Goal: Task Accomplishment & Management: Complete application form

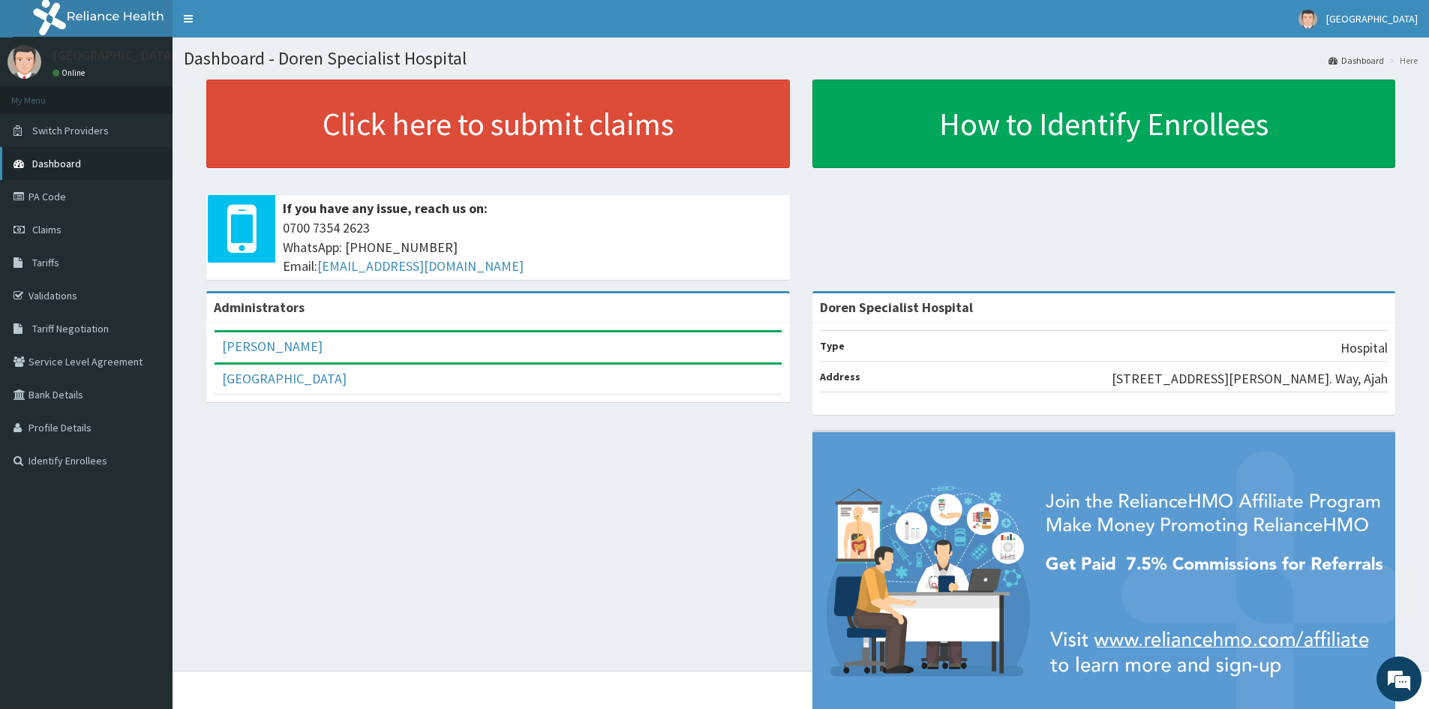
drag, startPoint x: 38, startPoint y: 223, endPoint x: 164, endPoint y: 151, distance: 145.1
click at [38, 223] on span "Claims" at bounding box center [46, 229] width 29 height 13
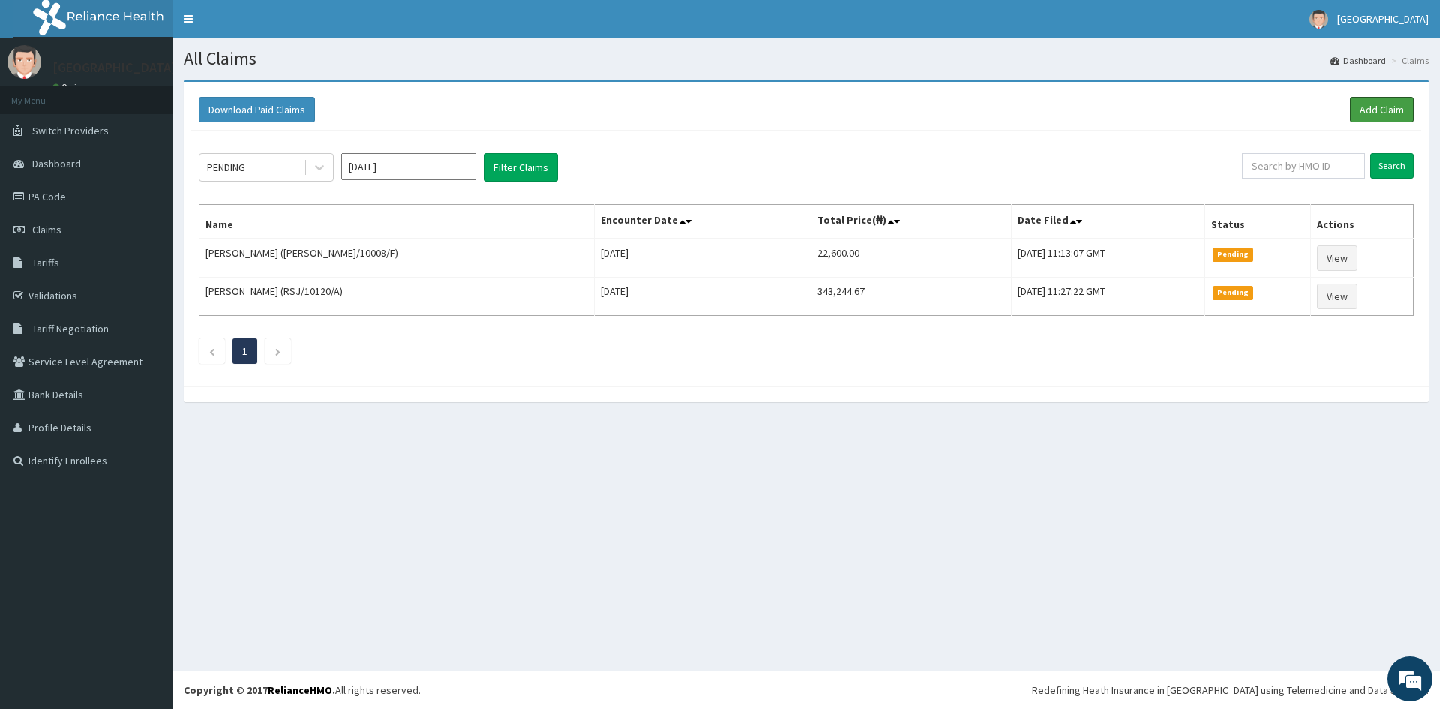
drag, startPoint x: 1382, startPoint y: 104, endPoint x: 1324, endPoint y: 206, distance: 117.2
click at [1381, 104] on link "Add Claim" at bounding box center [1382, 109] width 64 height 25
click at [52, 192] on link "PA Code" at bounding box center [86, 196] width 172 height 33
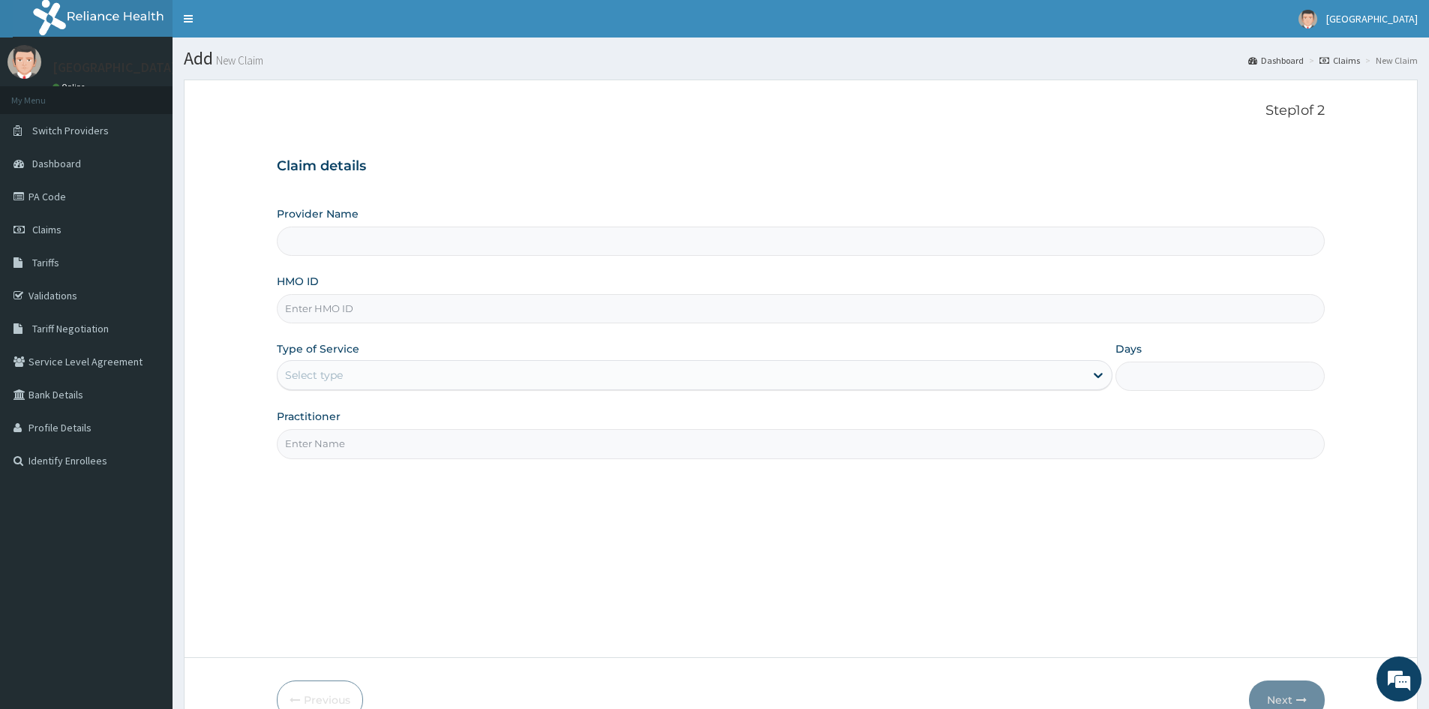
type input "Doren Specialist Hospital"
click at [328, 313] on input "HMO ID" at bounding box center [801, 308] width 1048 height 29
paste input "RSJ/10120/A"
type input "RSJ/10120/A"
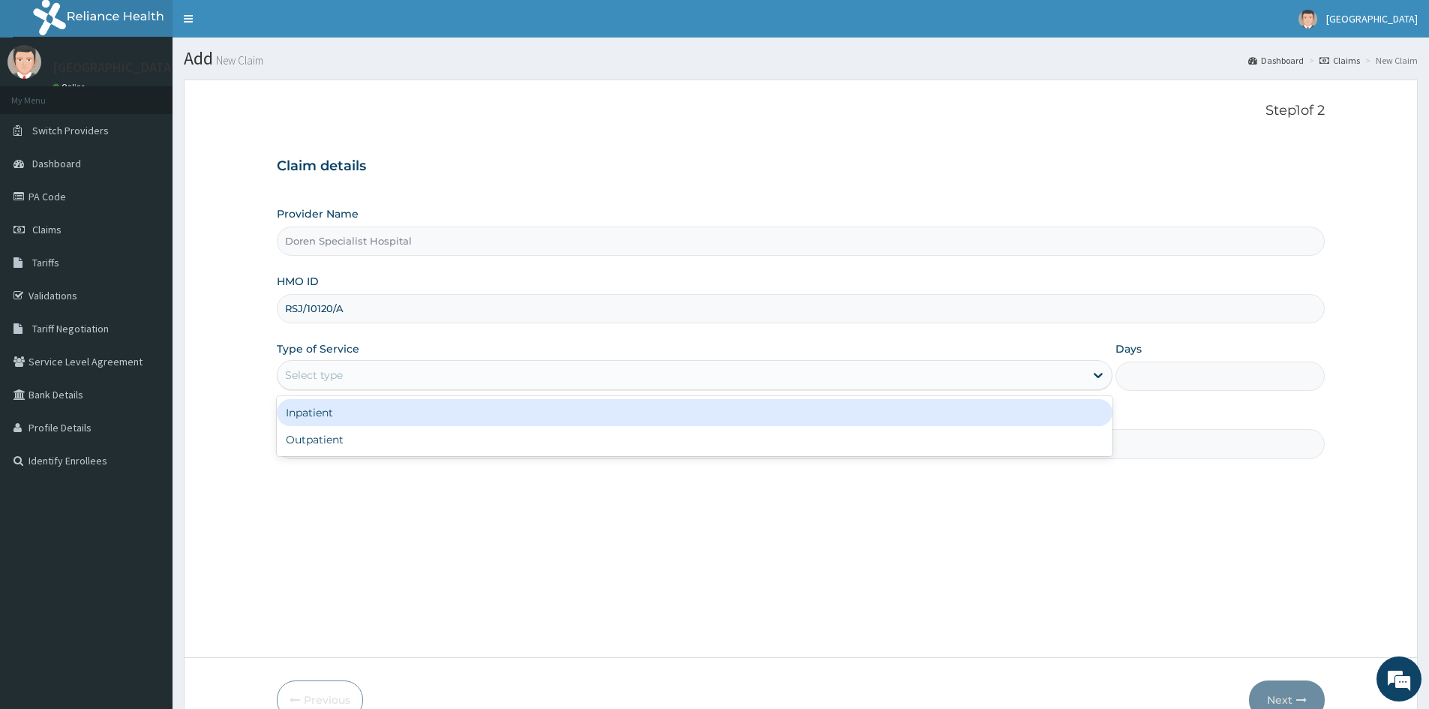
click at [312, 373] on div "Select type" at bounding box center [314, 374] width 58 height 15
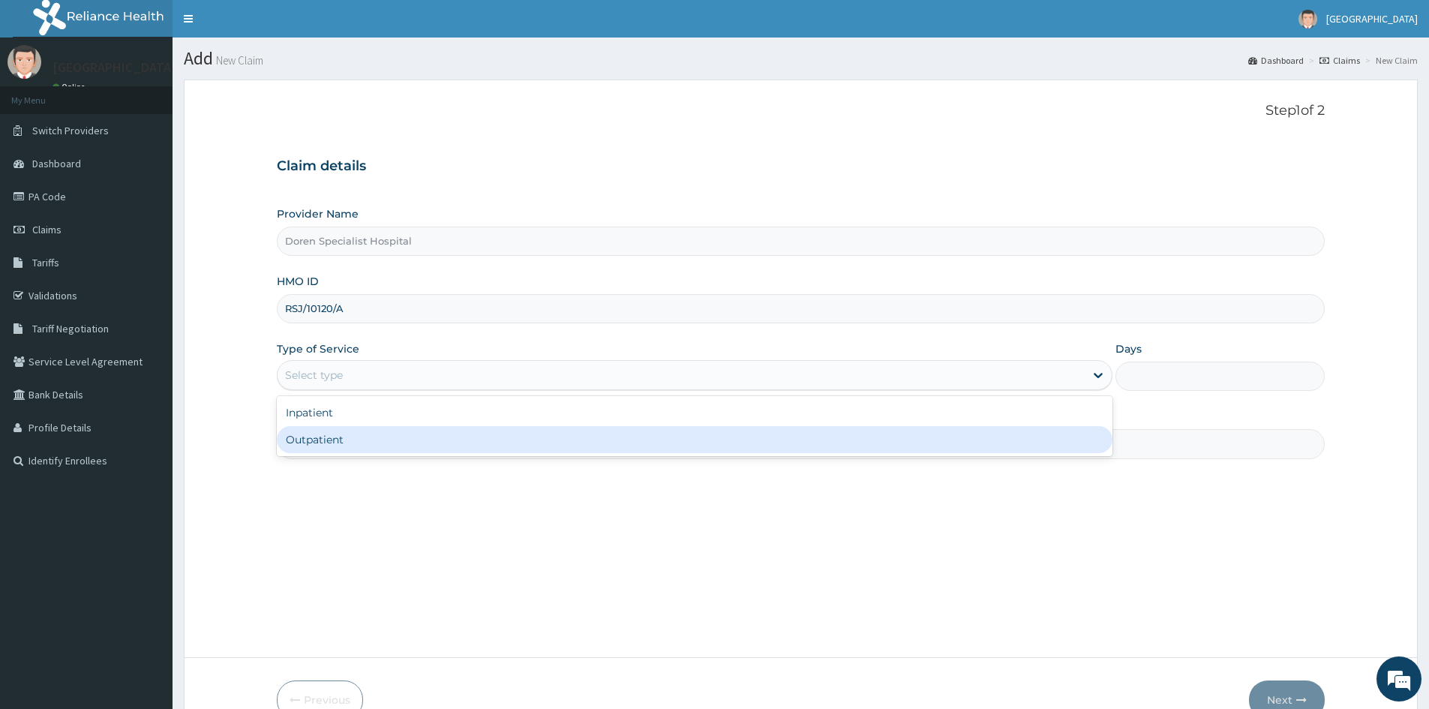
click at [319, 436] on div "Outpatient" at bounding box center [694, 439] width 835 height 27
type input "1"
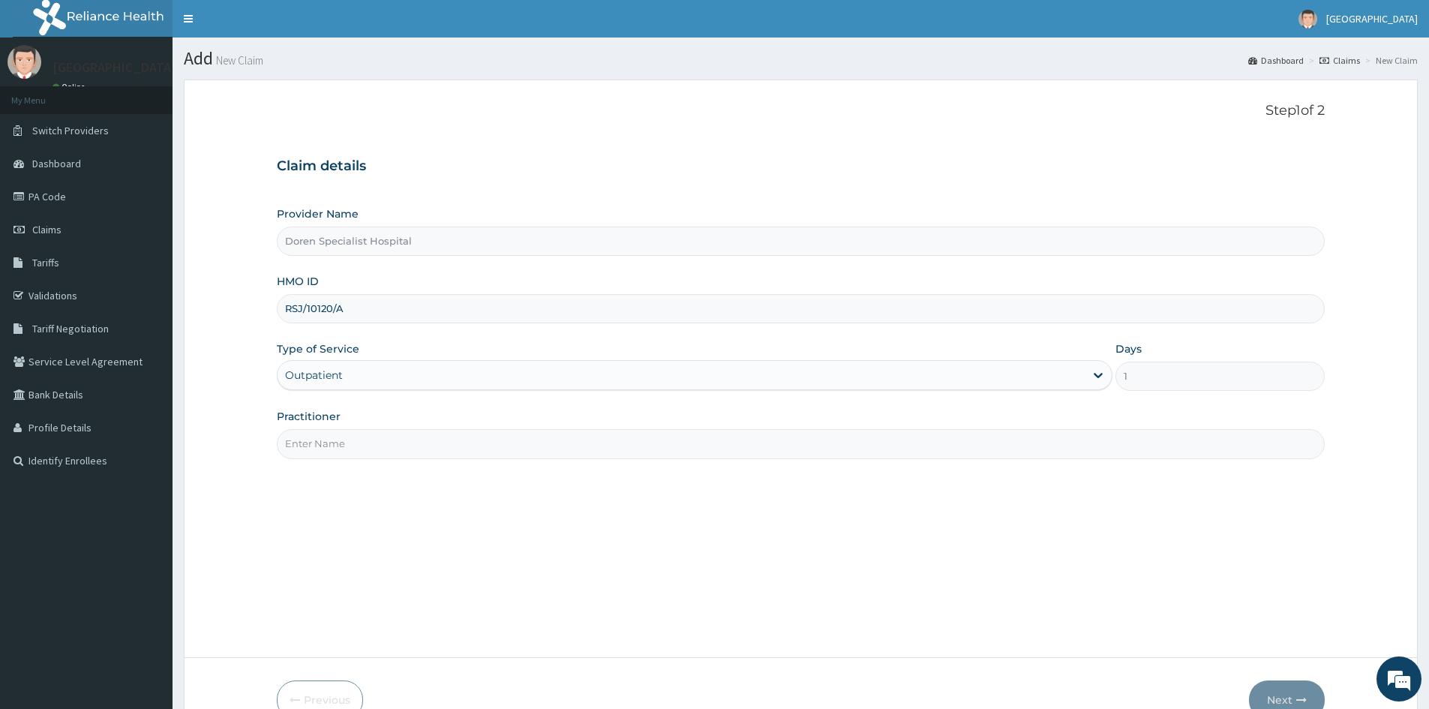
click at [315, 447] on input "Practitioner" at bounding box center [801, 443] width 1048 height 29
type input "DR KARAMI"
drag, startPoint x: 1275, startPoint y: 692, endPoint x: 1333, endPoint y: 552, distance: 151.7
click at [1279, 686] on button "Next" at bounding box center [1287, 699] width 76 height 39
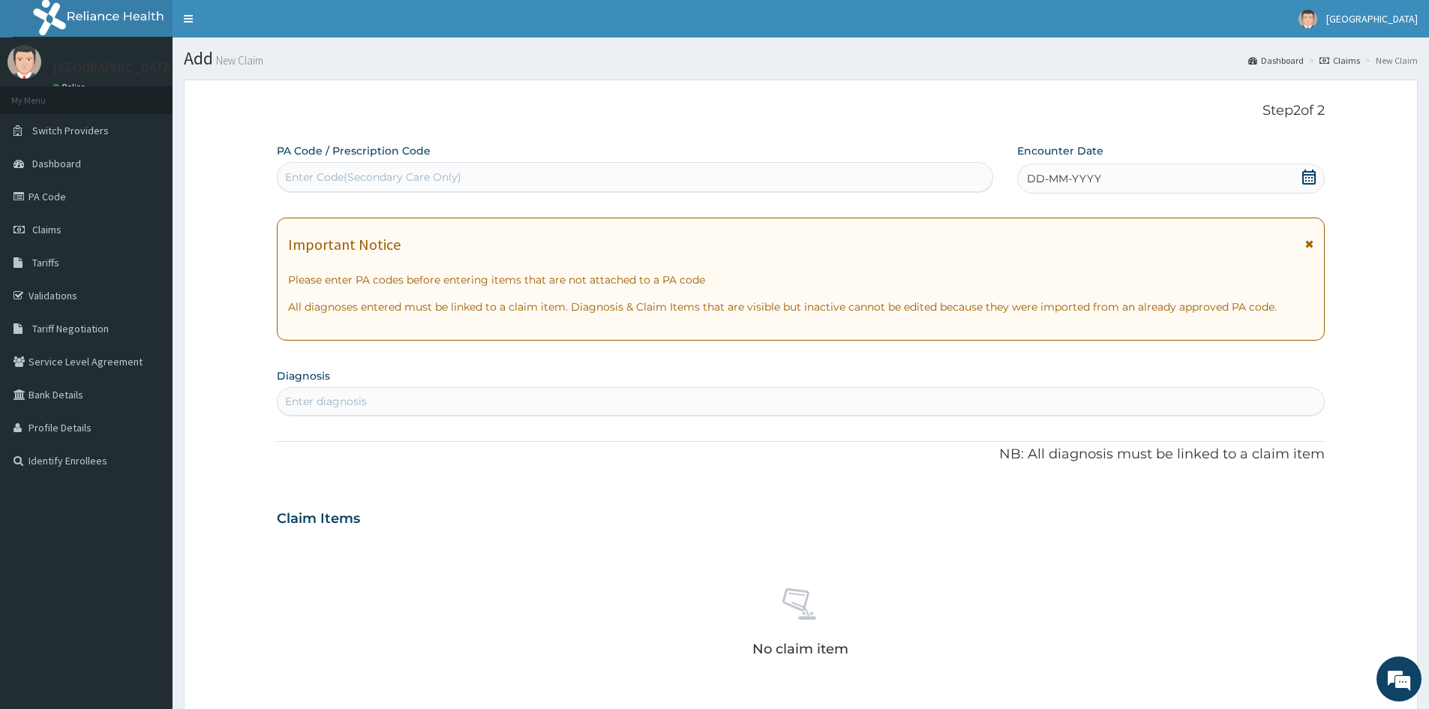
click at [307, 167] on div "Enter Code(Secondary Care Only)" at bounding box center [634, 177] width 715 height 24
paste input "PA/76FDE1"
type input "PA/76FDE1"
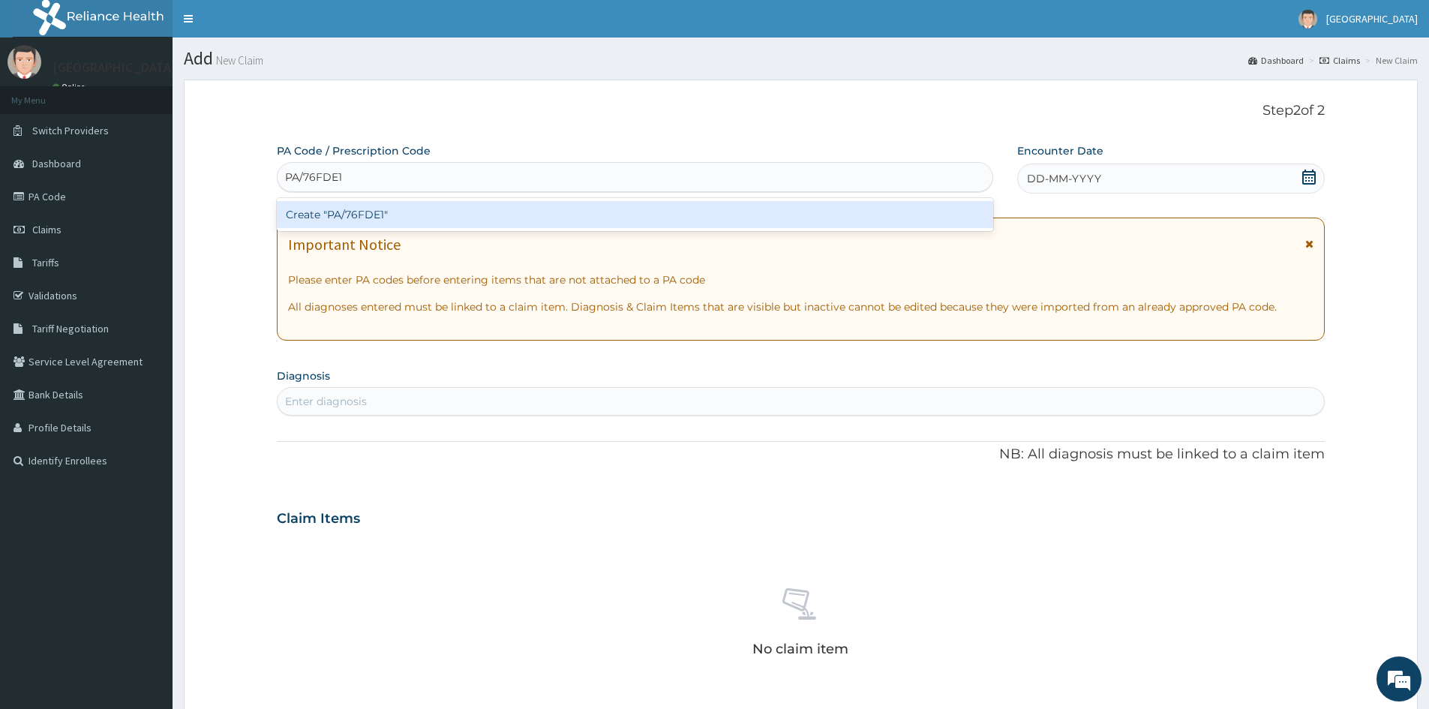
click at [355, 216] on div "Create "PA/76FDE1"" at bounding box center [635, 214] width 716 height 27
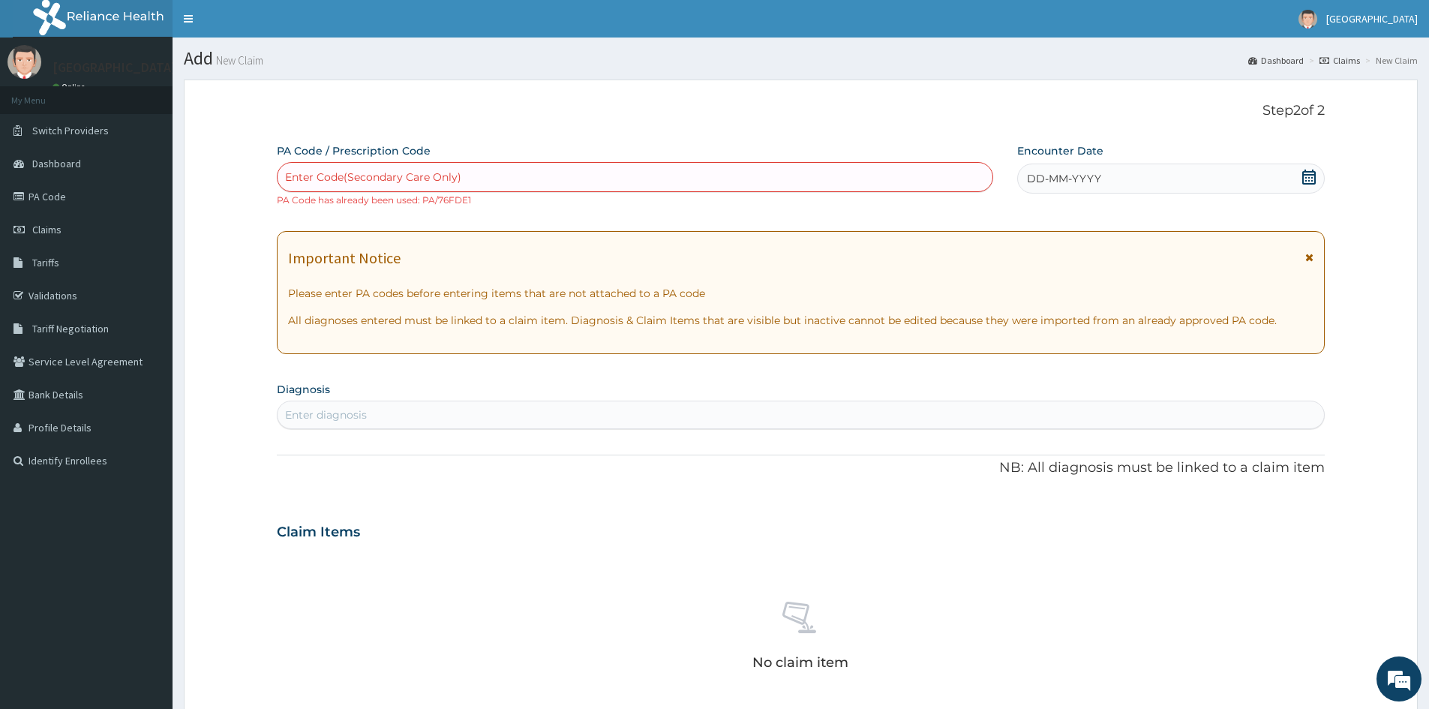
click at [295, 177] on div "Enter Code(Secondary Care Only)" at bounding box center [373, 176] width 176 height 15
paste input "PA/76FDE1"
type input "PA/76FDE1"
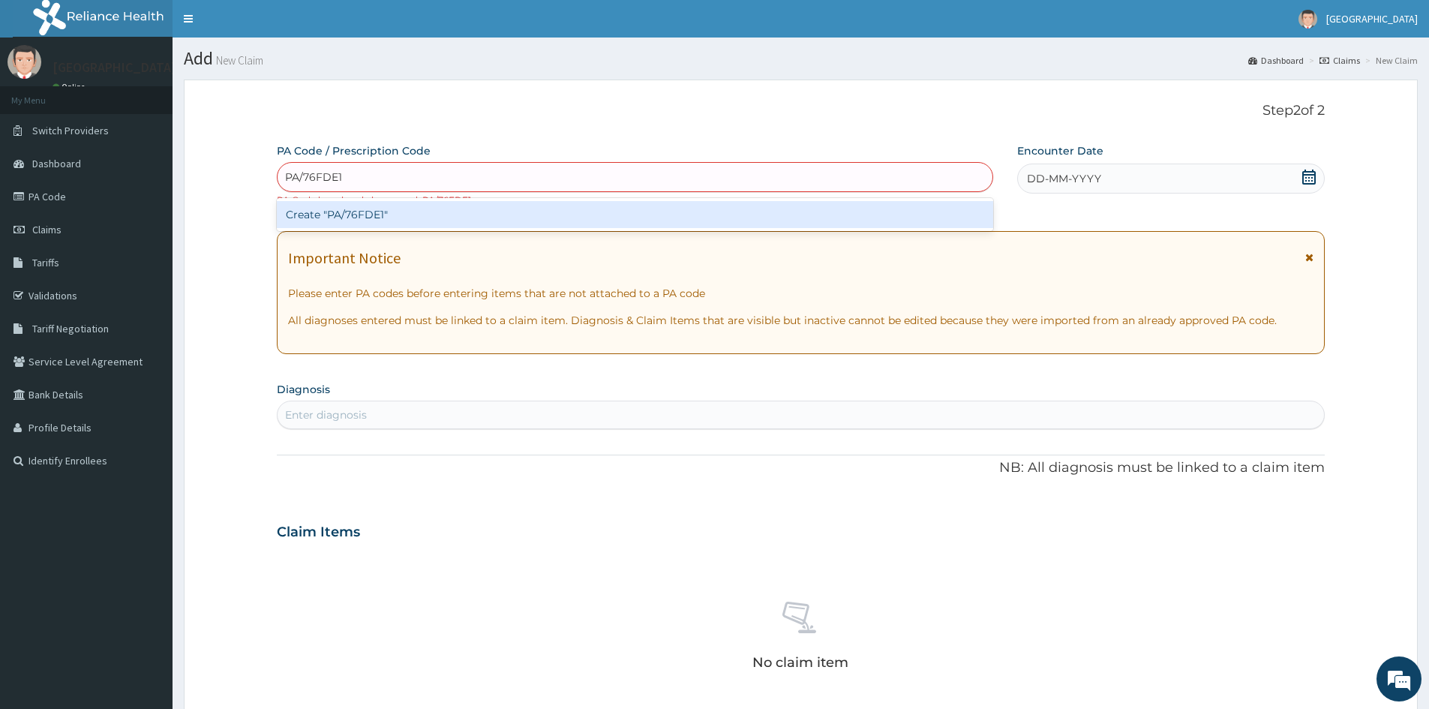
click at [351, 211] on div "Create "PA/76FDE1"" at bounding box center [635, 214] width 716 height 27
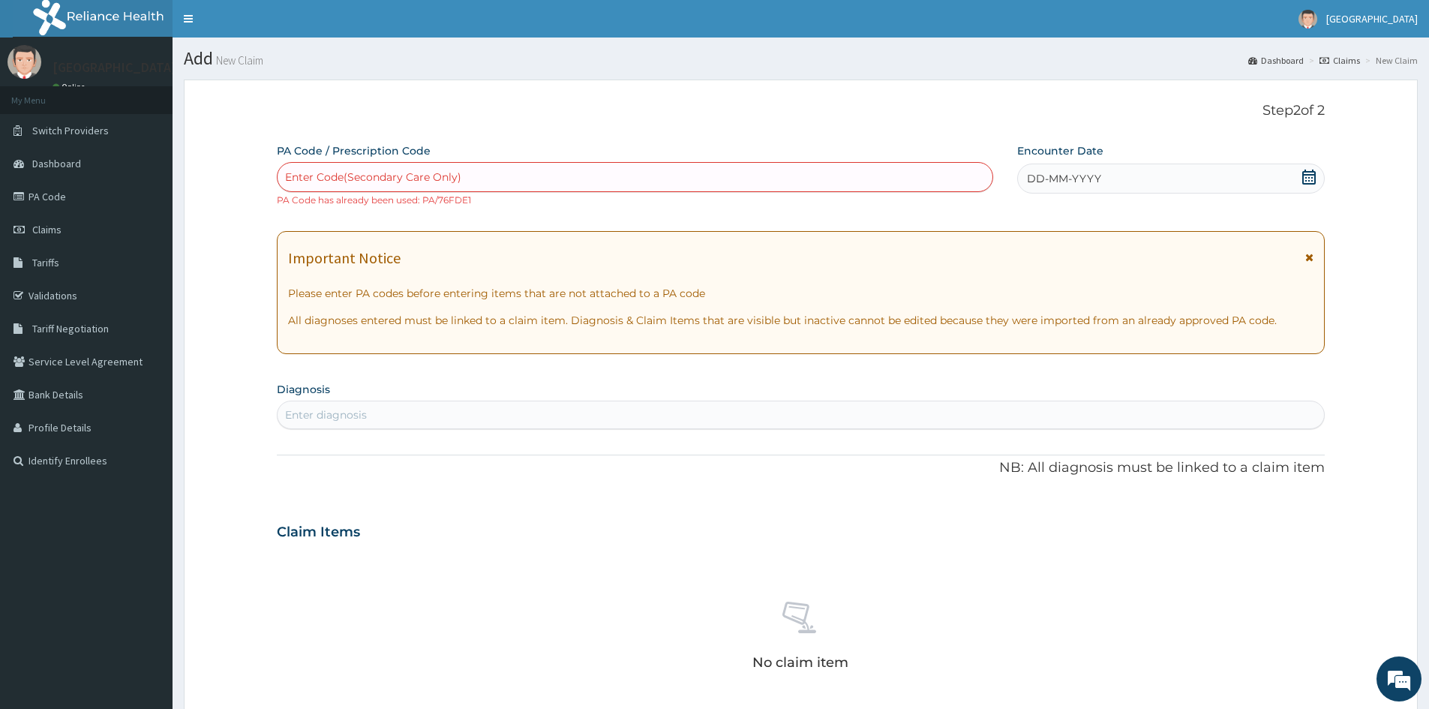
click at [297, 176] on div "Enter Code(Secondary Care Only)" at bounding box center [373, 176] width 176 height 15
paste input "PA/BCCD5A"
type input "PA/BCCD5A"
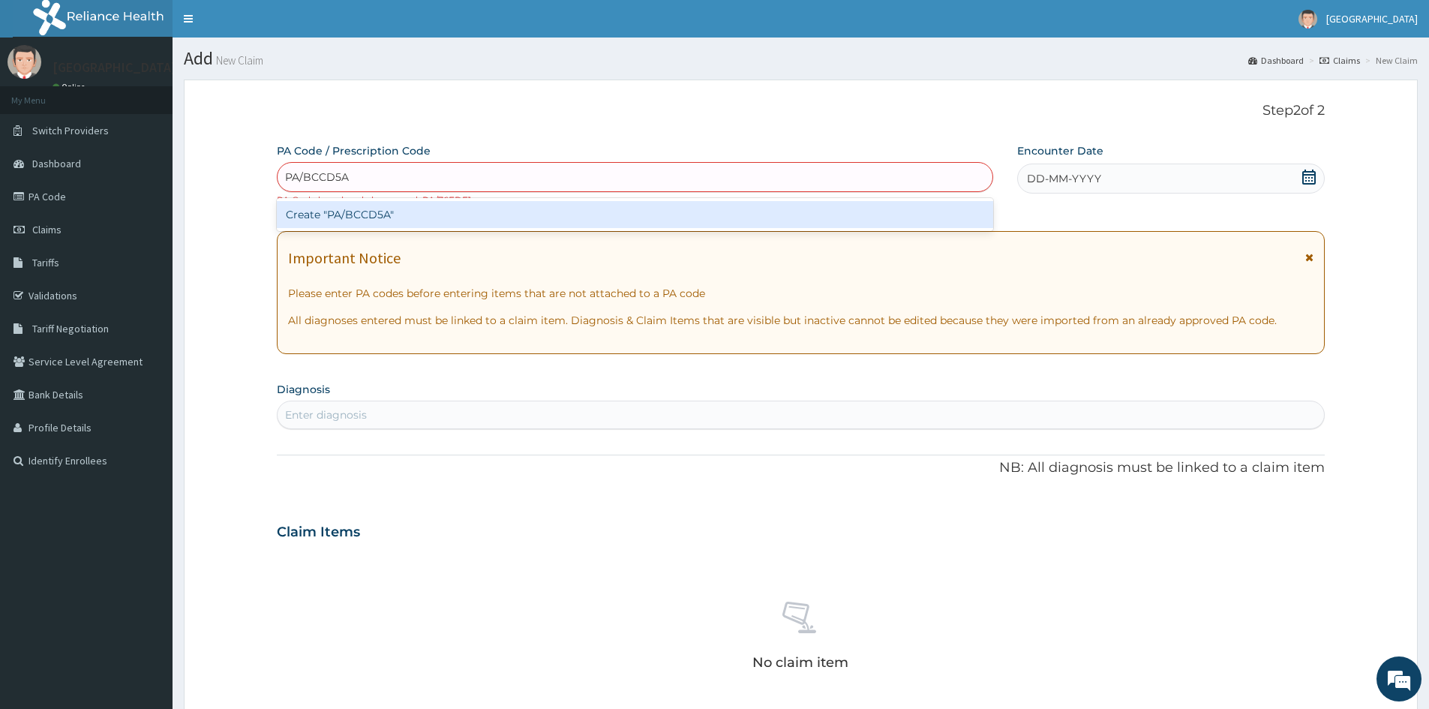
click at [381, 211] on div "Create "PA/BCCD5A"" at bounding box center [635, 214] width 716 height 27
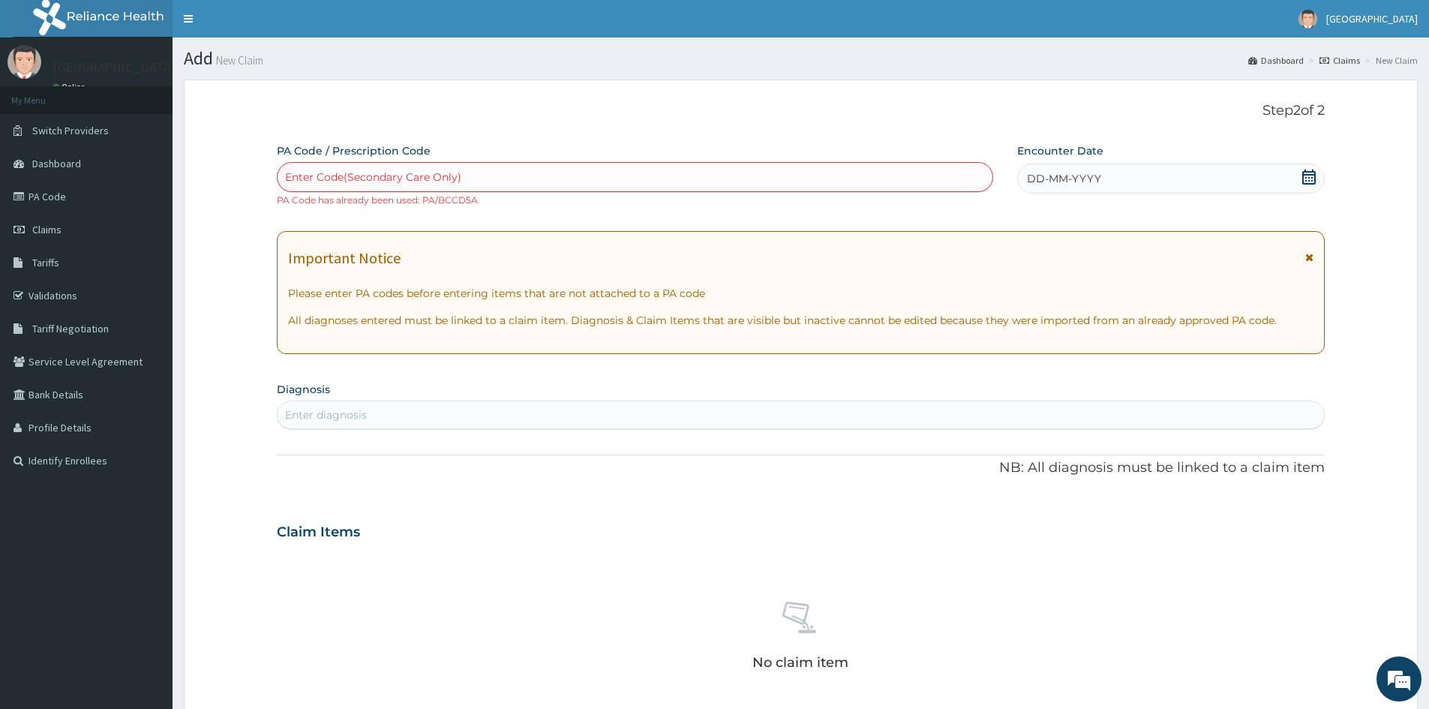
paste input "PA/4887D5"
type input "PA/4887D5"
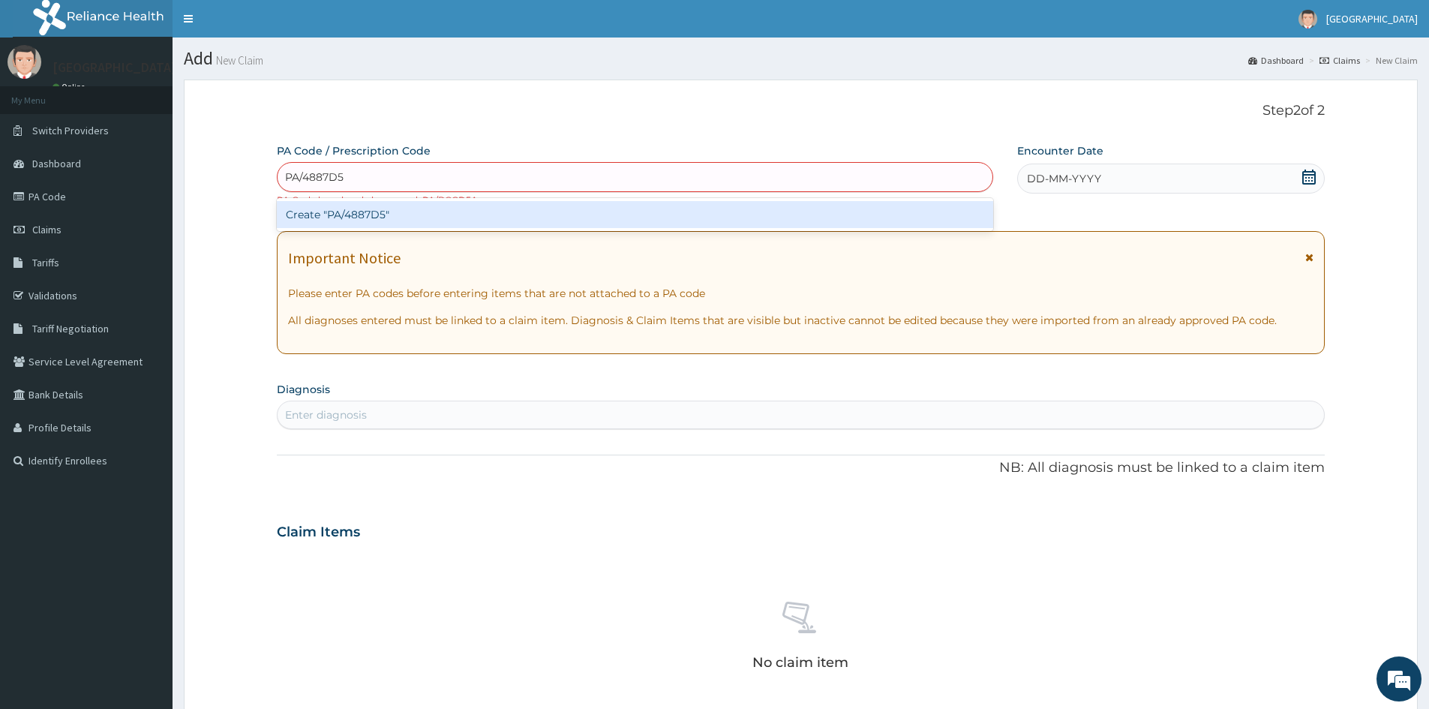
click at [355, 214] on div "Create "PA/4887D5"" at bounding box center [635, 214] width 716 height 27
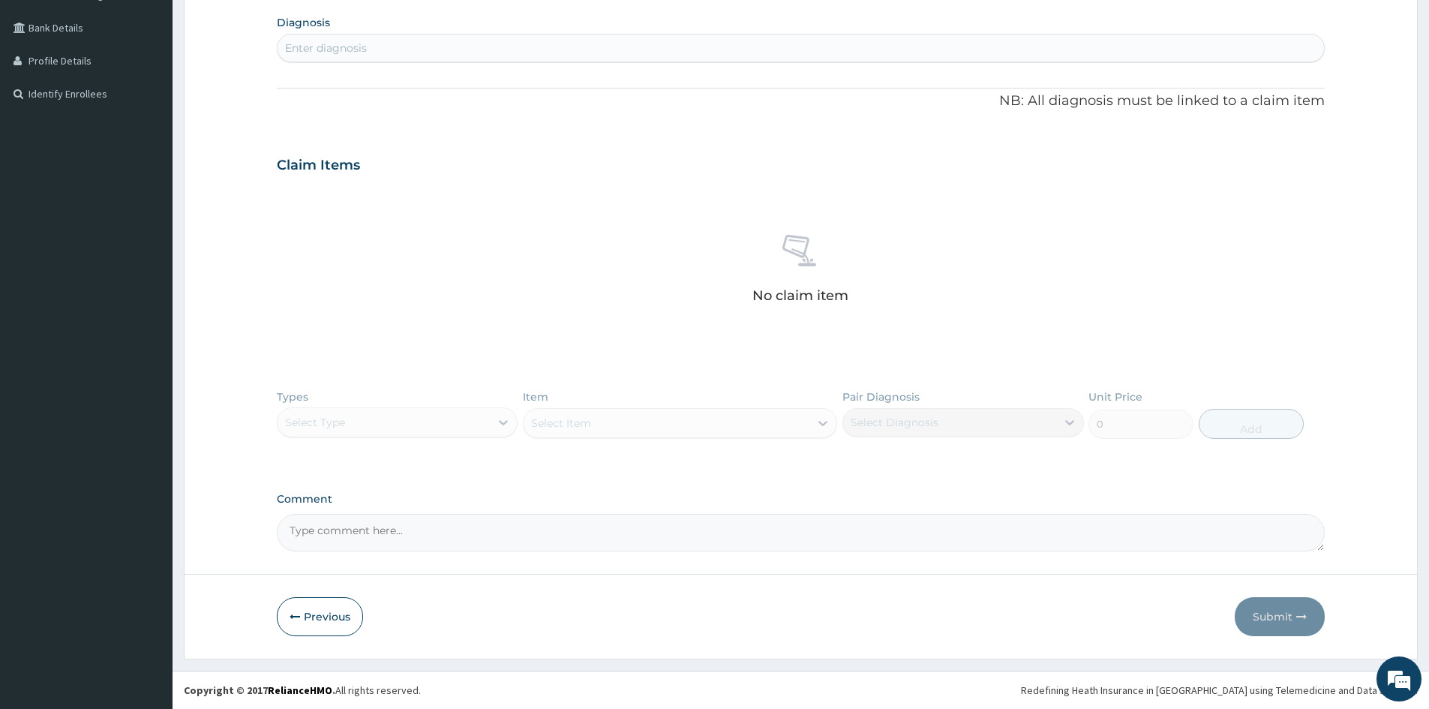
drag, startPoint x: 312, startPoint y: 616, endPoint x: 326, endPoint y: 594, distance: 26.0
click at [312, 616] on button "Previous" at bounding box center [320, 616] width 86 height 39
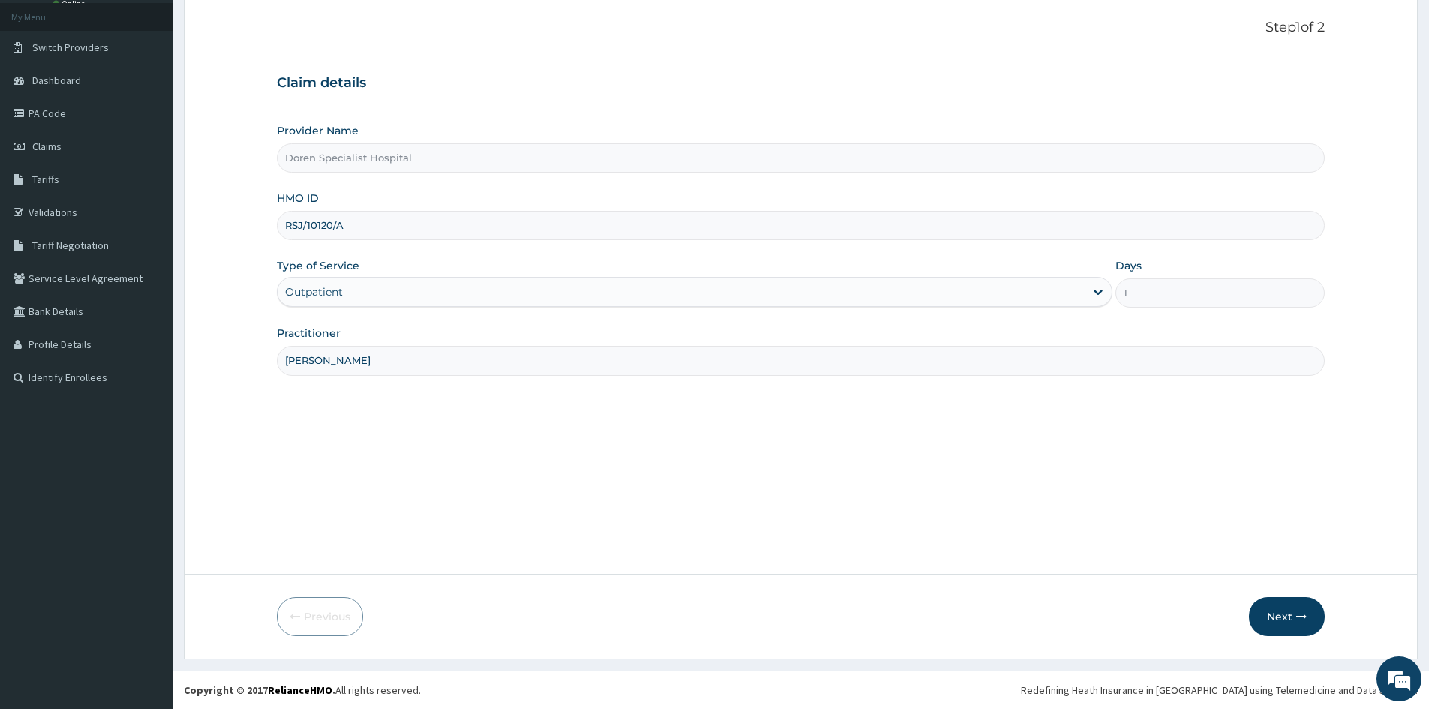
scroll to position [83, 0]
click at [362, 223] on input "RSJ/10120/A" at bounding box center [801, 225] width 1048 height 29
drag, startPoint x: 362, startPoint y: 223, endPoint x: 94, endPoint y: 226, distance: 268.5
click at [94, 226] on div "R EL Toggle navigation Doren Hospital Doren Hospital - doren@hotmail.co.uk Memb…" at bounding box center [714, 313] width 1429 height 792
paste input "CAO/10016/e"
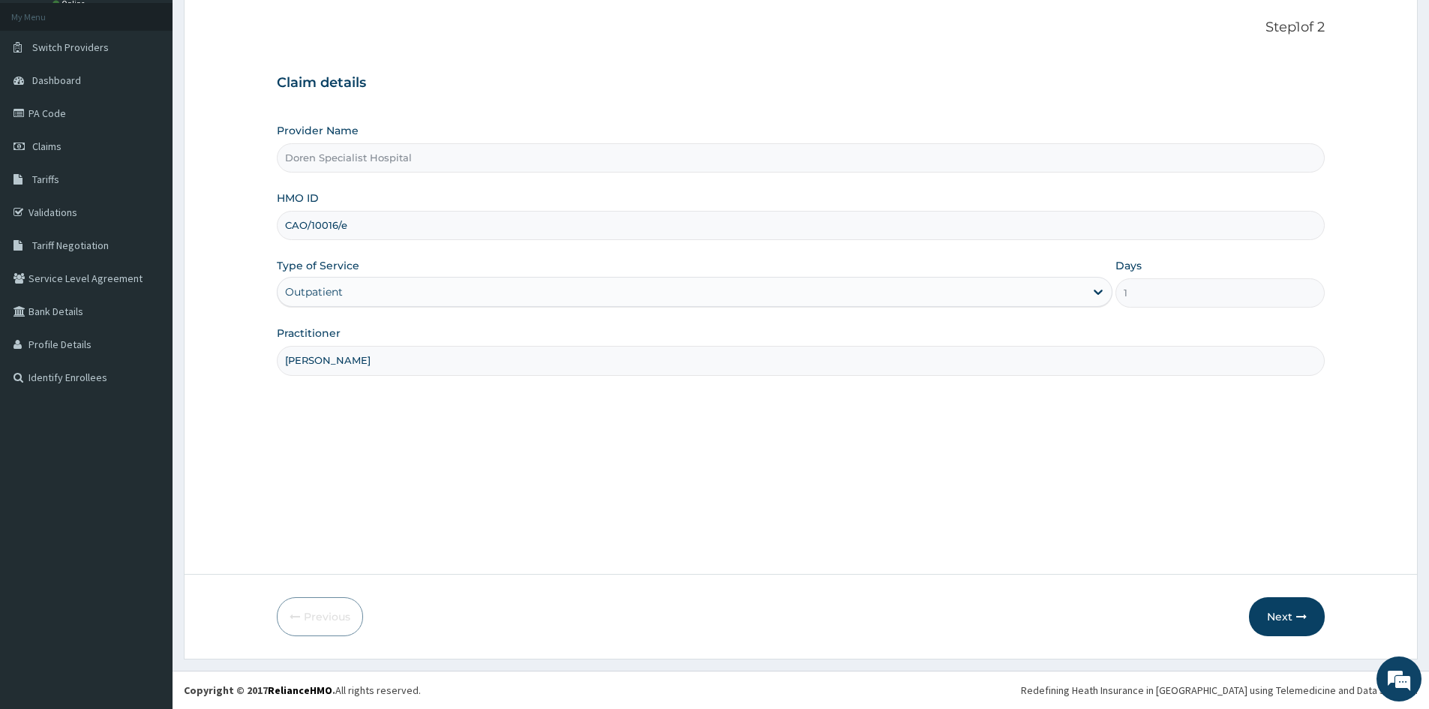
type input "CAO/10016/e"
click at [349, 353] on input "DR KARAMI" at bounding box center [801, 360] width 1048 height 29
type input "DR LAWAL"
click at [1277, 613] on button "Next" at bounding box center [1287, 616] width 76 height 39
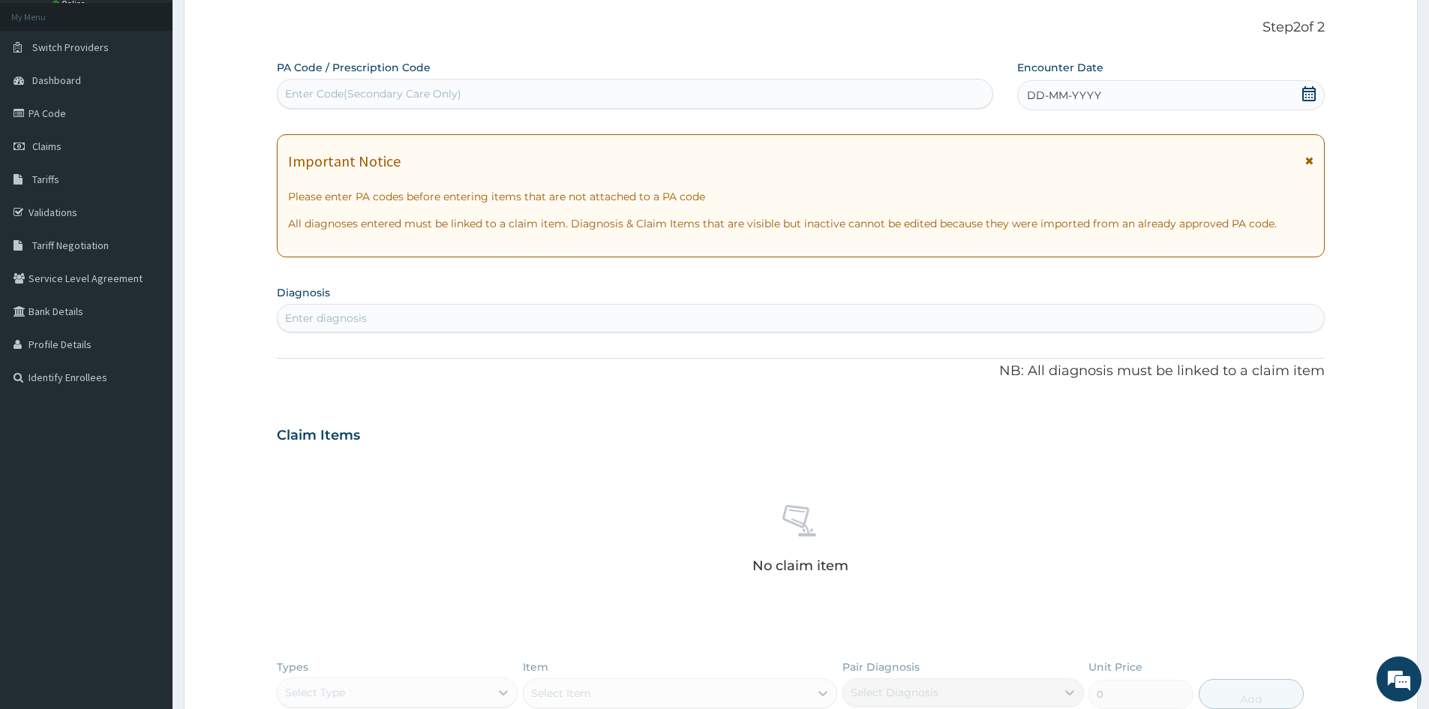
click at [1314, 90] on icon at bounding box center [1308, 93] width 13 height 15
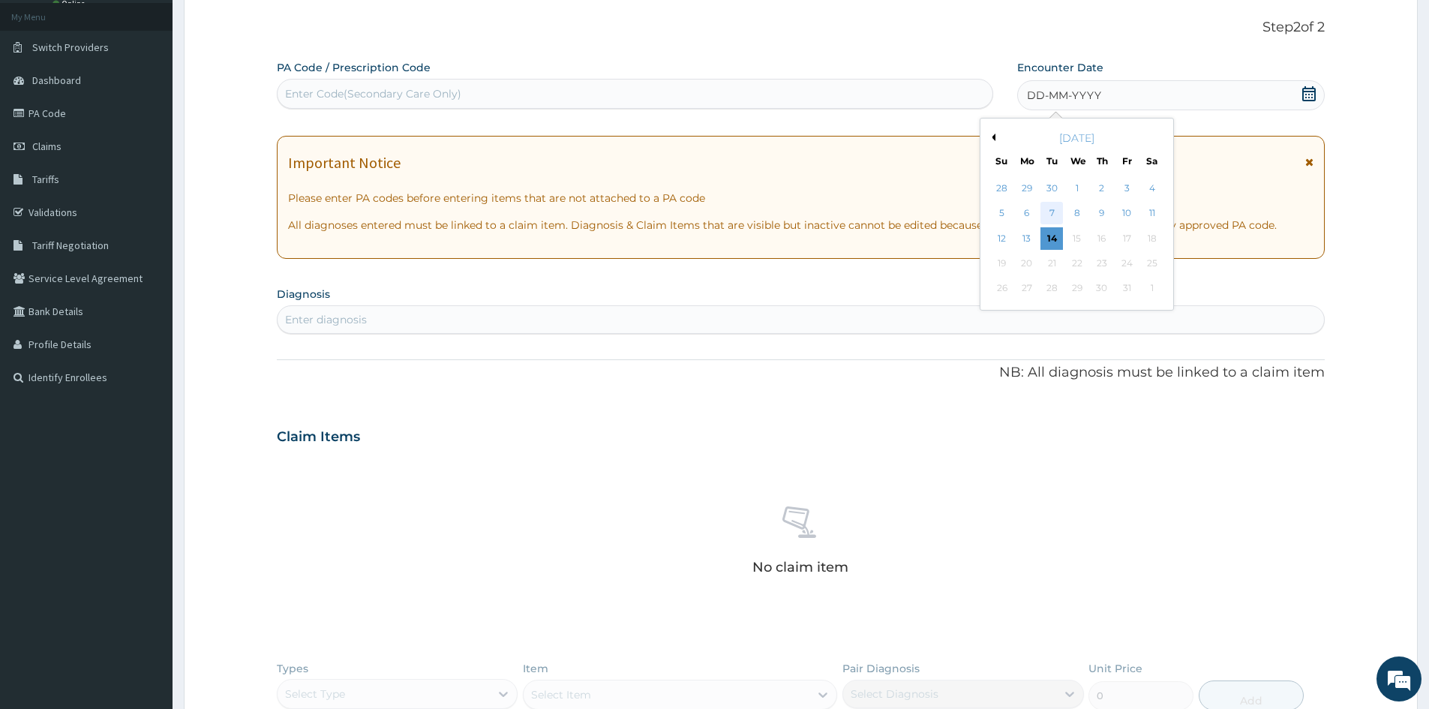
click at [1053, 206] on div "7" at bounding box center [1052, 213] width 22 height 22
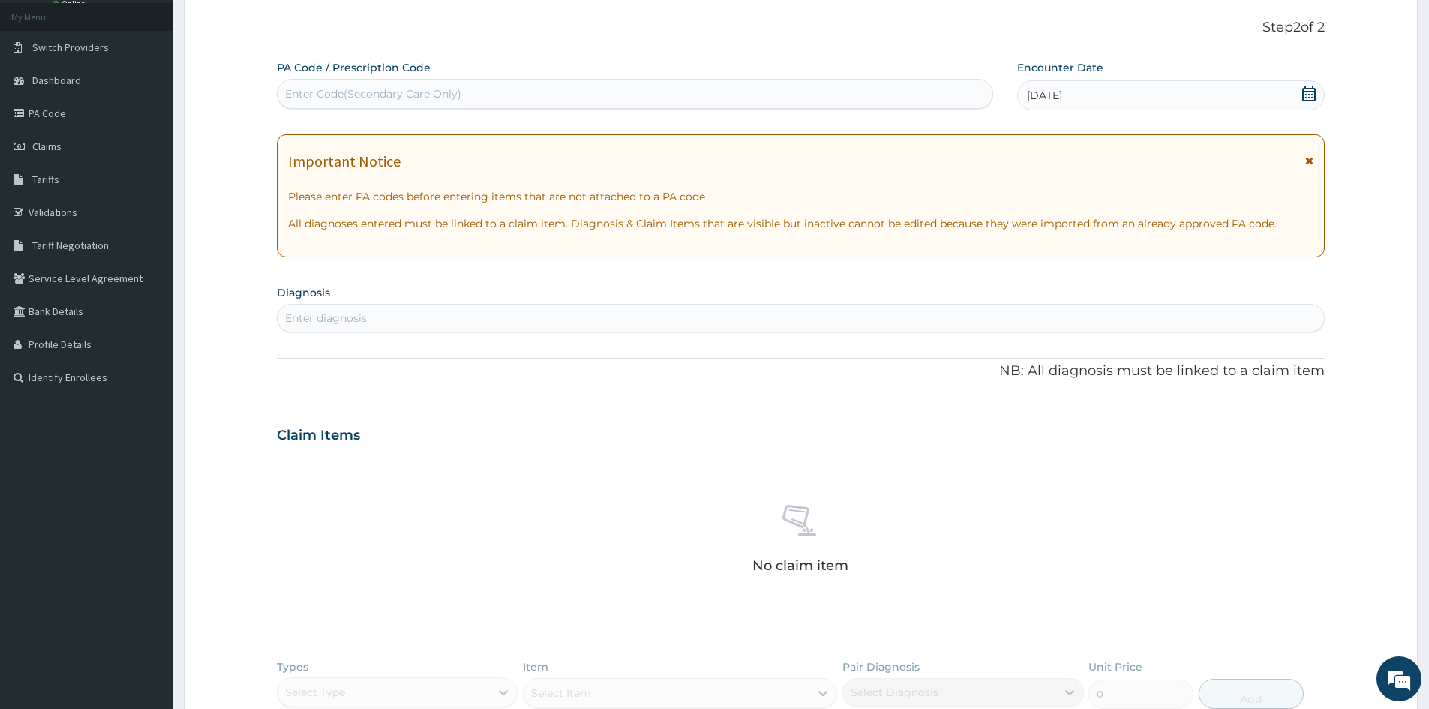
click at [348, 305] on div "Enter diagnosis" at bounding box center [801, 318] width 1048 height 28
type input "[MEDICAL_DATA]"
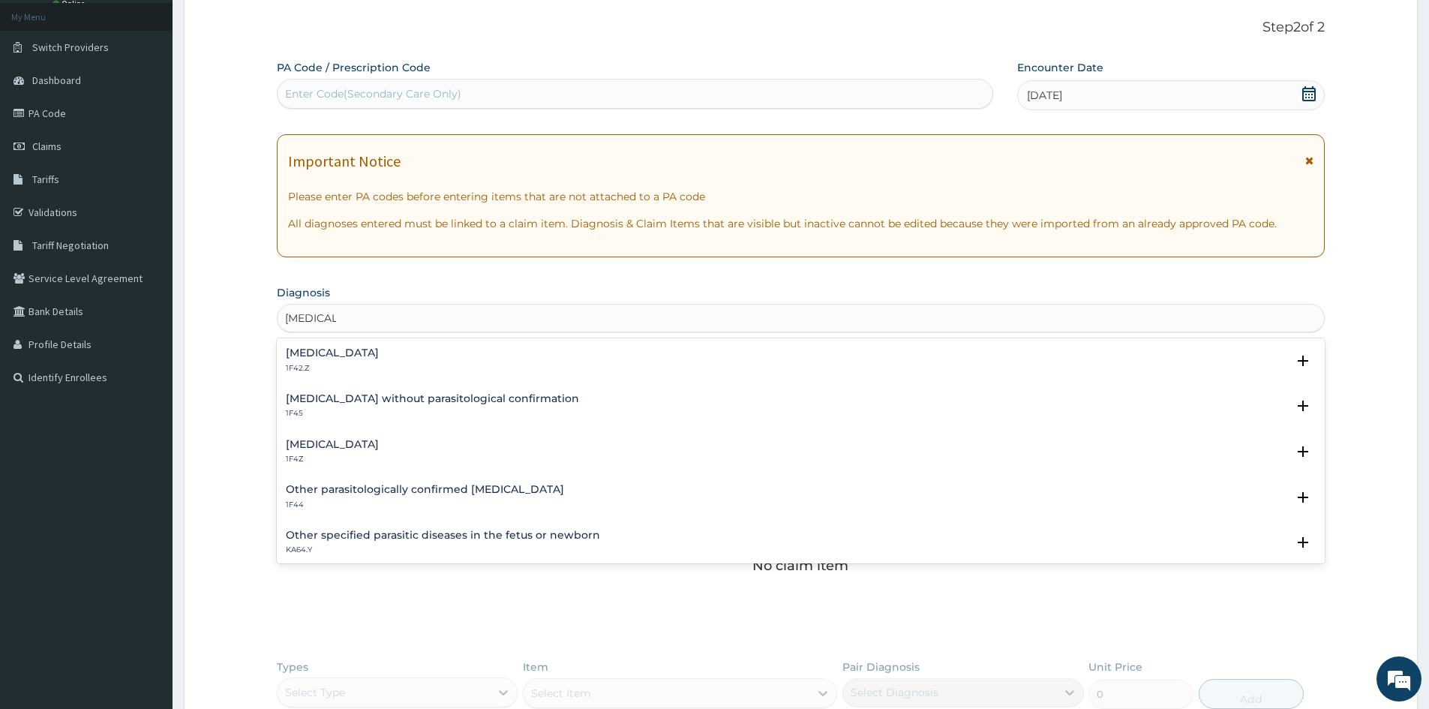
click at [323, 497] on div "Other parasitologically confirmed malaria 1F44" at bounding box center [425, 497] width 278 height 26
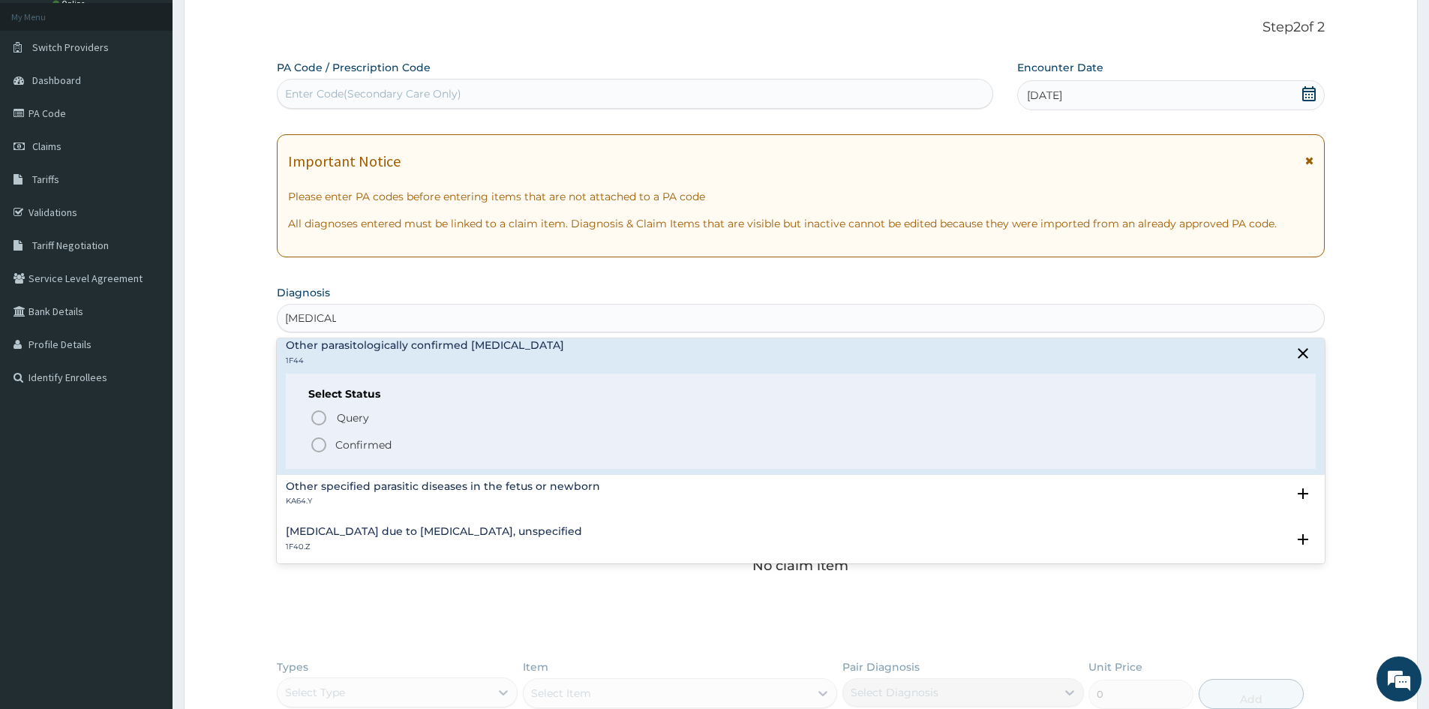
scroll to position [225, 0]
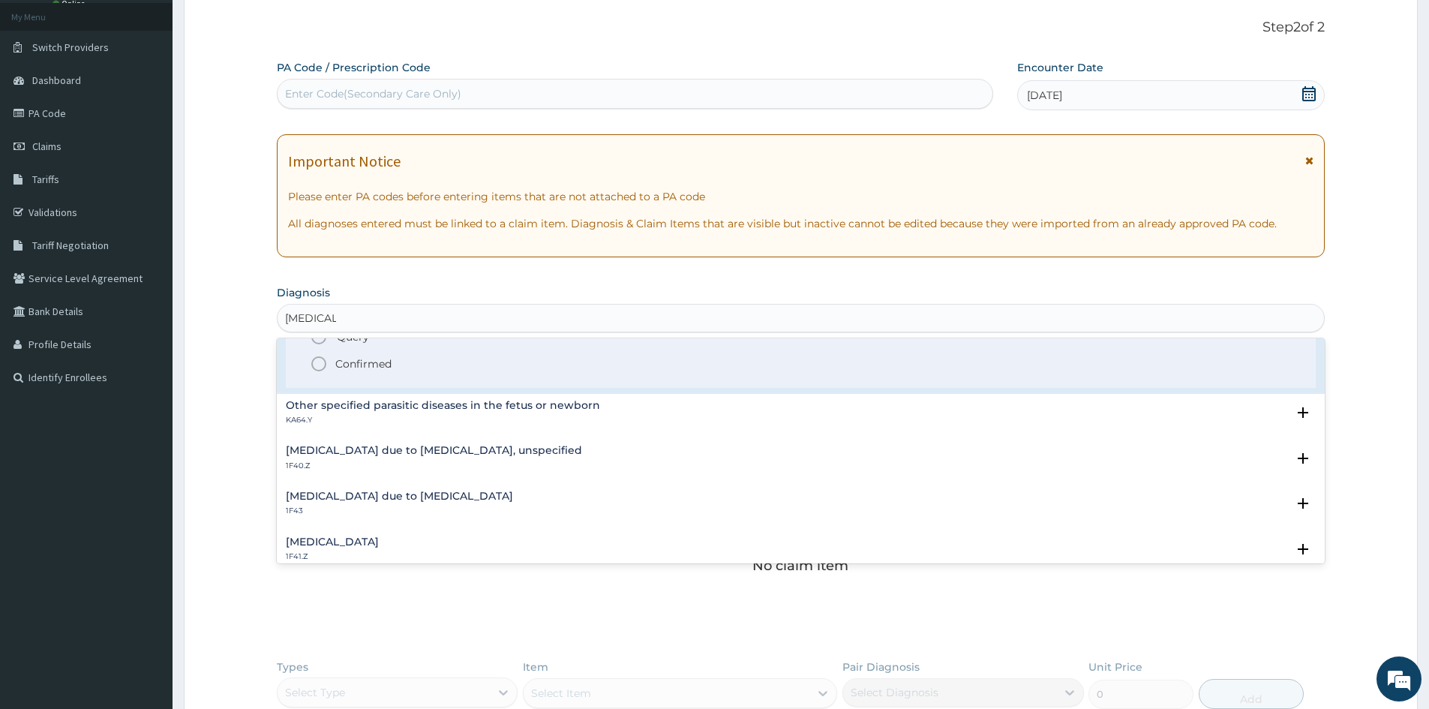
click at [316, 362] on icon "status option filled" at bounding box center [319, 364] width 18 height 18
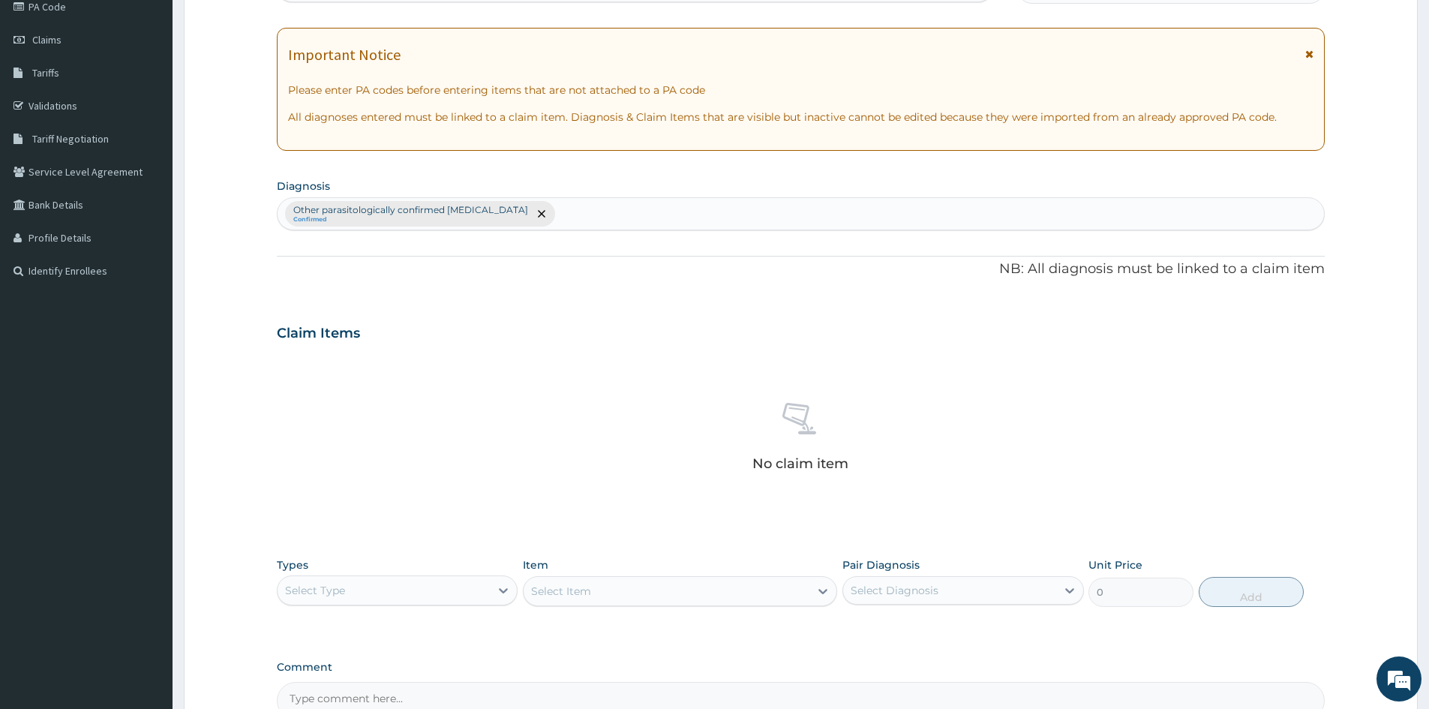
scroll to position [358, 0]
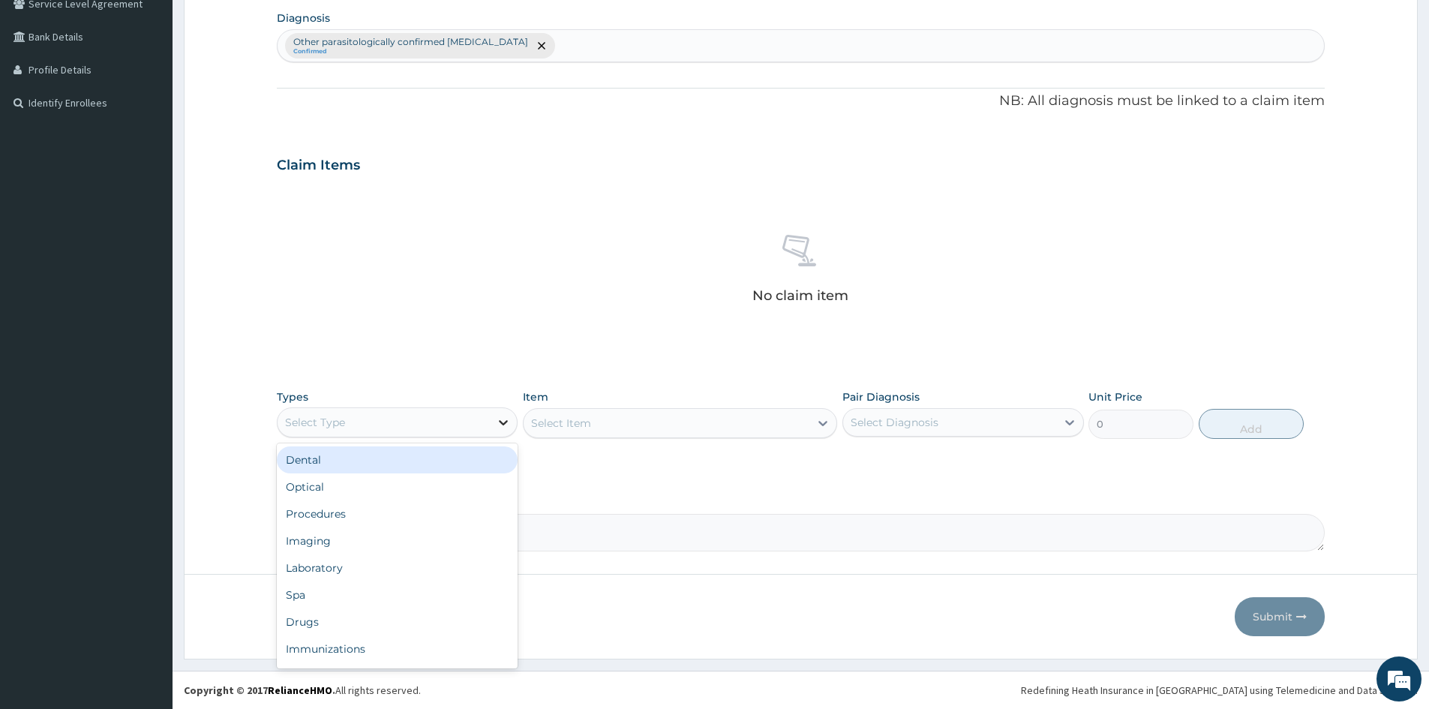
click at [505, 421] on icon at bounding box center [503, 422] width 15 height 15
click at [322, 616] on div "Drugs" at bounding box center [397, 621] width 241 height 27
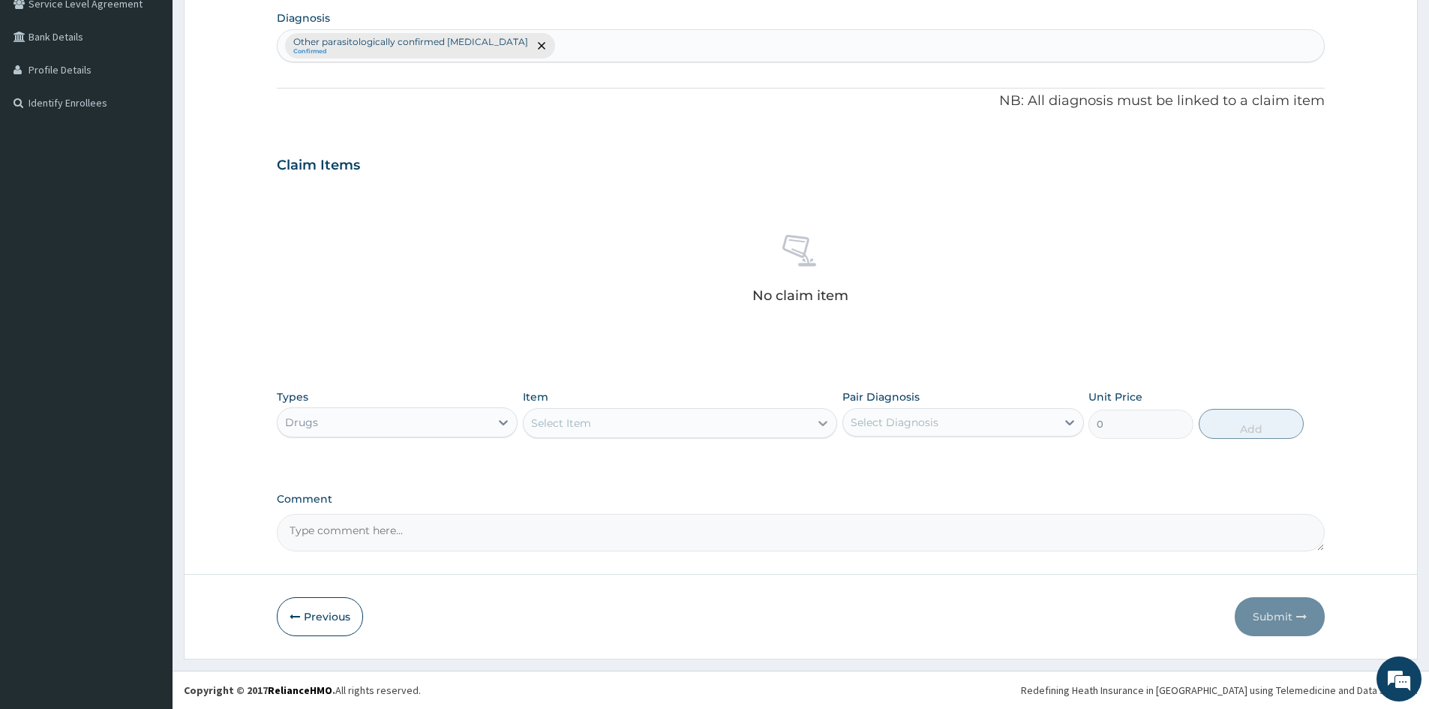
click at [824, 428] on icon at bounding box center [822, 422] width 15 height 15
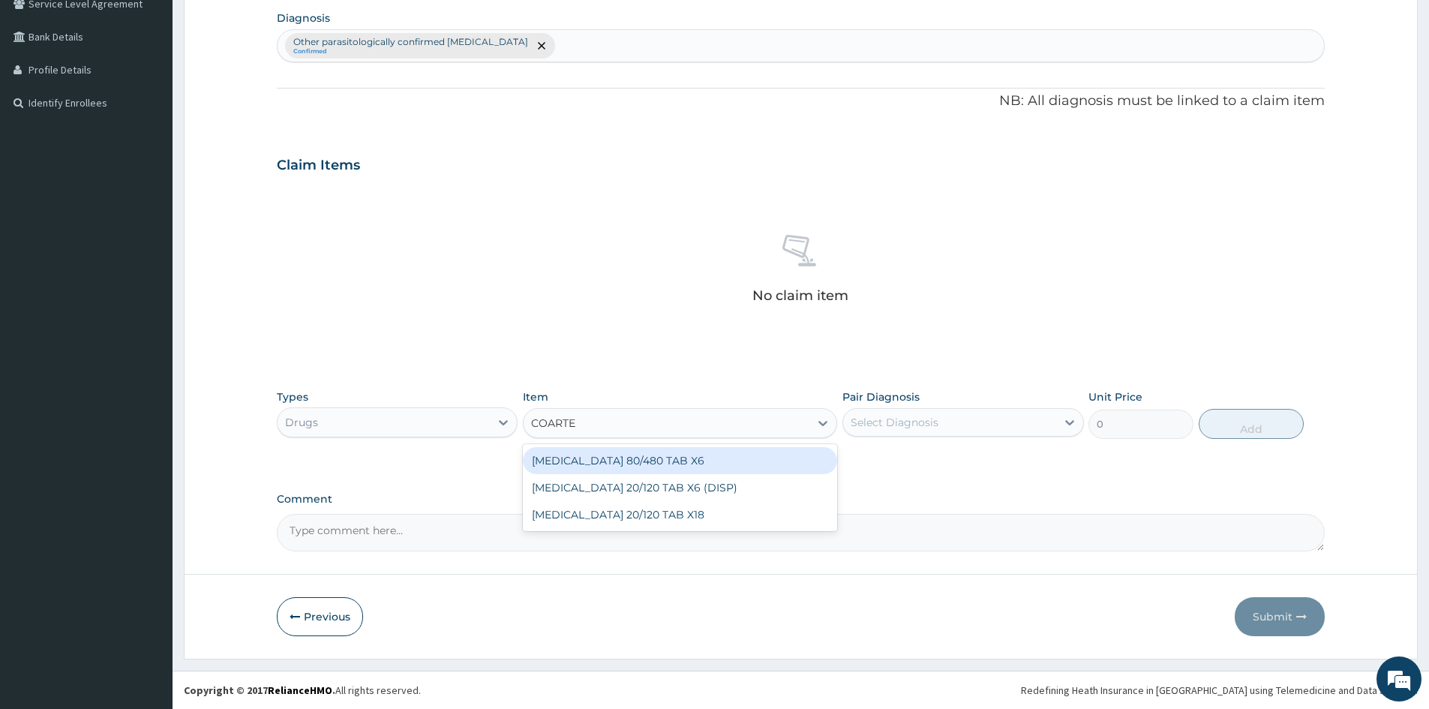
type input "COARTEM"
drag, startPoint x: 685, startPoint y: 459, endPoint x: 1007, endPoint y: 407, distance: 325.9
click at [736, 451] on div "COARTEM 80/480 TAB X6" at bounding box center [680, 460] width 314 height 27
type input "520"
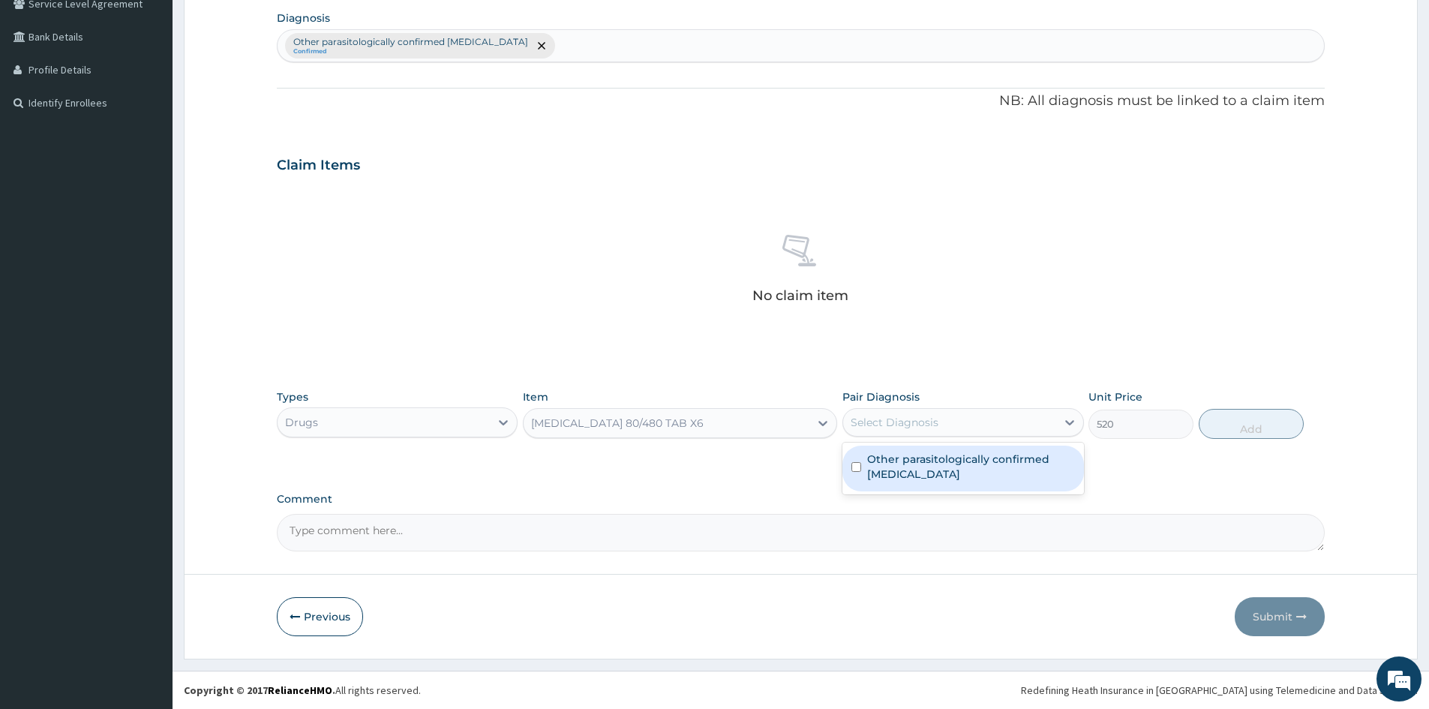
drag, startPoint x: 1000, startPoint y: 418, endPoint x: 980, endPoint y: 433, distance: 25.7
click at [1000, 418] on div "Select Diagnosis" at bounding box center [949, 422] width 212 height 24
click at [889, 472] on label "Other parasitologically confirmed [MEDICAL_DATA]" at bounding box center [970, 466] width 207 height 30
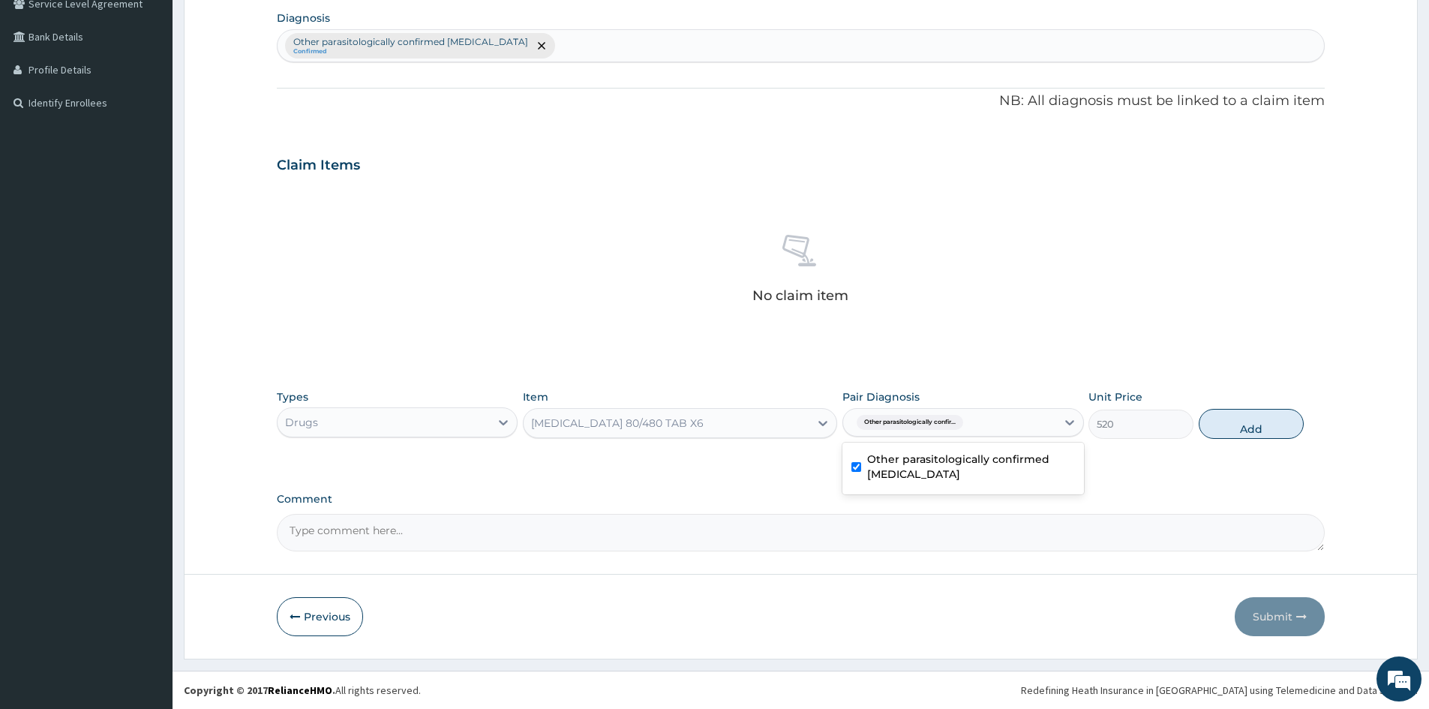
checkbox input "true"
click at [1222, 424] on button "Add" at bounding box center [1250, 424] width 105 height 30
type input "0"
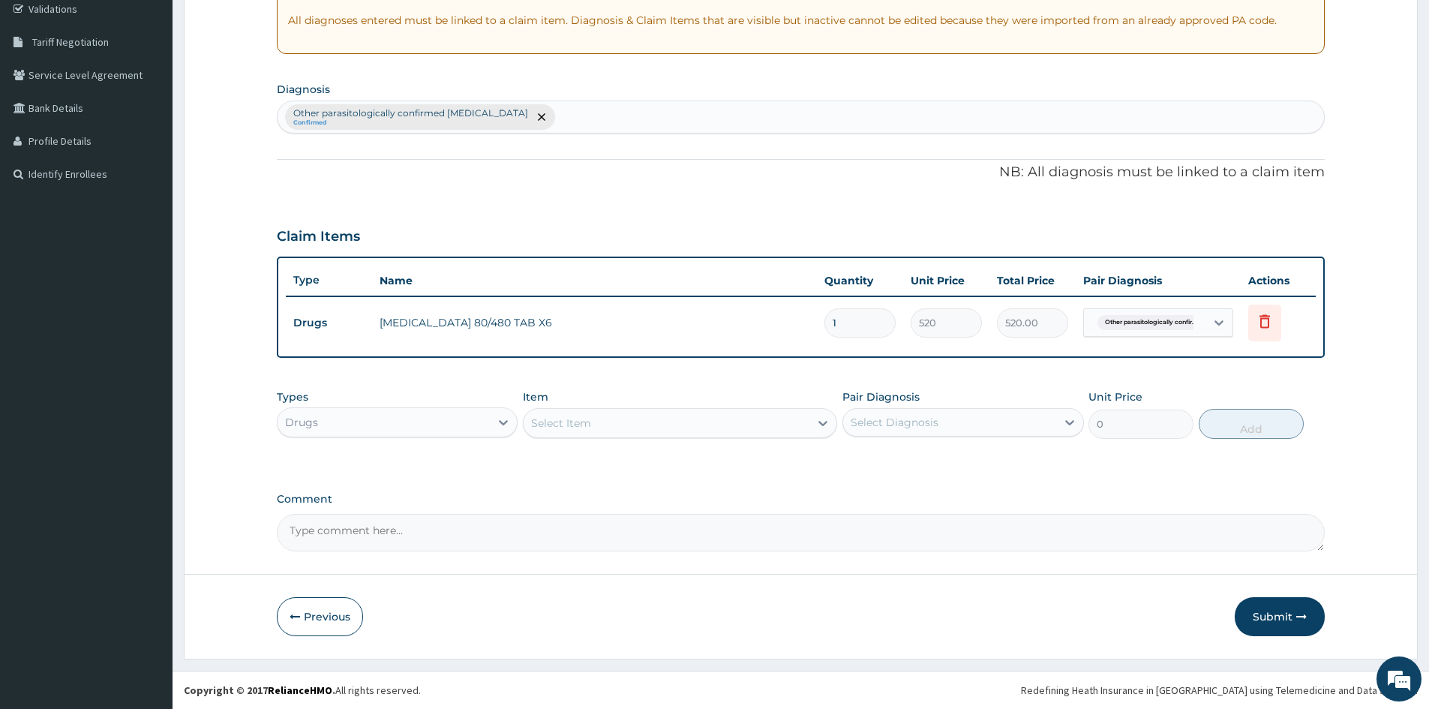
scroll to position [286, 0]
drag, startPoint x: 863, startPoint y: 320, endPoint x: 895, endPoint y: 359, distance: 50.6
click at [703, 344] on tr "Drugs COARTEM 80/480 TAB X6 1 520 520.00 Other parasitologically confir... Dele…" at bounding box center [801, 323] width 1030 height 52
type input "6"
type input "3120.00"
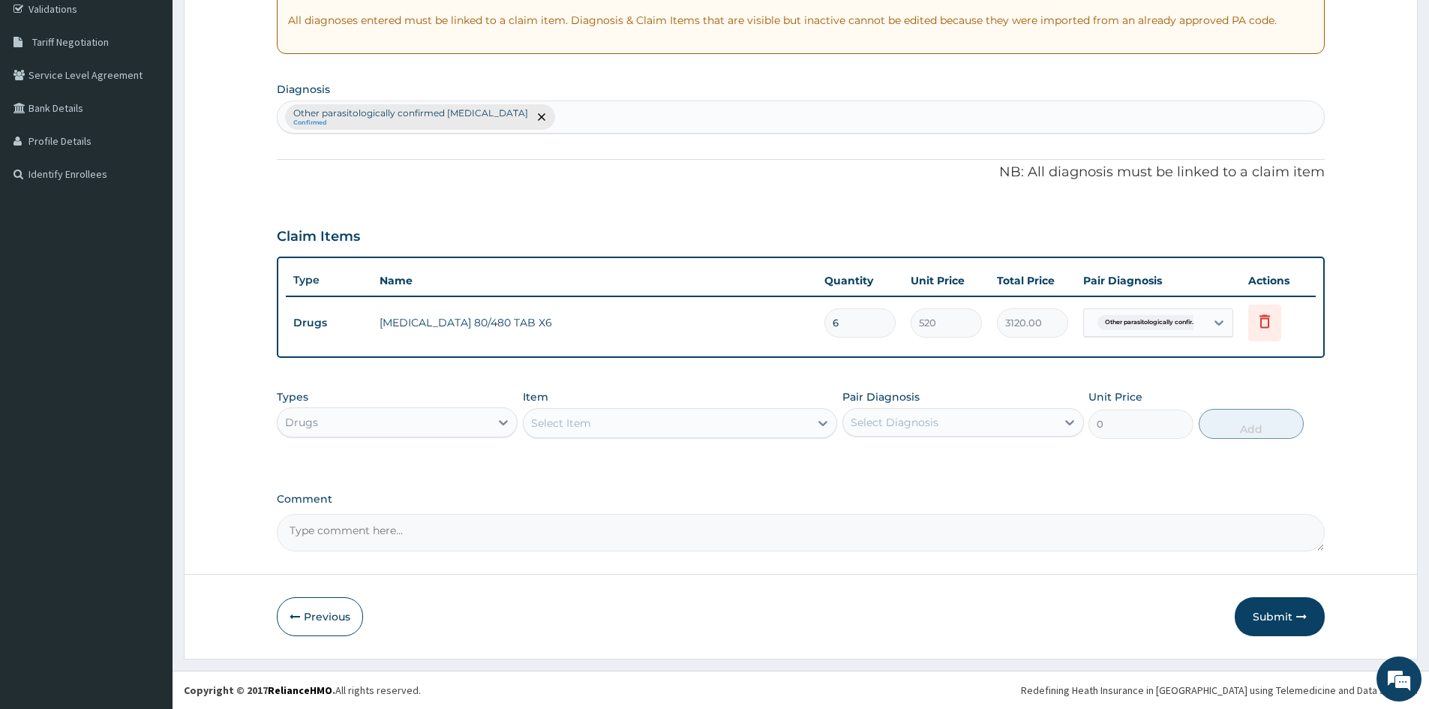
type input "6"
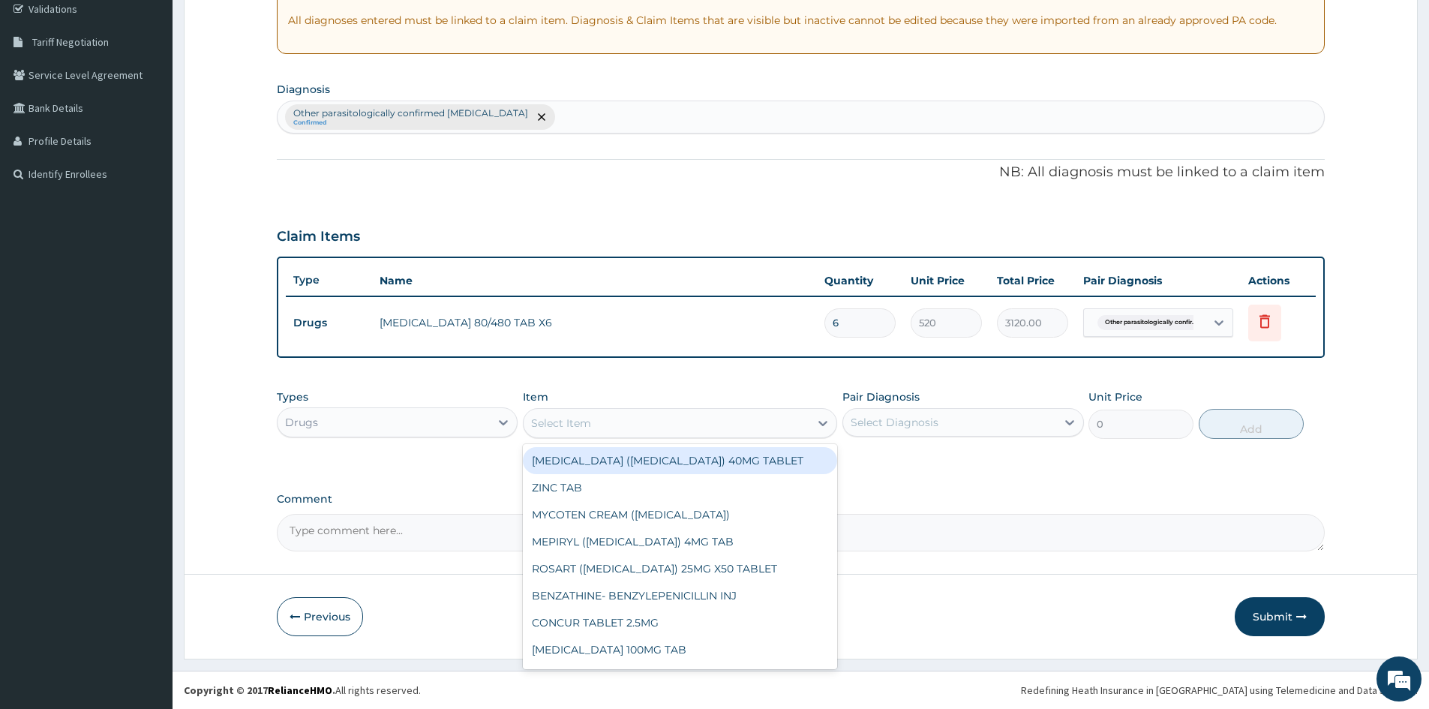
click at [676, 418] on div "Select Item" at bounding box center [666, 423] width 286 height 24
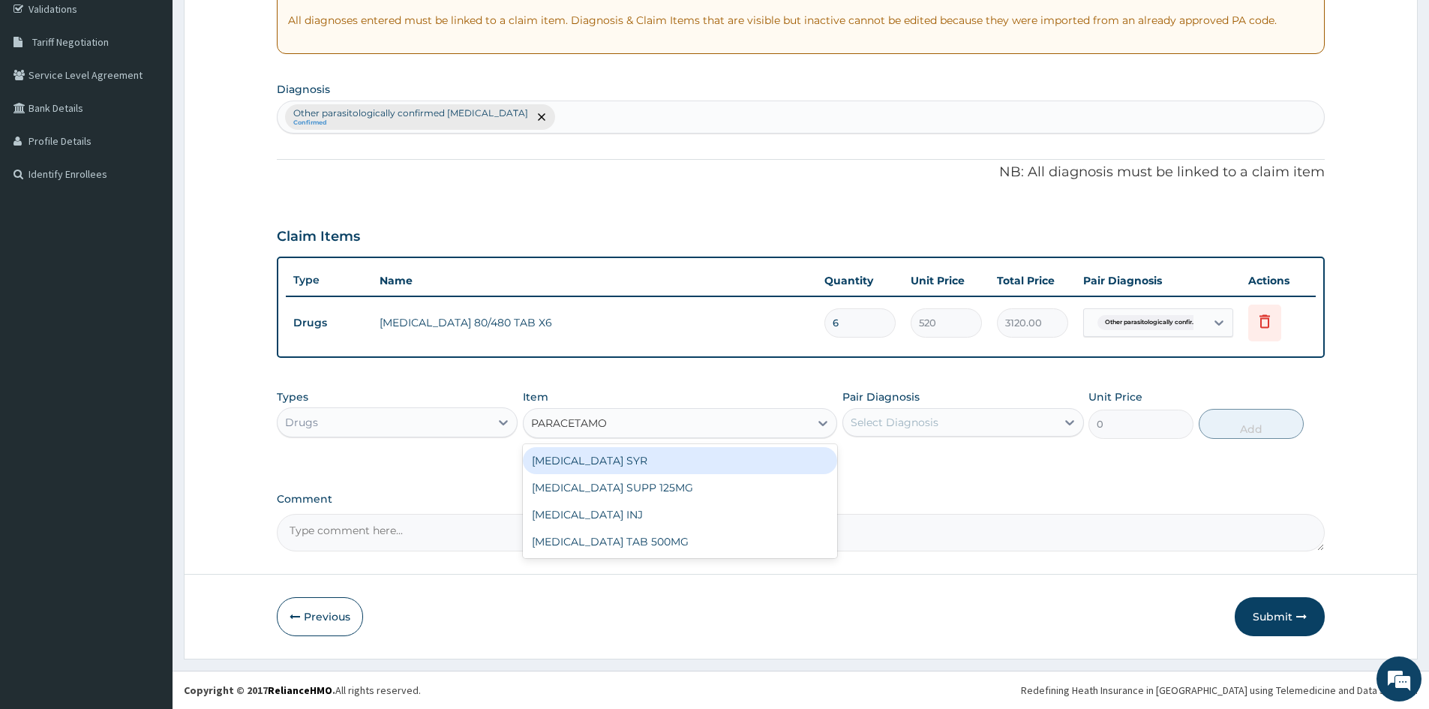
type input "PARACETAMOL"
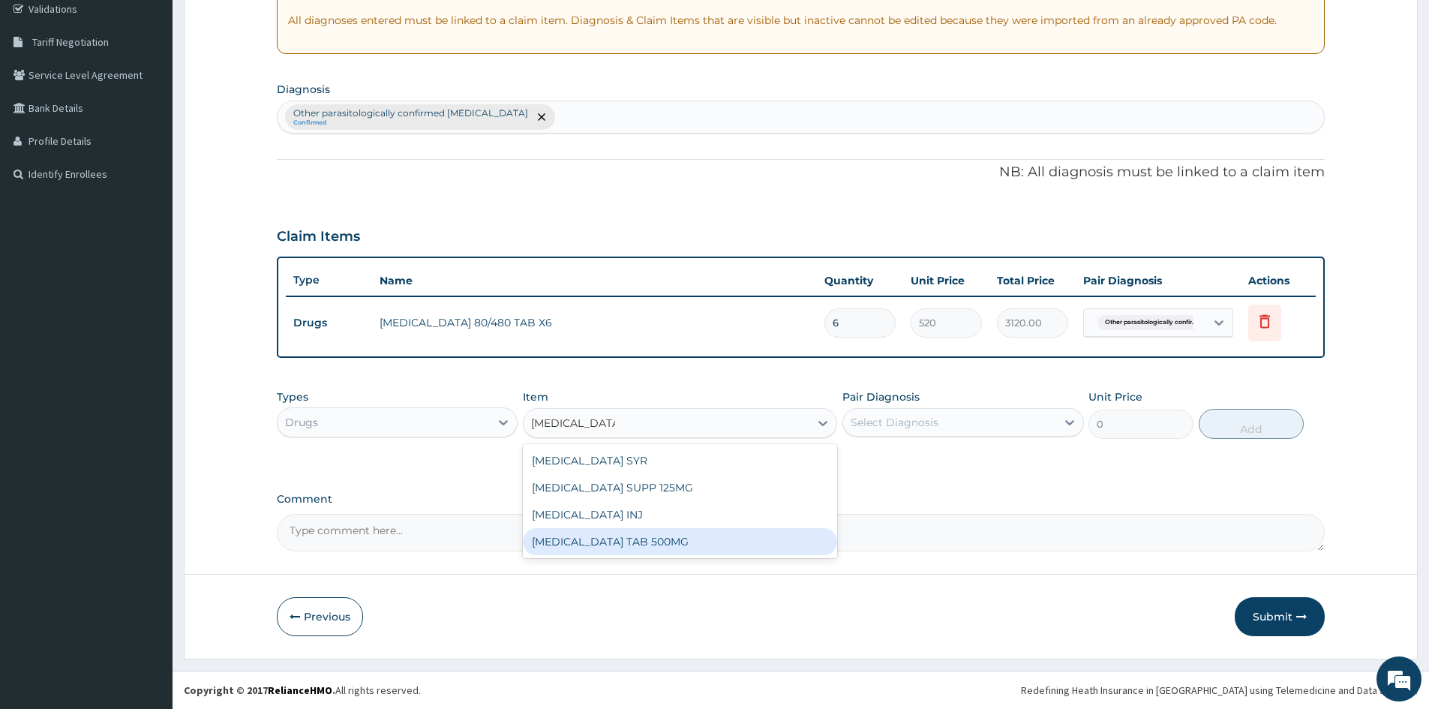
drag, startPoint x: 656, startPoint y: 535, endPoint x: 1049, endPoint y: 527, distance: 393.0
click at [656, 536] on div "[MEDICAL_DATA] TAB 500MG" at bounding box center [680, 541] width 314 height 27
type input "30"
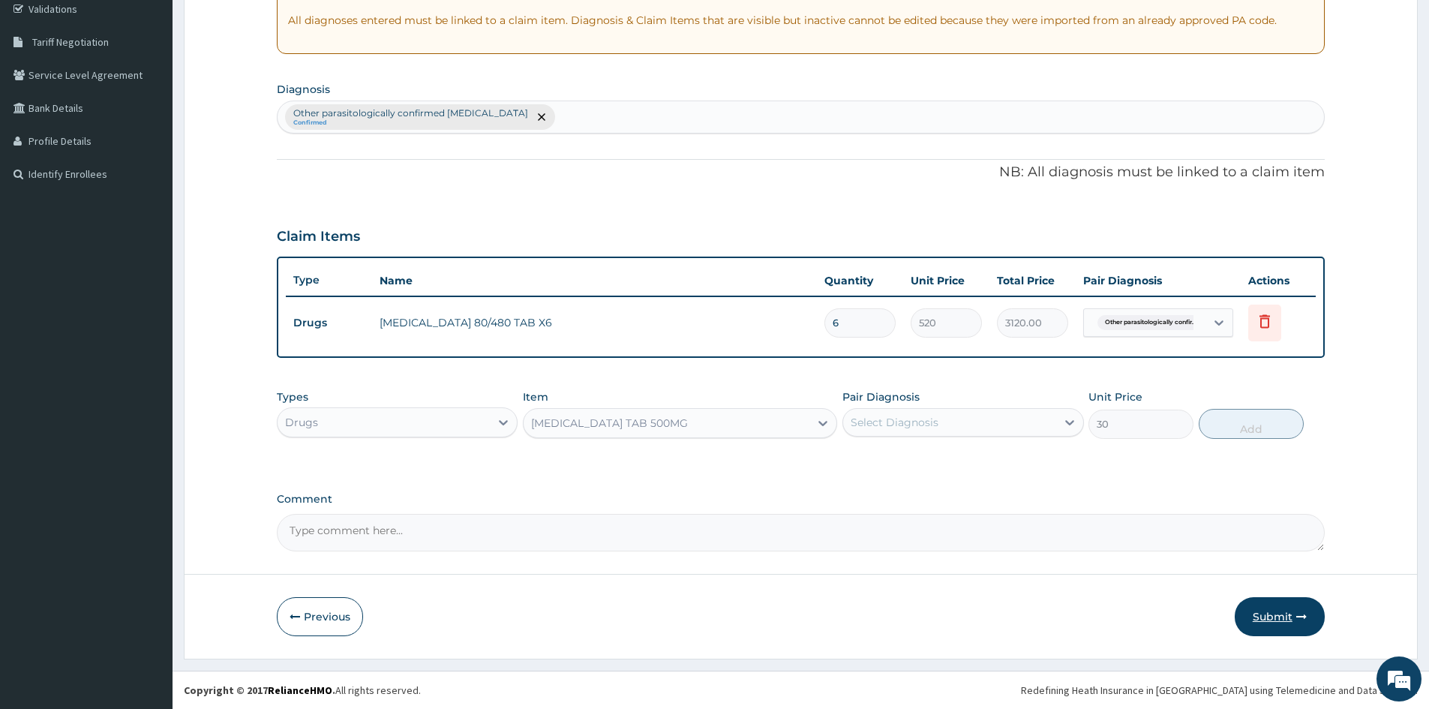
click at [1281, 607] on button "Submit" at bounding box center [1279, 616] width 90 height 39
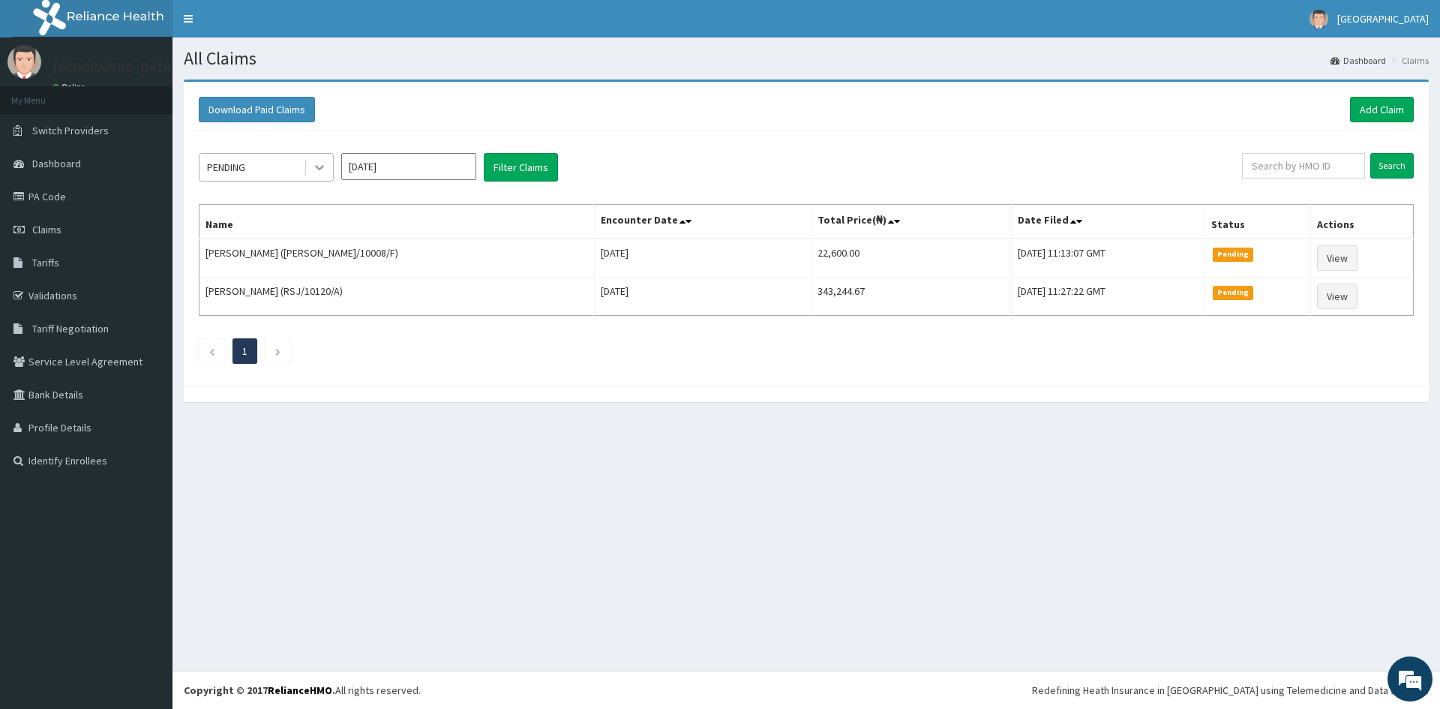
click at [320, 163] on icon at bounding box center [319, 167] width 15 height 15
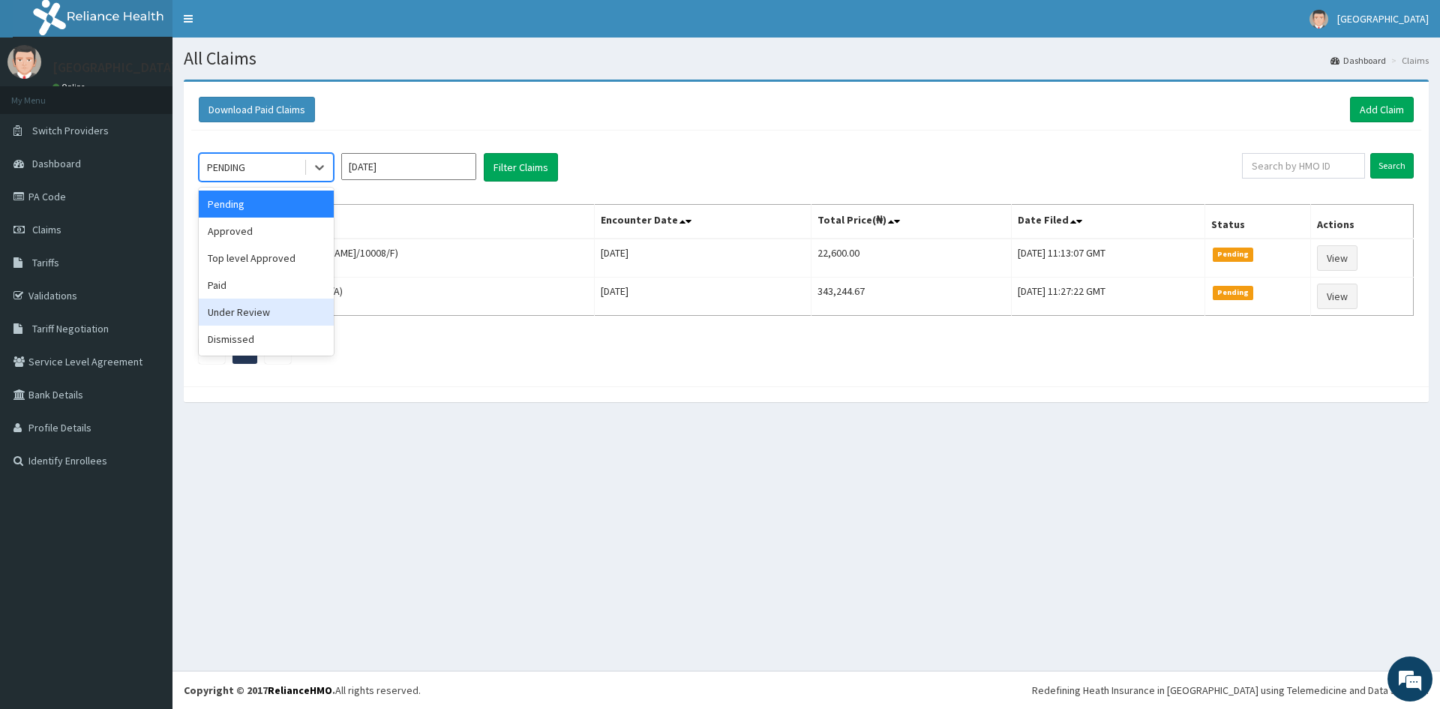
click at [240, 311] on div "Under Review" at bounding box center [266, 311] width 135 height 27
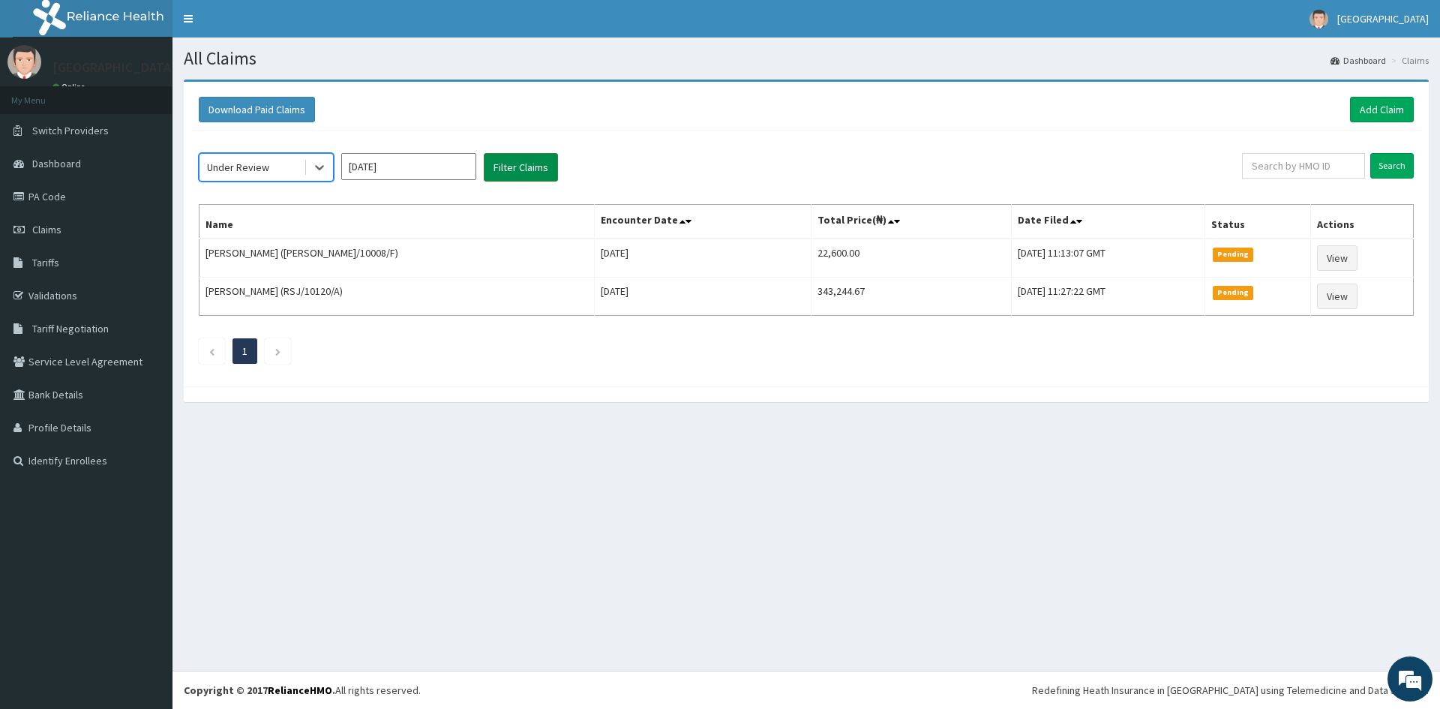
click at [514, 162] on button "Filter Claims" at bounding box center [521, 167] width 74 height 28
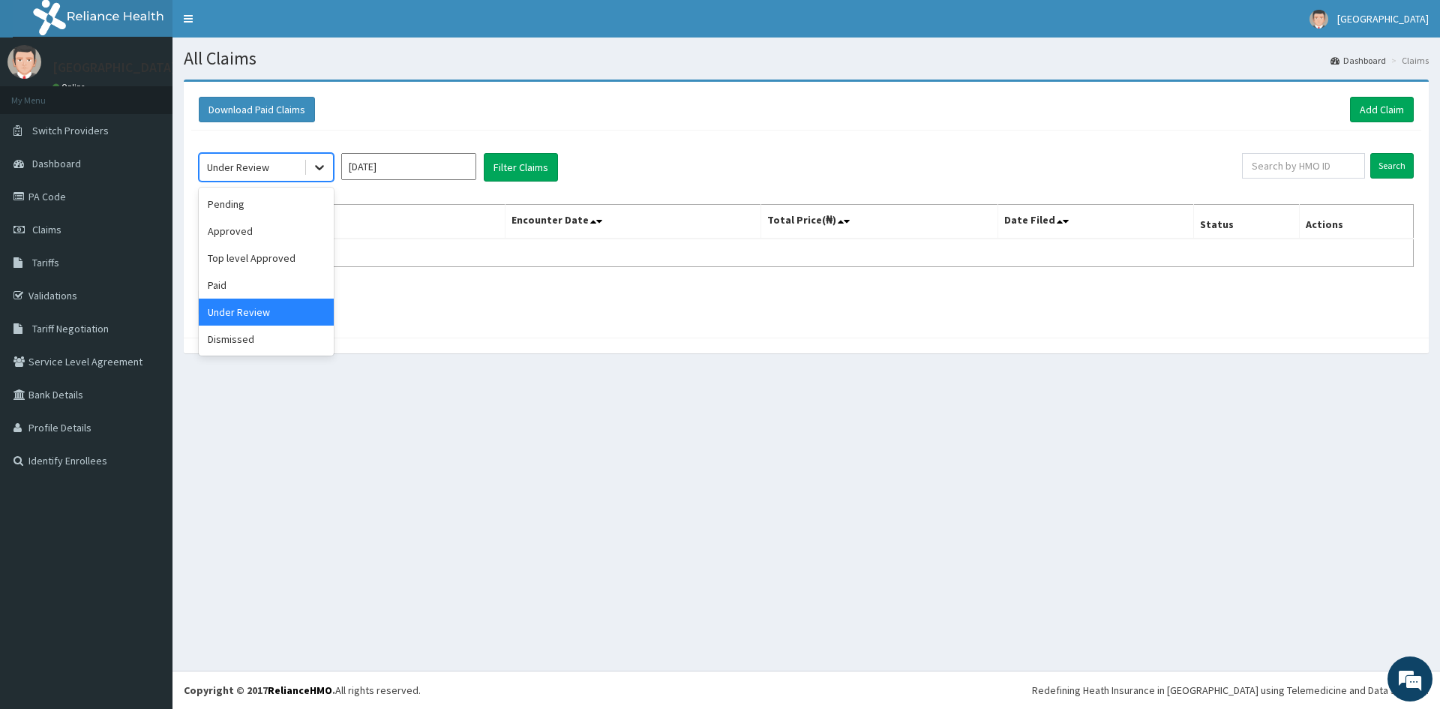
click at [313, 166] on icon at bounding box center [319, 167] width 15 height 15
click at [237, 286] on div "Paid" at bounding box center [266, 284] width 135 height 27
click at [525, 166] on button "Filter Claims" at bounding box center [521, 167] width 74 height 28
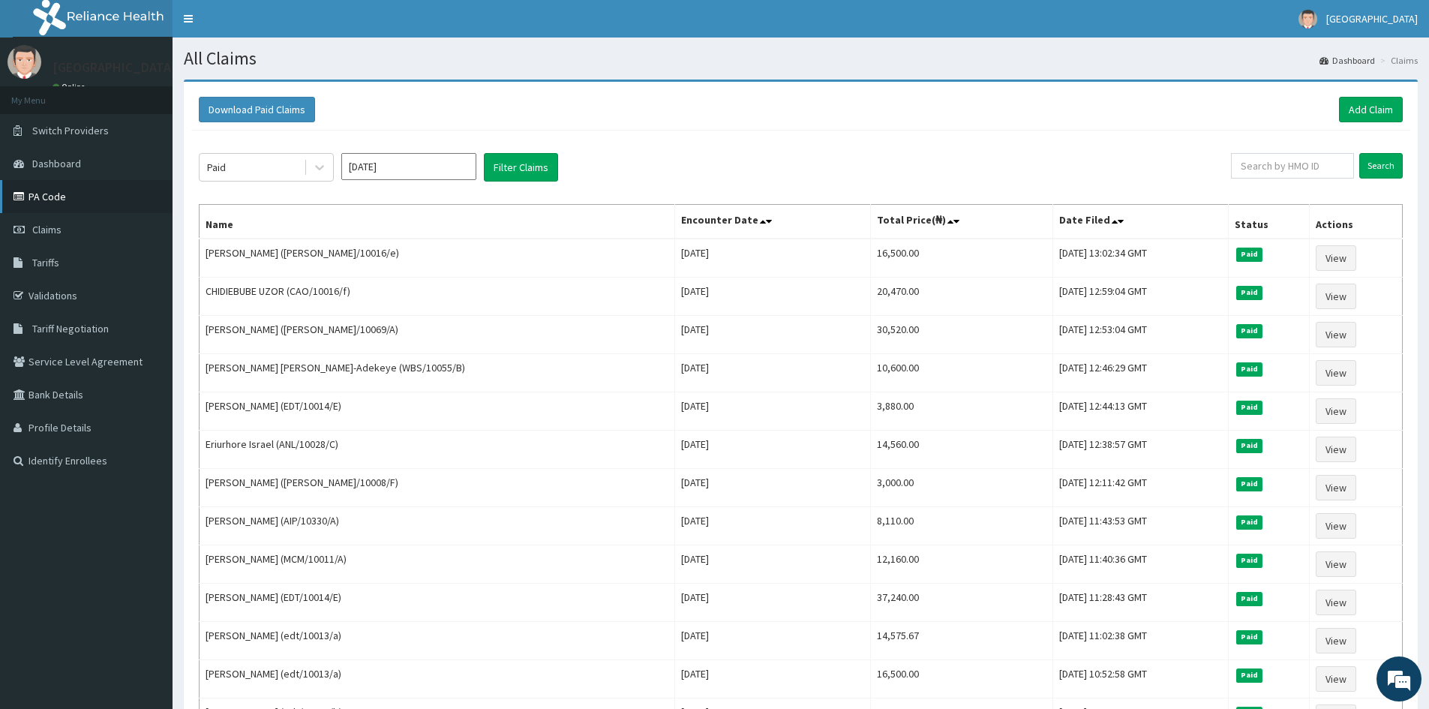
click at [49, 195] on link "PA Code" at bounding box center [86, 196] width 172 height 33
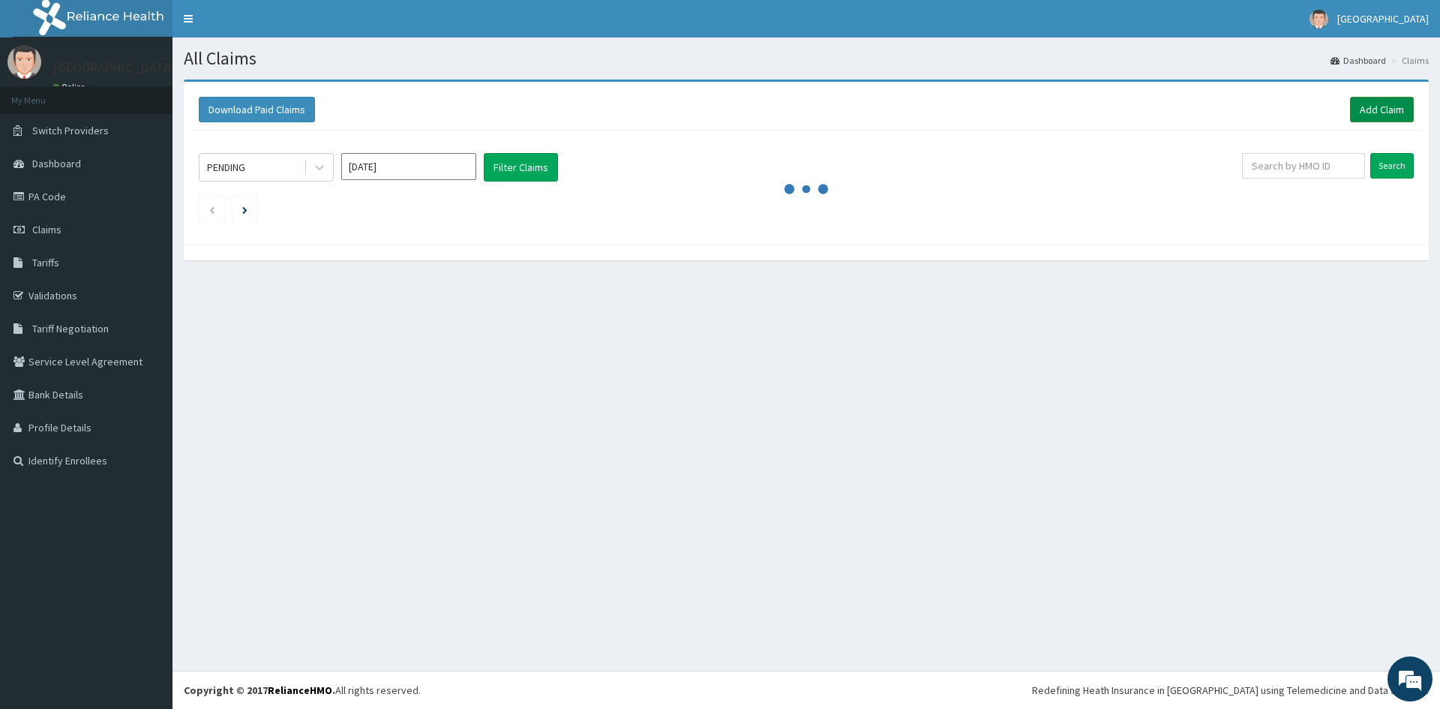
click at [1369, 103] on link "Add Claim" at bounding box center [1382, 109] width 64 height 25
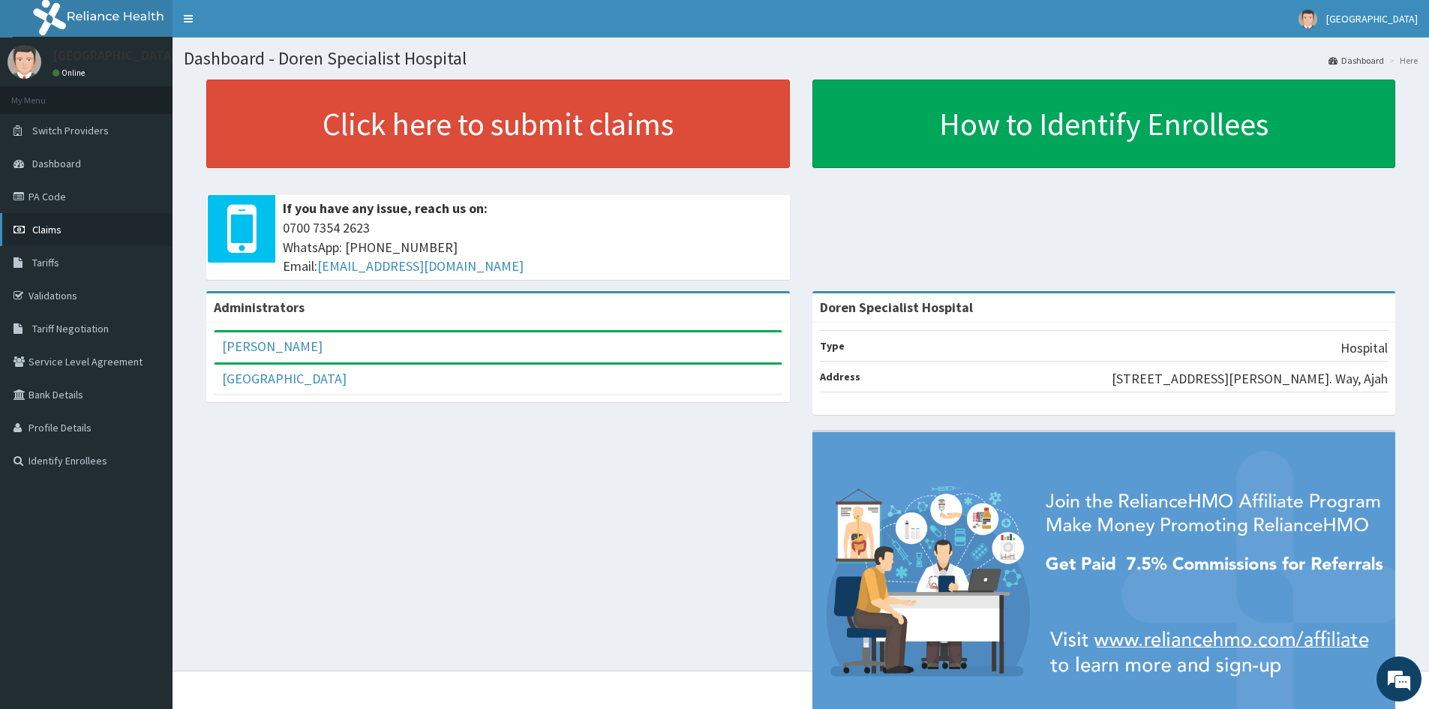
click at [44, 223] on span "Claims" at bounding box center [46, 229] width 29 height 13
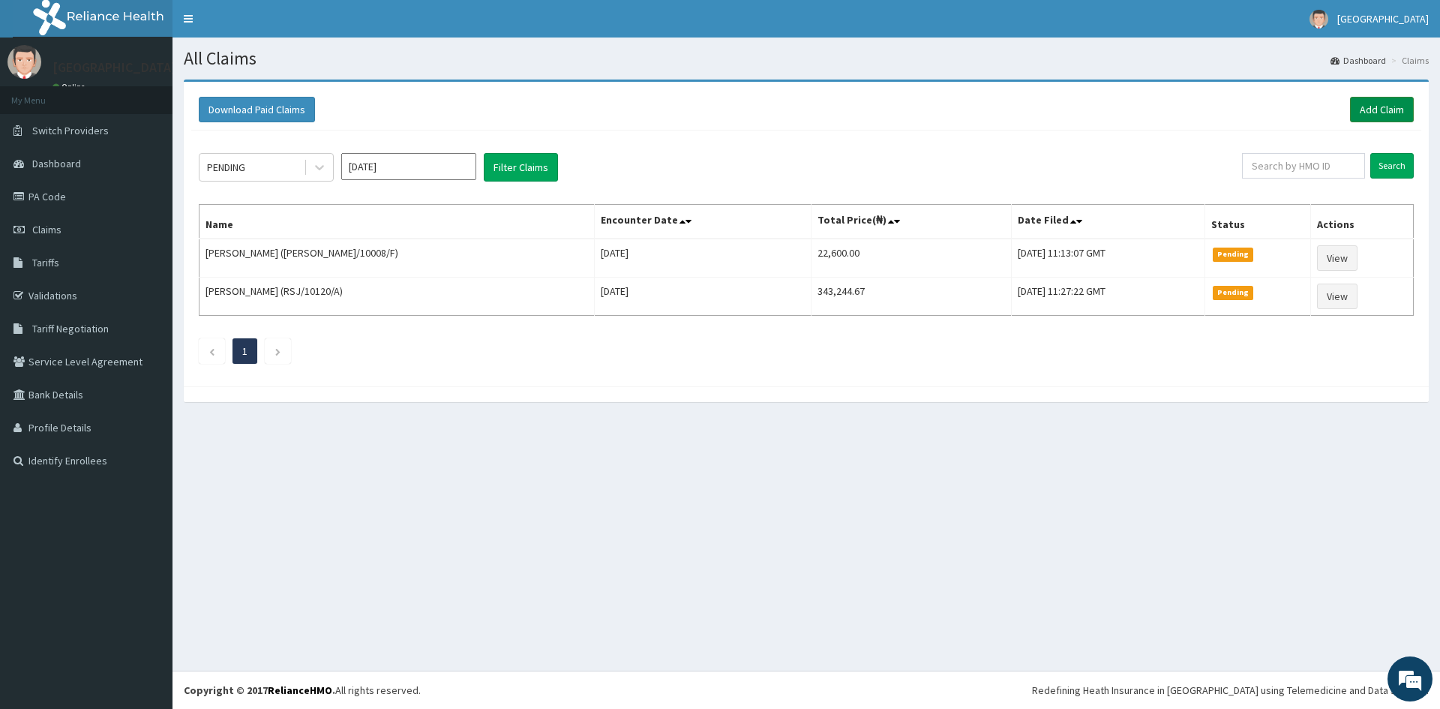
click at [1373, 106] on link "Add Claim" at bounding box center [1382, 109] width 64 height 25
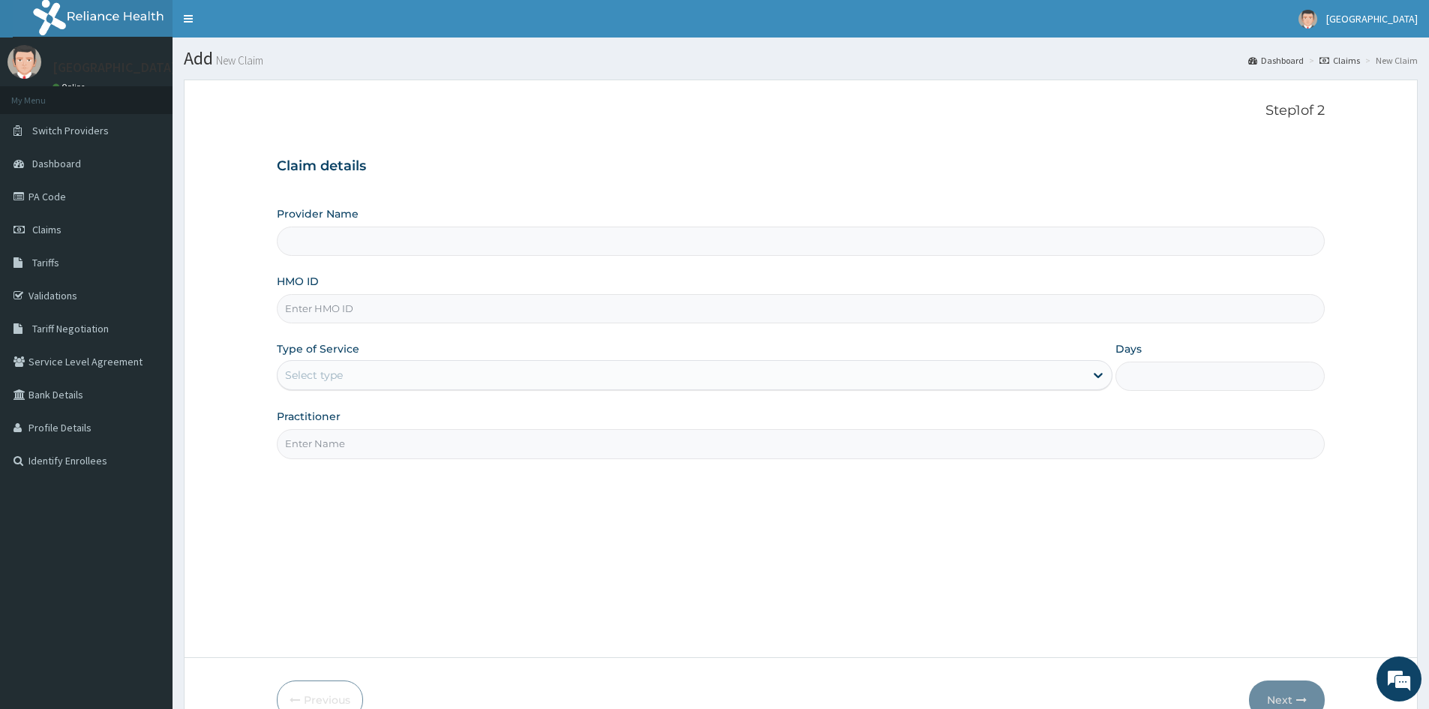
type input "Doren Specialist Hospital"
click at [322, 314] on input "HMO ID" at bounding box center [801, 308] width 1048 height 29
paste input "ELI/10080/B"
type input "ELI/10080/B"
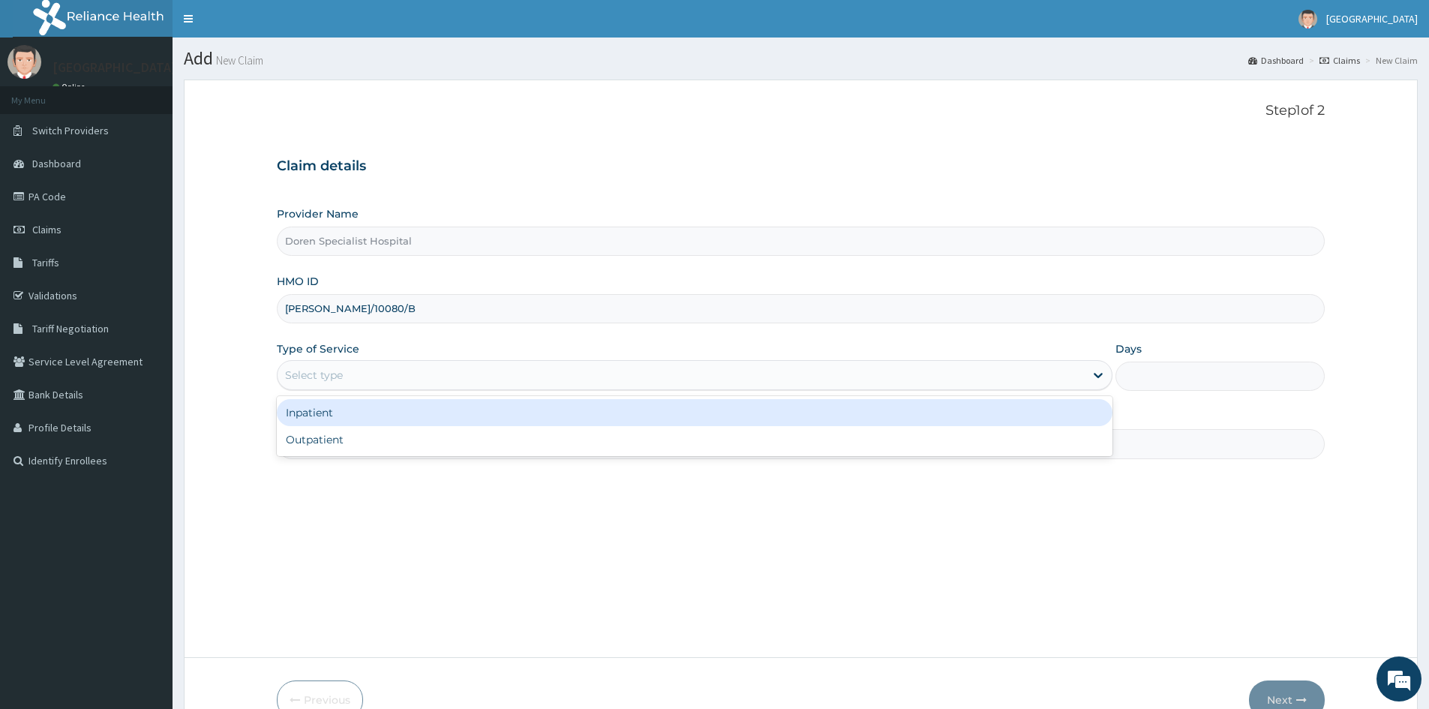
click at [322, 377] on div "Select type" at bounding box center [314, 374] width 58 height 15
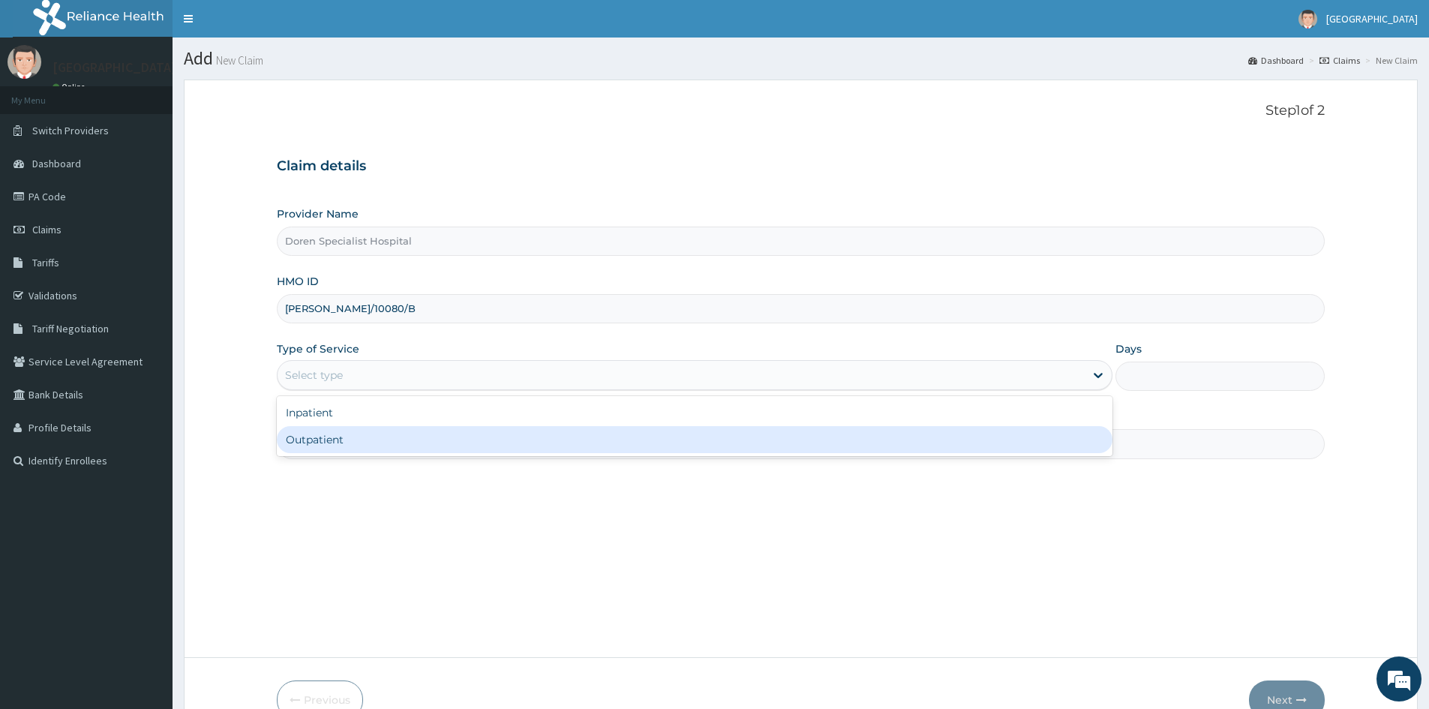
click at [331, 434] on div "Outpatient" at bounding box center [694, 439] width 835 height 27
type input "1"
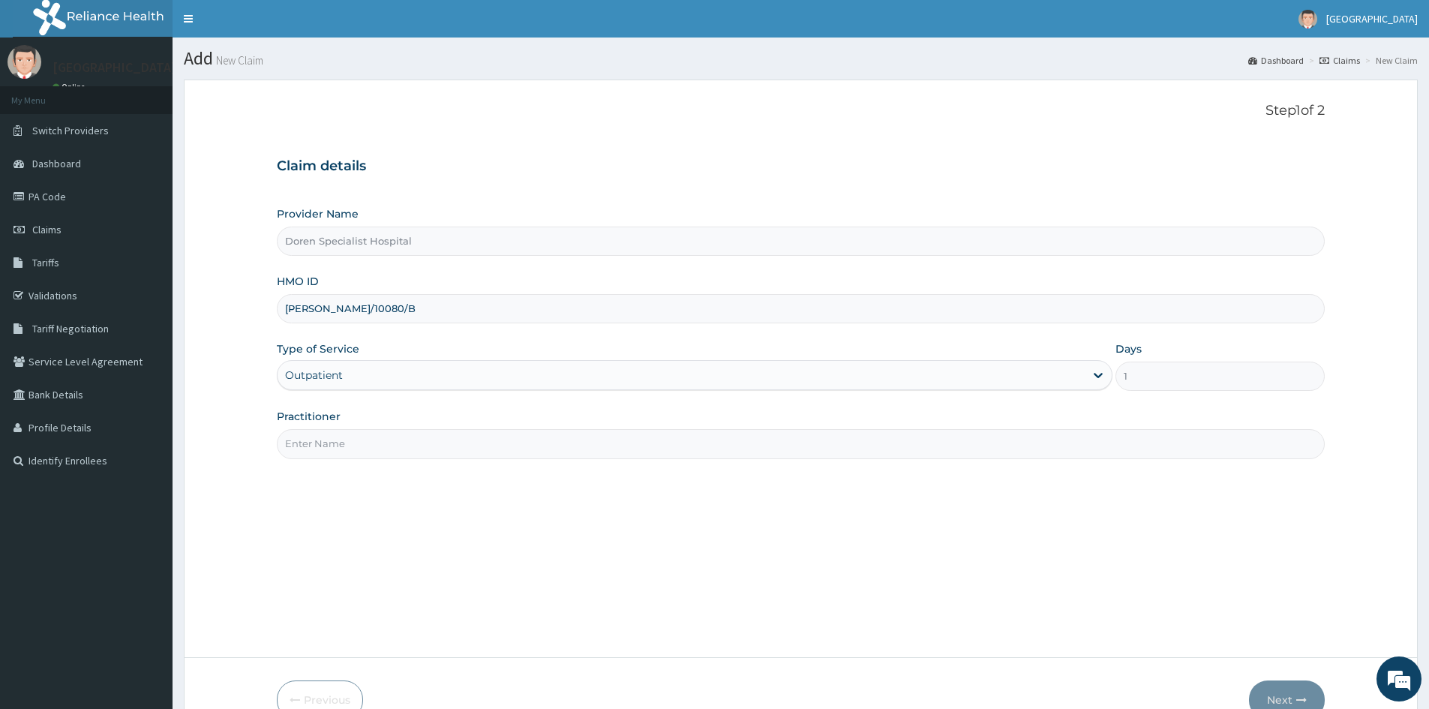
click at [319, 446] on input "Practitioner" at bounding box center [801, 443] width 1048 height 29
type input "DR ONOME"
click at [1282, 694] on button "Next" at bounding box center [1287, 699] width 76 height 39
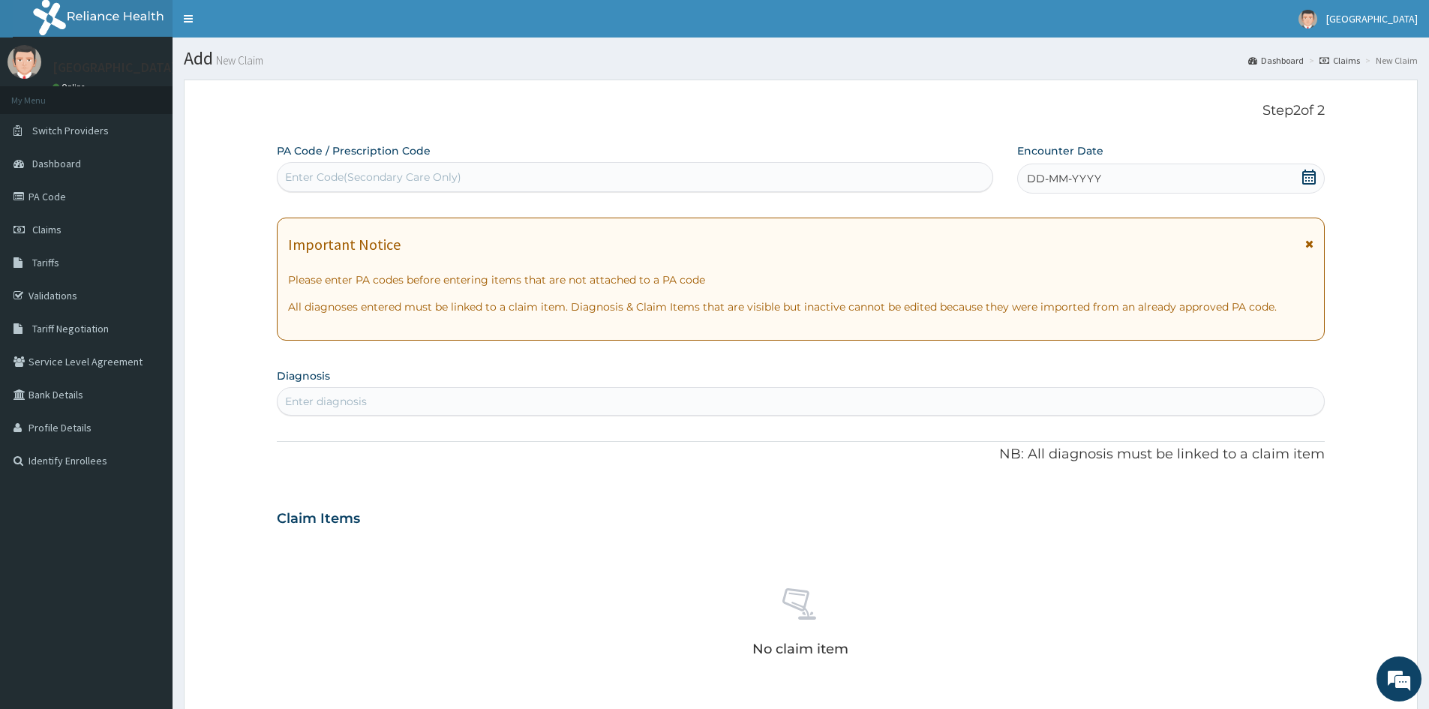
click at [1308, 173] on icon at bounding box center [1308, 176] width 15 height 15
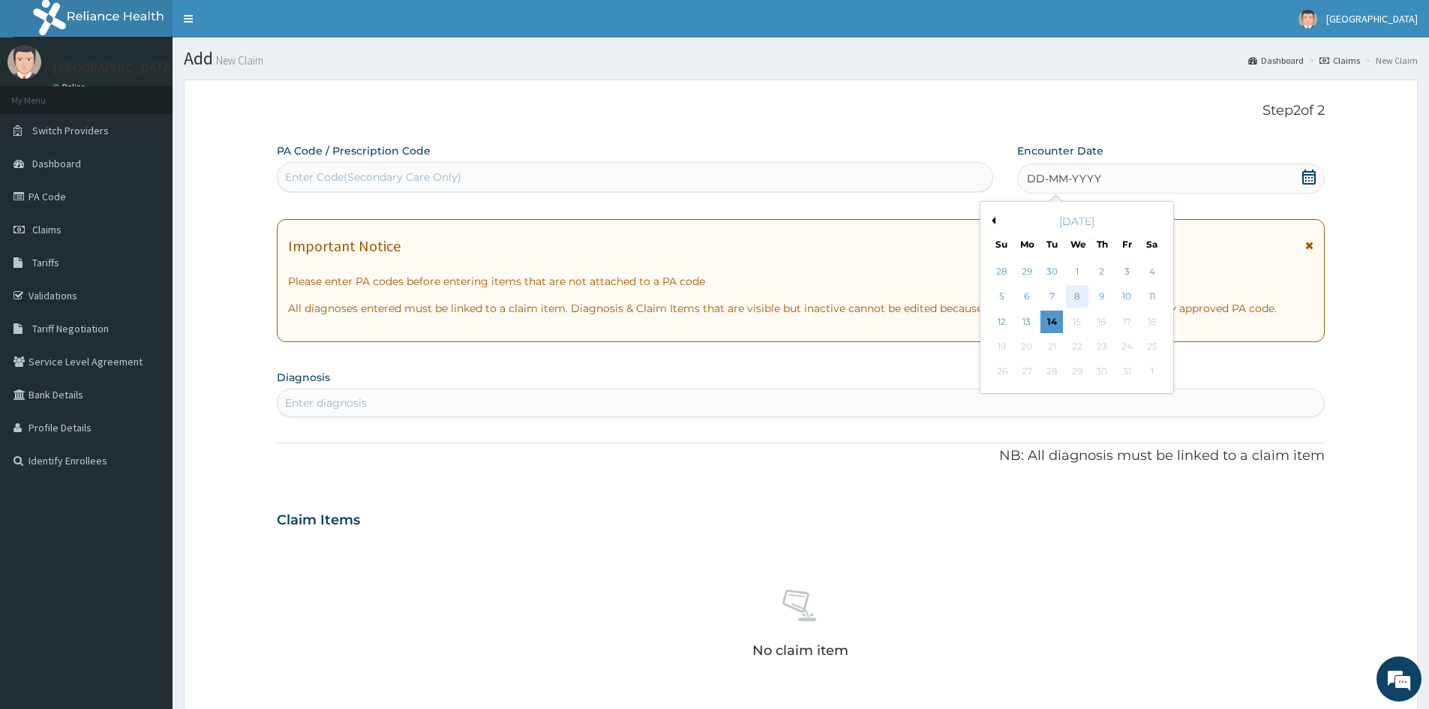
click at [1079, 292] on div "8" at bounding box center [1077, 297] width 22 height 22
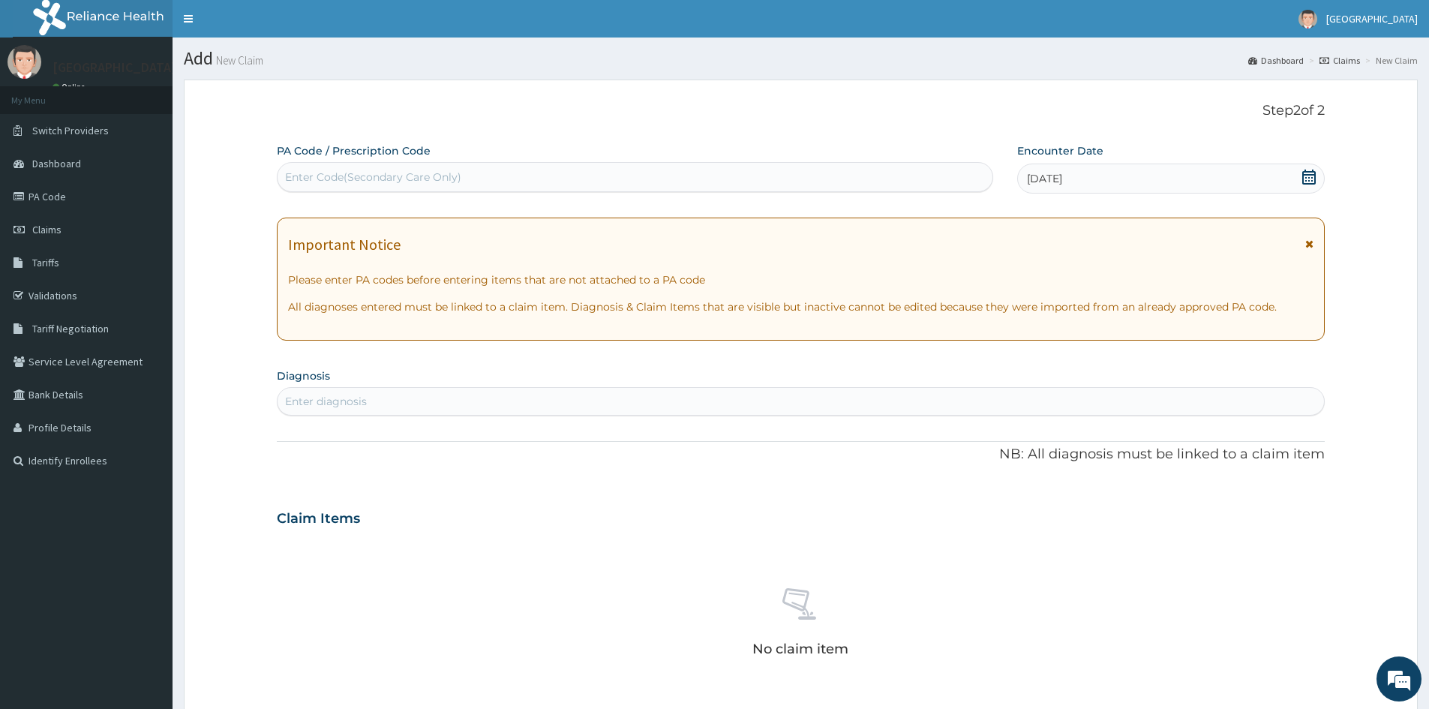
click at [359, 400] on div "Enter diagnosis" at bounding box center [326, 401] width 82 height 15
type input "UPPER"
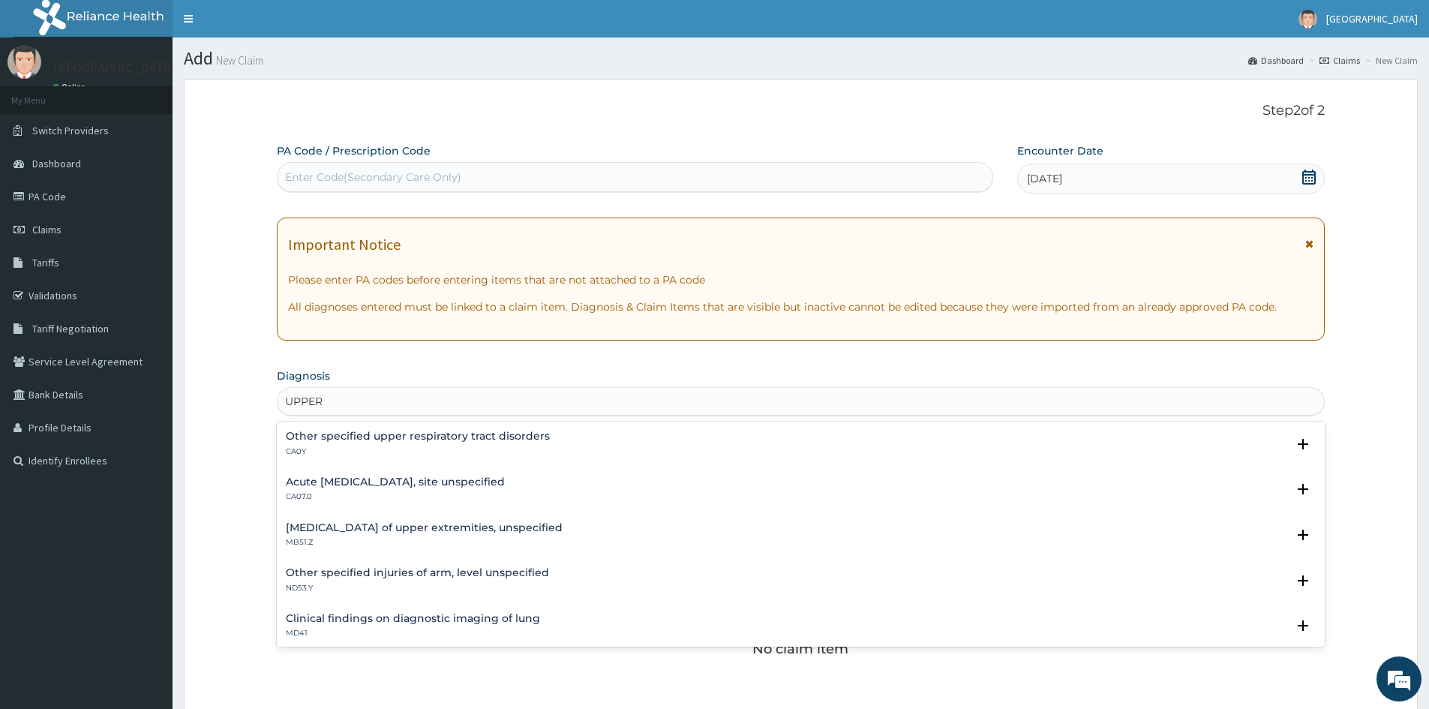
click at [328, 480] on h4 "Acute upper respiratory infection, site unspecified" at bounding box center [395, 481] width 219 height 11
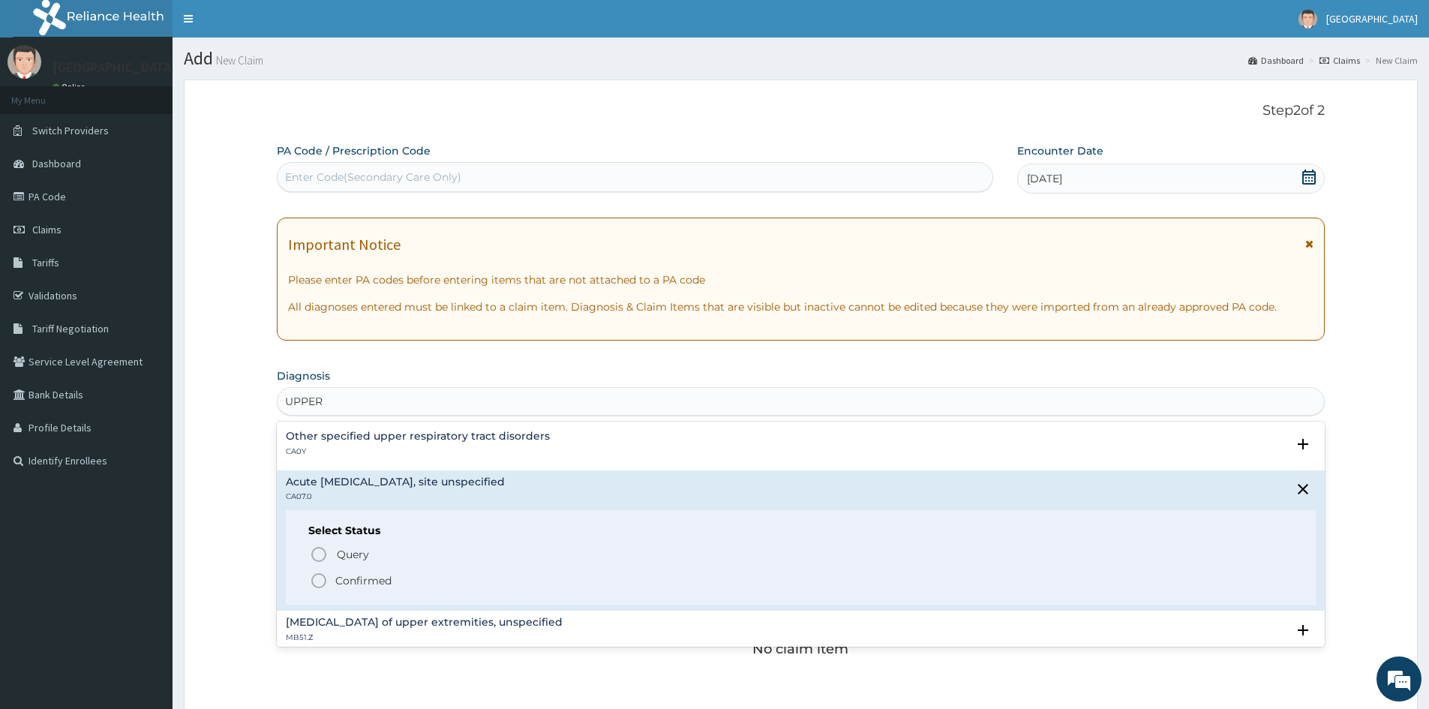
click at [315, 580] on icon "status option filled" at bounding box center [319, 580] width 18 height 18
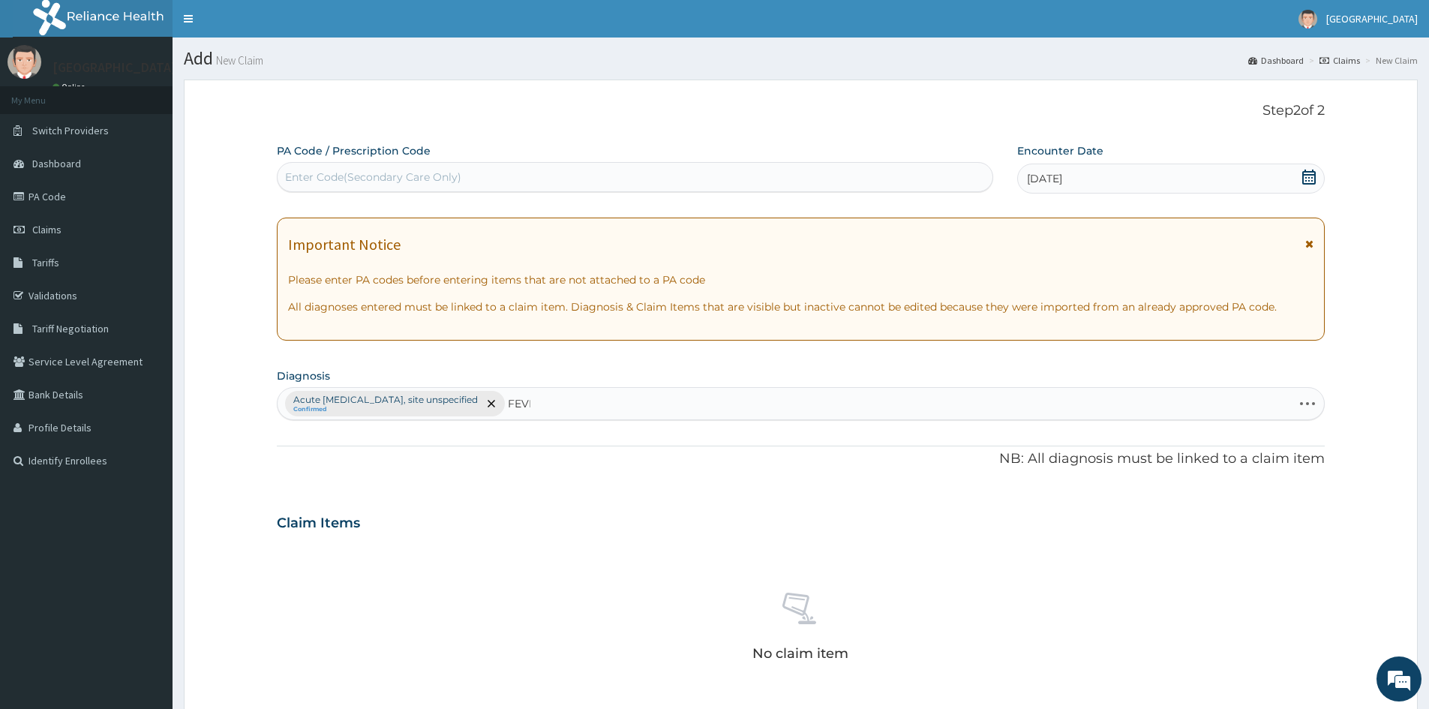
type input "FEVER"
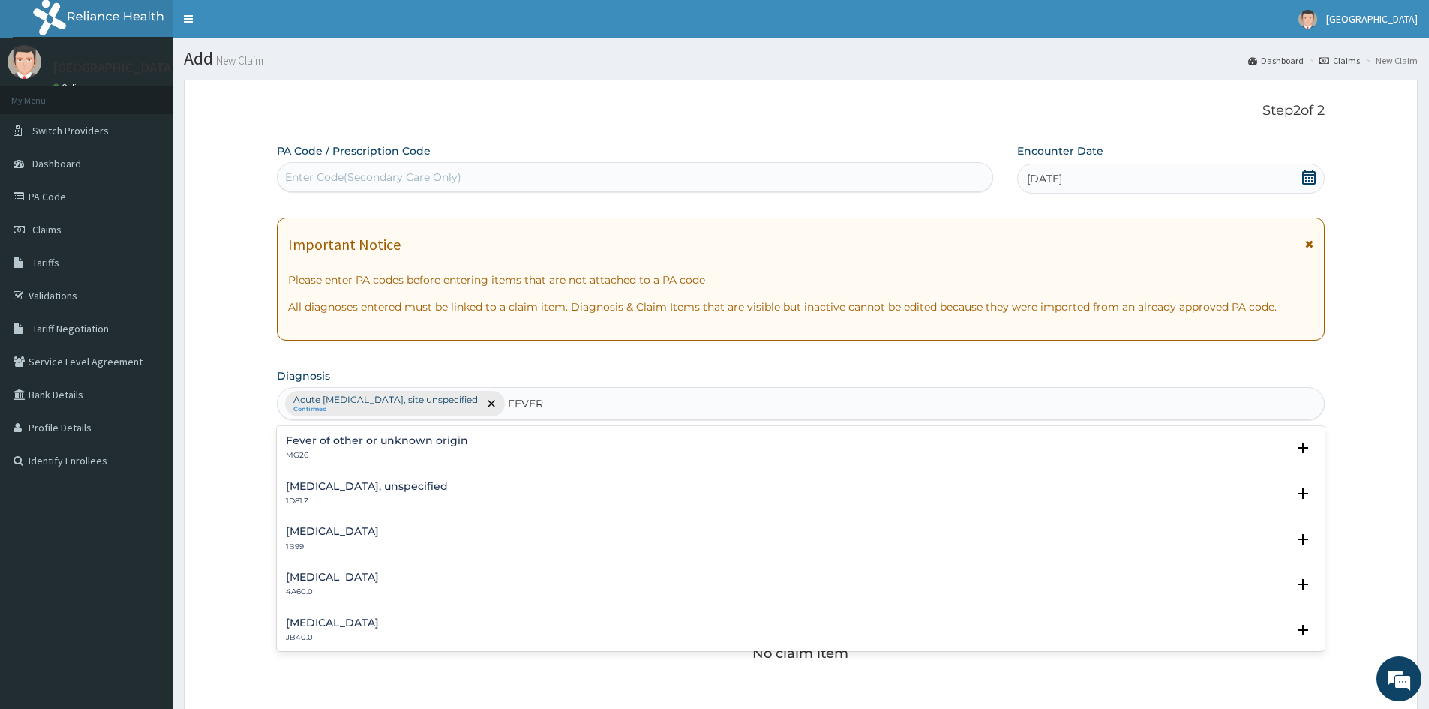
click at [316, 442] on h4 "Fever of other or unknown origin" at bounding box center [377, 440] width 182 height 11
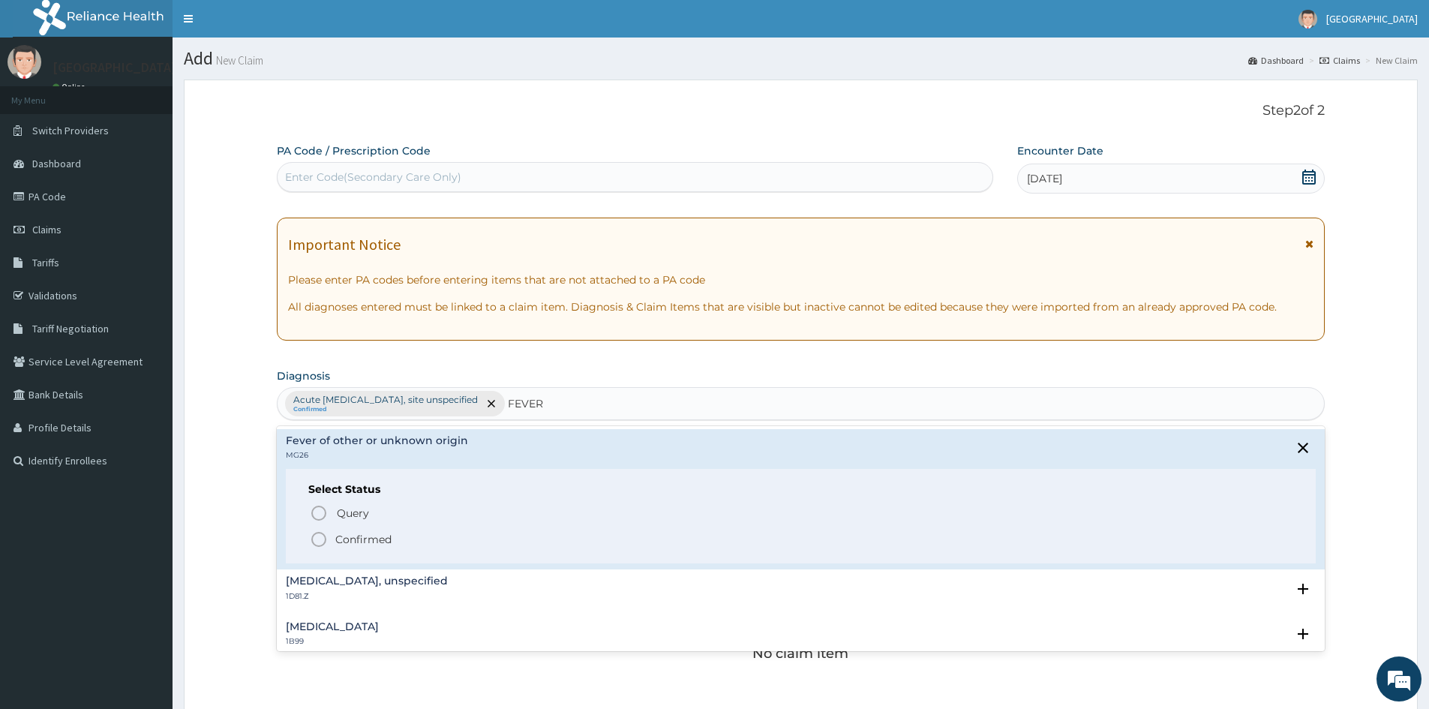
click at [321, 535] on icon "status option filled" at bounding box center [319, 539] width 18 height 18
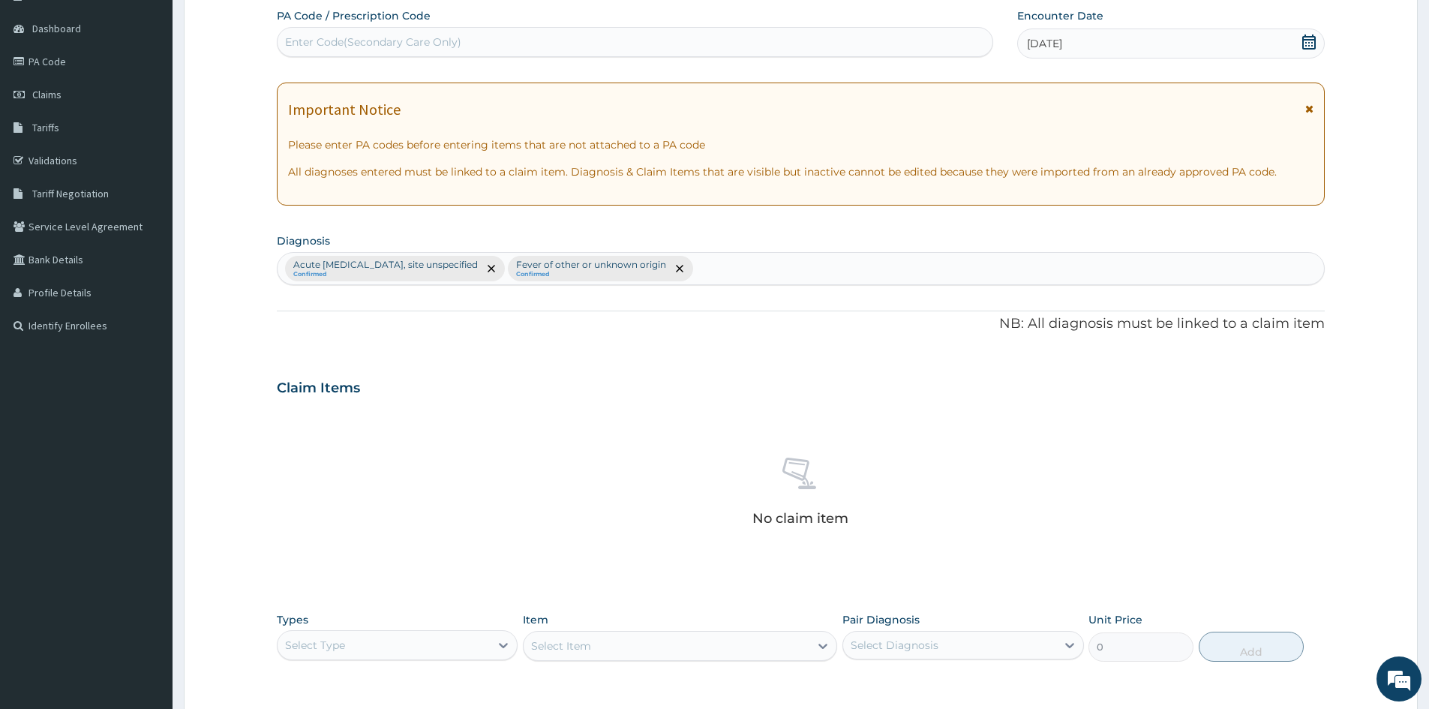
scroll to position [358, 0]
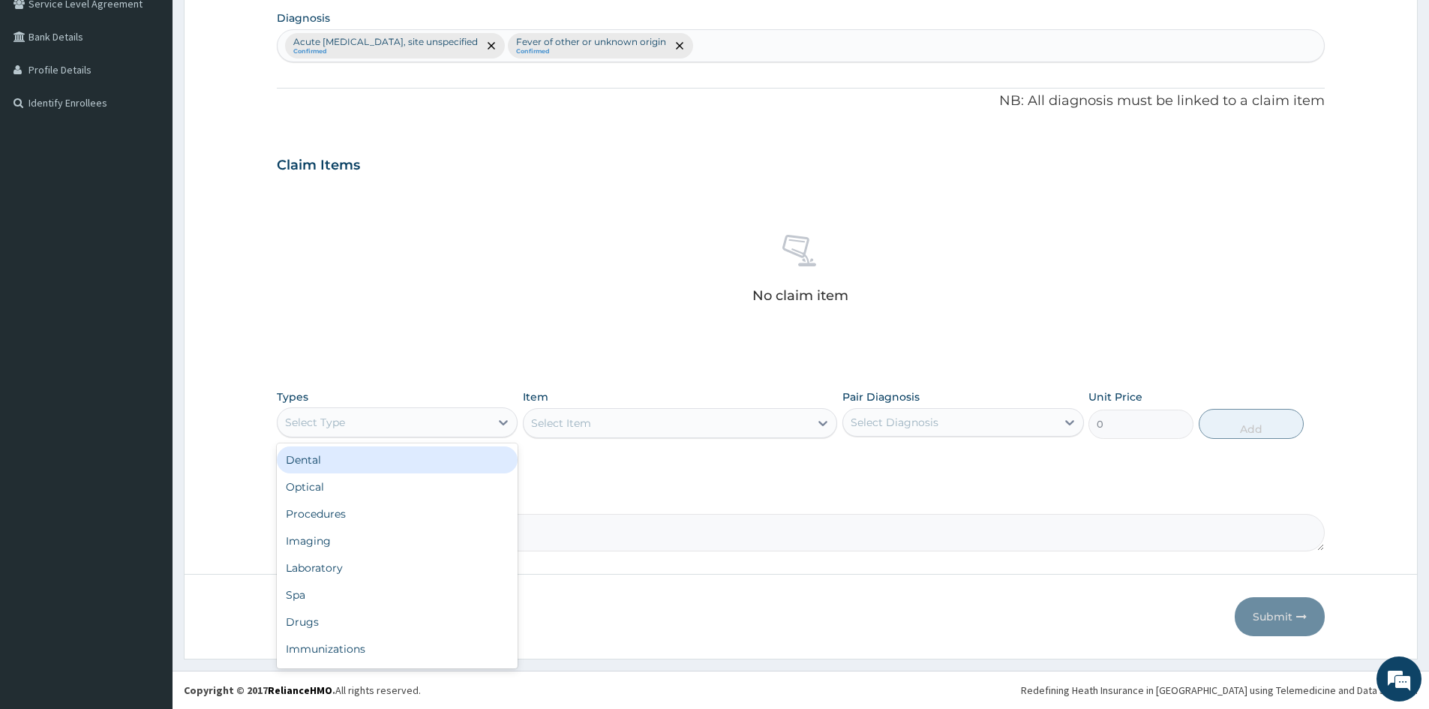
click at [420, 416] on div "Select Type" at bounding box center [383, 422] width 212 height 24
drag, startPoint x: 317, startPoint y: 515, endPoint x: 494, endPoint y: 453, distance: 187.6
click at [316, 516] on div "Procedures" at bounding box center [397, 513] width 241 height 27
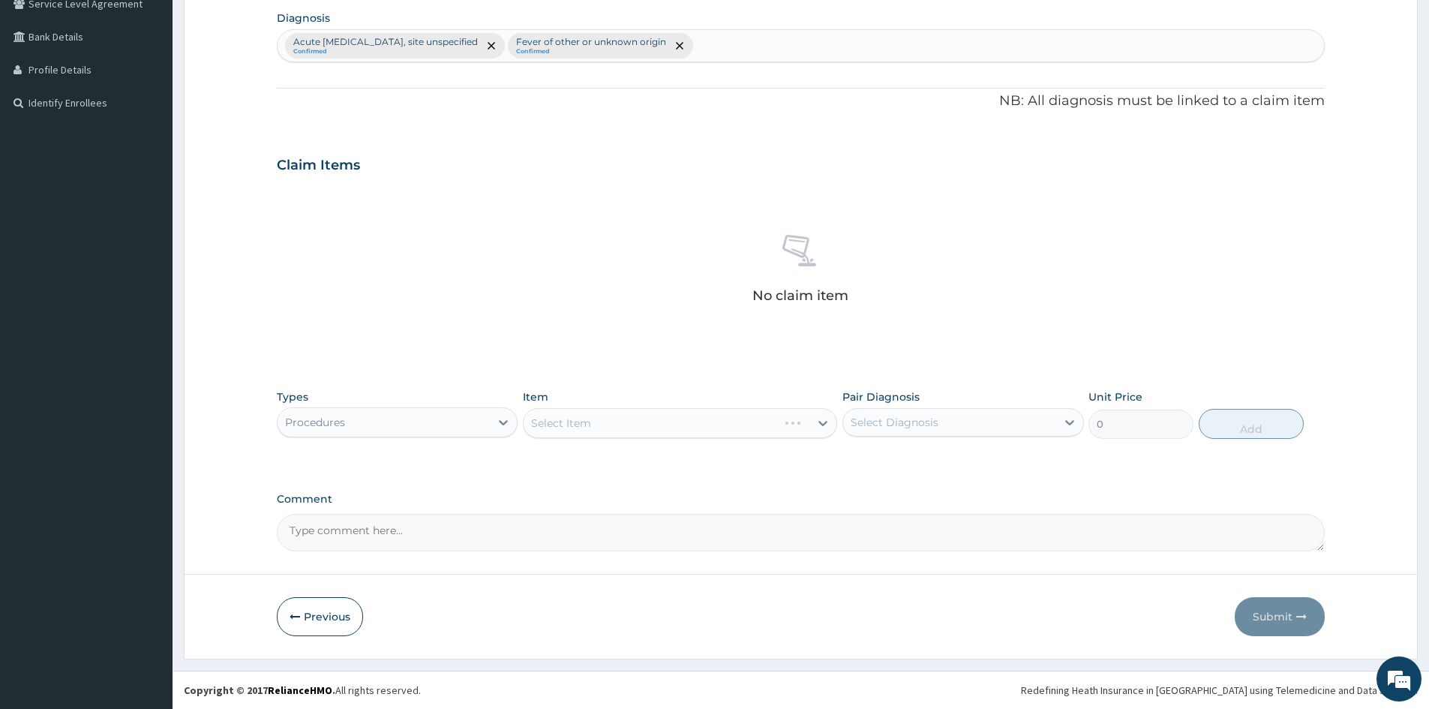
click at [605, 409] on div "Select Item" at bounding box center [680, 423] width 314 height 30
drag, startPoint x: 641, startPoint y: 421, endPoint x: 763, endPoint y: 406, distance: 122.3
click at [647, 417] on div "Select Item" at bounding box center [680, 423] width 314 height 30
click at [779, 421] on div "Select Item" at bounding box center [680, 423] width 314 height 30
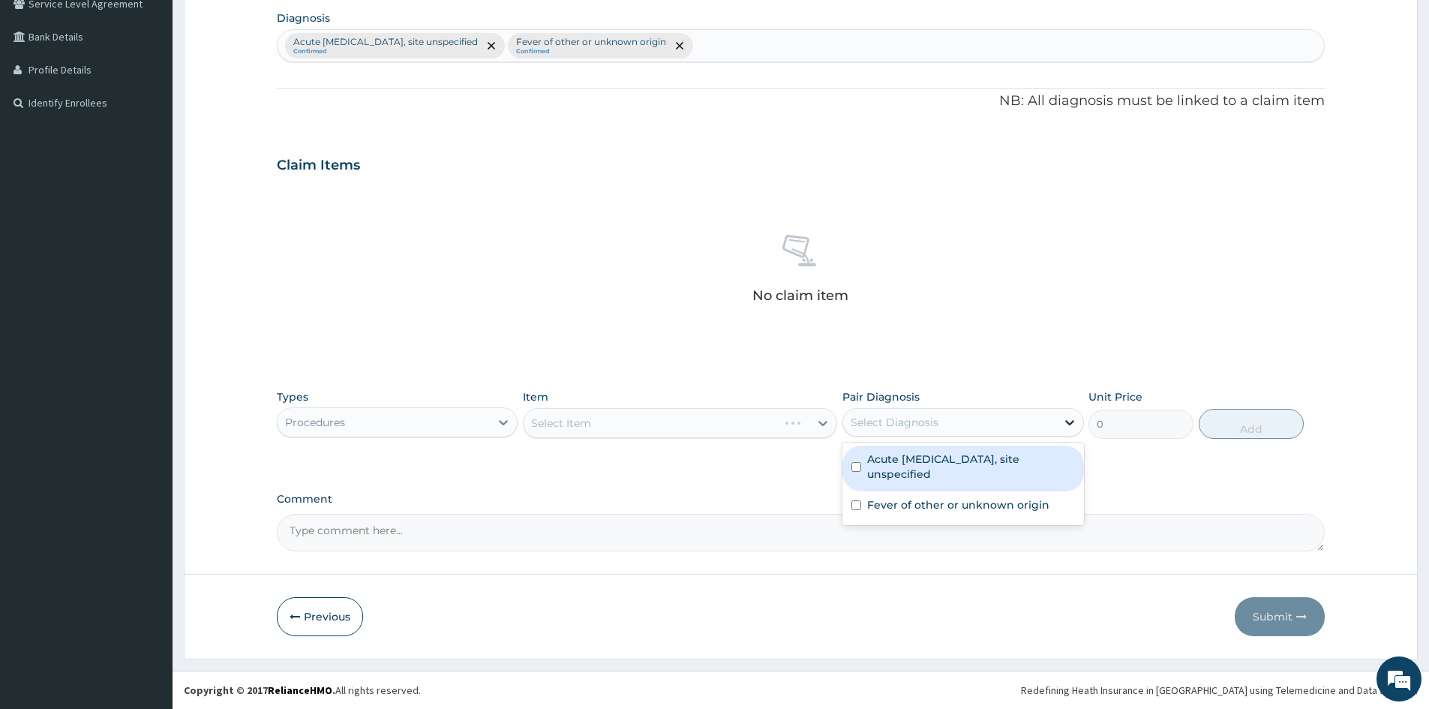
click at [1069, 422] on icon at bounding box center [1069, 422] width 15 height 15
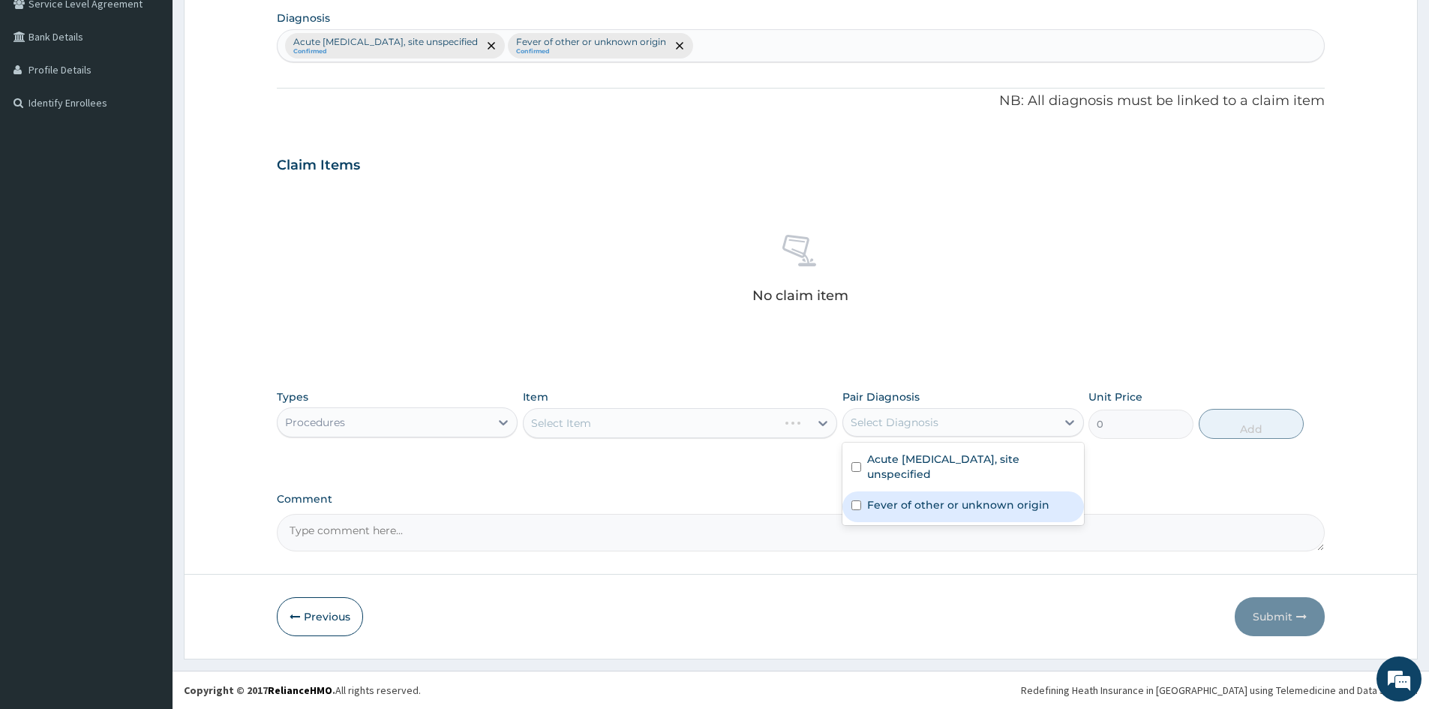
click at [858, 506] on input "checkbox" at bounding box center [856, 505] width 10 height 10
checkbox input "true"
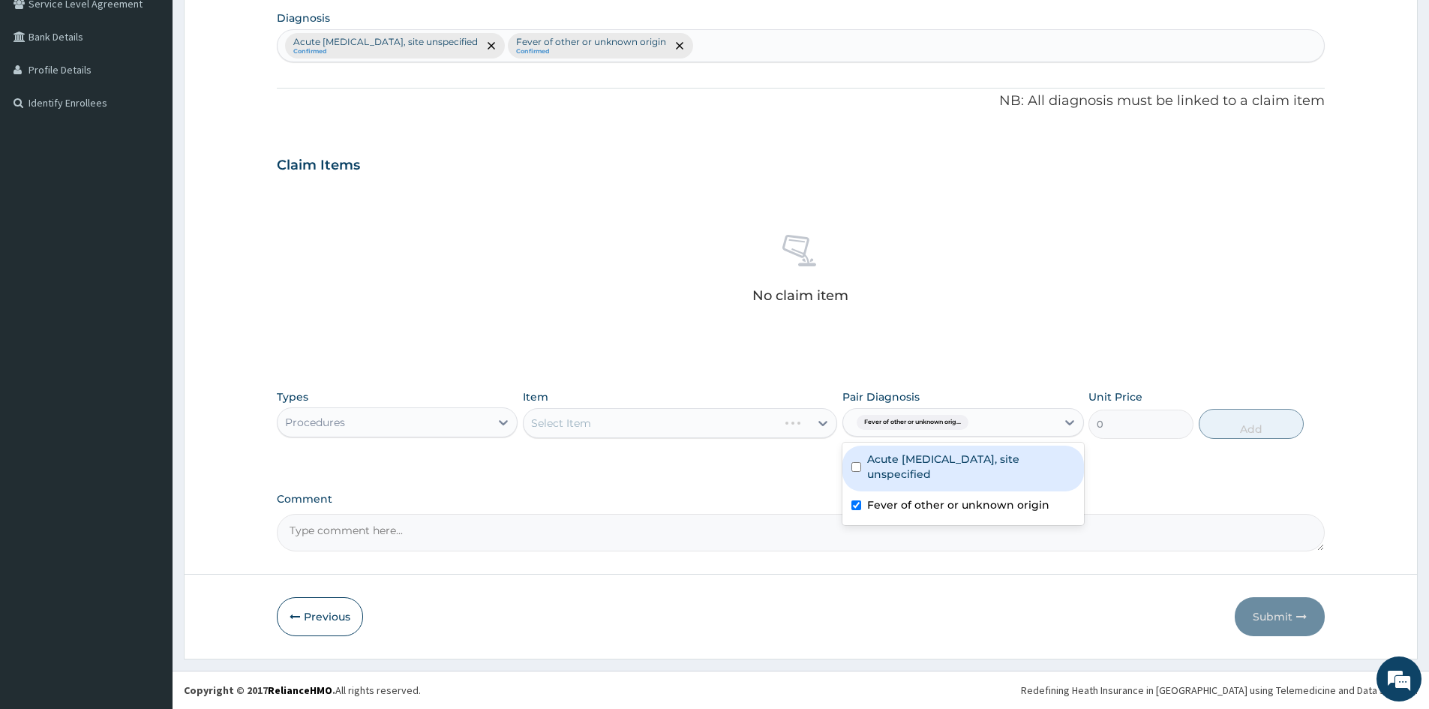
click at [853, 470] on input "checkbox" at bounding box center [856, 467] width 10 height 10
checkbox input "true"
click at [817, 427] on div "Select Item" at bounding box center [680, 423] width 314 height 30
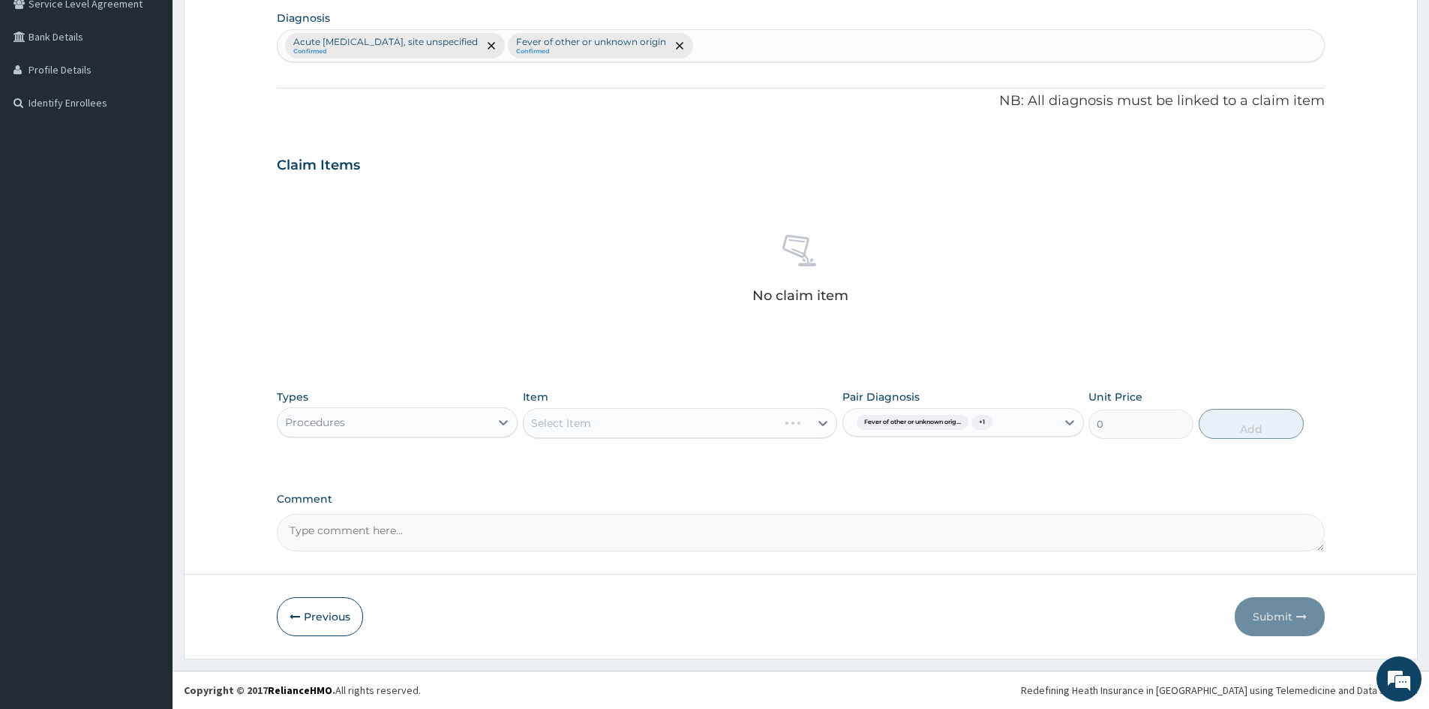
click at [805, 425] on div "Select Item" at bounding box center [680, 423] width 314 height 30
click at [724, 411] on div "Select Item" at bounding box center [680, 423] width 314 height 30
click at [762, 423] on div "Select Item" at bounding box center [680, 423] width 314 height 30
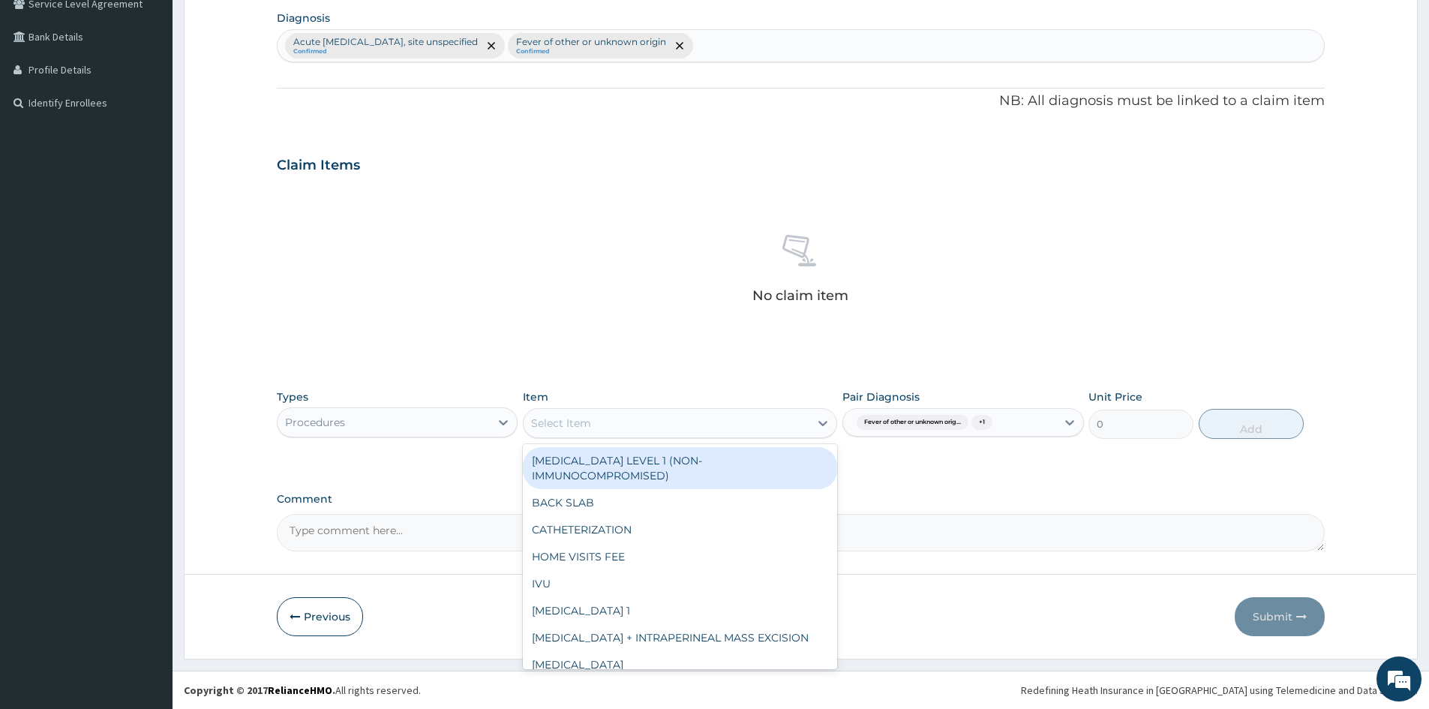
click at [640, 408] on div "Select Item" at bounding box center [680, 423] width 314 height 30
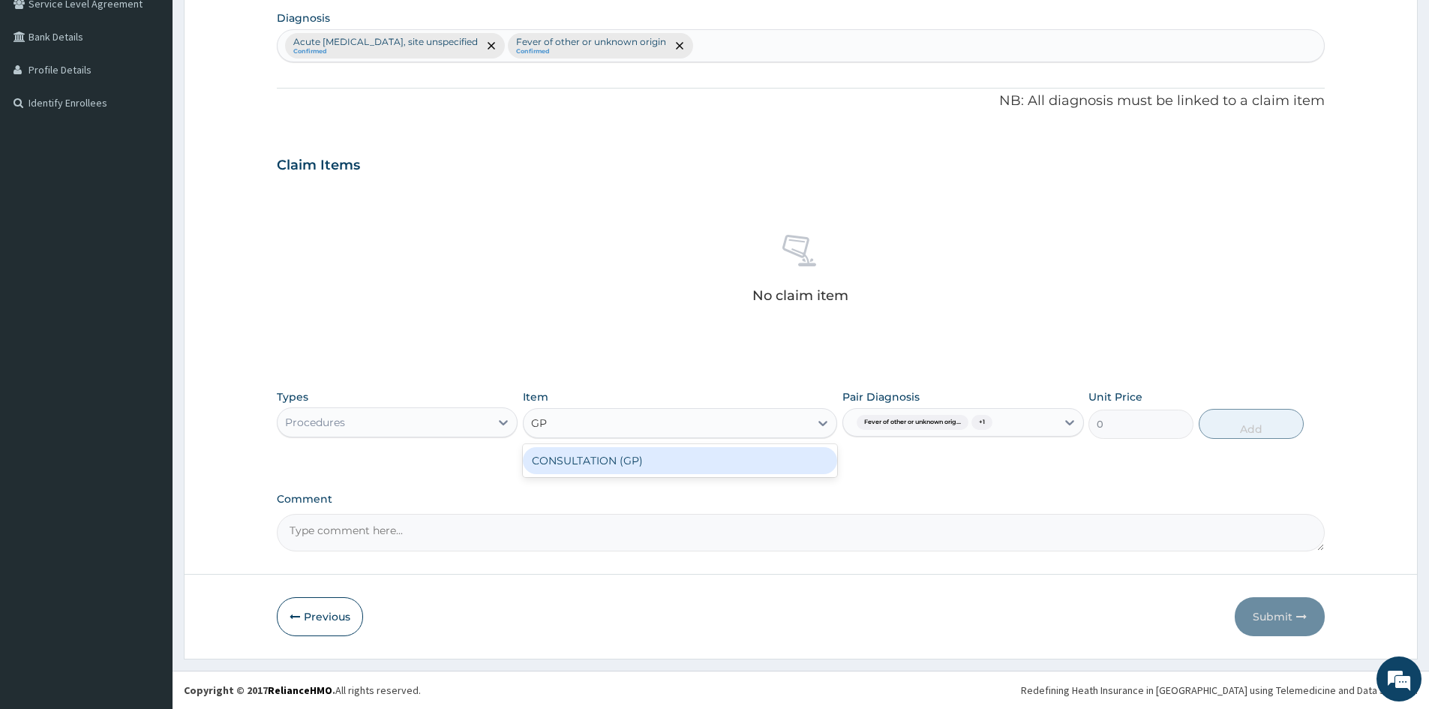
type input "GP"
click at [649, 454] on div "CONSULTATION (GP)" at bounding box center [680, 460] width 314 height 27
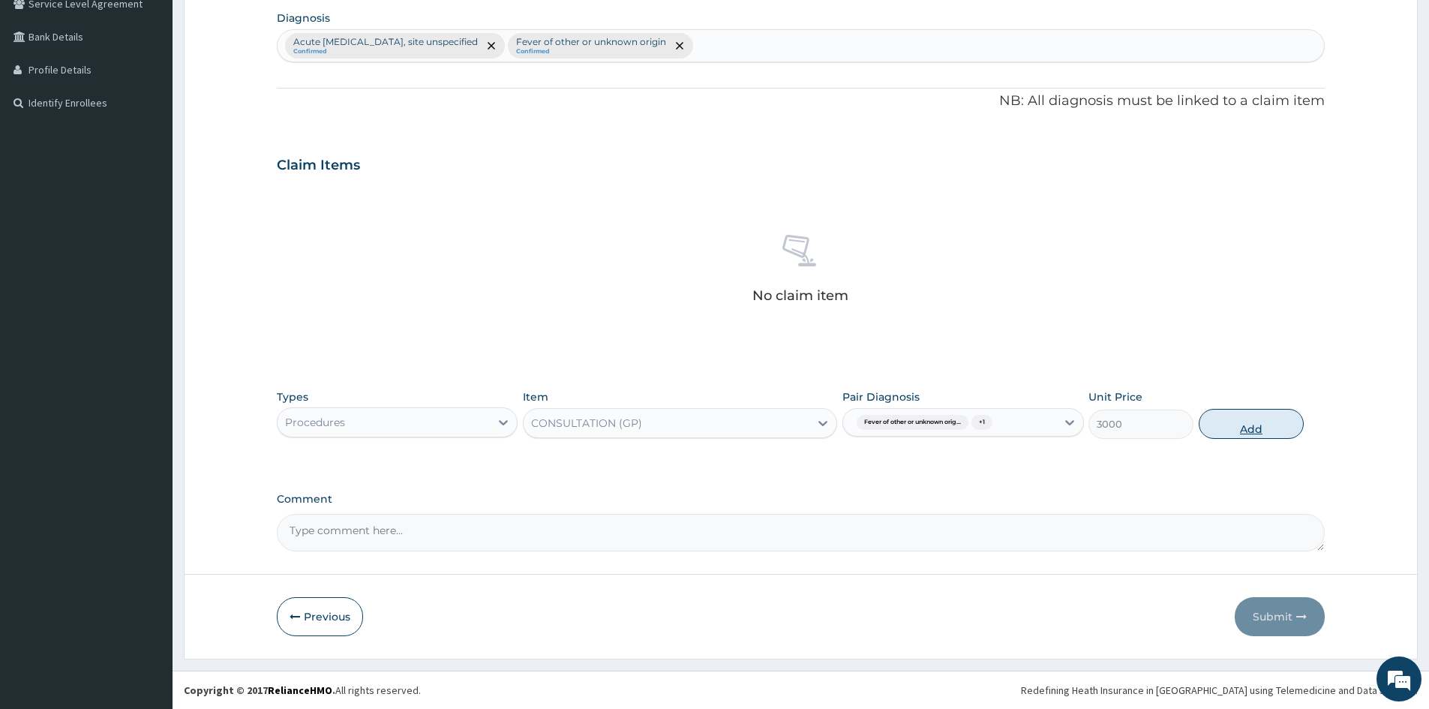
click at [1256, 425] on button "Add" at bounding box center [1250, 424] width 105 height 30
type input "0"
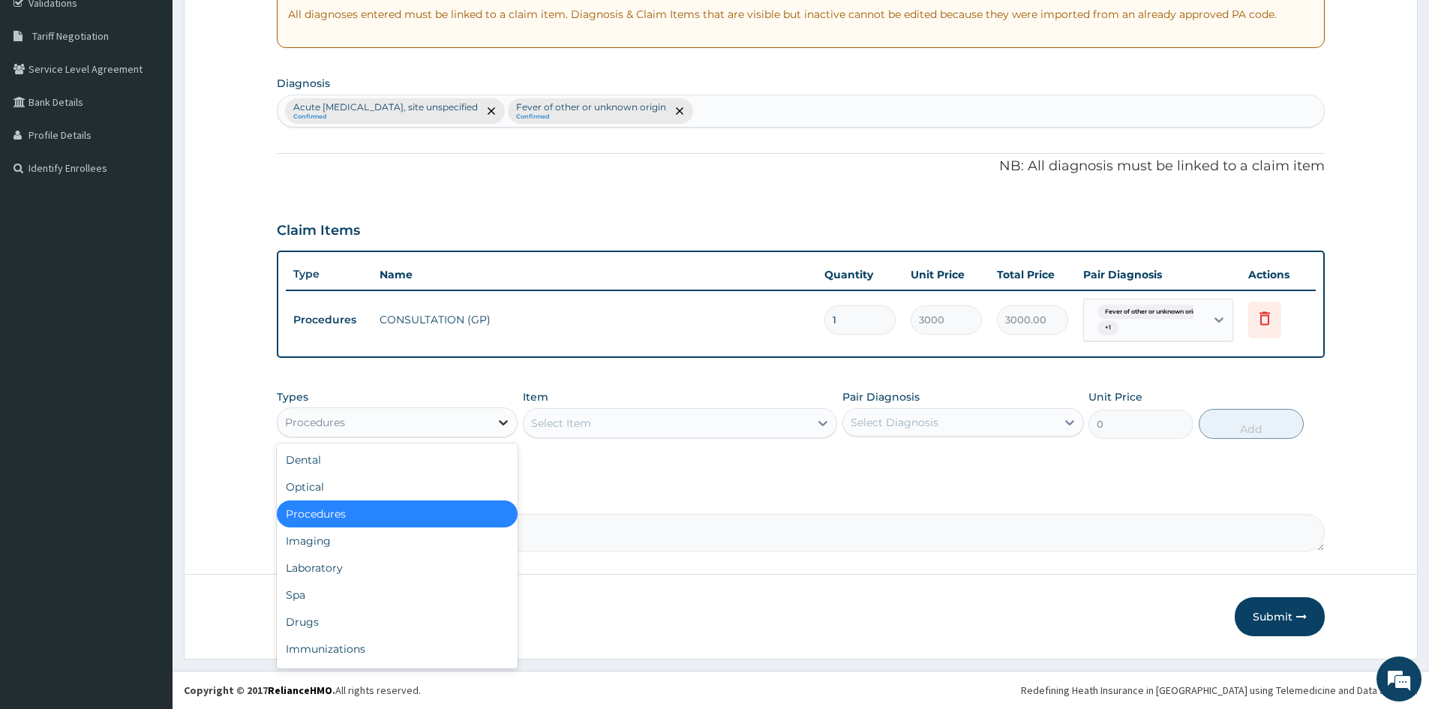
click at [511, 419] on icon at bounding box center [503, 422] width 15 height 15
click at [353, 565] on div "Laboratory" at bounding box center [397, 567] width 241 height 27
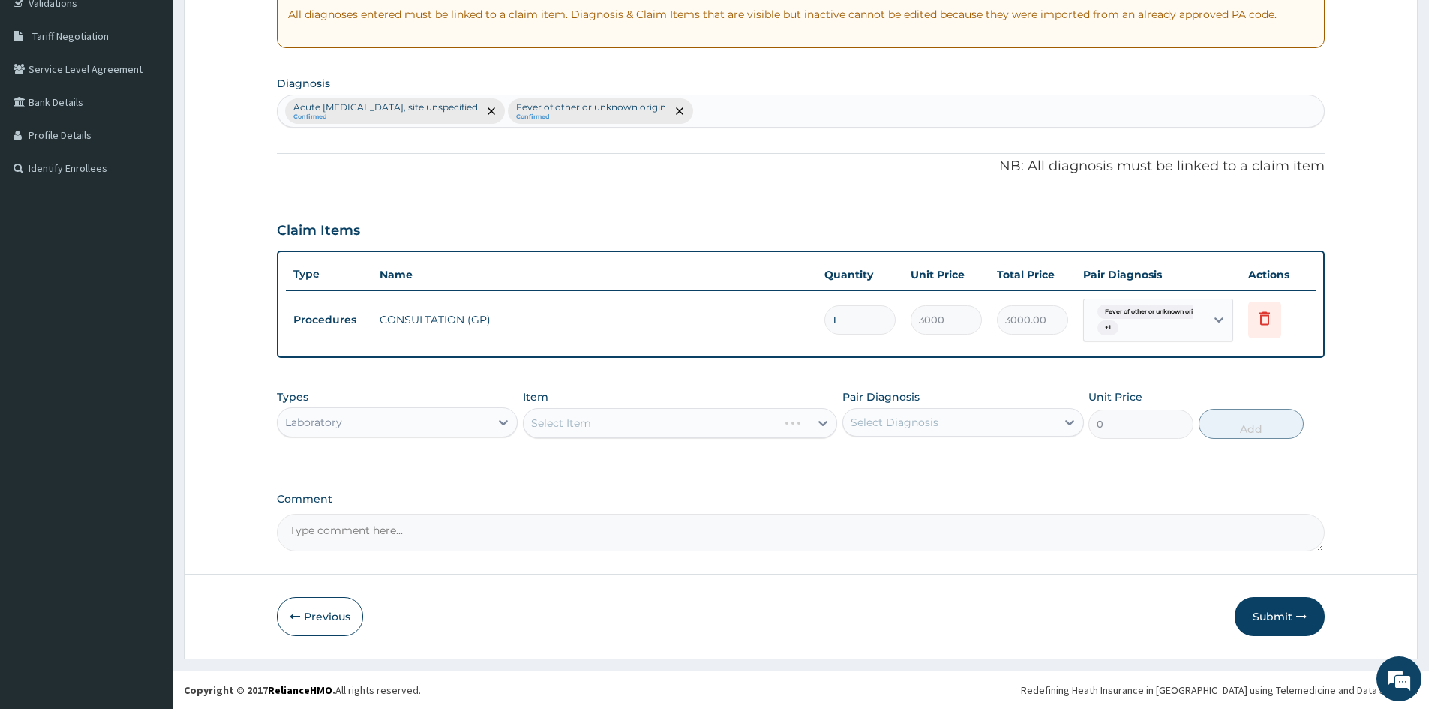
click at [644, 424] on div "Select Item" at bounding box center [680, 423] width 314 height 30
drag, startPoint x: 556, startPoint y: 433, endPoint x: 570, endPoint y: 419, distance: 19.6
click at [557, 433] on div "Select Item" at bounding box center [680, 423] width 314 height 30
click at [621, 422] on div "Select Item" at bounding box center [680, 423] width 314 height 30
click at [791, 415] on div "Select Item" at bounding box center [680, 423] width 314 height 30
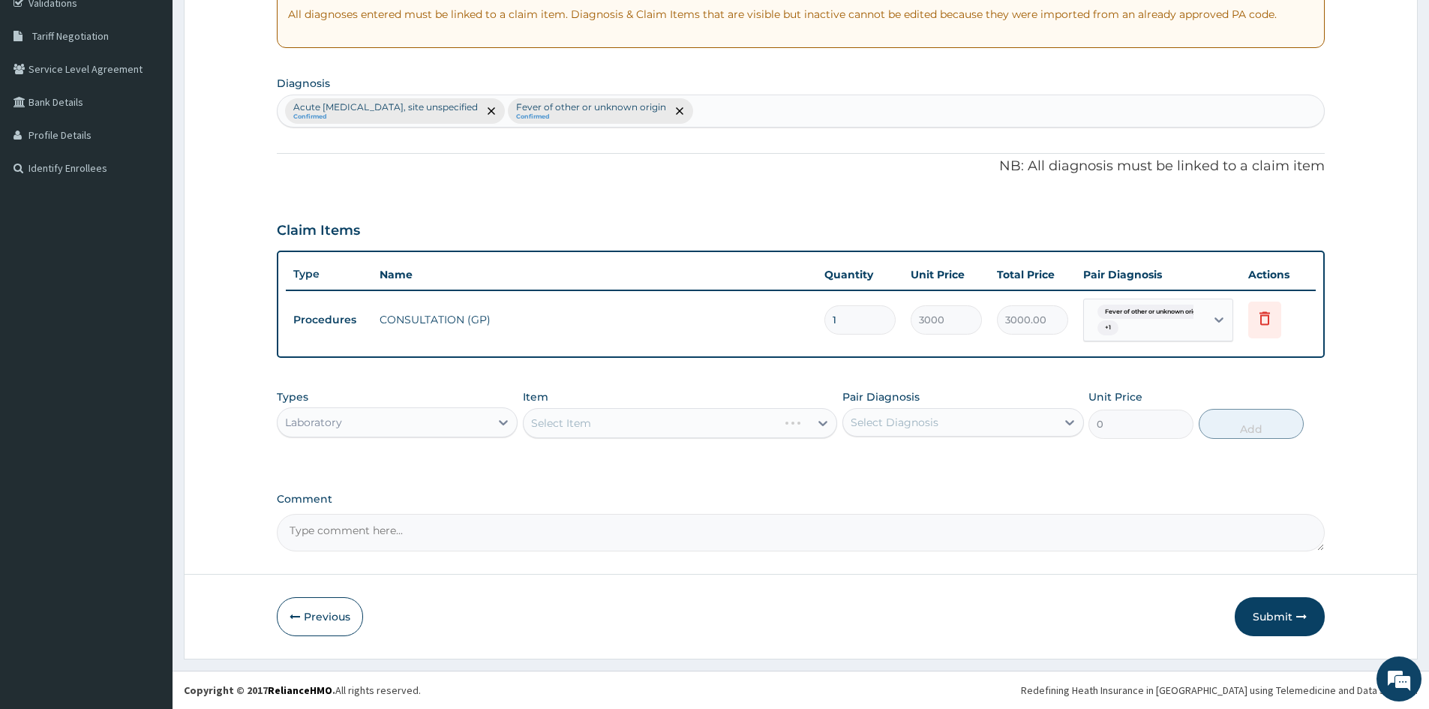
drag, startPoint x: 815, startPoint y: 426, endPoint x: 910, endPoint y: 427, distance: 94.5
click at [832, 428] on div "Select Item" at bounding box center [680, 423] width 314 height 30
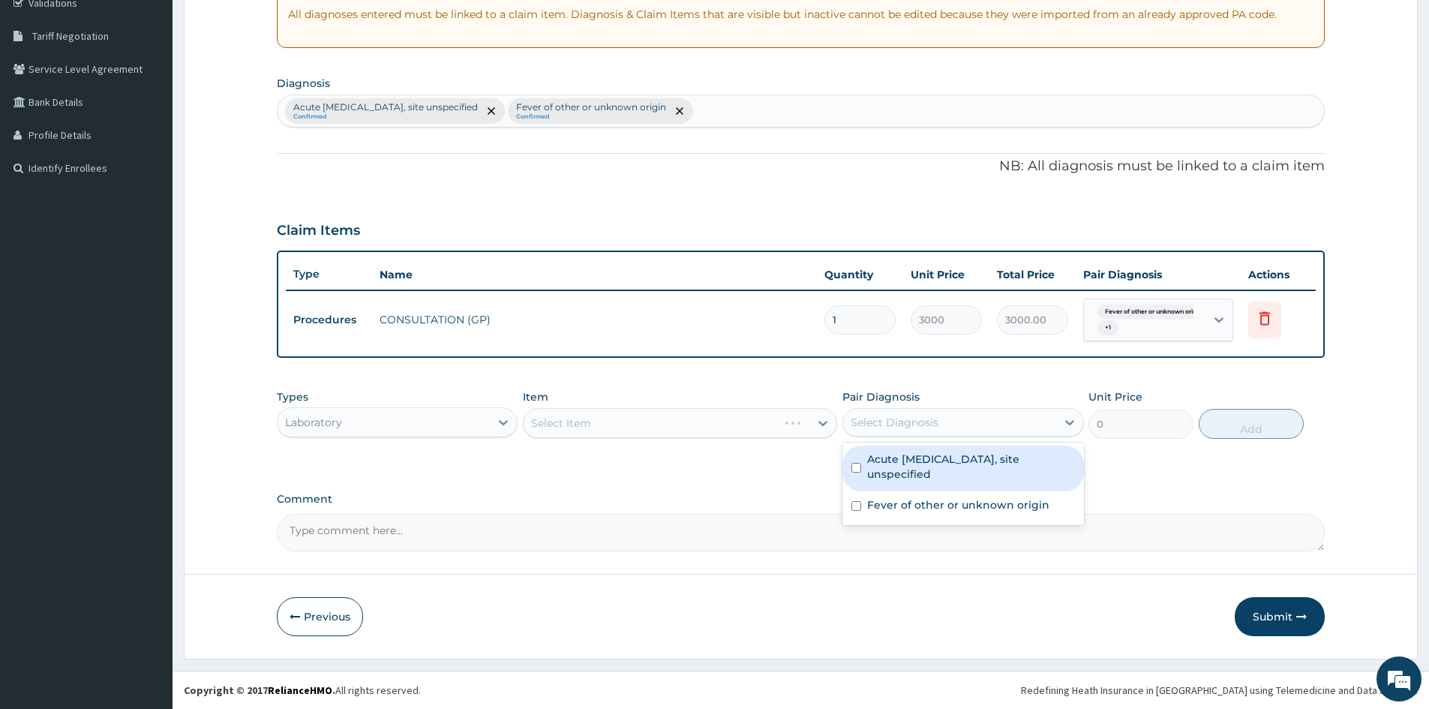
click at [910, 427] on div "Select Diagnosis" at bounding box center [894, 422] width 88 height 15
click at [850, 464] on div "Acute upper respiratory infection, site unspecified" at bounding box center [962, 468] width 241 height 46
checkbox input "true"
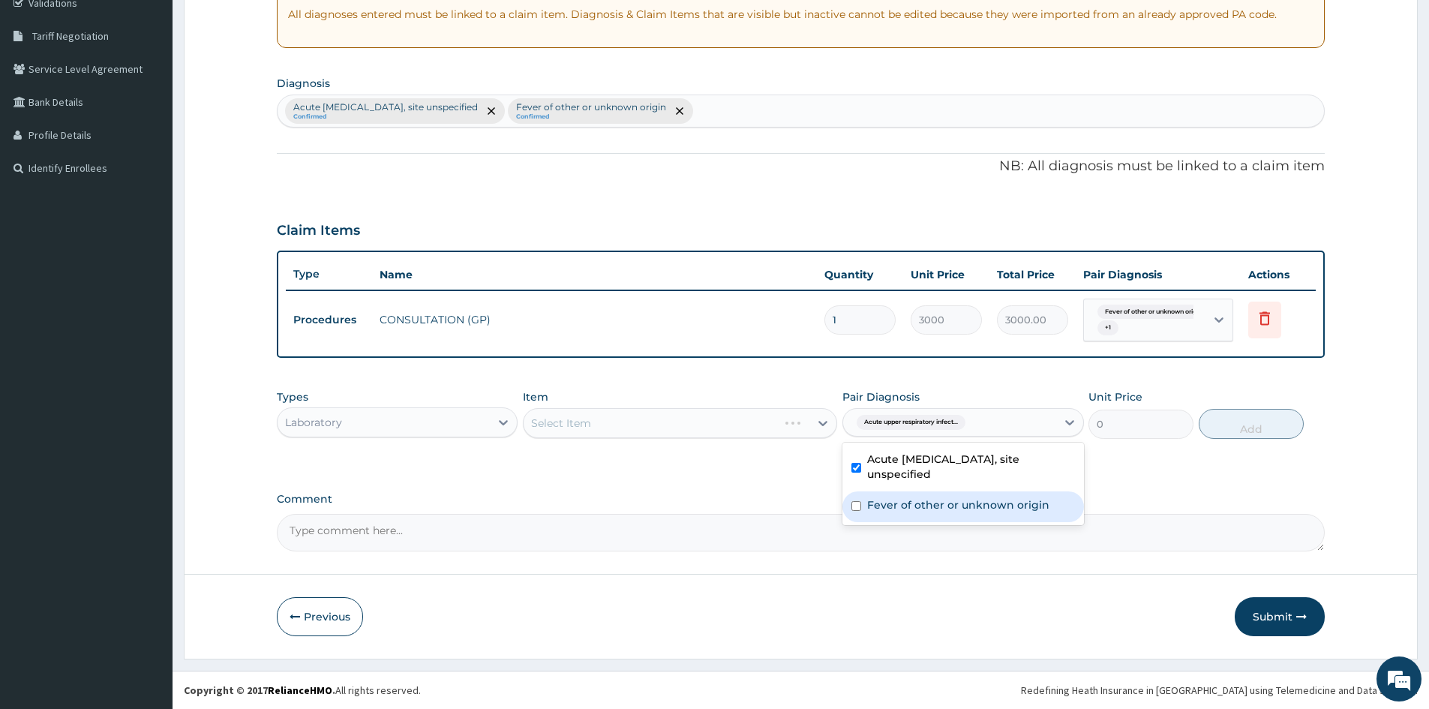
drag, startPoint x: 852, startPoint y: 505, endPoint x: 989, endPoint y: 439, distance: 152.0
click at [853, 505] on input "checkbox" at bounding box center [856, 506] width 10 height 10
checkbox input "true"
click at [760, 423] on div "Select Item" at bounding box center [680, 423] width 314 height 30
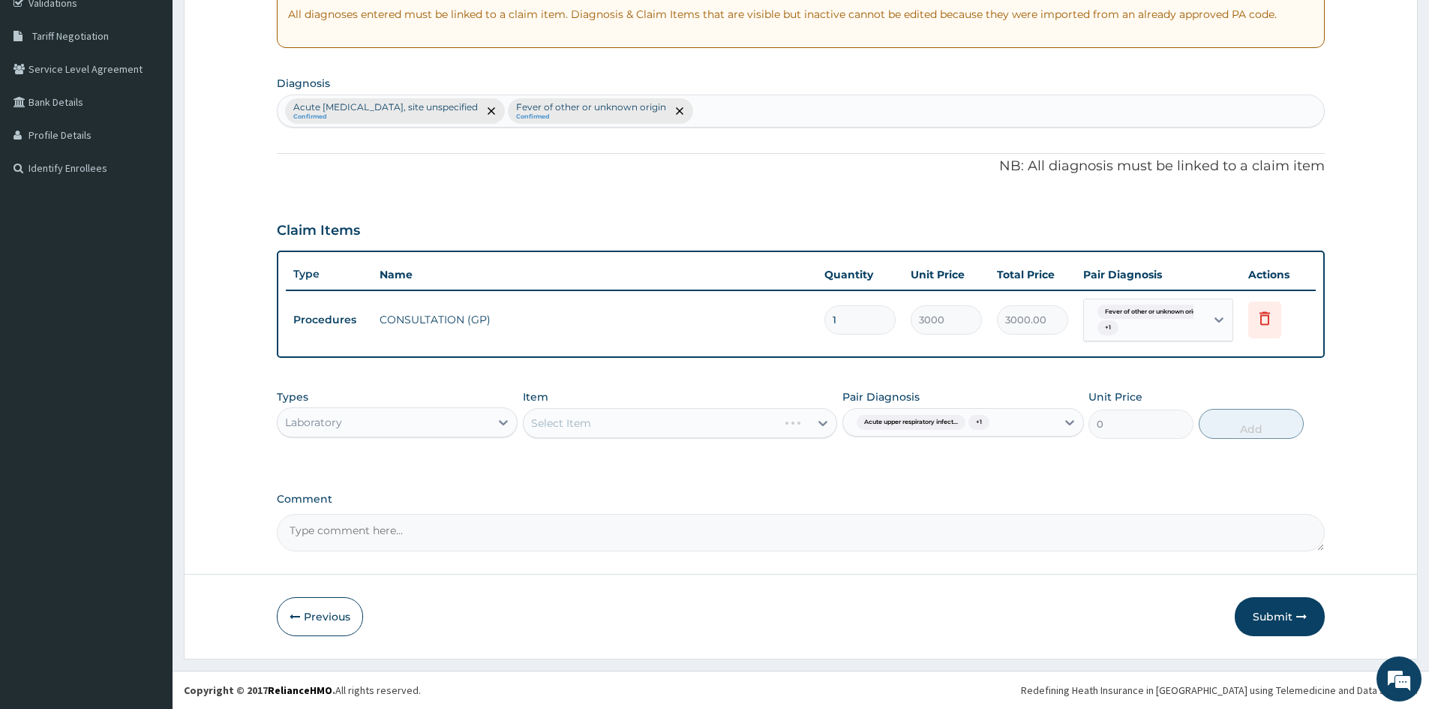
click at [593, 428] on div "Select Item" at bounding box center [680, 423] width 314 height 30
click at [611, 421] on div "Select Item" at bounding box center [680, 423] width 314 height 30
click at [579, 411] on div "Select Item" at bounding box center [680, 423] width 314 height 30
drag, startPoint x: 586, startPoint y: 435, endPoint x: 603, endPoint y: 423, distance: 20.4
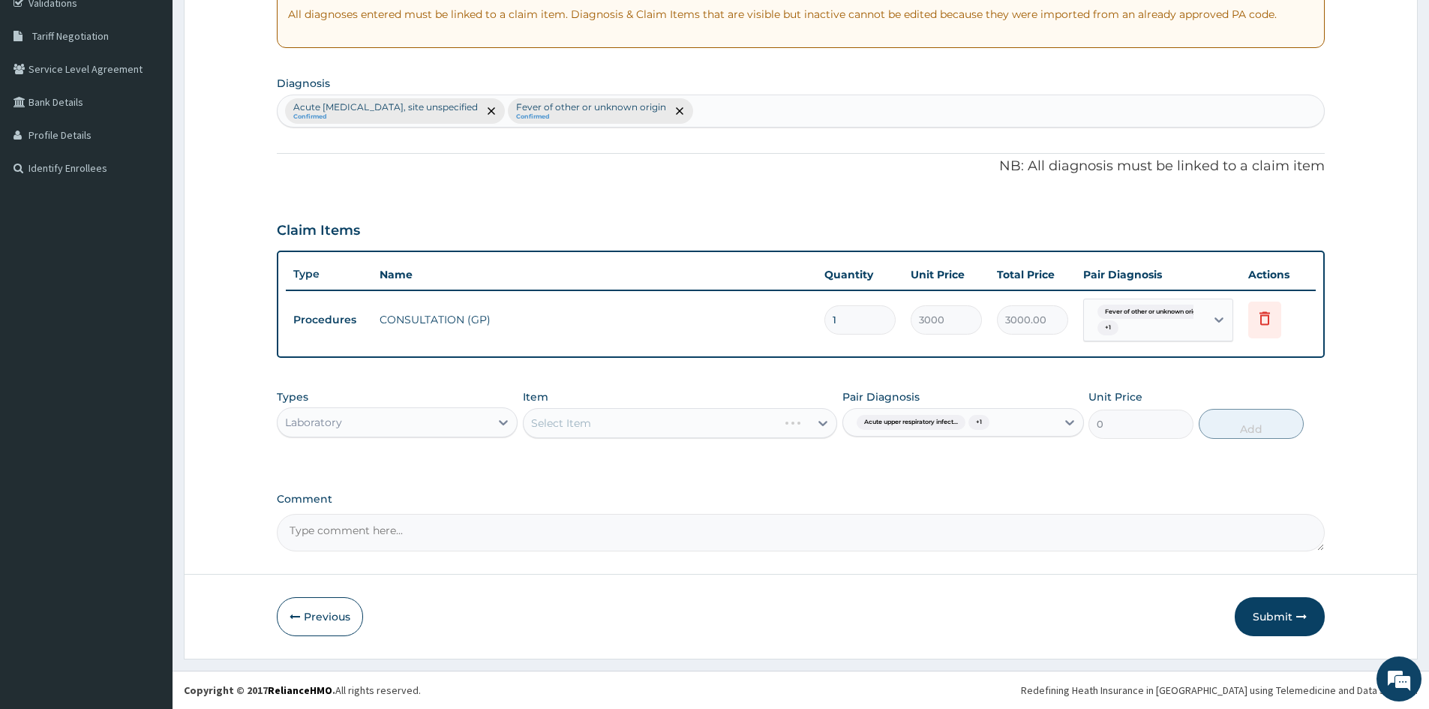
click at [587, 434] on div "Select Item" at bounding box center [680, 423] width 314 height 30
click at [603, 423] on div "Select Item" at bounding box center [680, 423] width 314 height 30
click at [806, 427] on div "Select Item" at bounding box center [680, 423] width 314 height 30
click at [816, 424] on div "Select Item" at bounding box center [680, 423] width 314 height 30
click at [609, 423] on div "Select Item" at bounding box center [680, 423] width 314 height 30
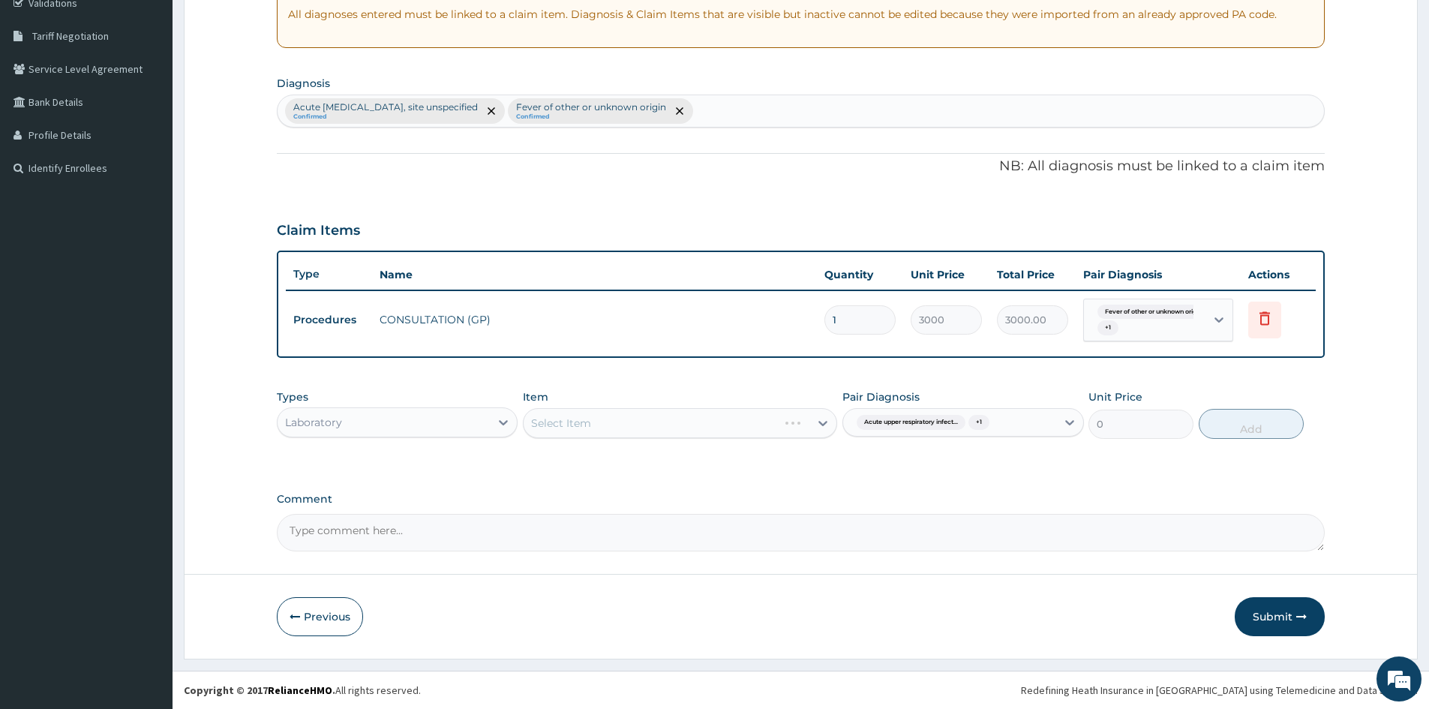
click at [817, 420] on div "Select Item" at bounding box center [680, 423] width 314 height 30
drag, startPoint x: 1015, startPoint y: 255, endPoint x: 773, endPoint y: 430, distance: 298.7
click at [773, 430] on div "Select Item" at bounding box center [680, 423] width 314 height 30
click at [772, 425] on div "Select Item" at bounding box center [680, 423] width 314 height 30
click at [797, 420] on div "Select Item" at bounding box center [680, 423] width 314 height 30
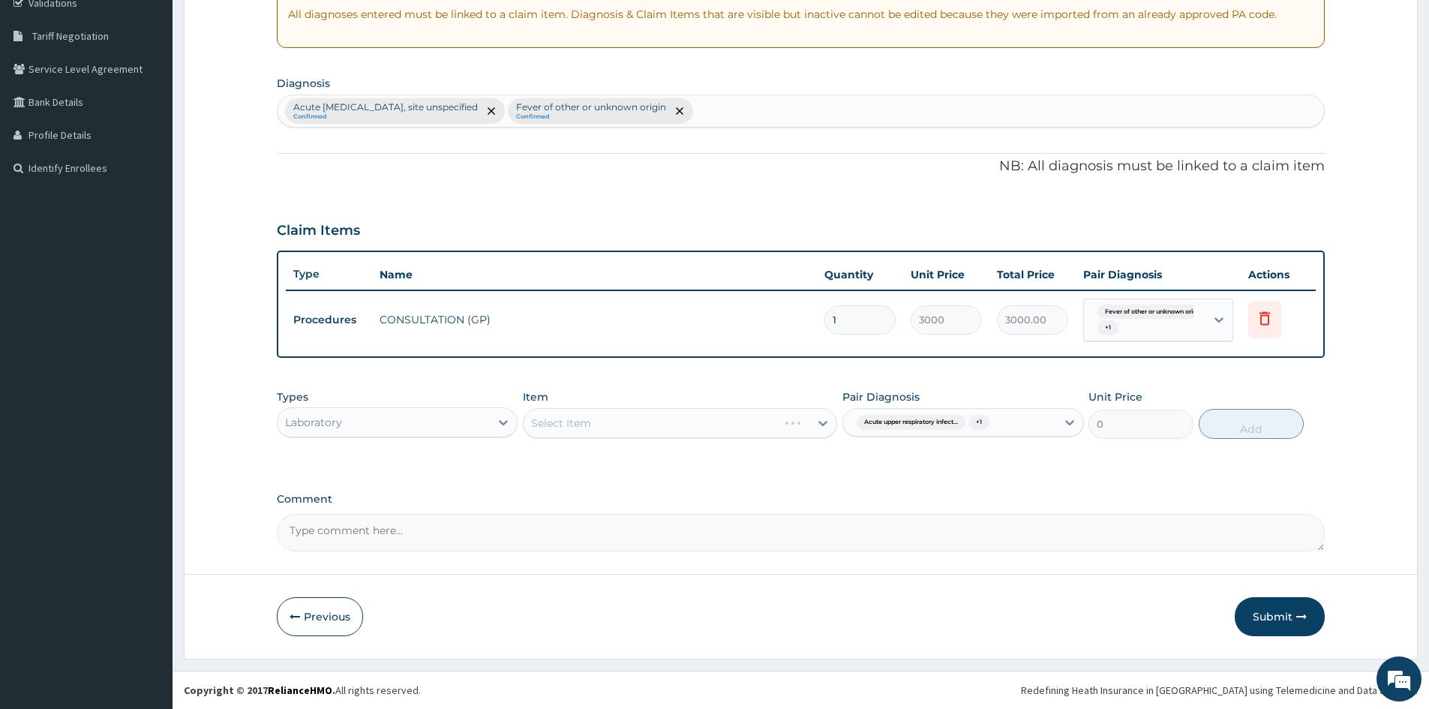
click at [798, 419] on div "Select Item" at bounding box center [680, 423] width 314 height 30
click at [794, 418] on div "Select Item" at bounding box center [680, 423] width 314 height 30
click at [823, 421] on div "Select Item" at bounding box center [680, 423] width 314 height 30
click at [1066, 428] on icon at bounding box center [1069, 422] width 15 height 15
click at [816, 491] on div "PA Code / Prescription Code Enter Code(Secondary Care Only) Encounter Date 08-1…" at bounding box center [801, 201] width 1048 height 700
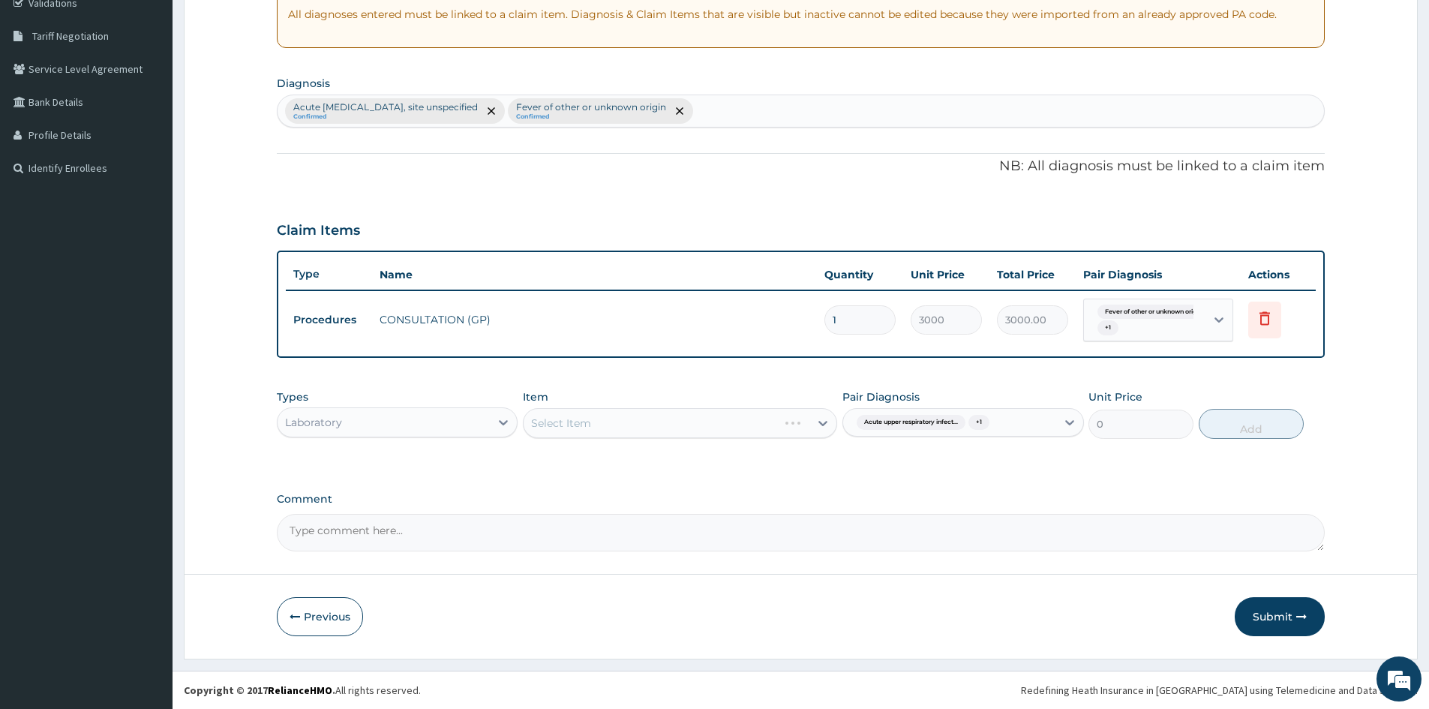
click at [799, 421] on div "Select Item" at bounding box center [680, 423] width 314 height 30
click at [678, 424] on div "Select Item" at bounding box center [680, 423] width 314 height 30
click at [820, 425] on div "Select Item" at bounding box center [680, 423] width 314 height 30
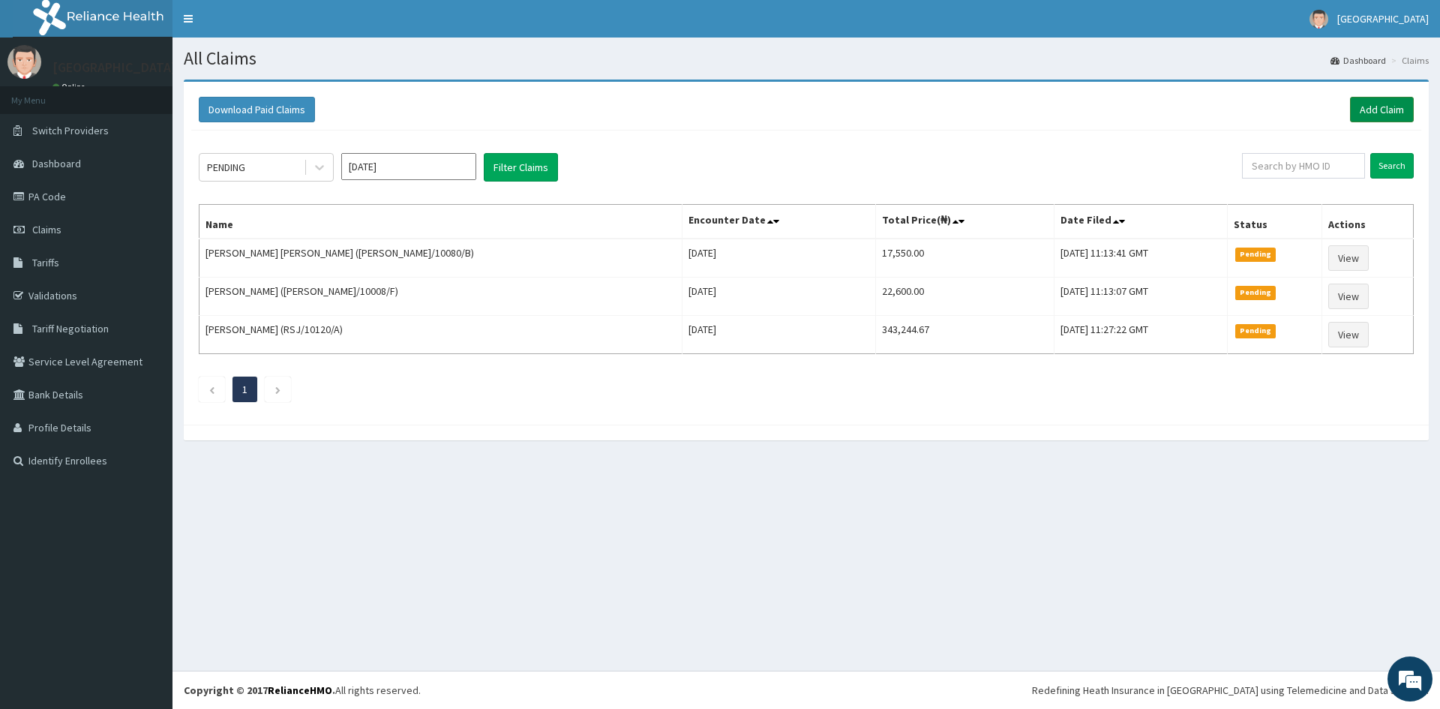
click at [1379, 107] on link "Add Claim" at bounding box center [1382, 109] width 64 height 25
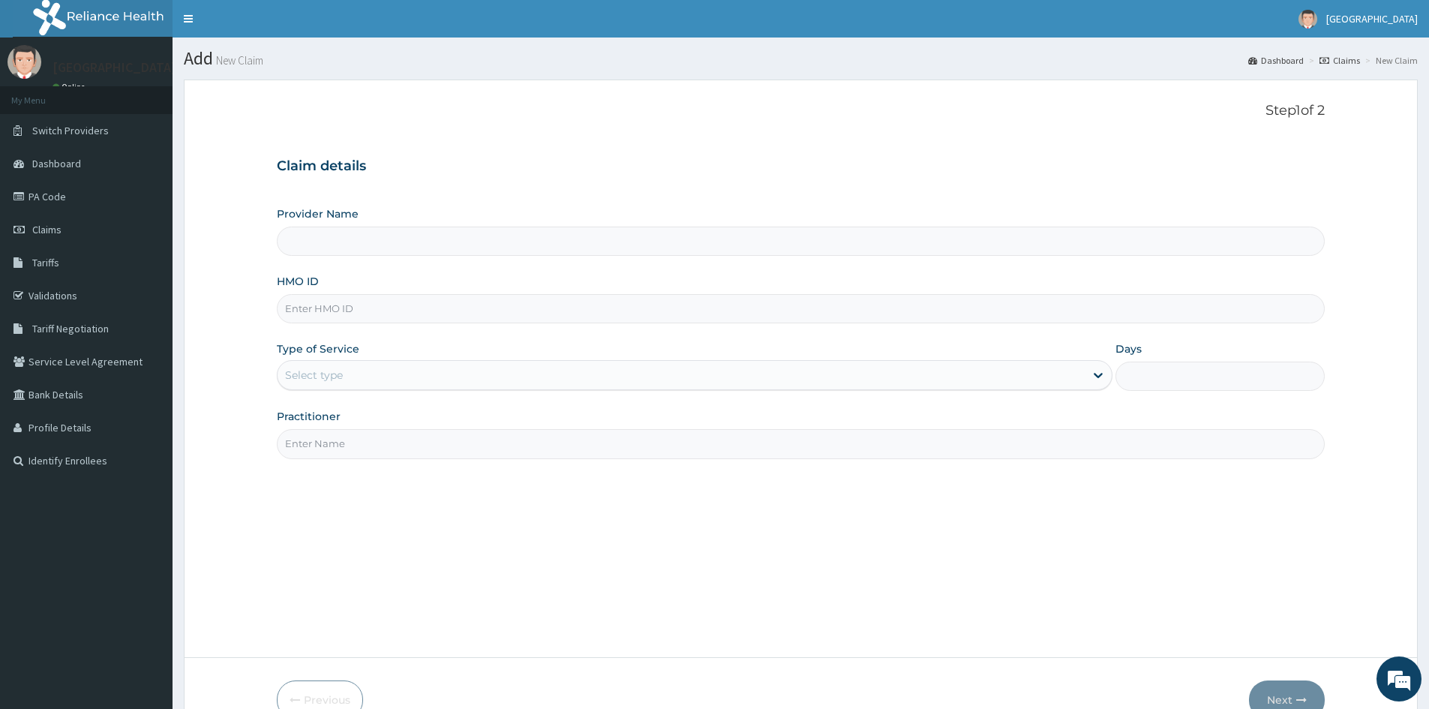
click at [328, 311] on input "HMO ID" at bounding box center [801, 308] width 1048 height 29
paste input "ISW/10174/A"
type input "ISW/10174/A"
click at [305, 377] on div "Select type" at bounding box center [314, 374] width 58 height 15
click at [343, 367] on div "Select type" at bounding box center [680, 375] width 807 height 24
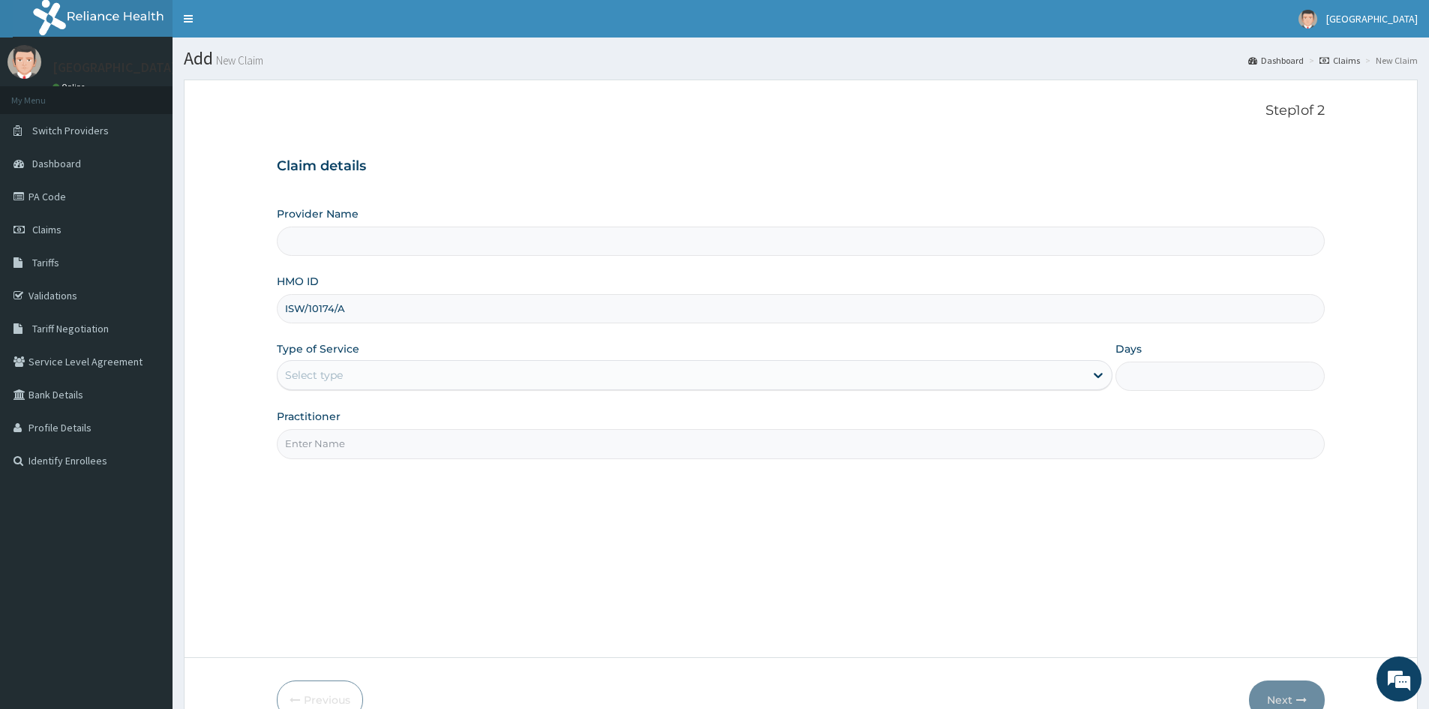
click at [355, 382] on div "Select type" at bounding box center [680, 375] width 807 height 24
click at [316, 378] on div "Select type" at bounding box center [314, 374] width 58 height 15
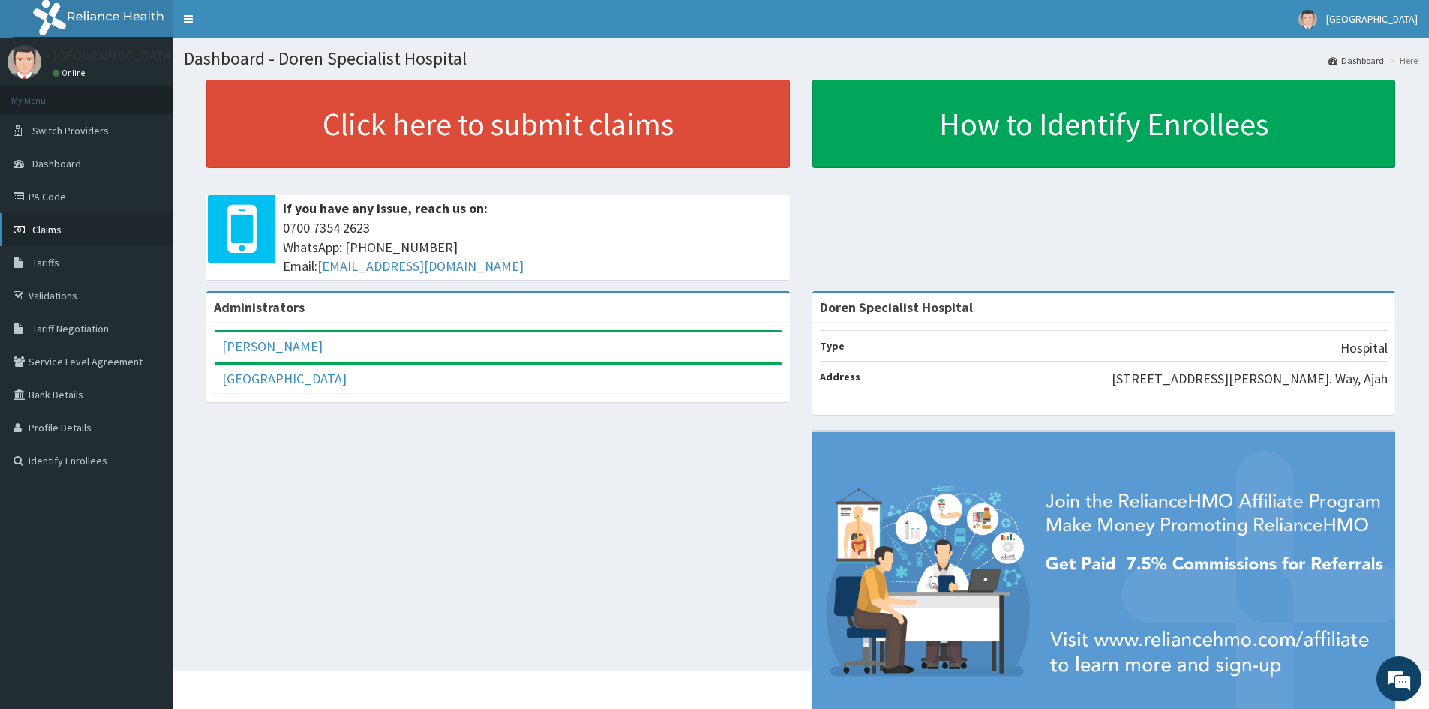
click at [52, 225] on span "Claims" at bounding box center [46, 229] width 29 height 13
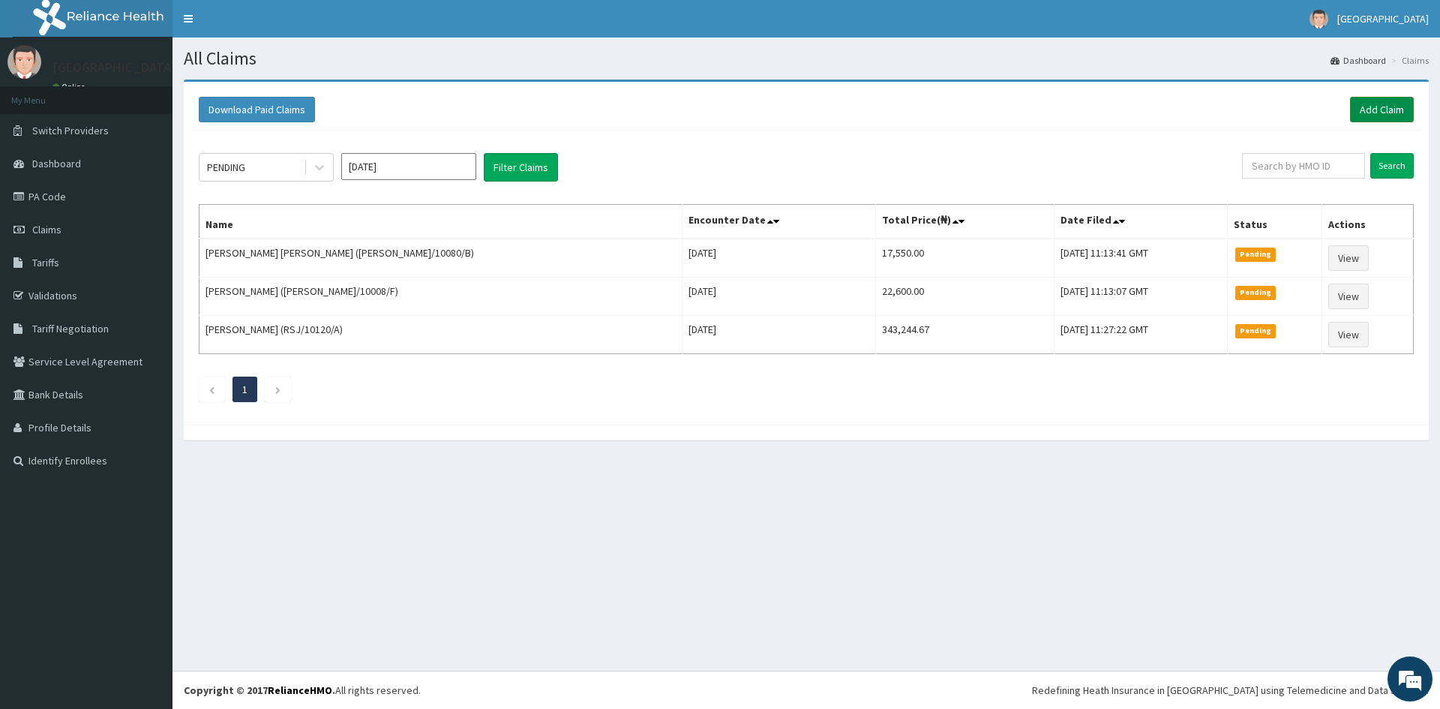
click at [1383, 107] on link "Add Claim" at bounding box center [1382, 109] width 64 height 25
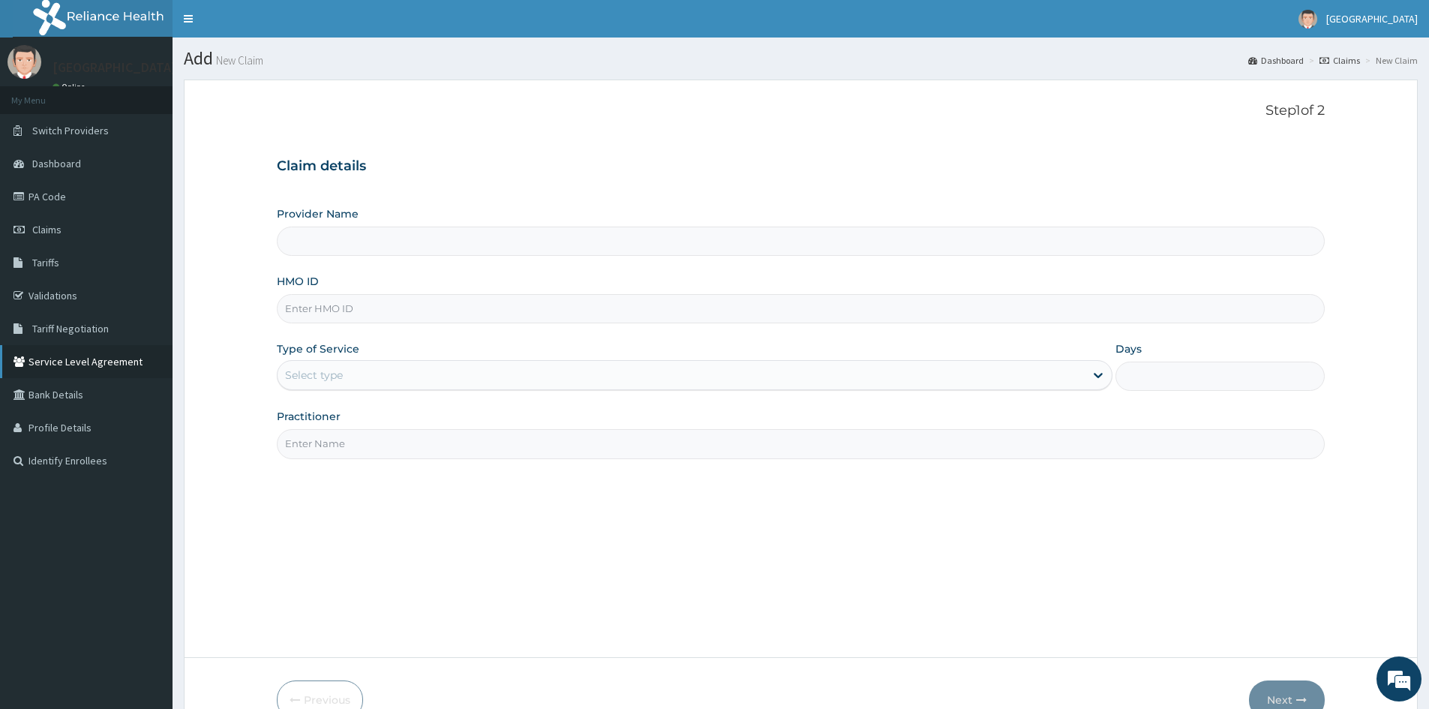
type input "Doren Specialist Hospital"
click at [334, 312] on input "HMO ID" at bounding box center [801, 308] width 1048 height 29
paste input "ISW/10174/A"
type input "ISW/10174/A"
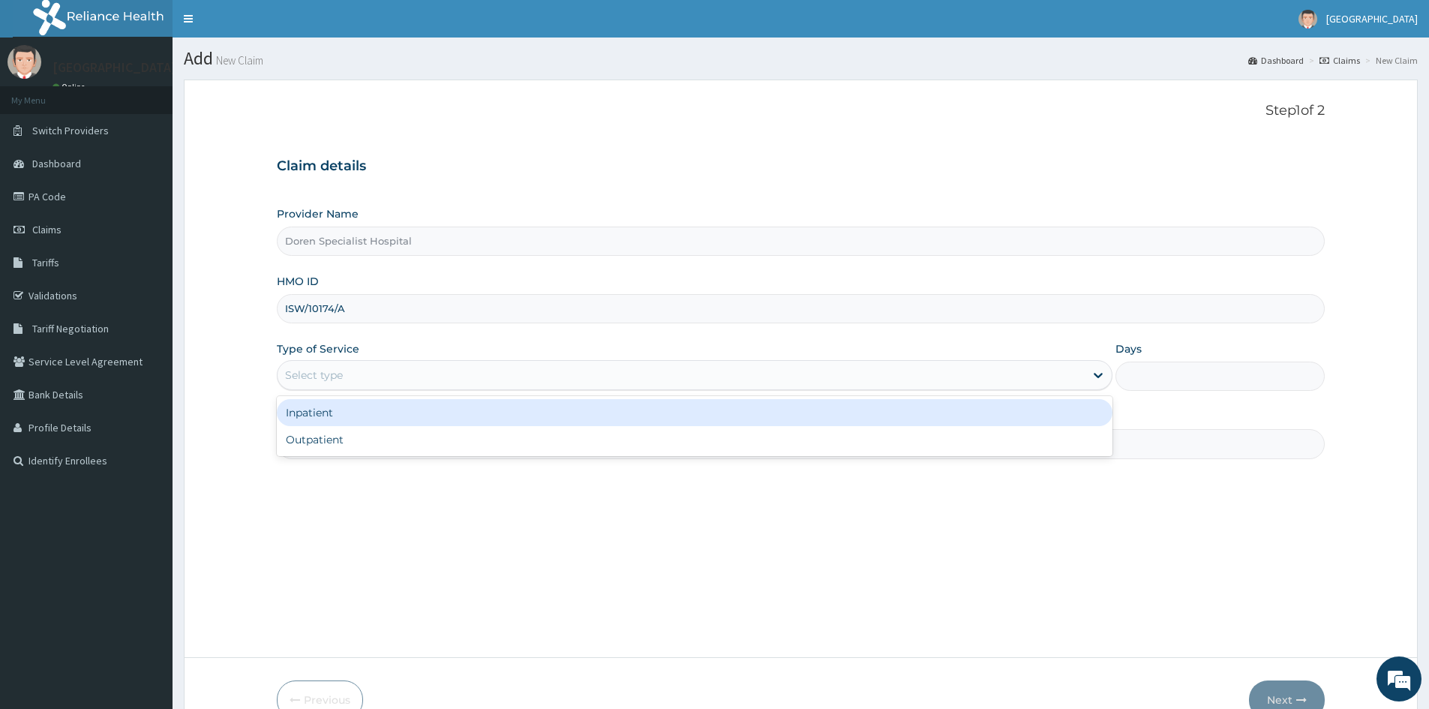
click at [338, 368] on div "Select type" at bounding box center [314, 374] width 58 height 15
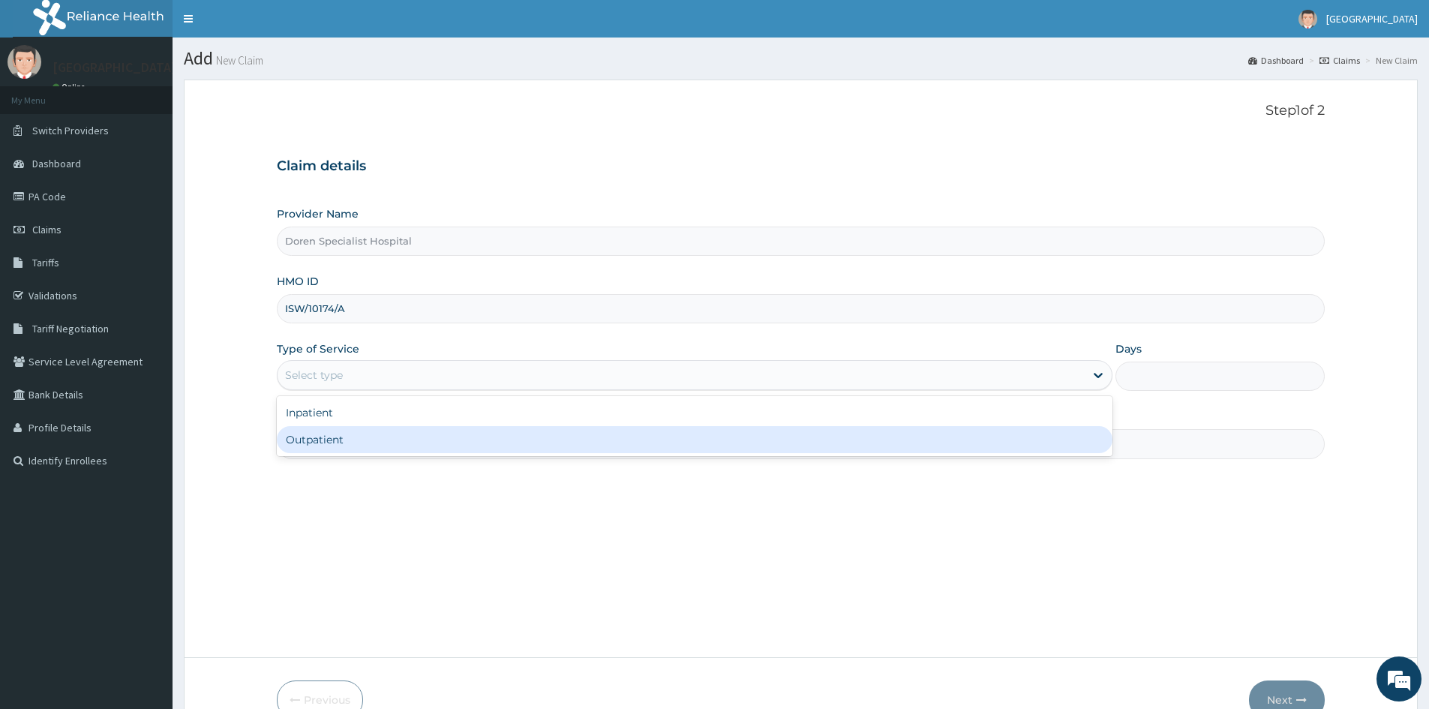
click at [330, 445] on div "Outpatient" at bounding box center [694, 439] width 835 height 27
type input "1"
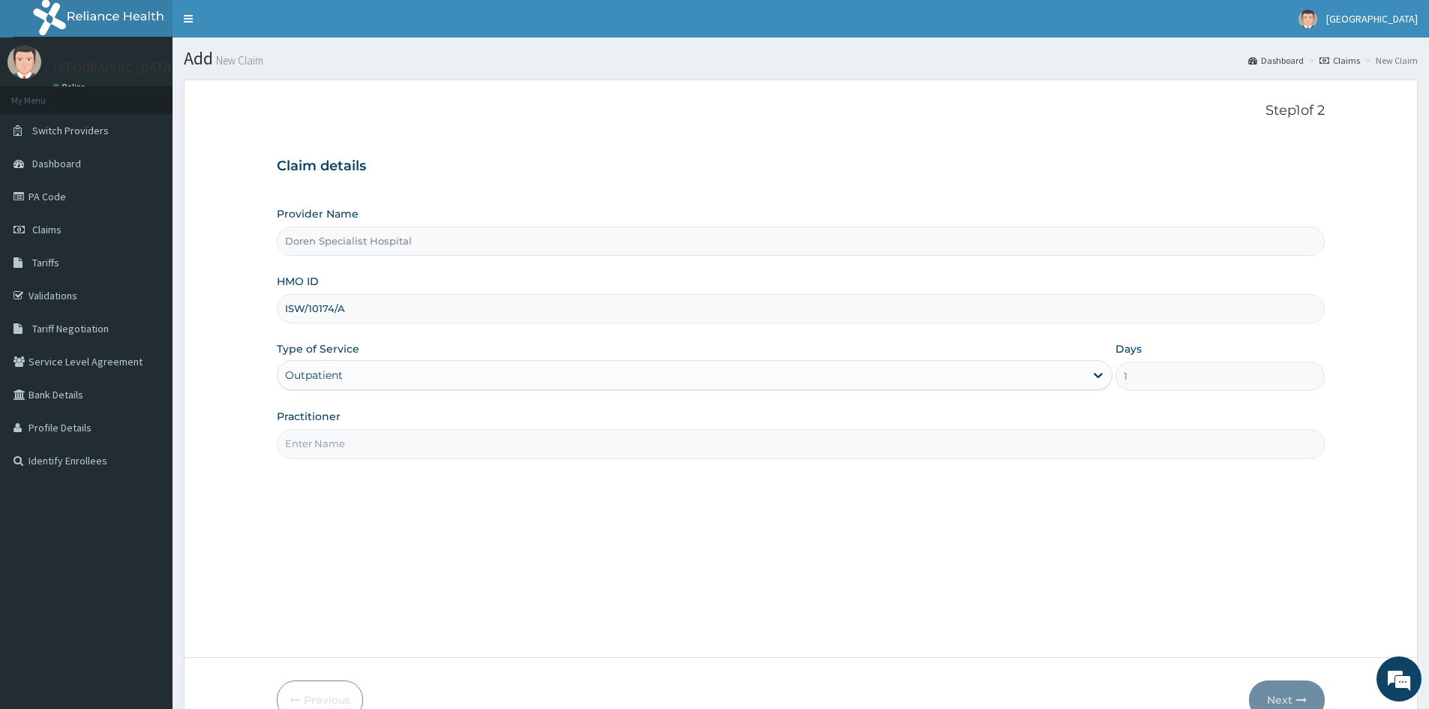
click at [322, 454] on input "Practitioner" at bounding box center [801, 443] width 1048 height 29
type input "[PERSON_NAME]"
click at [1282, 696] on button "Next" at bounding box center [1287, 699] width 76 height 39
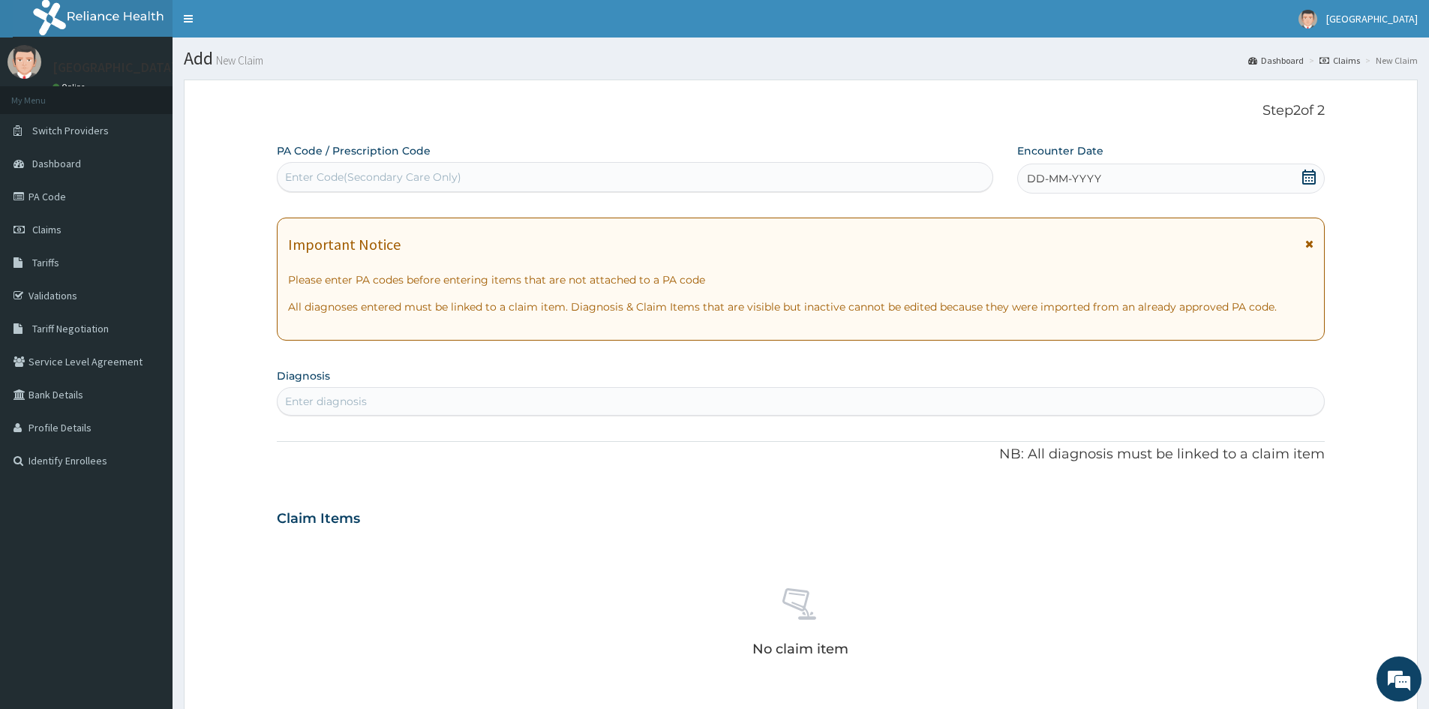
click at [1081, 175] on span "DD-MM-YYYY" at bounding box center [1064, 178] width 74 height 15
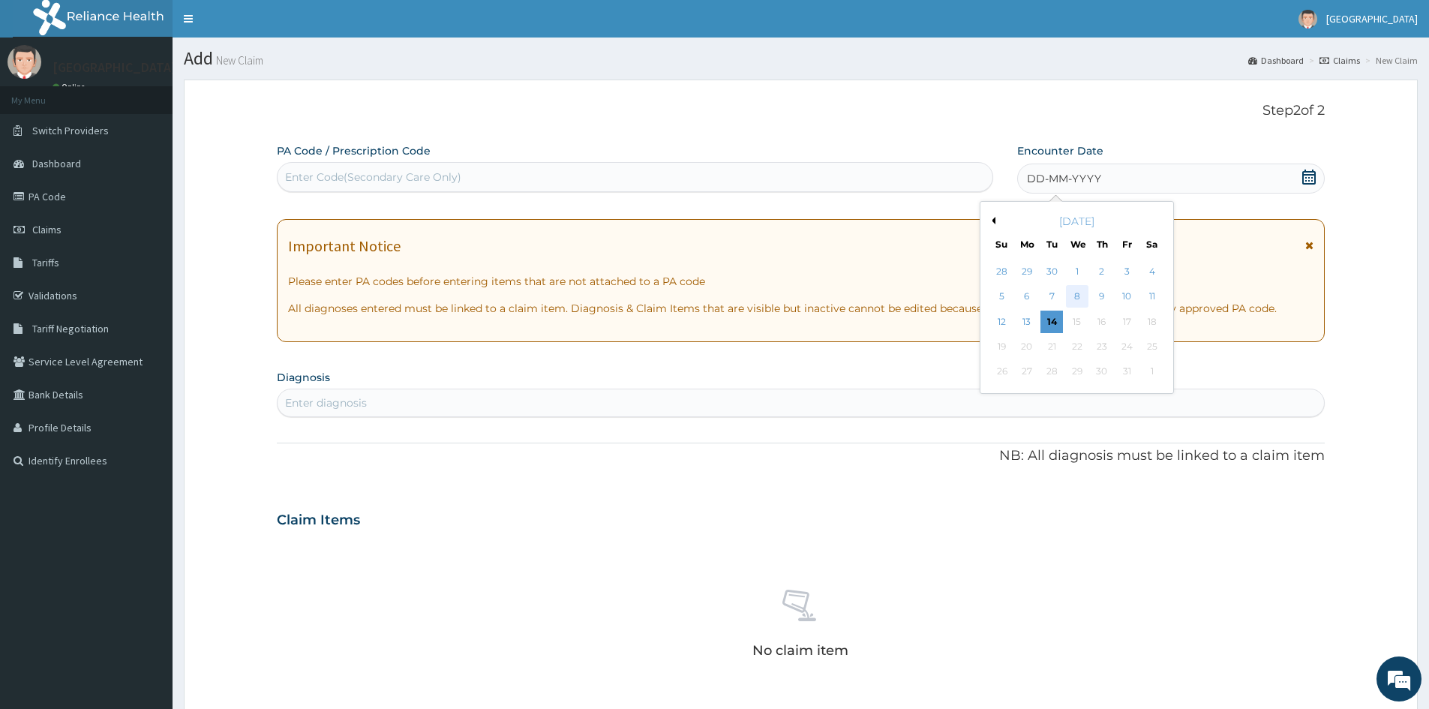
click at [1075, 296] on div "8" at bounding box center [1077, 297] width 22 height 22
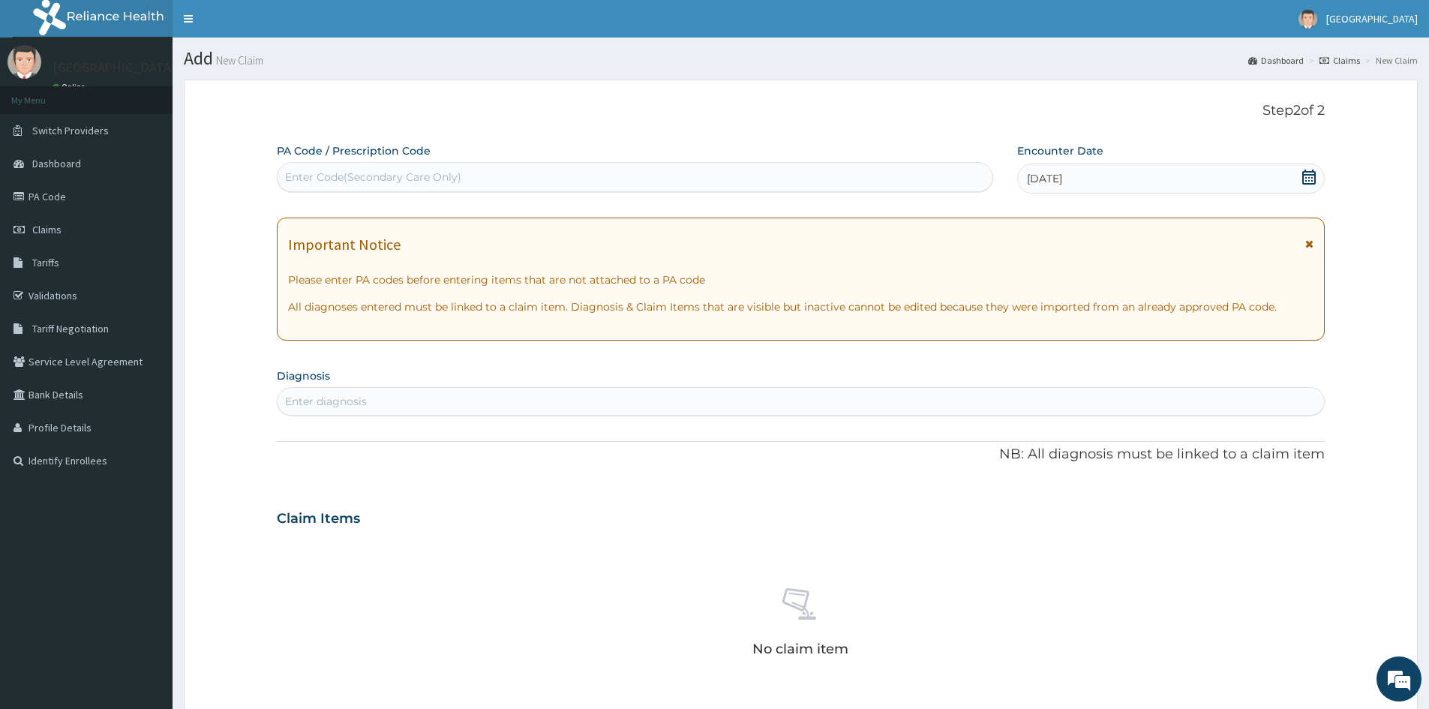
click at [315, 400] on div "Enter diagnosis" at bounding box center [326, 401] width 82 height 15
type input "MALARIA"
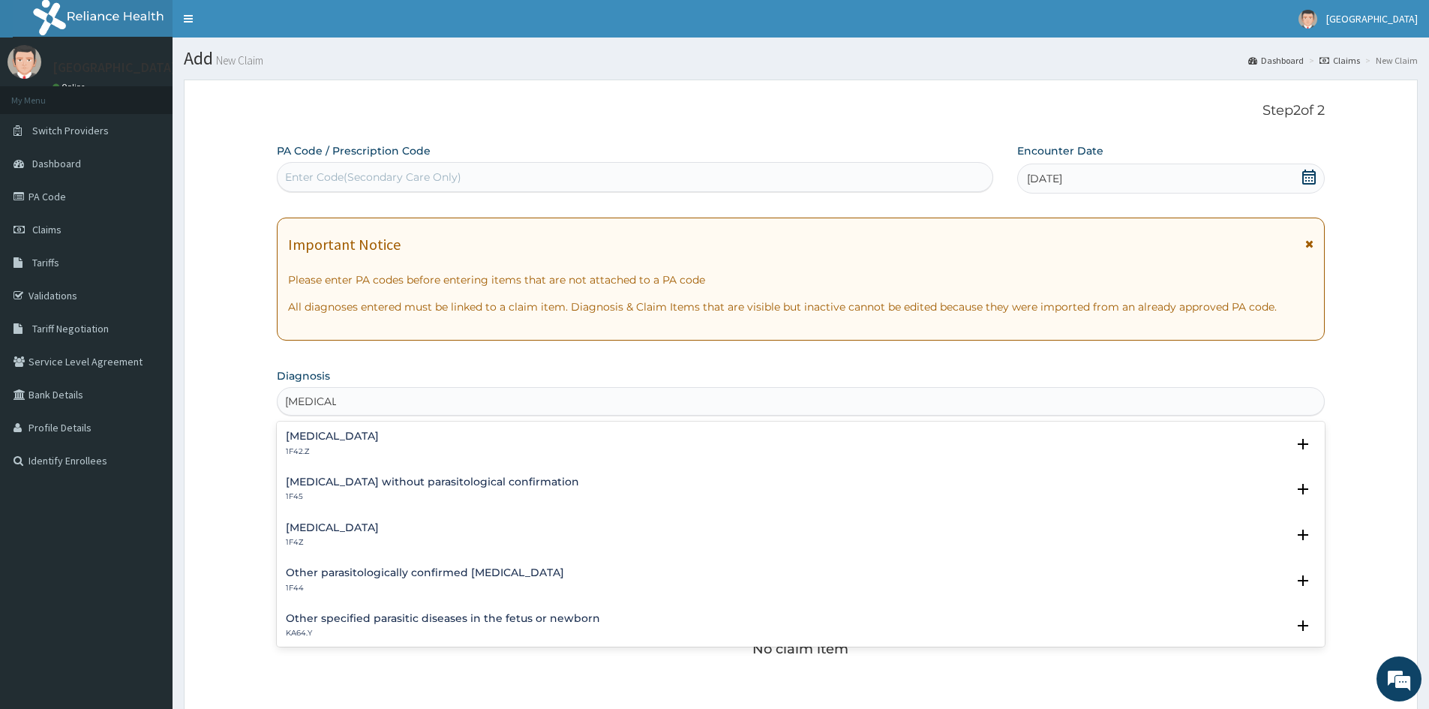
click at [321, 481] on h4 "Malaria without parasitological confirmation" at bounding box center [432, 481] width 293 height 11
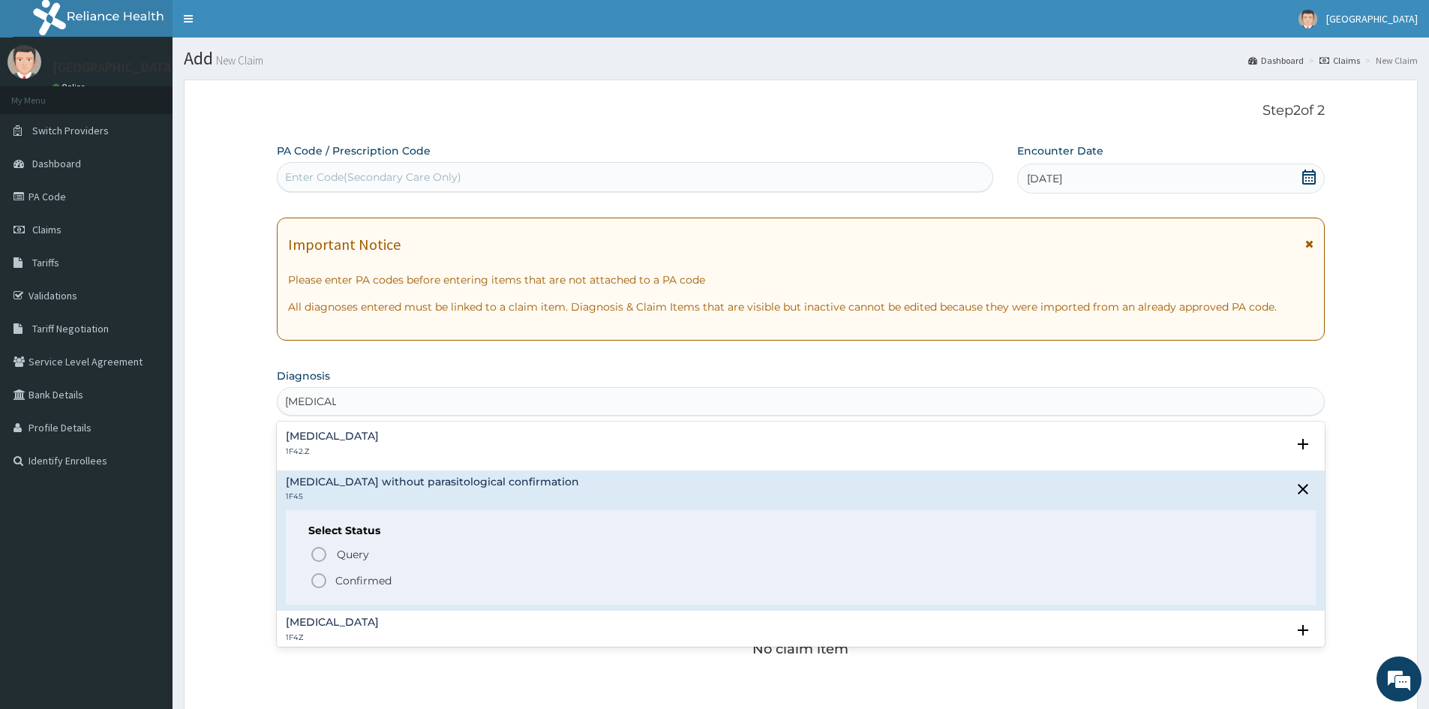
click at [317, 574] on circle "status option filled" at bounding box center [318, 580] width 13 height 13
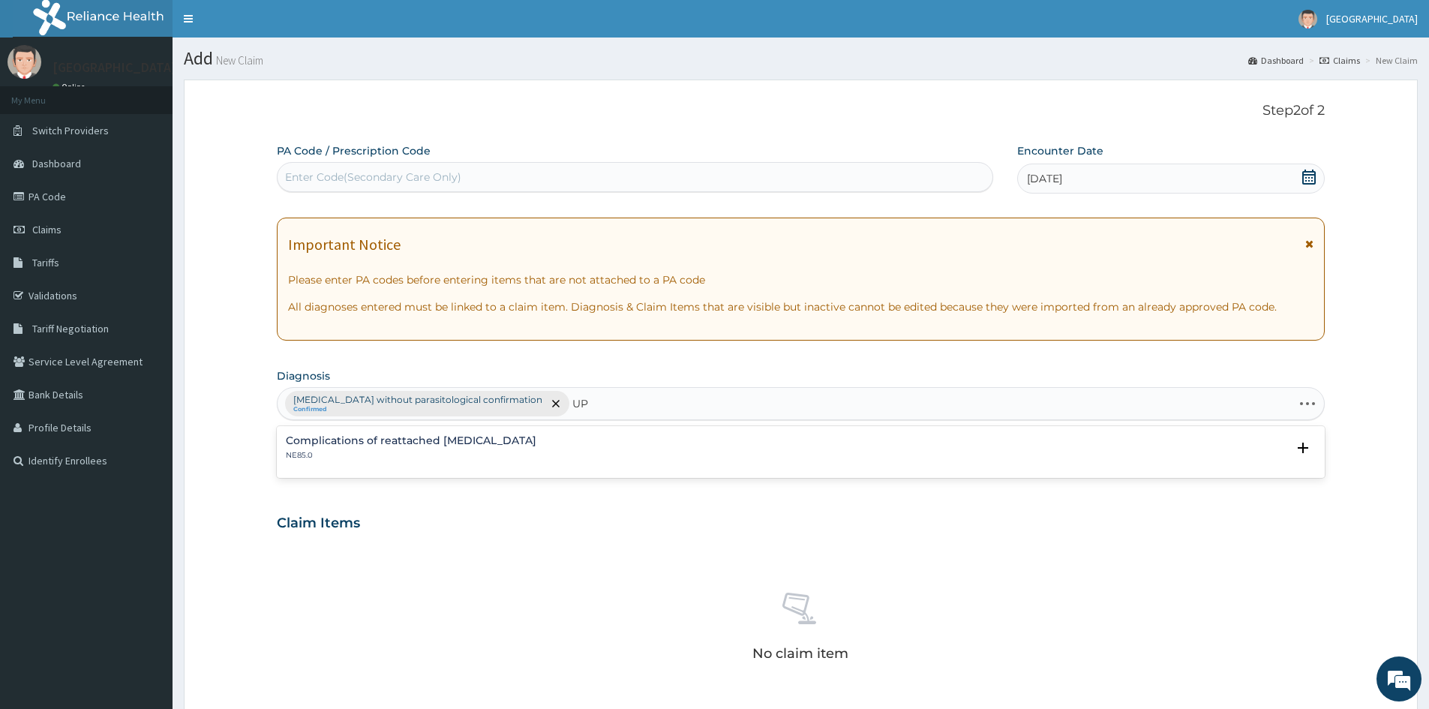
type input "U"
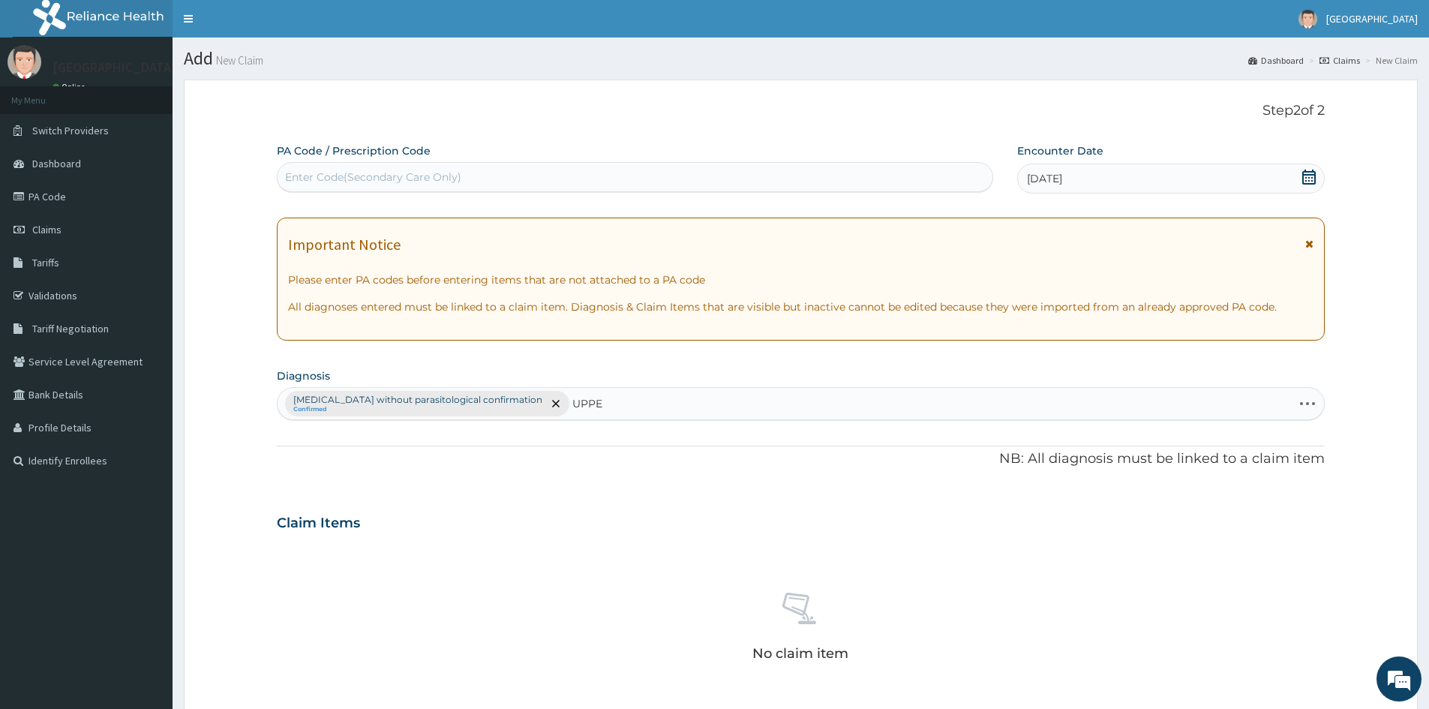
type input "UPPER"
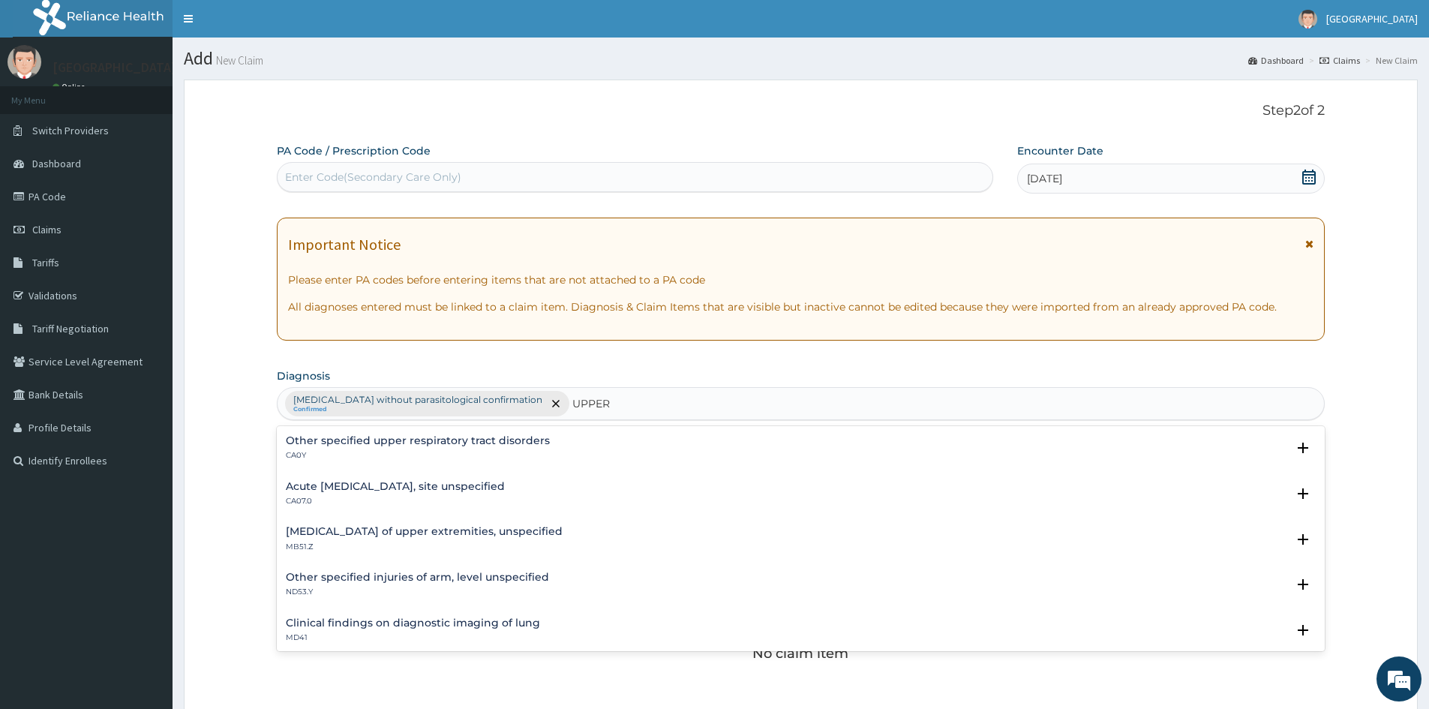
click at [400, 493] on div "Acute upper respiratory infection, site unspecified CA07.0" at bounding box center [395, 494] width 219 height 26
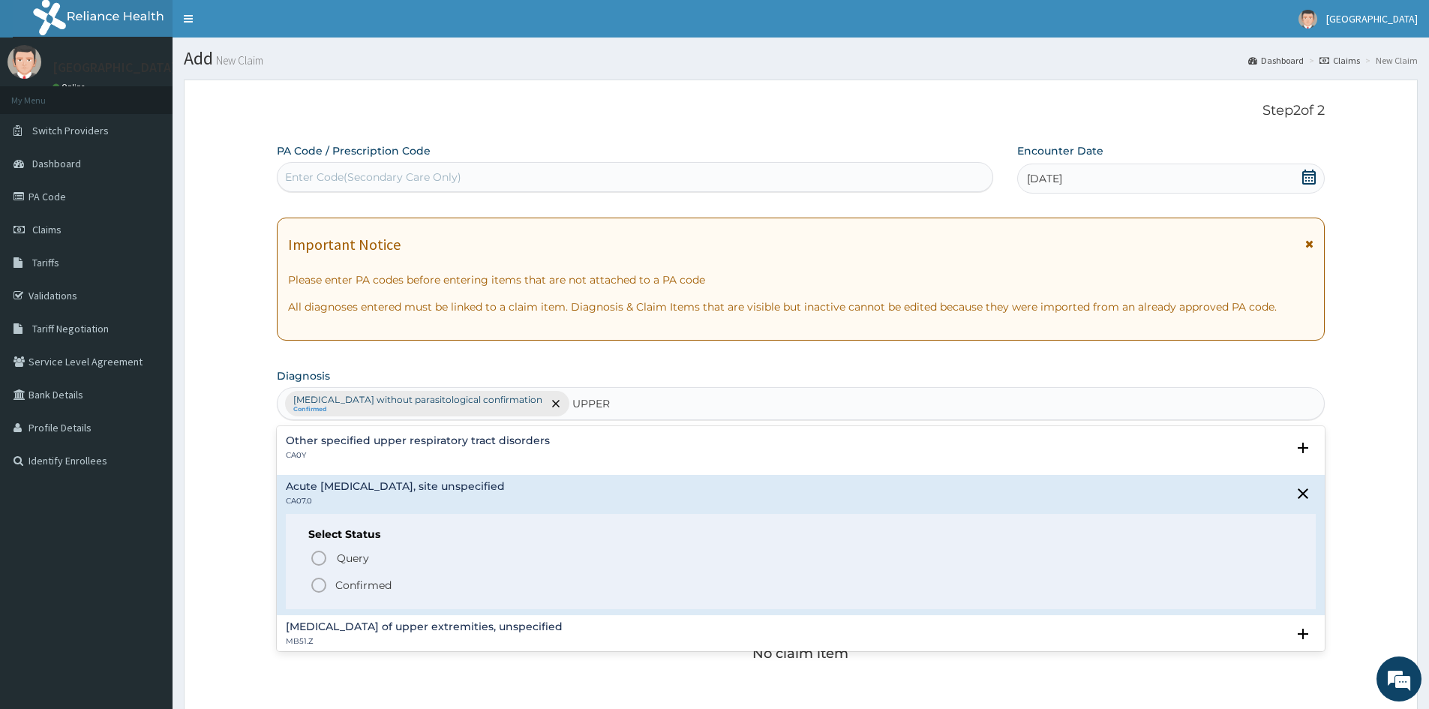
click at [316, 577] on icon "status option filled" at bounding box center [319, 585] width 18 height 18
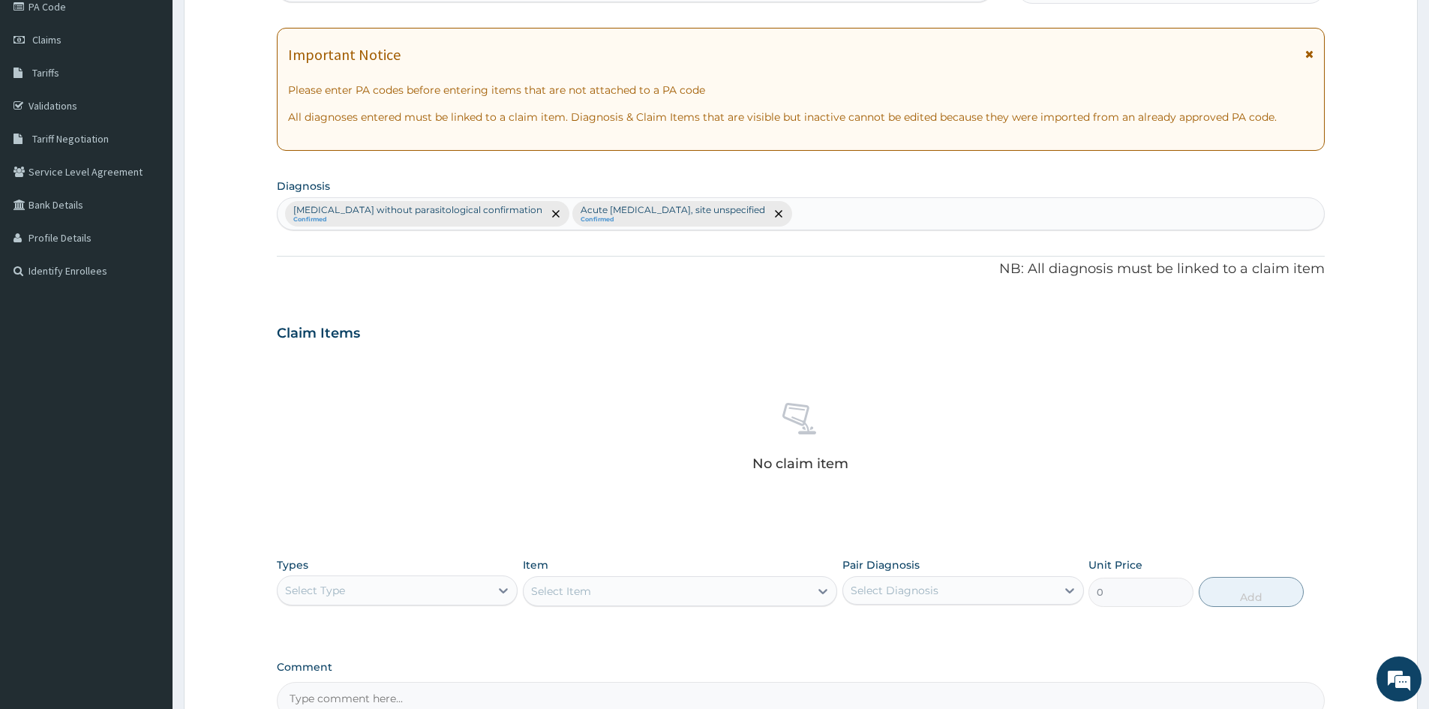
scroll to position [358, 0]
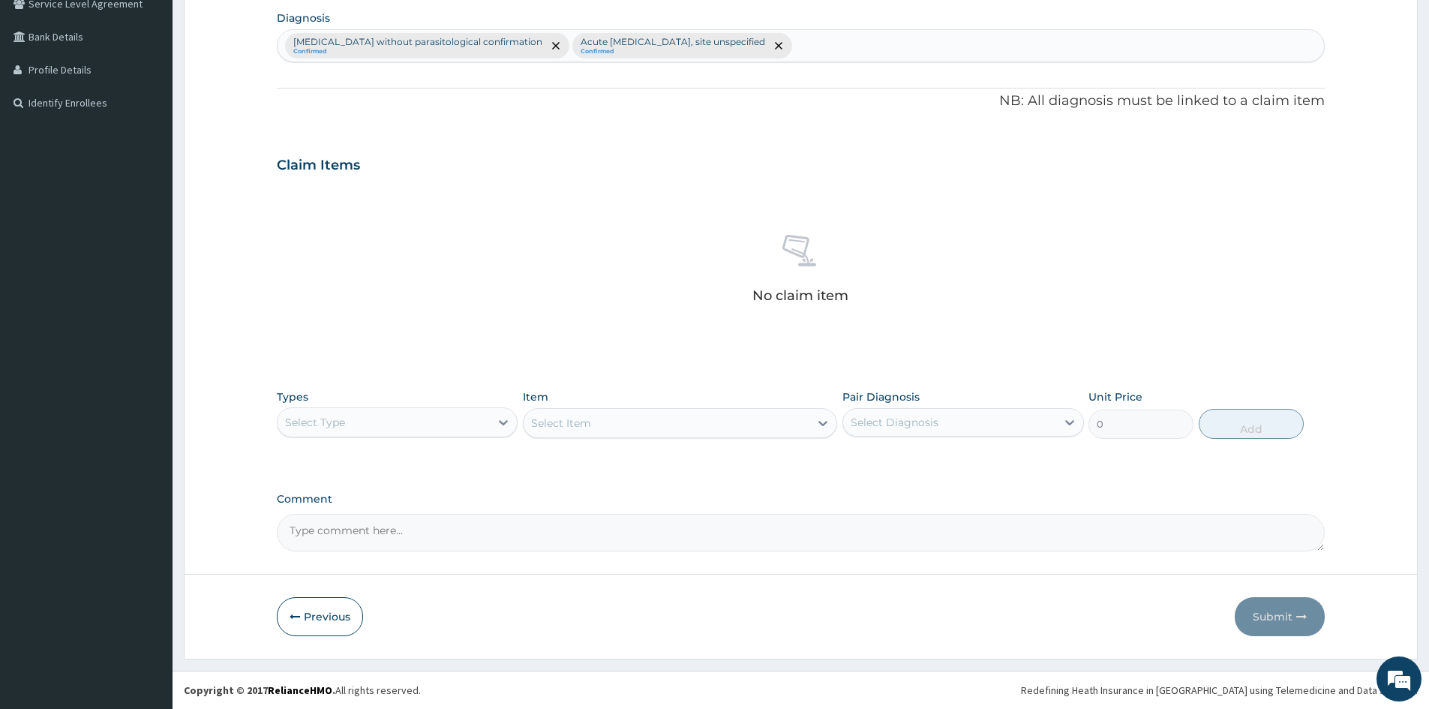
click at [343, 412] on div "Select Type" at bounding box center [383, 422] width 212 height 24
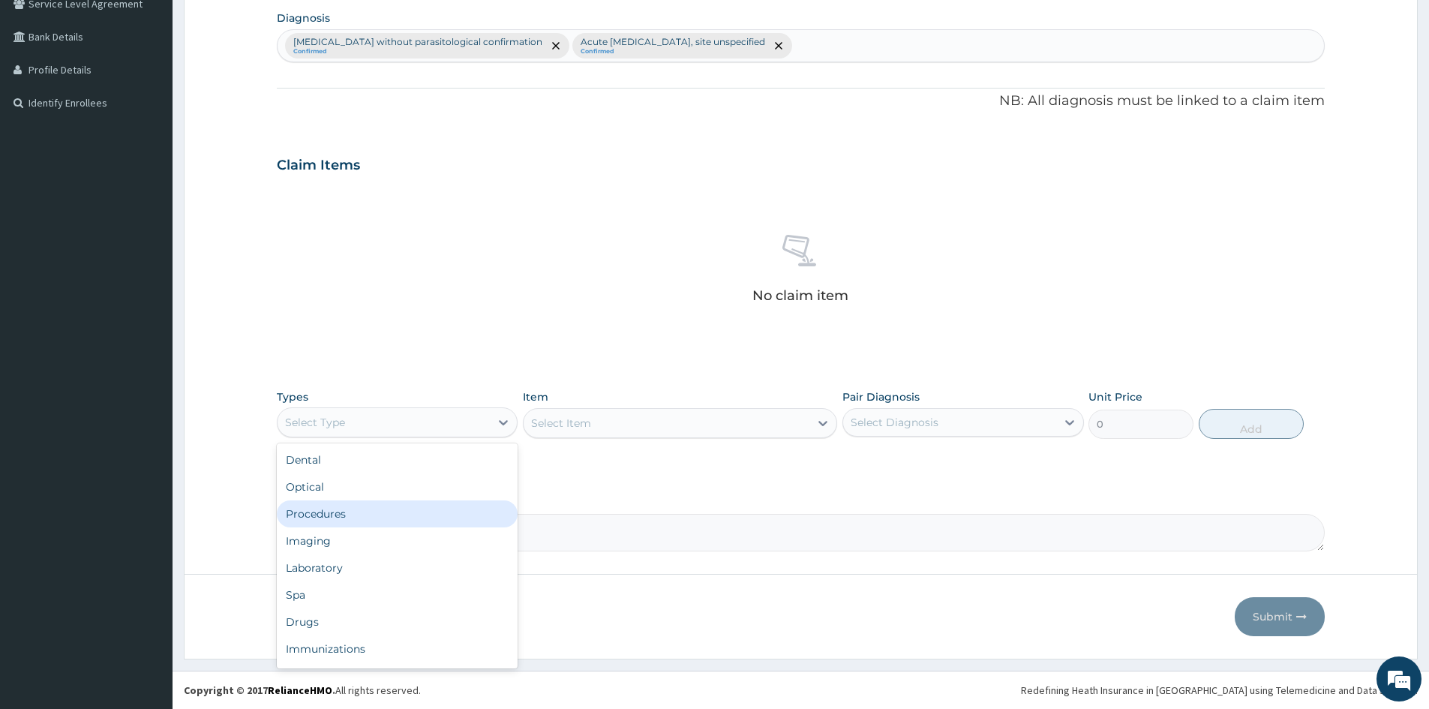
drag, startPoint x: 323, startPoint y: 520, endPoint x: 706, endPoint y: 423, distance: 394.7
click at [327, 519] on div "Procedures" at bounding box center [397, 513] width 241 height 27
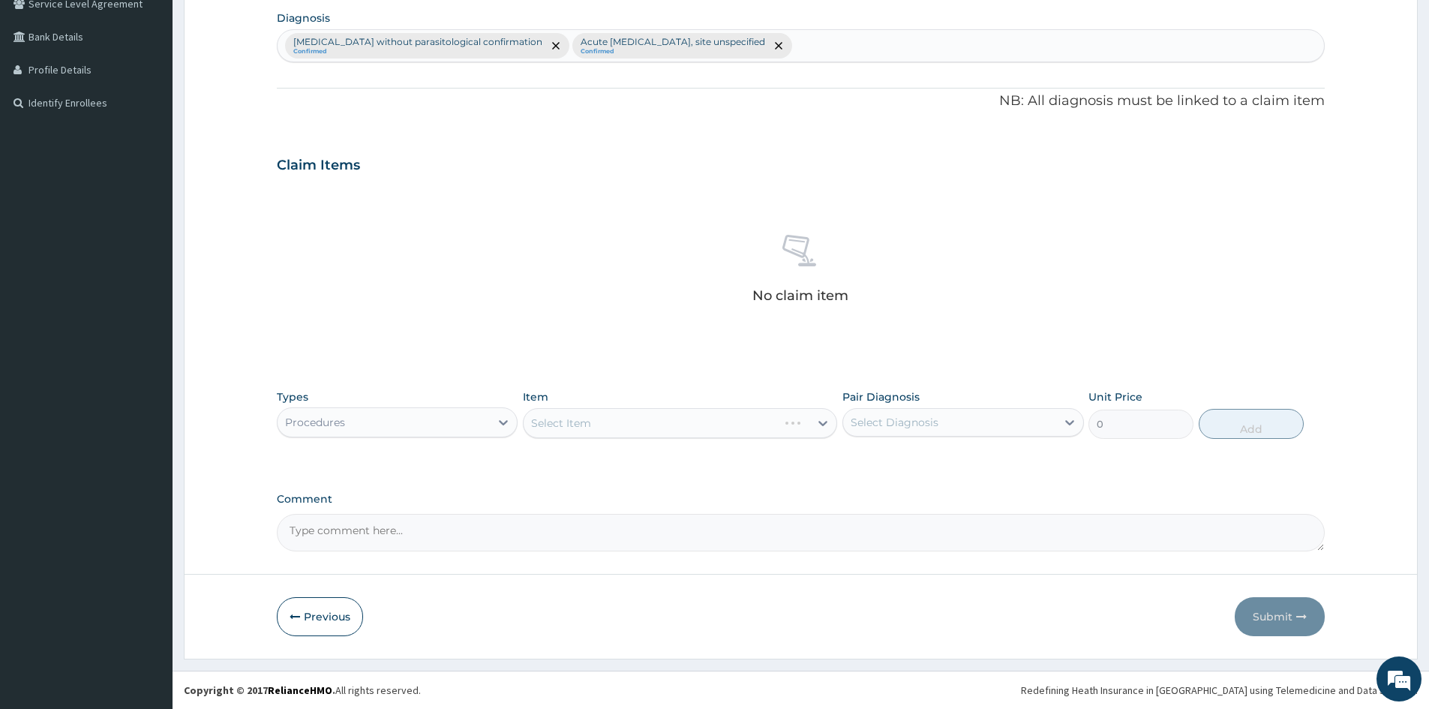
click at [693, 418] on div "Select Item" at bounding box center [680, 423] width 314 height 30
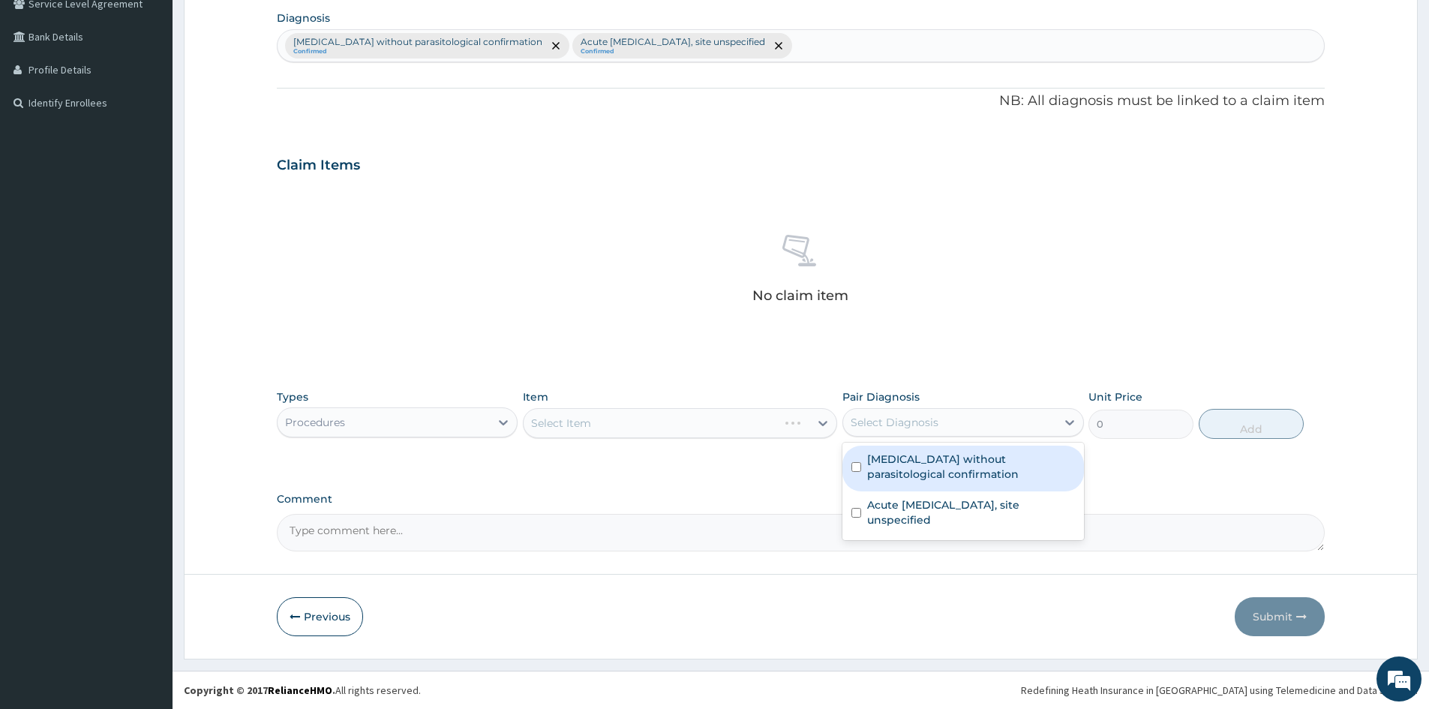
click at [967, 410] on div "Select Diagnosis" at bounding box center [949, 422] width 212 height 24
drag, startPoint x: 851, startPoint y: 465, endPoint x: 854, endPoint y: 518, distance: 53.3
click at [856, 478] on div "Malaria without parasitological confirmation" at bounding box center [962, 468] width 241 height 46
checkbox input "true"
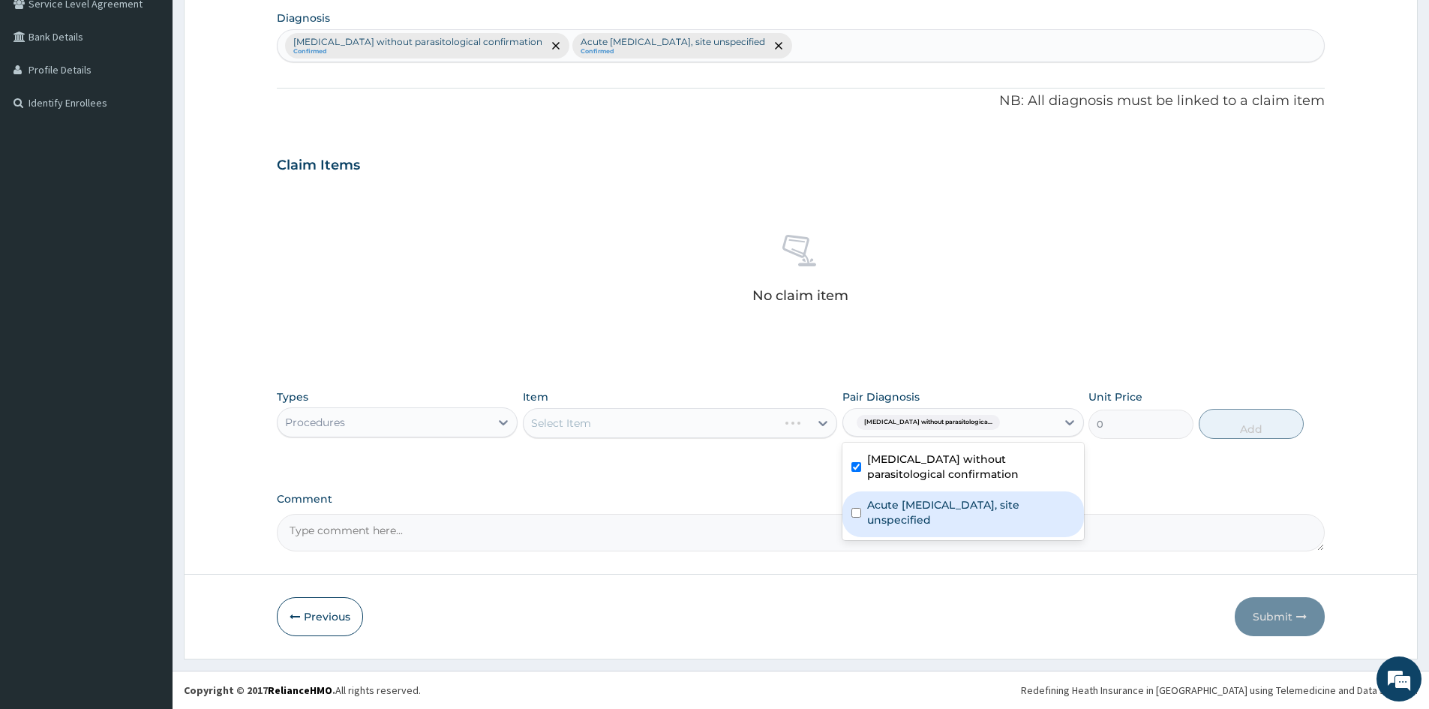
click at [853, 509] on input "checkbox" at bounding box center [856, 513] width 10 height 10
checkbox input "true"
click at [630, 424] on div "Select Item" at bounding box center [680, 423] width 314 height 30
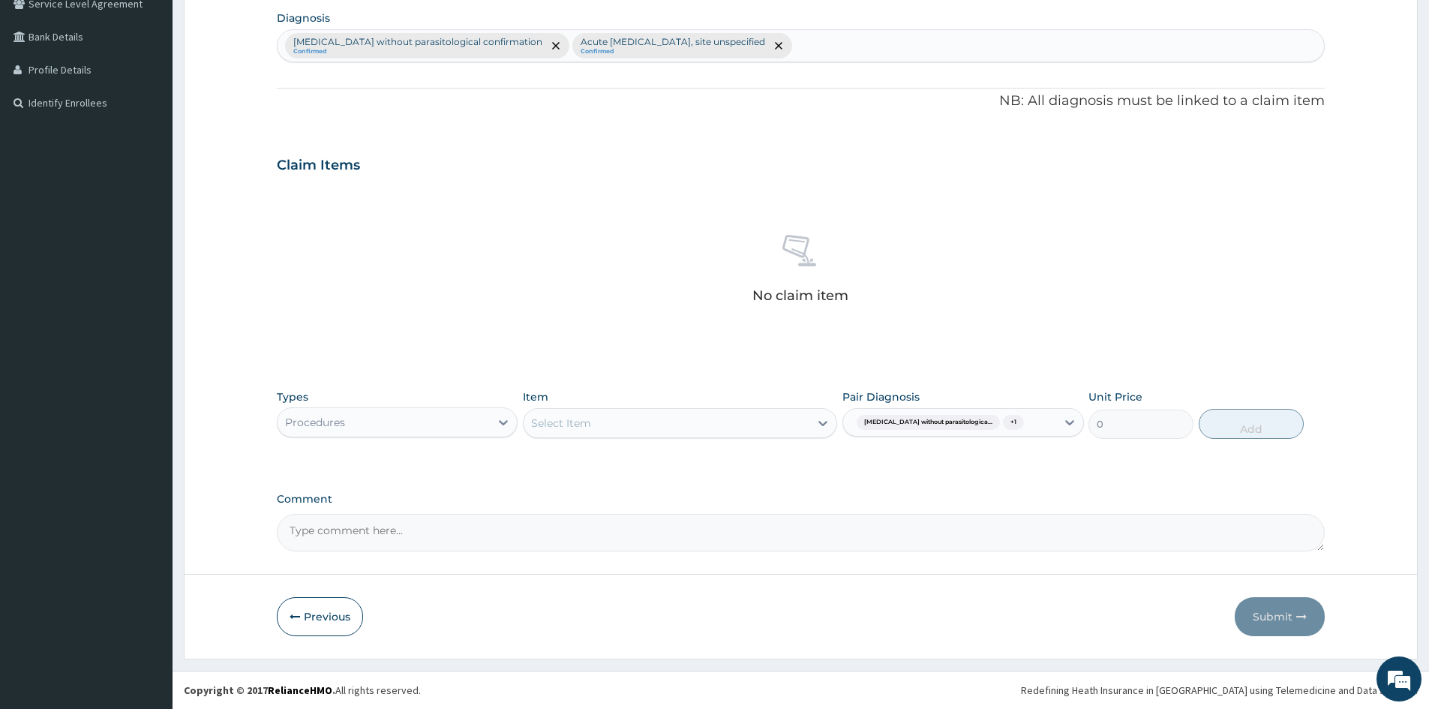
click at [638, 424] on div "Select Item" at bounding box center [666, 423] width 286 height 24
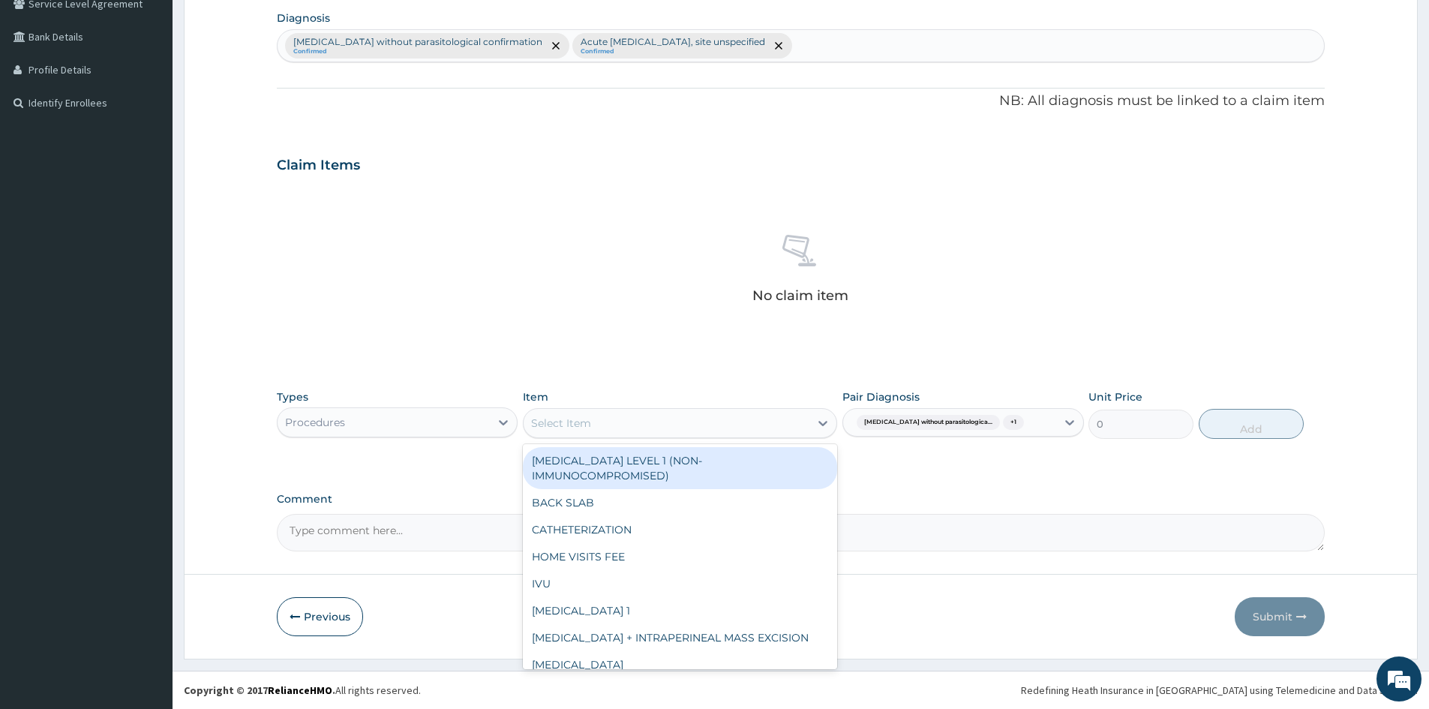
click at [642, 424] on div "Select Item" at bounding box center [666, 423] width 286 height 24
click at [619, 425] on div "Select Item" at bounding box center [666, 423] width 286 height 24
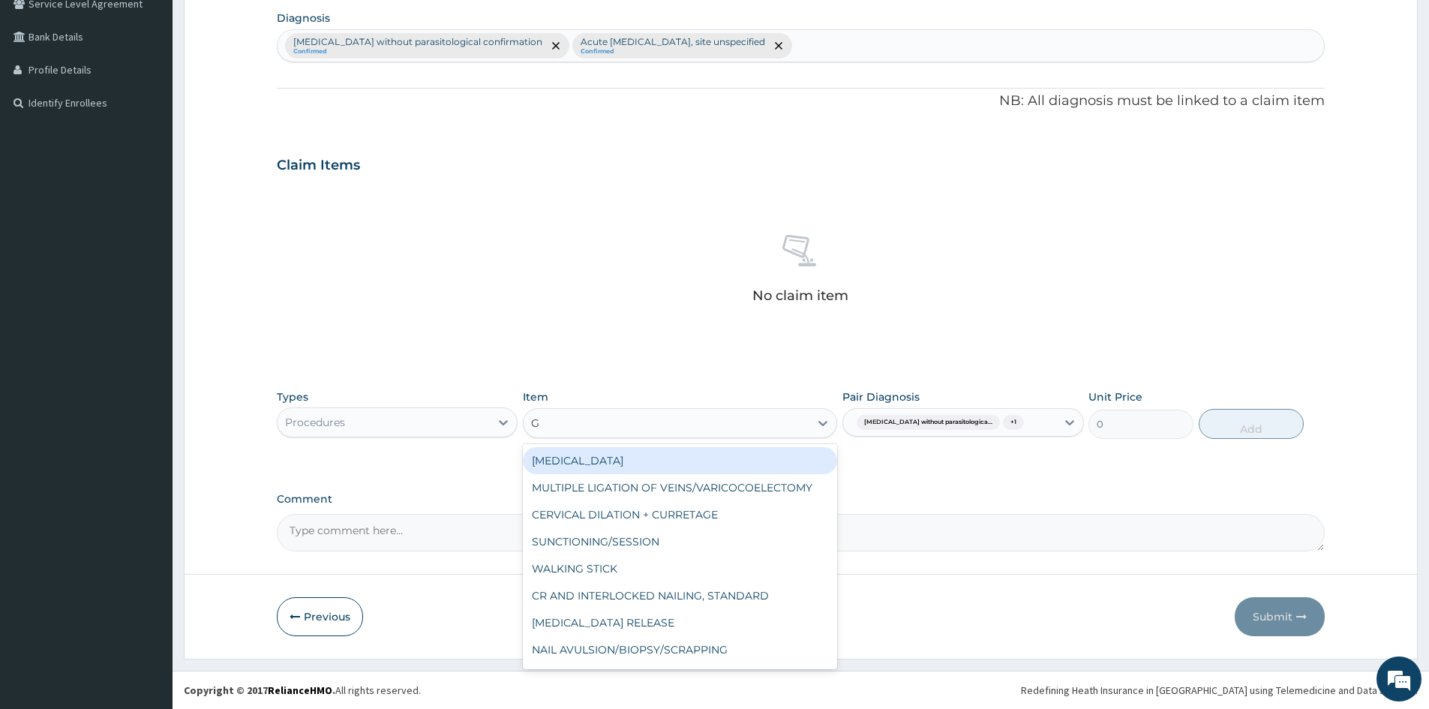
type input "GP"
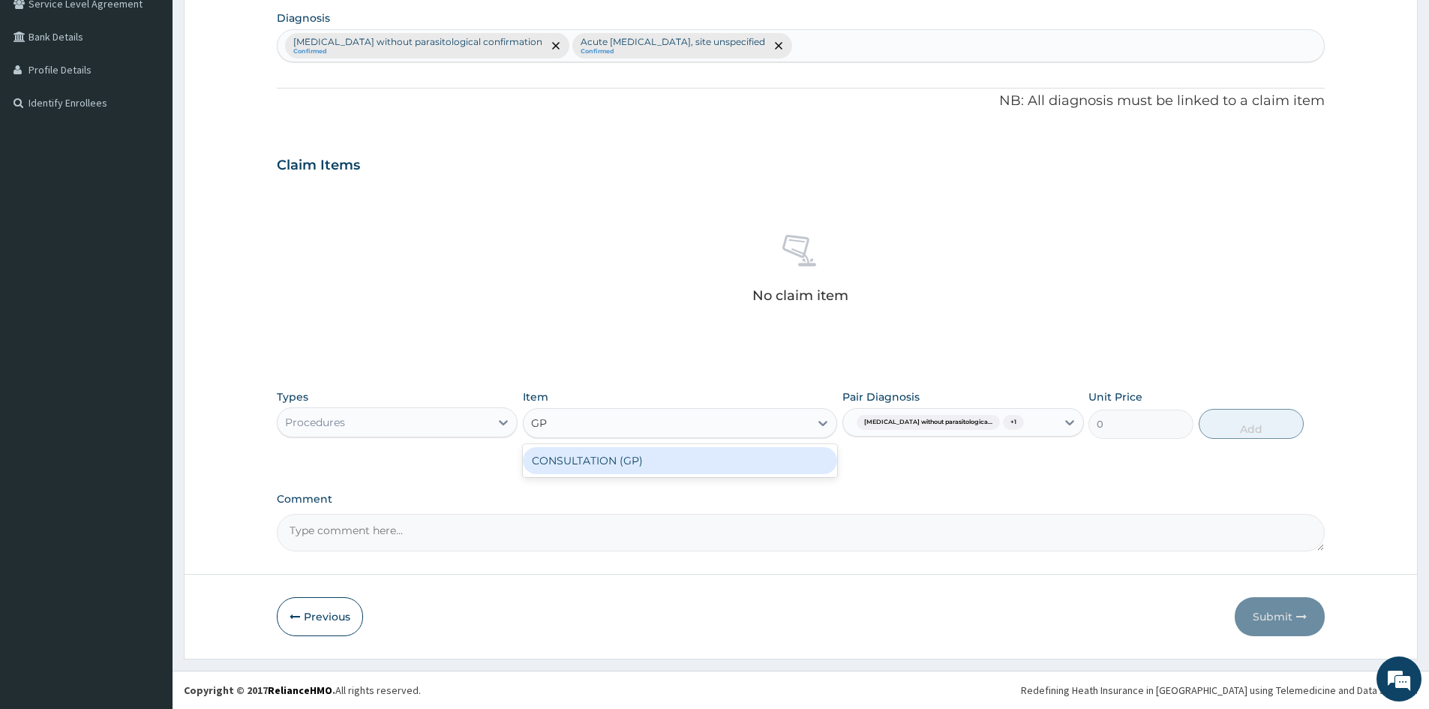
click at [600, 464] on div "CONSULTATION (GP)" at bounding box center [680, 460] width 314 height 27
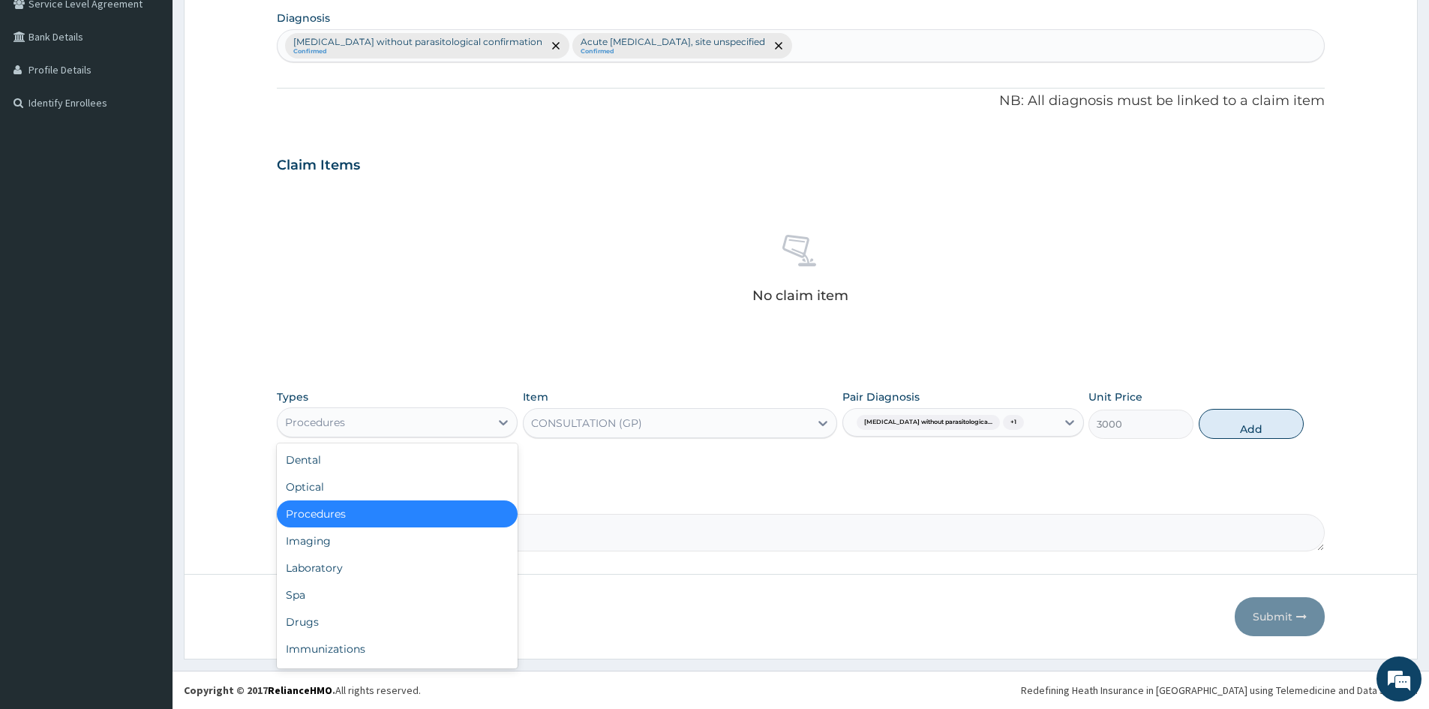
click at [490, 421] on div "Procedures" at bounding box center [383, 422] width 212 height 24
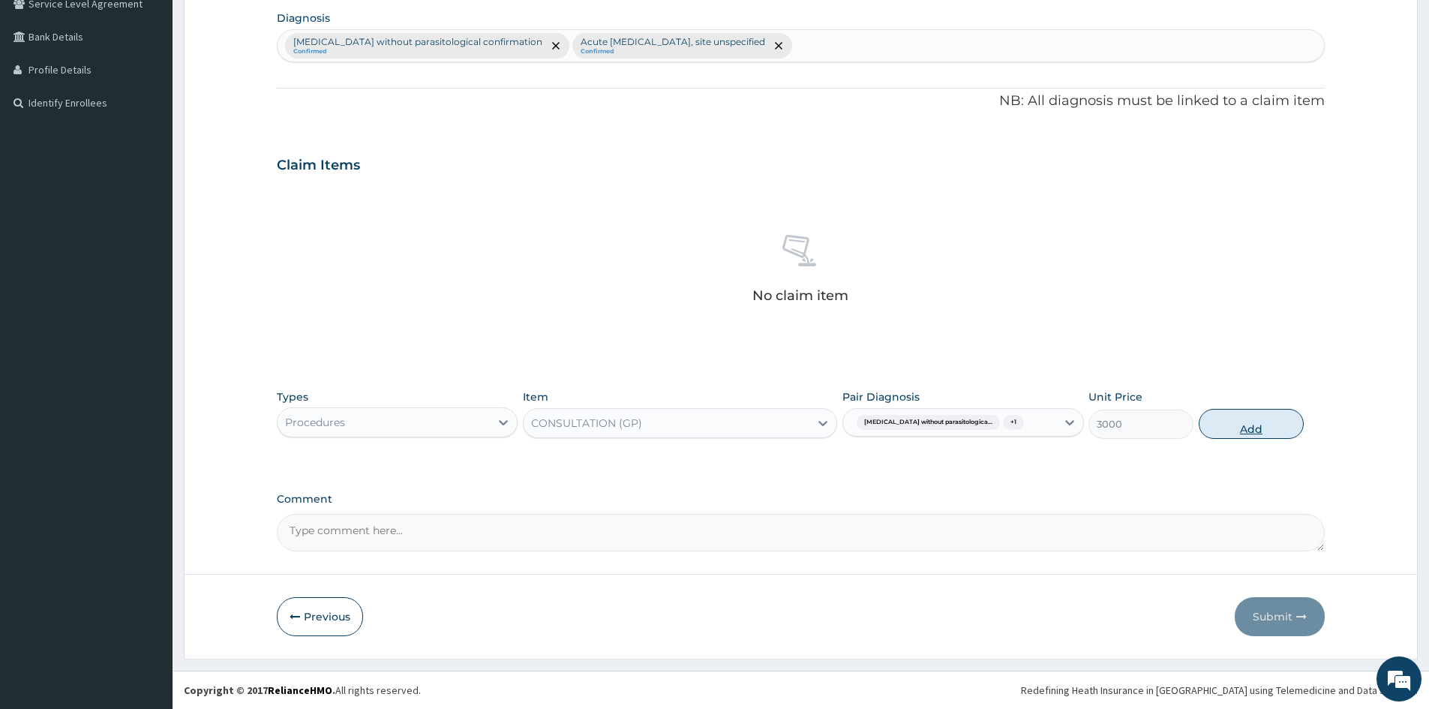
click at [1259, 430] on button "Add" at bounding box center [1250, 424] width 105 height 30
type input "0"
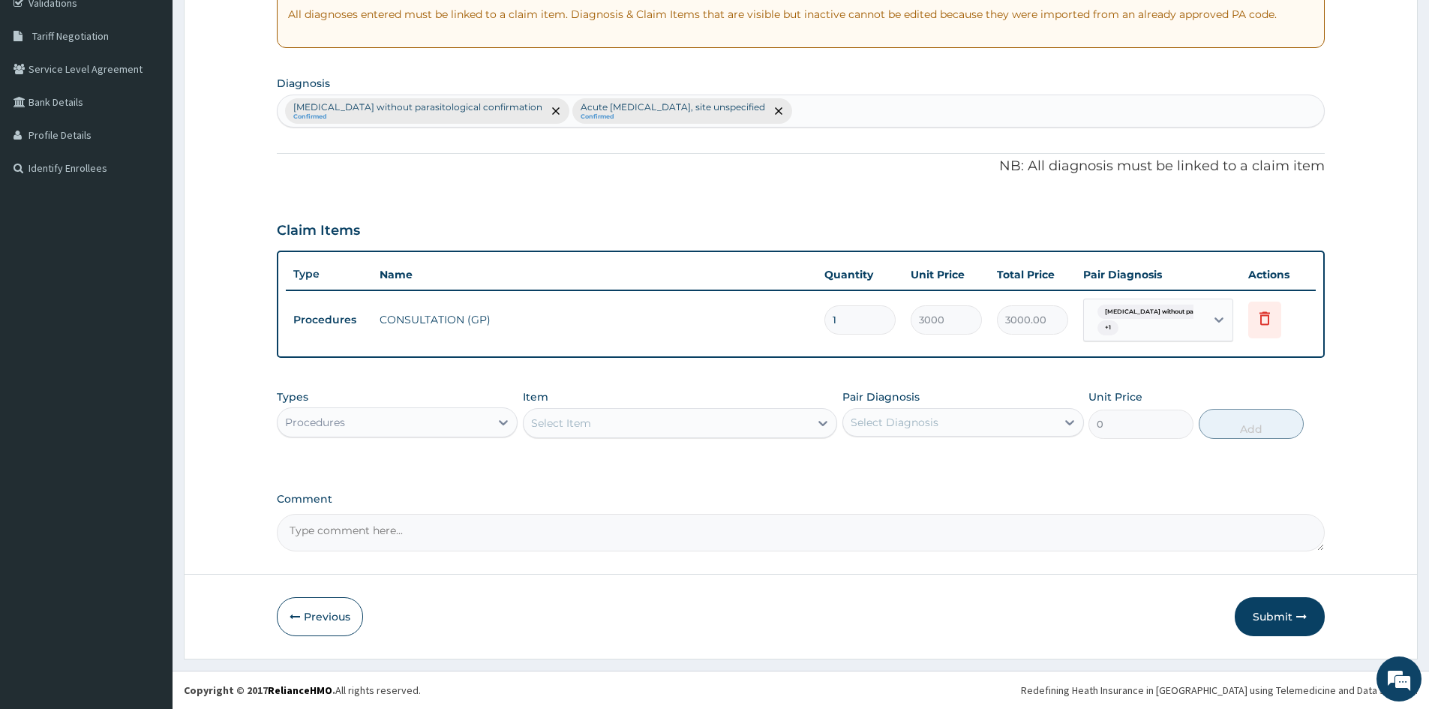
click at [425, 421] on div "Procedures" at bounding box center [383, 422] width 212 height 24
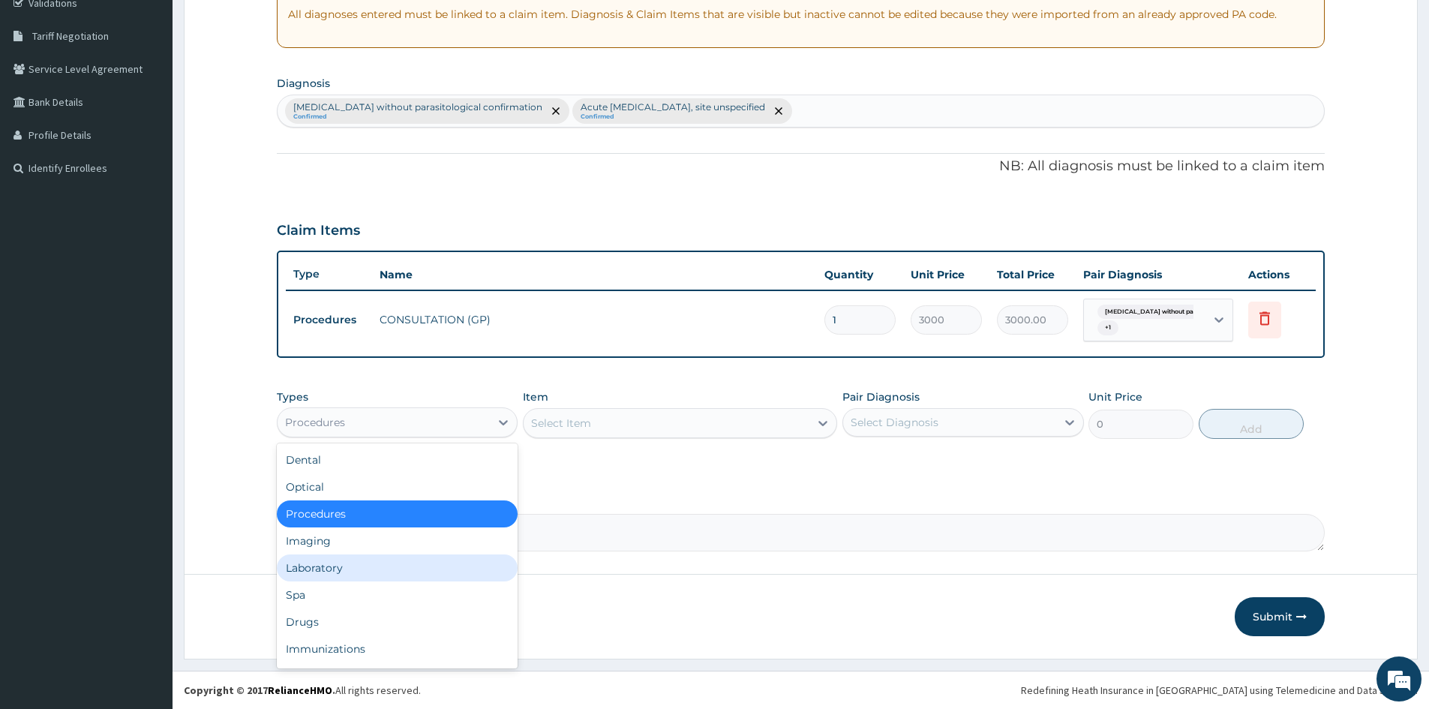
click at [331, 568] on div "Laboratory" at bounding box center [397, 567] width 241 height 27
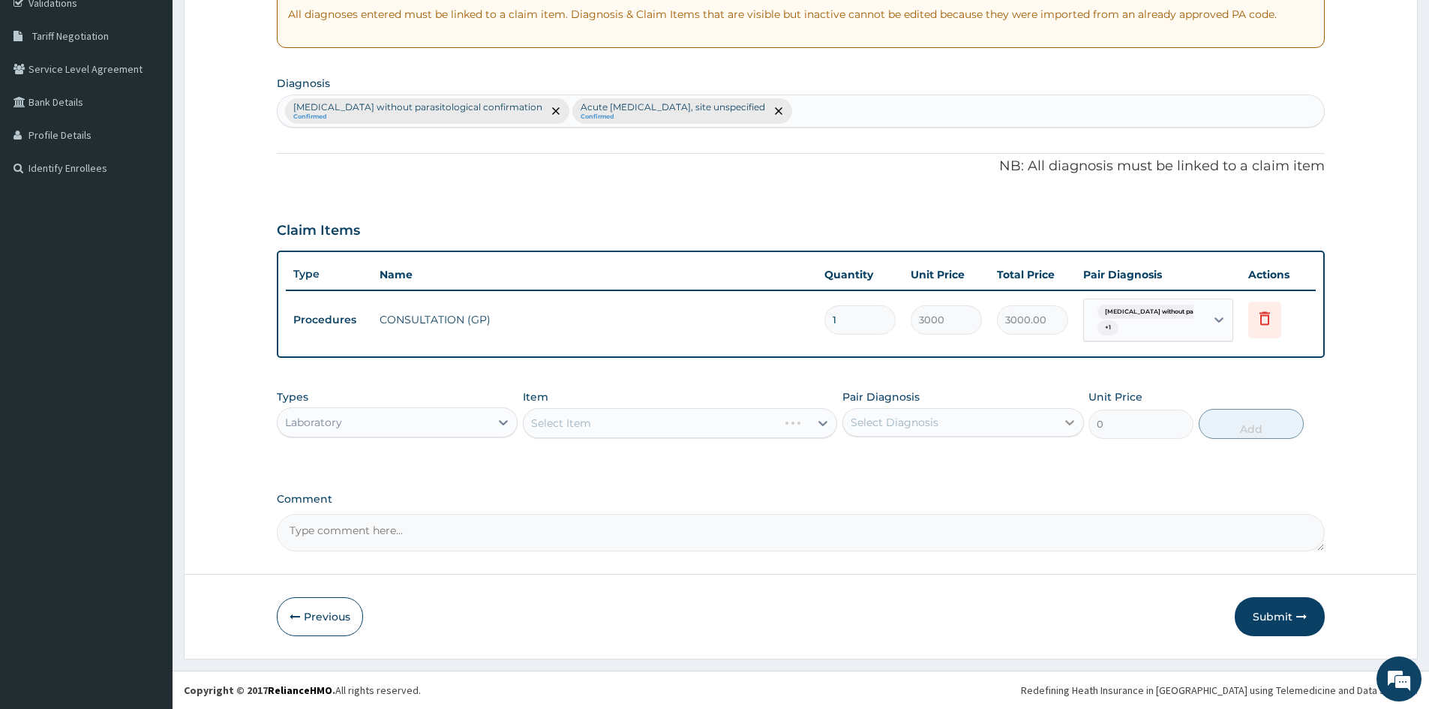
click at [1066, 421] on icon at bounding box center [1069, 422] width 9 height 5
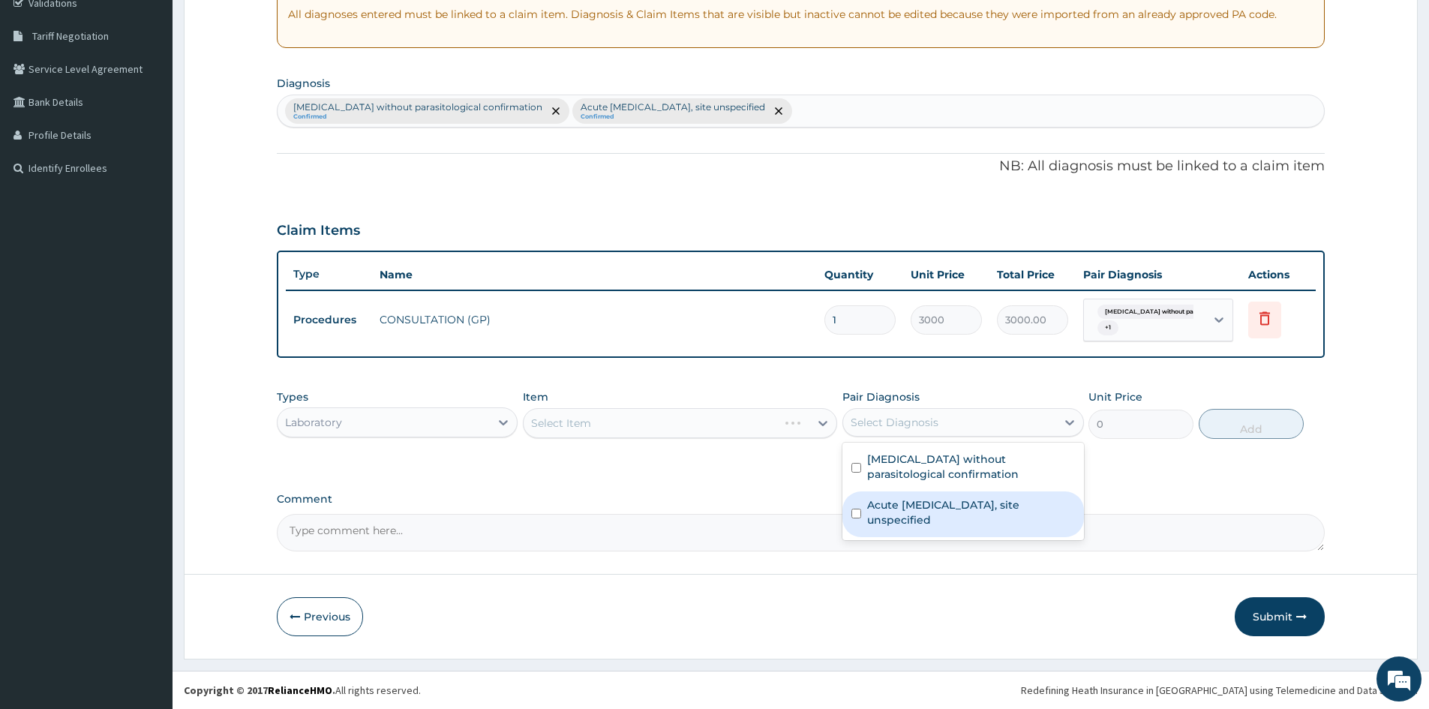
click at [868, 505] on label "Acute upper respiratory infection, site unspecified" at bounding box center [970, 512] width 207 height 30
checkbox input "true"
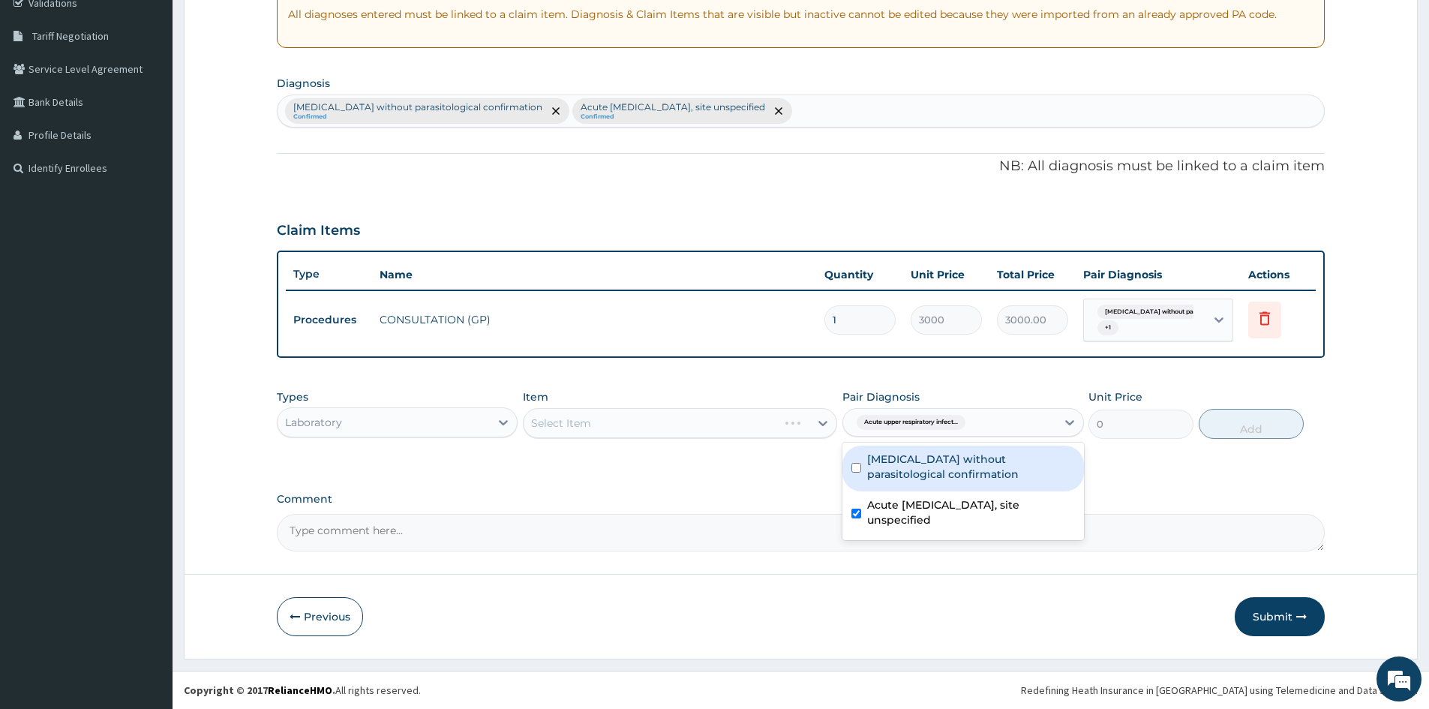
click at [859, 470] on input "checkbox" at bounding box center [856, 468] width 10 height 10
checkbox input "true"
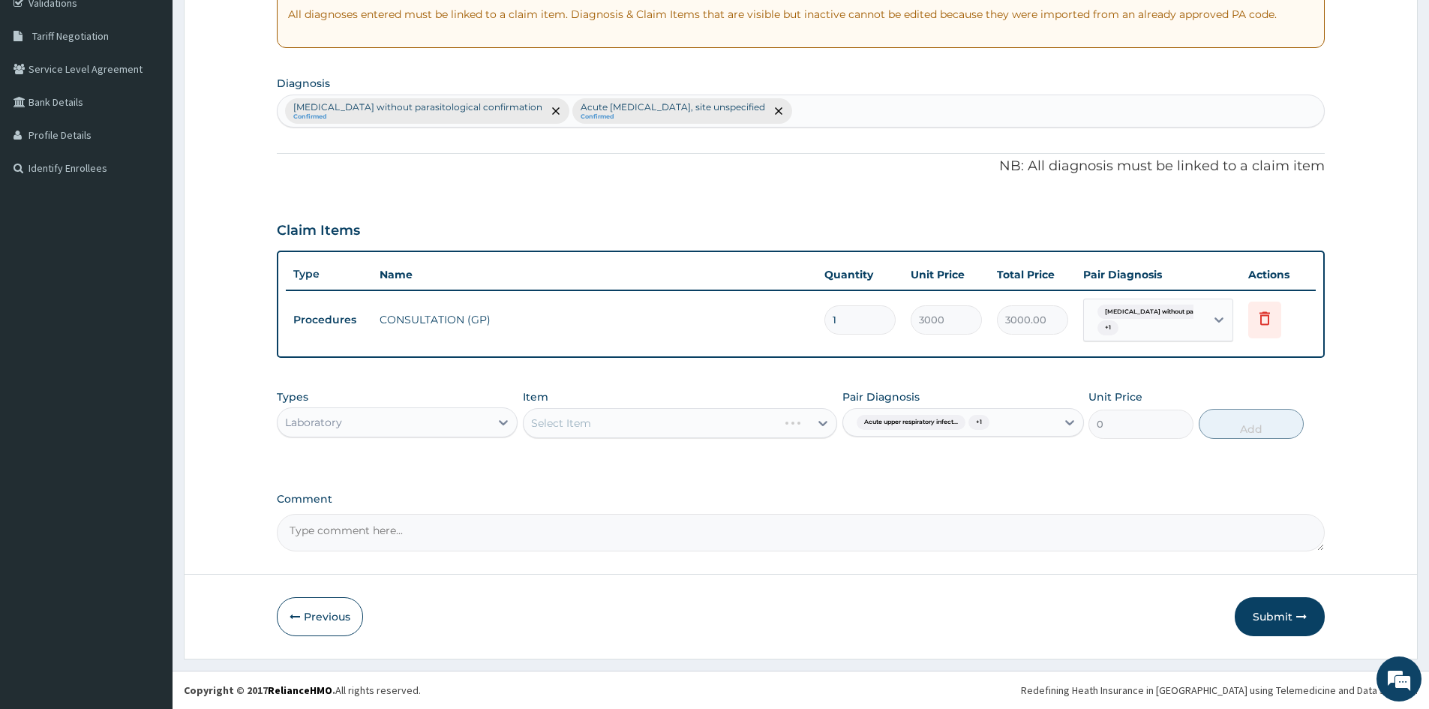
click at [751, 415] on div "Select Item" at bounding box center [680, 423] width 314 height 30
click at [789, 426] on div "Select Item" at bounding box center [680, 423] width 314 height 30
click at [808, 424] on div "Select Item" at bounding box center [666, 423] width 286 height 24
click at [541, 417] on input "FILL" at bounding box center [543, 422] width 24 height 15
type input "FULL"
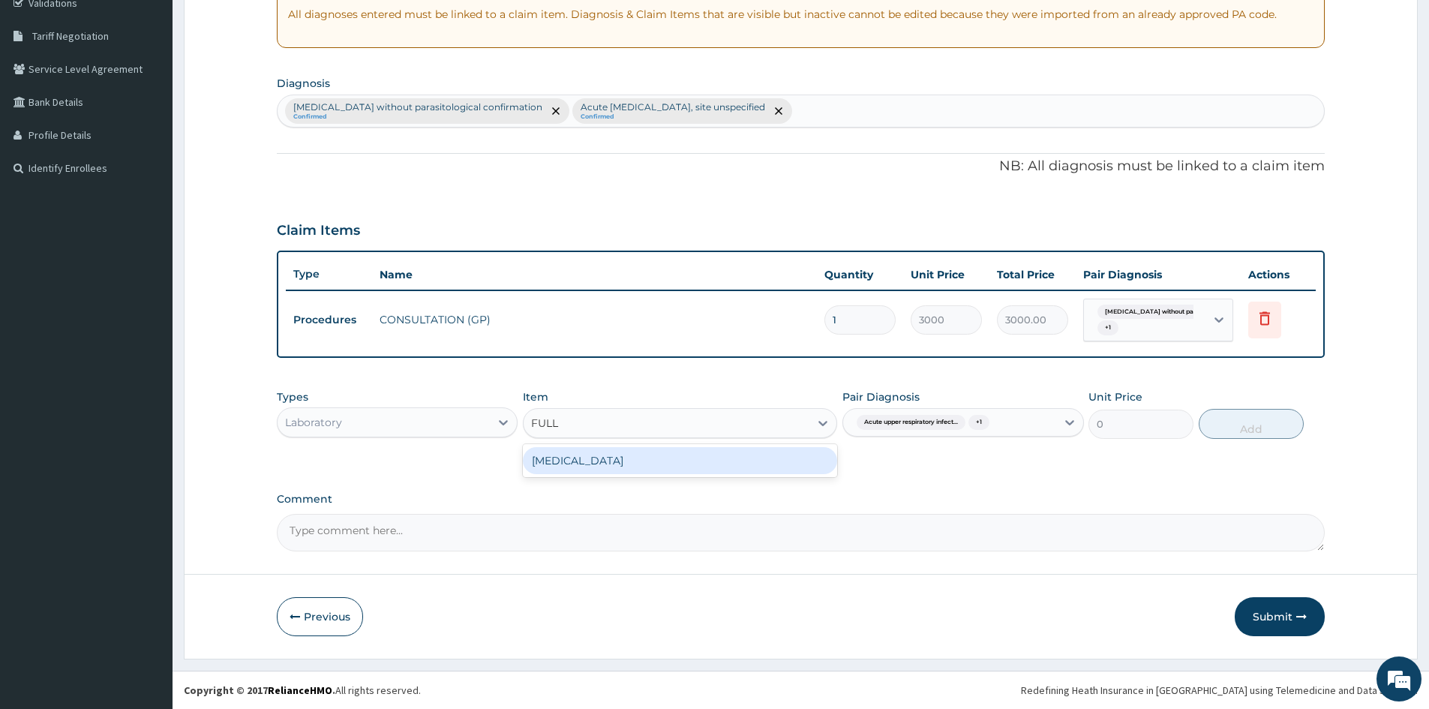
drag, startPoint x: 592, startPoint y: 468, endPoint x: 844, endPoint y: 427, distance: 255.3
click at [594, 467] on div "[MEDICAL_DATA]" at bounding box center [680, 460] width 314 height 27
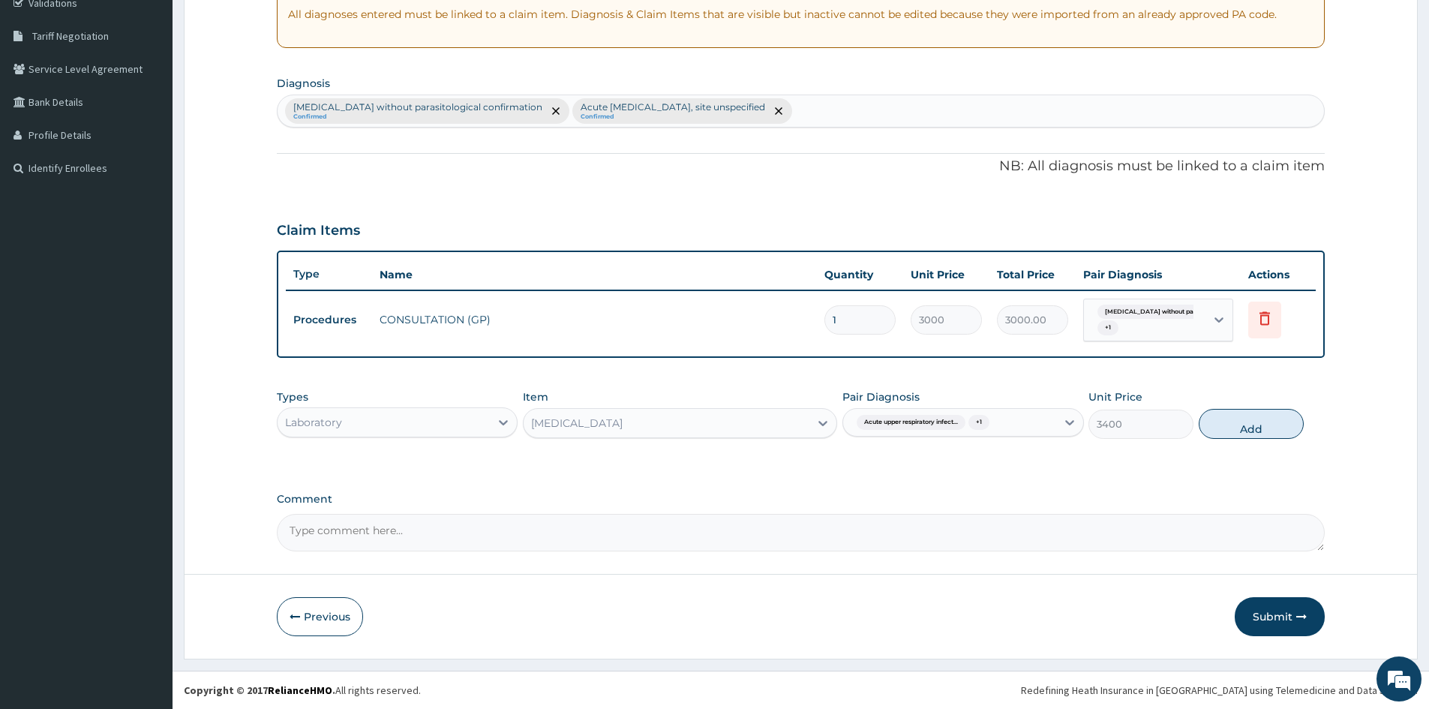
drag, startPoint x: 1264, startPoint y: 426, endPoint x: 794, endPoint y: 452, distance: 470.9
click at [1243, 429] on button "Add" at bounding box center [1250, 424] width 105 height 30
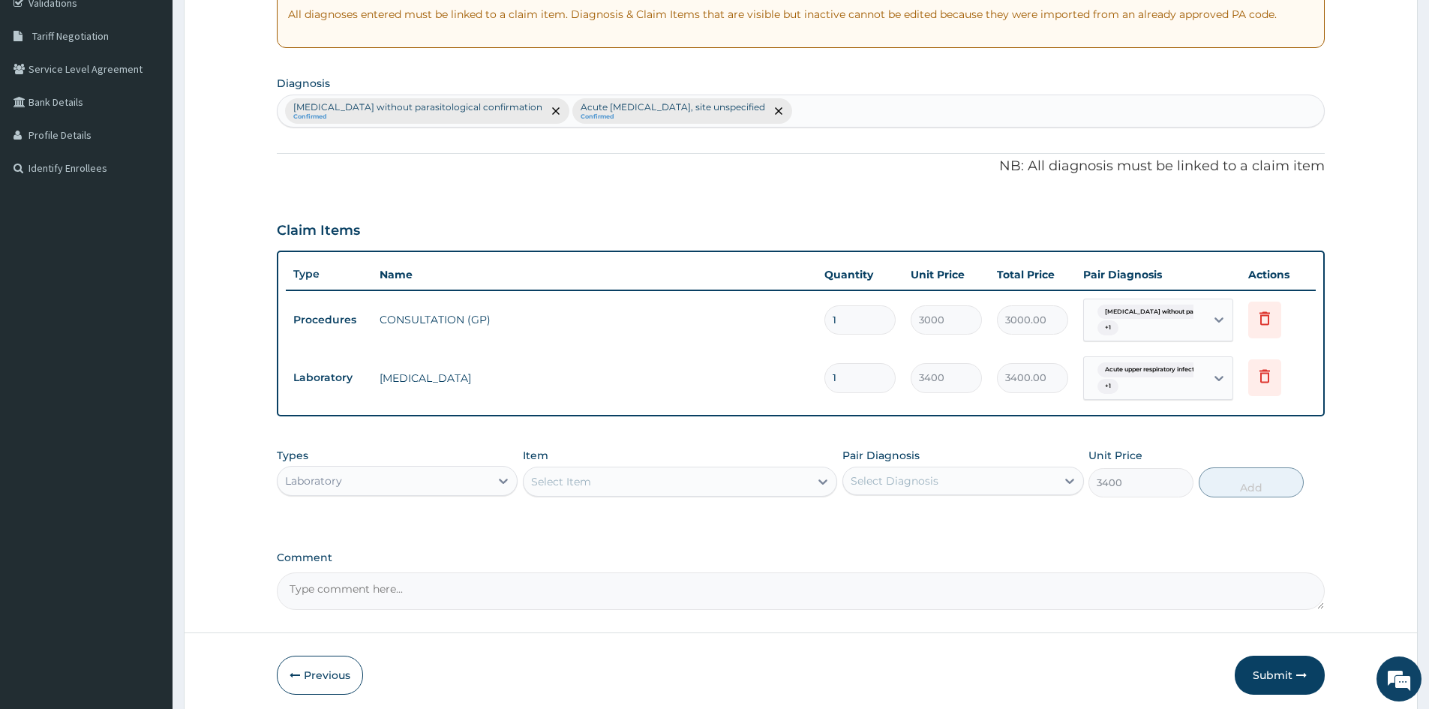
type input "0"
click at [879, 482] on div "Select Diagnosis" at bounding box center [894, 480] width 88 height 15
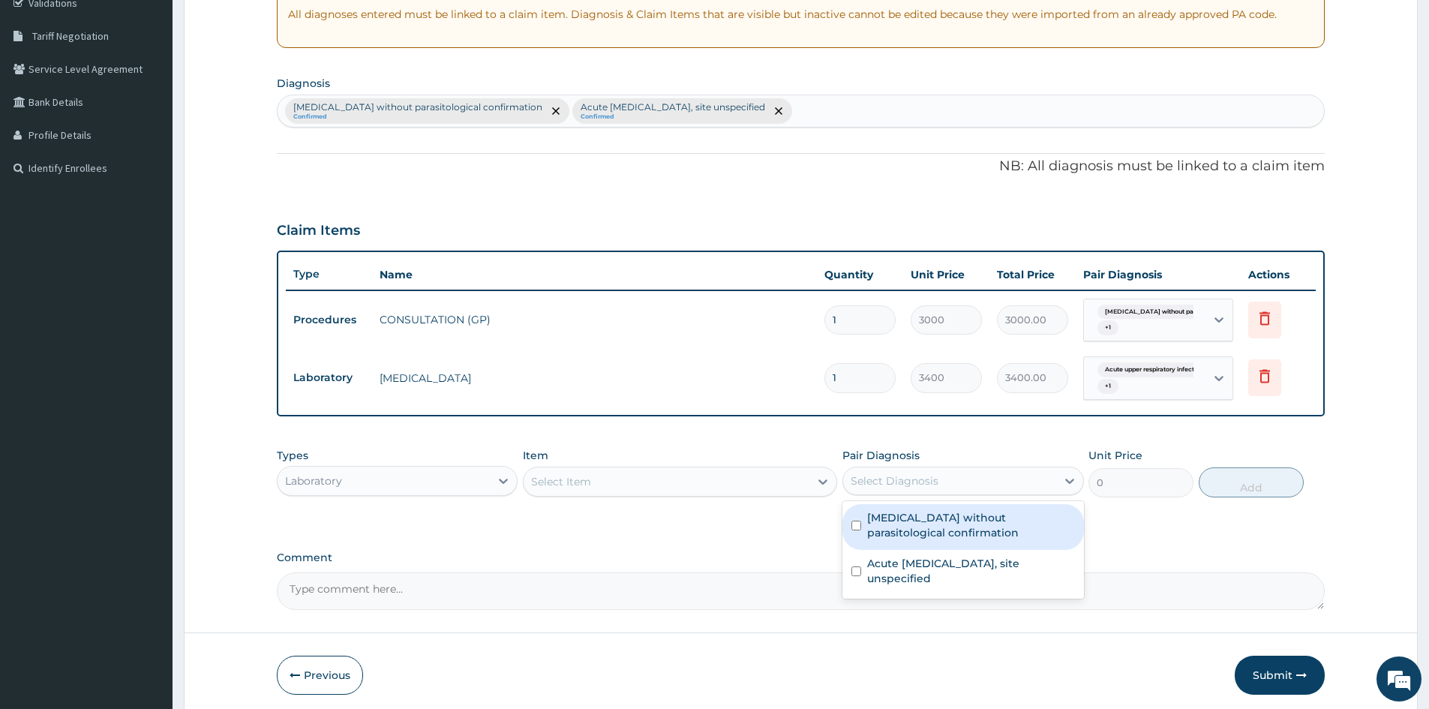
drag, startPoint x: 858, startPoint y: 521, endPoint x: 856, endPoint y: 561, distance: 39.8
click at [858, 534] on div "Malaria without parasitological confirmation" at bounding box center [962, 527] width 241 height 46
checkbox input "true"
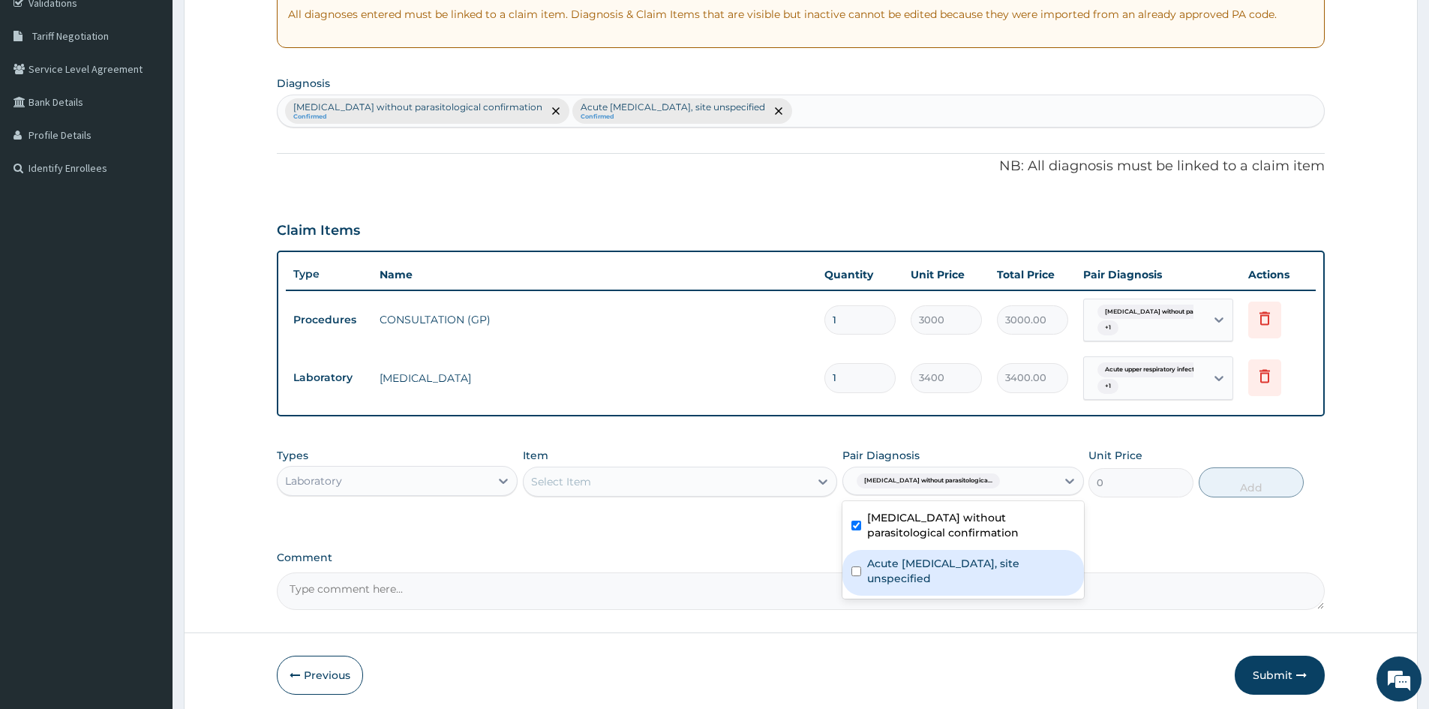
click at [858, 565] on div "Acute upper respiratory infection, site unspecified" at bounding box center [962, 573] width 241 height 46
checkbox input "true"
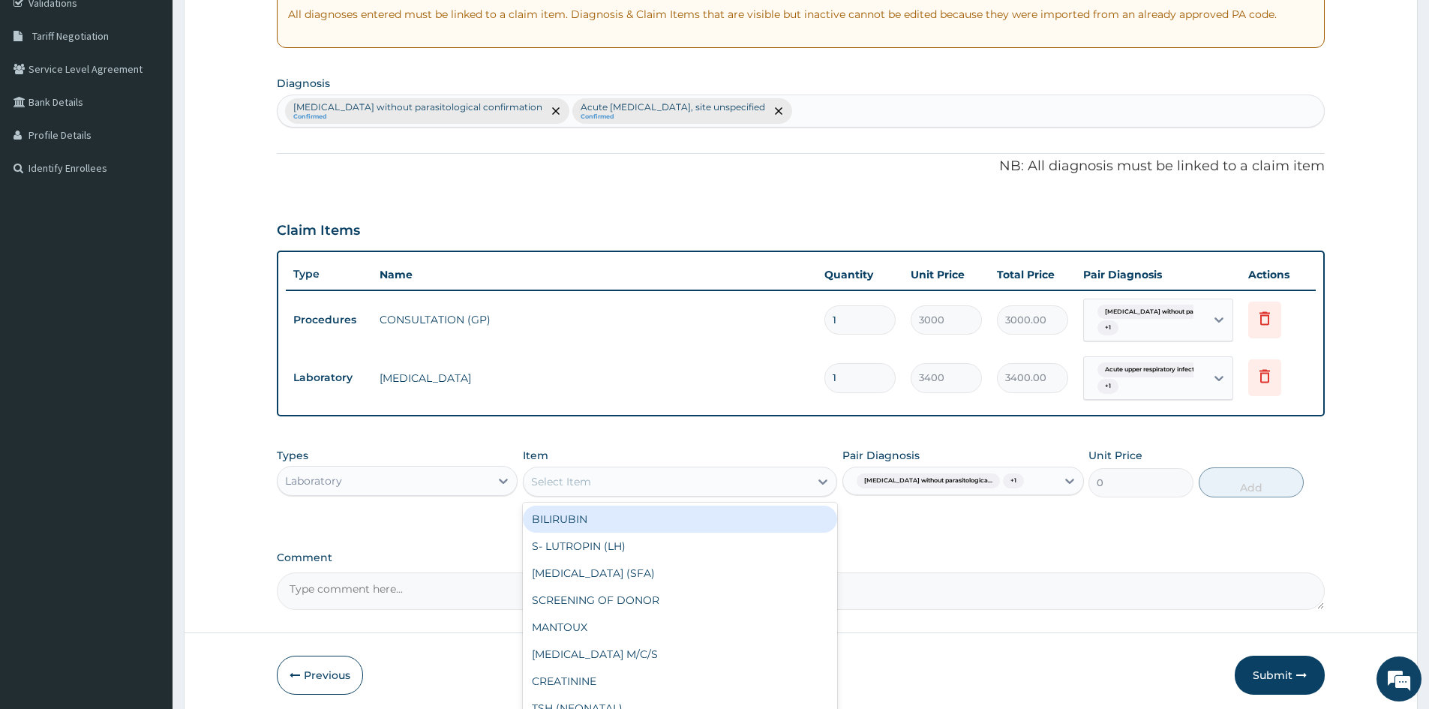
click at [779, 472] on div "Select Item" at bounding box center [666, 481] width 286 height 24
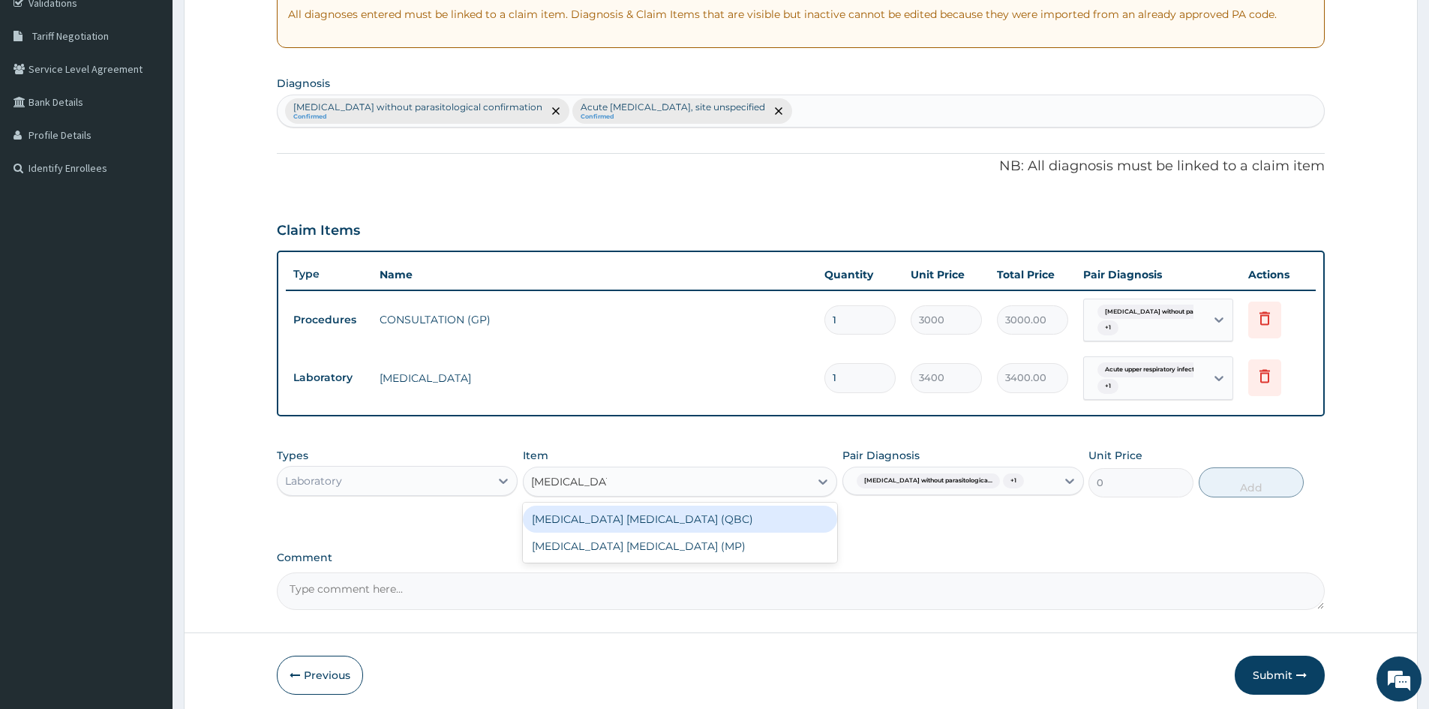
type input "MALARIA PARA"
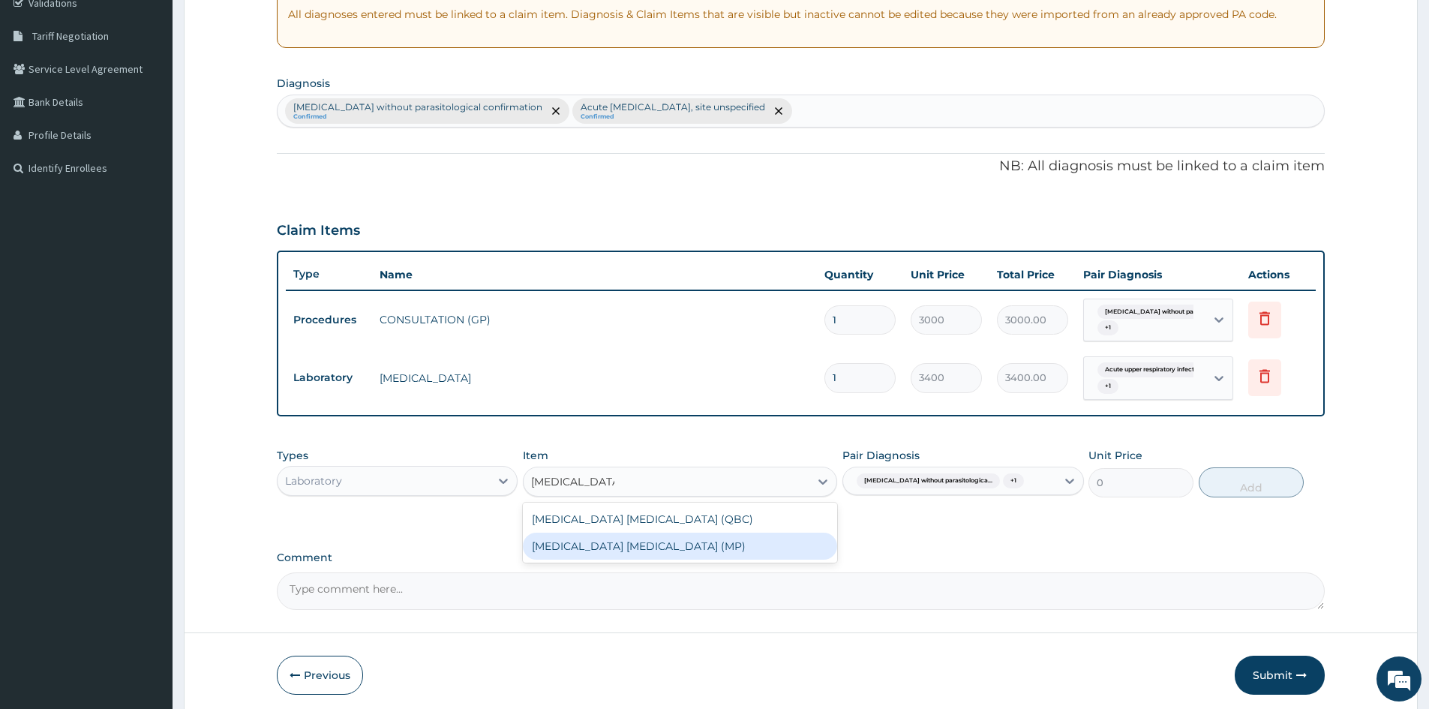
click at [677, 556] on div "[MEDICAL_DATA] [MEDICAL_DATA] (MP)" at bounding box center [680, 545] width 314 height 27
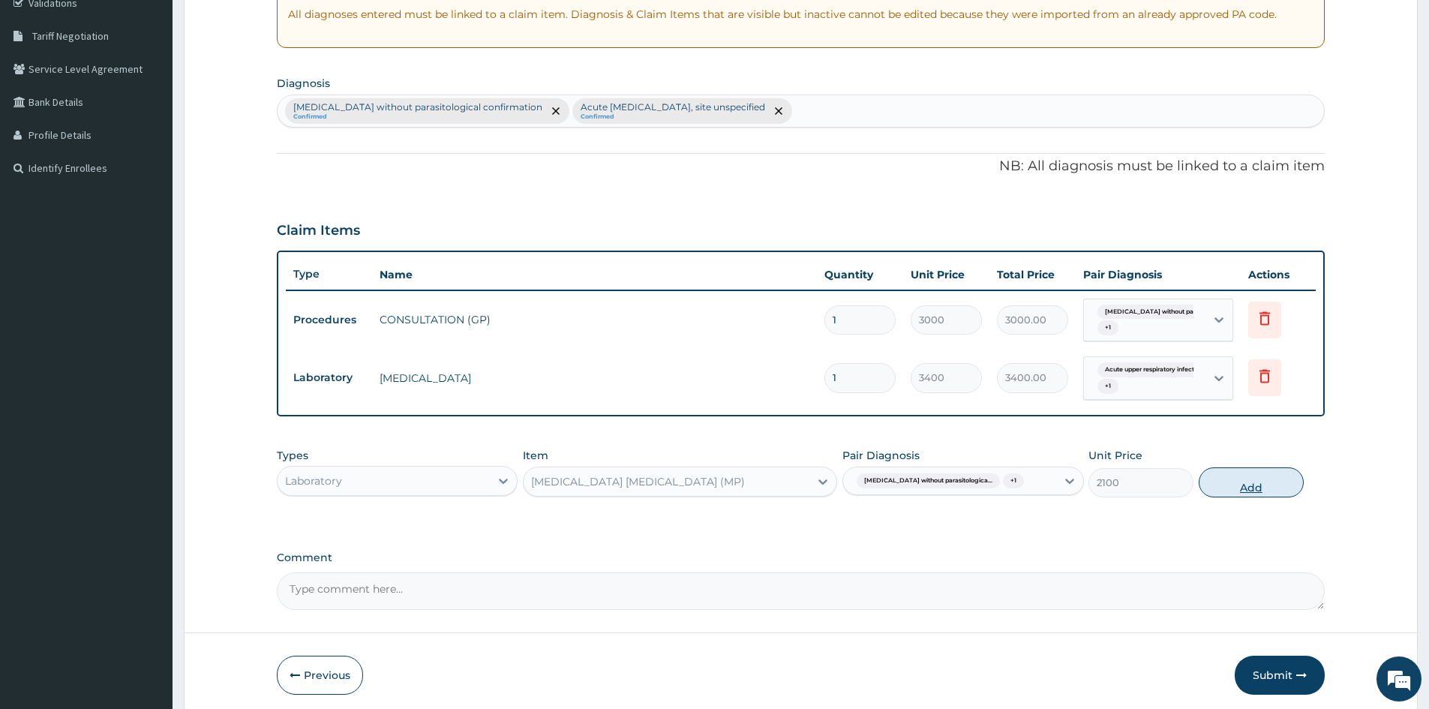
click at [1249, 484] on button "Add" at bounding box center [1250, 482] width 105 height 30
type input "0"
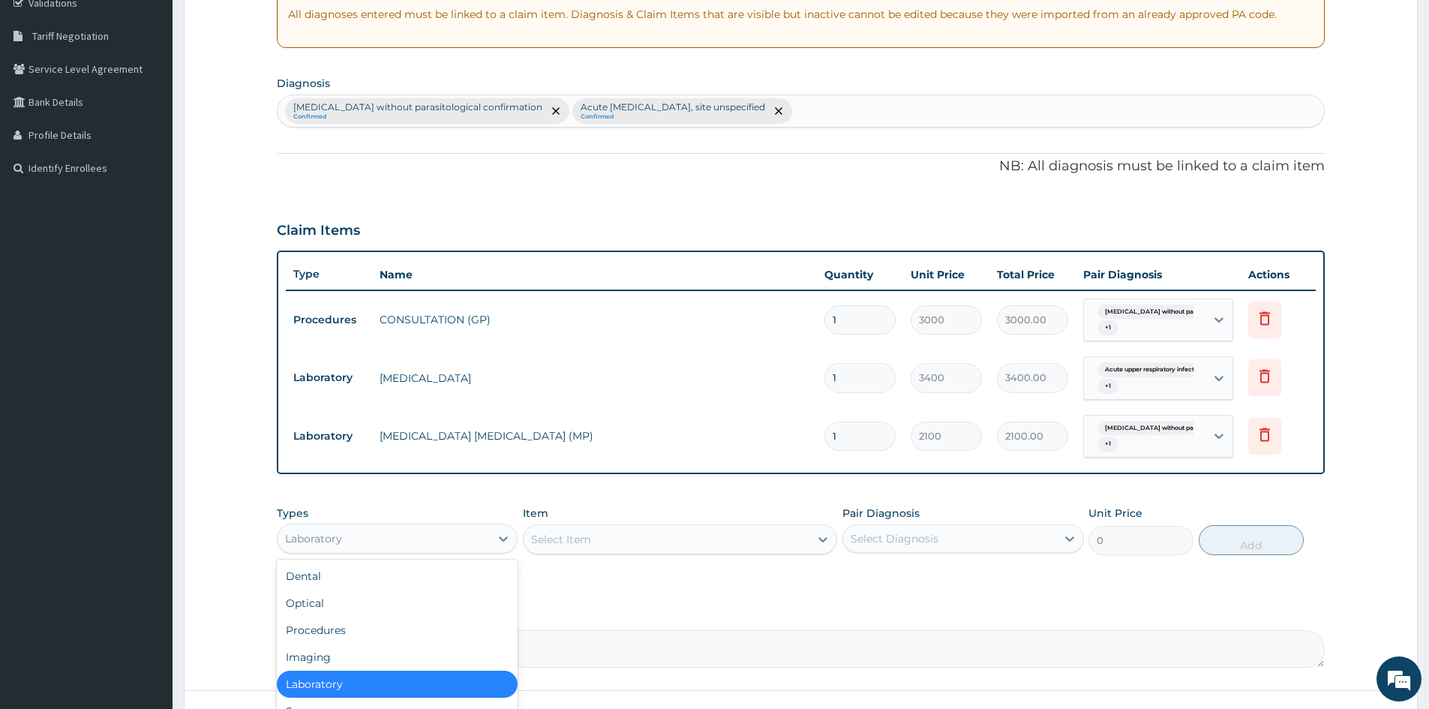
click at [489, 535] on div "Laboratory" at bounding box center [383, 538] width 212 height 24
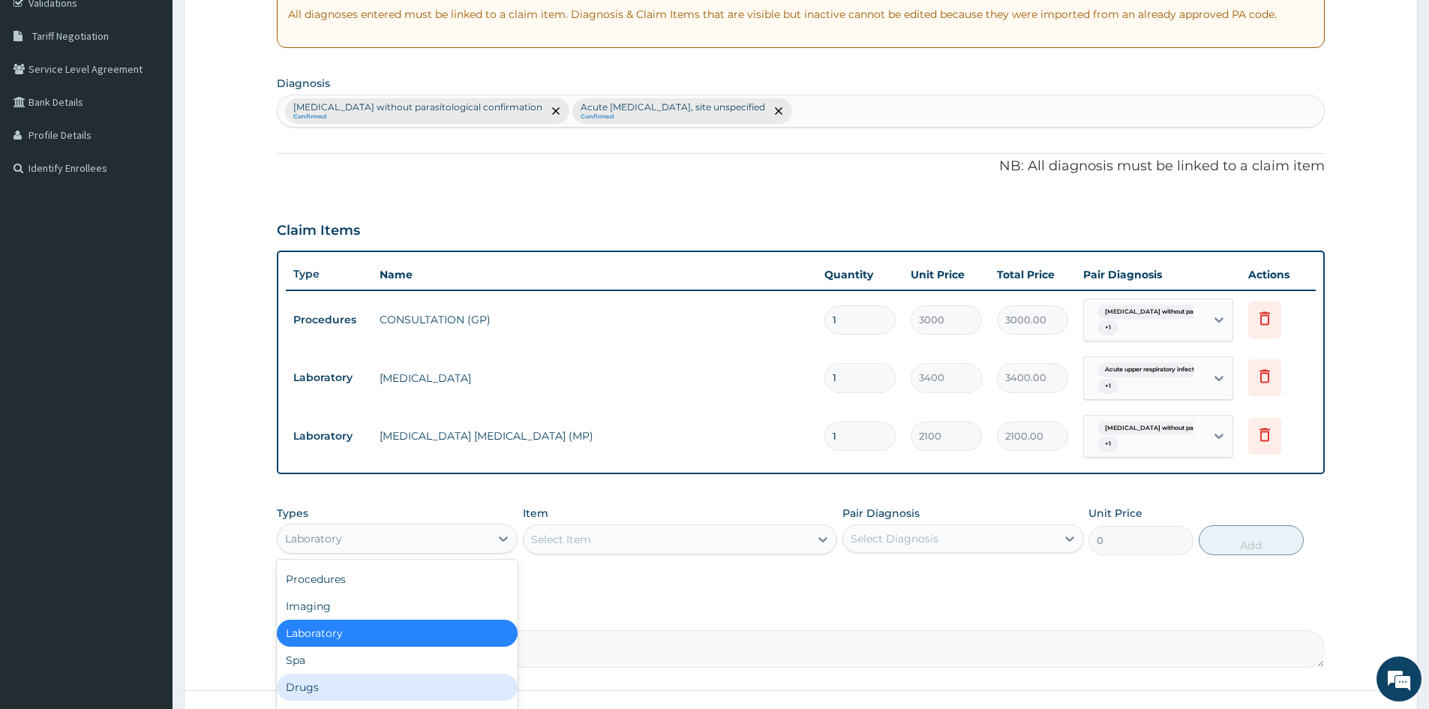
drag, startPoint x: 306, startPoint y: 686, endPoint x: 411, endPoint y: 646, distance: 112.5
click at [306, 687] on div "Drugs" at bounding box center [397, 686] width 241 height 27
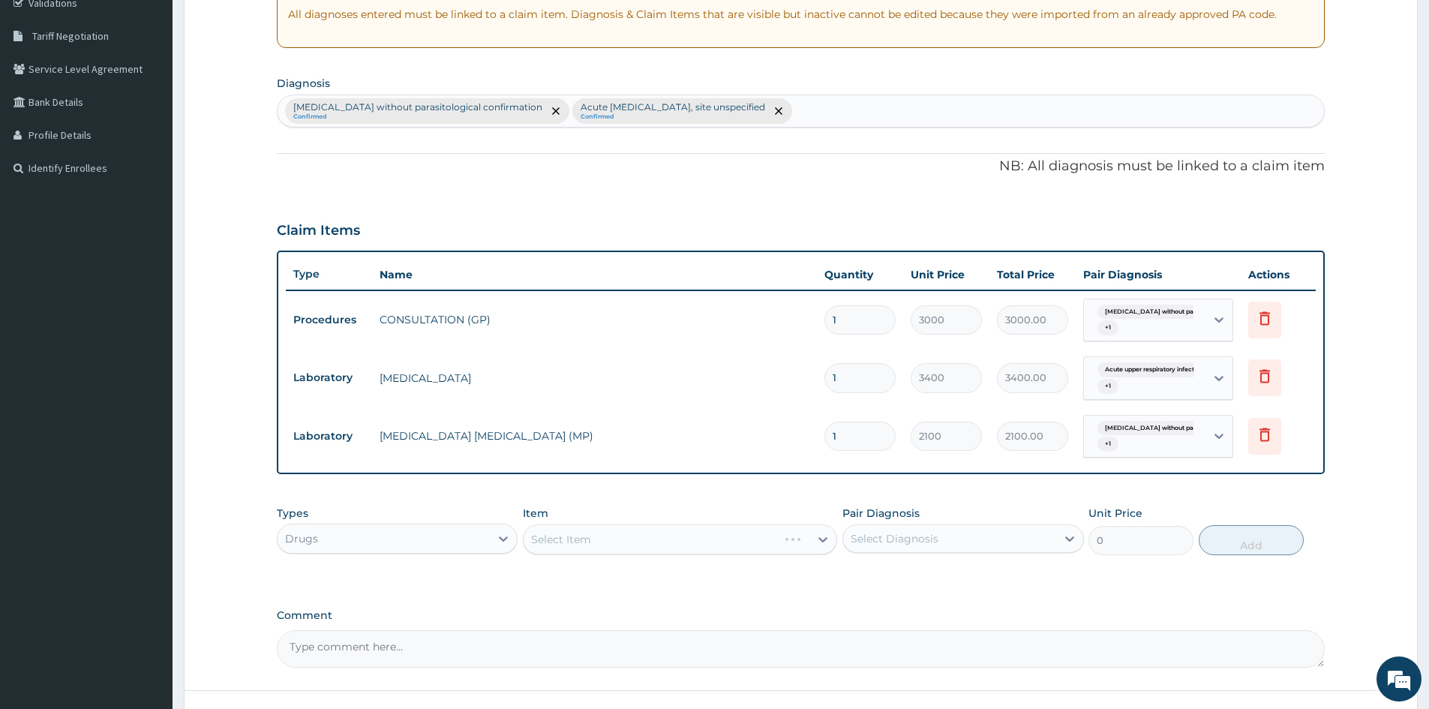
click at [607, 532] on div "Select Item" at bounding box center [680, 539] width 314 height 30
click at [583, 538] on div "Select Item" at bounding box center [561, 539] width 60 height 15
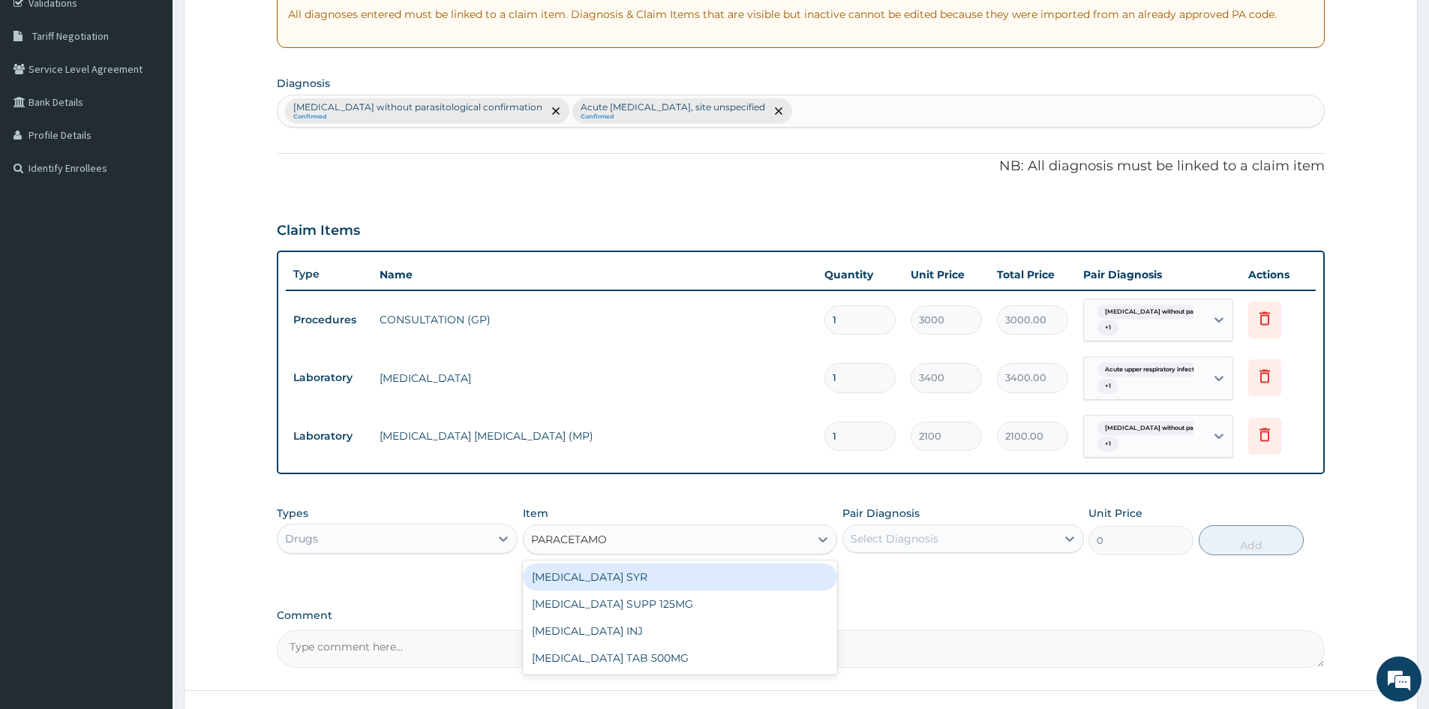
type input "PARACETAMOL"
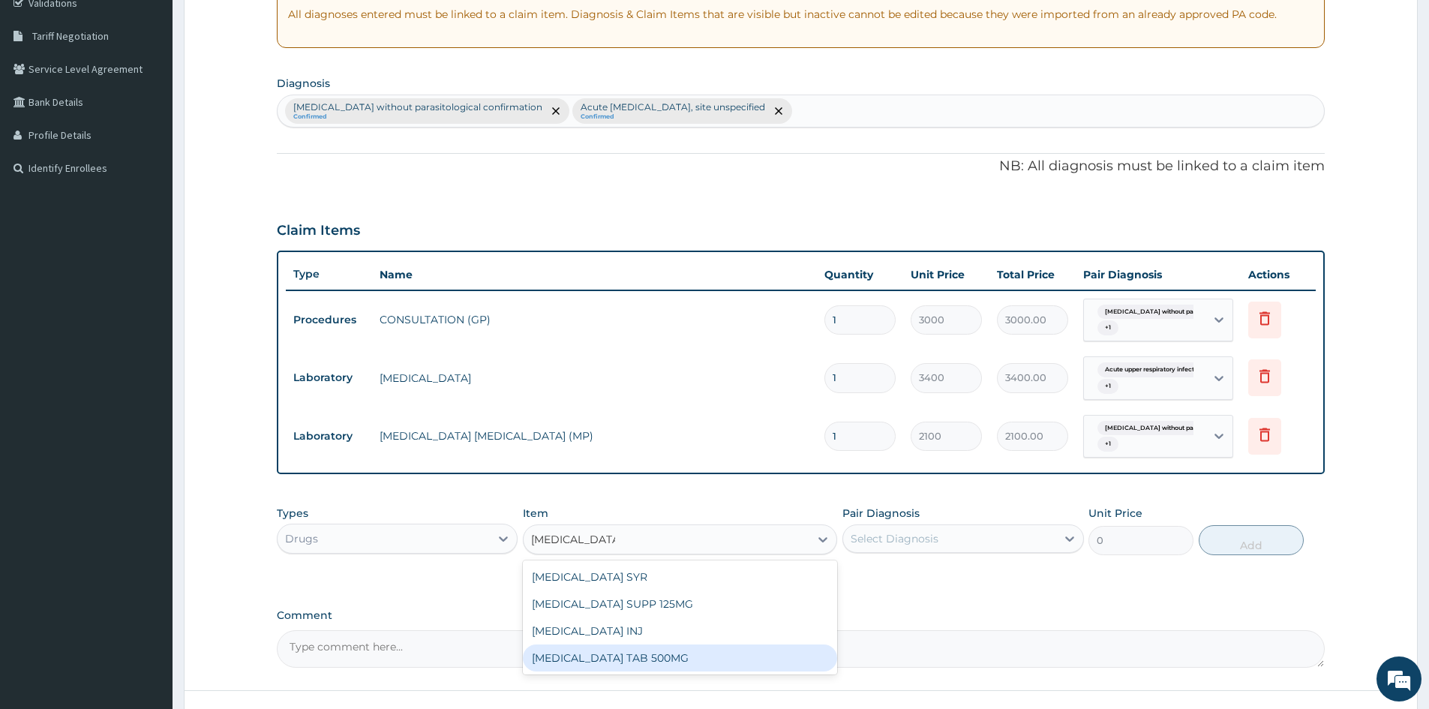
click at [637, 661] on div "PARACETAMOL TAB 500MG" at bounding box center [680, 657] width 314 height 27
type input "30"
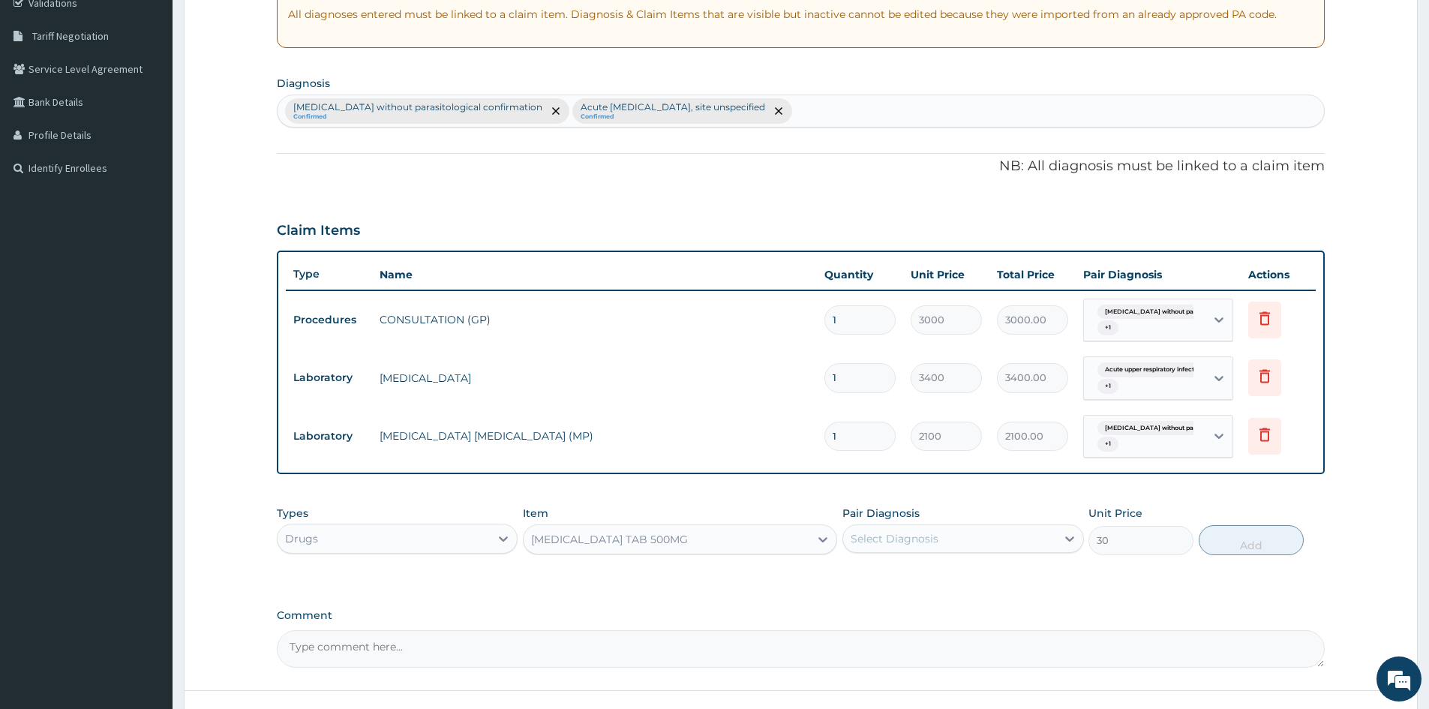
click at [1049, 544] on div "Select Diagnosis" at bounding box center [949, 538] width 212 height 24
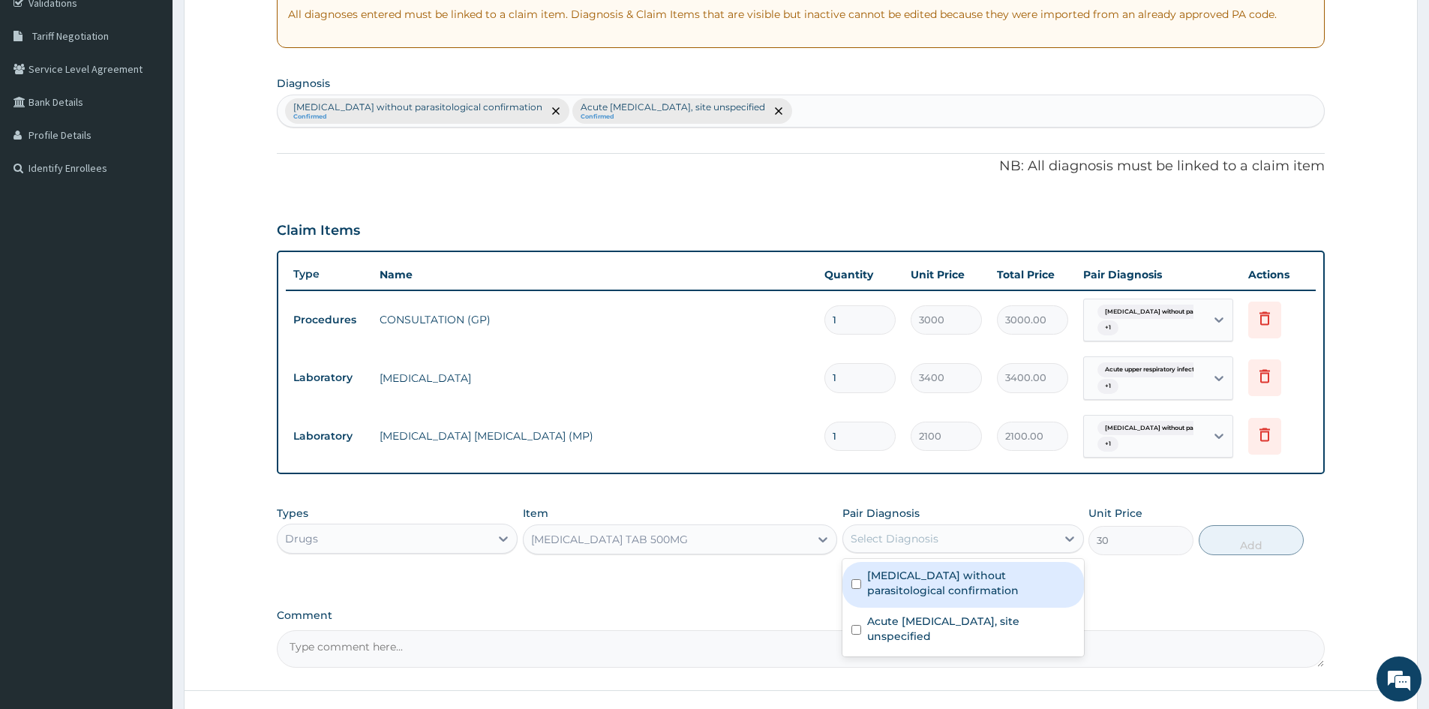
click at [859, 580] on input "checkbox" at bounding box center [856, 584] width 10 height 10
checkbox input "true"
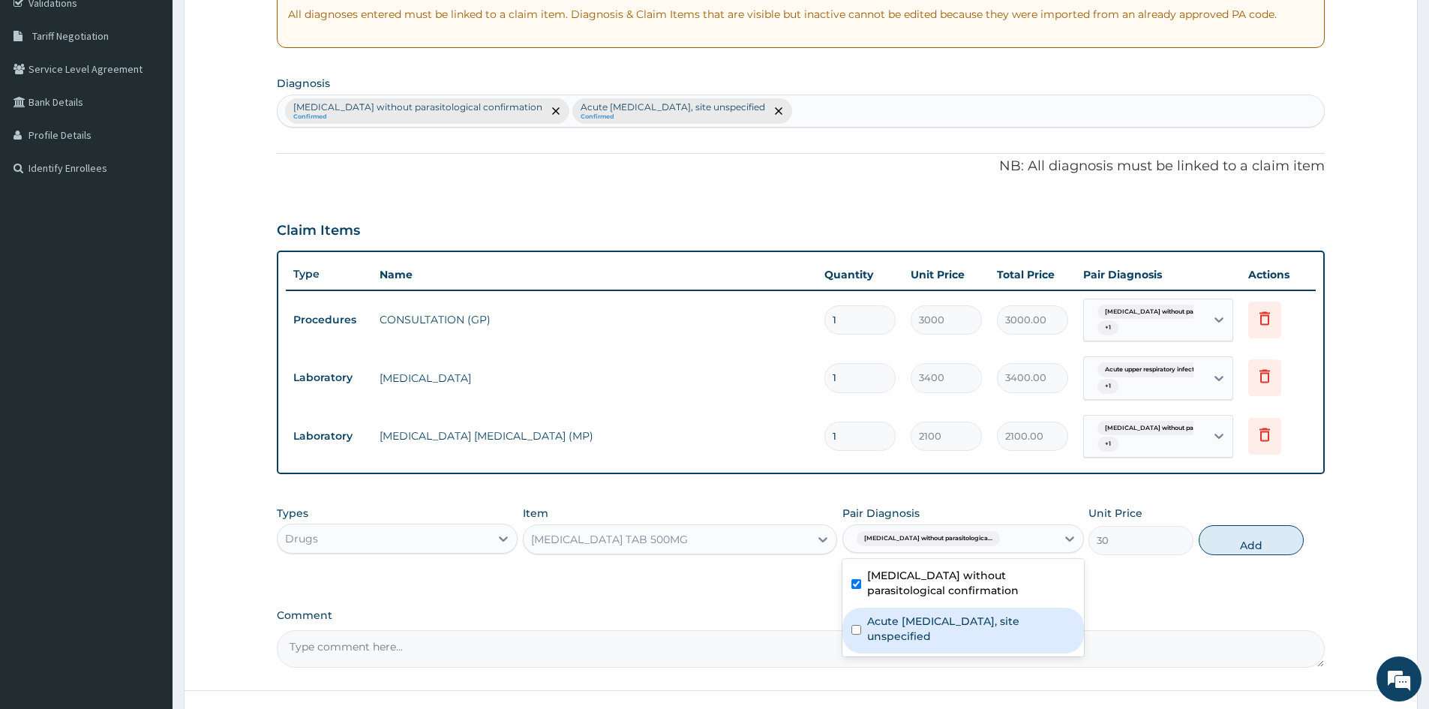
click at [863, 624] on div "Acute upper respiratory infection, site unspecified" at bounding box center [962, 630] width 241 height 46
checkbox input "true"
click at [1233, 536] on button "Add" at bounding box center [1250, 540] width 105 height 30
type input "0"
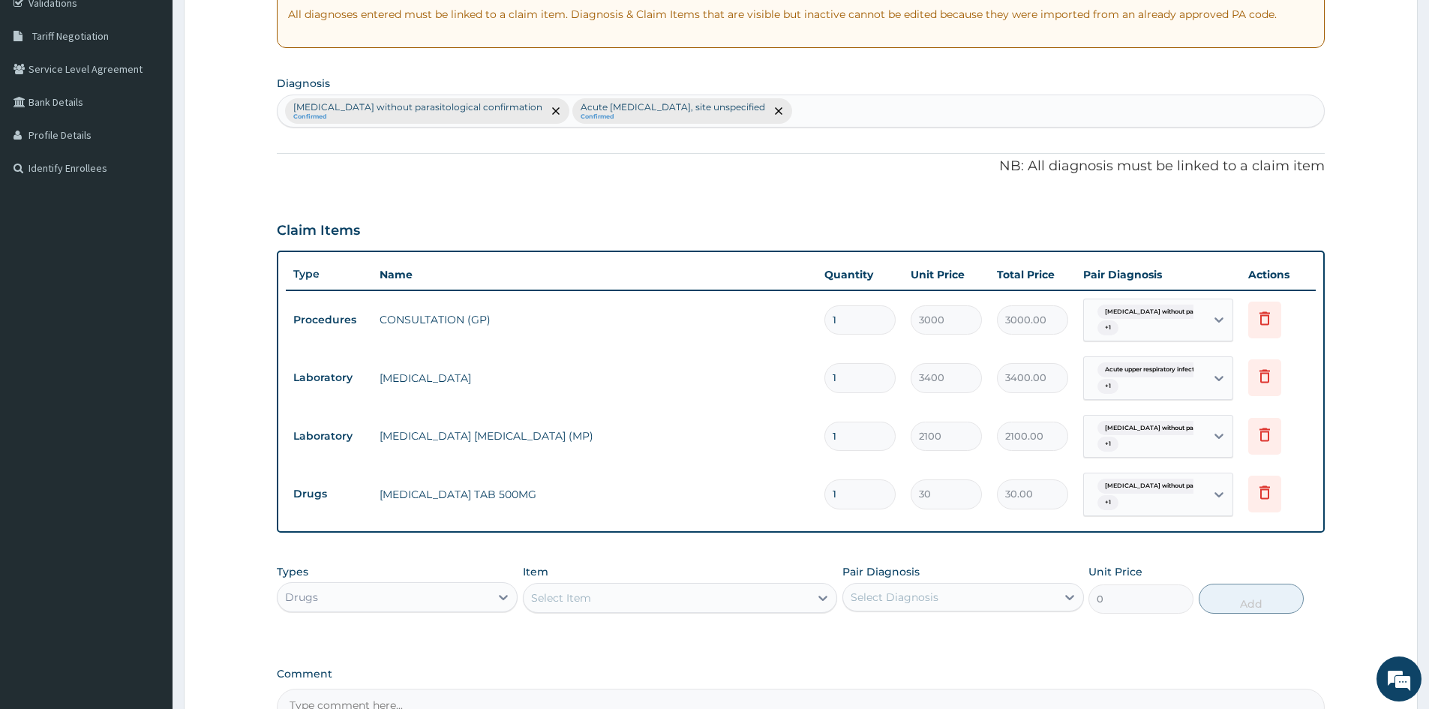
type input "18"
type input "540.00"
type input "18"
click at [674, 597] on div "Select Item" at bounding box center [666, 598] width 286 height 24
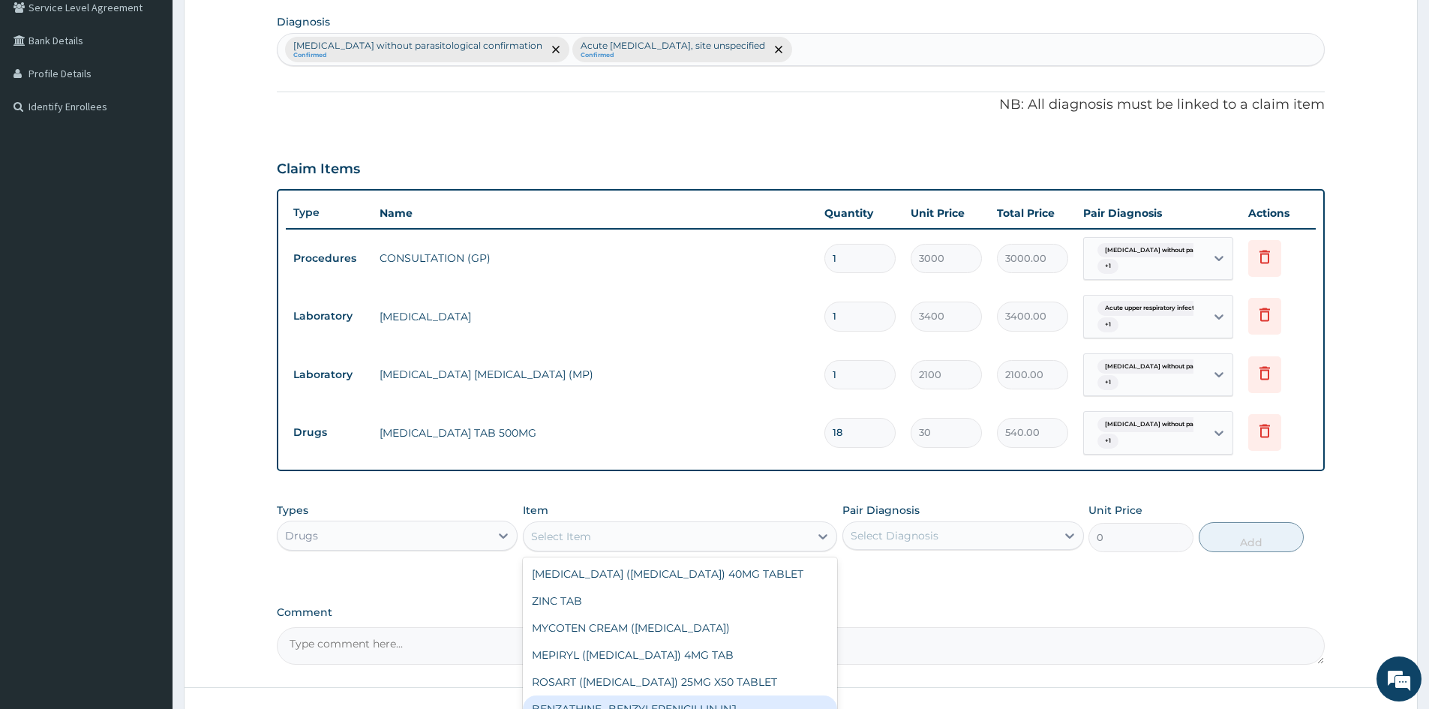
scroll to position [467, 0]
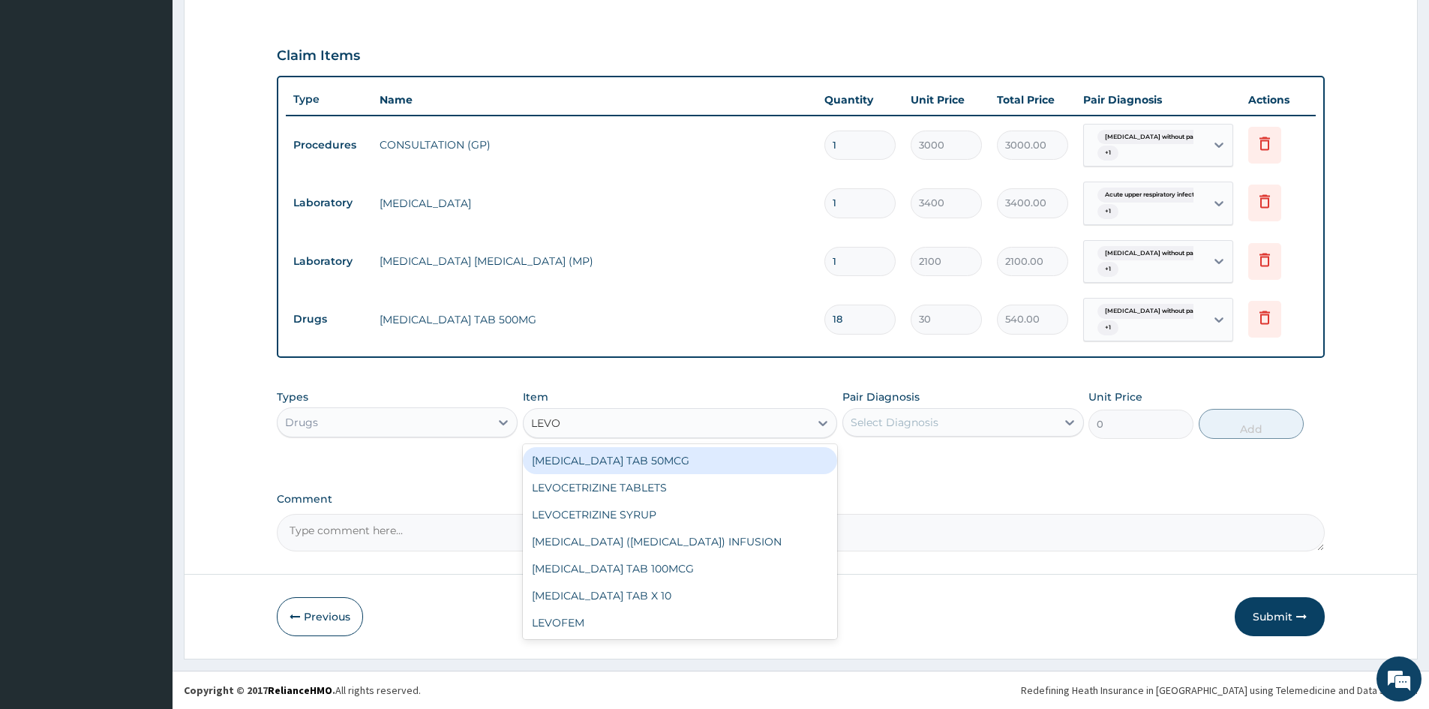
type input "LEVOC"
click at [681, 463] on div "LEVOCETRIZINE TABLETS" at bounding box center [680, 460] width 314 height 27
type input "83.33333587646484"
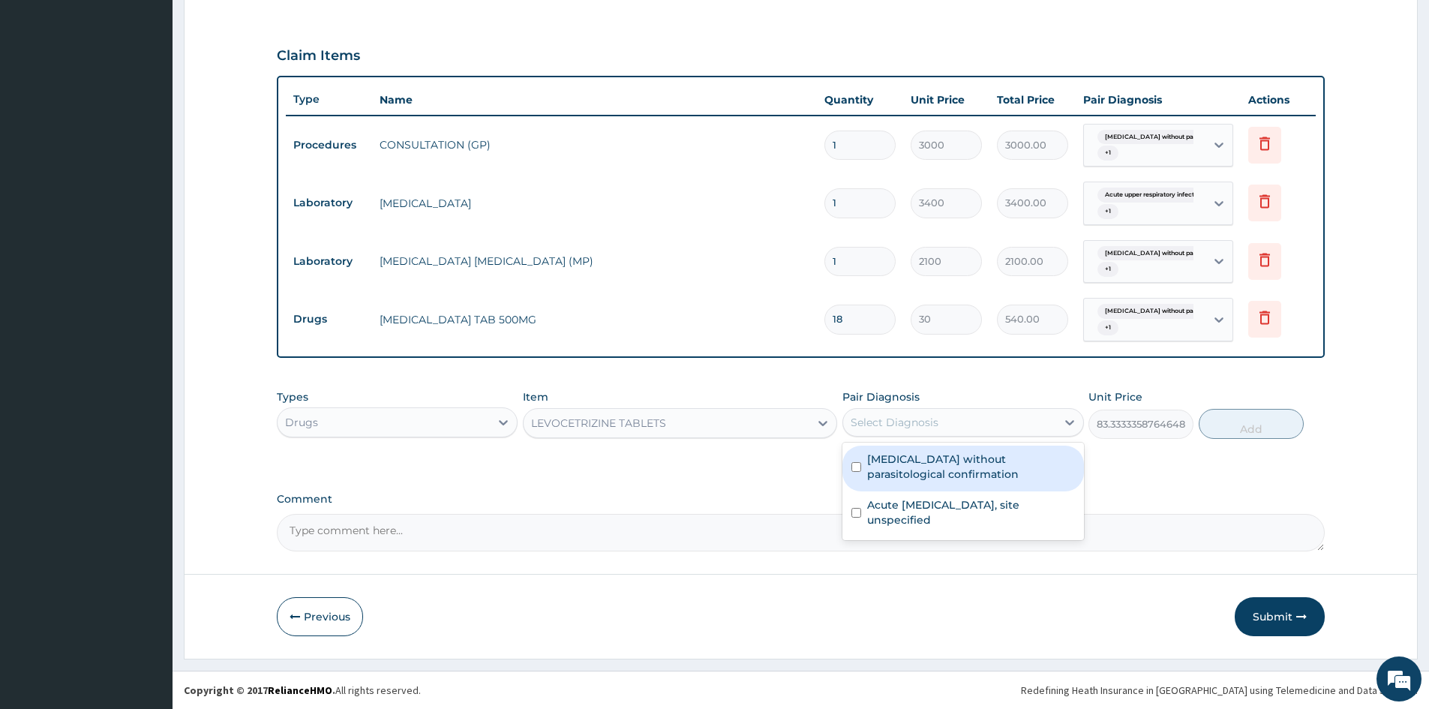
click at [877, 412] on div "Select Diagnosis" at bounding box center [949, 422] width 212 height 24
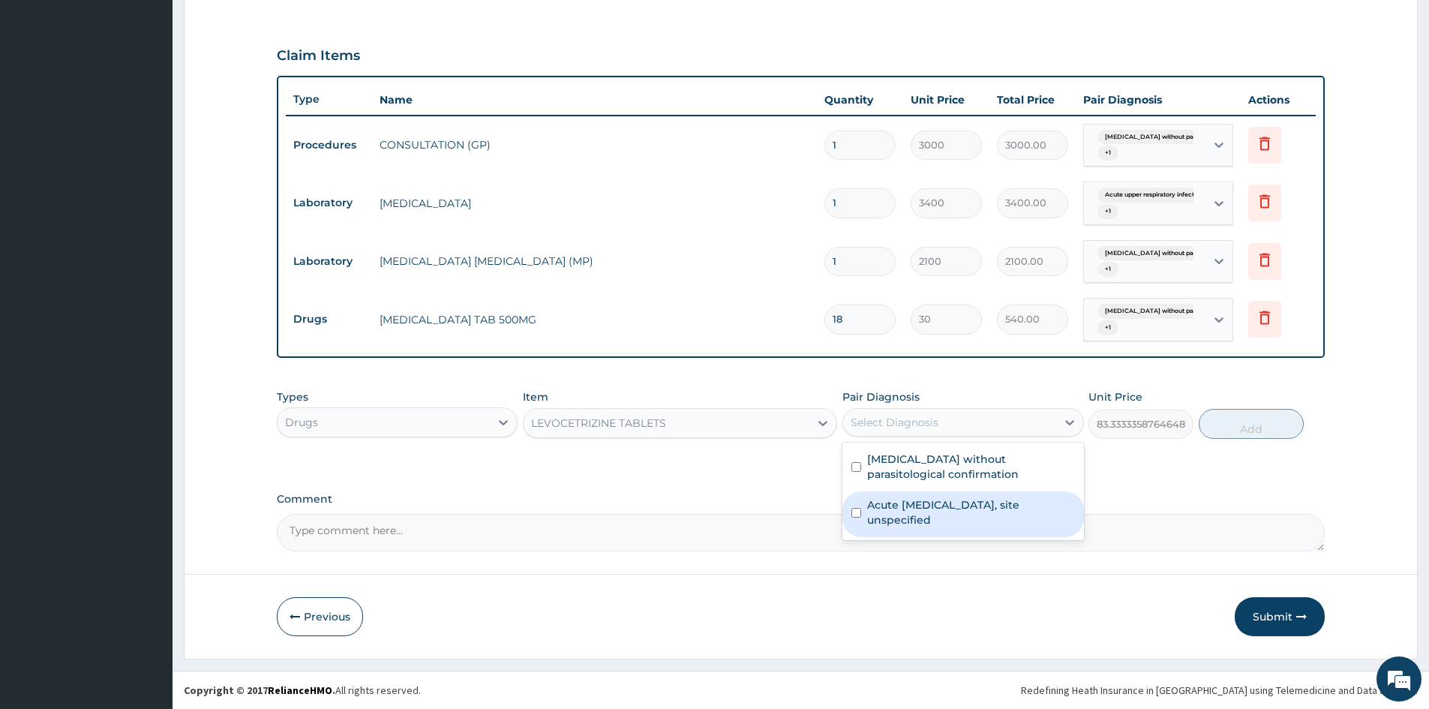
click at [850, 514] on div "Acute upper respiratory infection, site unspecified" at bounding box center [962, 514] width 241 height 46
checkbox input "true"
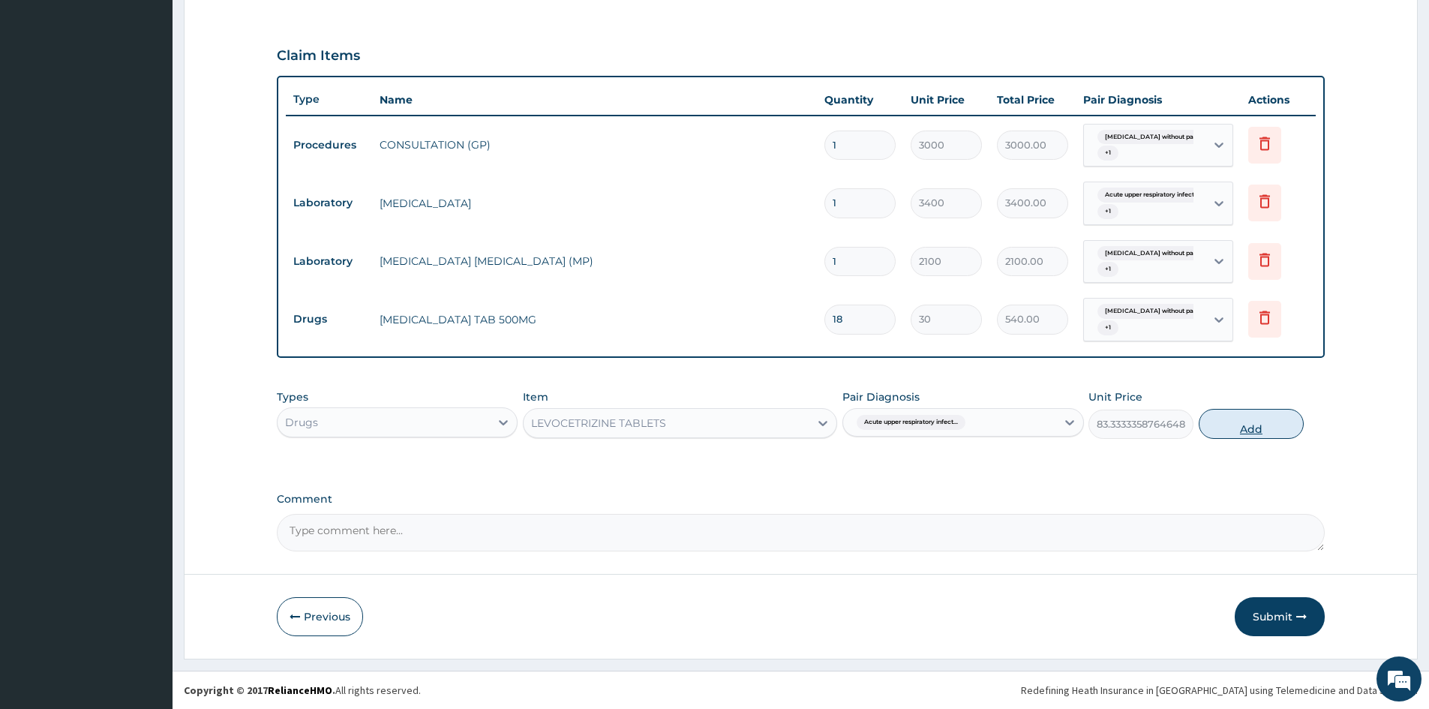
click at [1251, 422] on button "Add" at bounding box center [1250, 424] width 105 height 30
type input "0"
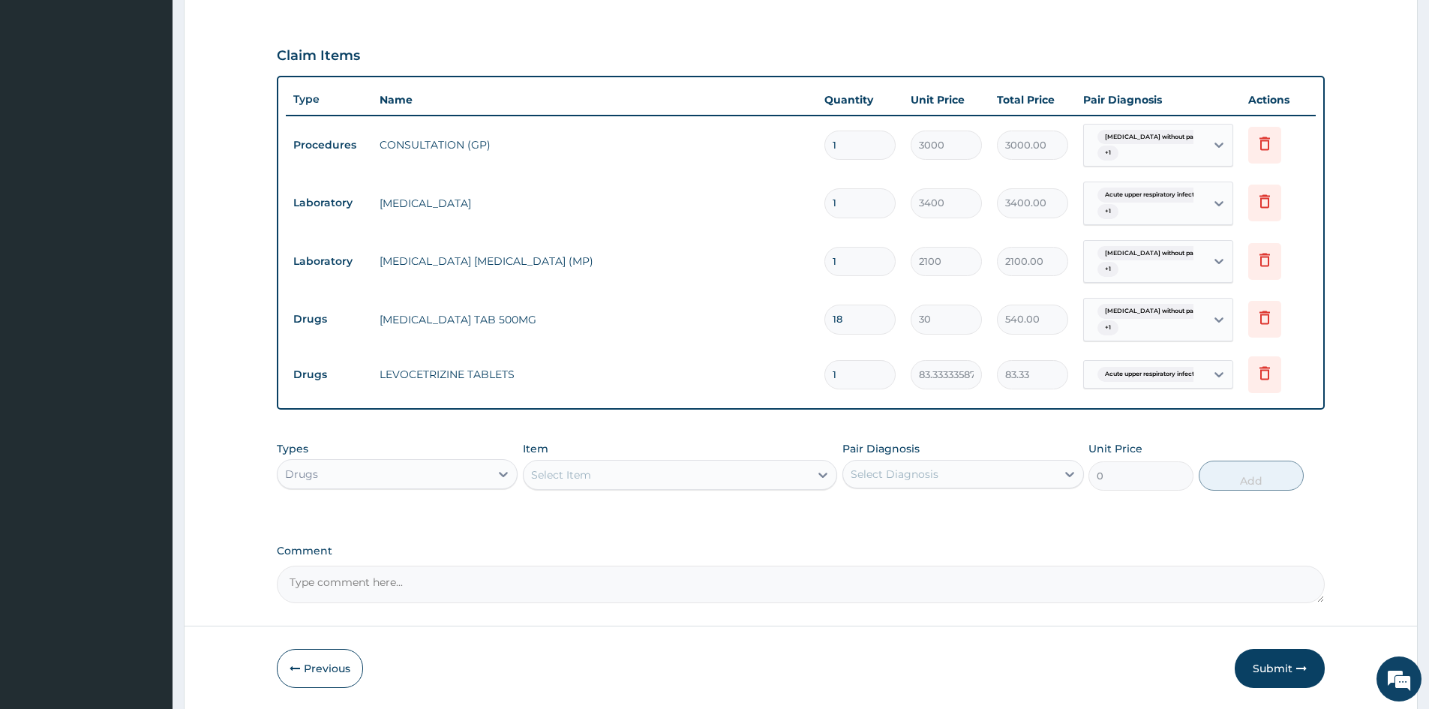
type input "10"
type input "833.33"
type input "10"
click at [750, 477] on div "Select Item" at bounding box center [666, 475] width 286 height 24
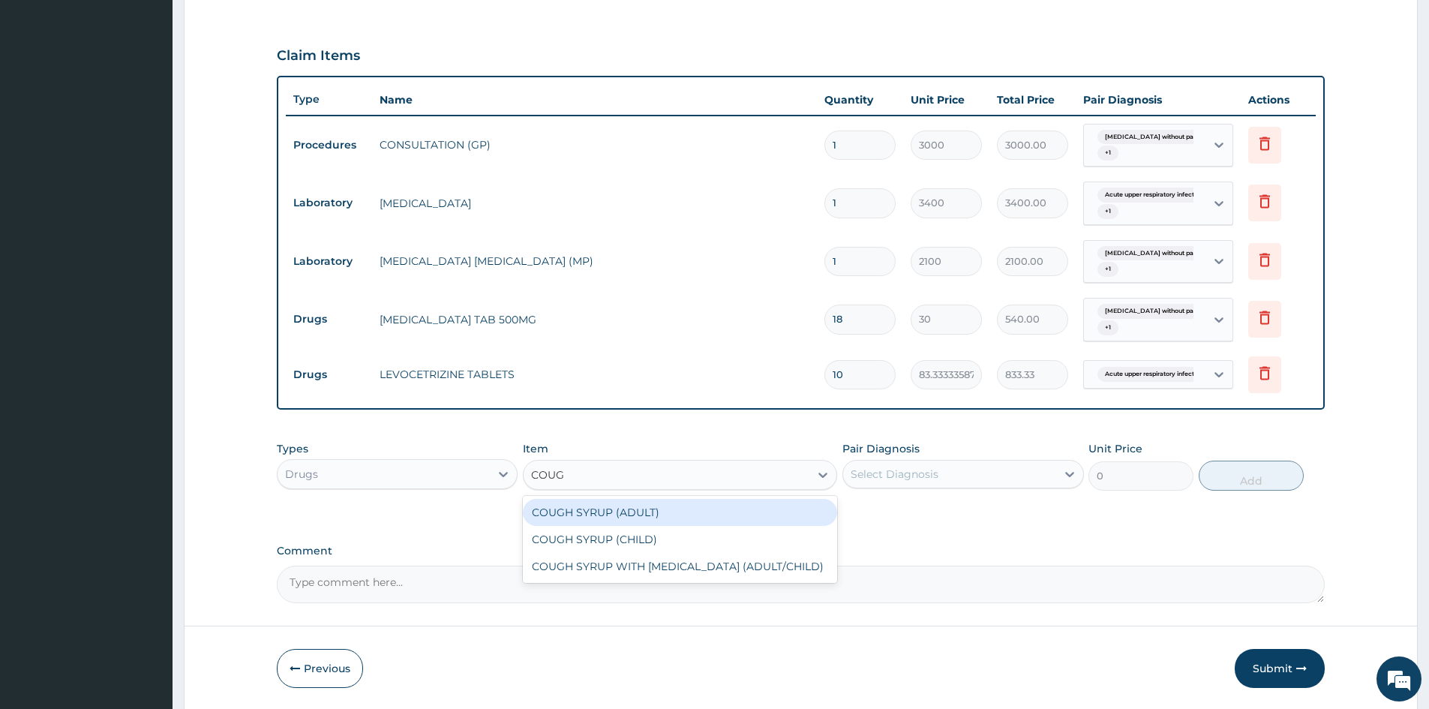
type input "COUGH"
click at [646, 511] on div "COUGH SYRUP (ADULT)" at bounding box center [680, 512] width 314 height 27
type input "1600"
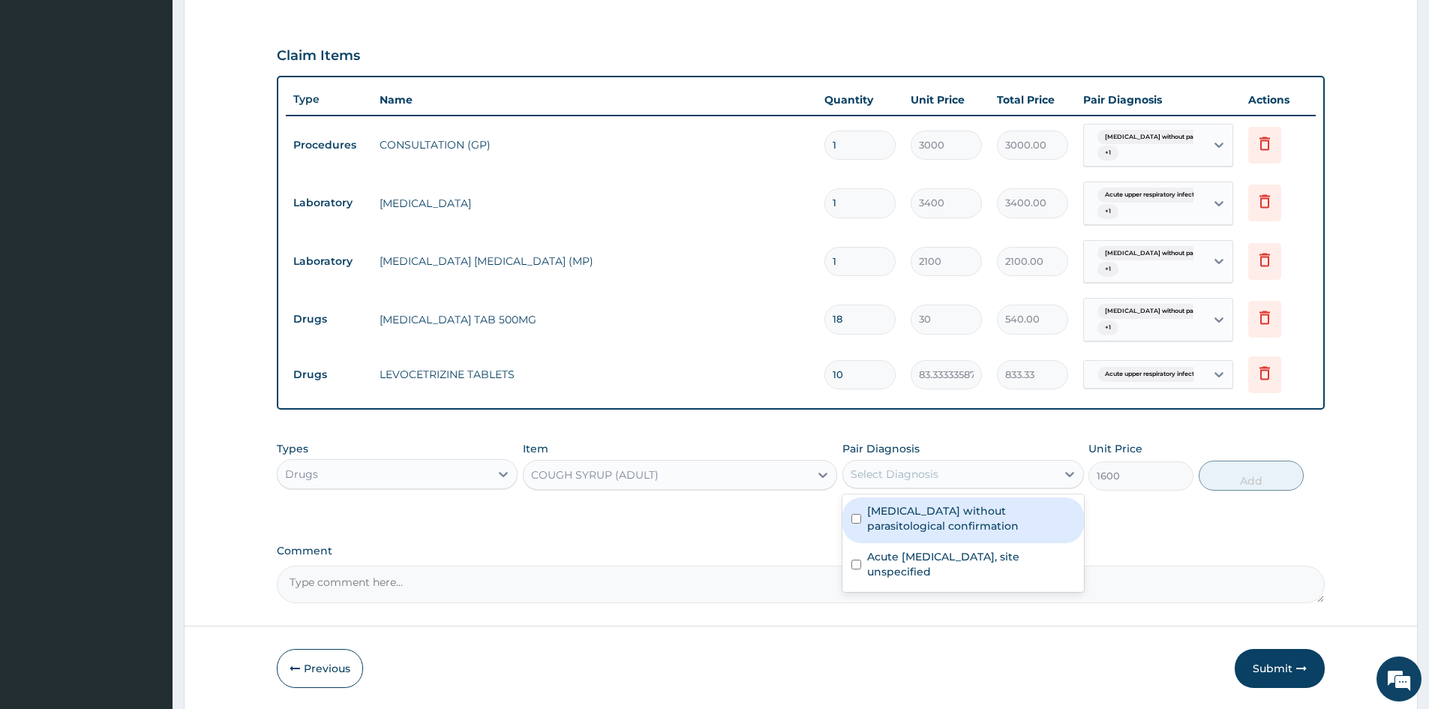
click at [882, 475] on div "Select Diagnosis" at bounding box center [894, 473] width 88 height 15
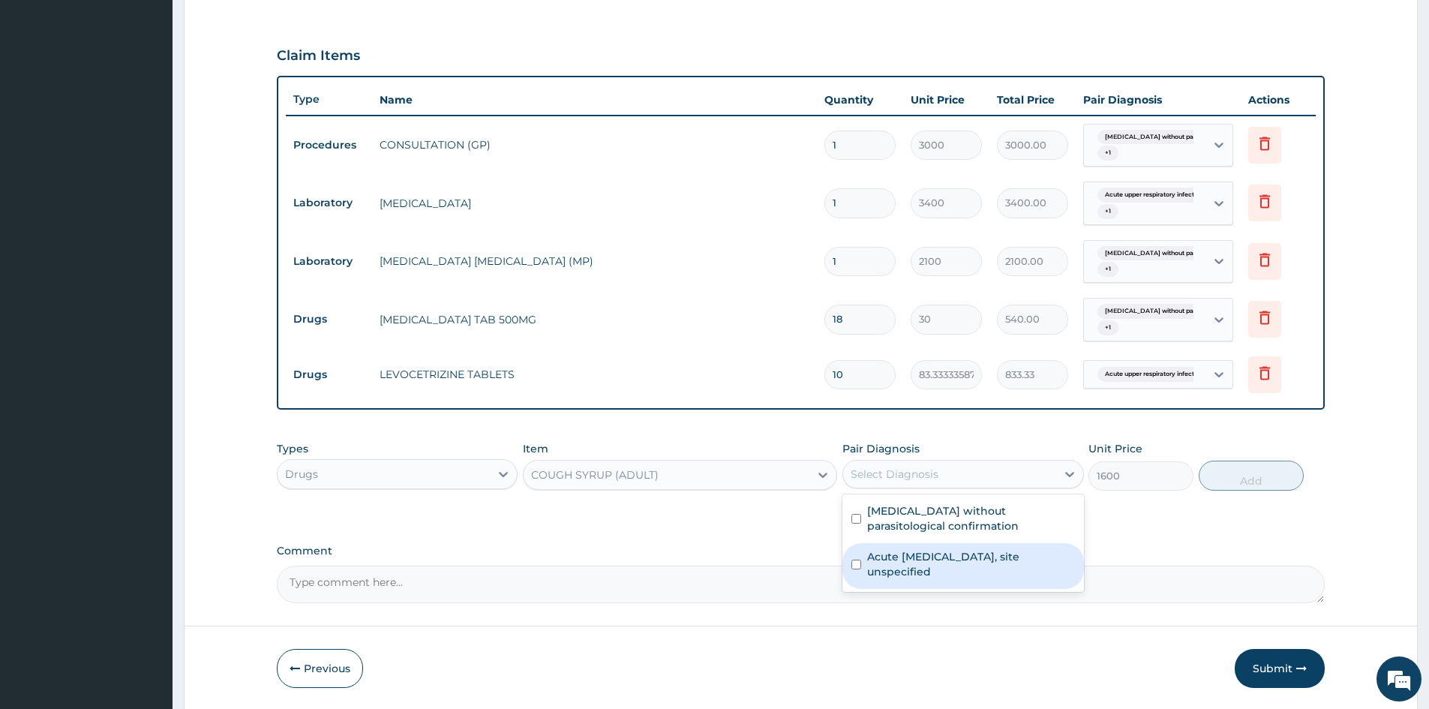
drag, startPoint x: 855, startPoint y: 568, endPoint x: 1141, endPoint y: 478, distance: 300.5
click at [858, 566] on input "checkbox" at bounding box center [856, 564] width 10 height 10
checkbox input "true"
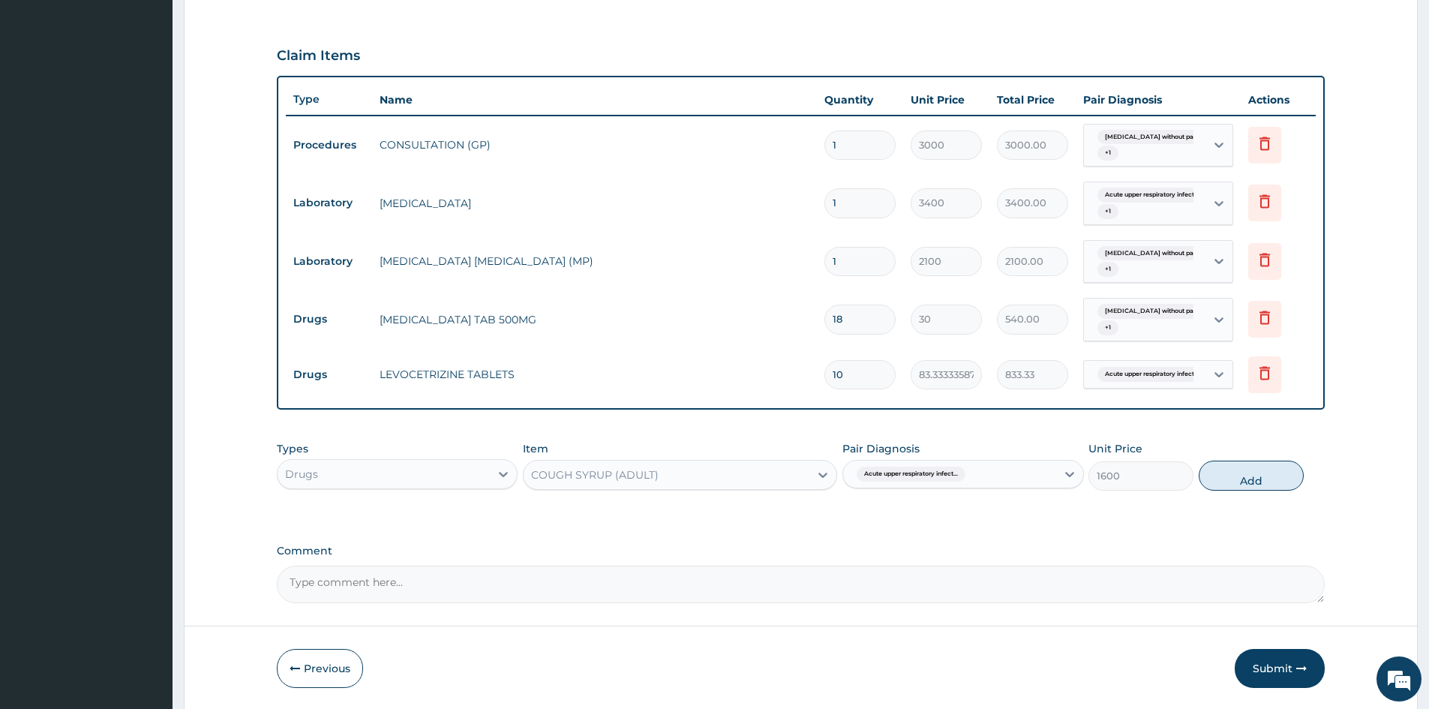
drag, startPoint x: 1229, startPoint y: 474, endPoint x: 1118, endPoint y: 478, distance: 111.1
click at [1217, 476] on button "Add" at bounding box center [1250, 475] width 105 height 30
type input "0"
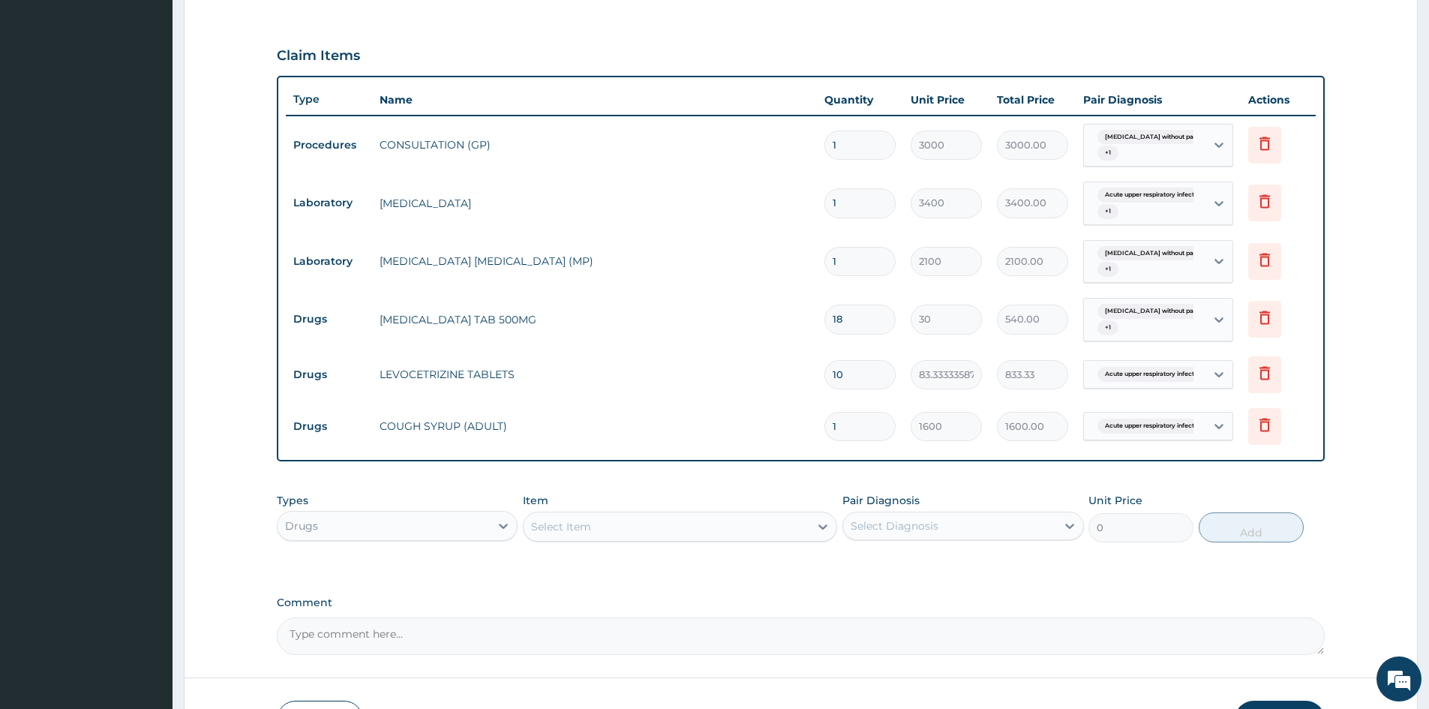
click at [647, 532] on div "Select Item" at bounding box center [666, 526] width 286 height 24
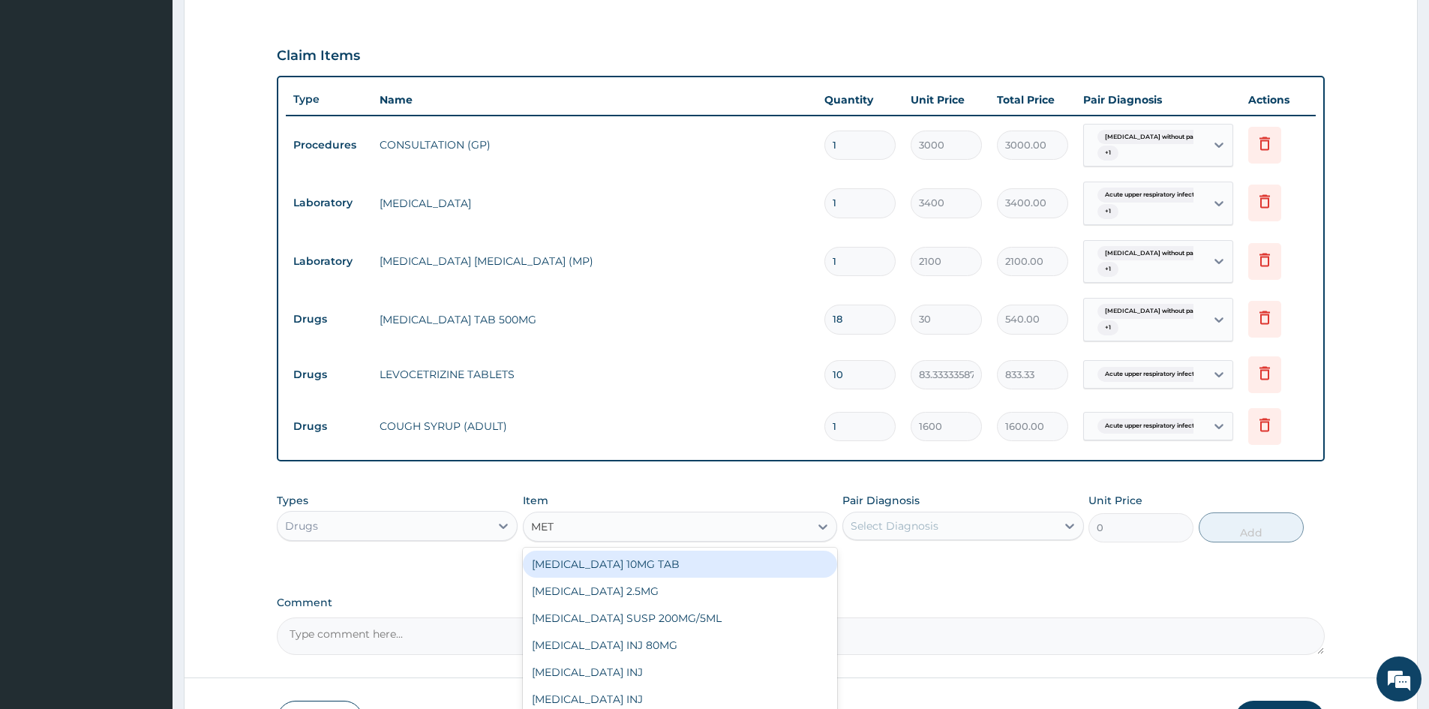
type input "METO"
click at [680, 562] on div "[MEDICAL_DATA] 10MG TAB" at bounding box center [680, 563] width 314 height 27
type input "77"
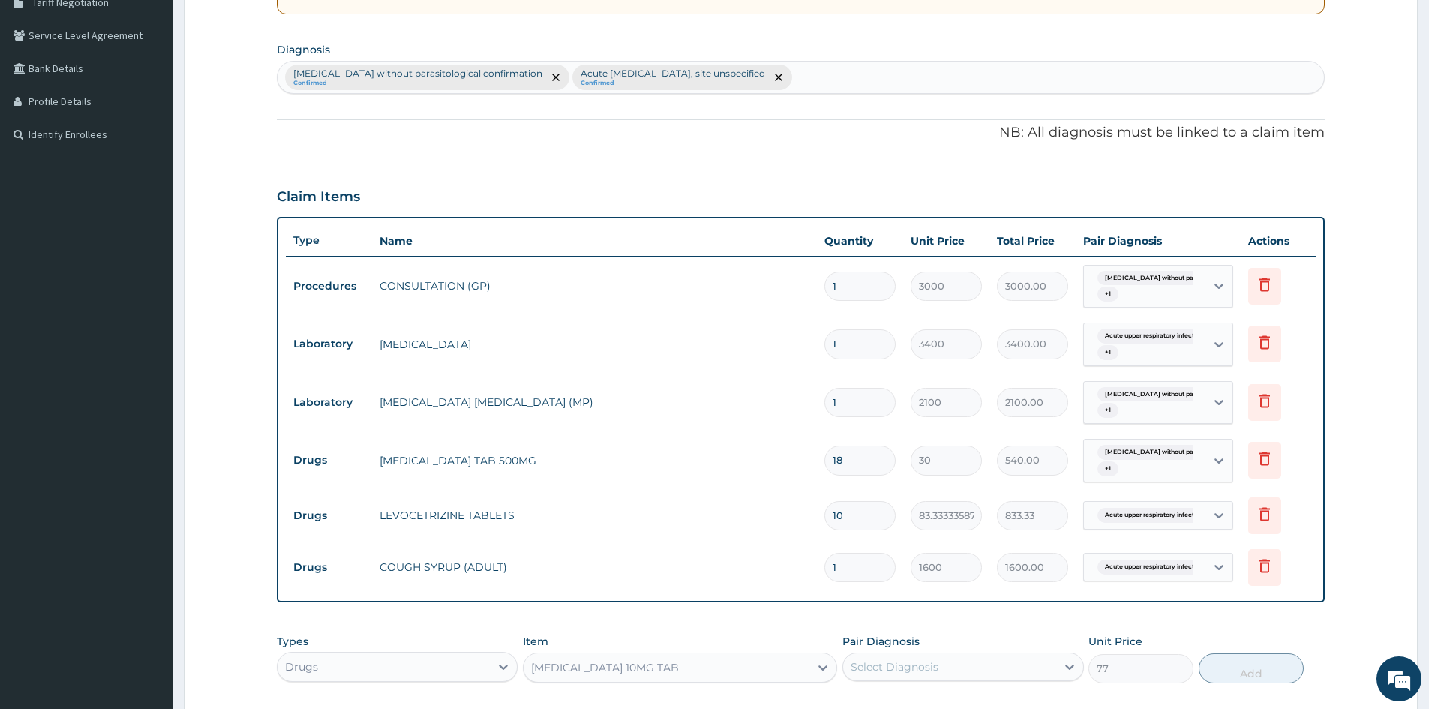
scroll to position [167, 0]
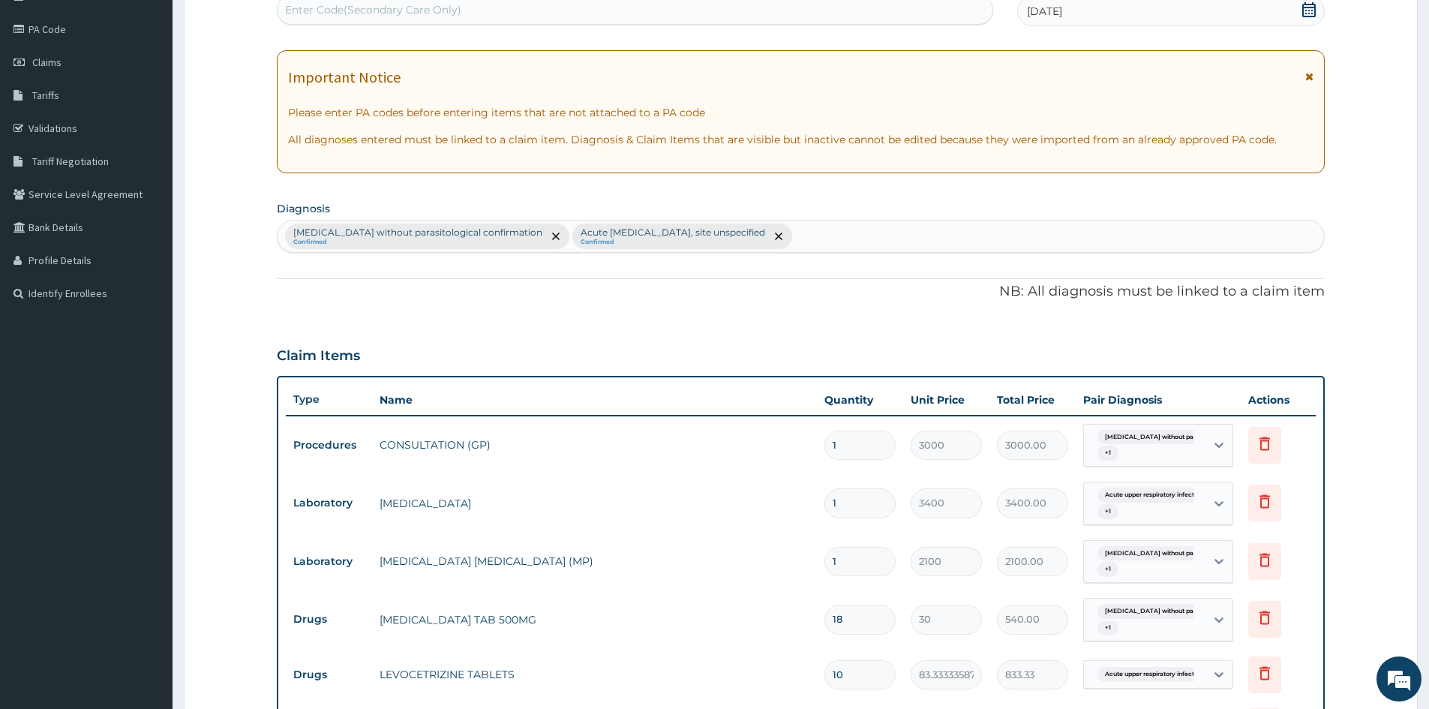
click at [801, 235] on div "Malaria without parasitological confirmation Confirmed Acute upper respiratory …" at bounding box center [800, 235] width 1046 height 31
type input "B"
type input "TASTE"
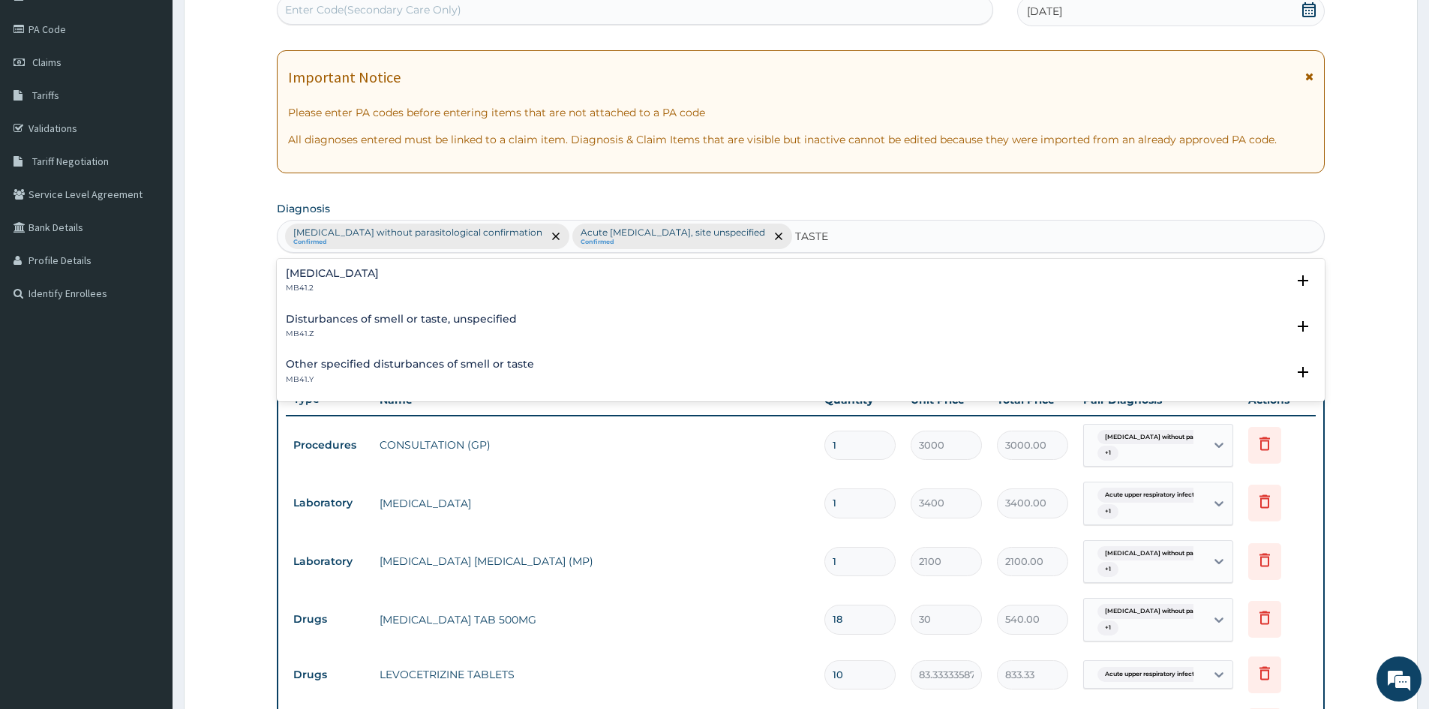
click at [321, 282] on div "Dysgeusia MB41.2" at bounding box center [332, 281] width 93 height 26
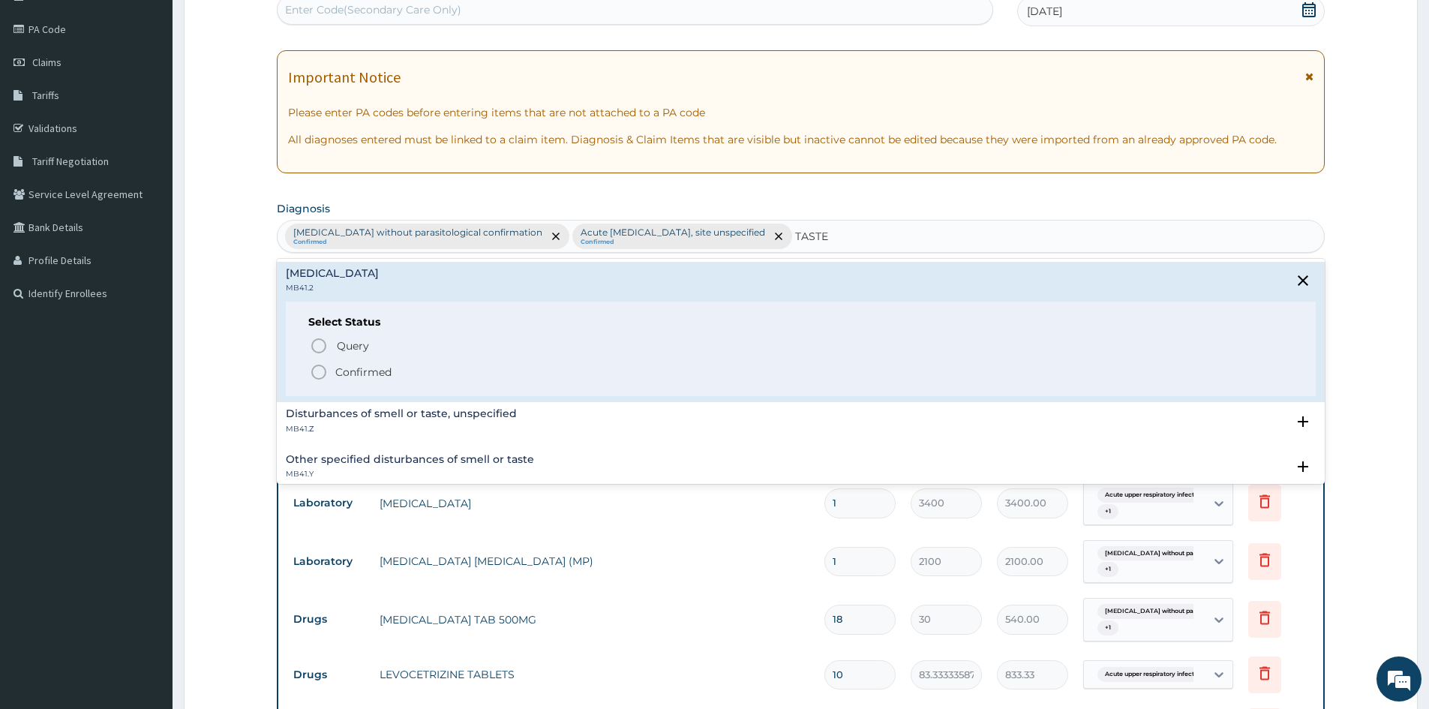
drag, startPoint x: 361, startPoint y: 367, endPoint x: 1224, endPoint y: 396, distance: 863.7
click at [393, 367] on span "Confirmed" at bounding box center [801, 372] width 983 height 18
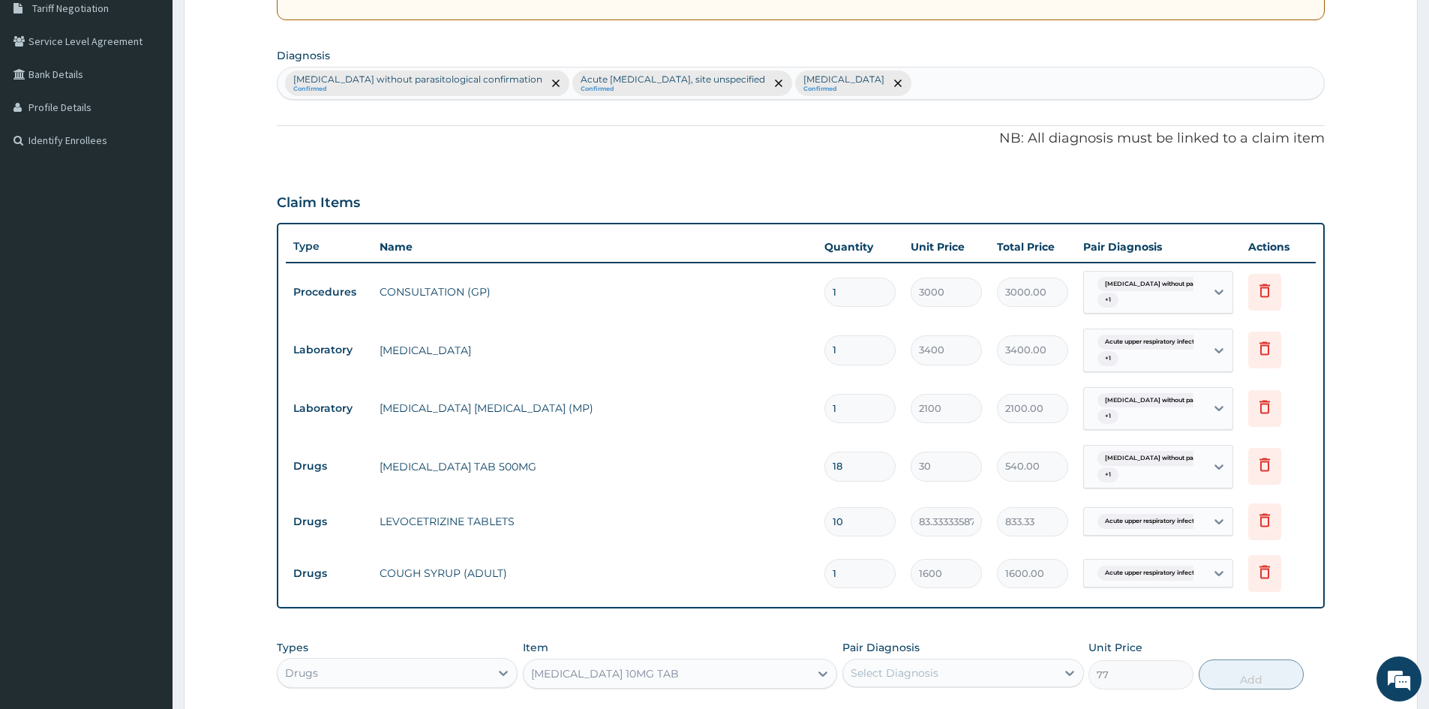
scroll to position [571, 0]
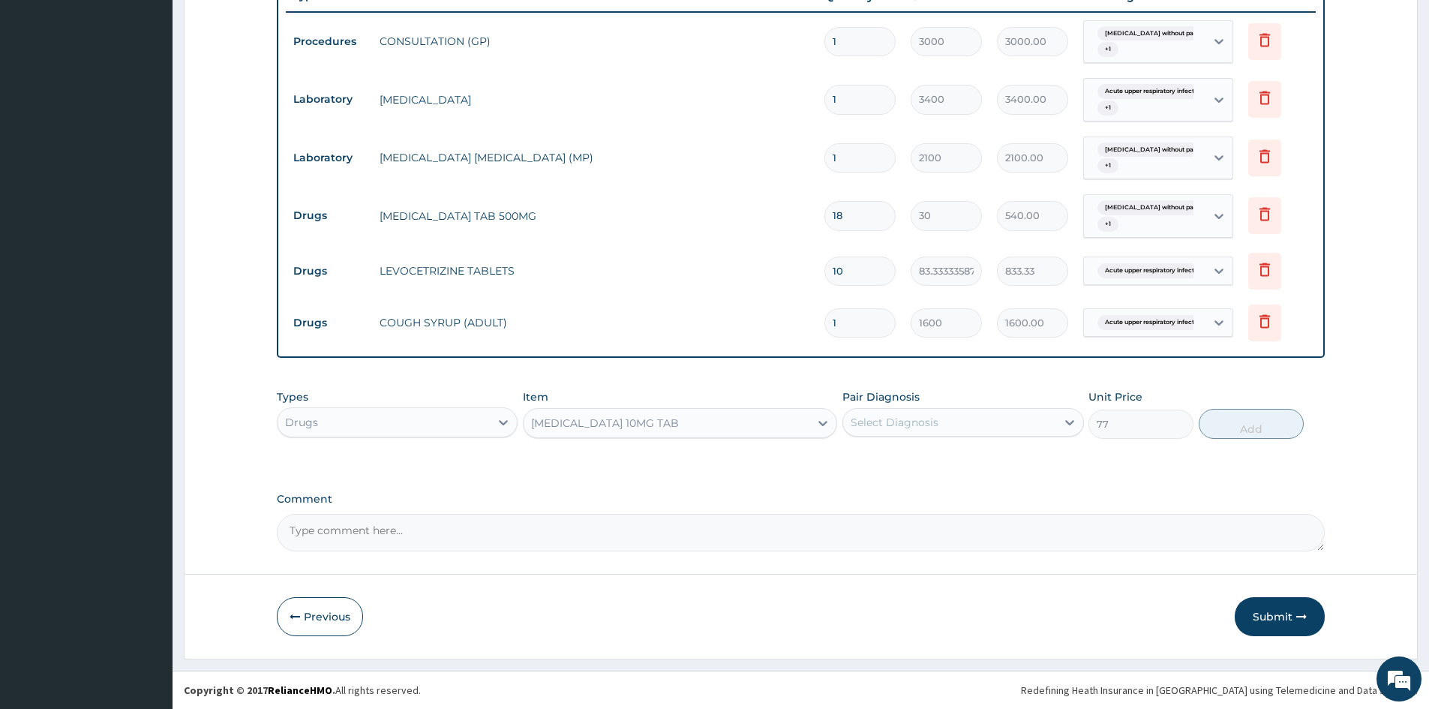
click at [991, 420] on div "Select Diagnosis" at bounding box center [949, 422] width 212 height 24
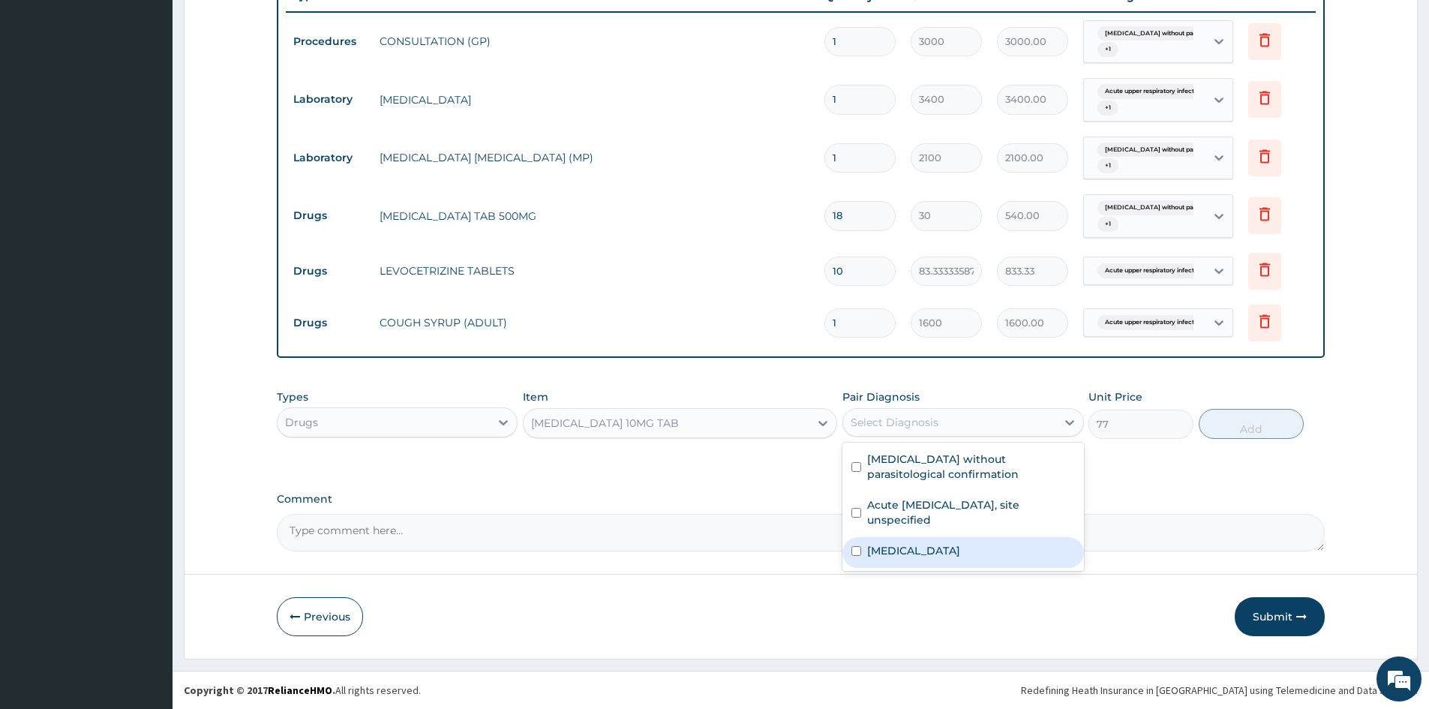
drag, startPoint x: 854, startPoint y: 550, endPoint x: 1252, endPoint y: 393, distance: 427.3
click at [865, 547] on div "Dysgeusia" at bounding box center [962, 552] width 241 height 31
checkbox input "true"
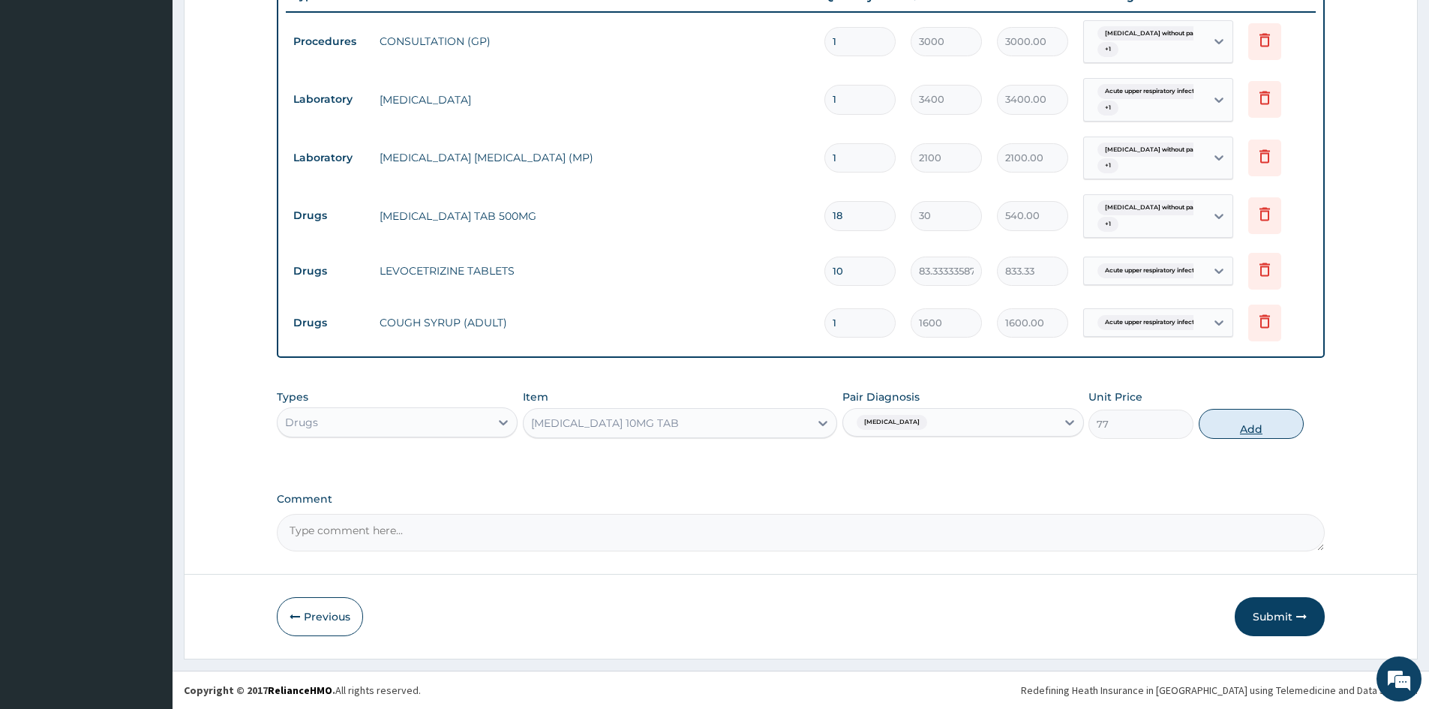
click at [1249, 415] on button "Add" at bounding box center [1250, 424] width 105 height 30
type input "0"
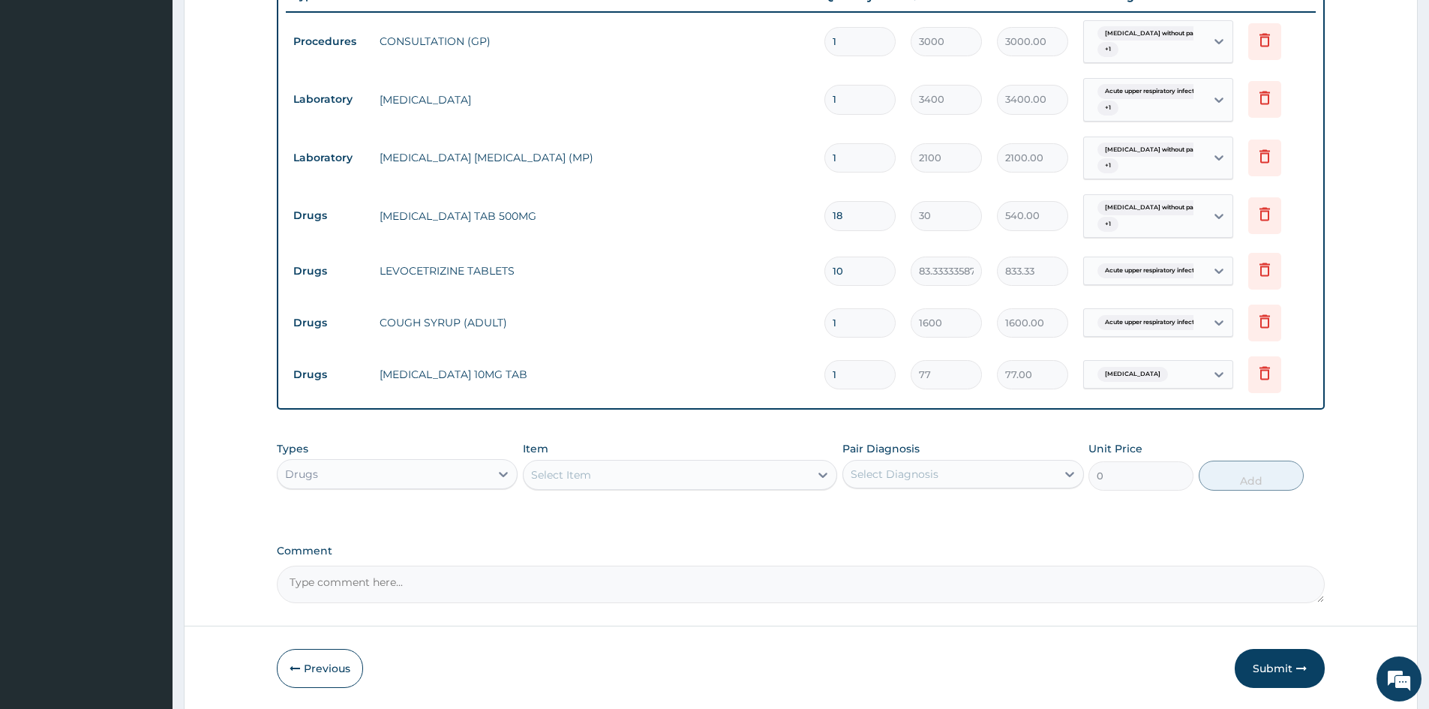
drag, startPoint x: 840, startPoint y: 371, endPoint x: 749, endPoint y: 412, distance: 99.7
click at [749, 412] on div "PA Code / Prescription Code Enter Code(Secondary Care Only) Encounter Date 08-1…" at bounding box center [801, 88] width 1048 height 1030
type input "2"
type input "154.00"
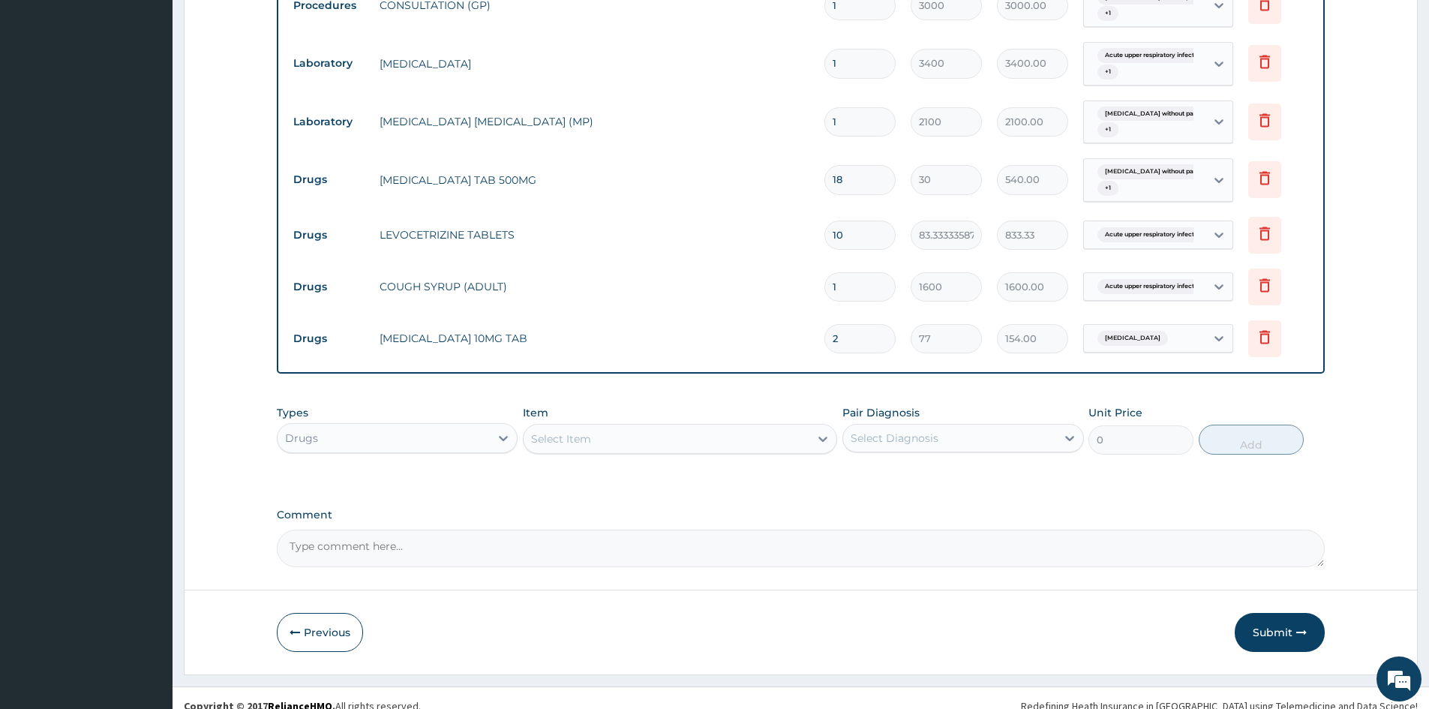
scroll to position [622, 0]
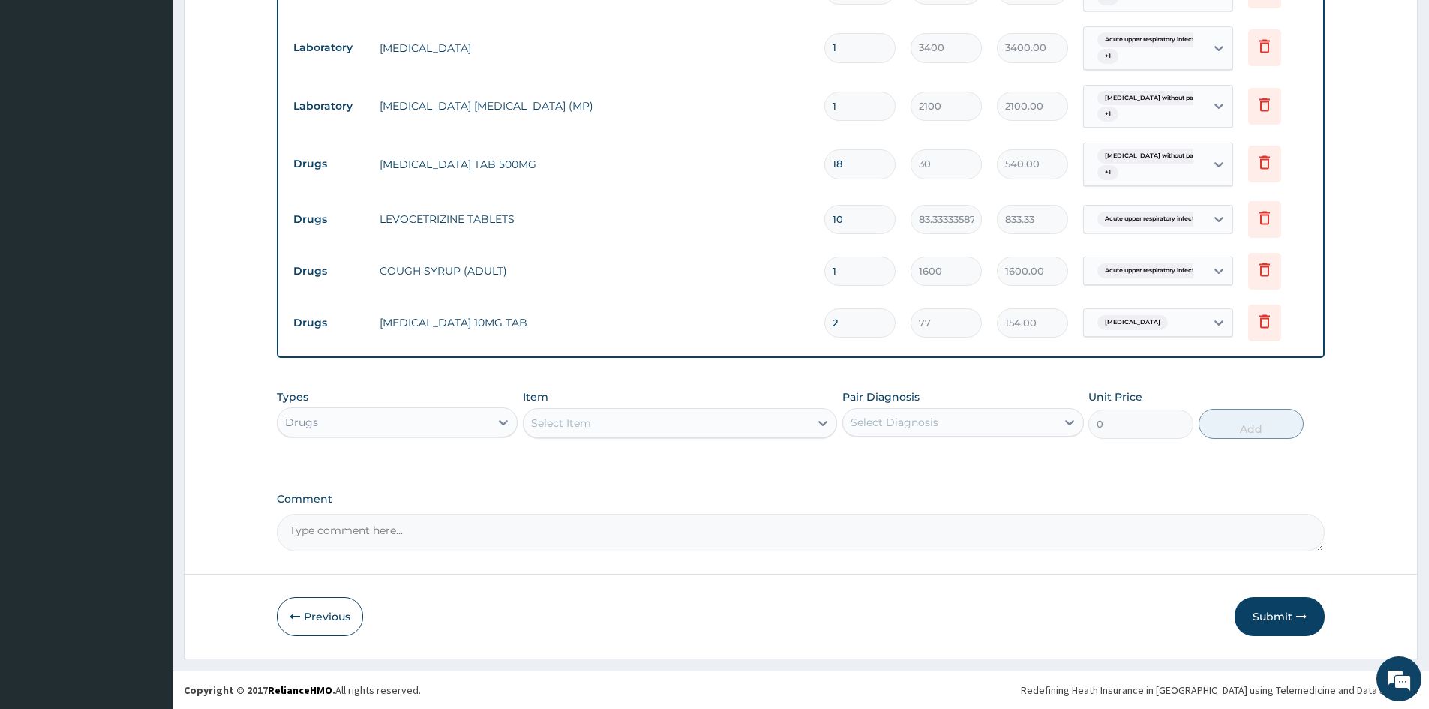
type input "2"
click at [1270, 615] on button "Submit" at bounding box center [1279, 616] width 90 height 39
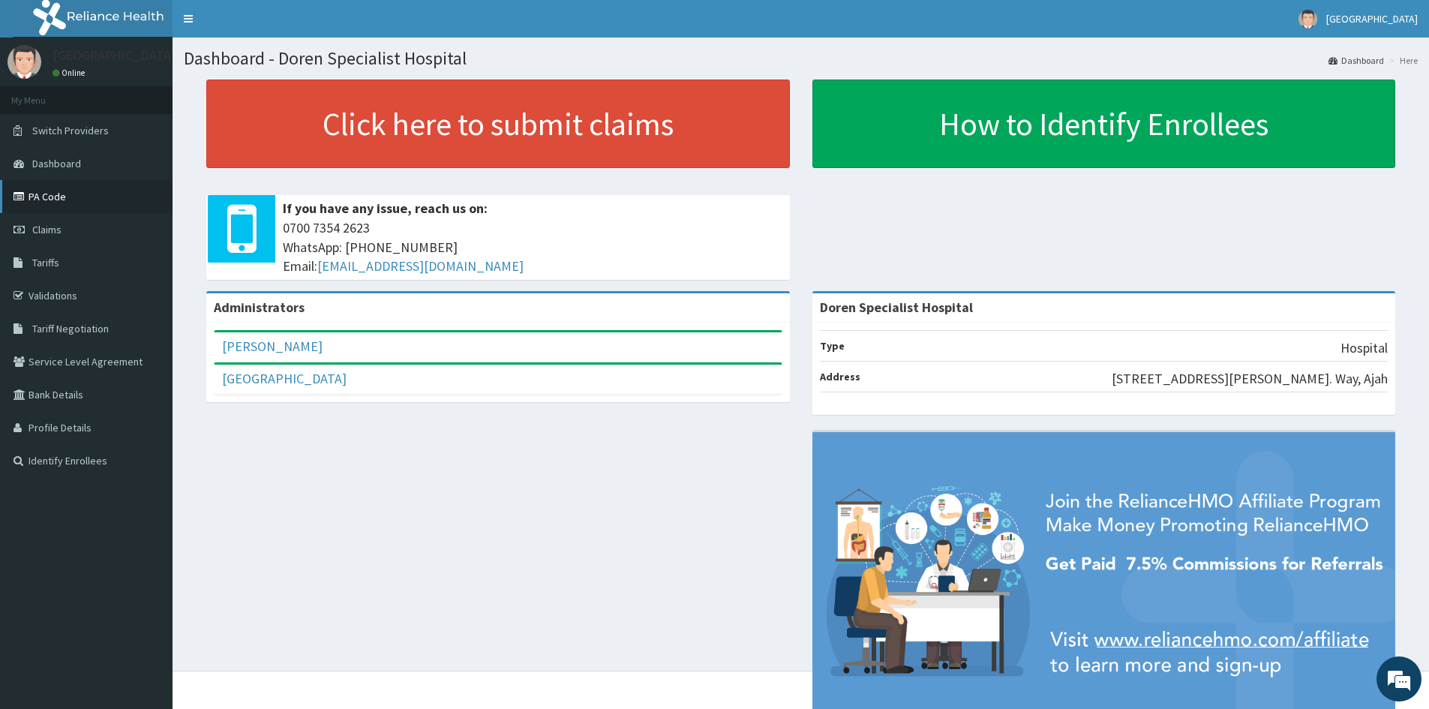
click at [49, 188] on link "PA Code" at bounding box center [86, 196] width 172 height 33
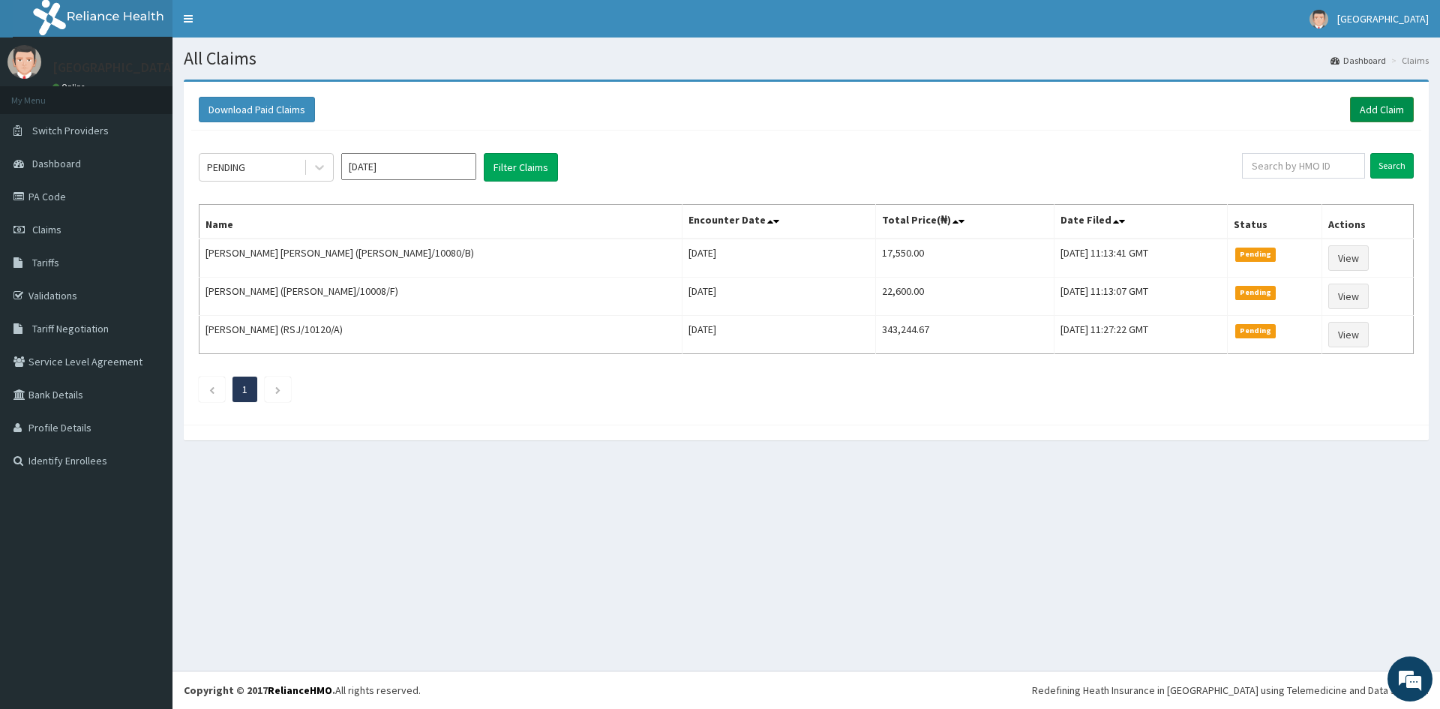
click at [1372, 110] on link "Add Claim" at bounding box center [1382, 109] width 64 height 25
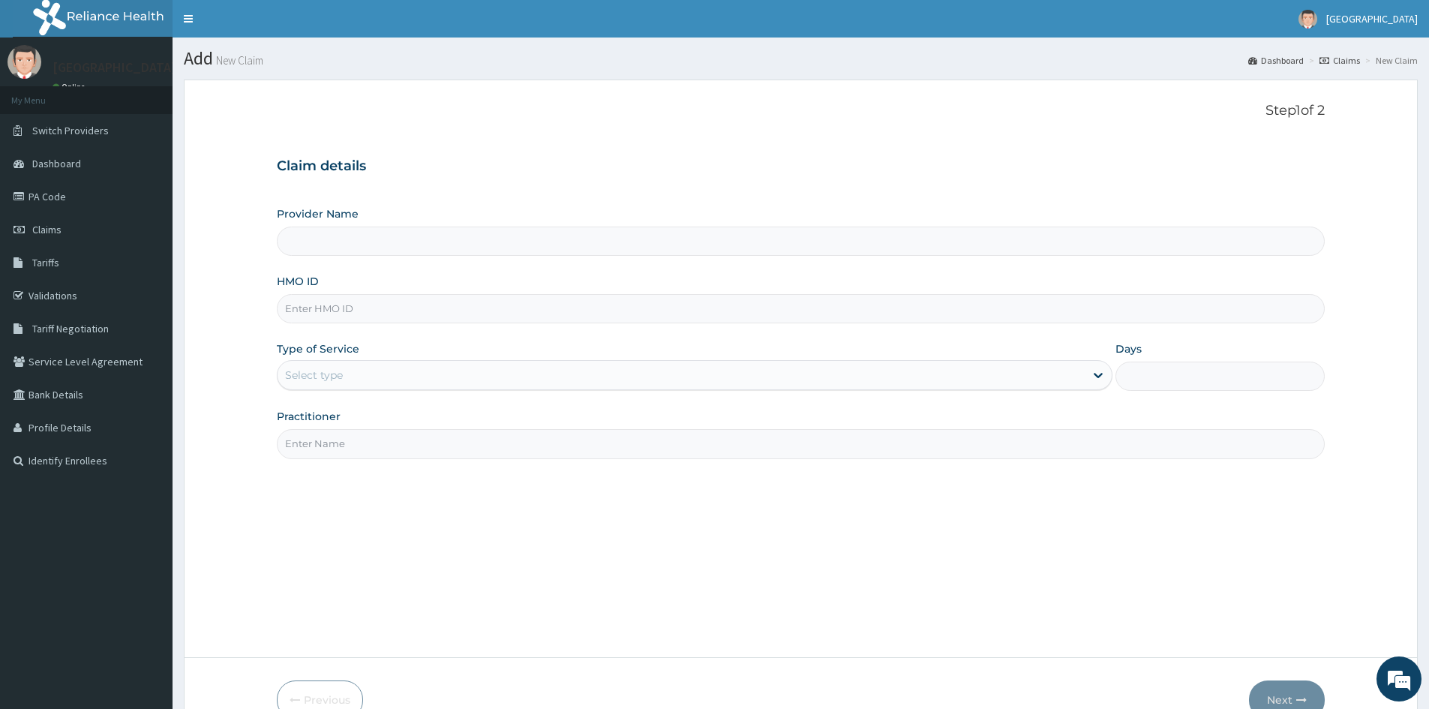
click at [327, 310] on input "HMO ID" at bounding box center [801, 308] width 1048 height 29
type input "Doren Specialist Hospital"
type input "V"
paste input "EDT/10014/B"
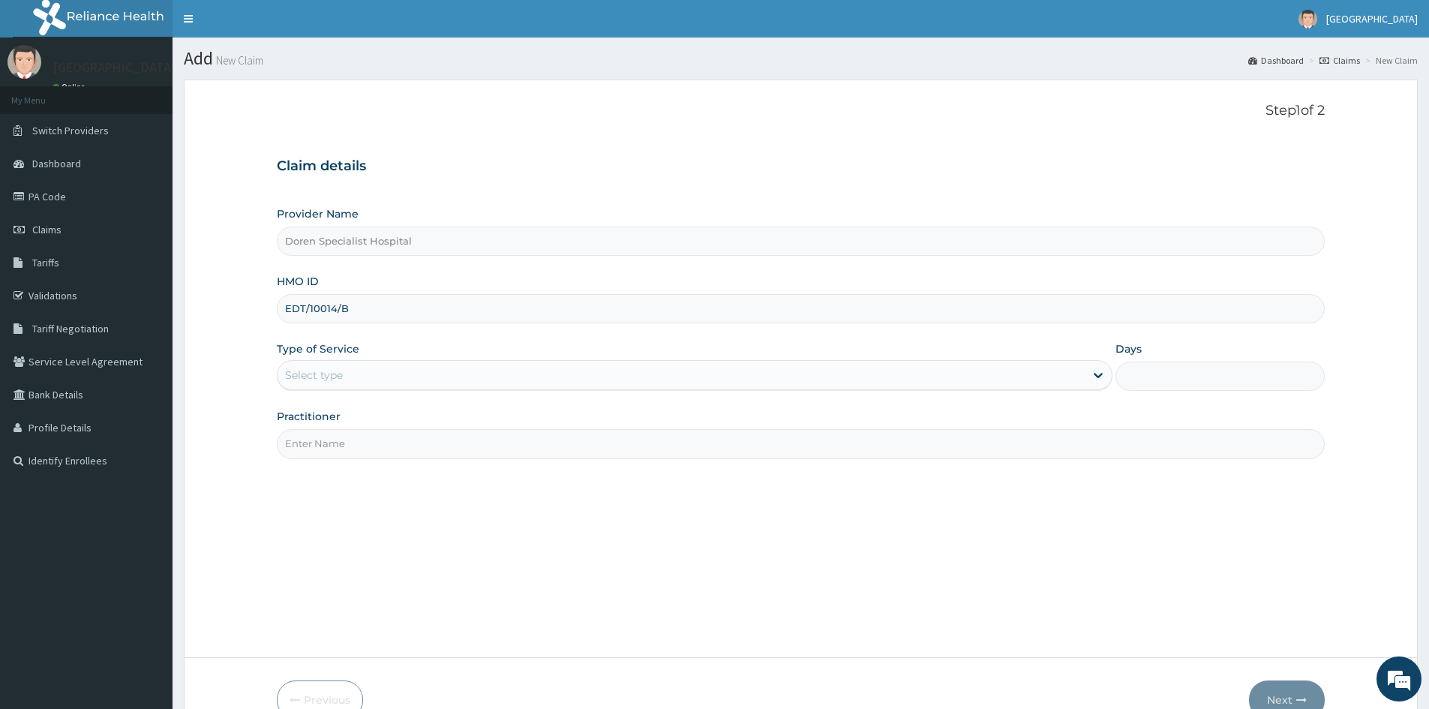
type input "EDT/10014/B"
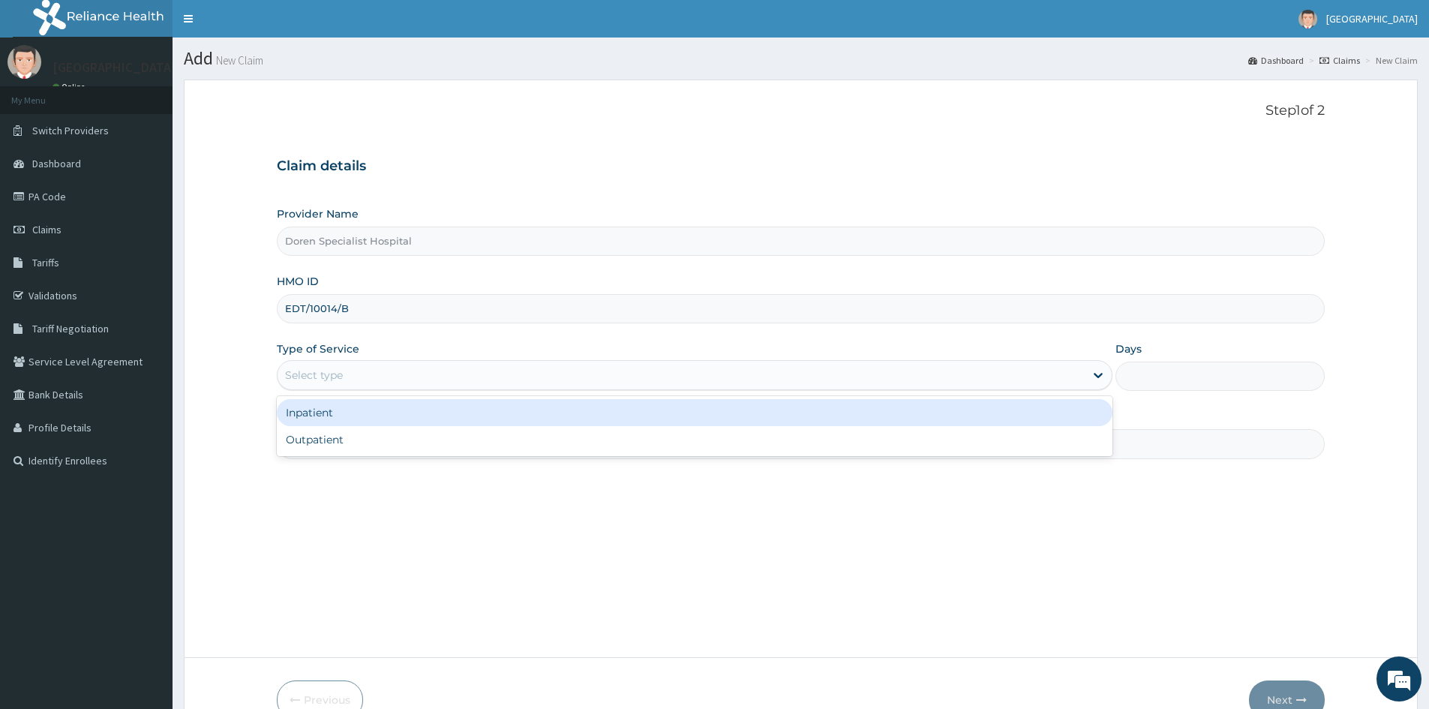
click at [310, 373] on div "Select type" at bounding box center [314, 374] width 58 height 15
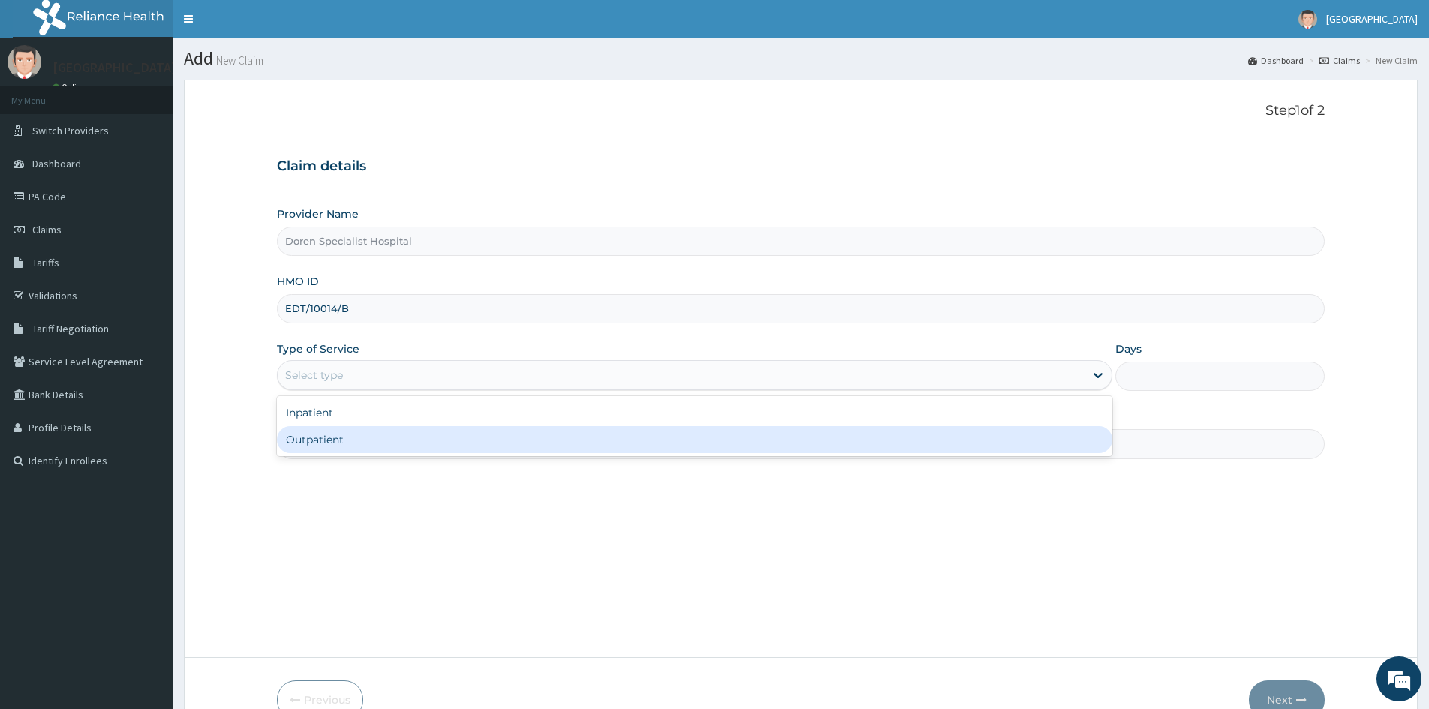
click at [303, 436] on div "Outpatient" at bounding box center [694, 439] width 835 height 27
type input "1"
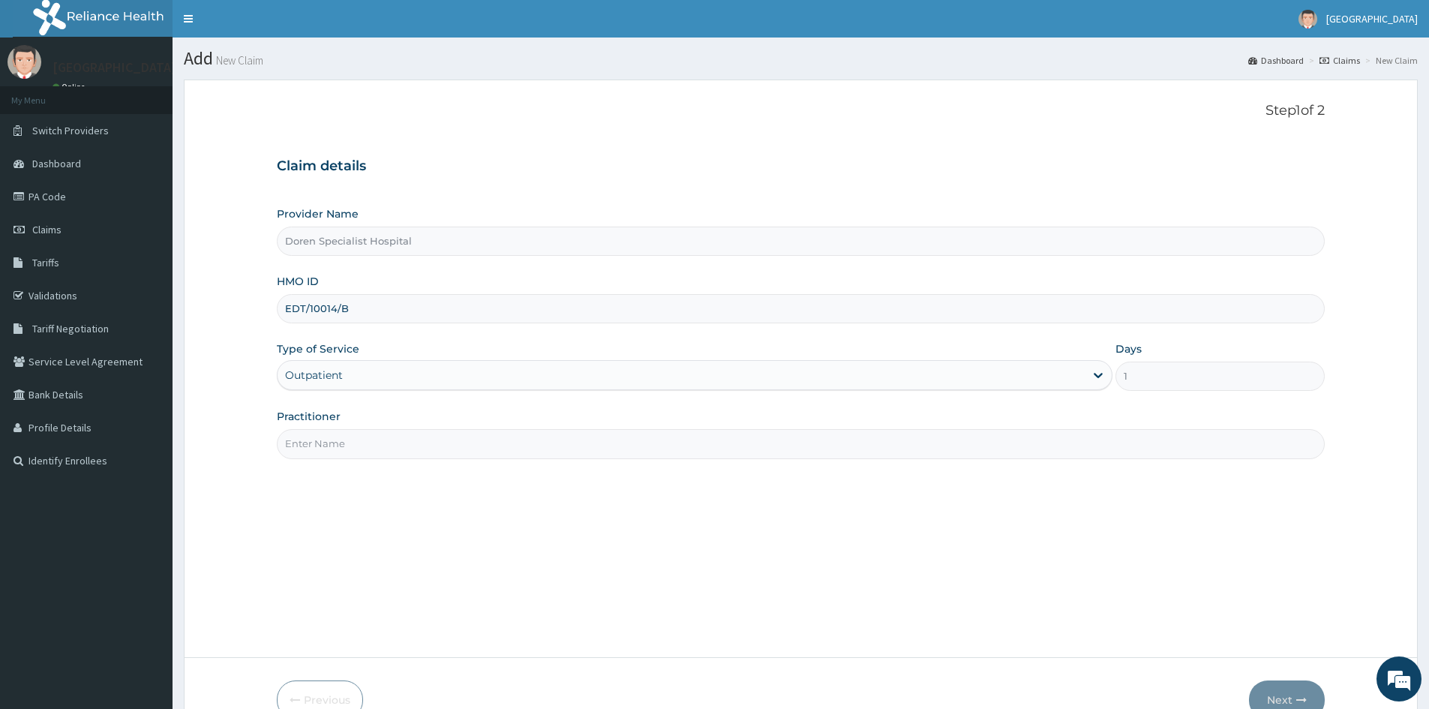
click at [327, 447] on input "Practitioner" at bounding box center [801, 443] width 1048 height 29
type input "DR DANLADI"
click at [1285, 693] on button "Next" at bounding box center [1287, 699] width 76 height 39
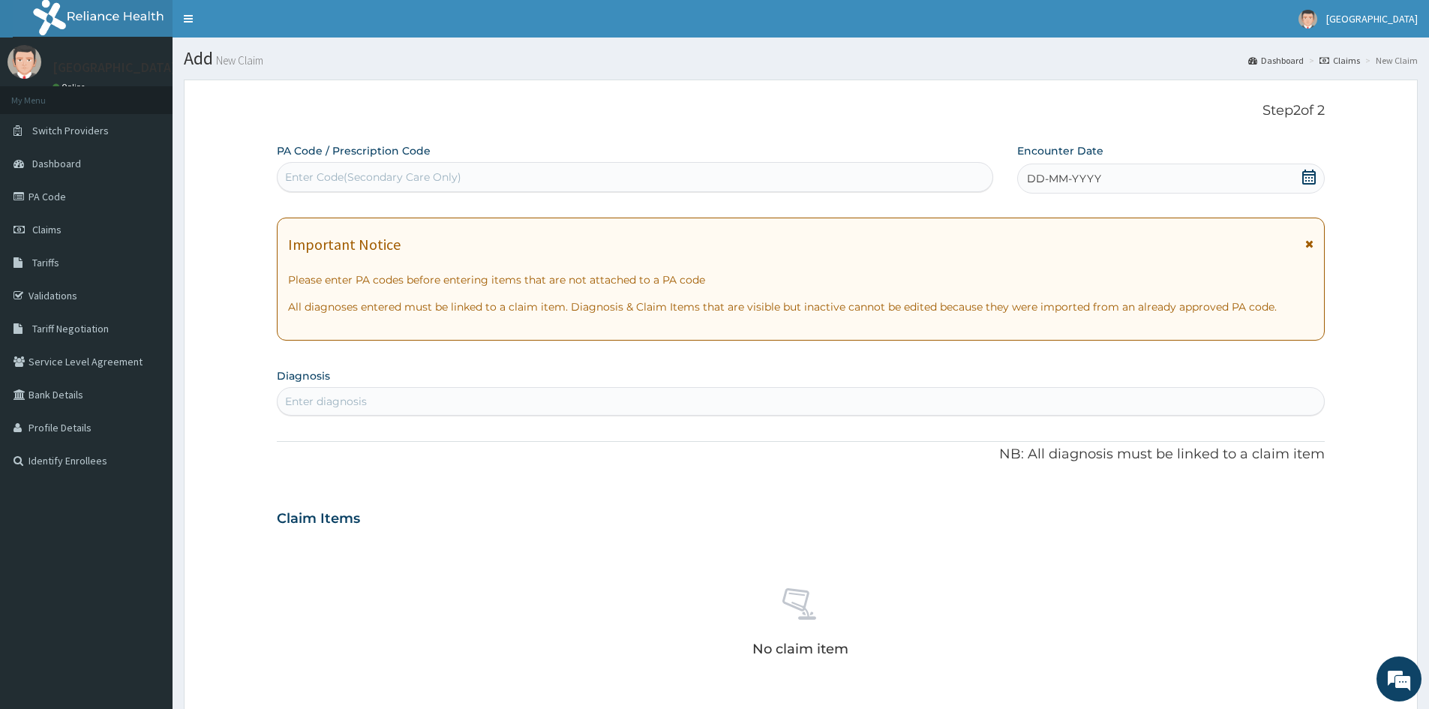
click at [1314, 179] on icon at bounding box center [1308, 176] width 13 height 15
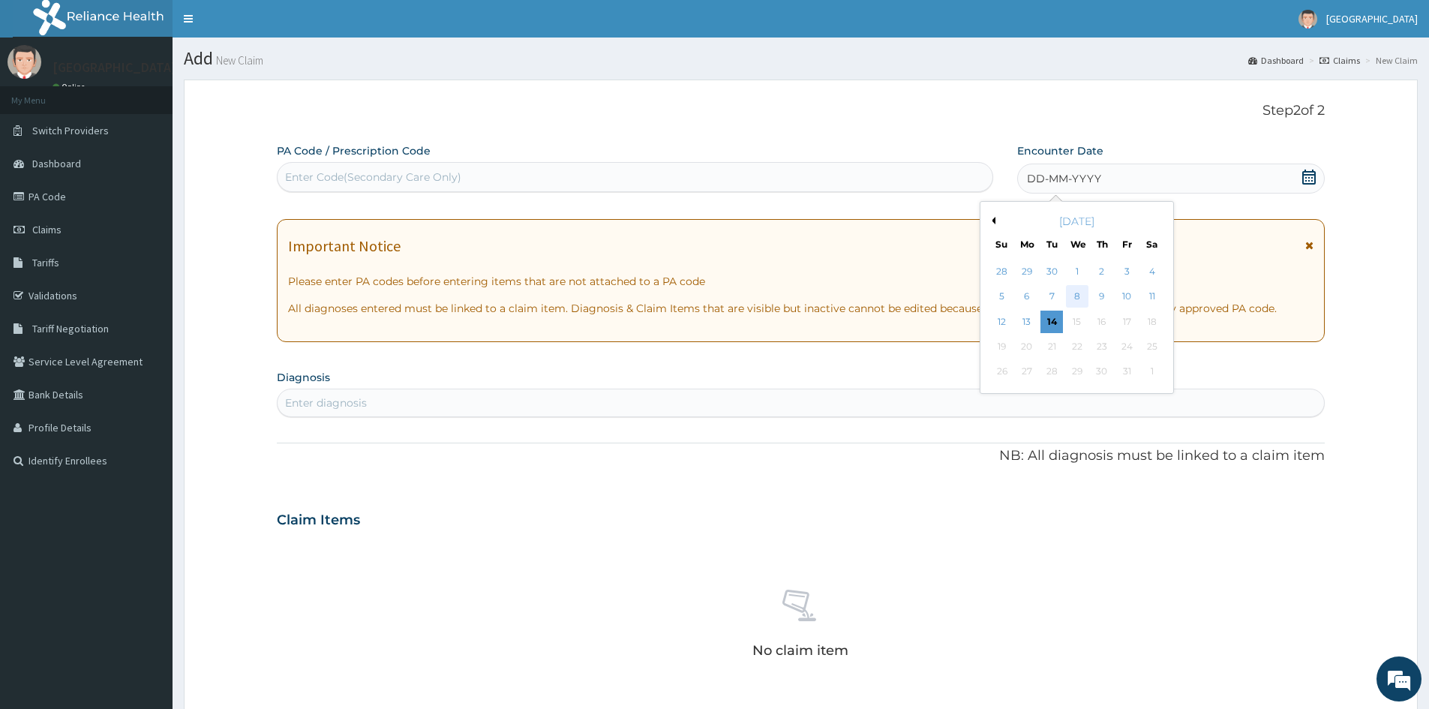
click at [1071, 288] on div "8" at bounding box center [1077, 297] width 22 height 22
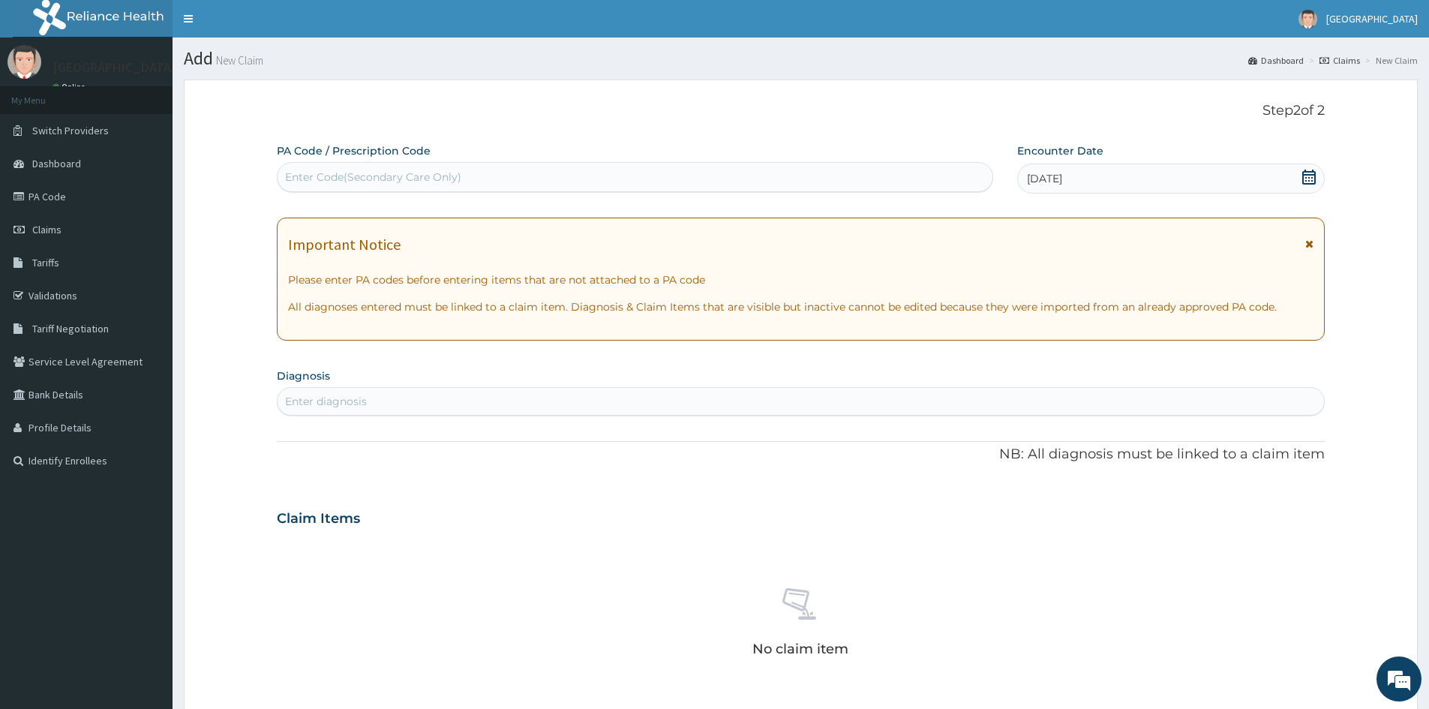
click at [411, 403] on div "Enter diagnosis" at bounding box center [800, 401] width 1046 height 24
type input "DIZZINESS"
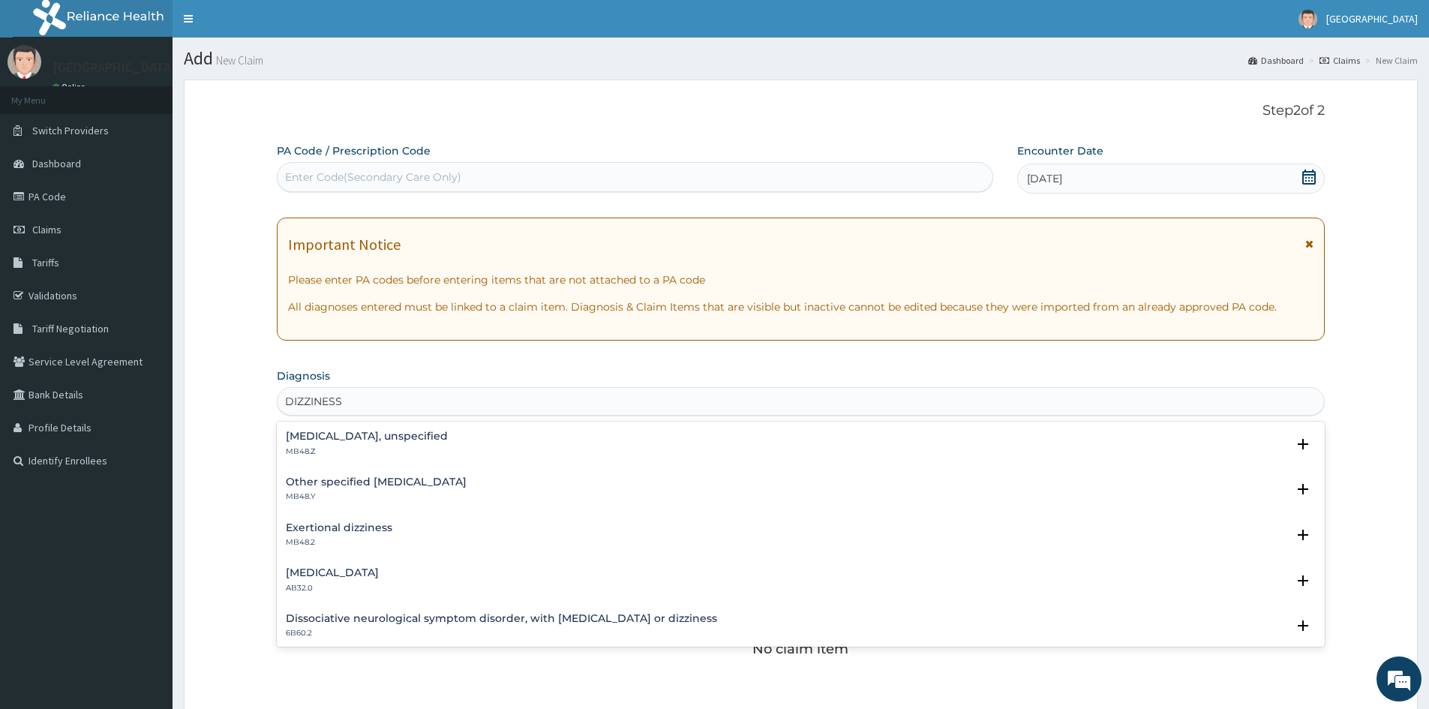
click at [403, 447] on p "MB48.Z" at bounding box center [367, 451] width 162 height 10
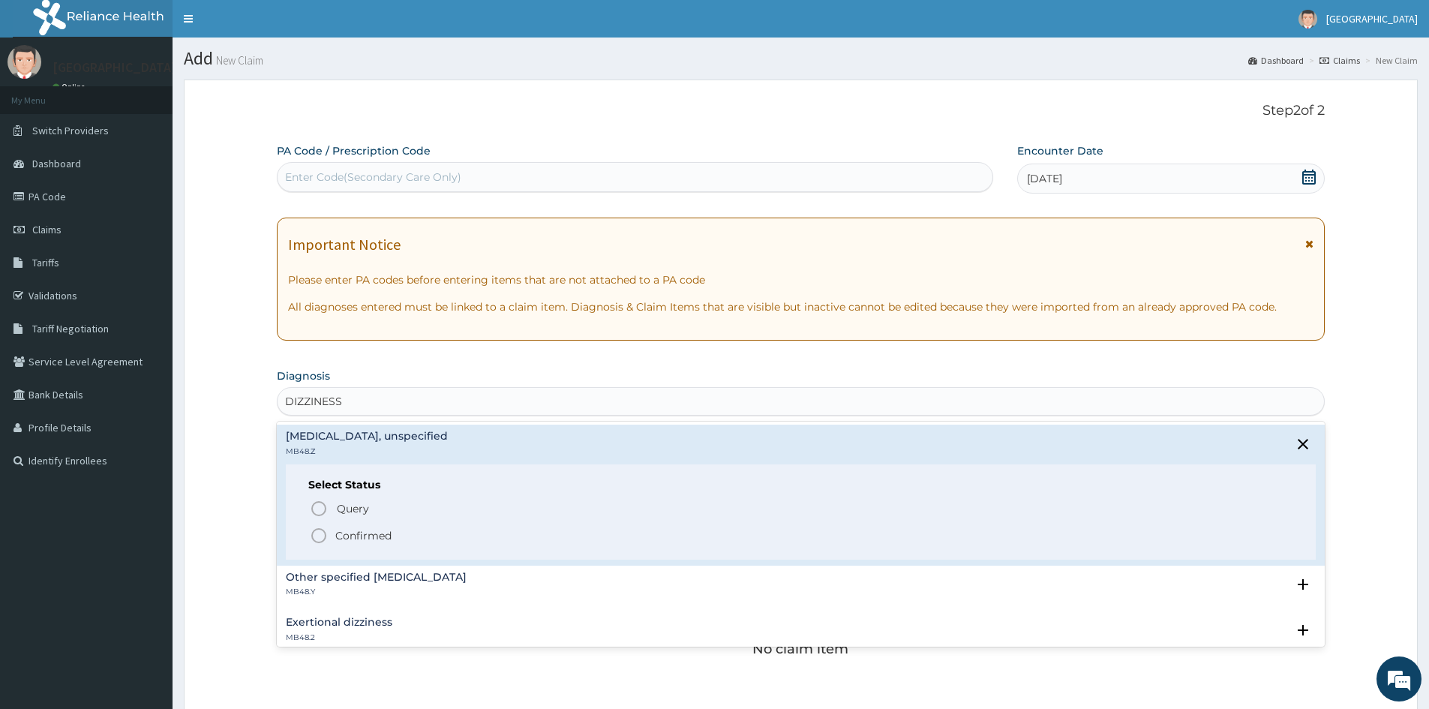
click at [315, 530] on circle "status option filled" at bounding box center [318, 535] width 13 height 13
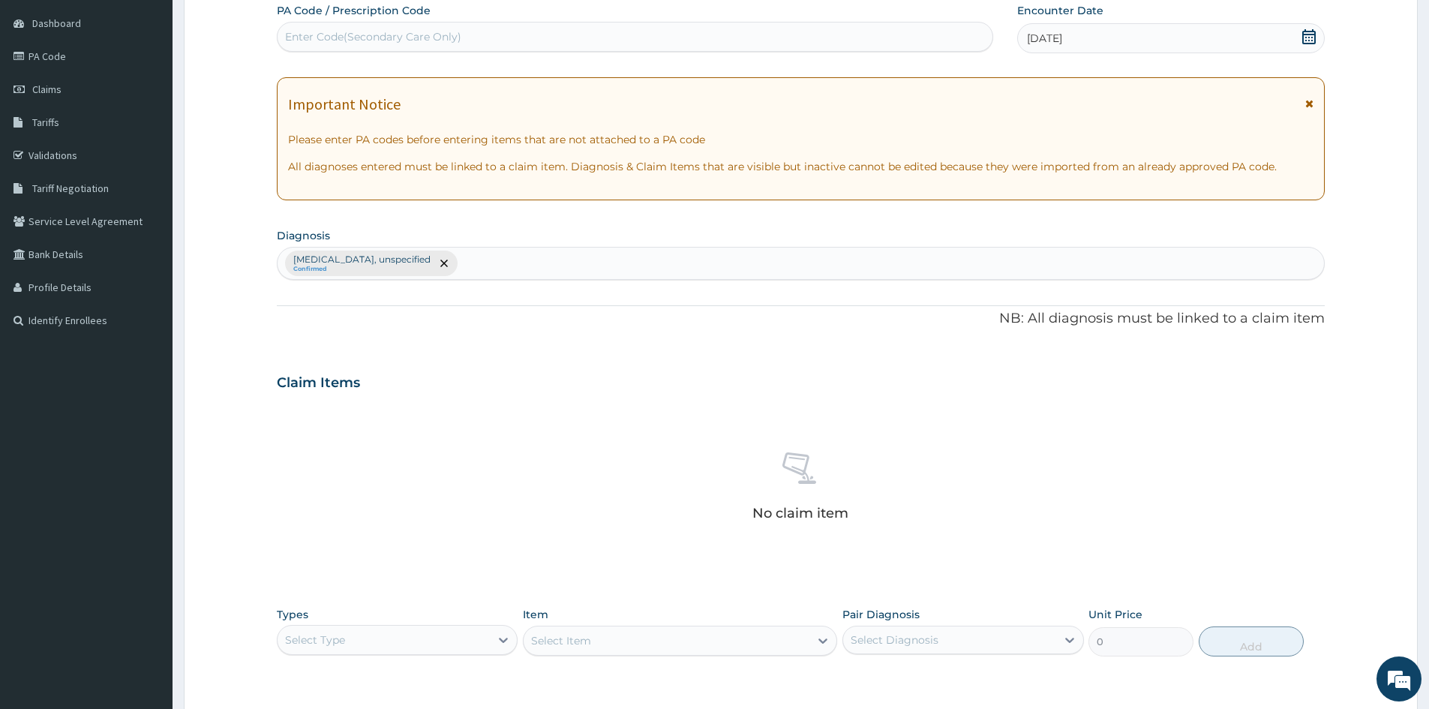
scroll to position [358, 0]
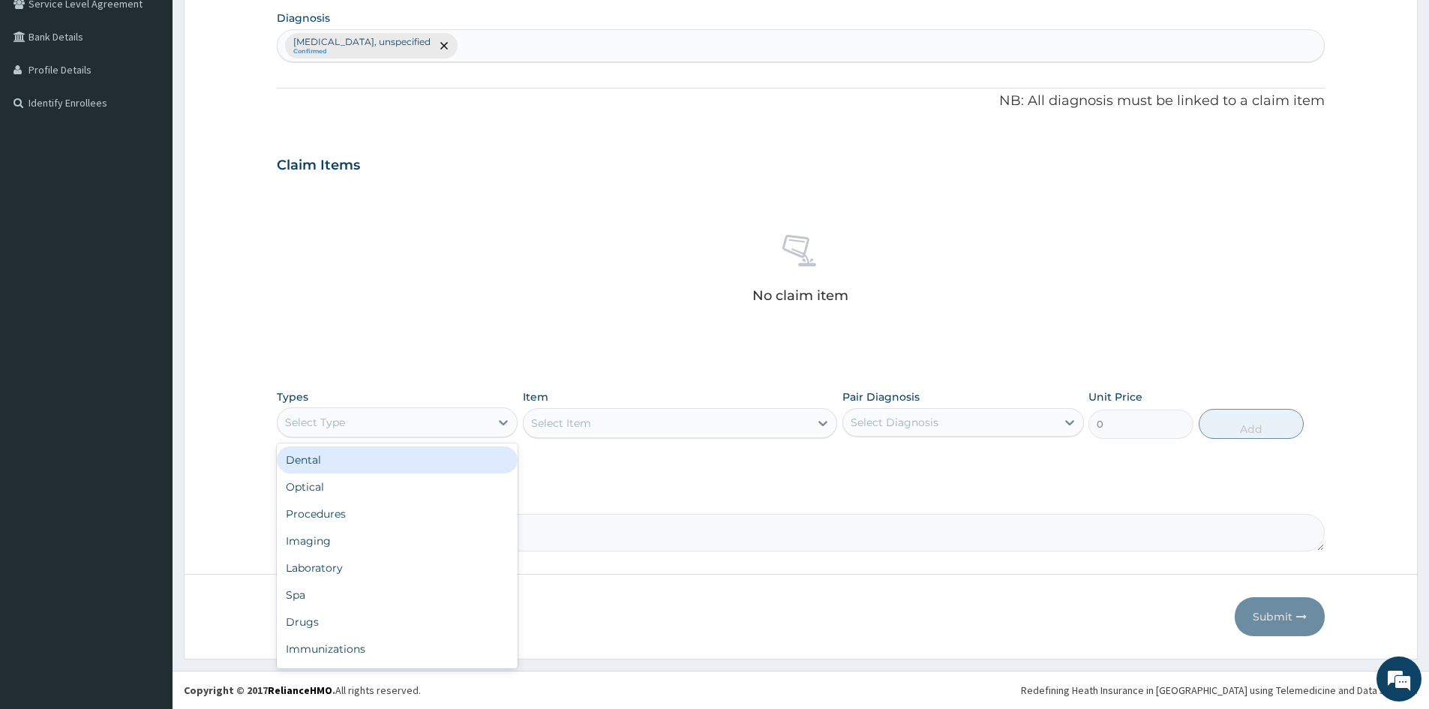
click at [418, 435] on div "Select Type" at bounding box center [397, 422] width 241 height 30
drag, startPoint x: 345, startPoint y: 508, endPoint x: 610, endPoint y: 439, distance: 274.3
click at [361, 508] on div "Procedures" at bounding box center [397, 513] width 241 height 27
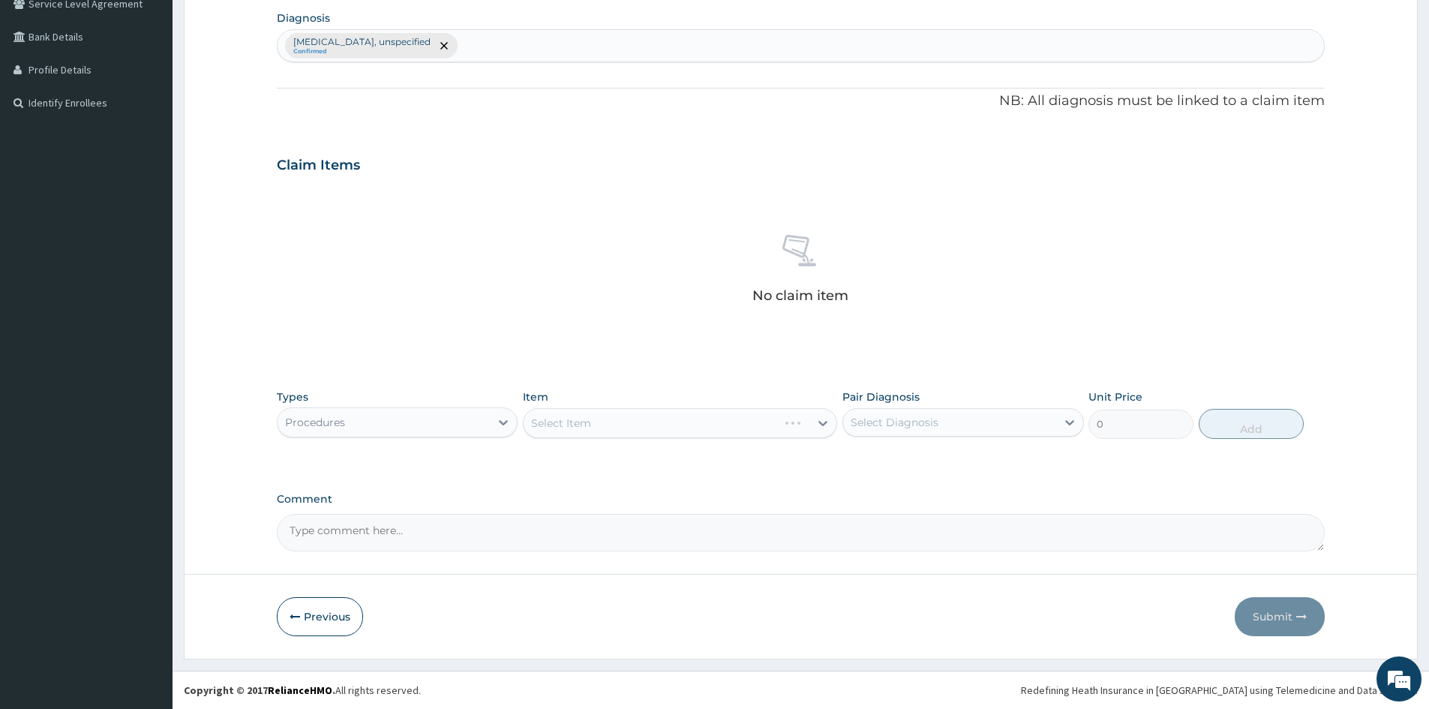
click at [609, 428] on div "Select Item" at bounding box center [680, 423] width 314 height 30
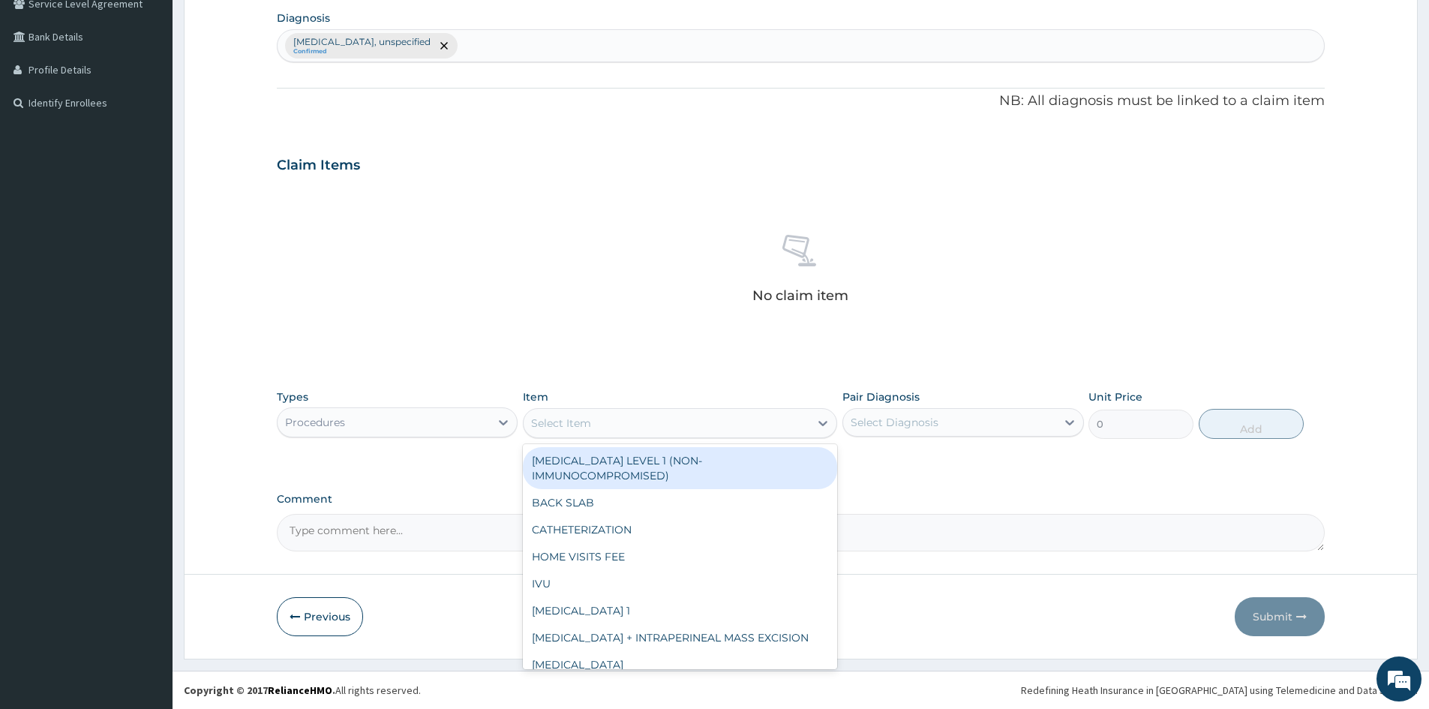
click at [629, 418] on div "Select Item" at bounding box center [666, 423] width 286 height 24
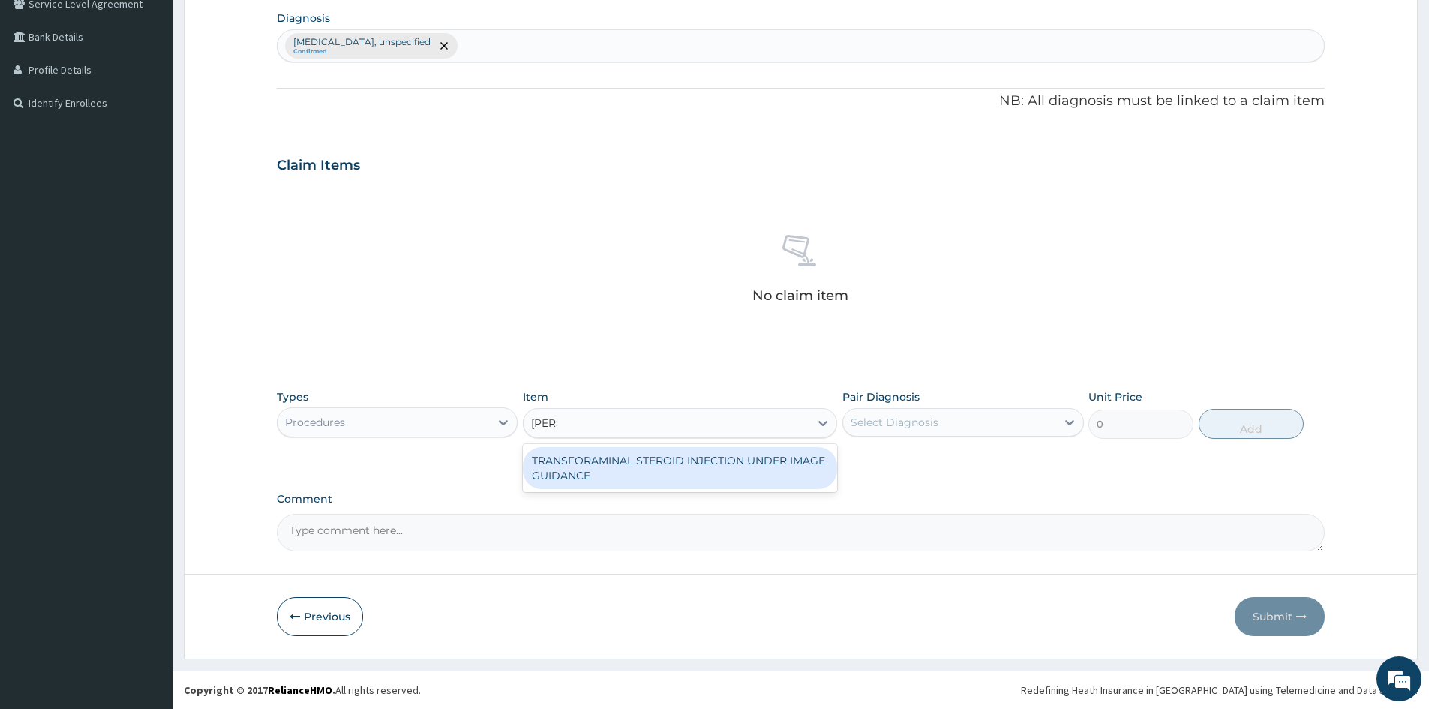
type input "DAN"
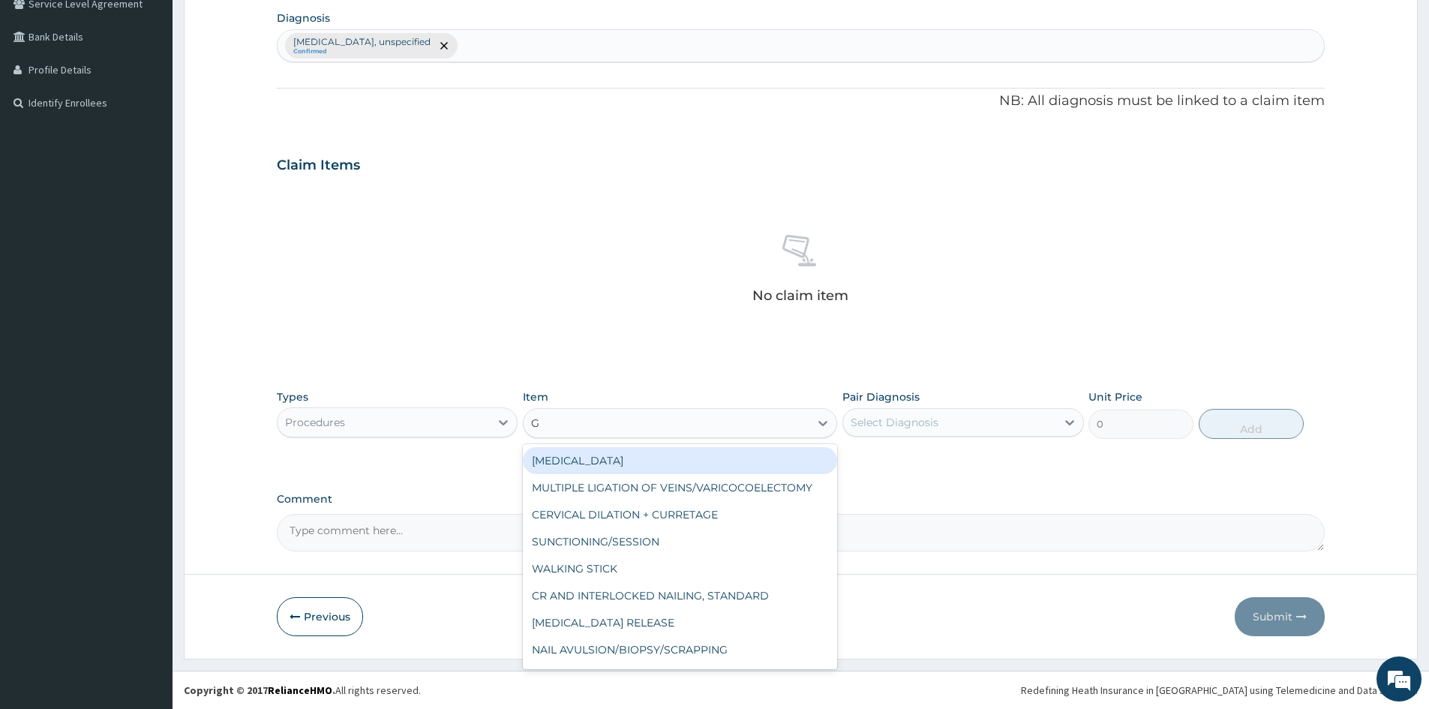
type input "GP"
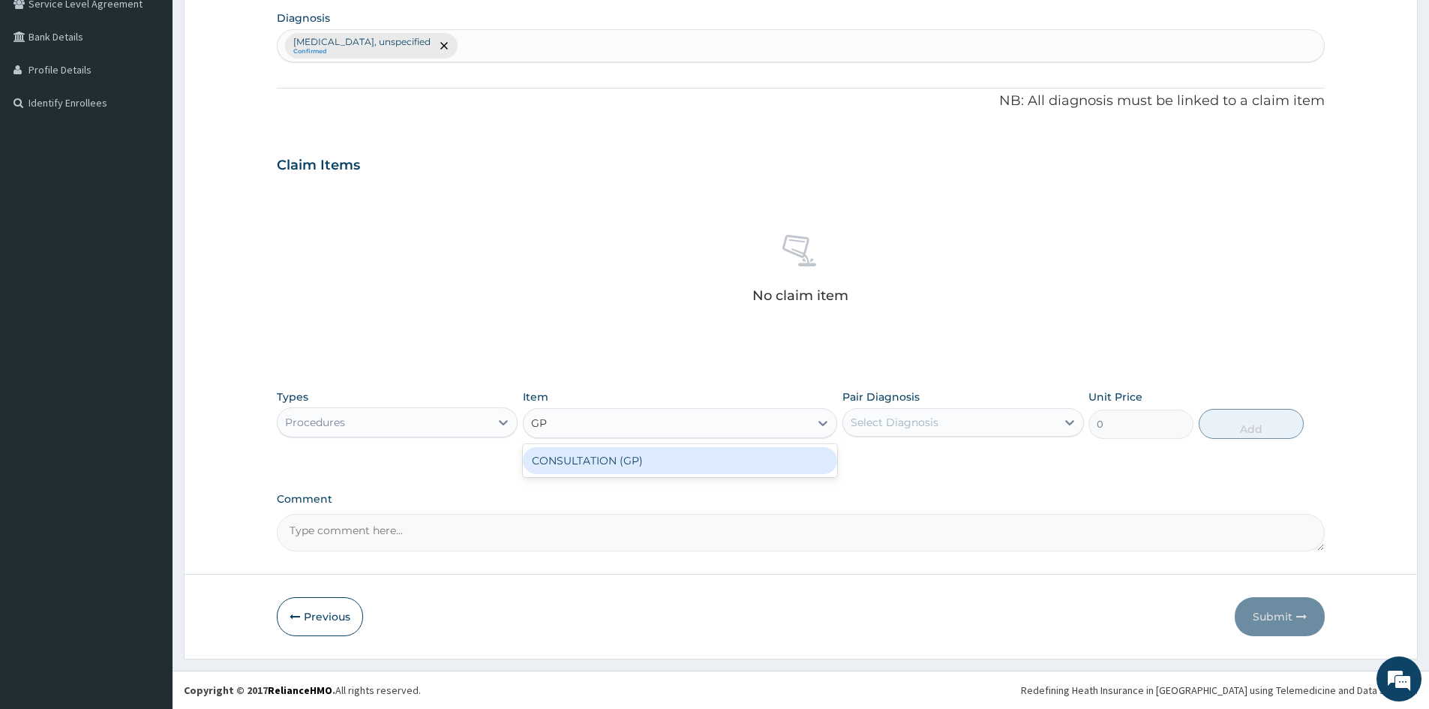
click at [589, 457] on div "CONSULTATION (GP)" at bounding box center [680, 460] width 314 height 27
type input "3000"
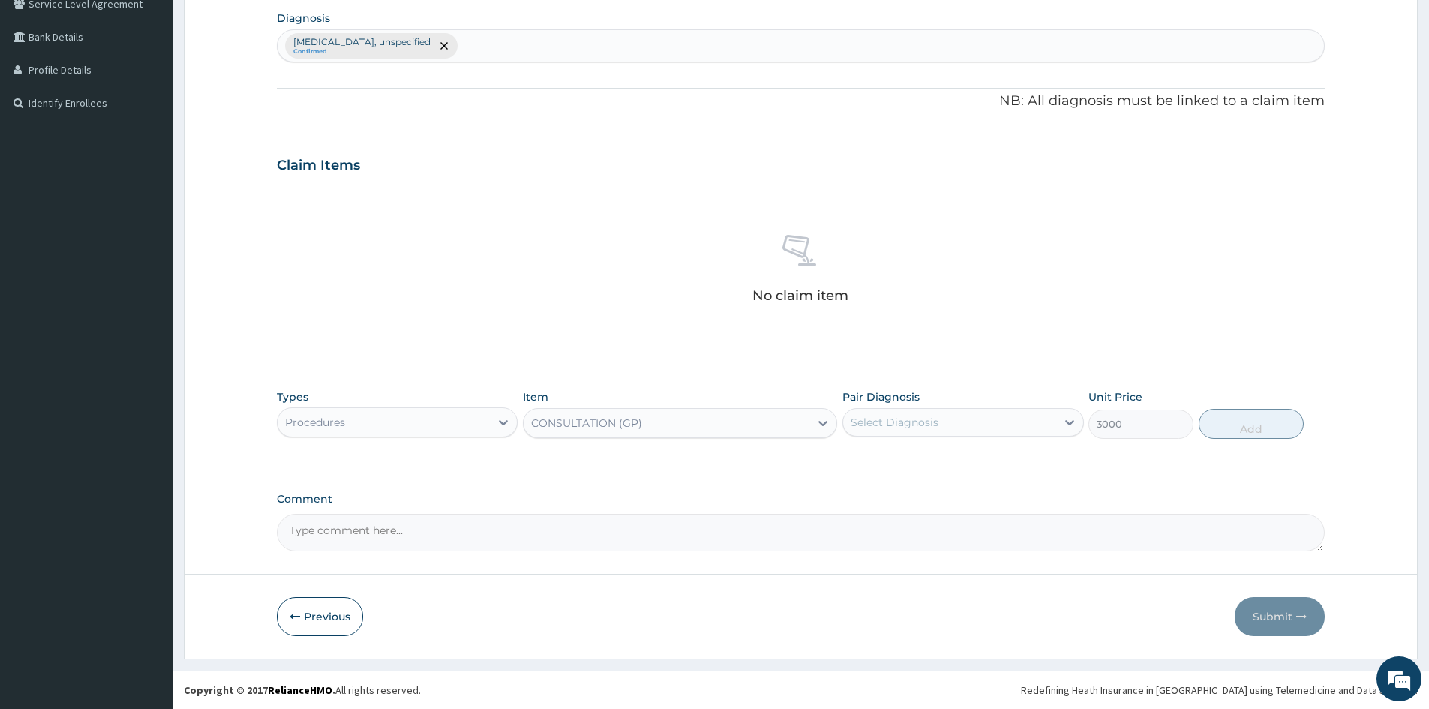
click at [997, 415] on div "Select Diagnosis" at bounding box center [949, 422] width 212 height 24
click at [883, 461] on label "Dizziness or giddiness, unspecified" at bounding box center [948, 458] width 162 height 15
checkbox input "true"
click at [1254, 423] on button "Add" at bounding box center [1250, 424] width 105 height 30
type input "0"
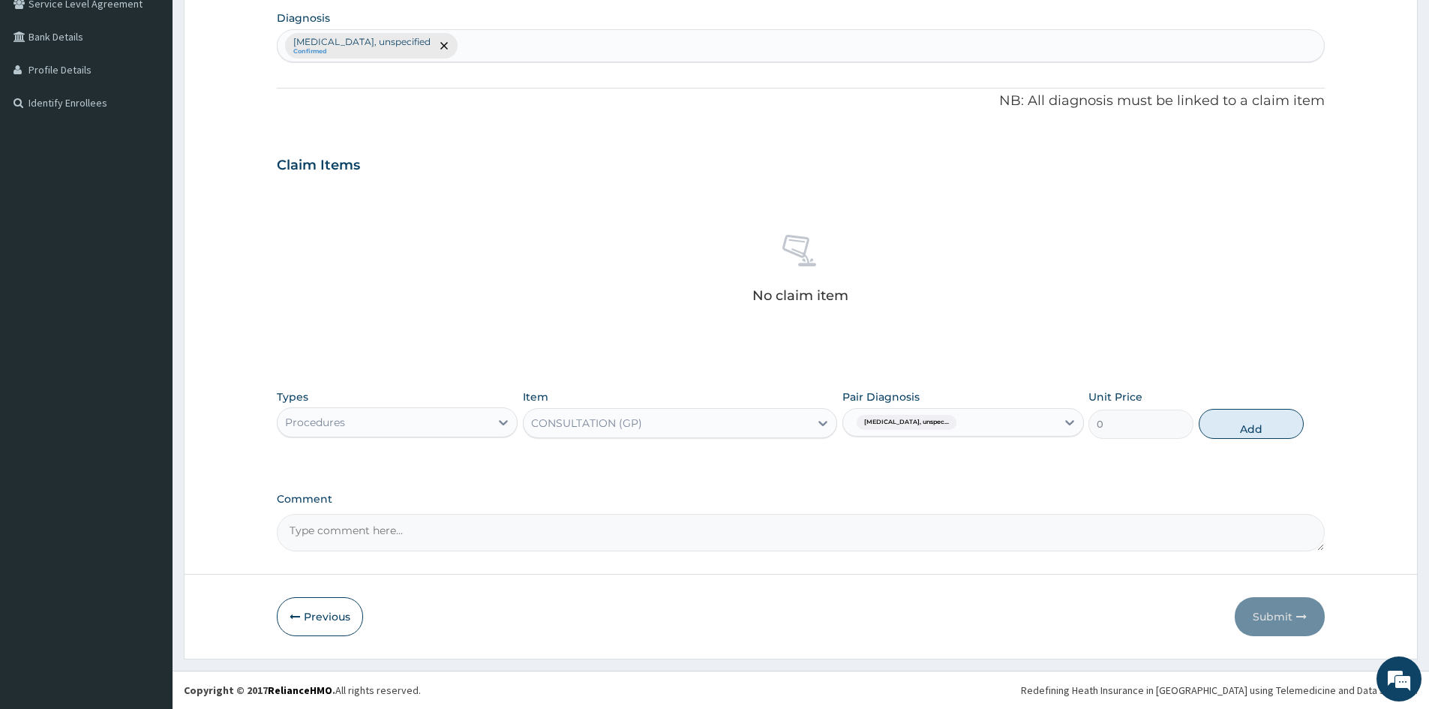
scroll to position [286, 0]
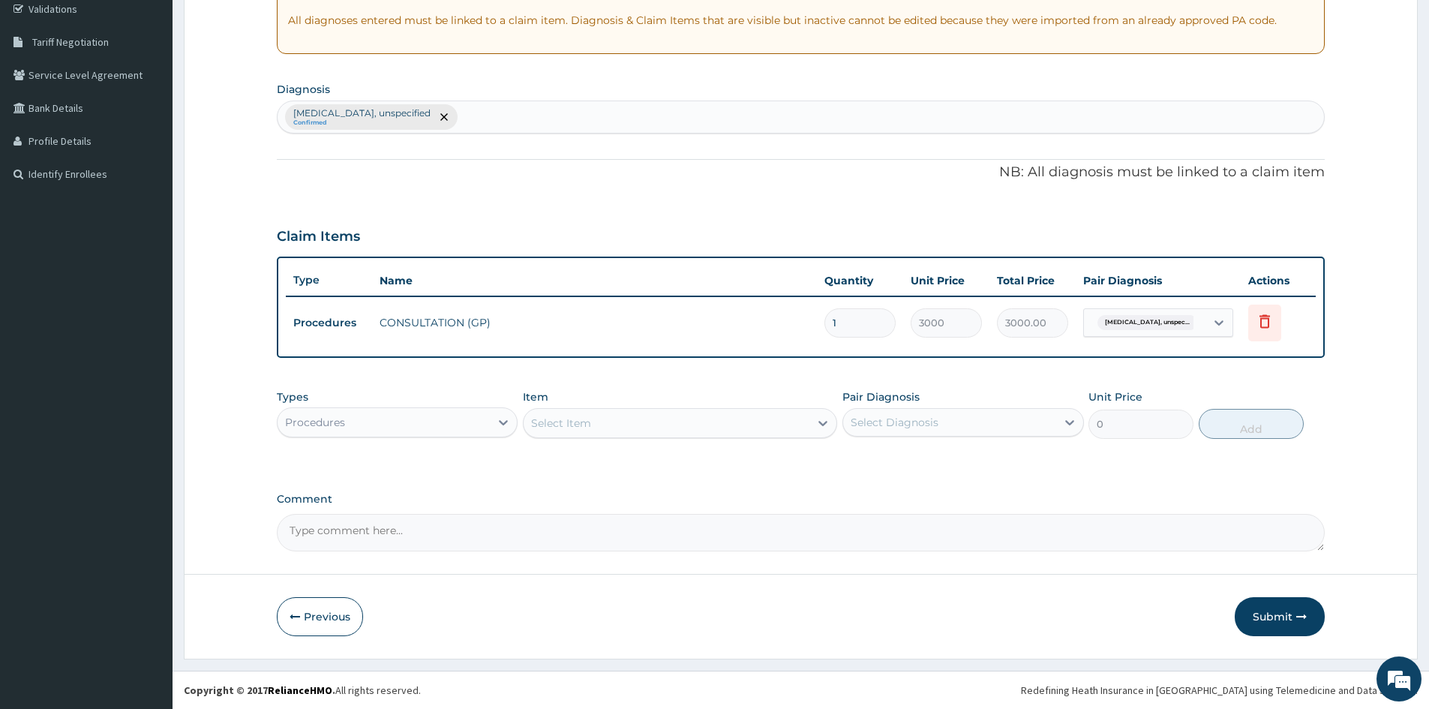
click at [388, 424] on div "Procedures" at bounding box center [383, 422] width 212 height 24
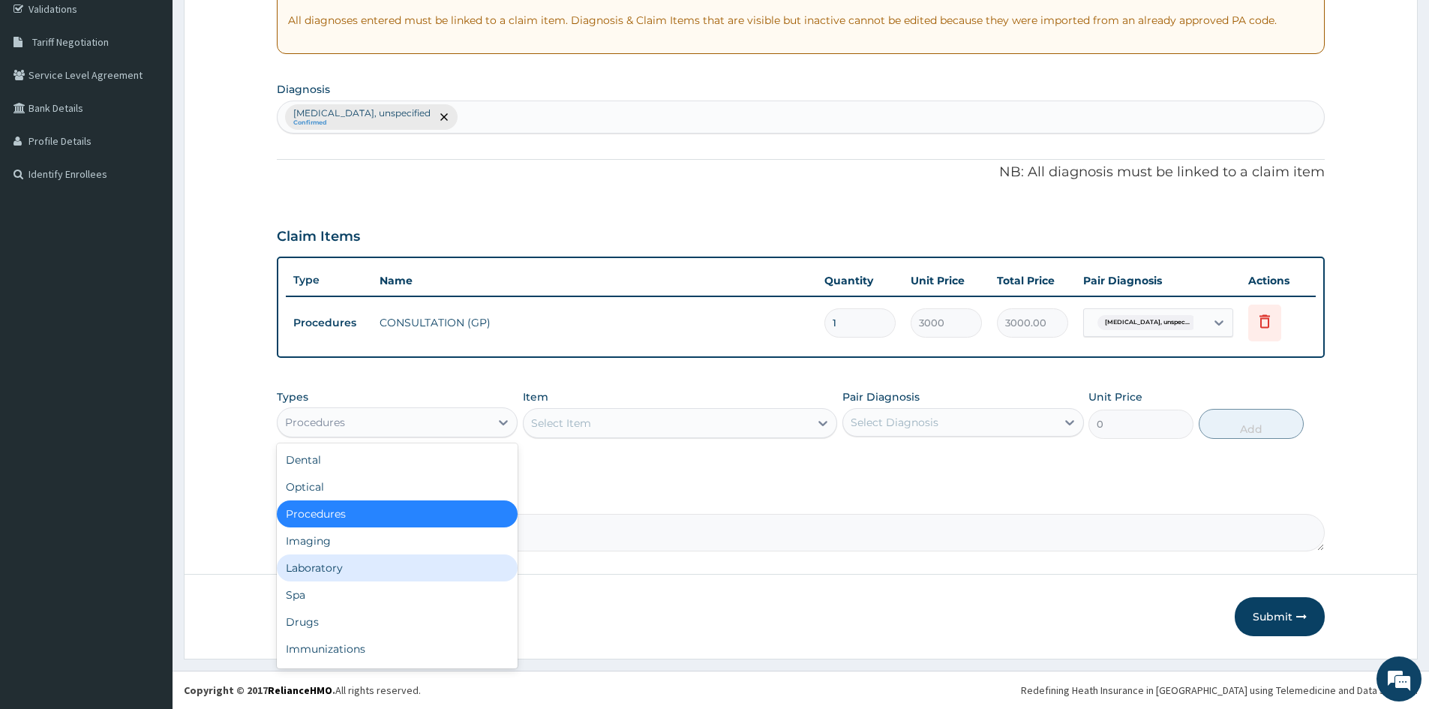
click at [325, 572] on div "Laboratory" at bounding box center [397, 567] width 241 height 27
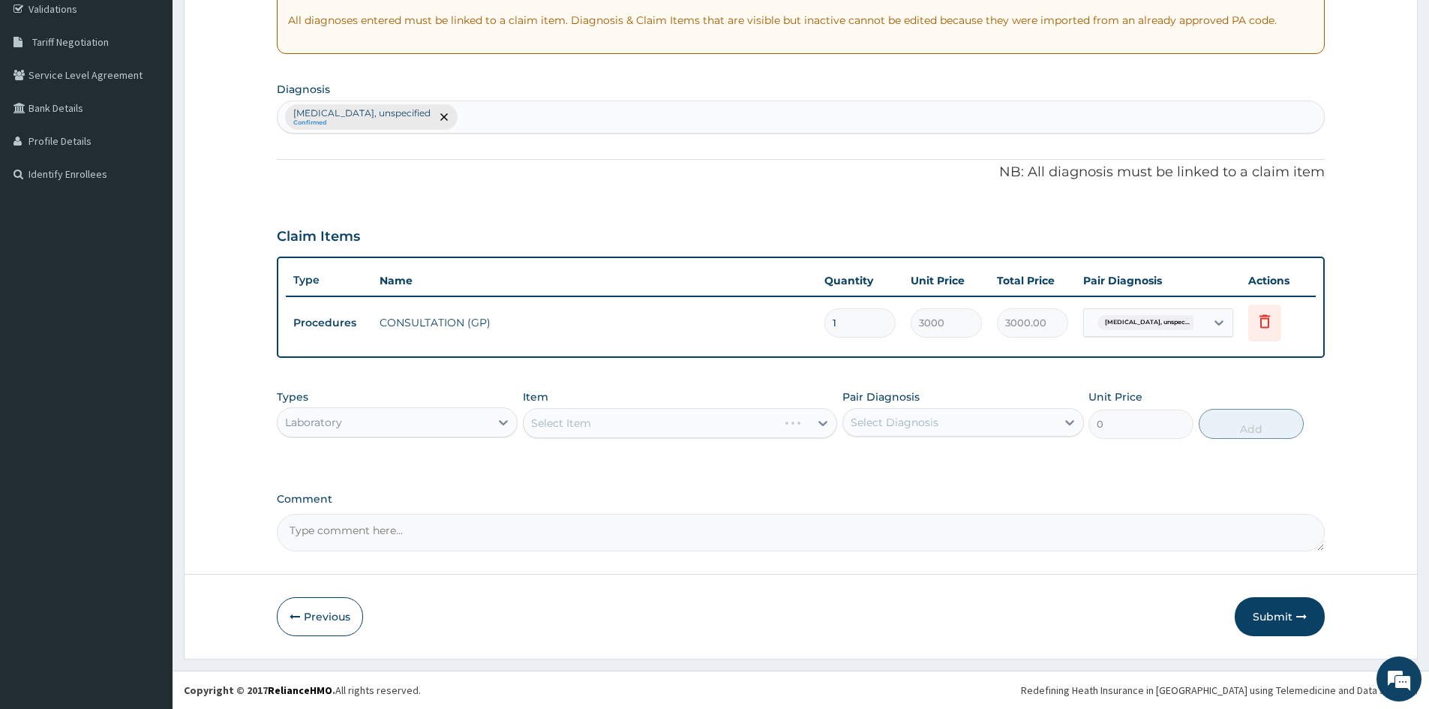
click at [642, 443] on div "Types Laboratory Item Select Item Pair Diagnosis Select Diagnosis Unit Price 0 …" at bounding box center [801, 414] width 1048 height 64
click at [953, 427] on div "Select Diagnosis" at bounding box center [949, 422] width 212 height 24
click at [859, 456] on input "checkbox" at bounding box center [856, 459] width 10 height 10
checkbox input "true"
click at [732, 430] on div "Select Item" at bounding box center [680, 423] width 314 height 30
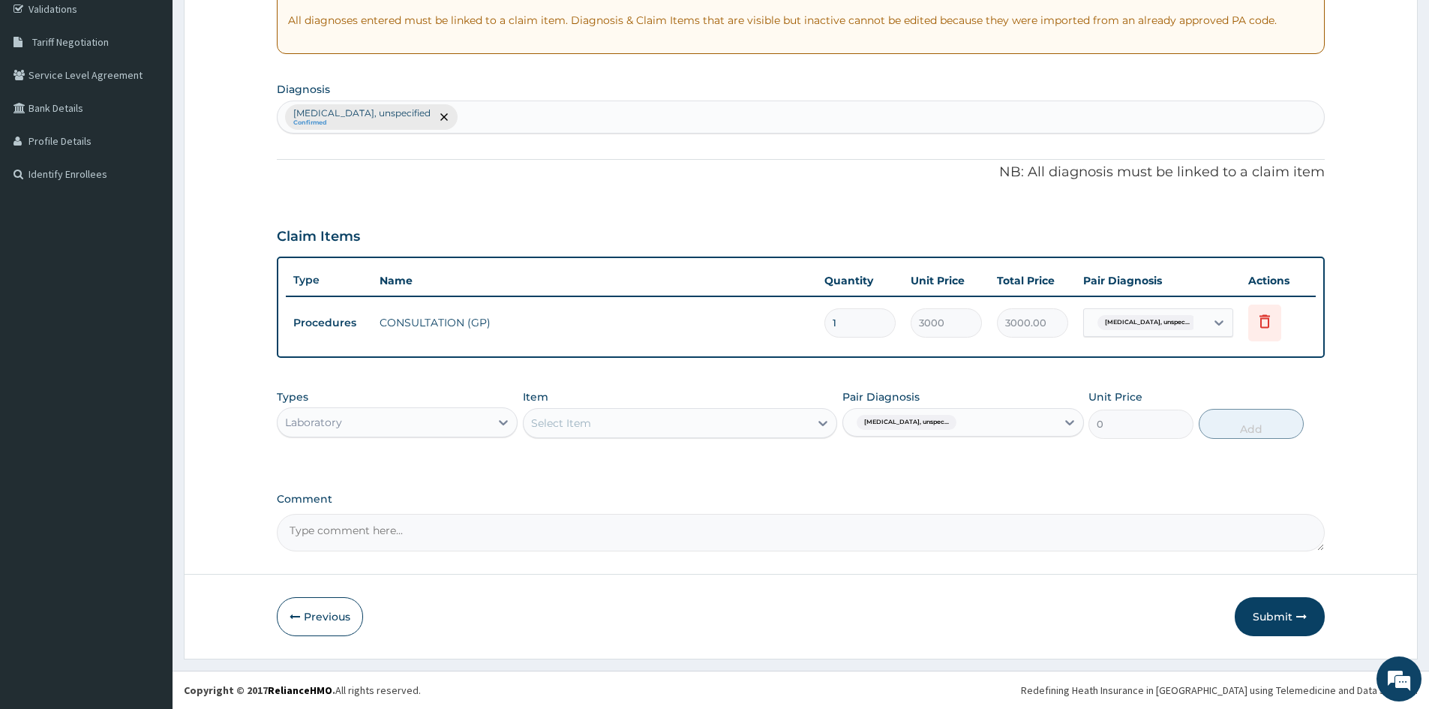
click at [572, 422] on div "Select Item" at bounding box center [561, 422] width 60 height 15
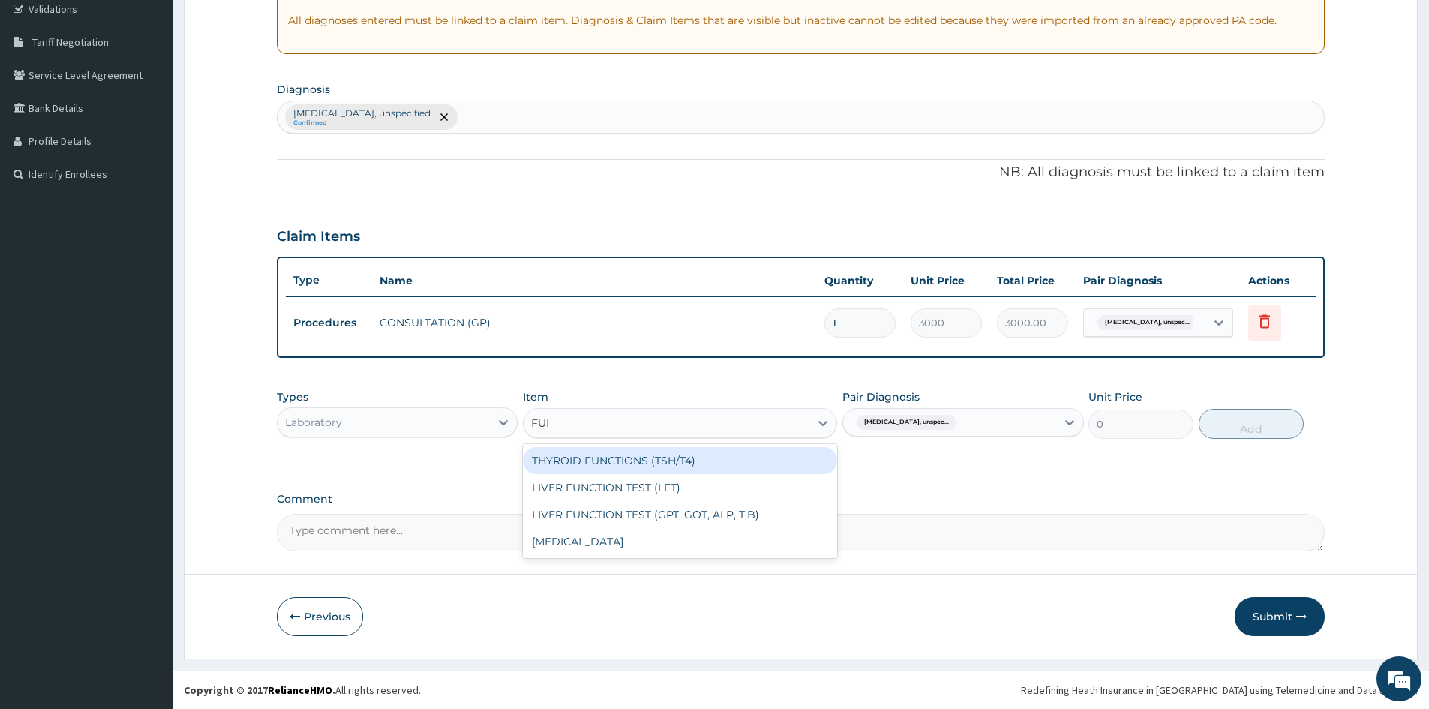
type input "FULL"
click at [590, 457] on div "[MEDICAL_DATA]" at bounding box center [680, 460] width 314 height 27
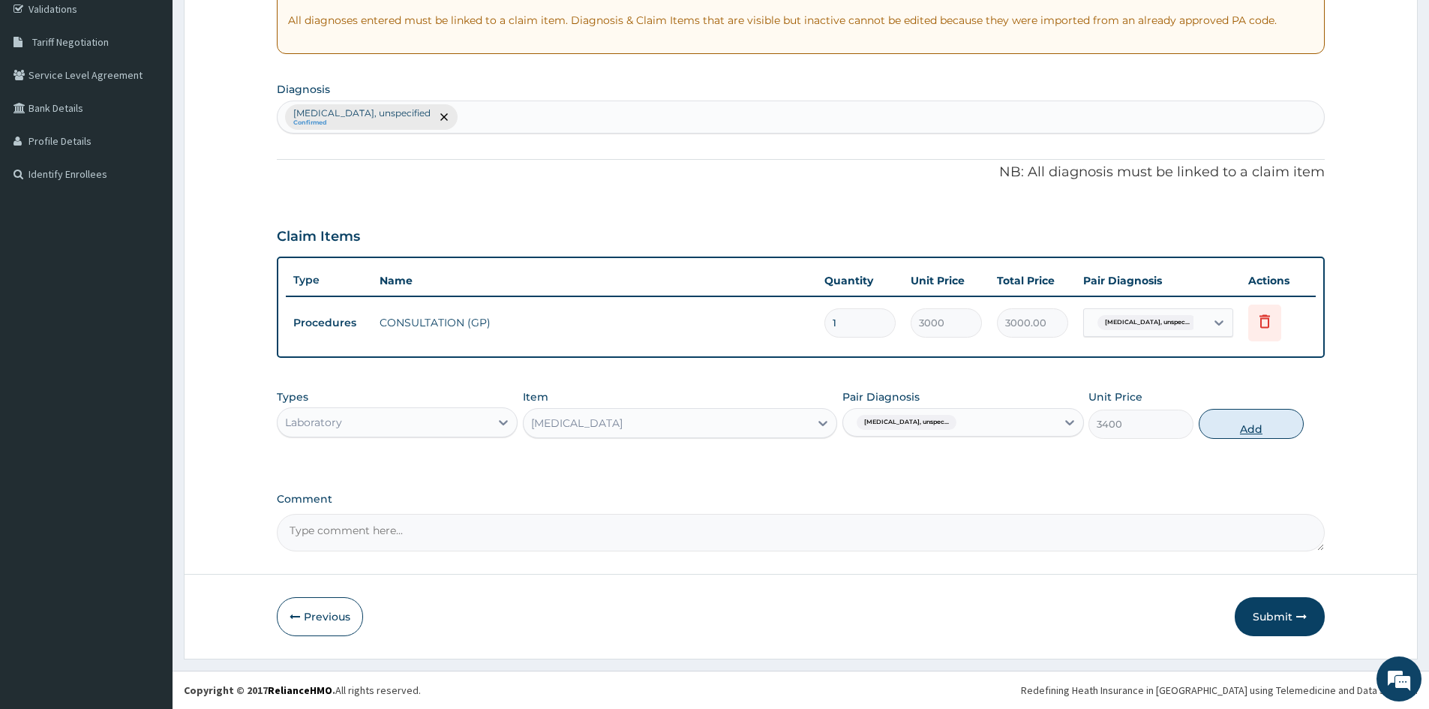
click at [1253, 431] on button "Add" at bounding box center [1250, 424] width 105 height 30
type input "0"
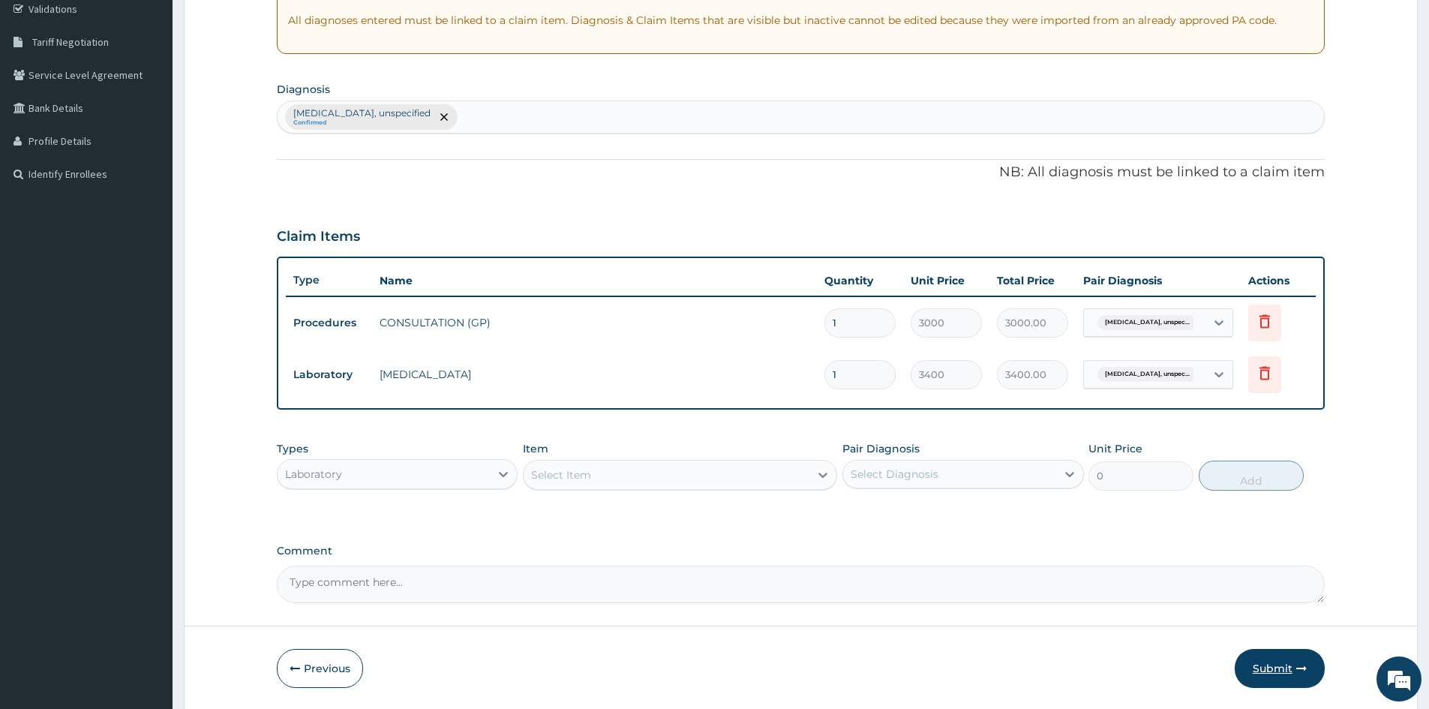
click at [1270, 671] on button "Submit" at bounding box center [1279, 668] width 90 height 39
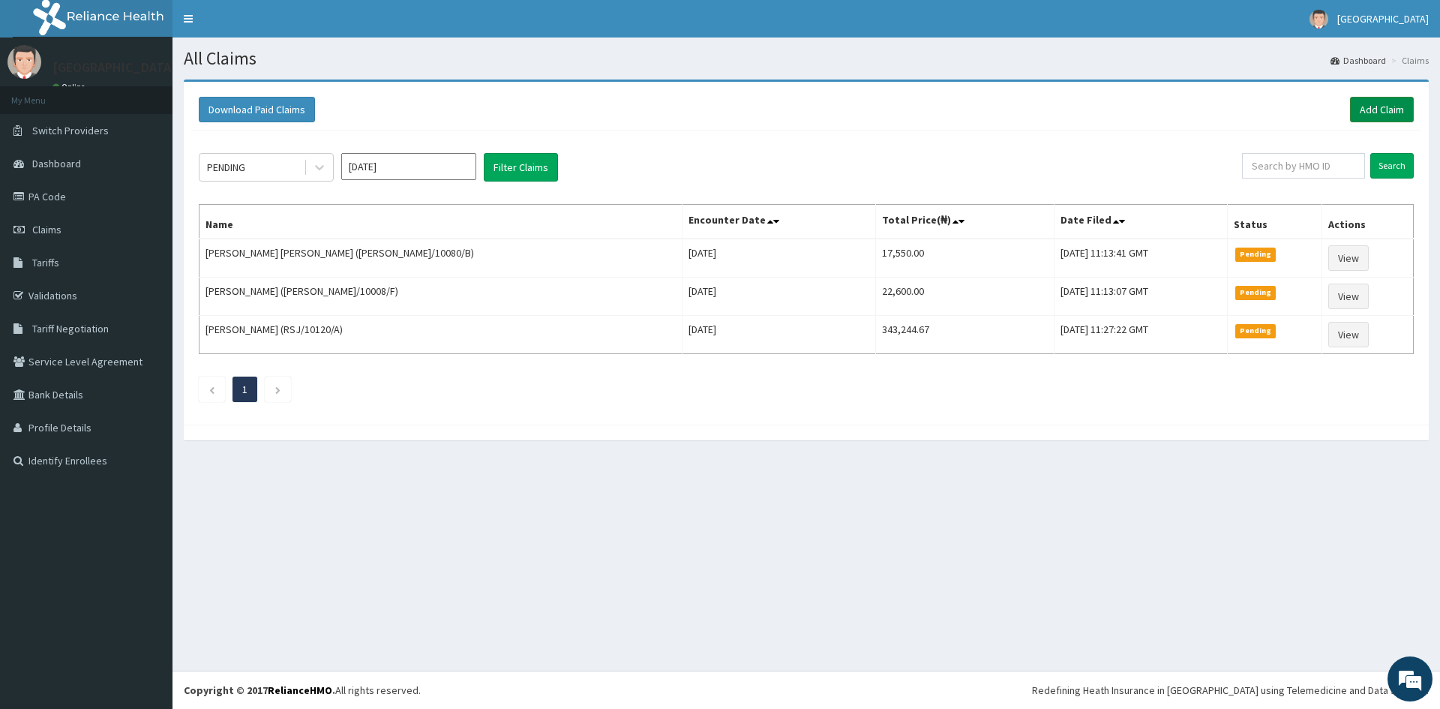
click at [1384, 104] on link "Add Claim" at bounding box center [1382, 109] width 64 height 25
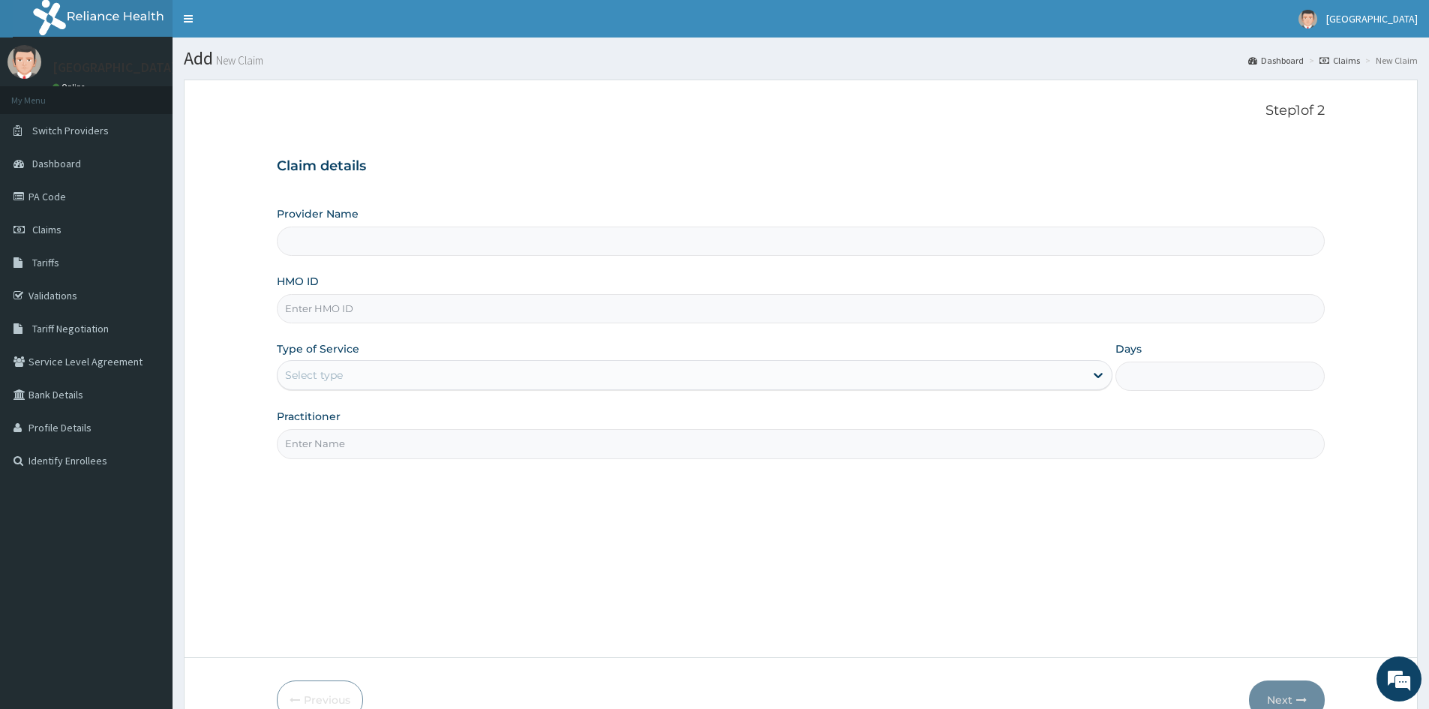
type input "Doren Specialist Hospital"
click at [319, 307] on input "HMO ID" at bounding box center [801, 308] width 1048 height 29
paste input "WFE/10050/A"
type input "WFE/10050/A"
click at [349, 370] on div "Select type" at bounding box center [680, 375] width 807 height 24
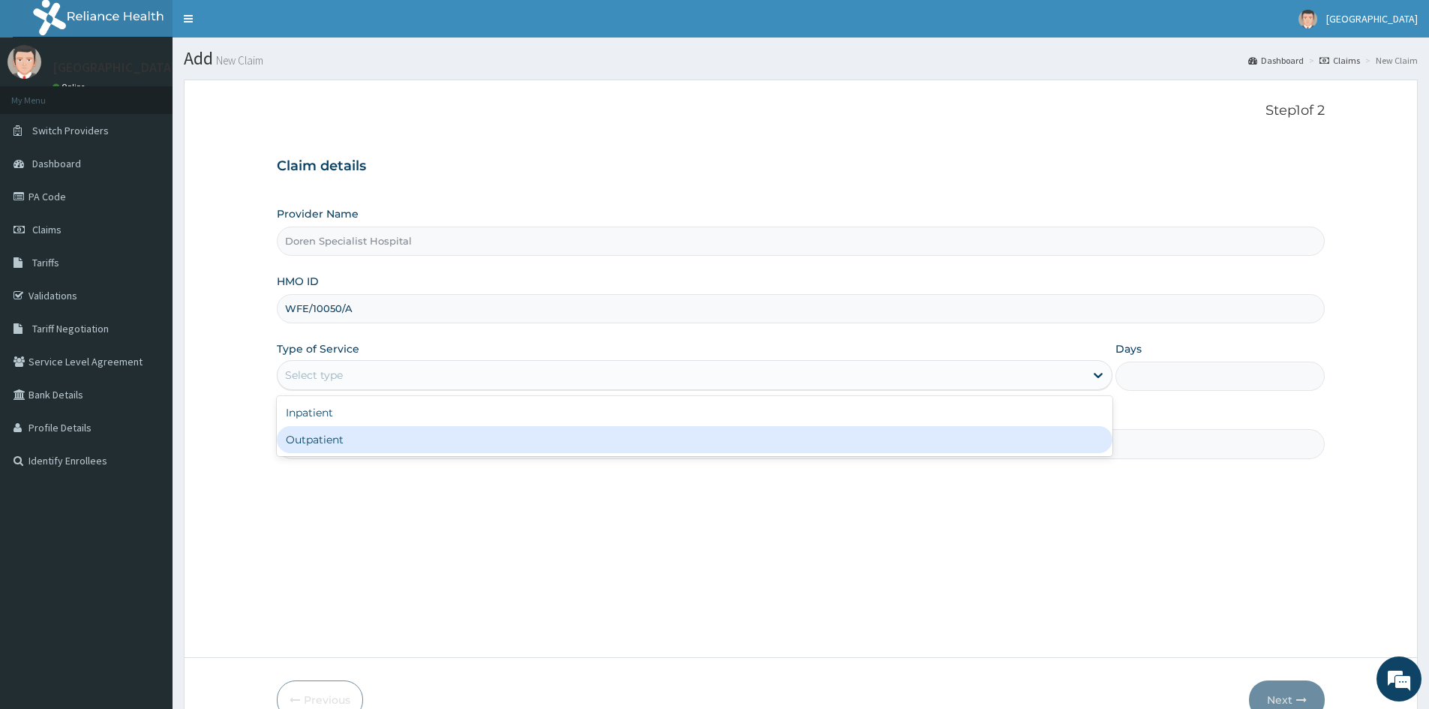
click at [342, 439] on div "Outpatient" at bounding box center [694, 439] width 835 height 27
type input "1"
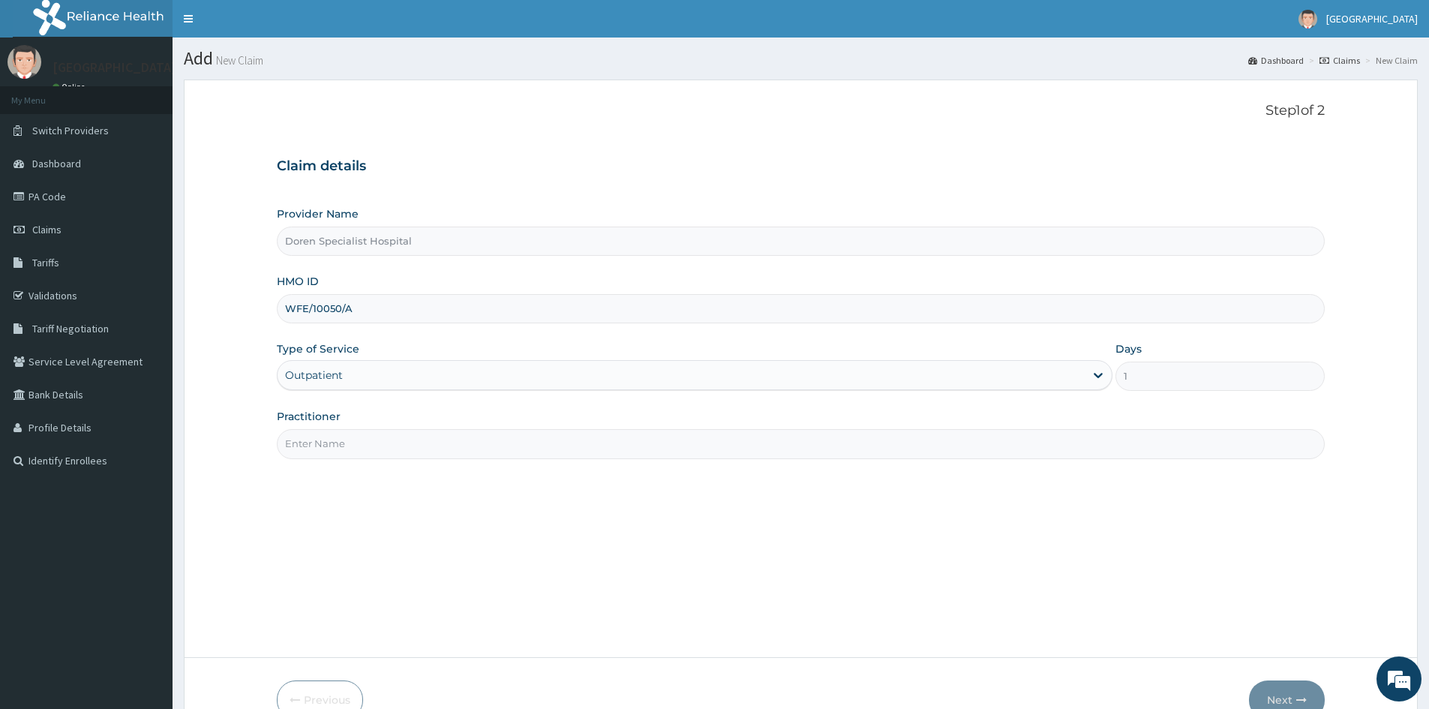
click at [325, 450] on input "Practitioner" at bounding box center [801, 443] width 1048 height 29
type input "DR DANIEL"
click at [1291, 694] on button "Next" at bounding box center [1287, 699] width 76 height 39
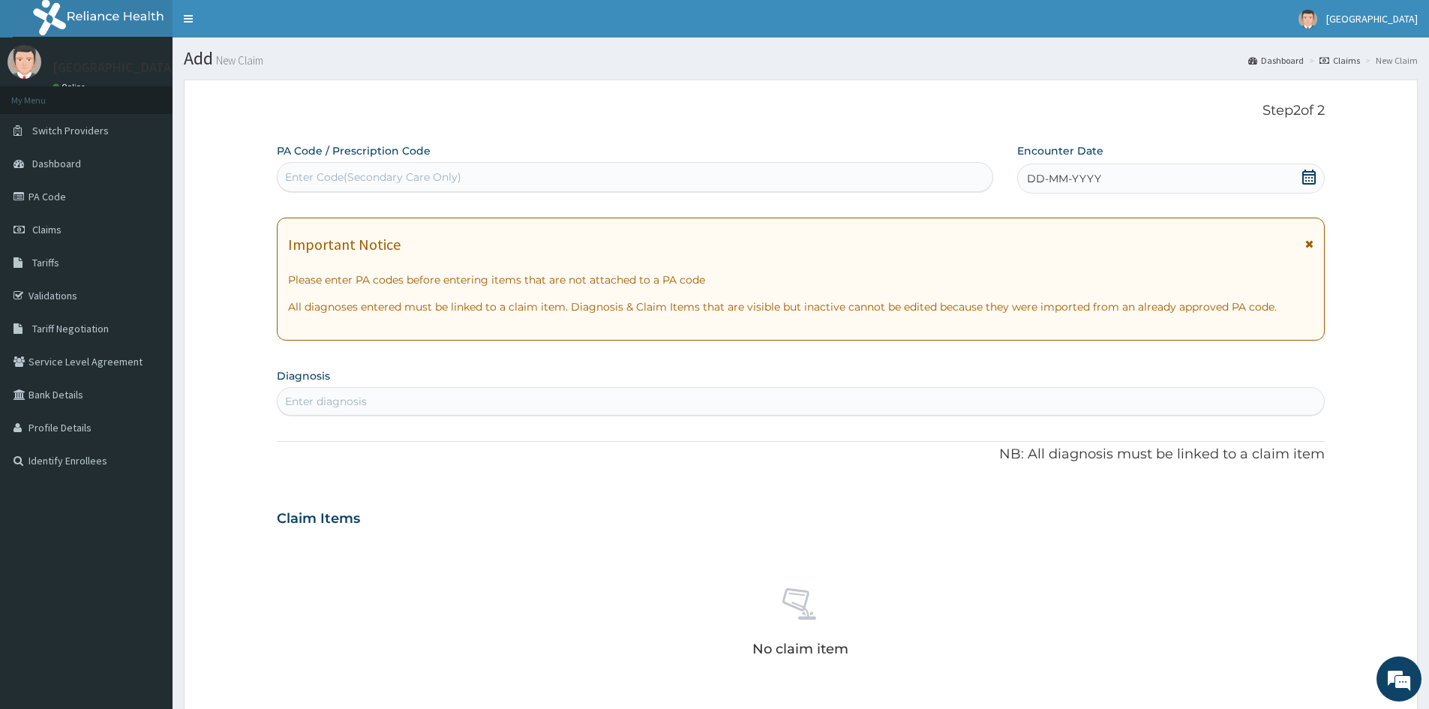
click at [298, 171] on div "Enter Code(Secondary Care Only)" at bounding box center [373, 176] width 176 height 15
paste input "PA/EDFC50"
type input "PA/EDFC50"
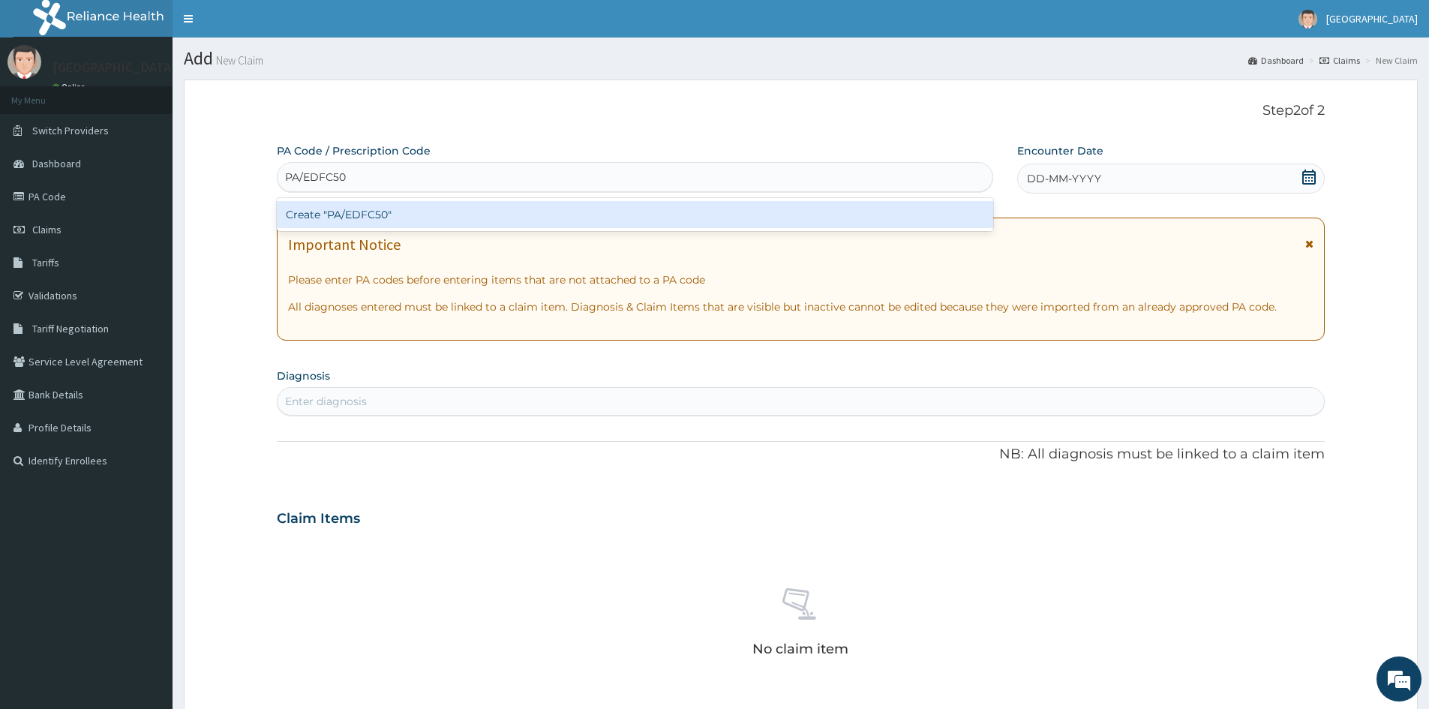
click at [359, 216] on div "Create "PA/EDFC50"" at bounding box center [635, 214] width 716 height 27
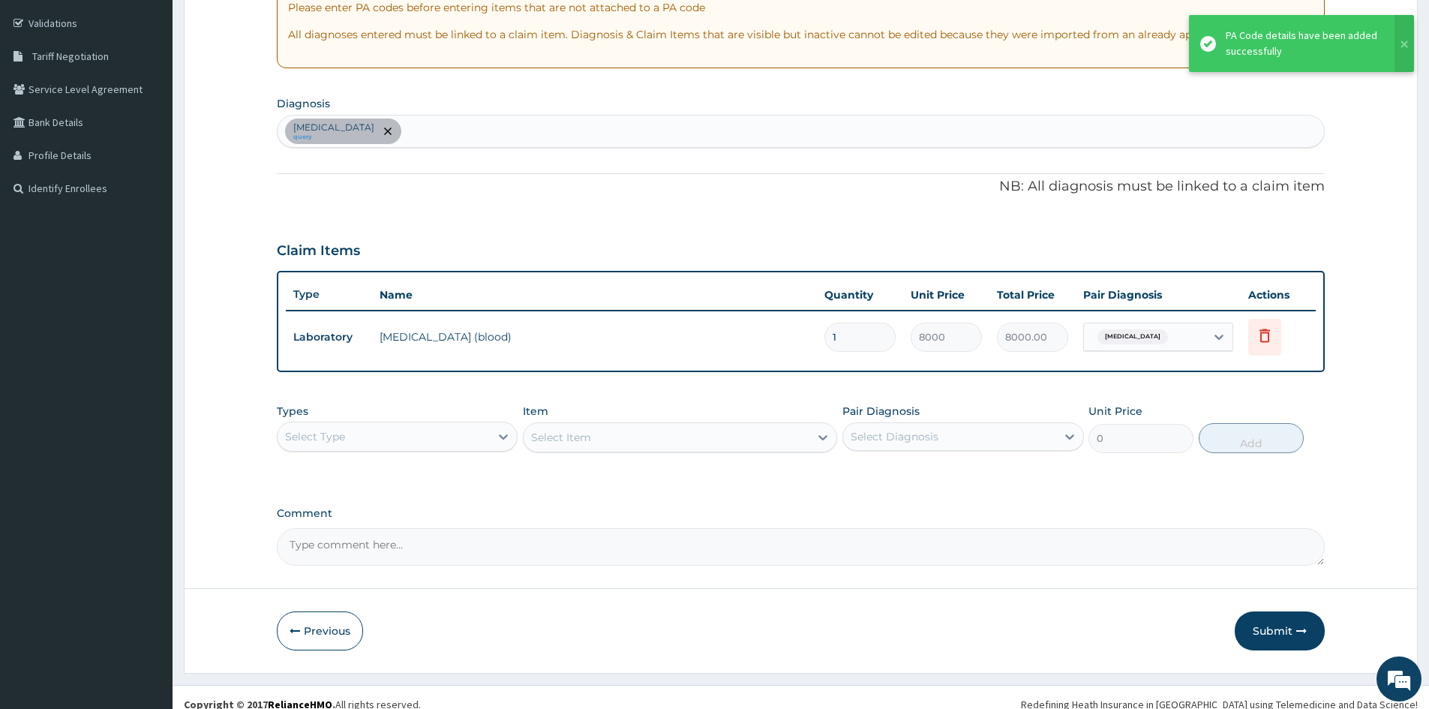
scroll to position [286, 0]
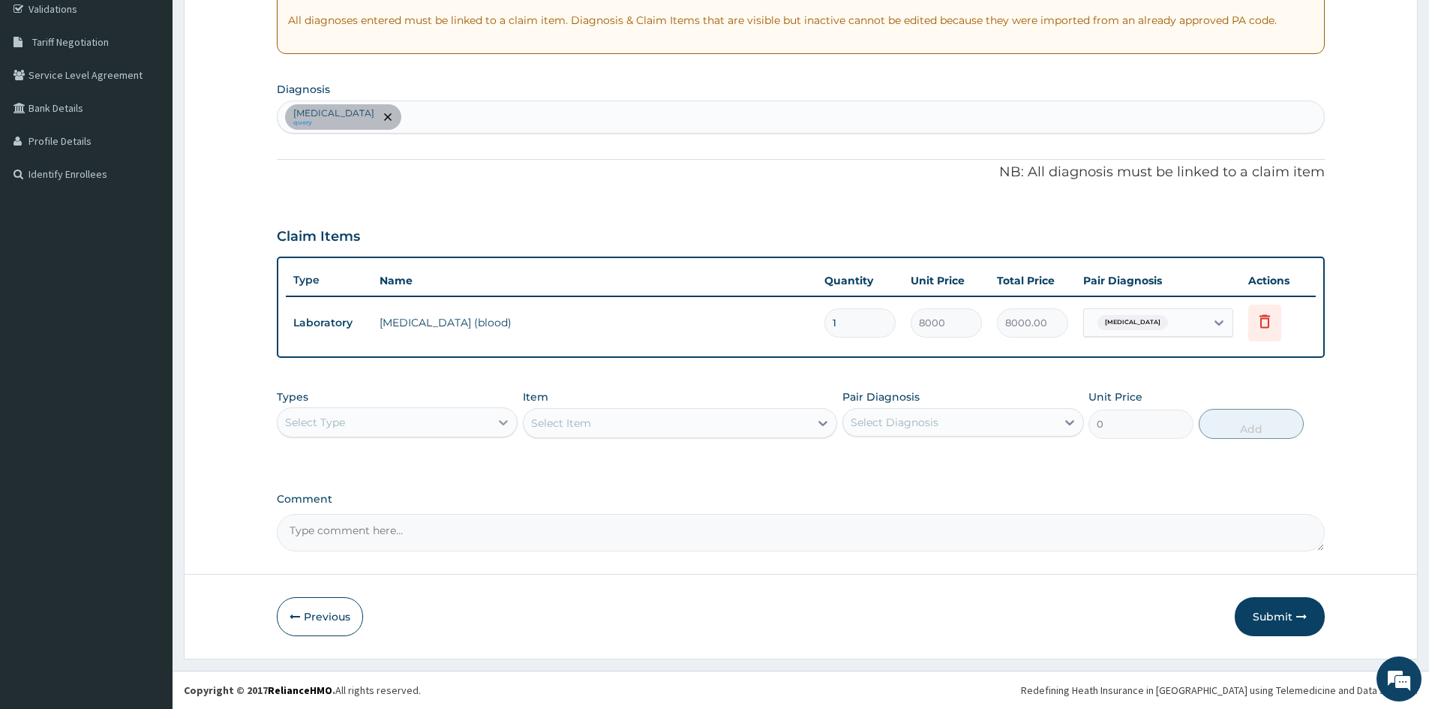
click at [496, 419] on icon at bounding box center [503, 422] width 15 height 15
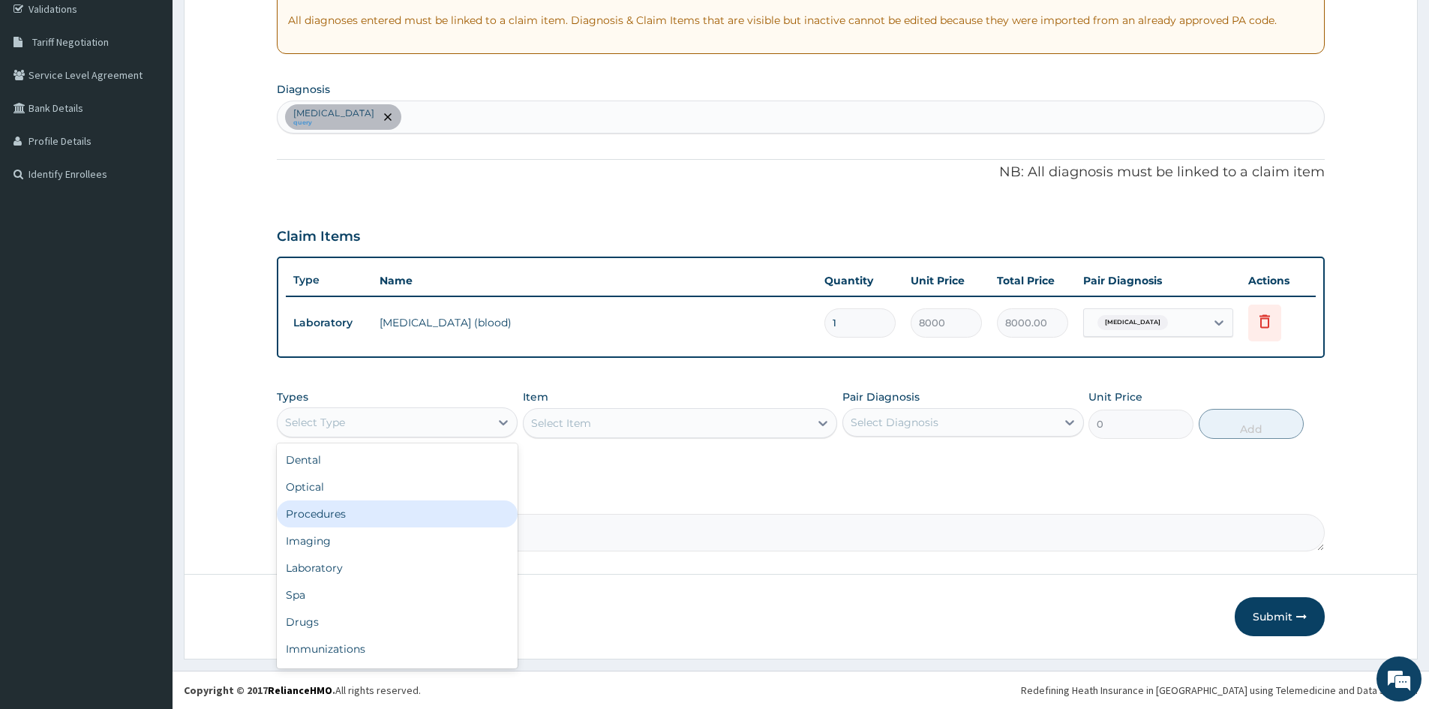
click at [358, 505] on div "Procedures" at bounding box center [397, 513] width 241 height 27
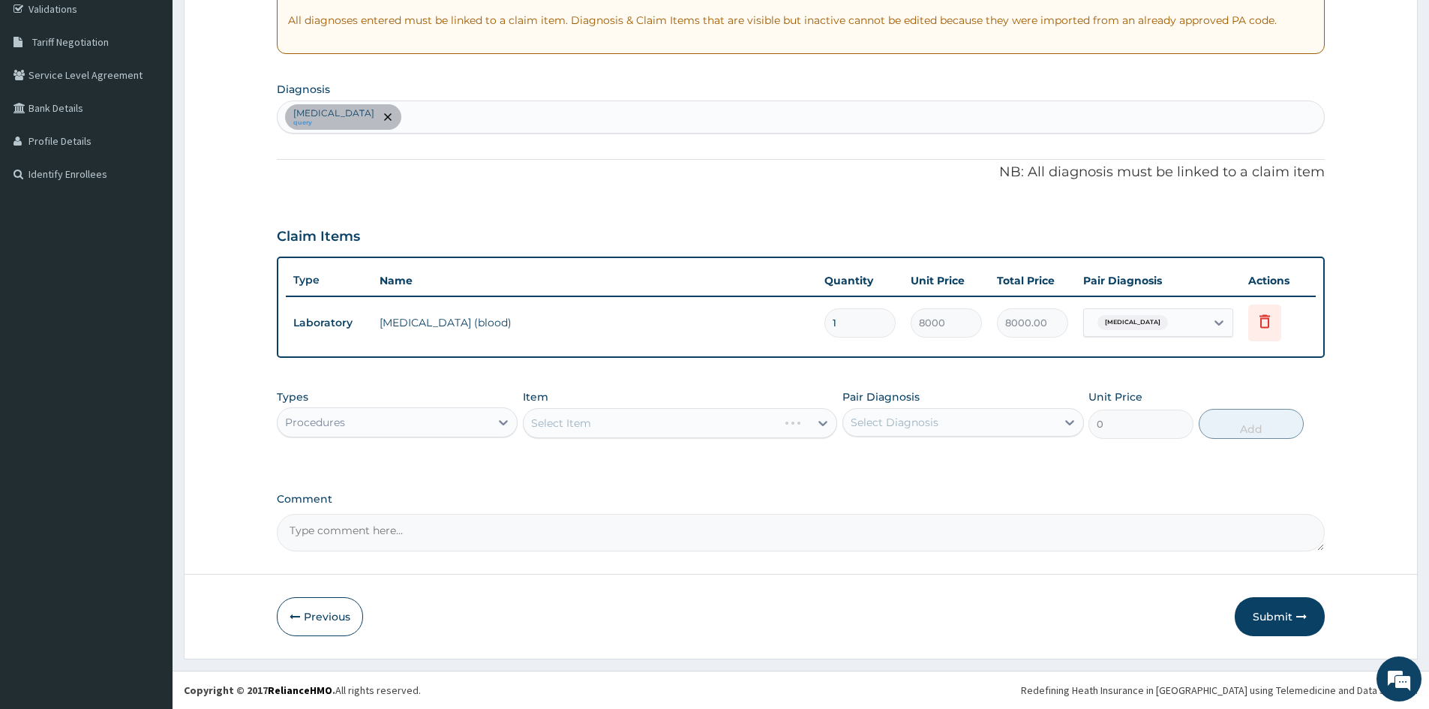
click at [886, 405] on div "Pair Diagnosis Select Diagnosis" at bounding box center [962, 413] width 241 height 49
click at [892, 427] on div "Select Diagnosis" at bounding box center [894, 422] width 88 height 15
click at [859, 462] on input "checkbox" at bounding box center [856, 459] width 10 height 10
checkbox input "true"
click at [382, 121] on div "Peptic ulcer query" at bounding box center [800, 116] width 1046 height 31
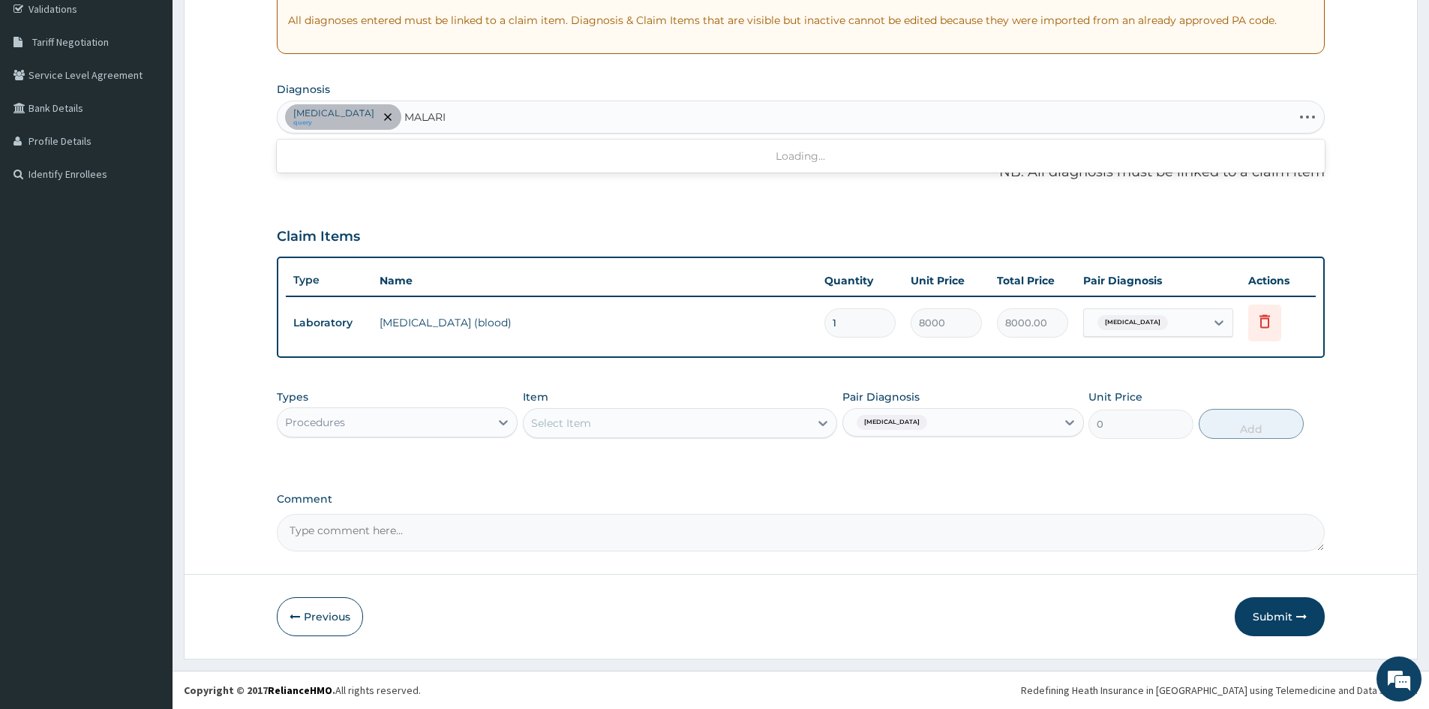
type input "MALARIA"
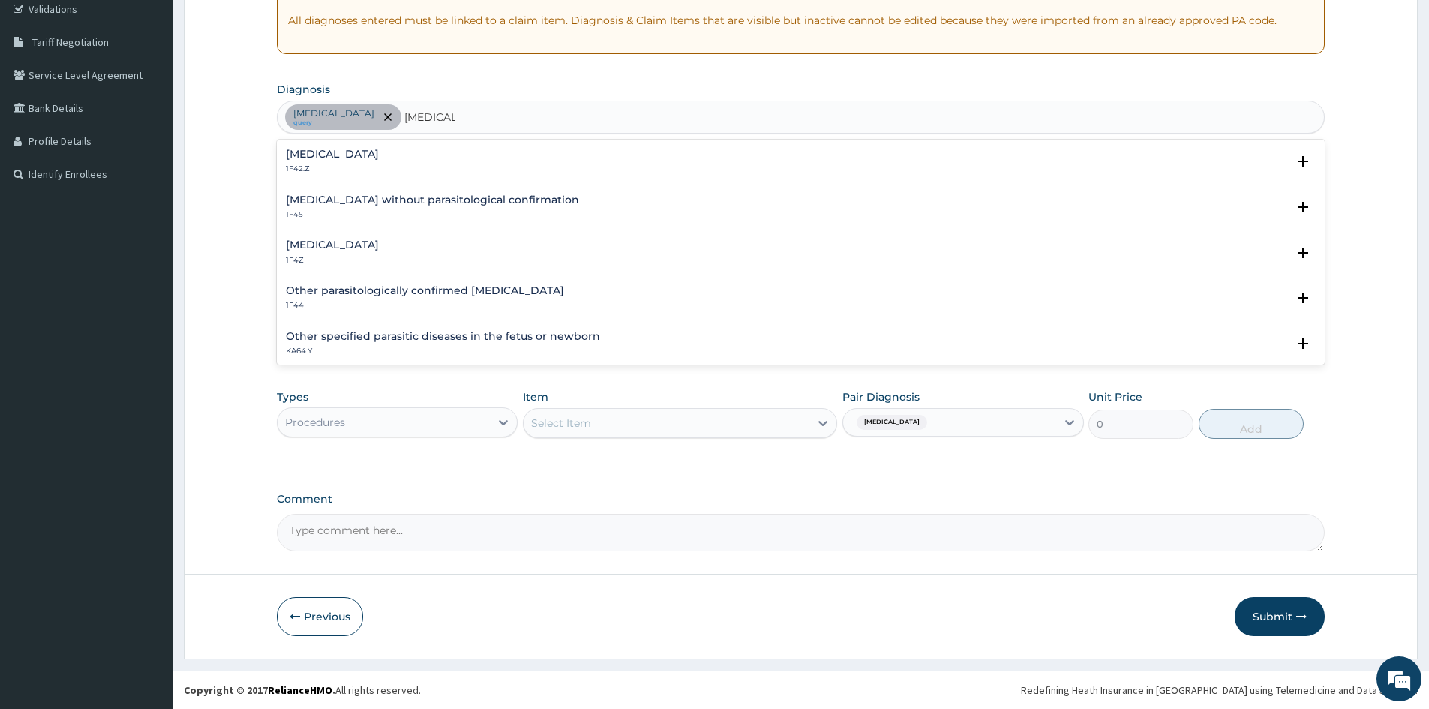
click at [316, 256] on p "1F4Z" at bounding box center [332, 260] width 93 height 10
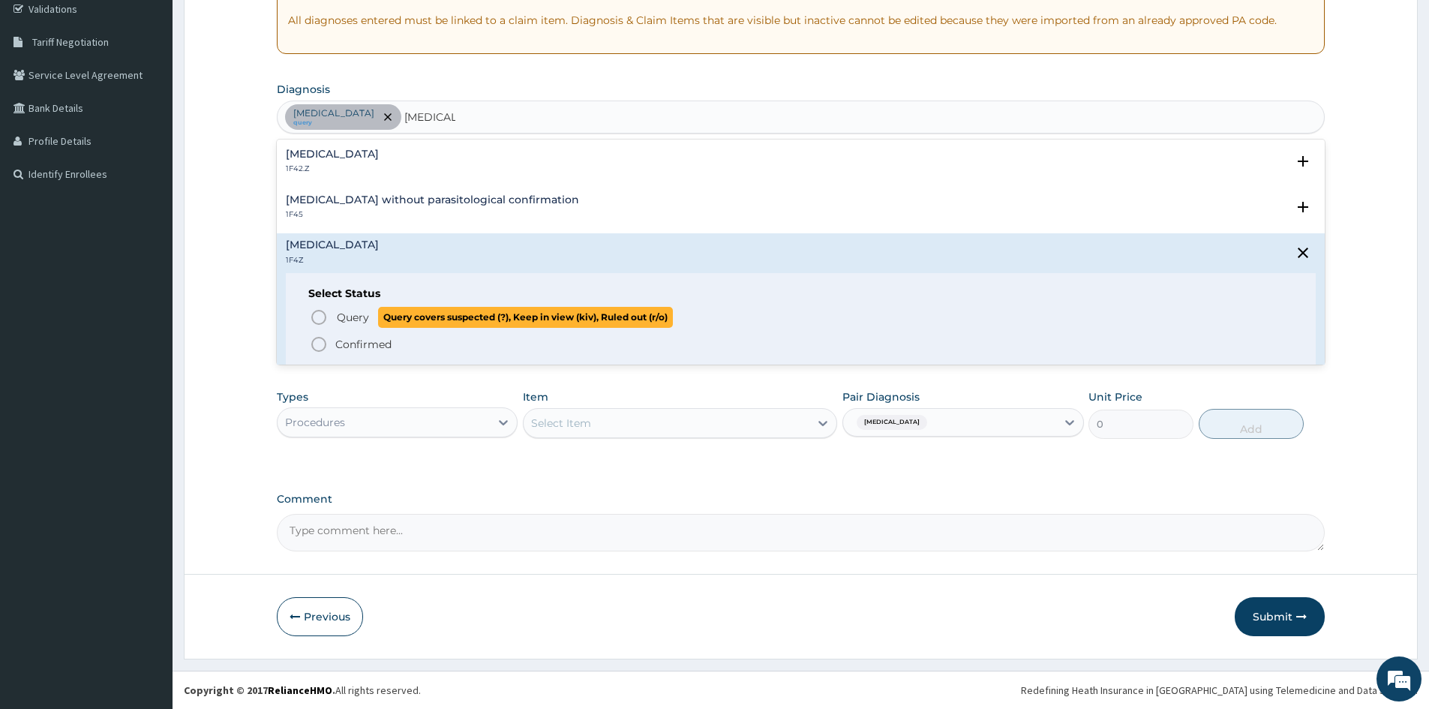
drag, startPoint x: 319, startPoint y: 319, endPoint x: 591, endPoint y: 204, distance: 295.4
click at [319, 319] on icon "status option query" at bounding box center [319, 317] width 18 height 18
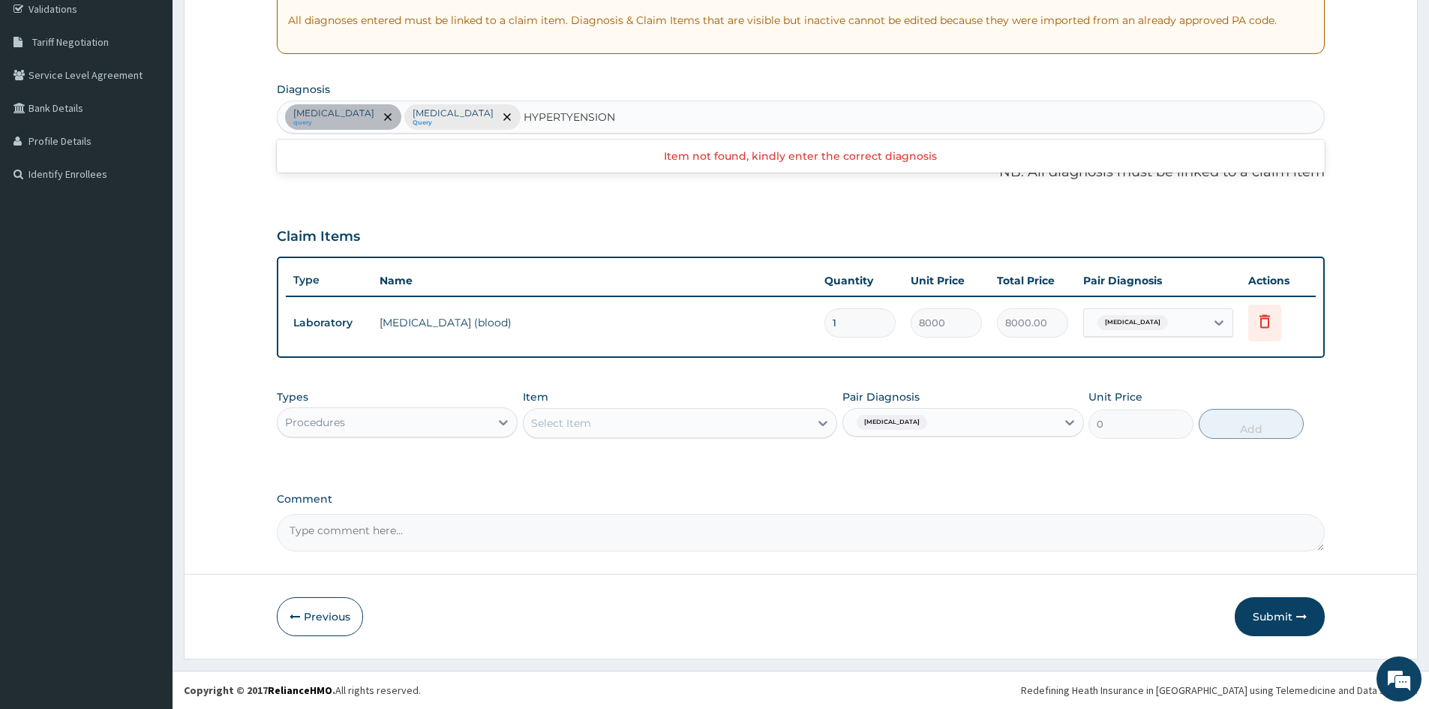
click at [557, 120] on input "HYPERTYENSION" at bounding box center [569, 116] width 93 height 15
type input "HYPERTENSION"
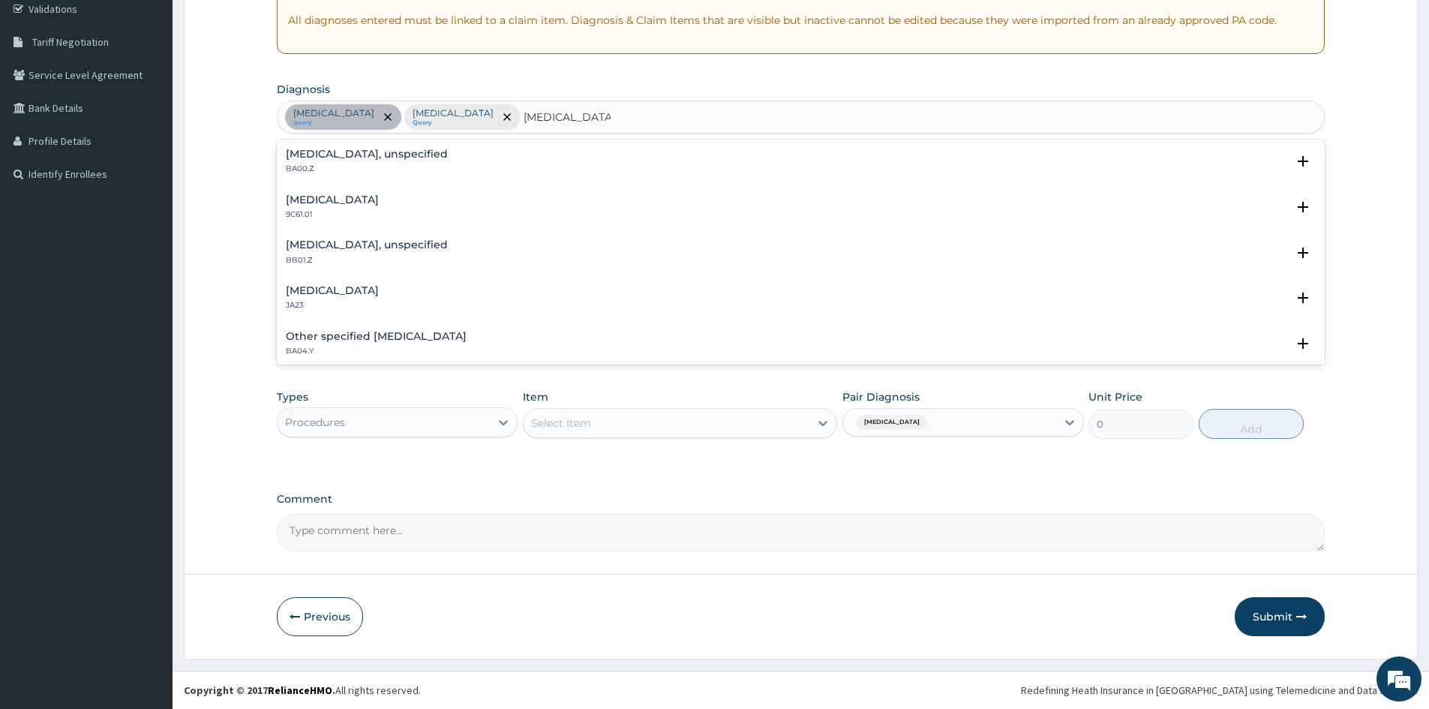
click at [326, 175] on div "Essential hypertension, unspecified BA00.Z Select Status Query Query covers sus…" at bounding box center [801, 165] width 1030 height 34
click at [302, 163] on p "BA00.Z" at bounding box center [367, 168] width 162 height 10
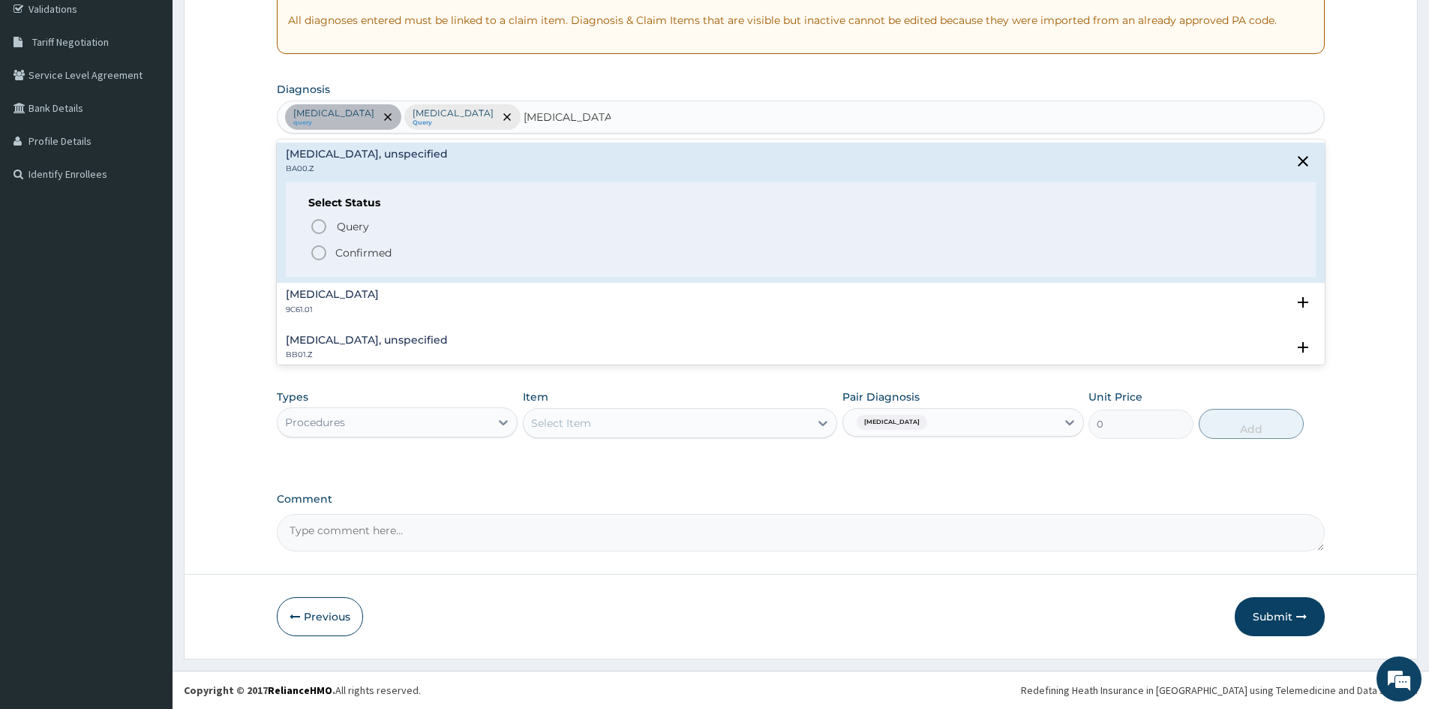
click at [319, 256] on icon "status option filled" at bounding box center [319, 253] width 18 height 18
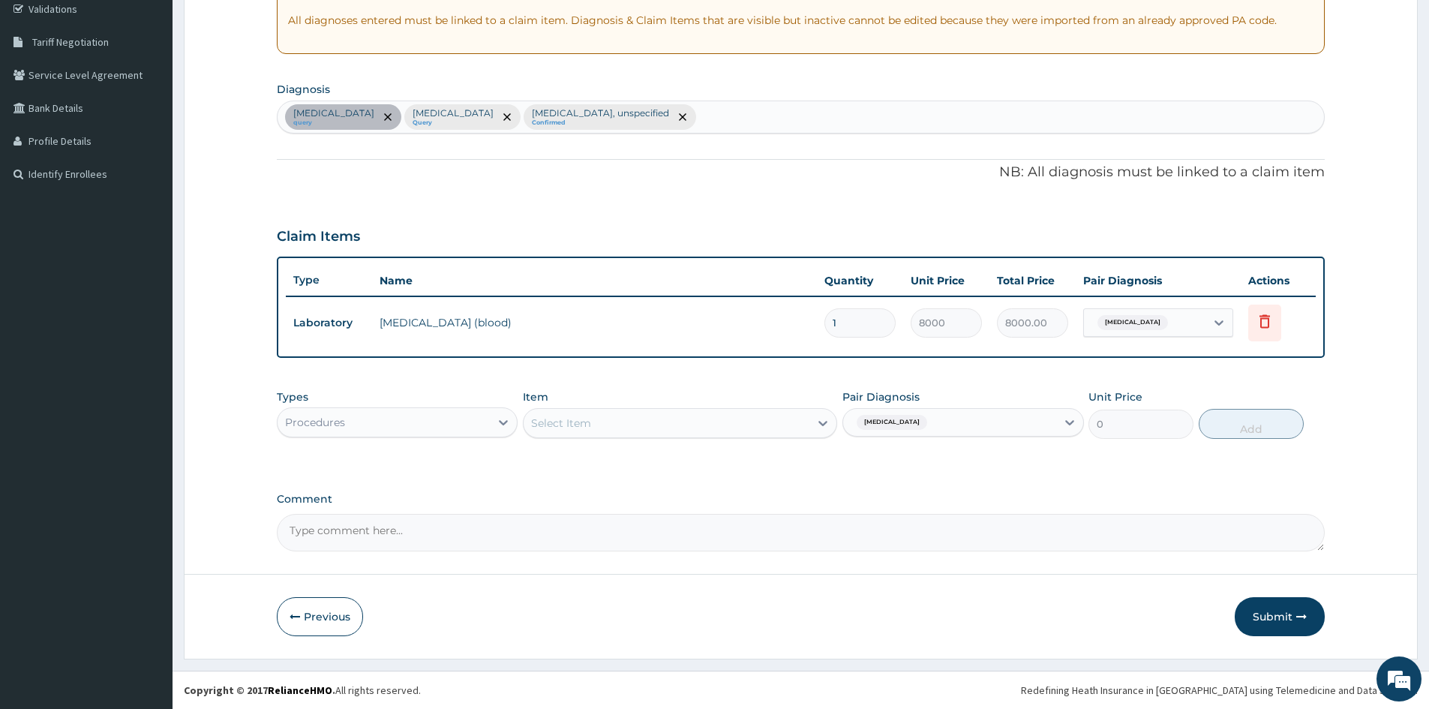
click at [603, 428] on div "Select Item" at bounding box center [666, 423] width 286 height 24
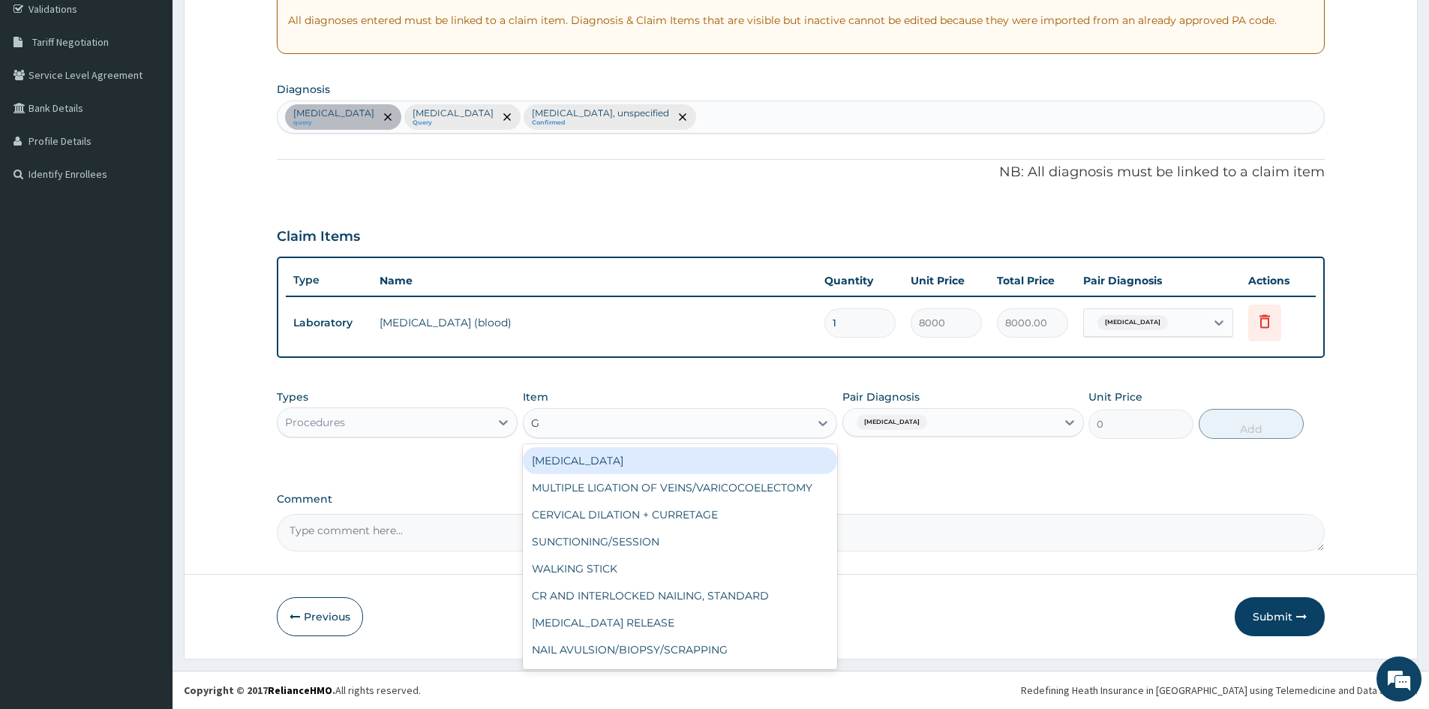
type input "GP"
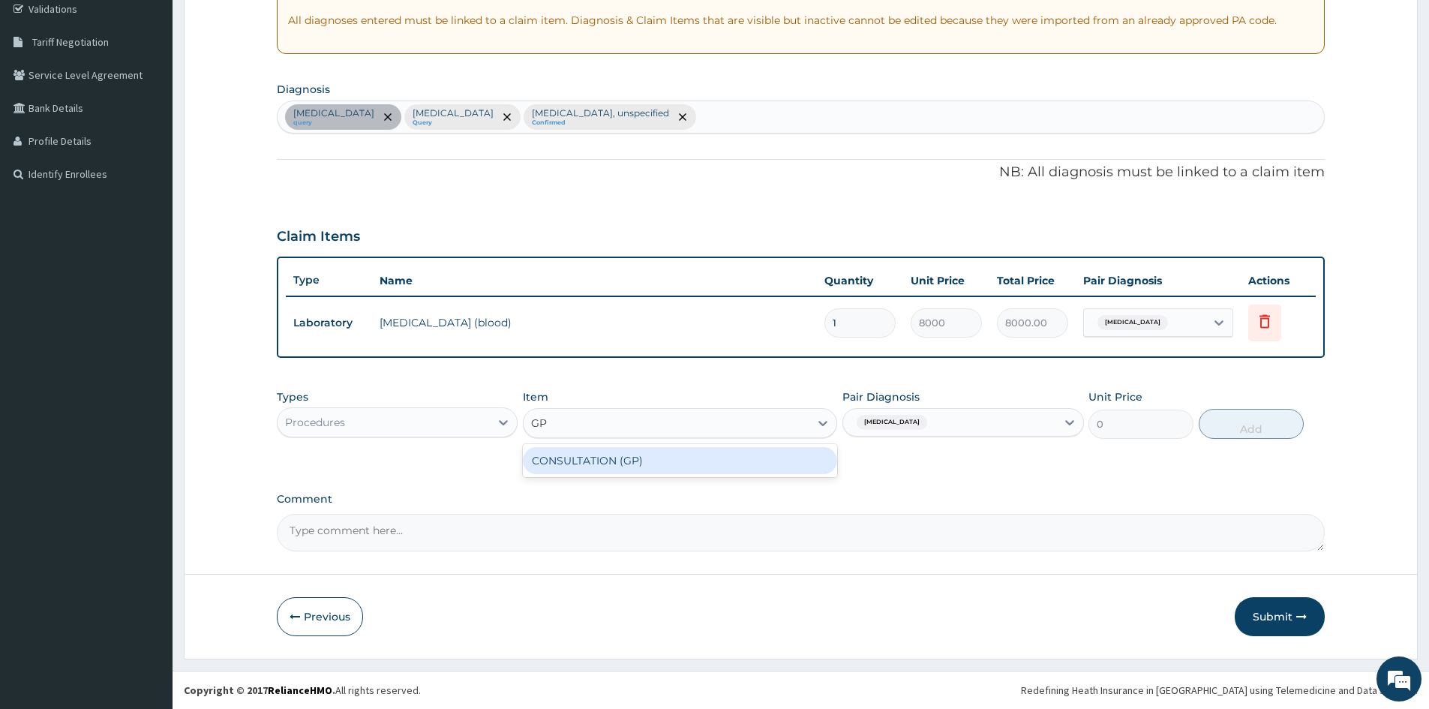
click at [652, 457] on div "CONSULTATION (GP)" at bounding box center [680, 460] width 314 height 27
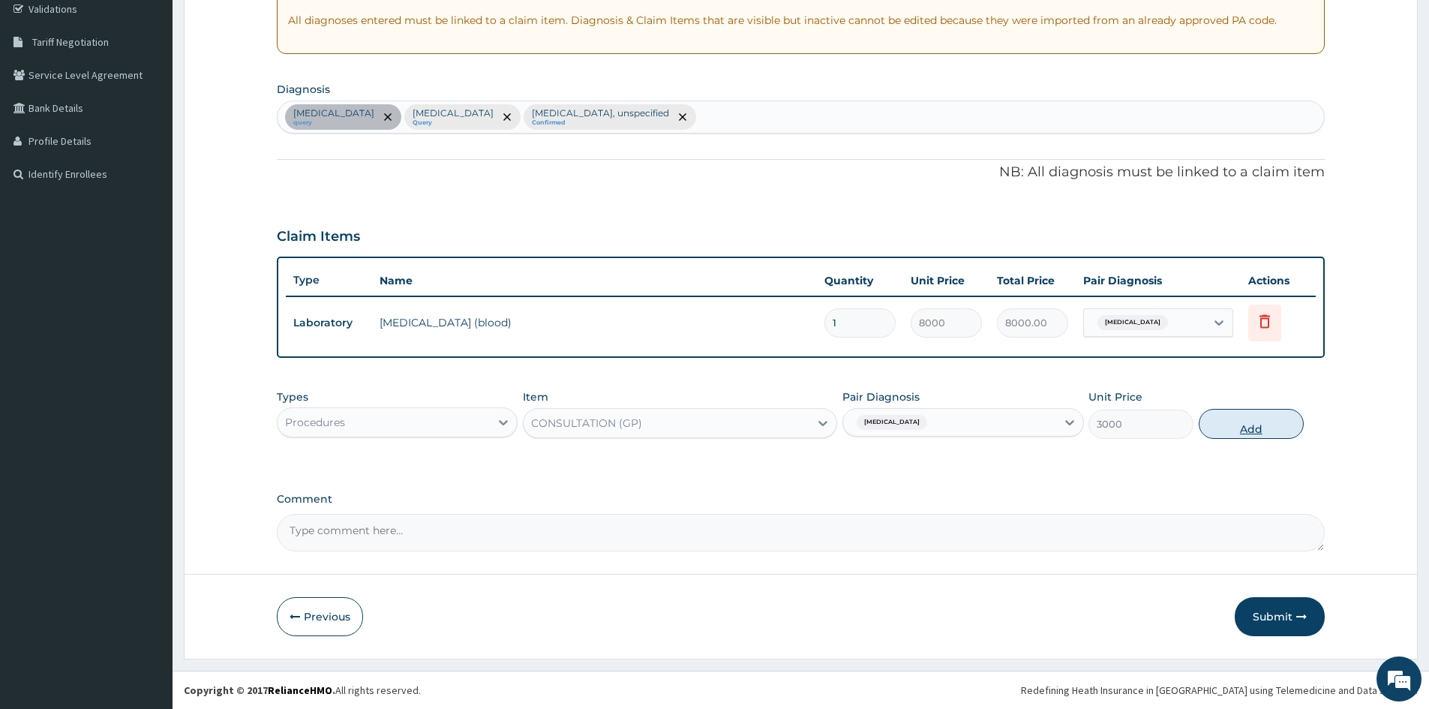
click at [1243, 421] on button "Add" at bounding box center [1250, 424] width 105 height 30
type input "0"
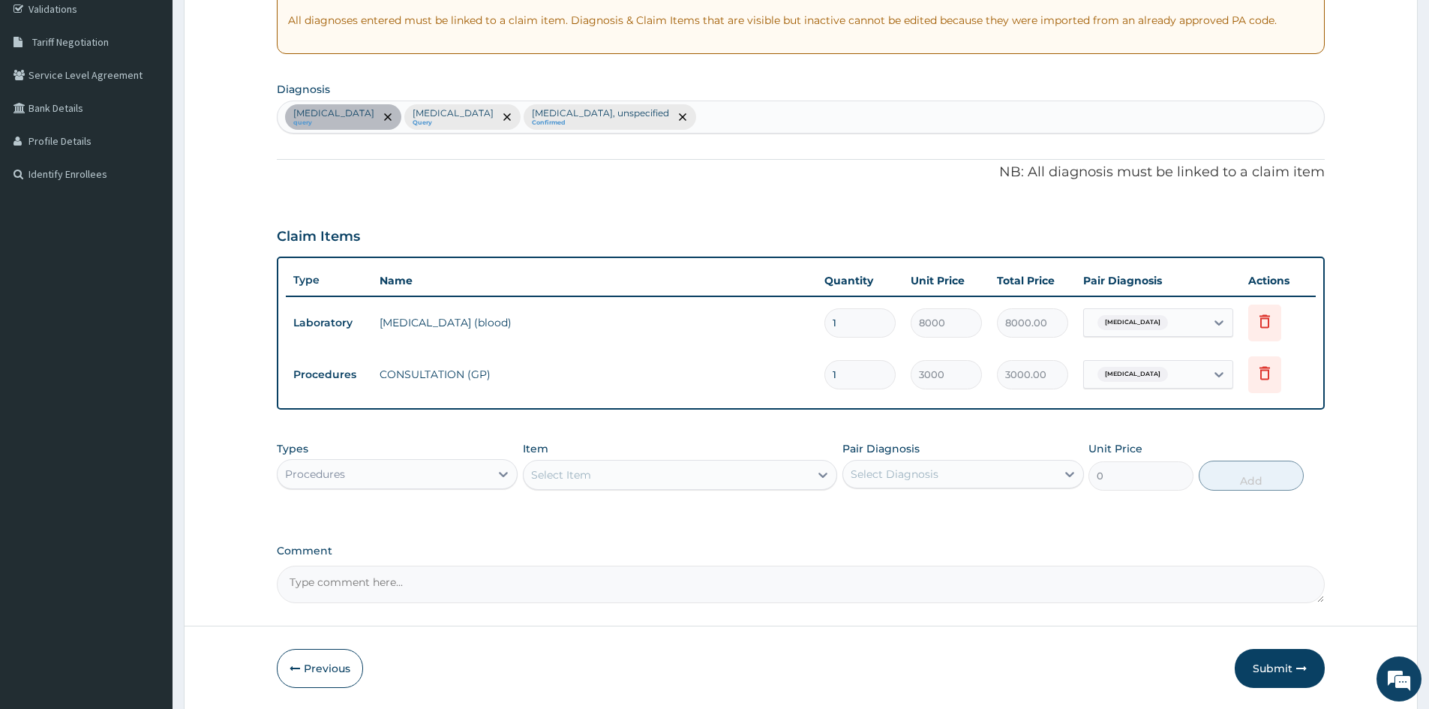
click at [484, 476] on div "Procedures" at bounding box center [383, 474] width 212 height 24
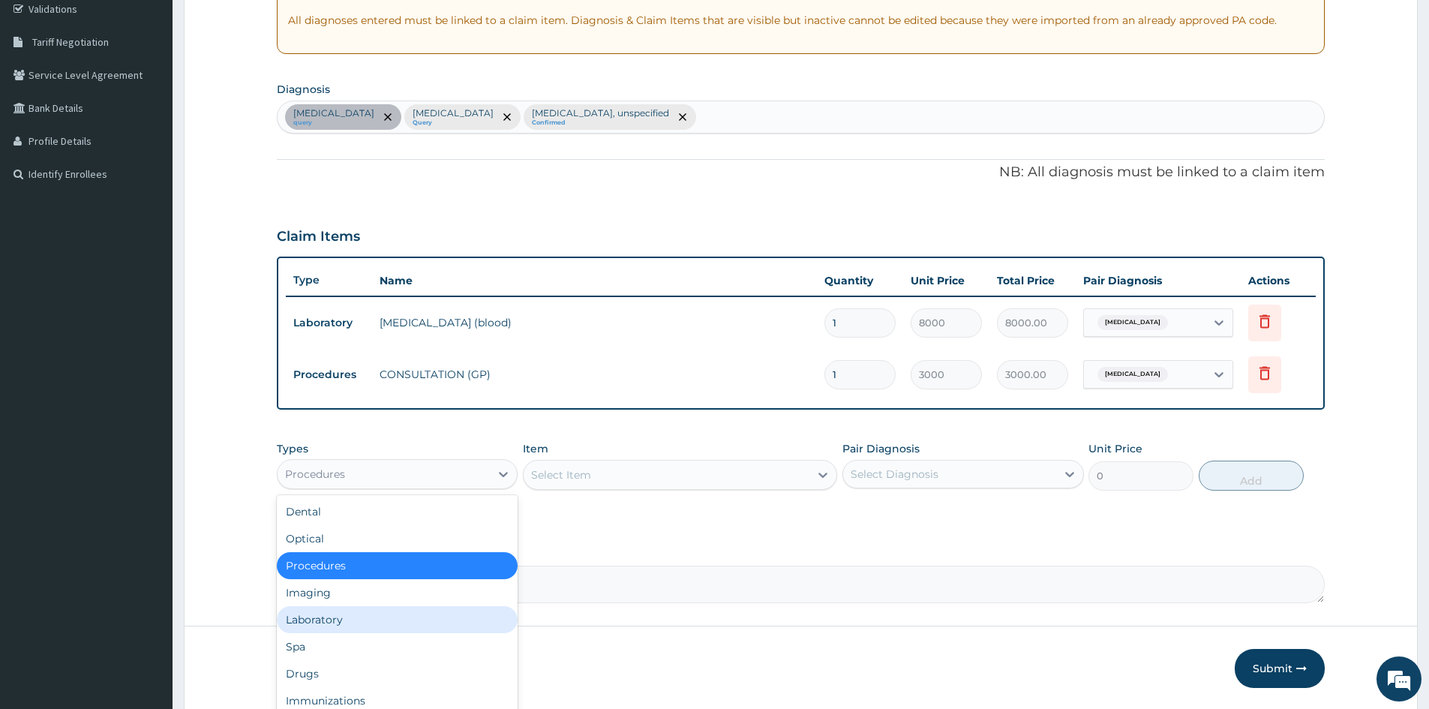
click at [332, 619] on div "Laboratory" at bounding box center [397, 619] width 241 height 27
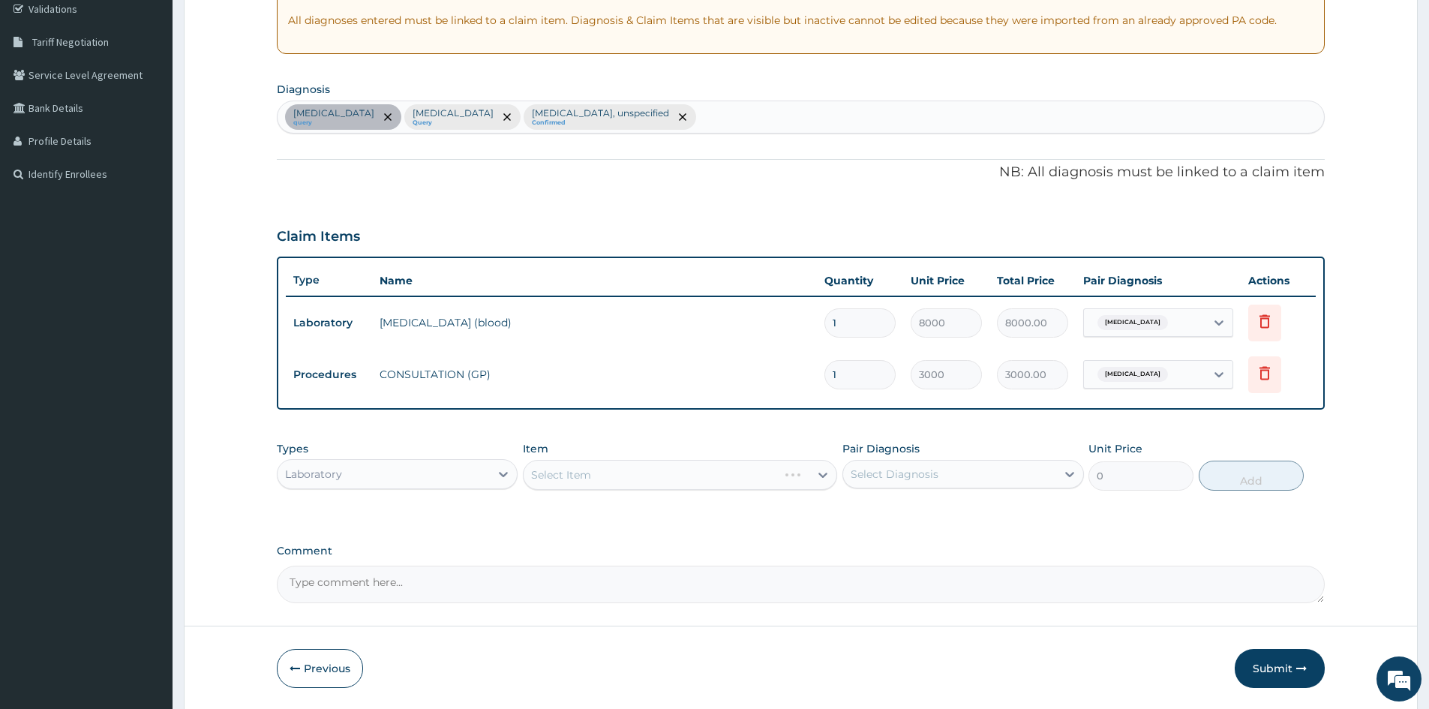
click at [917, 472] on div "Select Diagnosis" at bounding box center [894, 473] width 88 height 15
click at [850, 508] on div "Peptic ulcer" at bounding box center [962, 512] width 241 height 31
checkbox input "true"
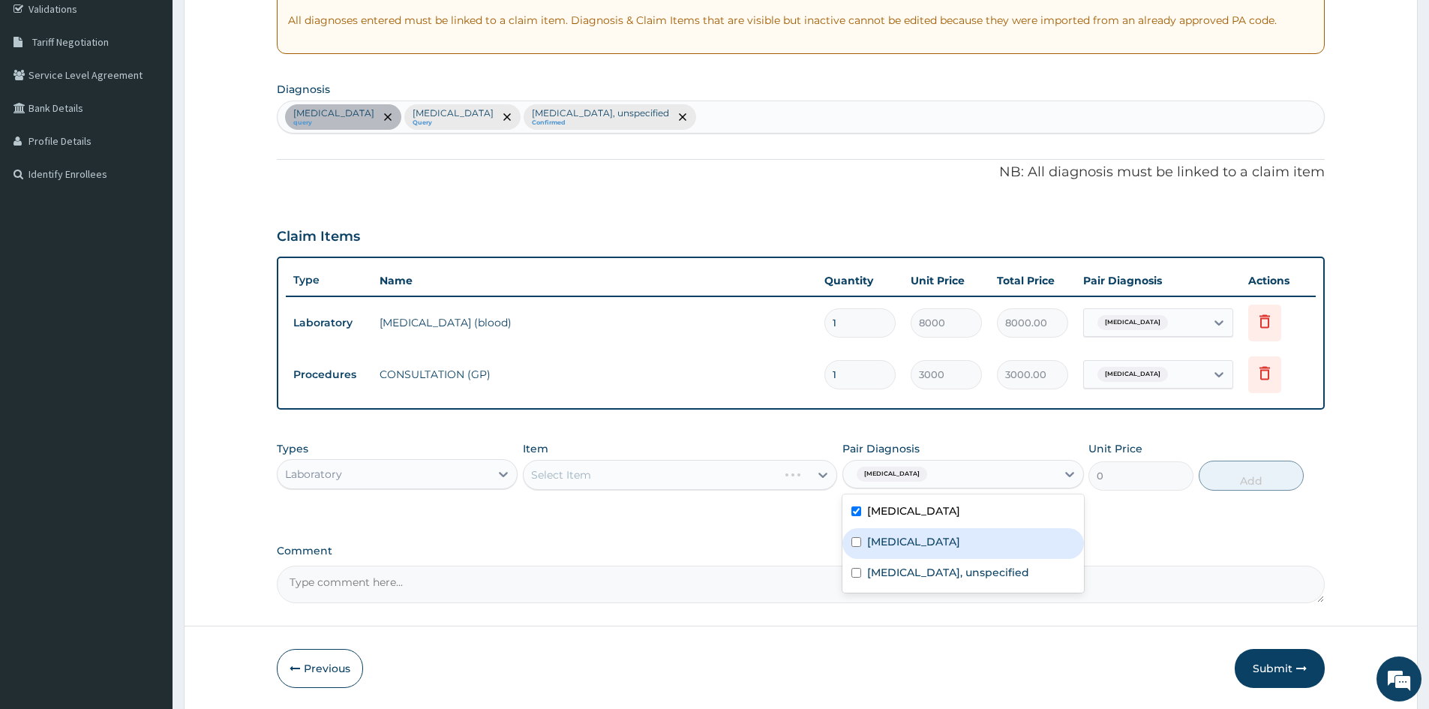
click at [854, 550] on div "Malaria, unspecified" at bounding box center [962, 543] width 241 height 31
checkbox input "true"
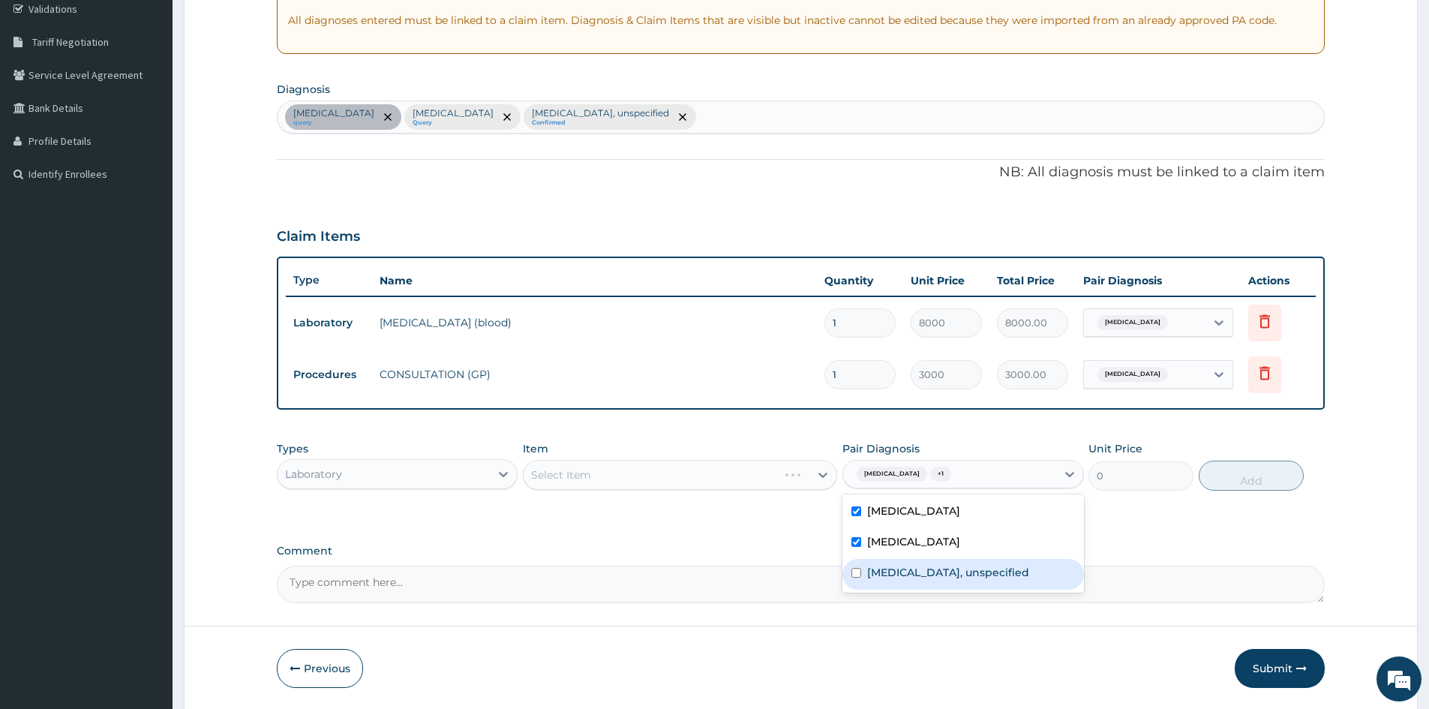
click at [855, 579] on div "Essential hypertension, unspecified" at bounding box center [962, 574] width 241 height 31
checkbox input "true"
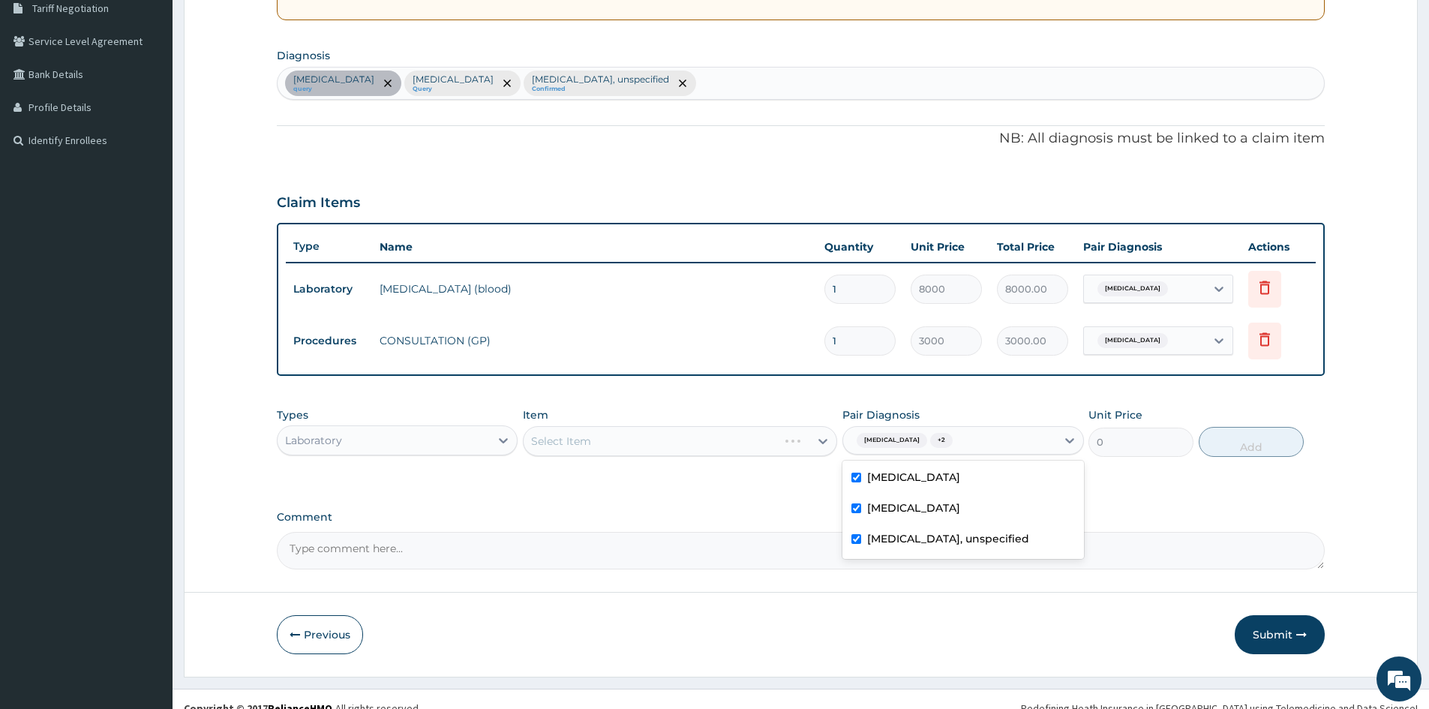
scroll to position [338, 0]
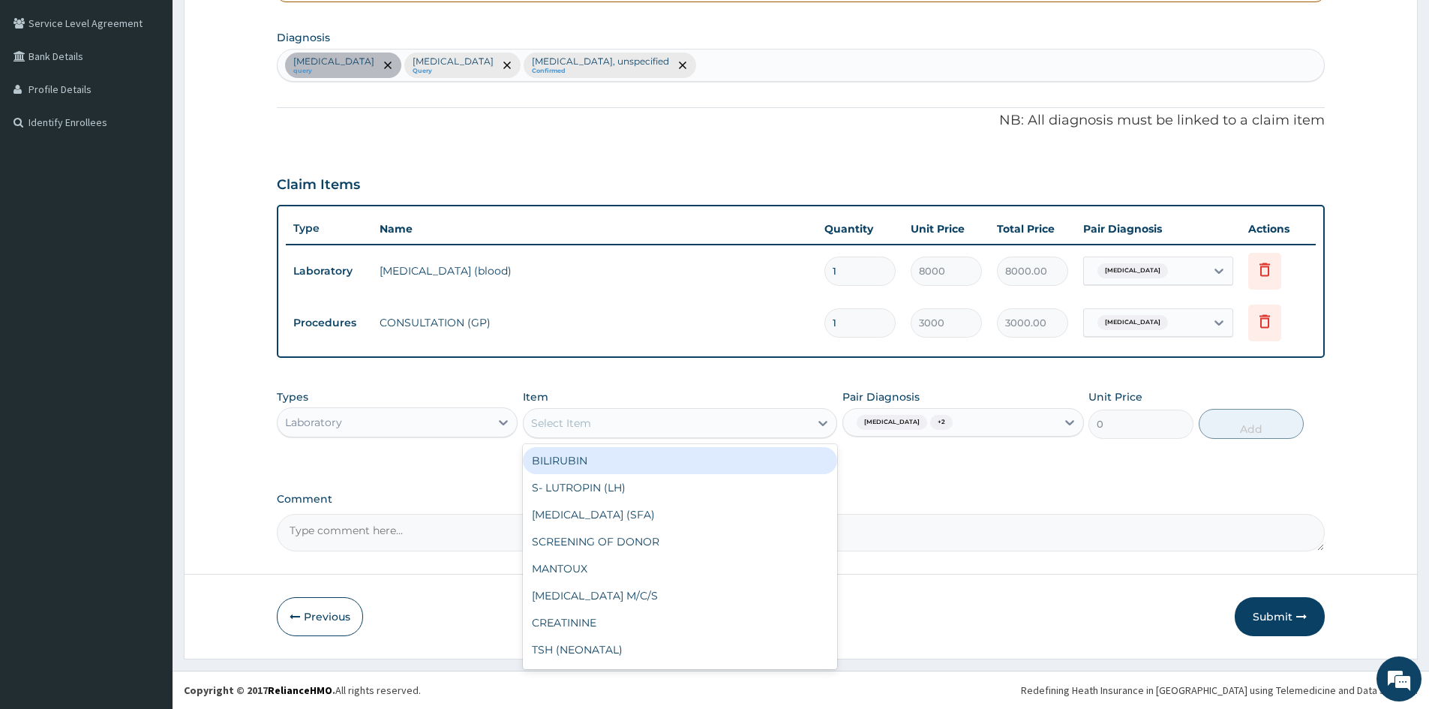
click at [652, 420] on div "Select Item" at bounding box center [666, 423] width 286 height 24
type input "FULL"
click at [665, 467] on div "FULL BLOOD COUNT" at bounding box center [680, 460] width 314 height 27
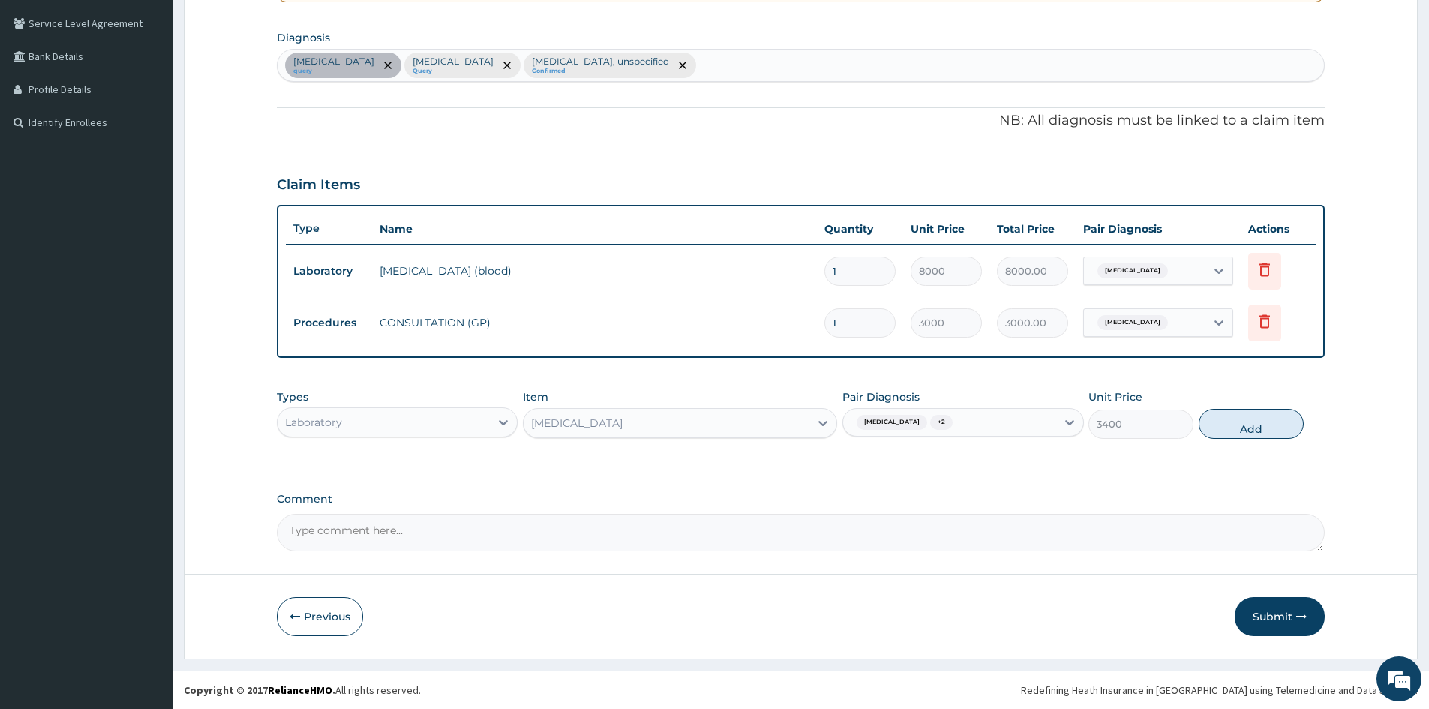
click at [1254, 426] on button "Add" at bounding box center [1250, 424] width 105 height 30
type input "0"
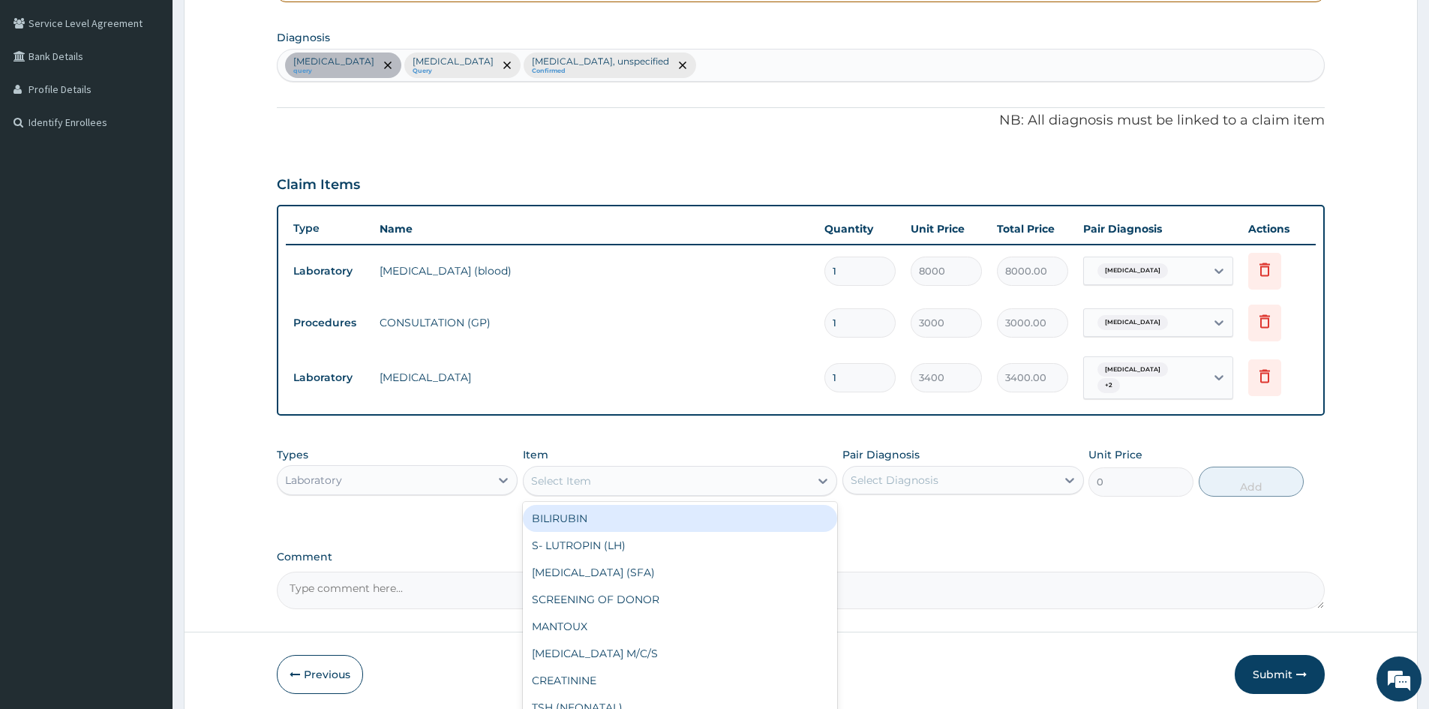
click at [683, 474] on div "Select Item" at bounding box center [666, 481] width 286 height 24
type input "MALA"
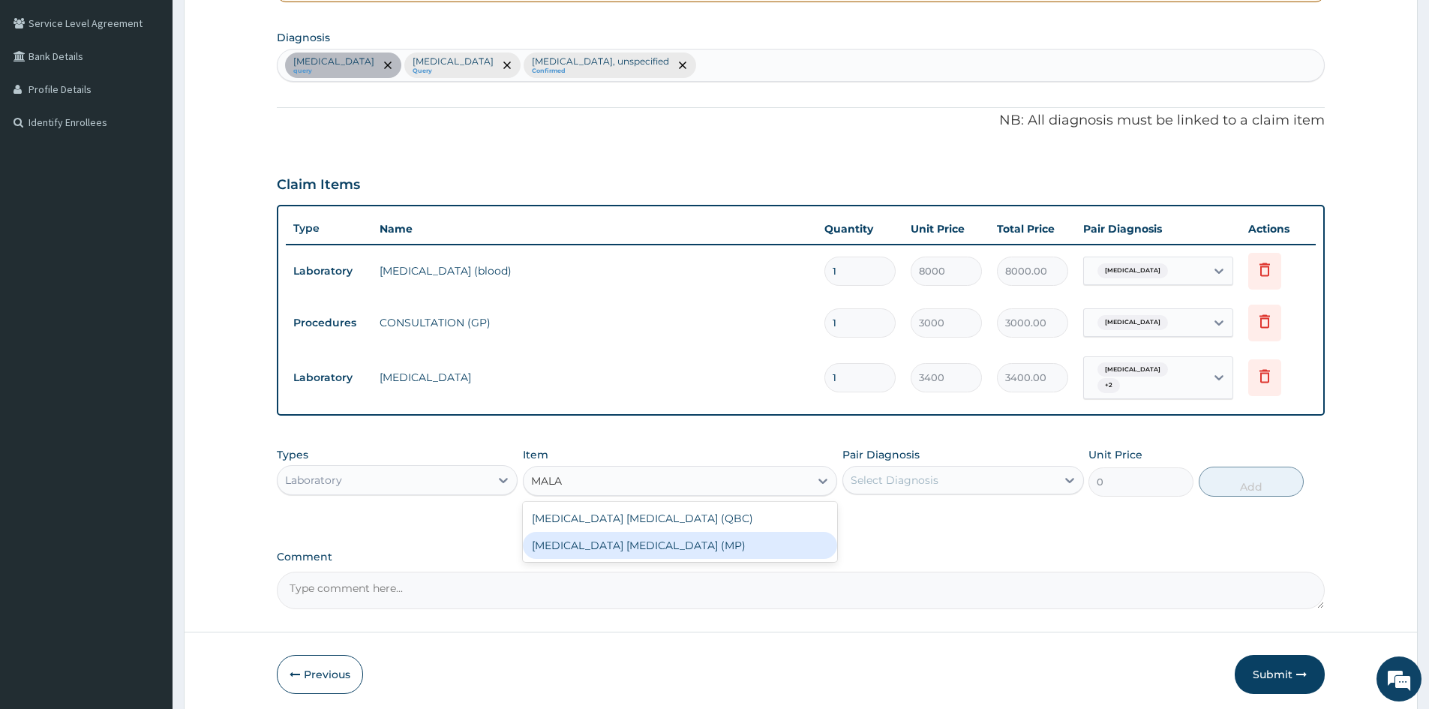
click at [697, 544] on div "MALARIA PARASITE (MP)" at bounding box center [680, 545] width 314 height 27
type input "2100"
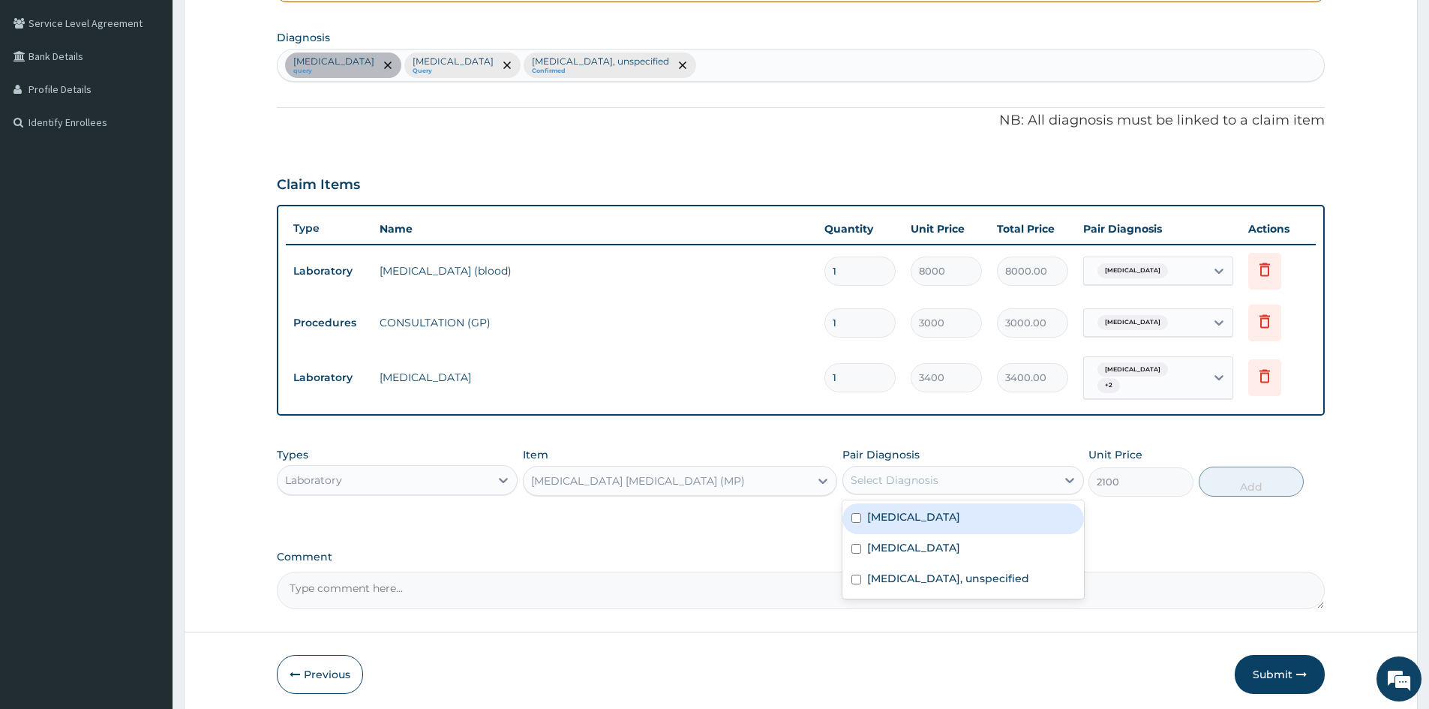
click at [869, 472] on div "Select Diagnosis" at bounding box center [894, 479] width 88 height 15
click at [859, 513] on input "checkbox" at bounding box center [856, 518] width 10 height 10
checkbox input "true"
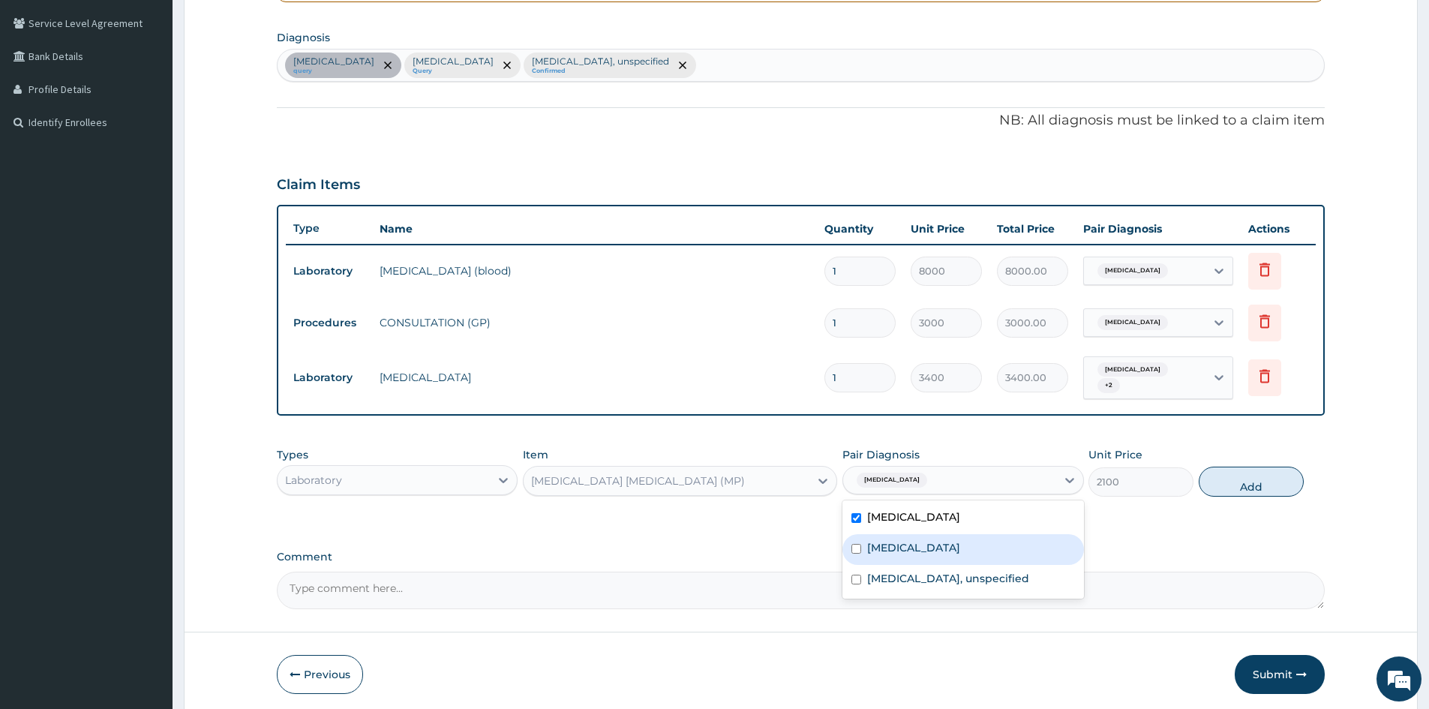
click at [857, 550] on div "Malaria, unspecified" at bounding box center [962, 549] width 241 height 31
checkbox input "true"
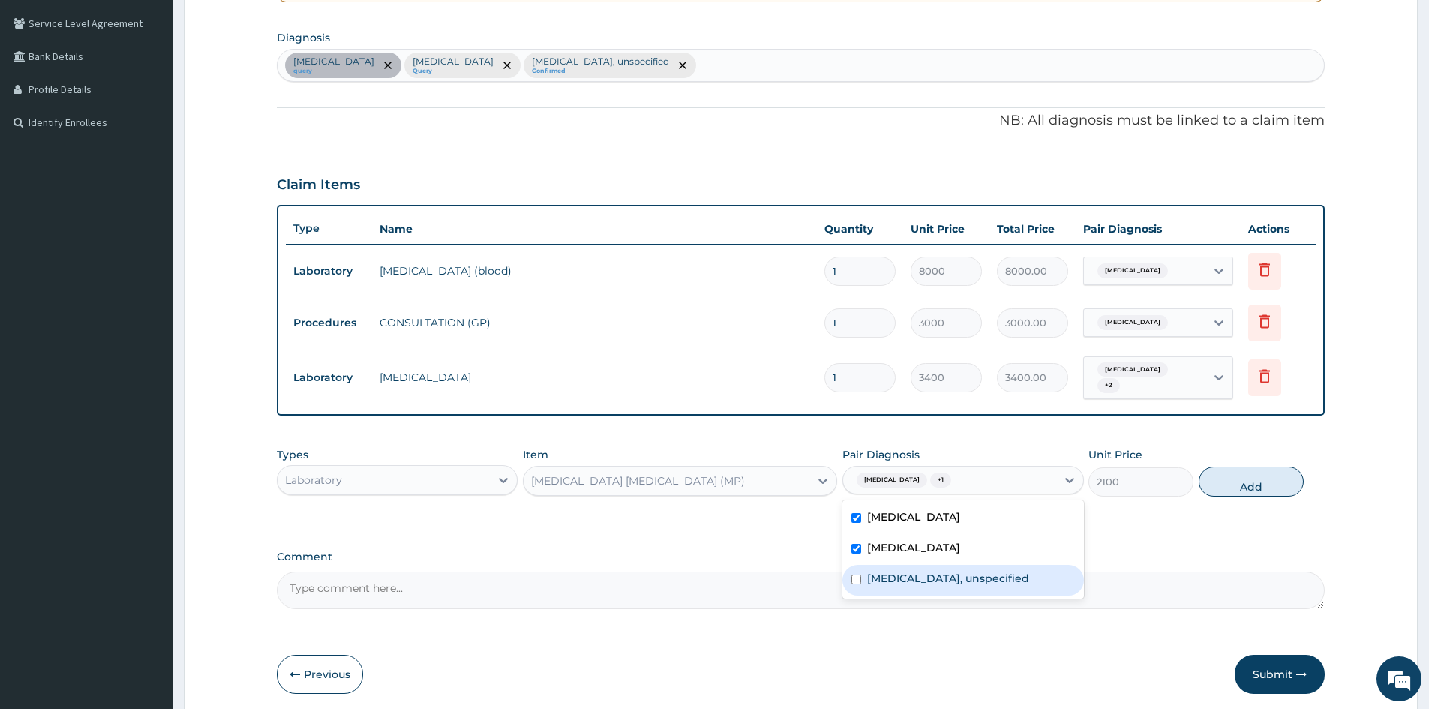
drag, startPoint x: 853, startPoint y: 577, endPoint x: 1318, endPoint y: 439, distance: 485.0
click at [856, 576] on input "checkbox" at bounding box center [856, 579] width 10 height 10
checkbox input "true"
drag, startPoint x: 1261, startPoint y: 477, endPoint x: 890, endPoint y: 498, distance: 371.8
click at [1259, 477] on button "Add" at bounding box center [1250, 481] width 105 height 30
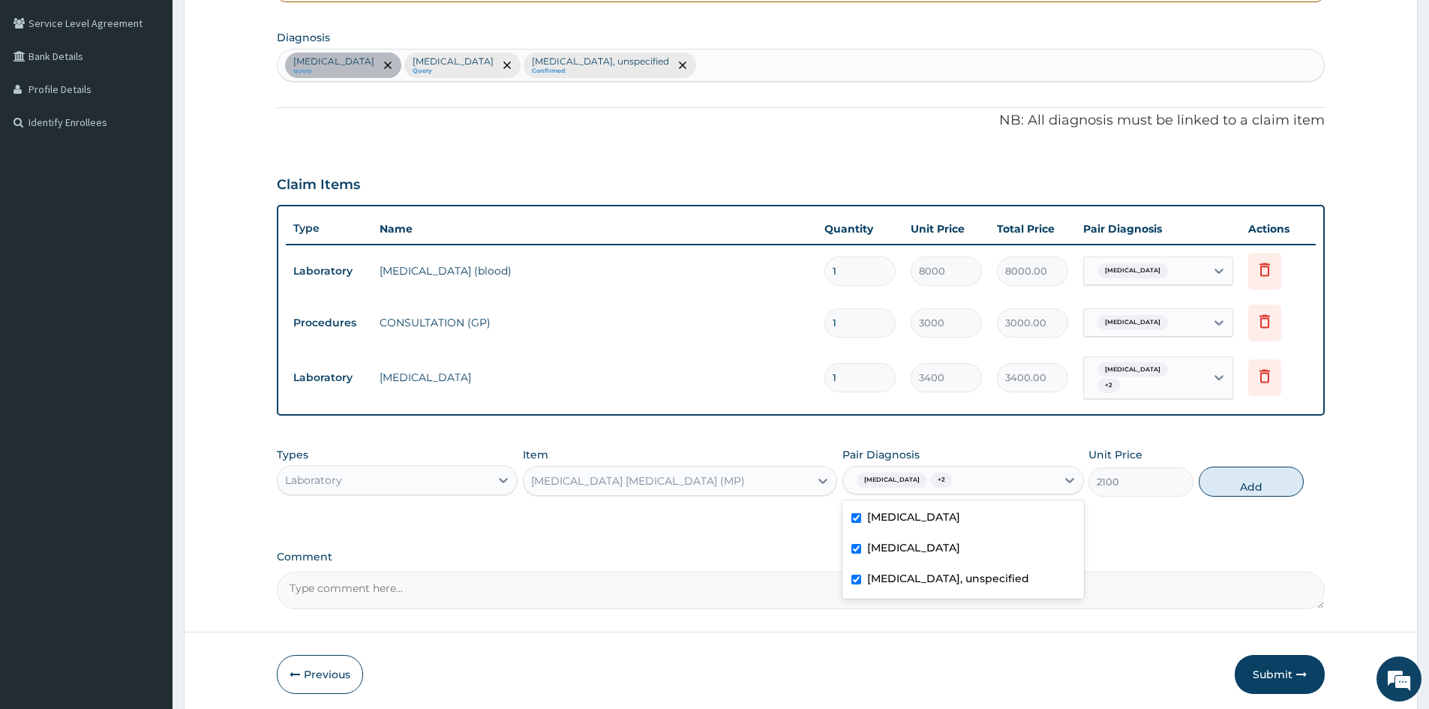
type input "0"
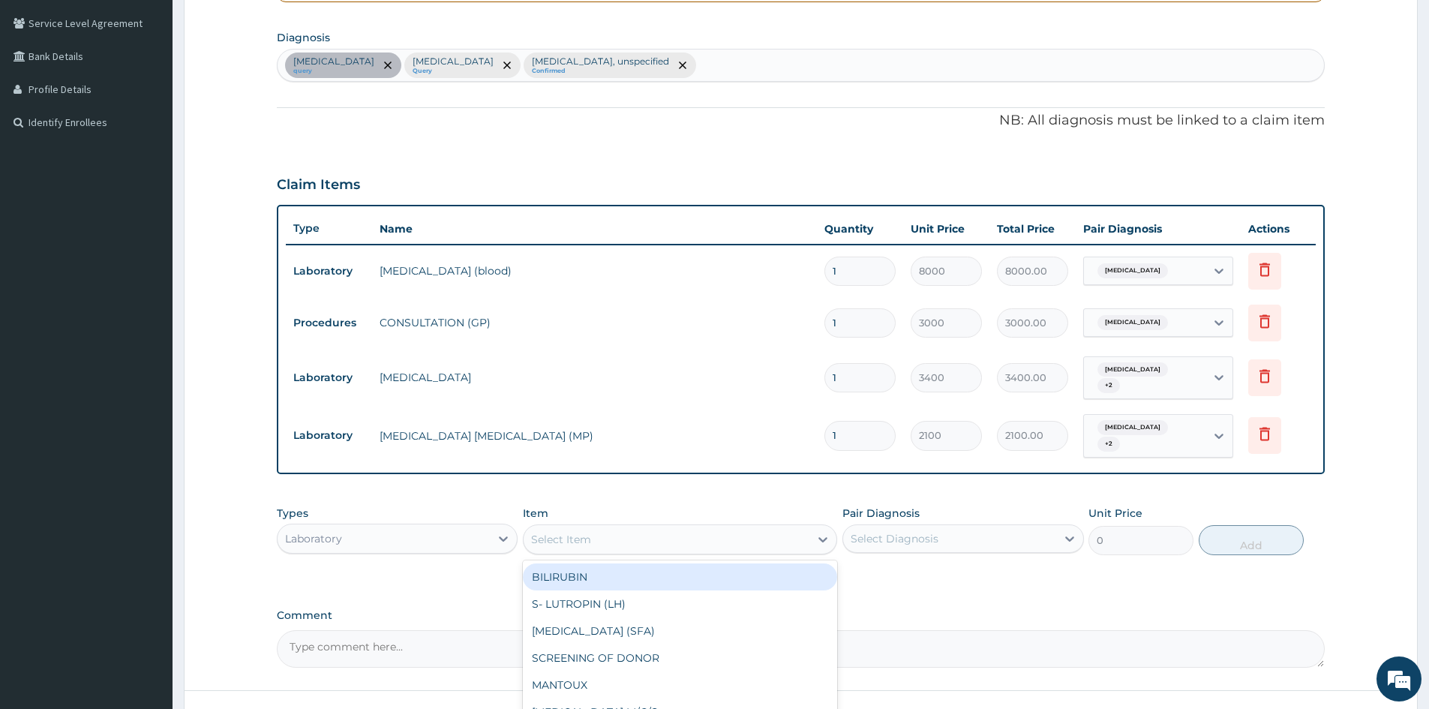
click at [715, 527] on div "Select Item" at bounding box center [666, 539] width 286 height 24
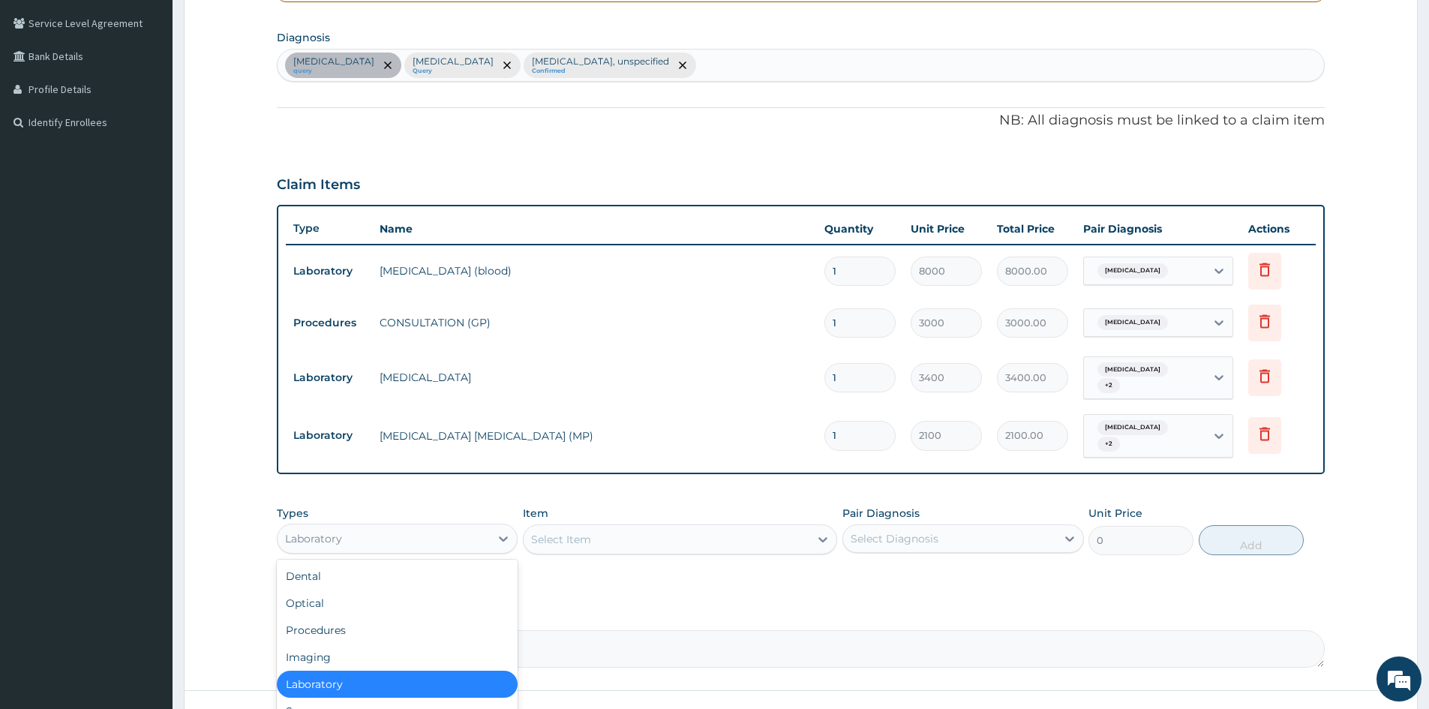
click at [475, 526] on div "Laboratory" at bounding box center [383, 538] width 212 height 24
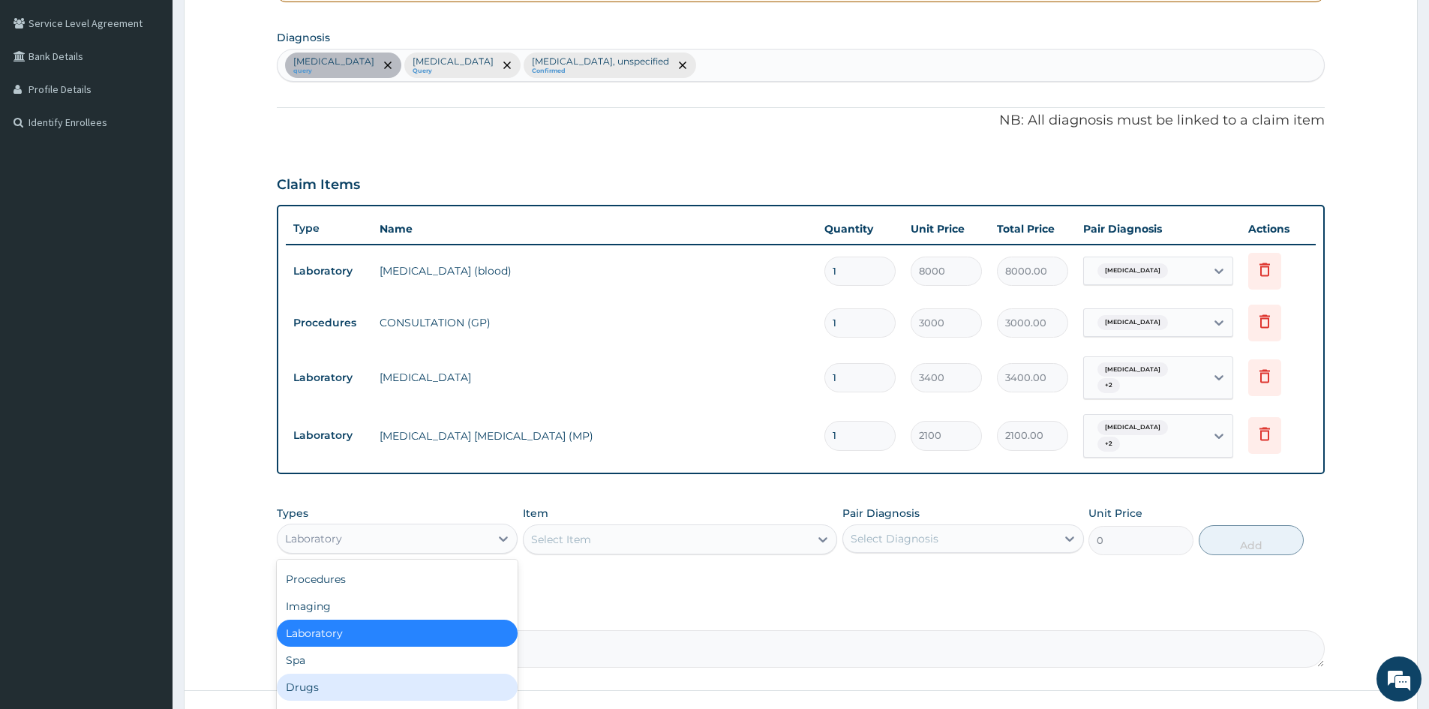
click at [304, 681] on div "Drugs" at bounding box center [397, 686] width 241 height 27
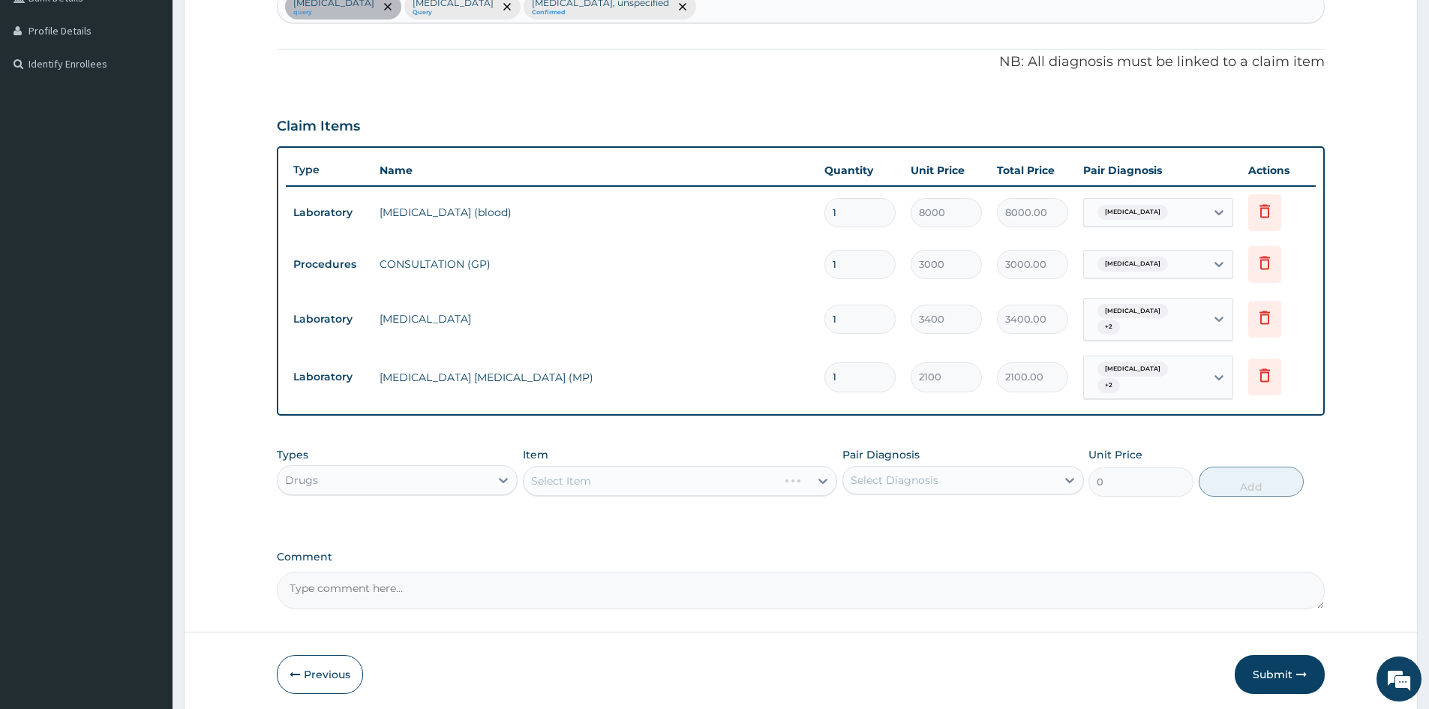
scroll to position [442, 0]
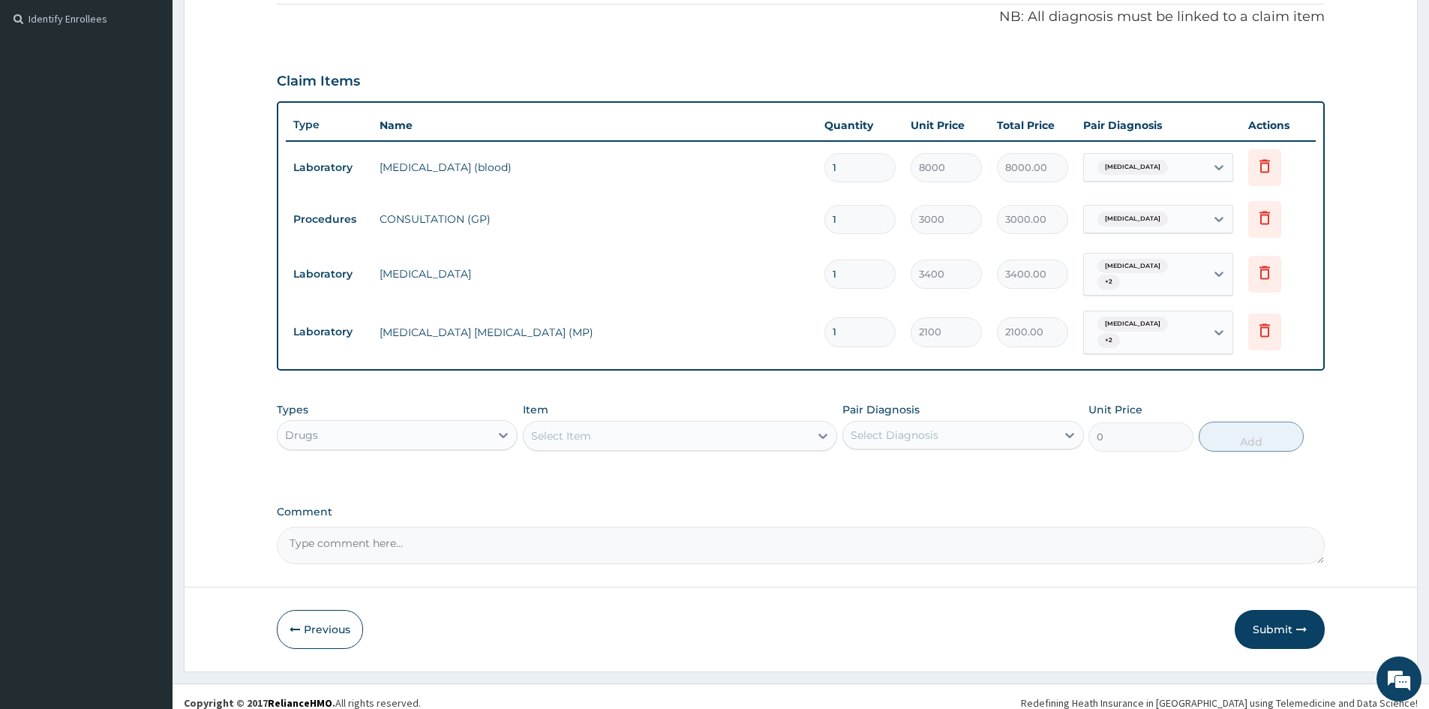
click at [806, 426] on div "Select Item" at bounding box center [666, 436] width 286 height 24
type input "BUSCOPAN"
click at [677, 462] on div "BUSCOPAN TABLET" at bounding box center [680, 473] width 314 height 27
type input "70"
click at [910, 428] on div "Select Diagnosis" at bounding box center [894, 434] width 88 height 15
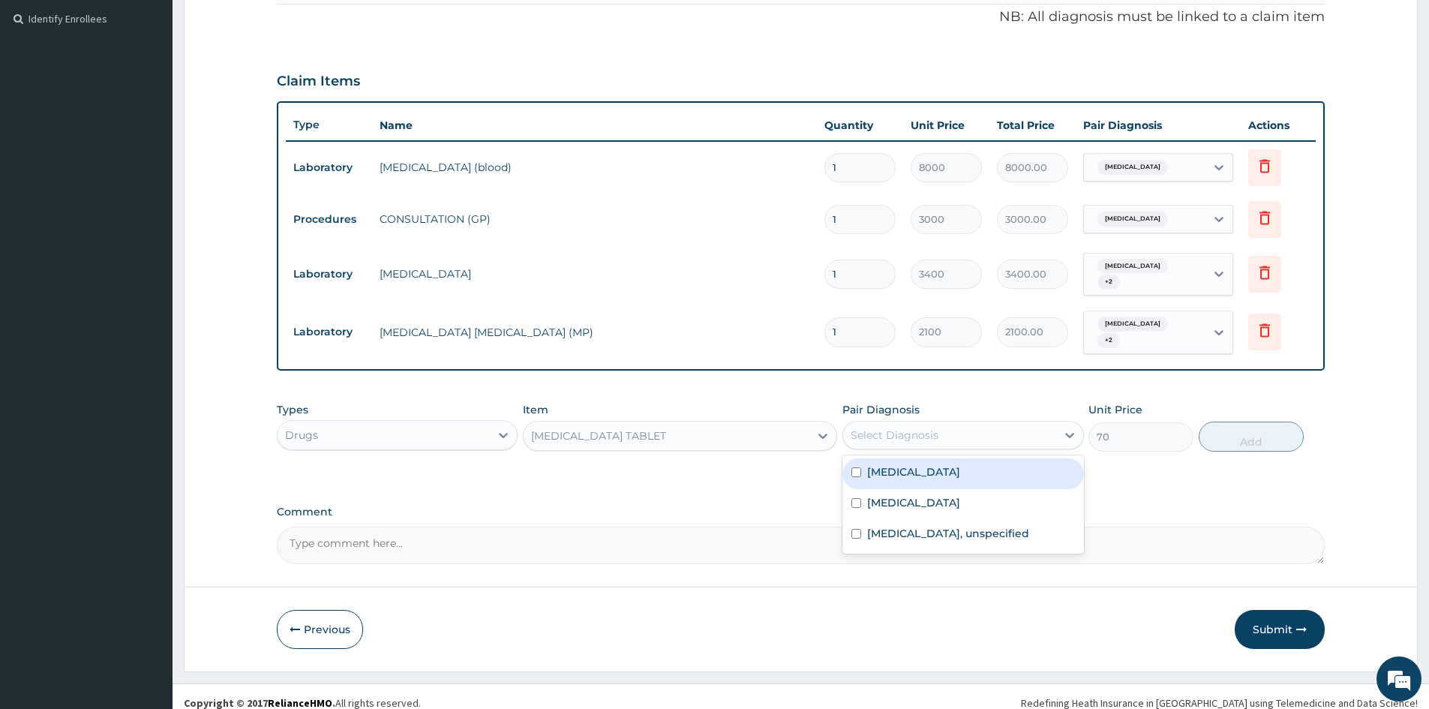
click at [850, 458] on div "Peptic ulcer" at bounding box center [962, 473] width 241 height 31
checkbox input "true"
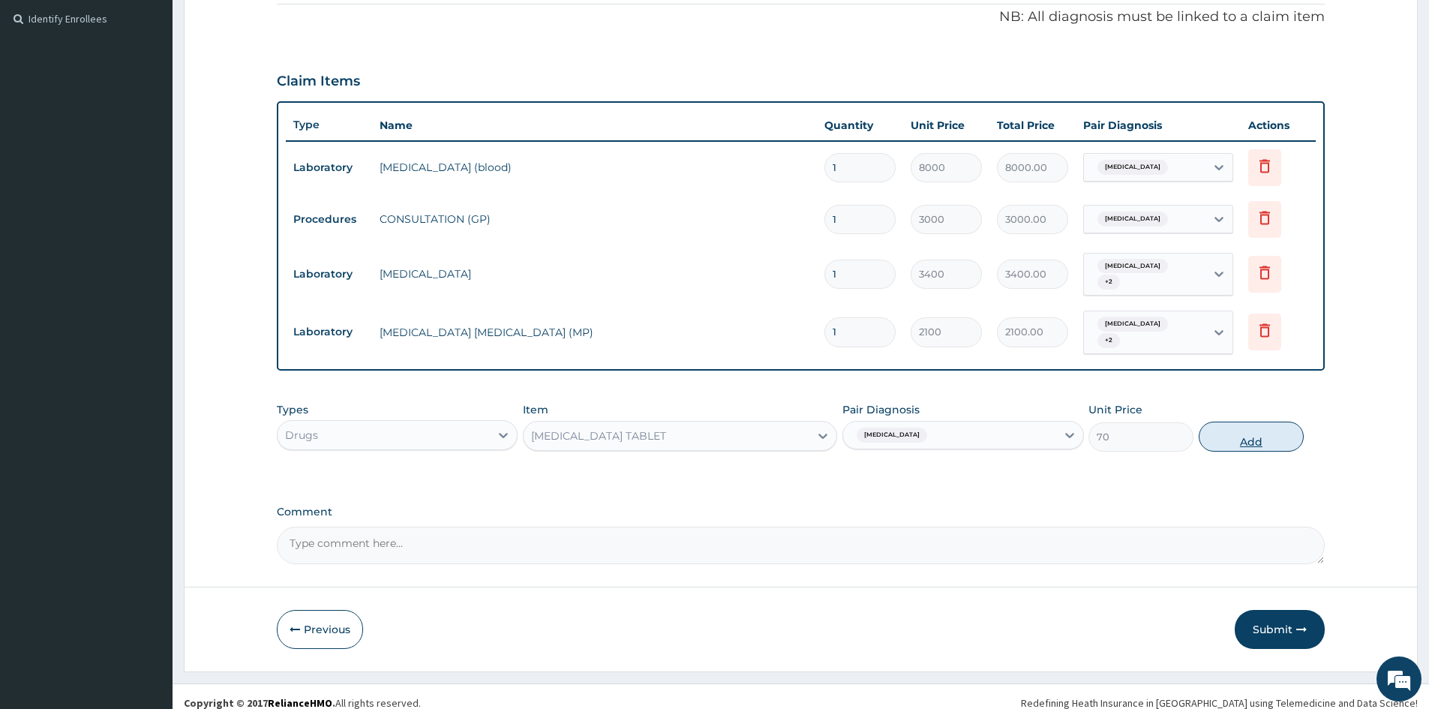
click at [1260, 421] on button "Add" at bounding box center [1250, 436] width 105 height 30
type input "0"
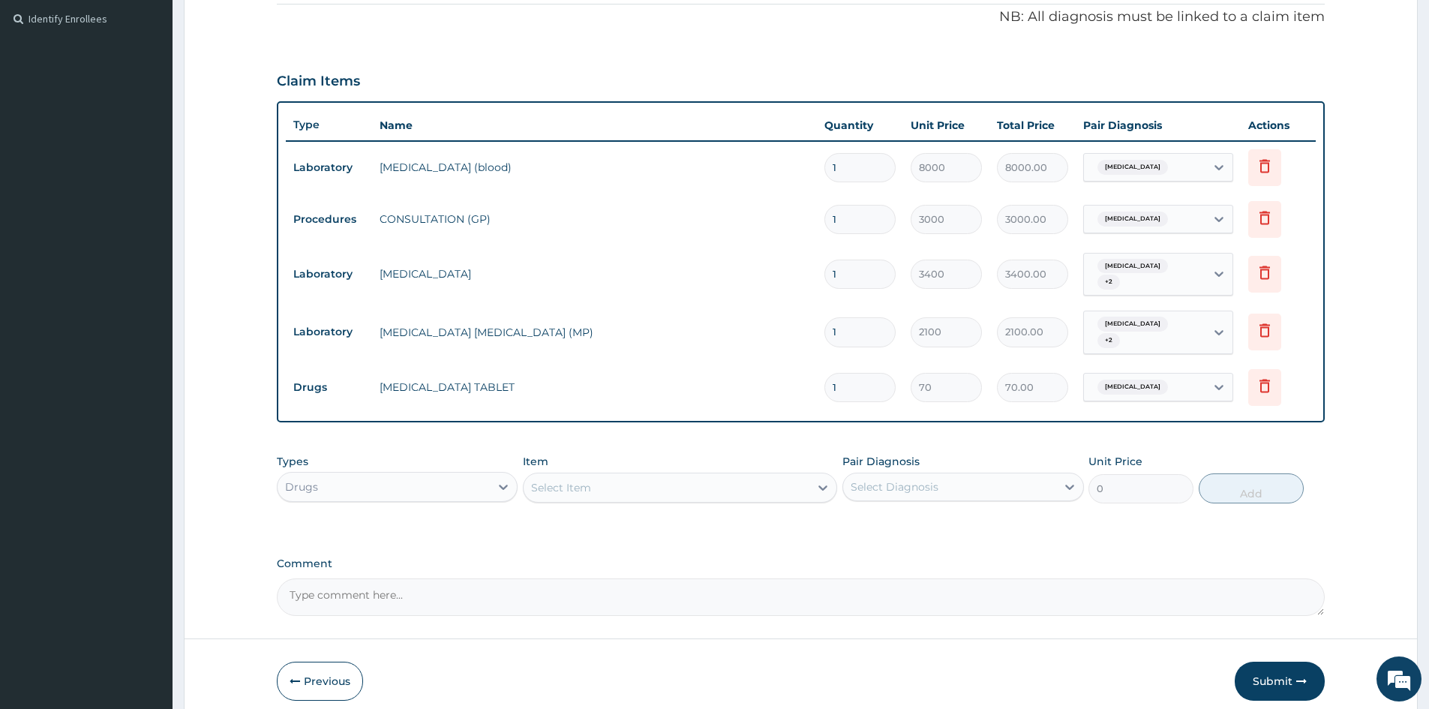
drag, startPoint x: 844, startPoint y: 376, endPoint x: 715, endPoint y: 381, distance: 128.3
click at [715, 380] on tr "Drugs BUSCOPAN TABLET 1 70 70.00 Peptic ulcer Delete" at bounding box center [801, 387] width 1030 height 52
type input "4"
type input "280.00"
type input "4"
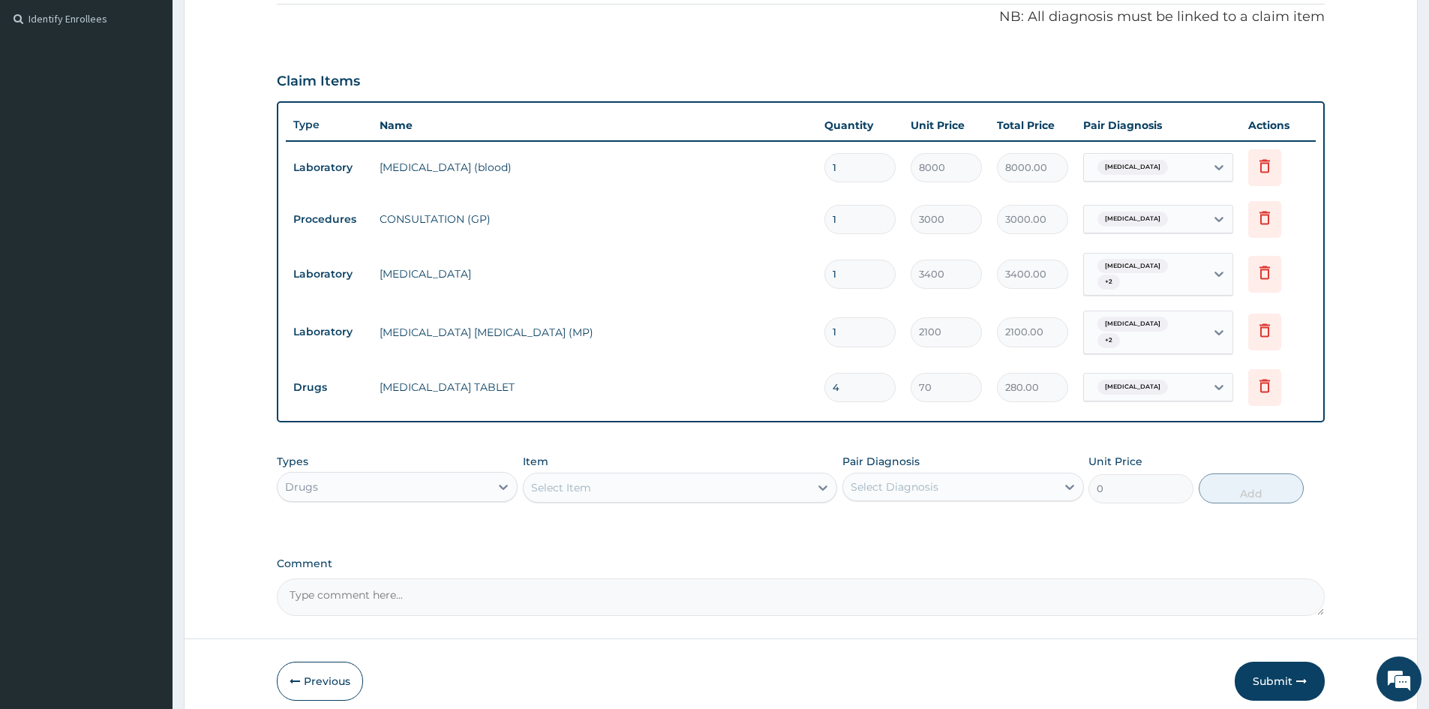
click at [659, 475] on div "Select Item" at bounding box center [666, 487] width 286 height 24
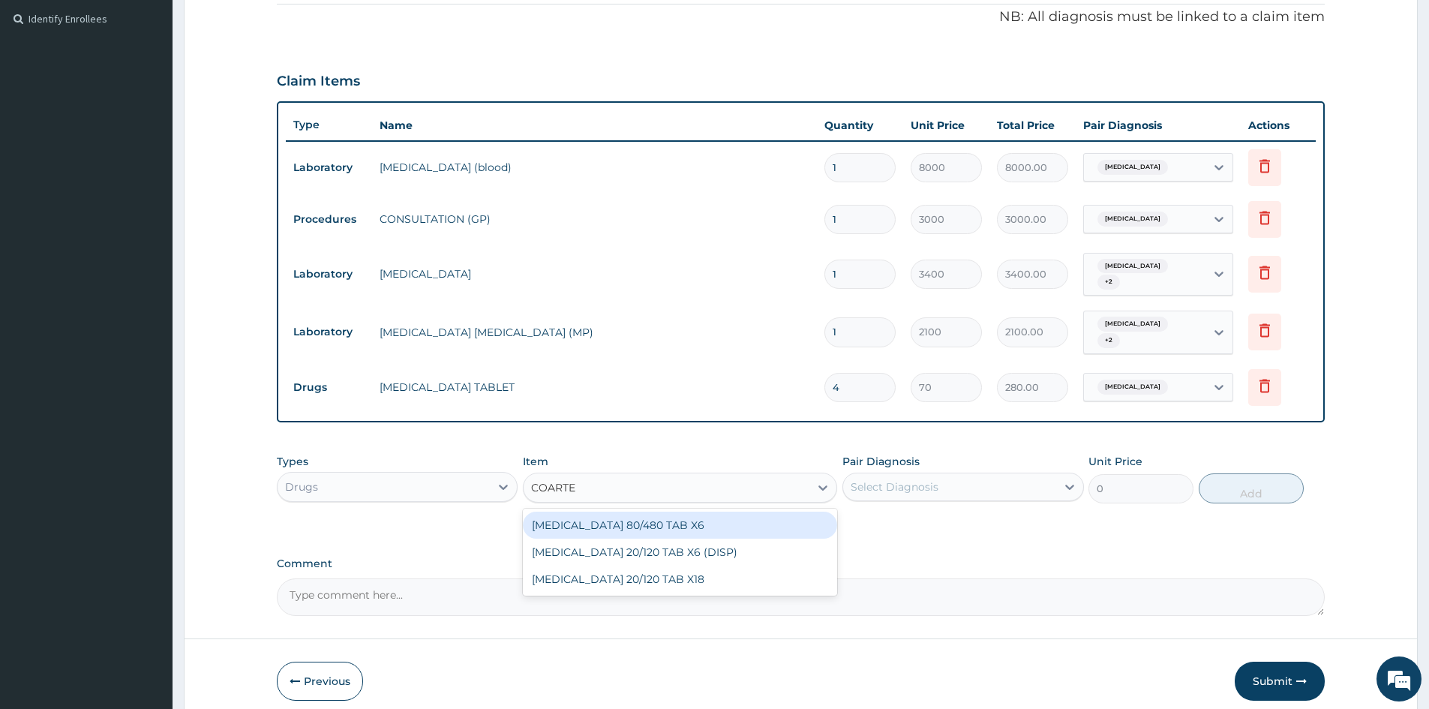
type input "COARTEM"
click at [650, 511] on div "COARTEM 80/480 TAB X6" at bounding box center [680, 524] width 314 height 27
type input "520"
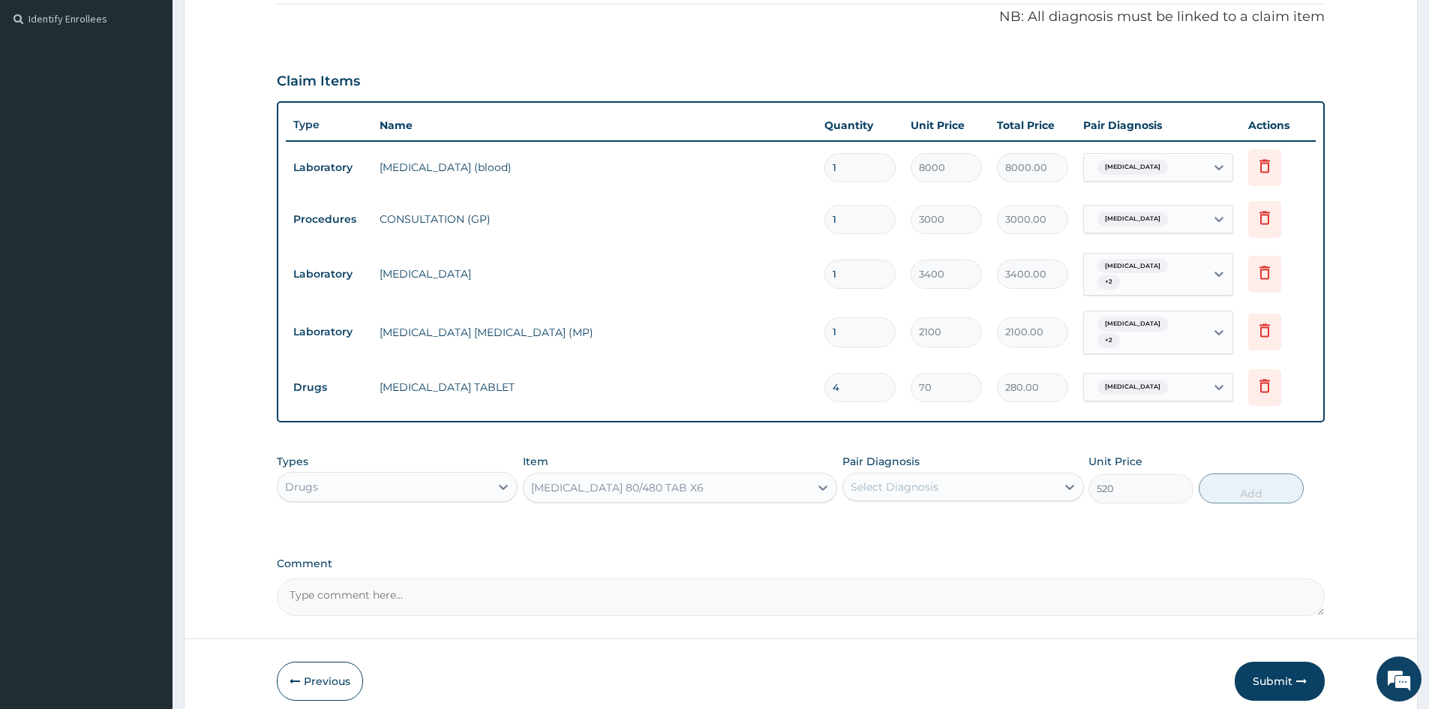
click at [940, 475] on div "Select Diagnosis" at bounding box center [949, 487] width 212 height 24
click at [854, 550] on input "checkbox" at bounding box center [856, 555] width 10 height 10
checkbox input "true"
click at [1231, 473] on button "Add" at bounding box center [1250, 488] width 105 height 30
type input "0"
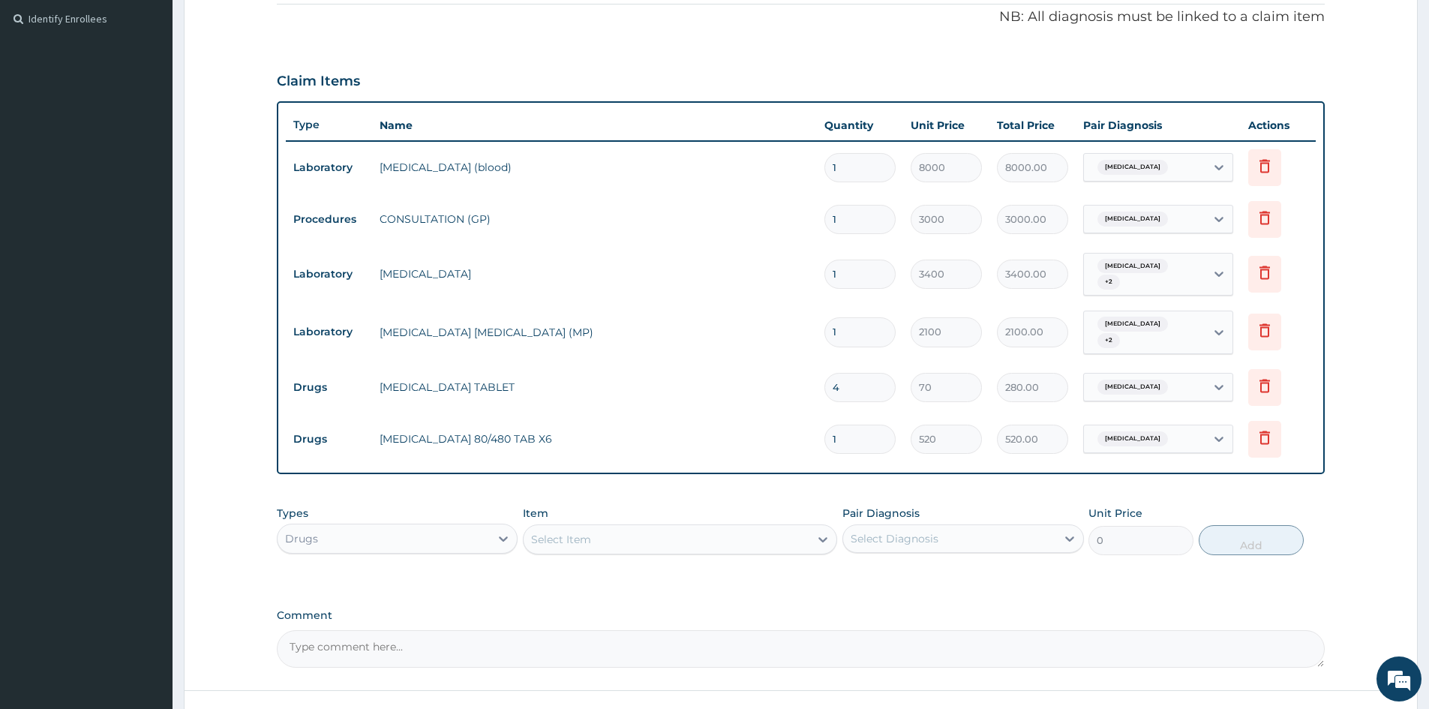
drag, startPoint x: 817, startPoint y: 437, endPoint x: 714, endPoint y: 457, distance: 104.7
click at [714, 457] on div "Type Name Quantity Unit Price Total Price Pair Diagnosis Actions Laboratory hel…" at bounding box center [801, 287] width 1048 height 373
type input "6"
type input "3120.00"
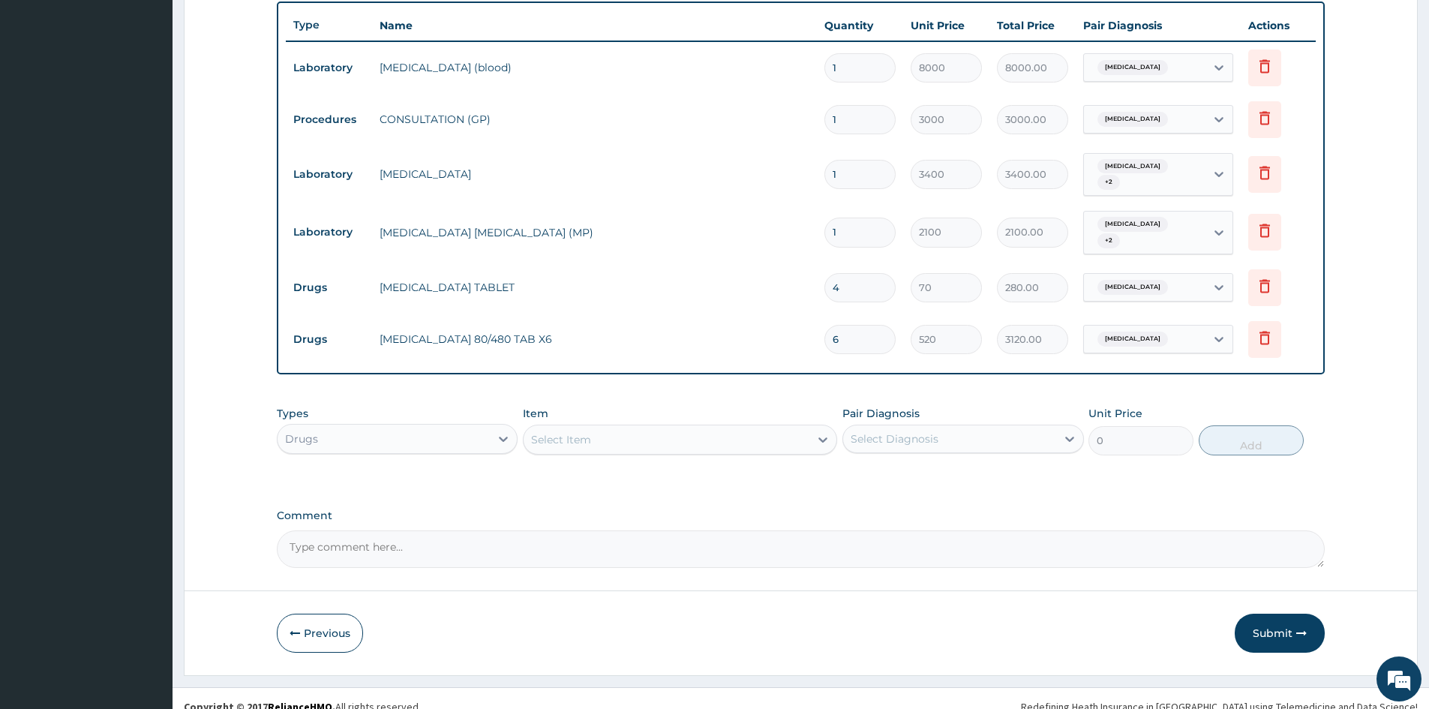
scroll to position [545, 0]
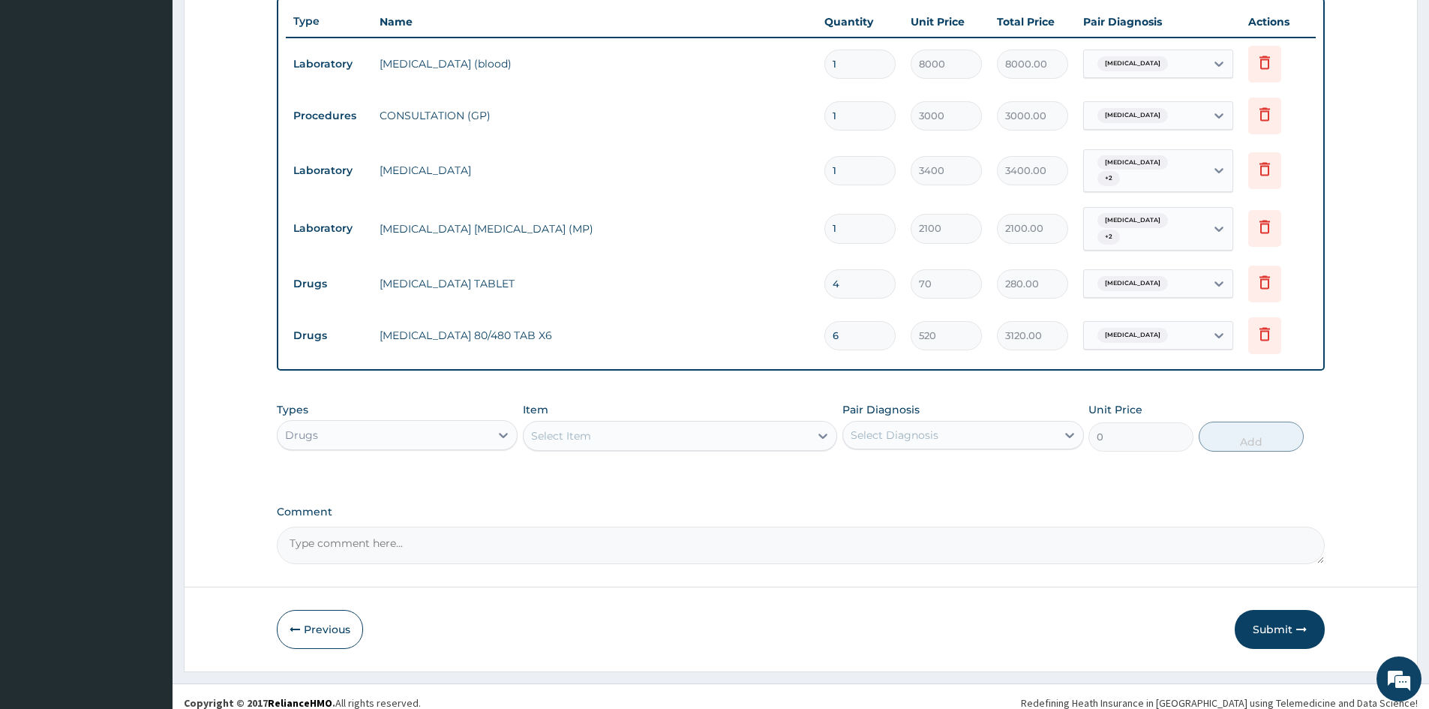
type input "6"
click at [620, 424] on div "Select Item" at bounding box center [666, 436] width 286 height 24
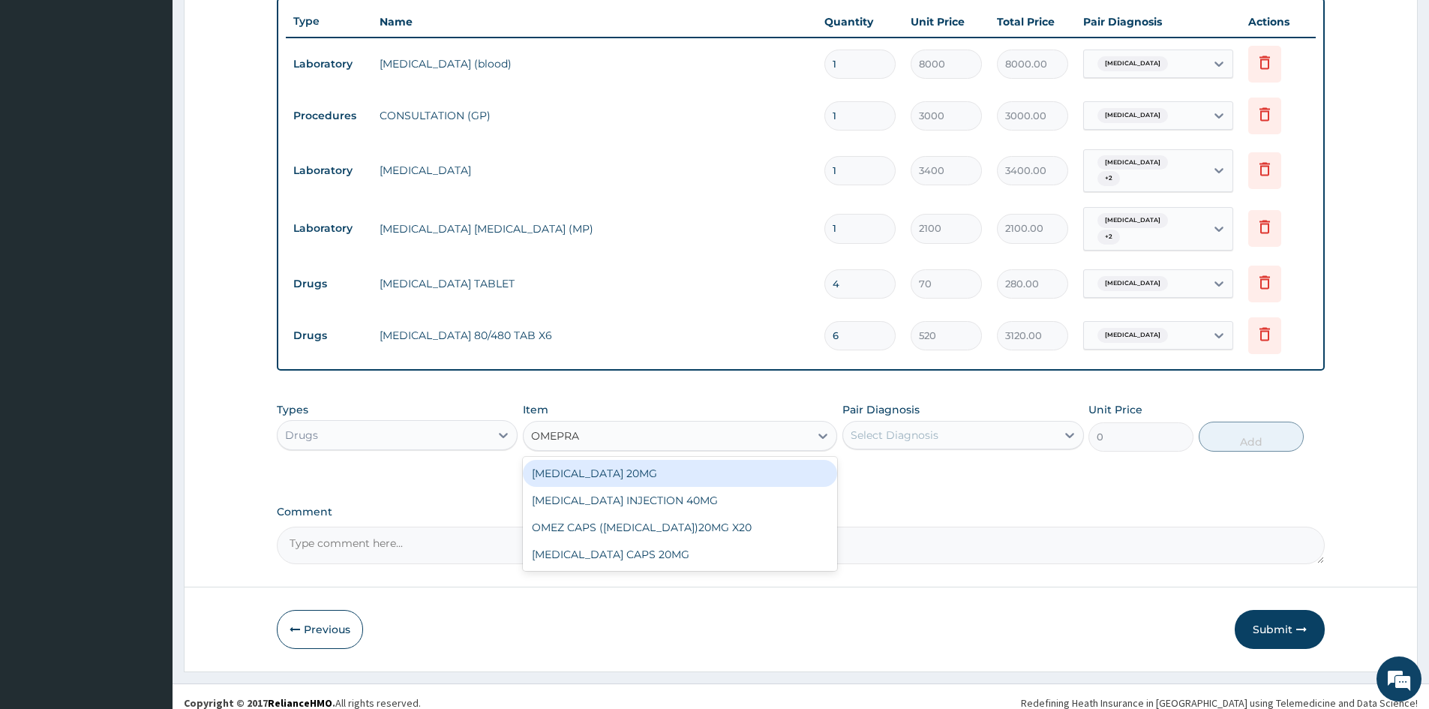
type input "OMEPRAZ"
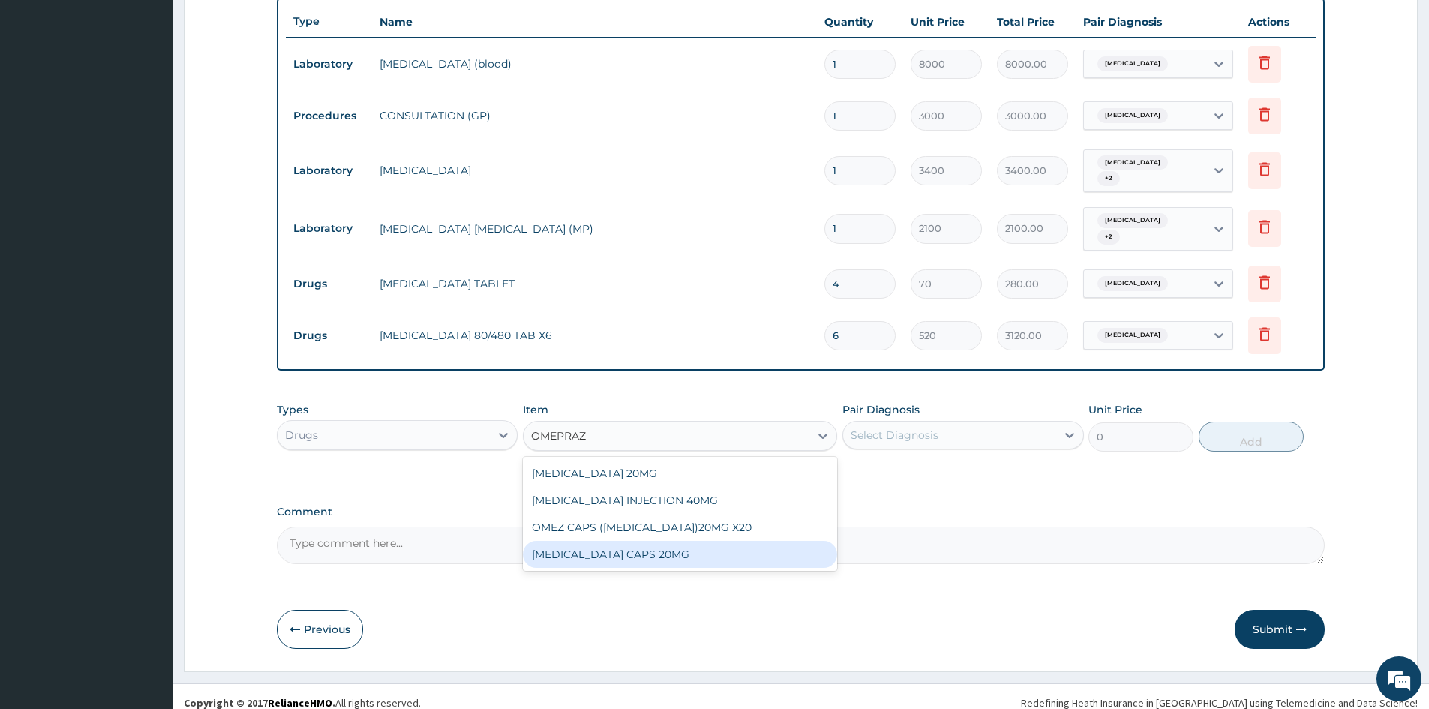
drag, startPoint x: 635, startPoint y: 538, endPoint x: 843, endPoint y: 472, distance: 218.0
click at [642, 541] on div "OMEPRAZOLE CAPS 20MG" at bounding box center [680, 554] width 314 height 27
type input "83.33333587646484"
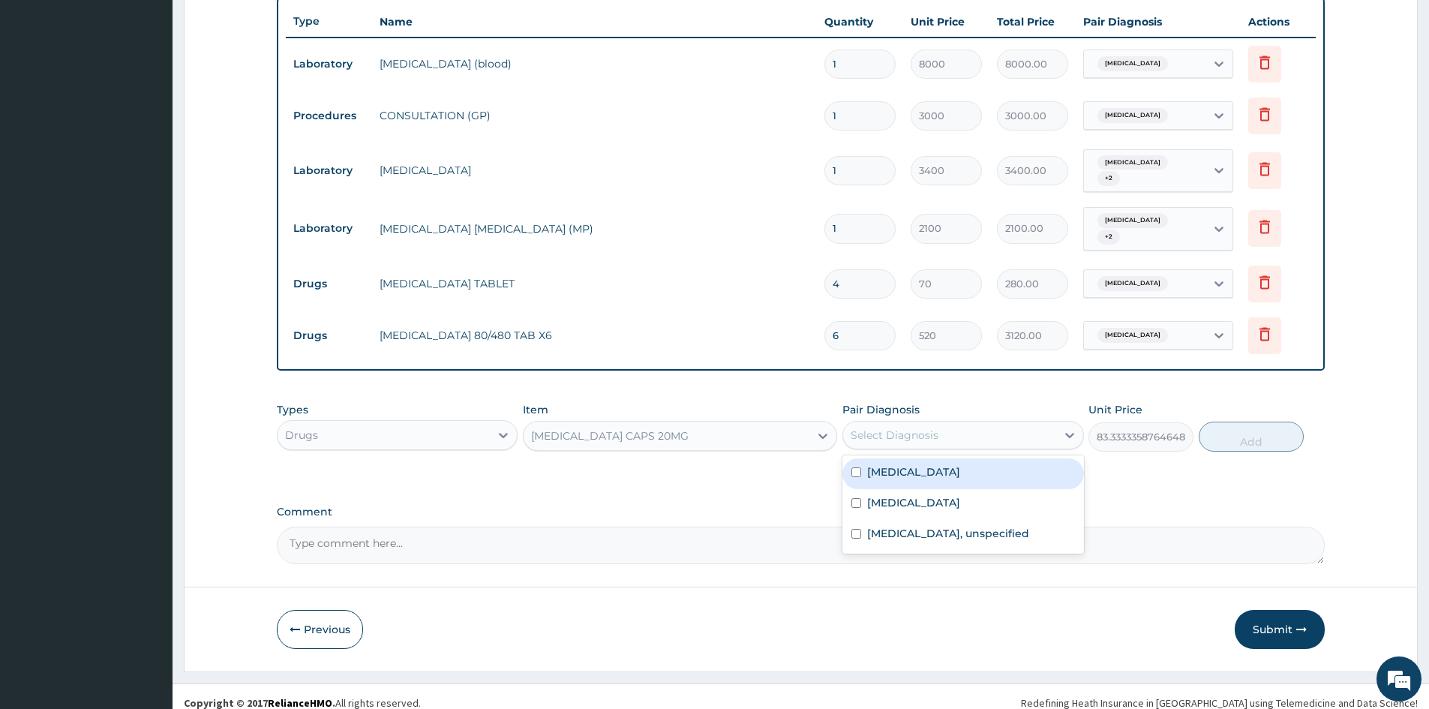
click at [913, 427] on div "Select Diagnosis" at bounding box center [894, 434] width 88 height 15
click at [859, 498] on input "checkbox" at bounding box center [856, 503] width 10 height 10
checkbox input "true"
click at [855, 466] on div "Peptic ulcer" at bounding box center [962, 473] width 241 height 31
checkbox input "true"
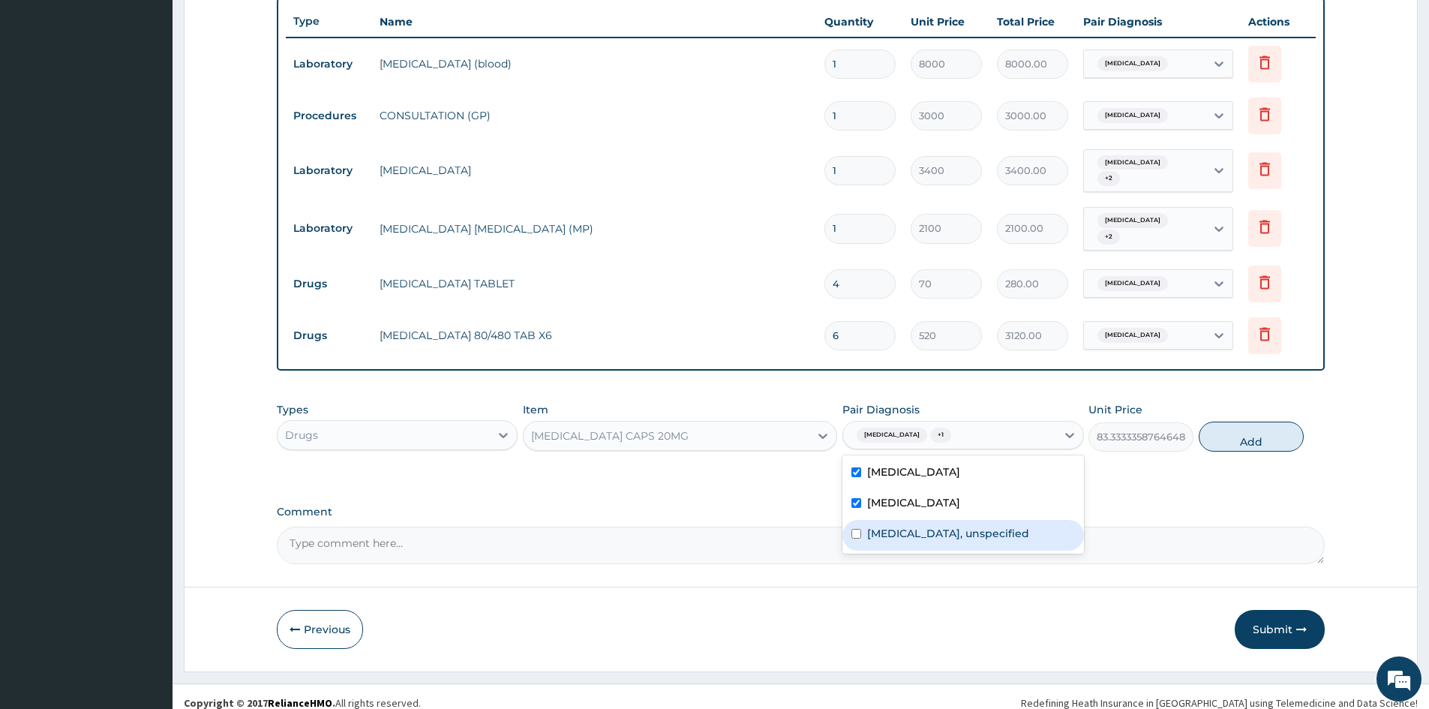
drag, startPoint x: 859, startPoint y: 520, endPoint x: 1240, endPoint y: 383, distance: 404.2
click at [859, 529] on input "checkbox" at bounding box center [856, 534] width 10 height 10
checkbox input "true"
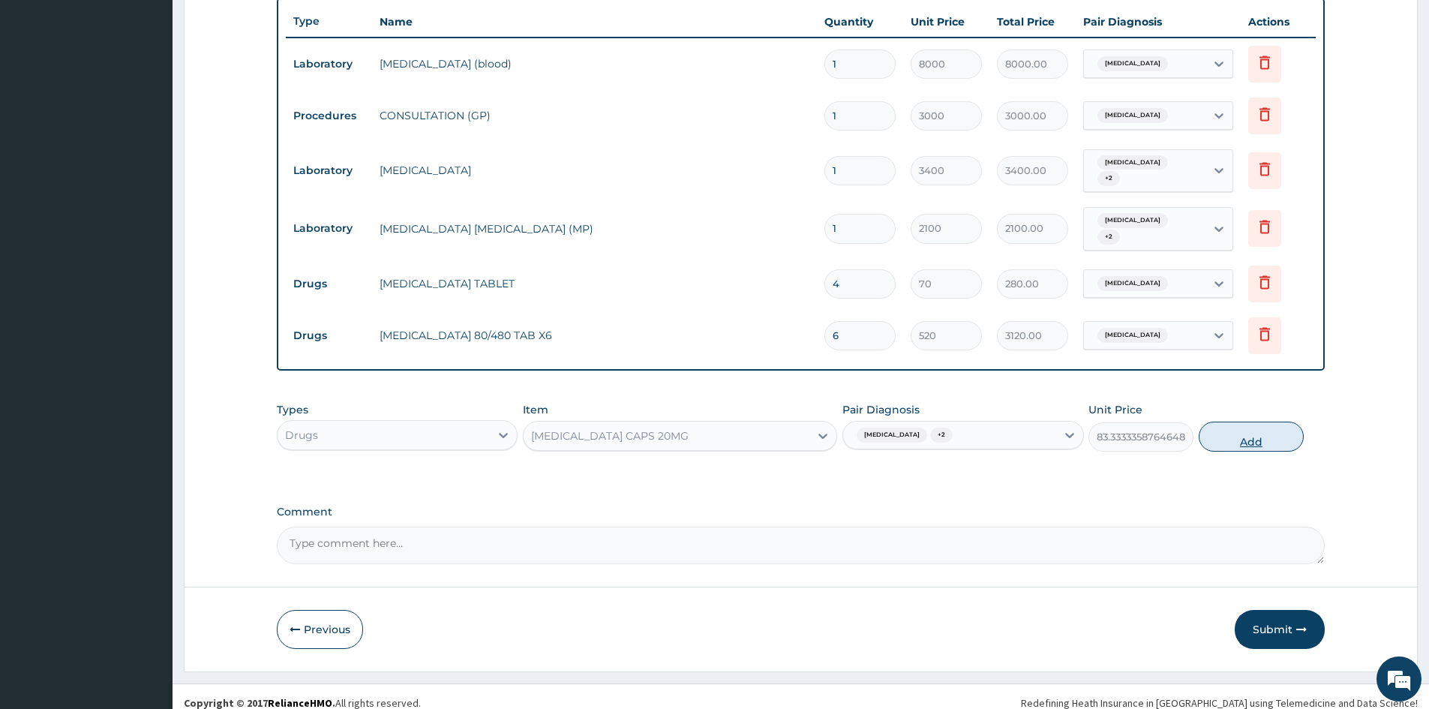
click at [1219, 421] on button "Add" at bounding box center [1250, 436] width 105 height 30
type input "0"
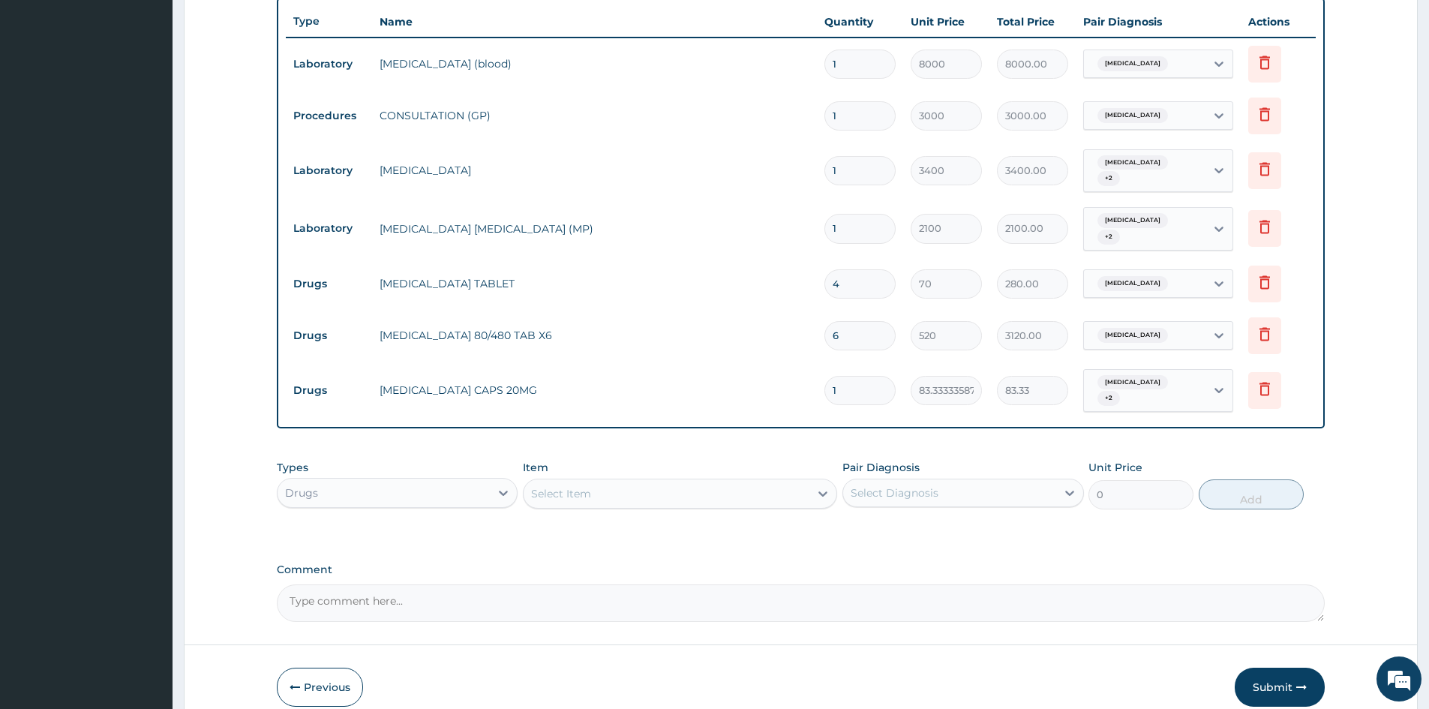
type input "14"
type input "1166.67"
type input "14"
click at [718, 481] on div "Select Item" at bounding box center [666, 493] width 286 height 24
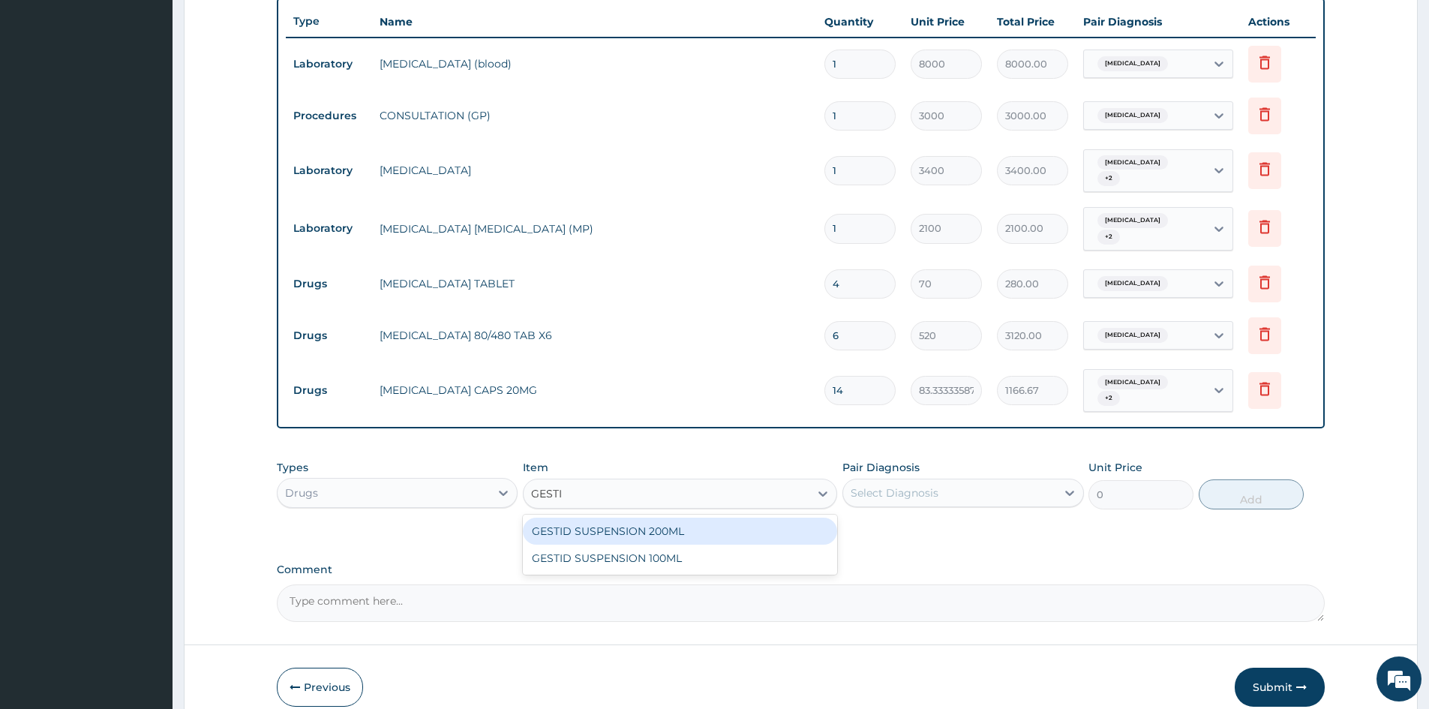
type input "GESTID"
click at [677, 517] on div "GESTID SUSPENSION 200ML" at bounding box center [680, 530] width 314 height 27
type input "1200"
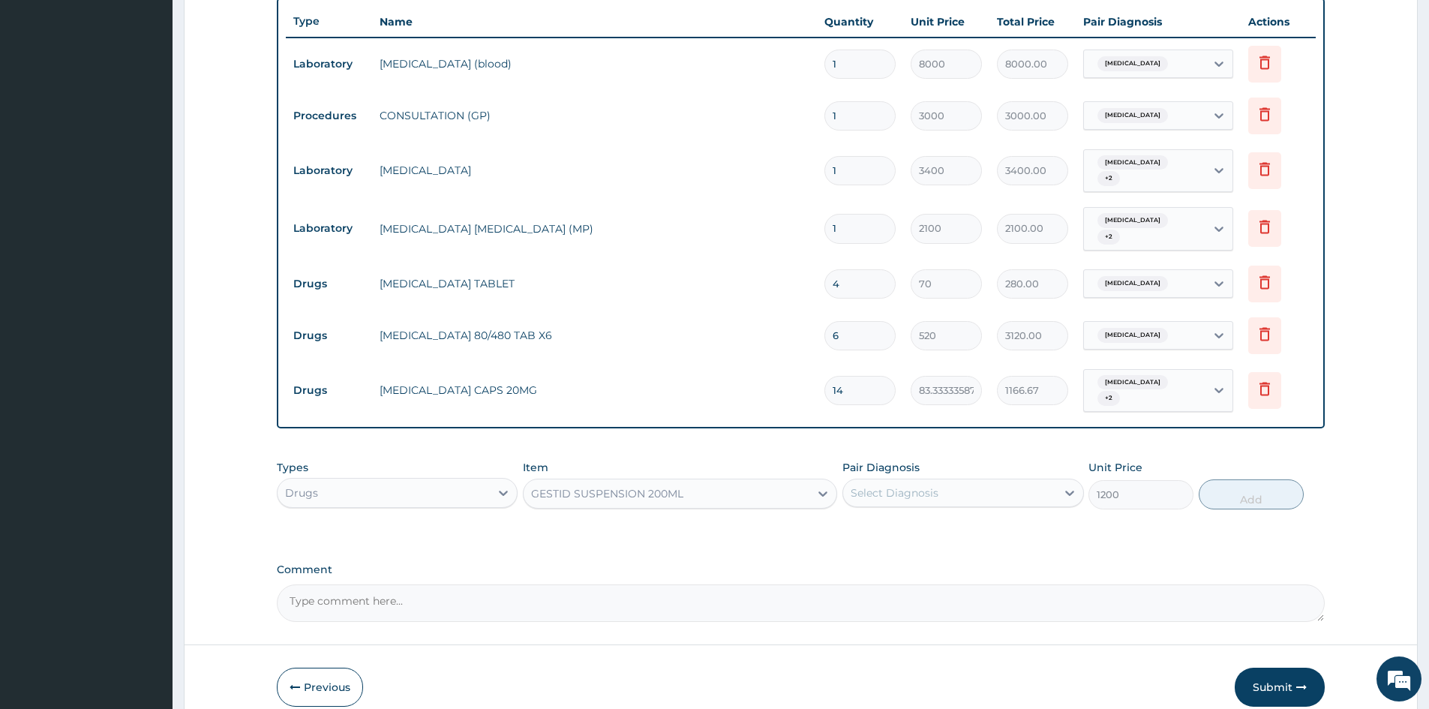
click at [967, 481] on div "Select Diagnosis" at bounding box center [949, 493] width 212 height 24
click at [856, 523] on div "Peptic ulcer" at bounding box center [962, 531] width 241 height 31
checkbox input "true"
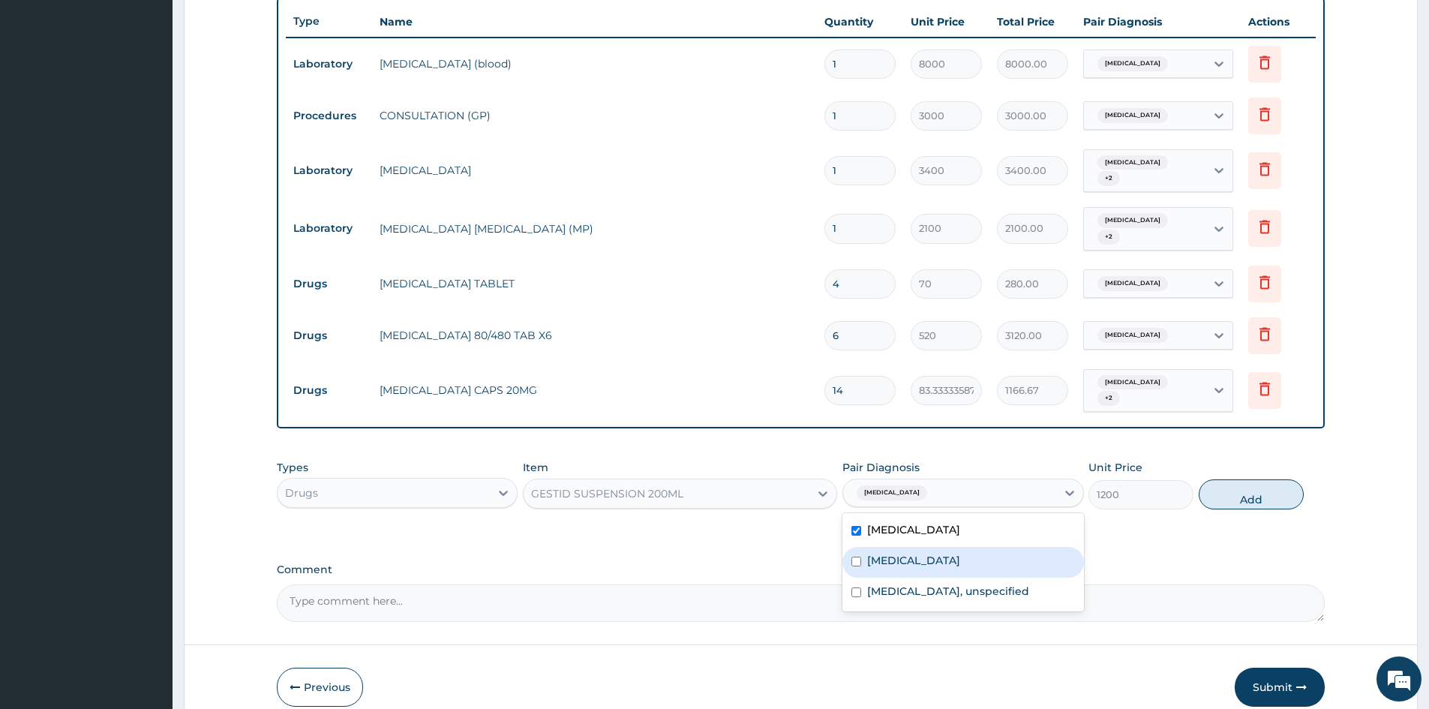
click at [856, 556] on input "checkbox" at bounding box center [856, 561] width 10 height 10
checkbox input "true"
click at [850, 580] on div "Essential hypertension, unspecified" at bounding box center [962, 592] width 241 height 31
checkbox input "true"
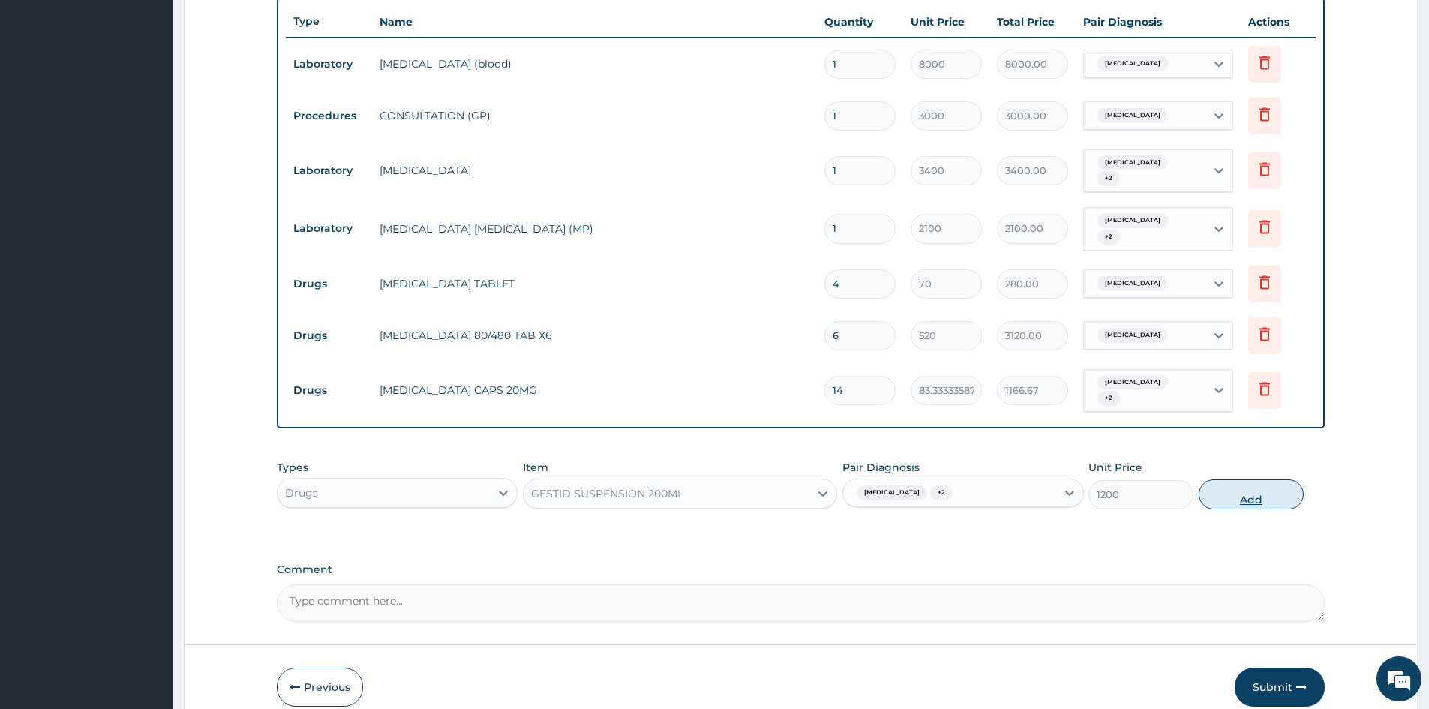
click at [1243, 481] on button "Add" at bounding box center [1250, 494] width 105 height 30
type input "0"
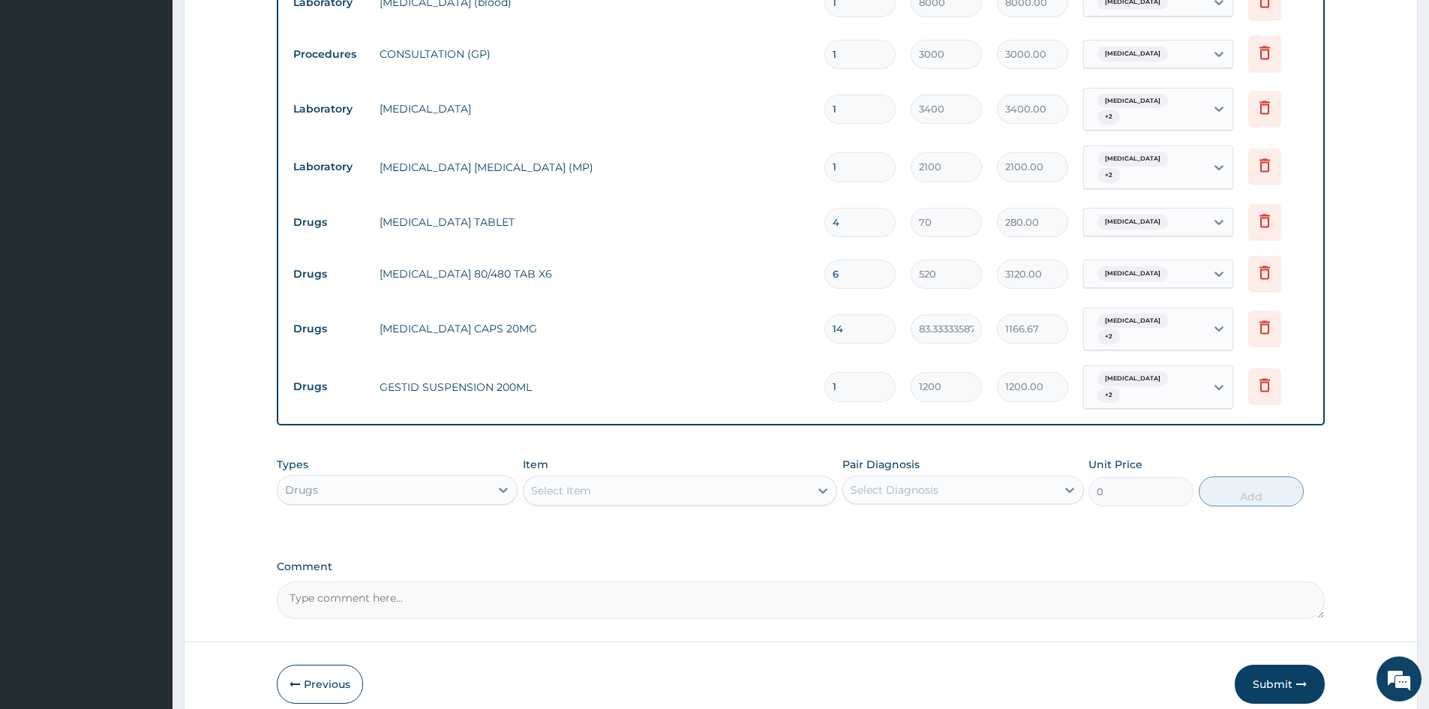
scroll to position [655, 0]
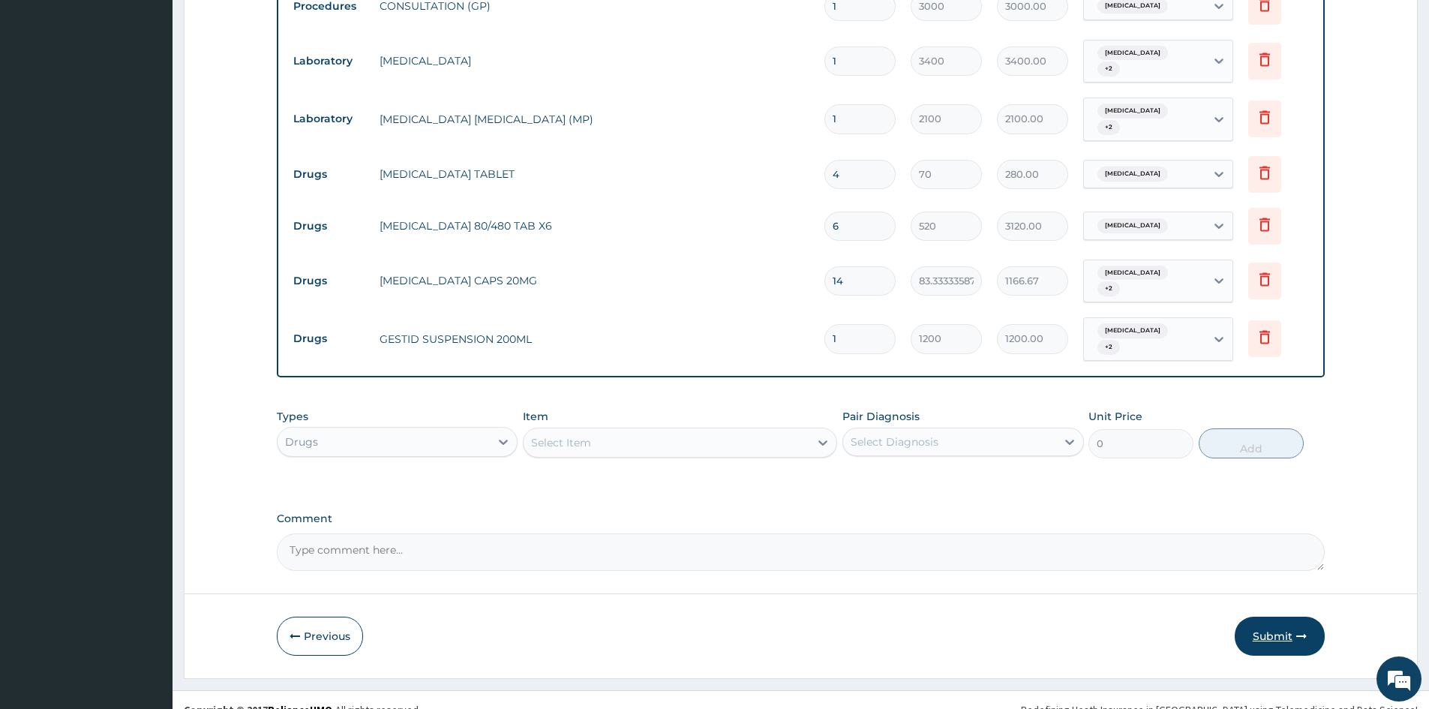
click at [1276, 616] on button "Submit" at bounding box center [1279, 635] width 90 height 39
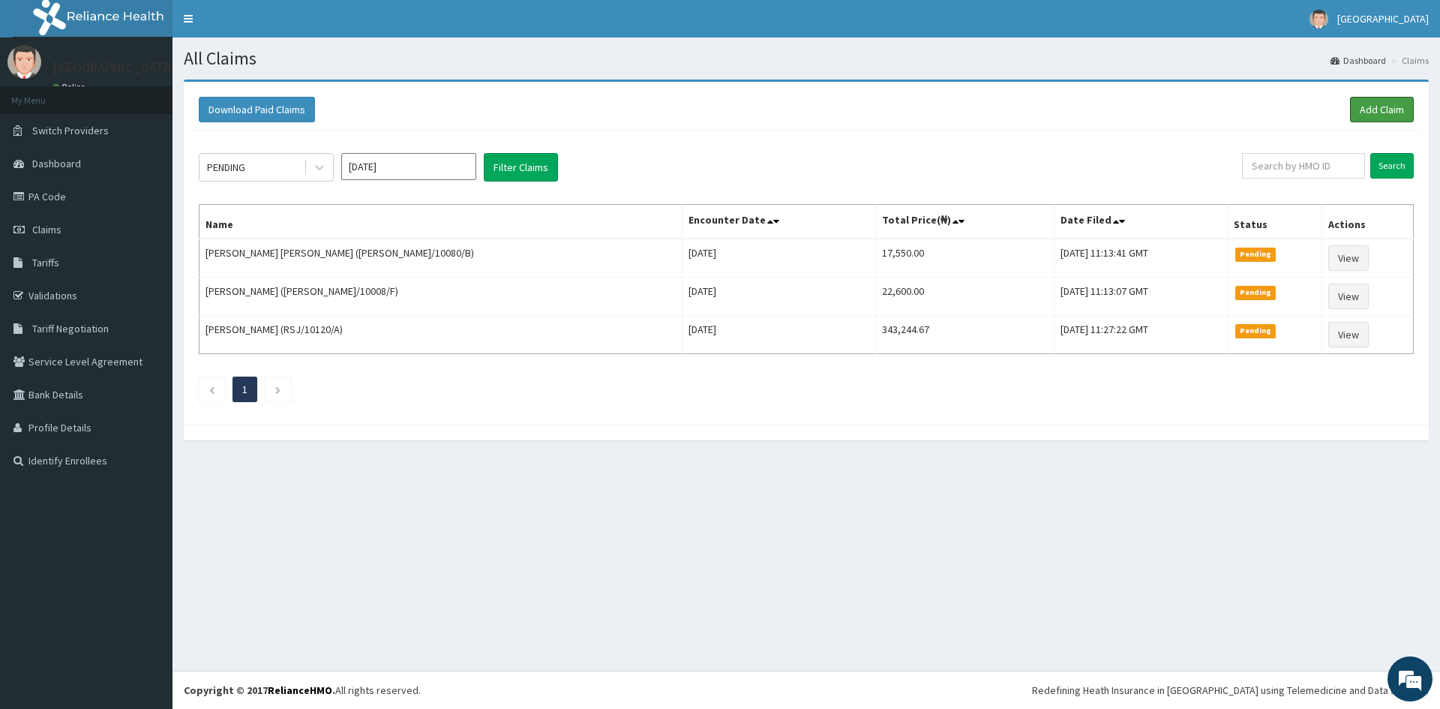
drag, startPoint x: 1396, startPoint y: 107, endPoint x: 1151, endPoint y: 145, distance: 248.1
click at [1396, 107] on link "Add Claim" at bounding box center [1382, 109] width 64 height 25
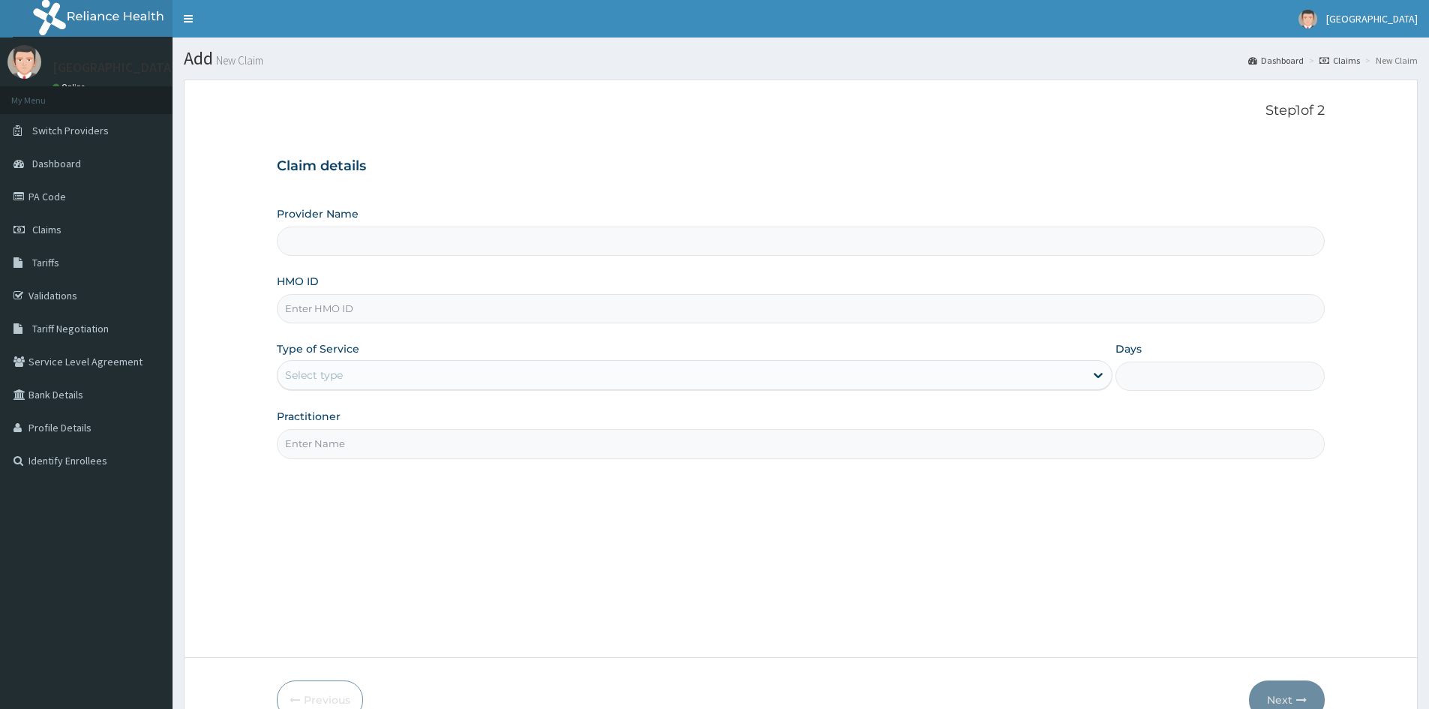
click at [333, 310] on input "HMO ID" at bounding box center [801, 308] width 1048 height 29
type input "Doren Specialist Hospital"
paste input "CMG/10072/B"
type input "CMG/10072/B"
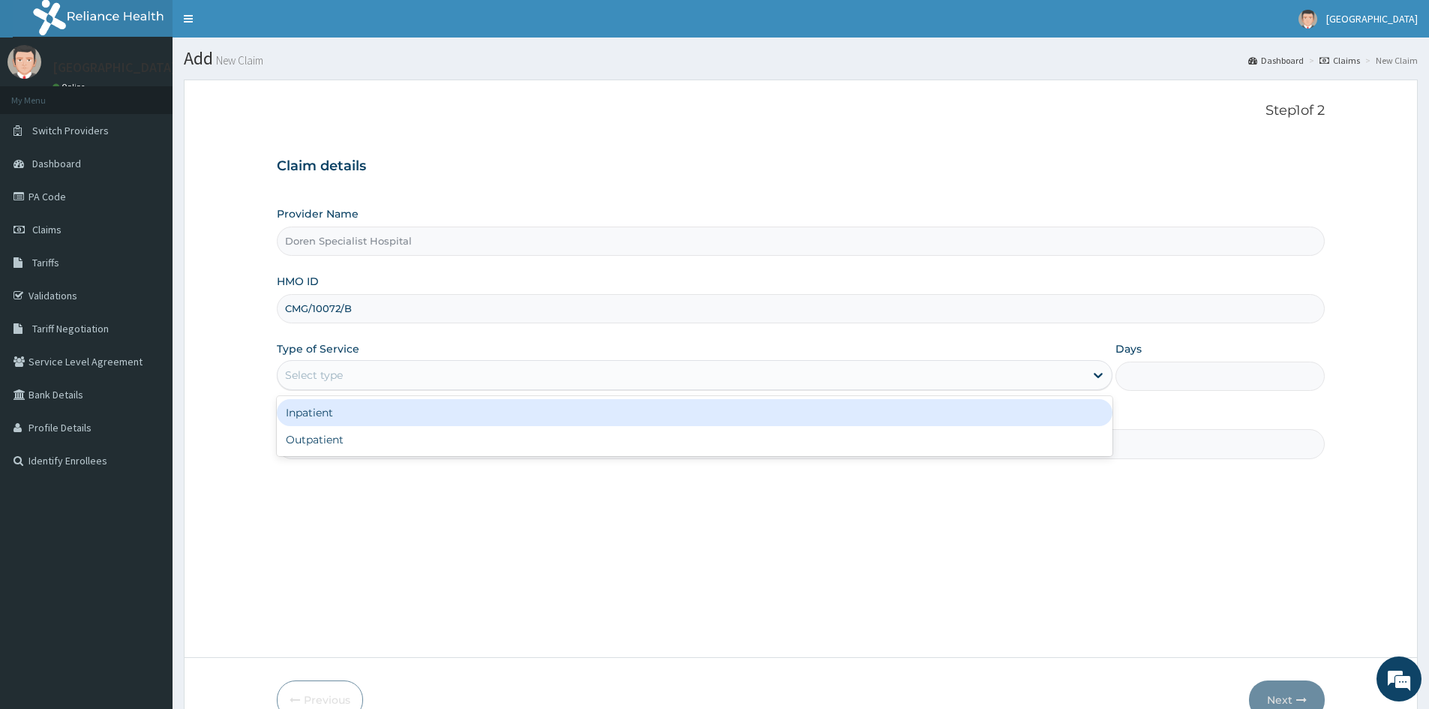
click at [307, 376] on div "Select type" at bounding box center [314, 374] width 58 height 15
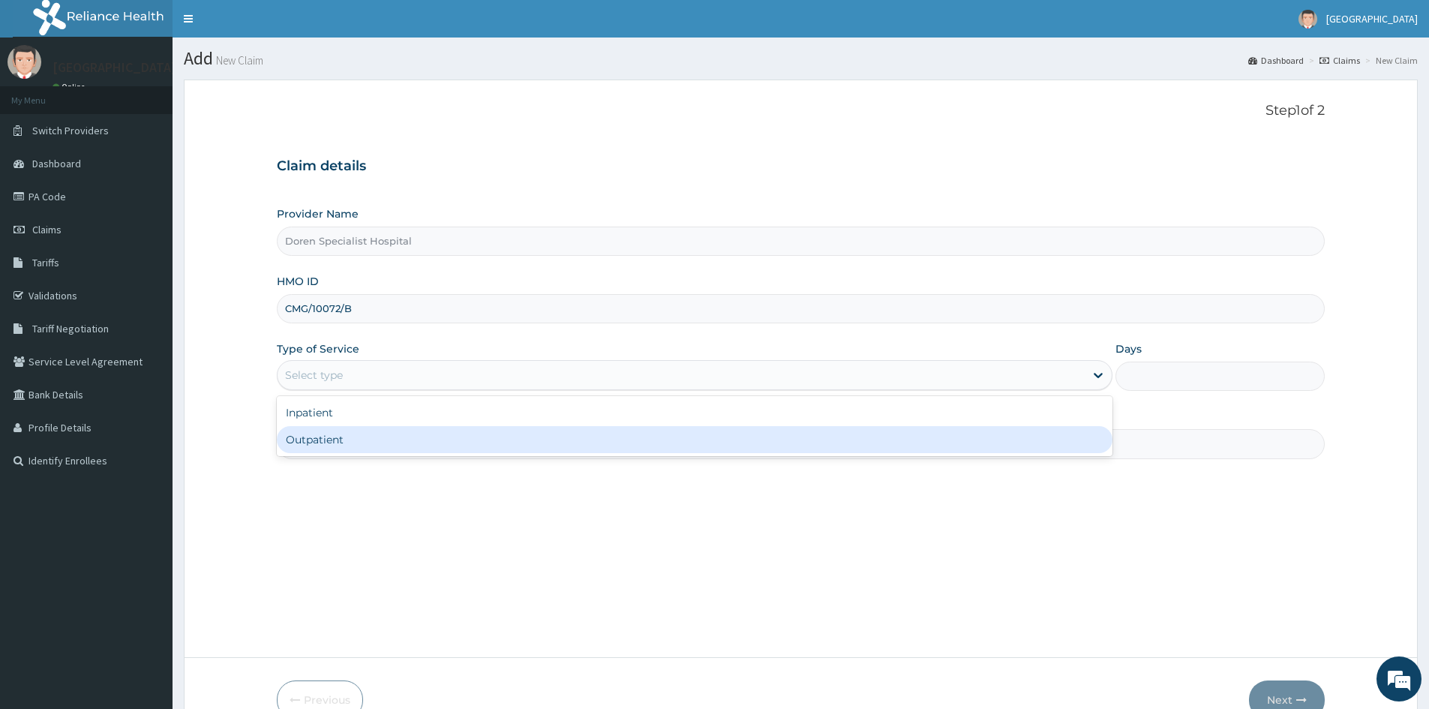
click at [322, 441] on div "Outpatient" at bounding box center [694, 439] width 835 height 27
type input "1"
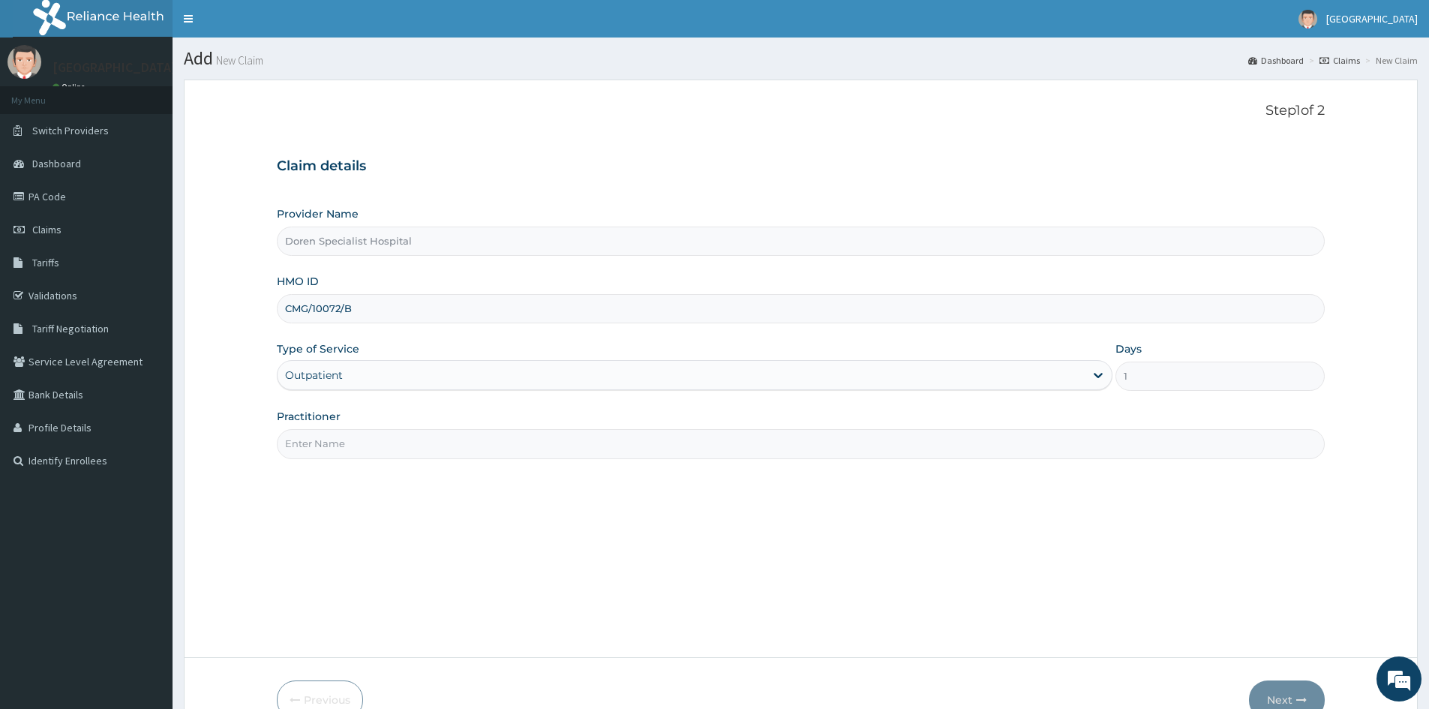
click at [304, 451] on input "Practitioner" at bounding box center [801, 443] width 1048 height 29
type input "DR DANIEL"
click at [1278, 691] on button "Next" at bounding box center [1287, 699] width 76 height 39
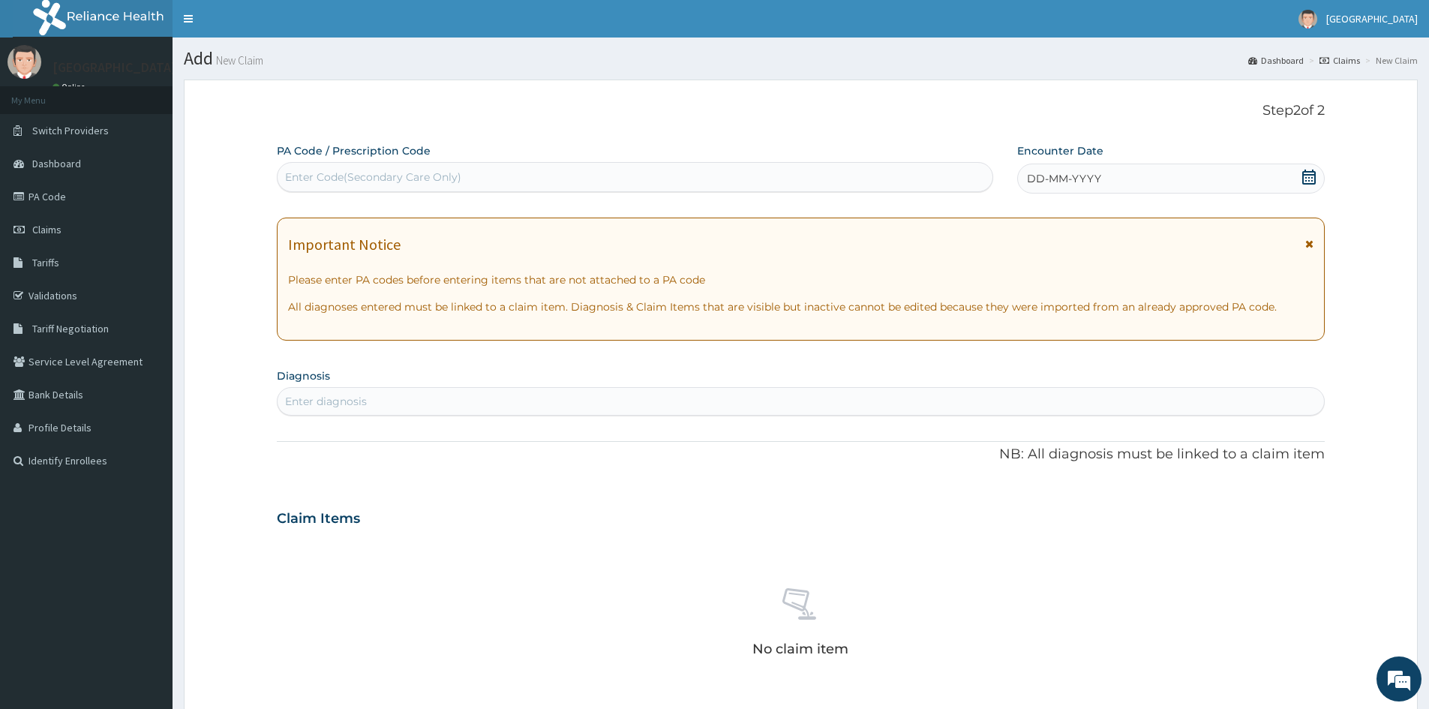
click at [373, 183] on div "Enter Code(Secondary Care Only)" at bounding box center [373, 176] width 176 height 15
paste input "PA/DEB008"
type input "PA/DEB008"
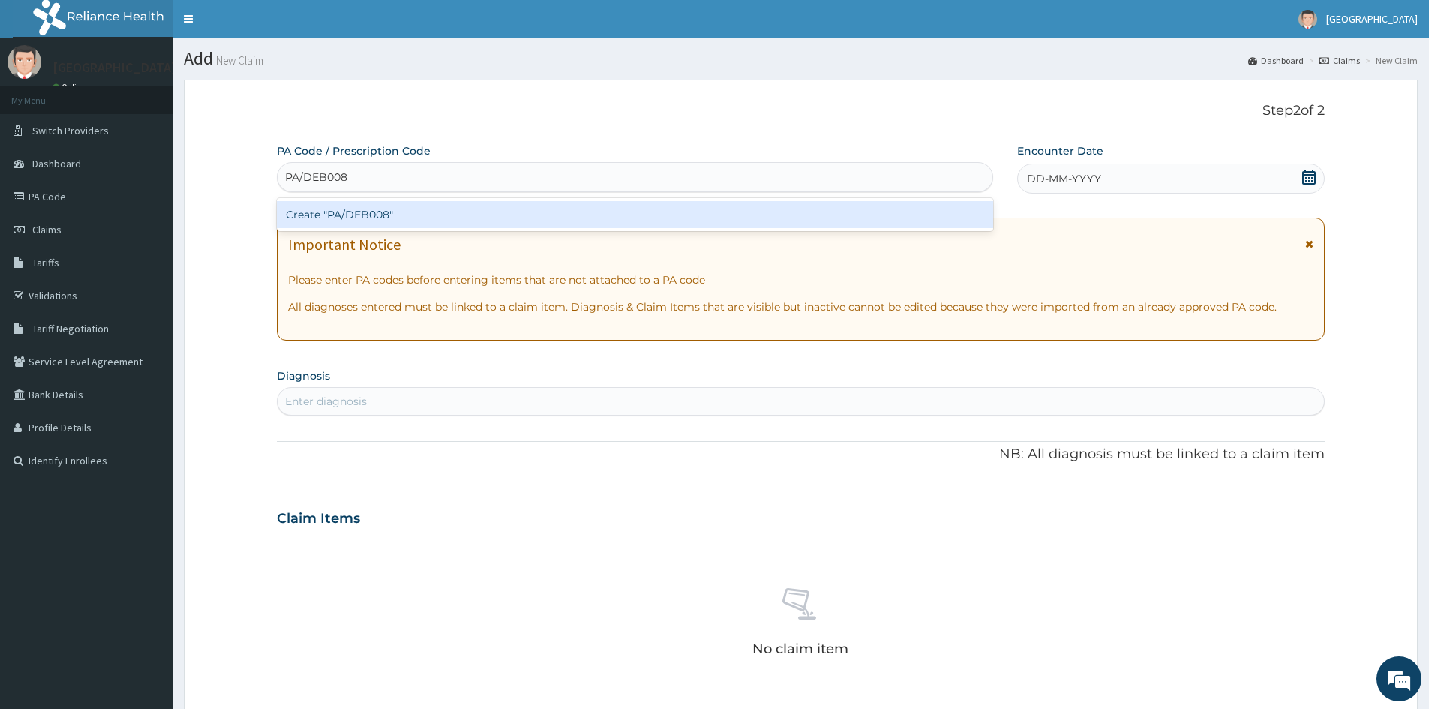
click at [379, 218] on div "Create "PA/DEB008"" at bounding box center [635, 214] width 716 height 27
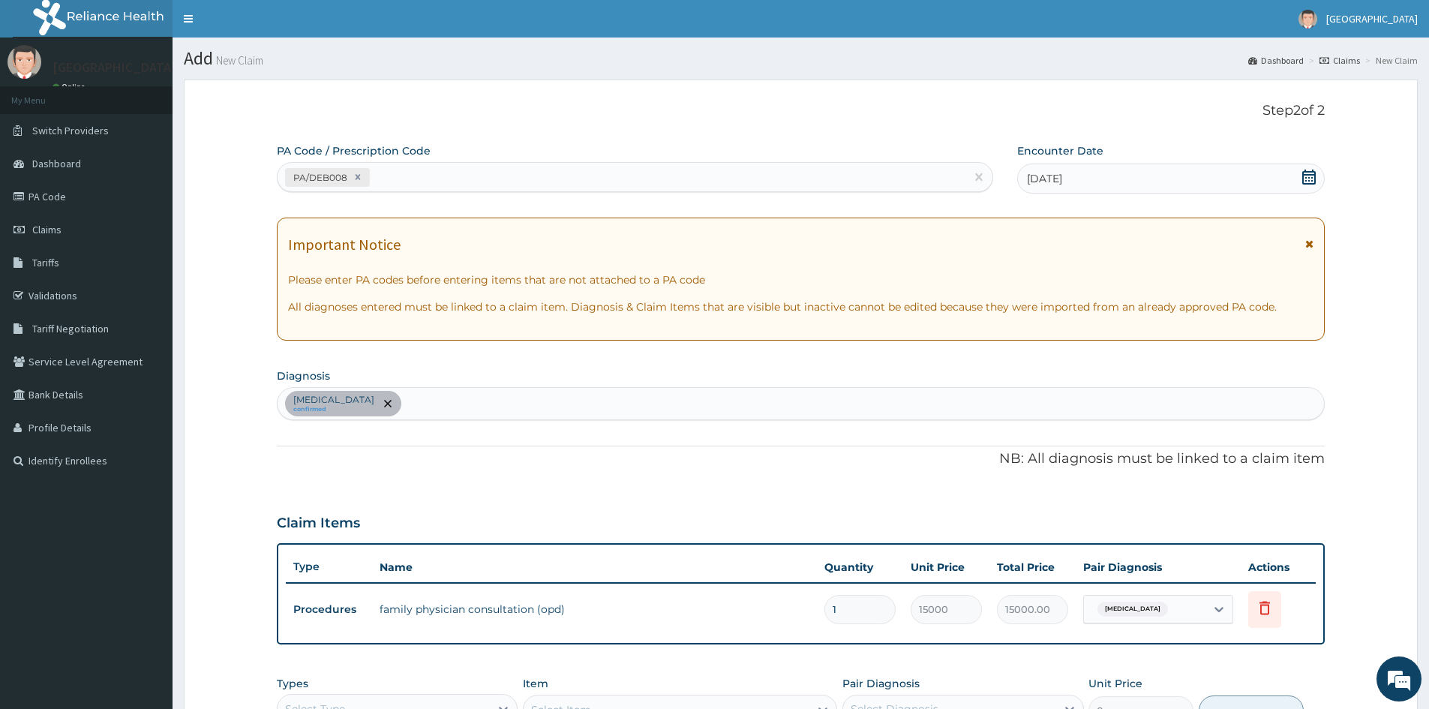
click at [406, 175] on div "PA/DEB008" at bounding box center [621, 177] width 688 height 25
paste input "PA/41FD36"
type input "PA/41FD36"
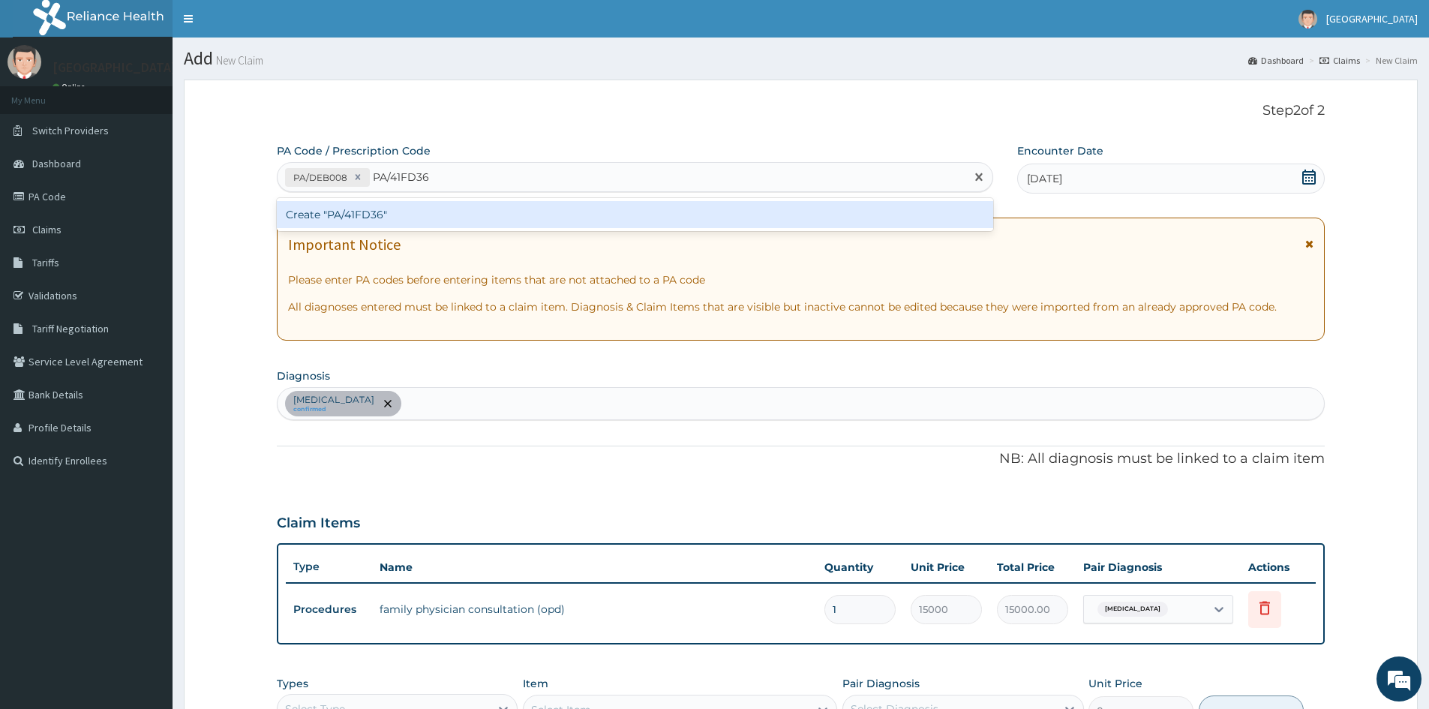
click at [367, 222] on div "Create "PA/41FD36"" at bounding box center [635, 214] width 716 height 27
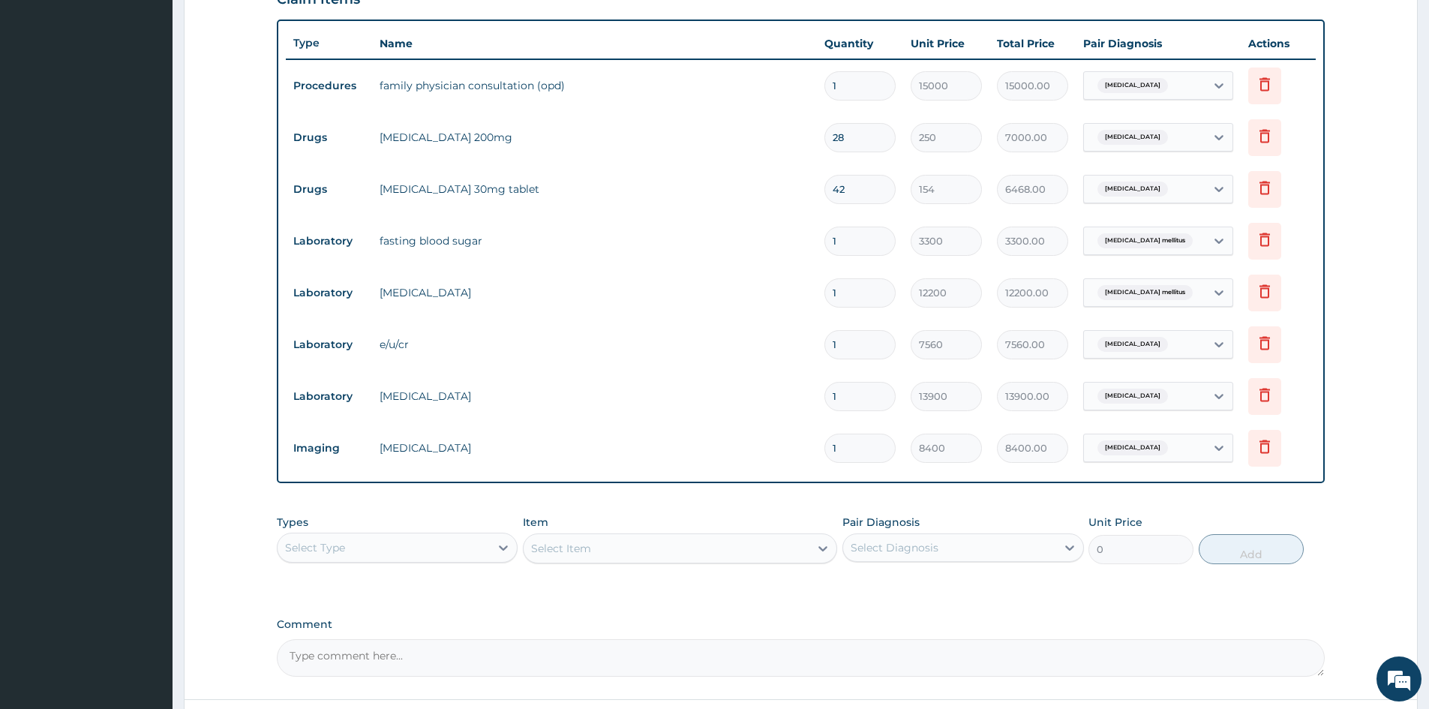
scroll to position [499, 0]
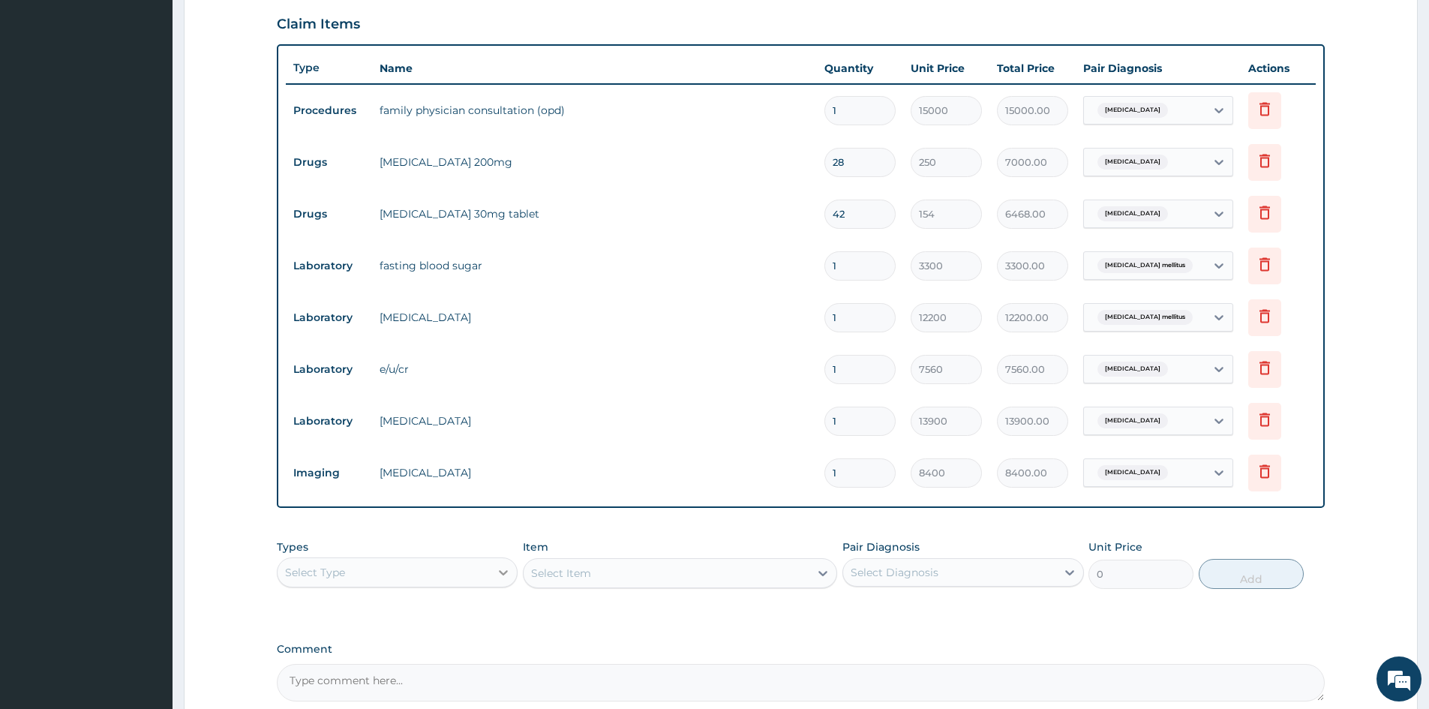
click at [499, 575] on icon at bounding box center [503, 572] width 15 height 15
click at [346, 667] on div "Laboratory" at bounding box center [397, 666] width 241 height 27
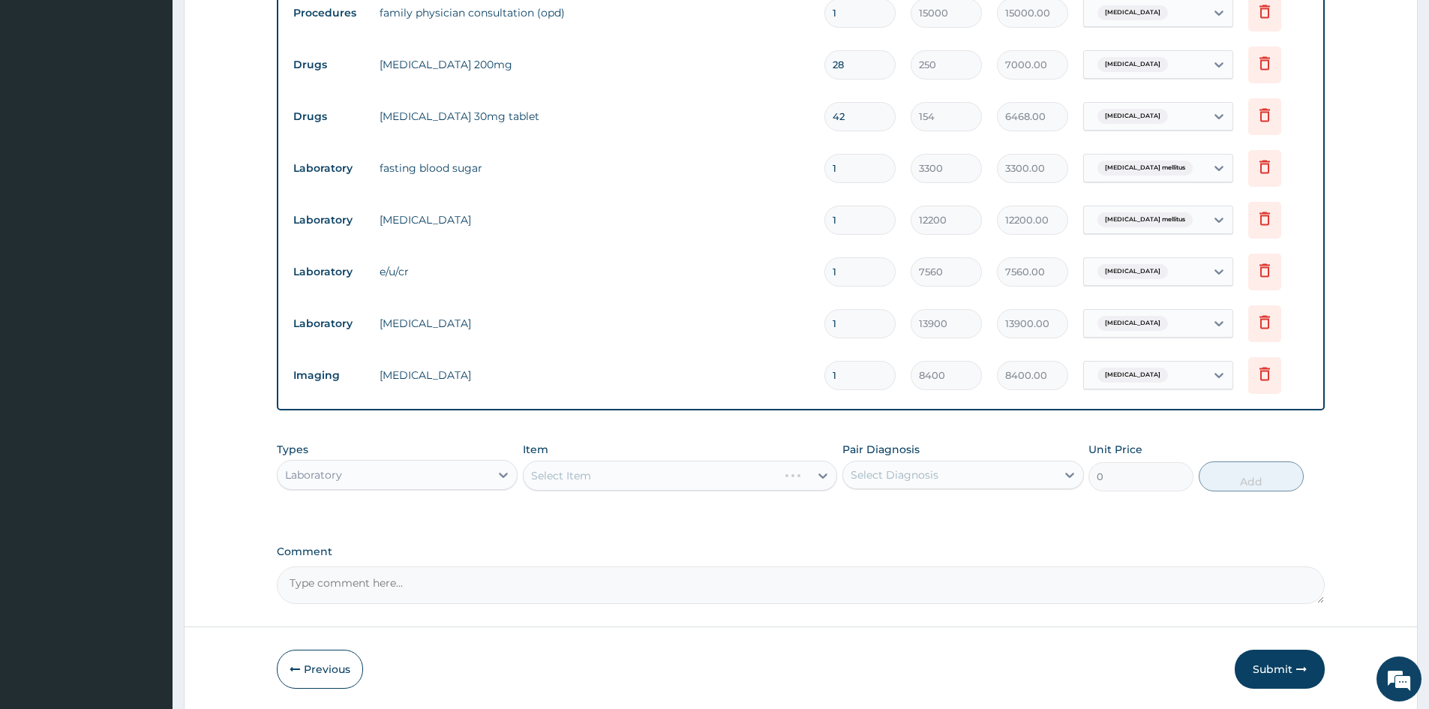
scroll to position [649, 0]
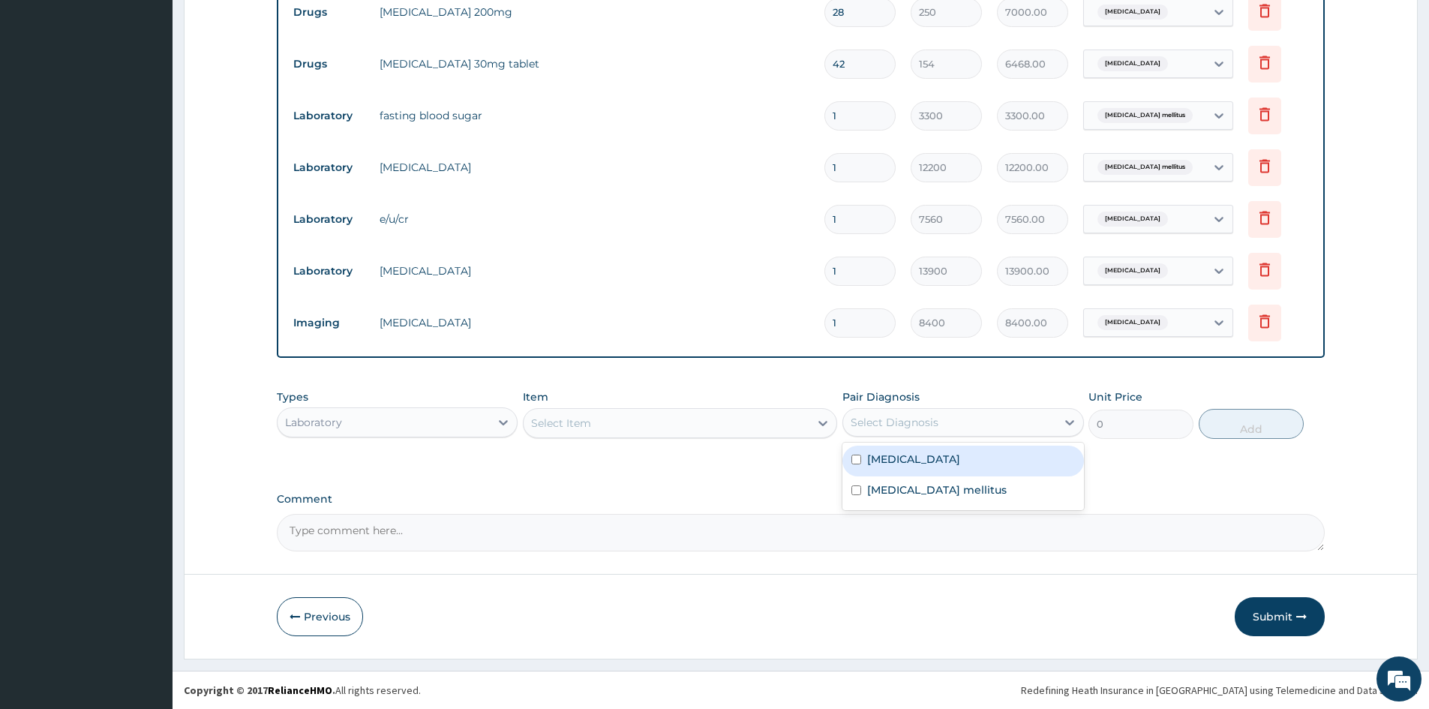
click at [922, 419] on div "Select Diagnosis" at bounding box center [894, 422] width 88 height 15
drag, startPoint x: 858, startPoint y: 465, endPoint x: 851, endPoint y: 490, distance: 26.4
click at [857, 466] on div "Essential hypertension" at bounding box center [962, 460] width 241 height 31
checkbox input "true"
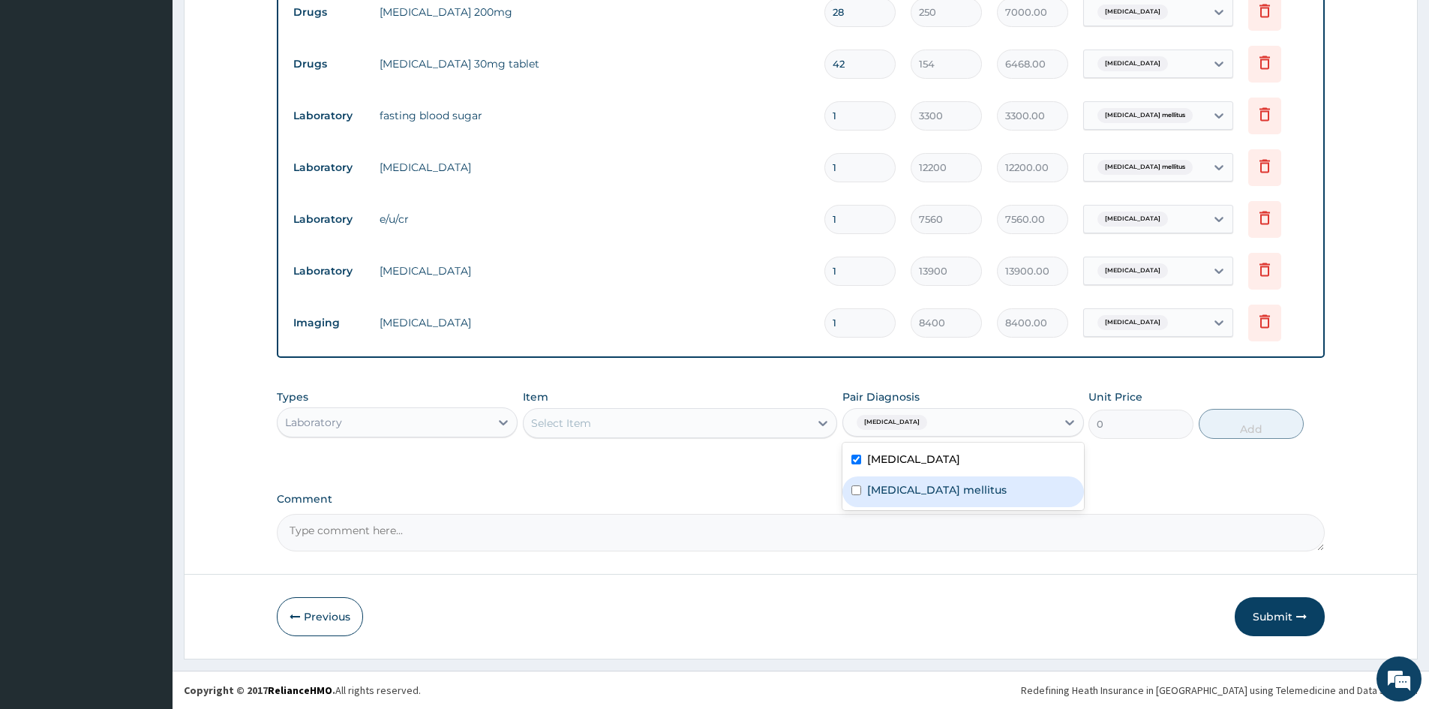
click at [850, 494] on div "Diabetes mellitus" at bounding box center [962, 491] width 241 height 31
checkbox input "true"
click at [661, 409] on div "Select Item" at bounding box center [680, 423] width 314 height 30
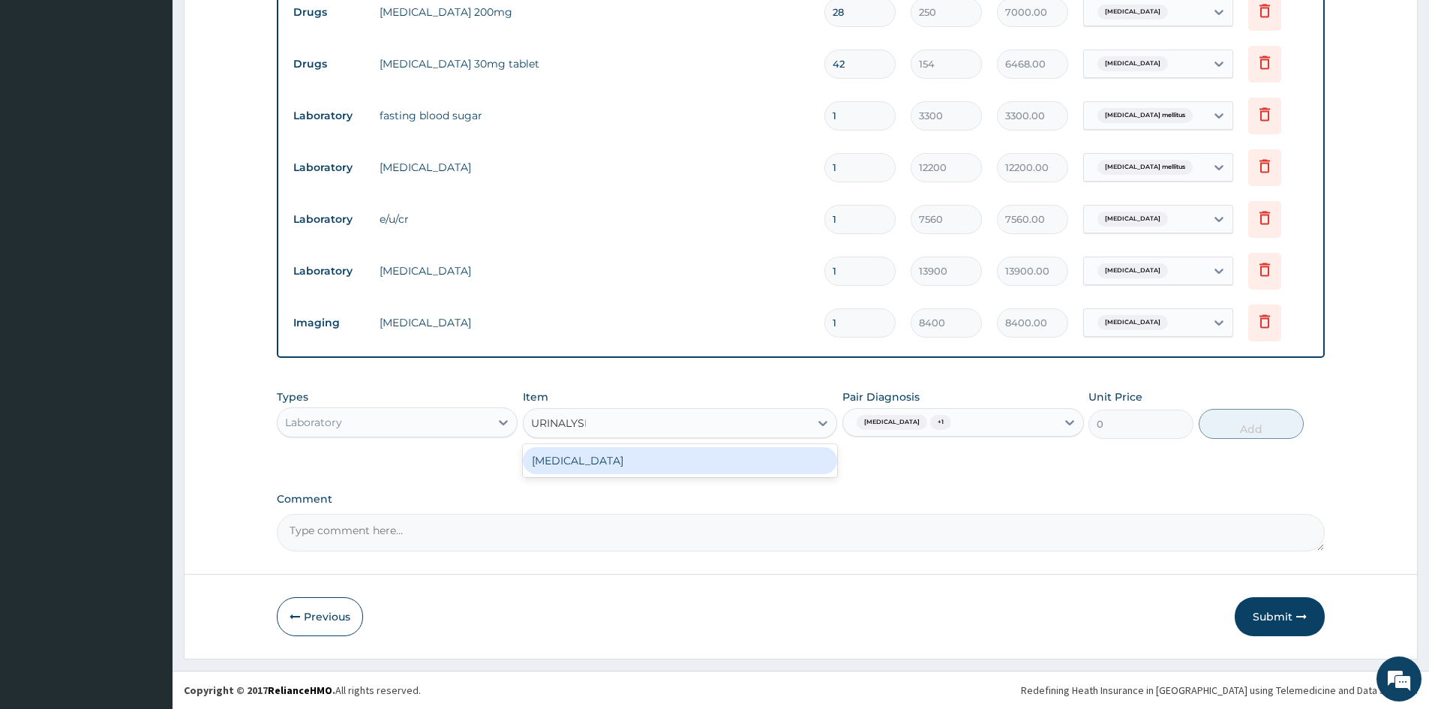
type input "URINALYSIS"
drag, startPoint x: 659, startPoint y: 460, endPoint x: 1296, endPoint y: 349, distance: 646.4
click at [666, 460] on div "URINALYSIS" at bounding box center [680, 460] width 314 height 27
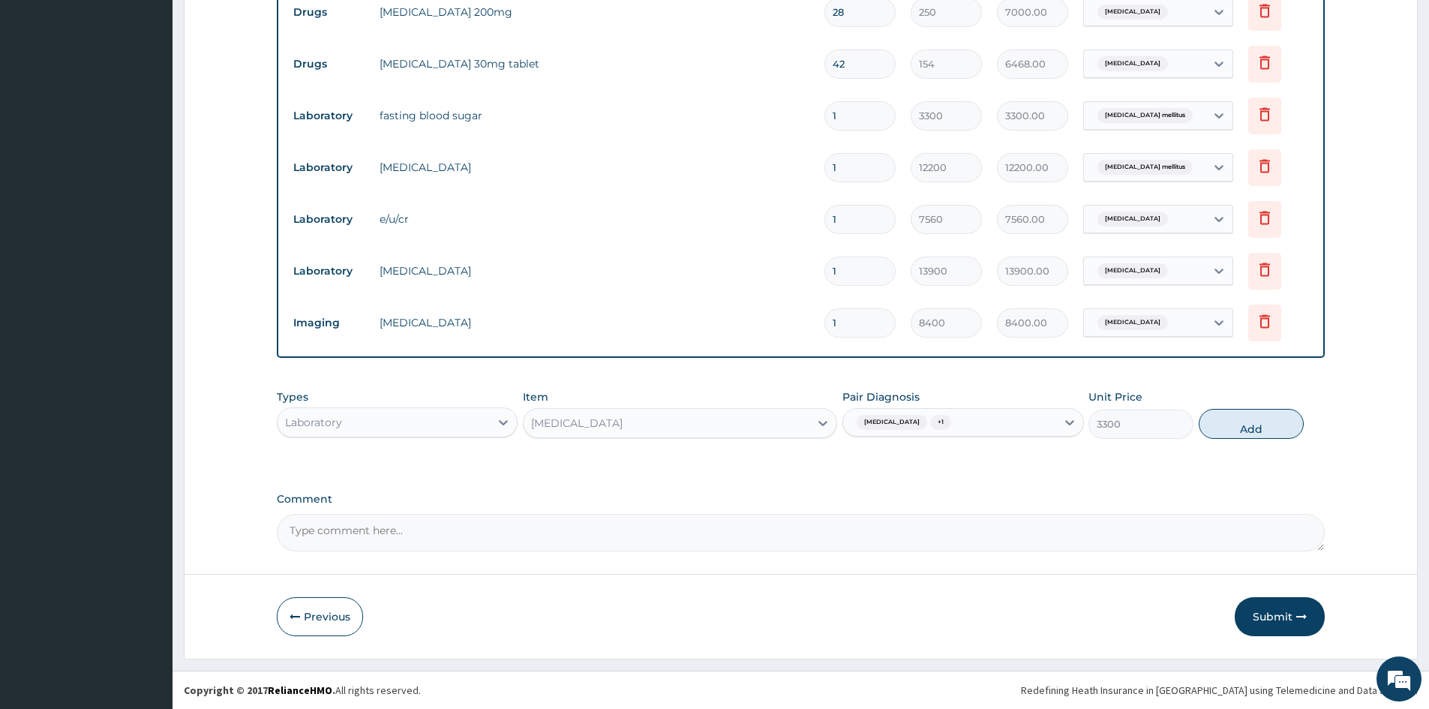
drag, startPoint x: 1236, startPoint y: 418, endPoint x: 1312, endPoint y: 625, distance: 221.1
click at [1243, 430] on button "Add" at bounding box center [1250, 424] width 105 height 30
type input "0"
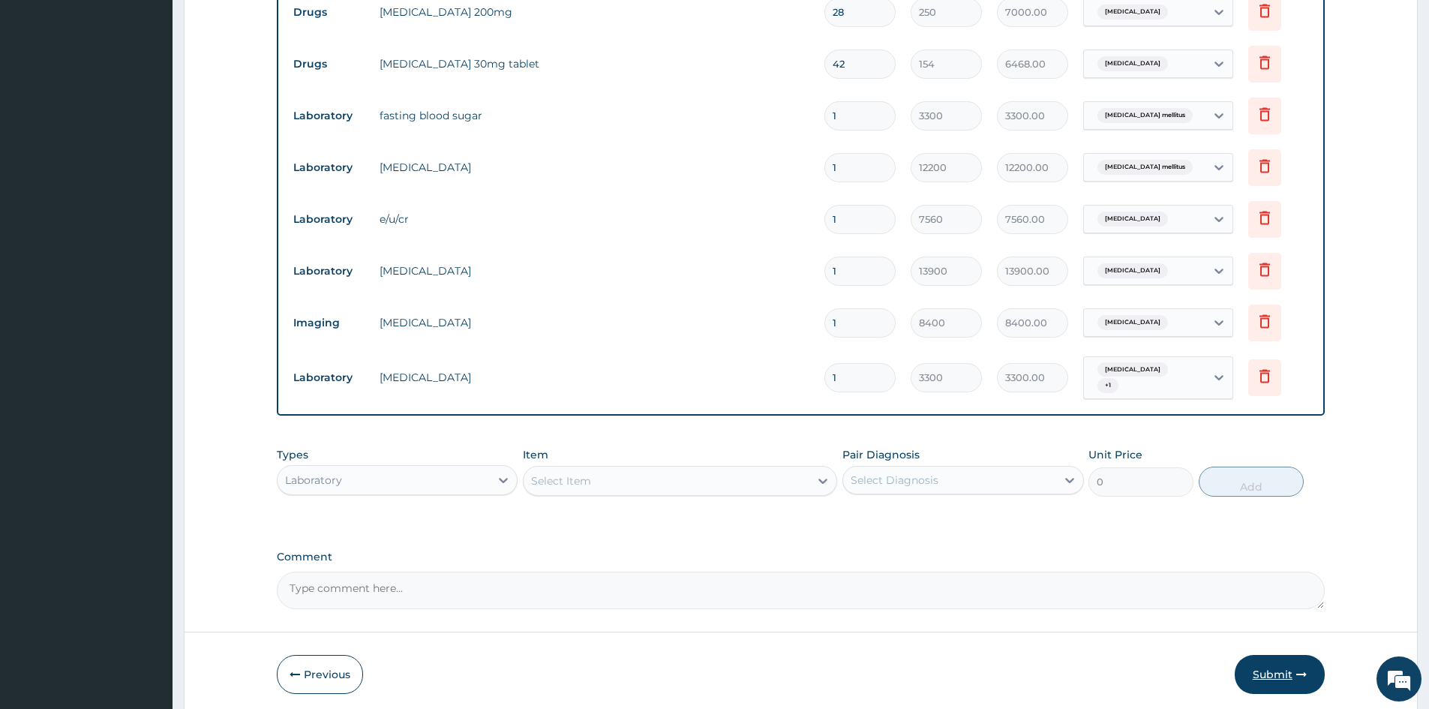
click at [1265, 677] on button "Submit" at bounding box center [1279, 674] width 90 height 39
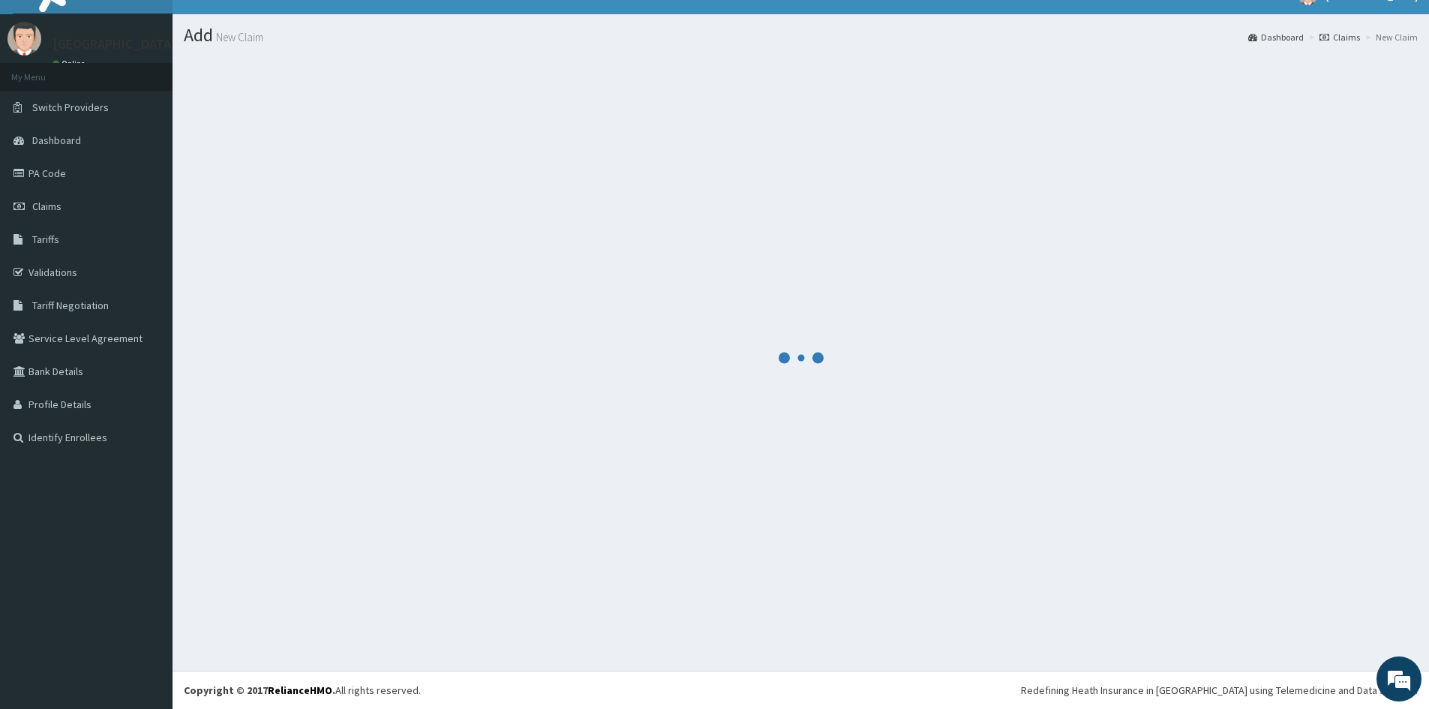
scroll to position [23, 0]
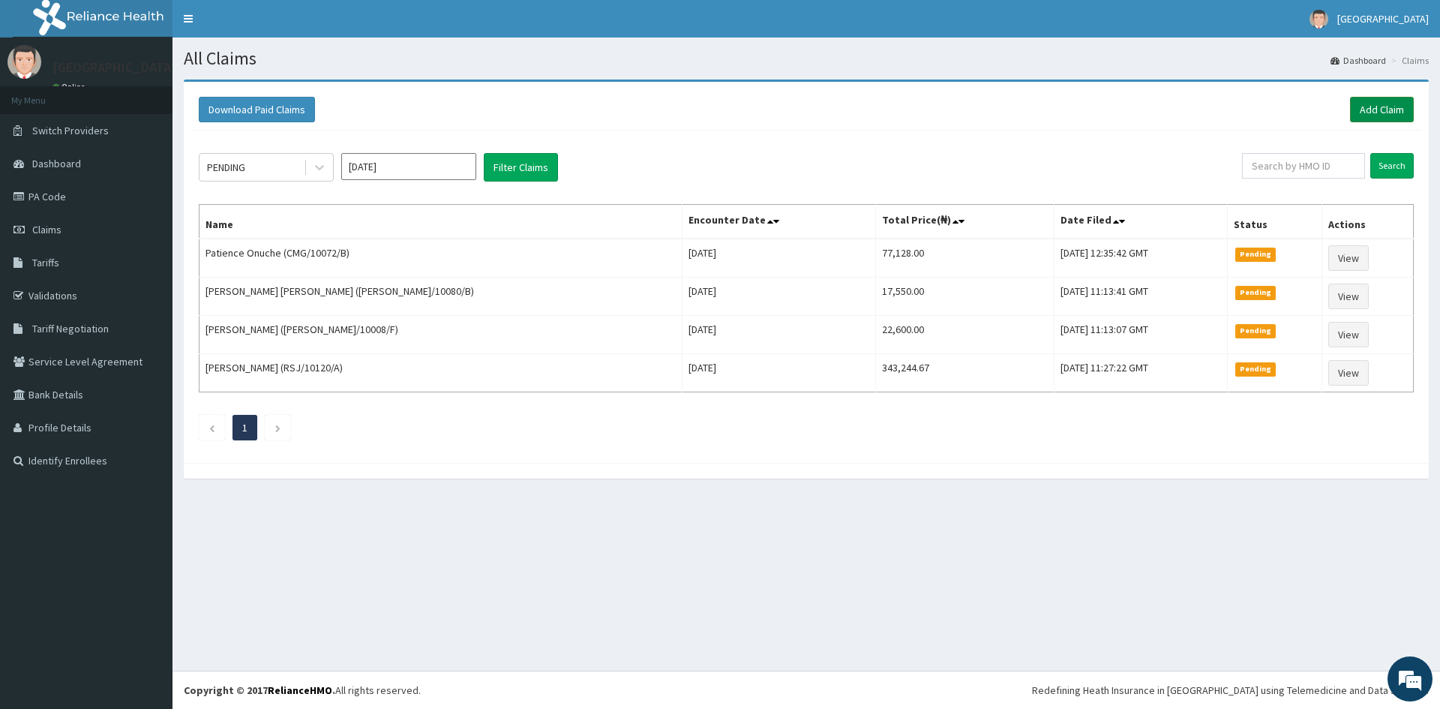
click at [1388, 110] on link "Add Claim" at bounding box center [1382, 109] width 64 height 25
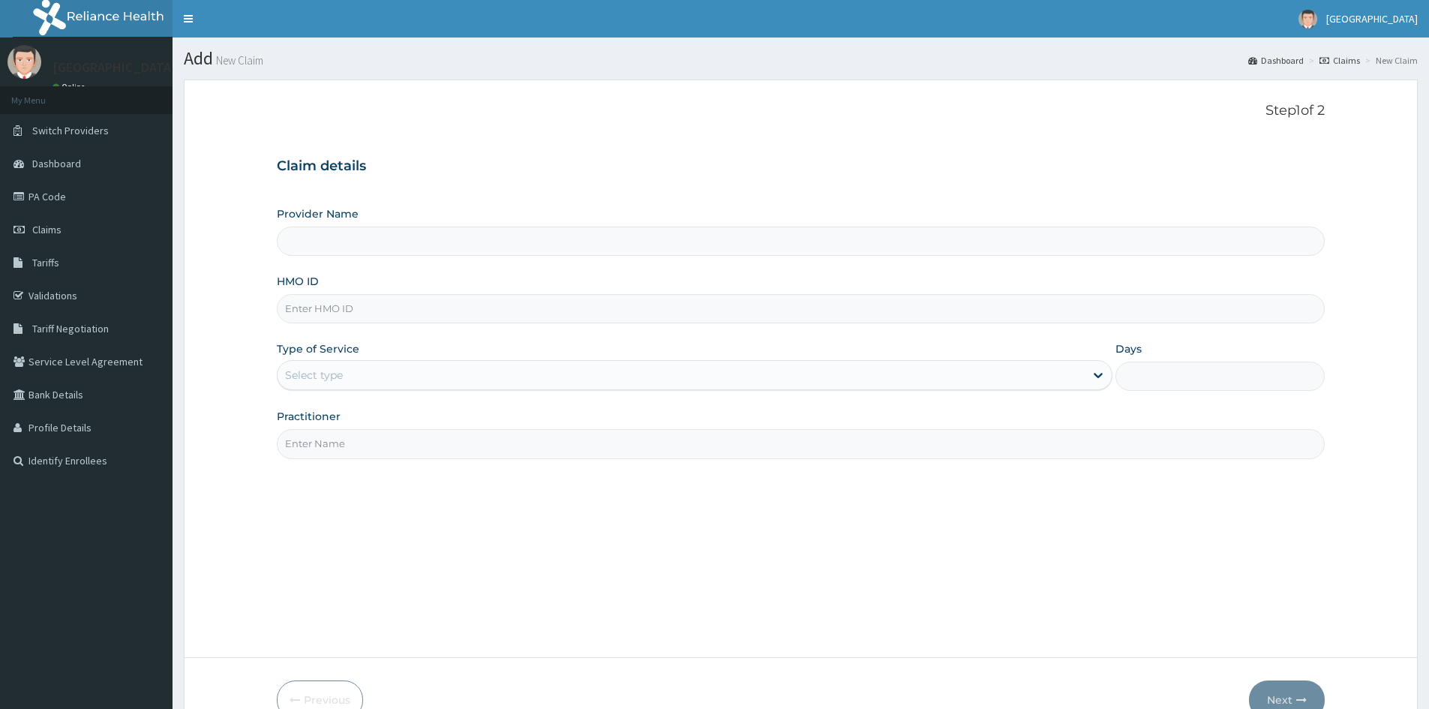
click at [343, 313] on input "HMO ID" at bounding box center [801, 308] width 1048 height 29
type input "Doren Specialist Hospital"
paste input "PFV/10016/D"
type input "PFV/10016/D"
click at [307, 373] on div "Select type" at bounding box center [314, 374] width 58 height 15
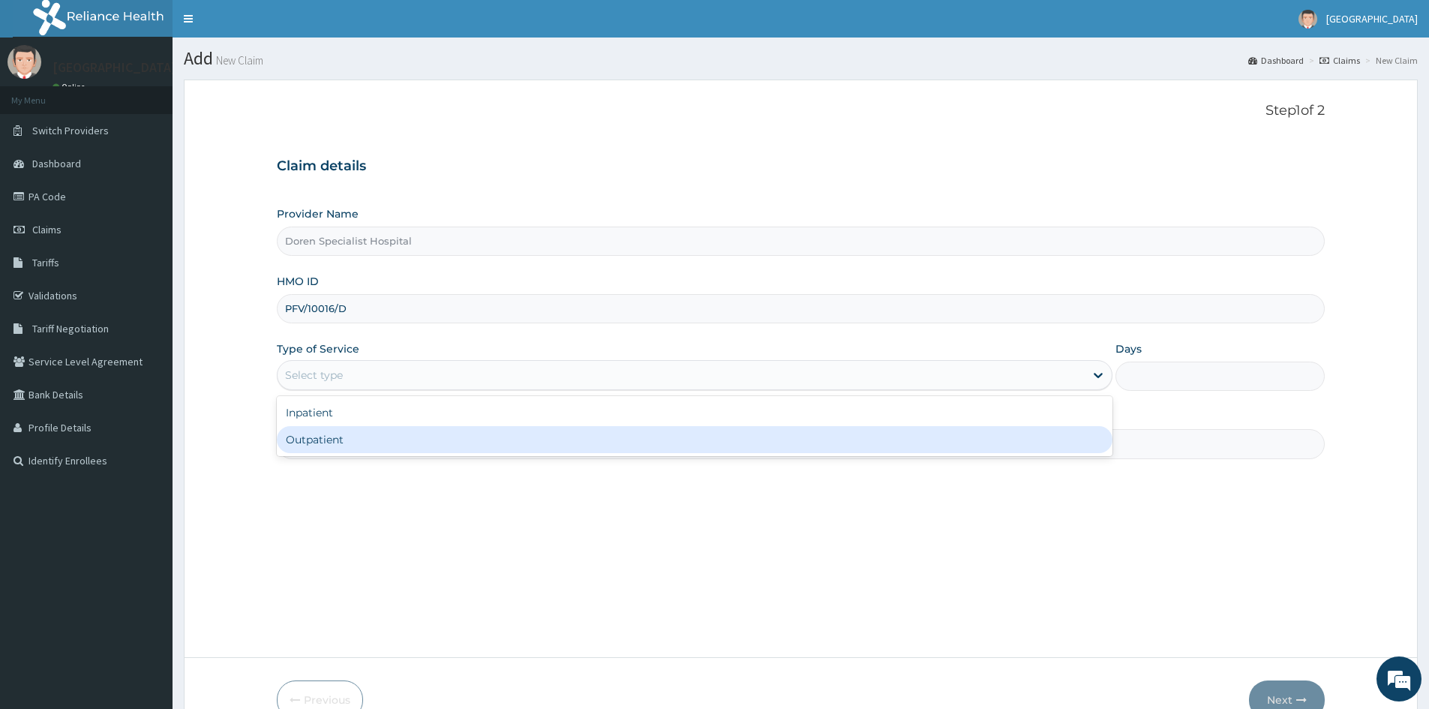
click at [304, 434] on div "Outpatient" at bounding box center [694, 439] width 835 height 27
type input "1"
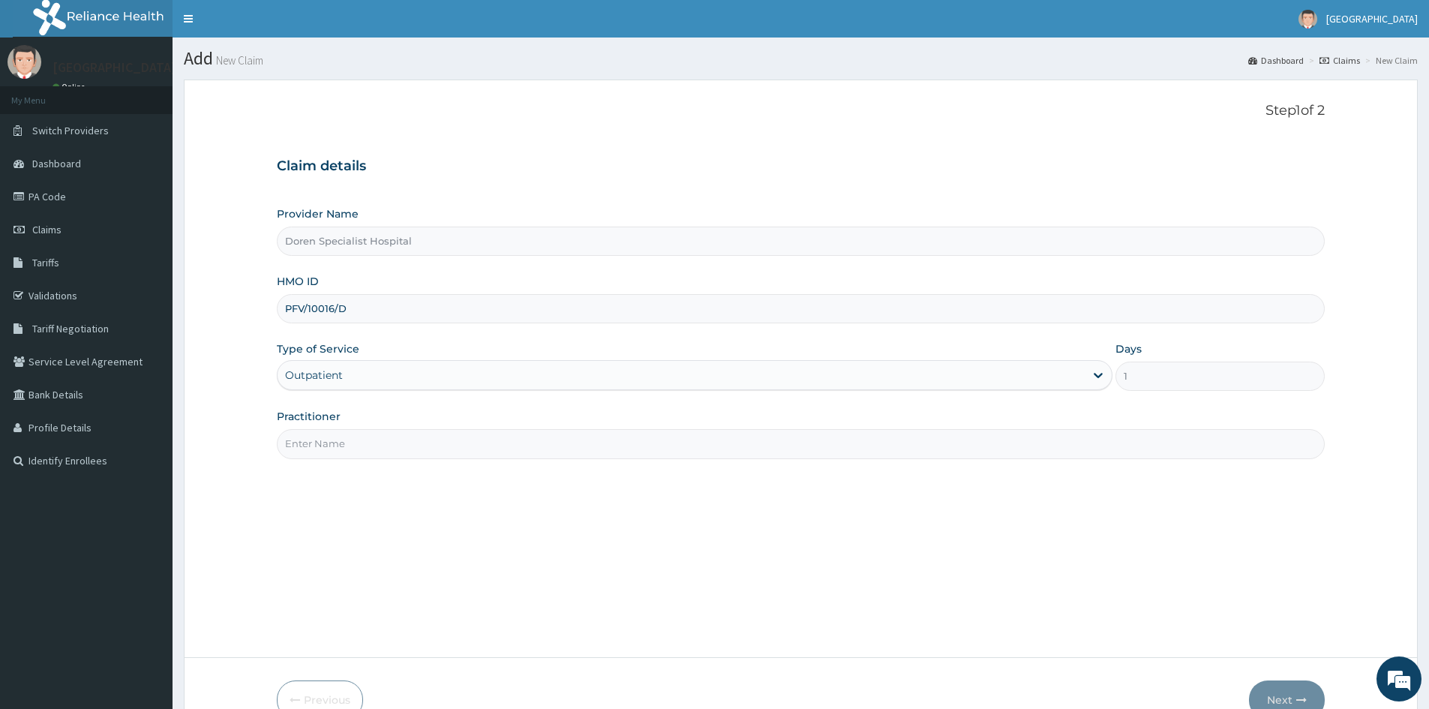
click at [328, 442] on input "Practitioner" at bounding box center [801, 443] width 1048 height 29
type input "DR. [GEOGRAPHIC_DATA]"
click at [1288, 691] on button "Next" at bounding box center [1287, 699] width 76 height 39
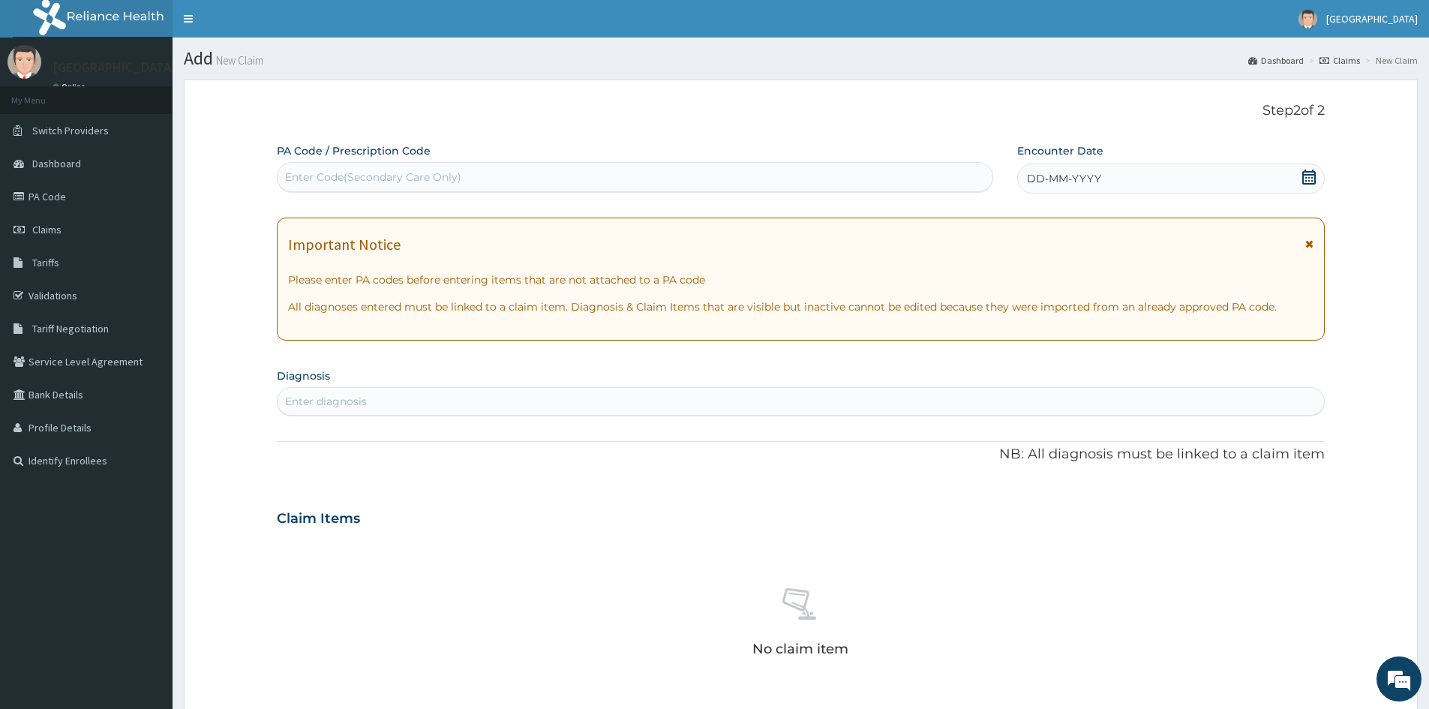
click at [1308, 169] on icon at bounding box center [1308, 176] width 15 height 15
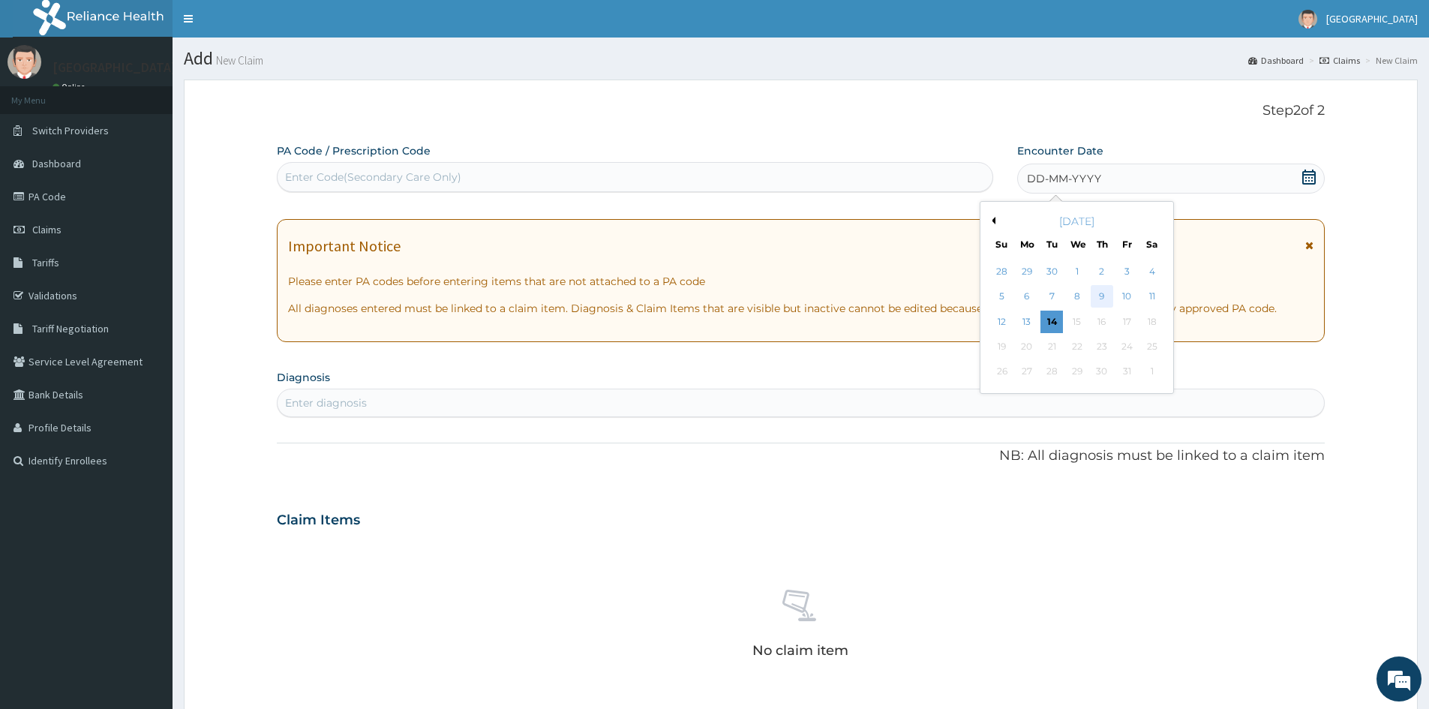
click at [1099, 296] on div "9" at bounding box center [1101, 297] width 22 height 22
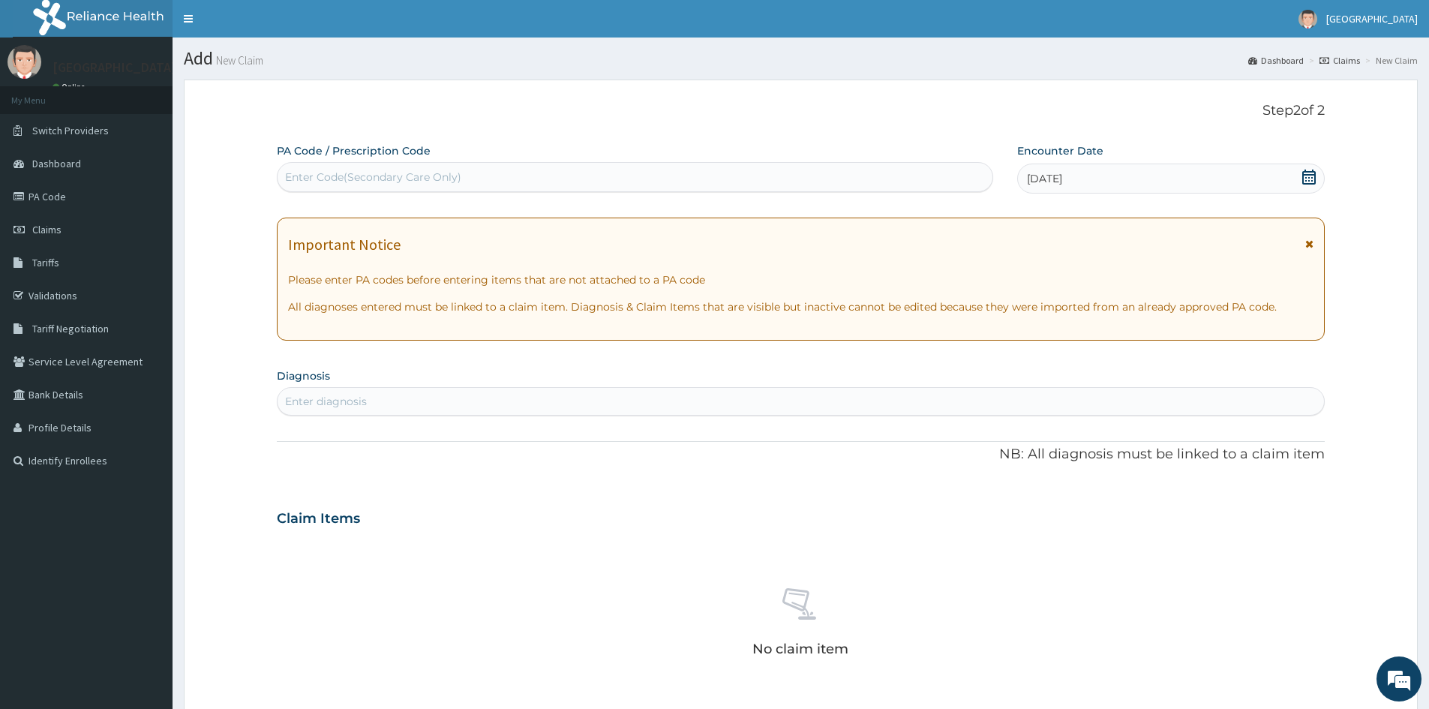
click at [357, 401] on div "Enter diagnosis" at bounding box center [326, 401] width 82 height 15
type input "UPPER"
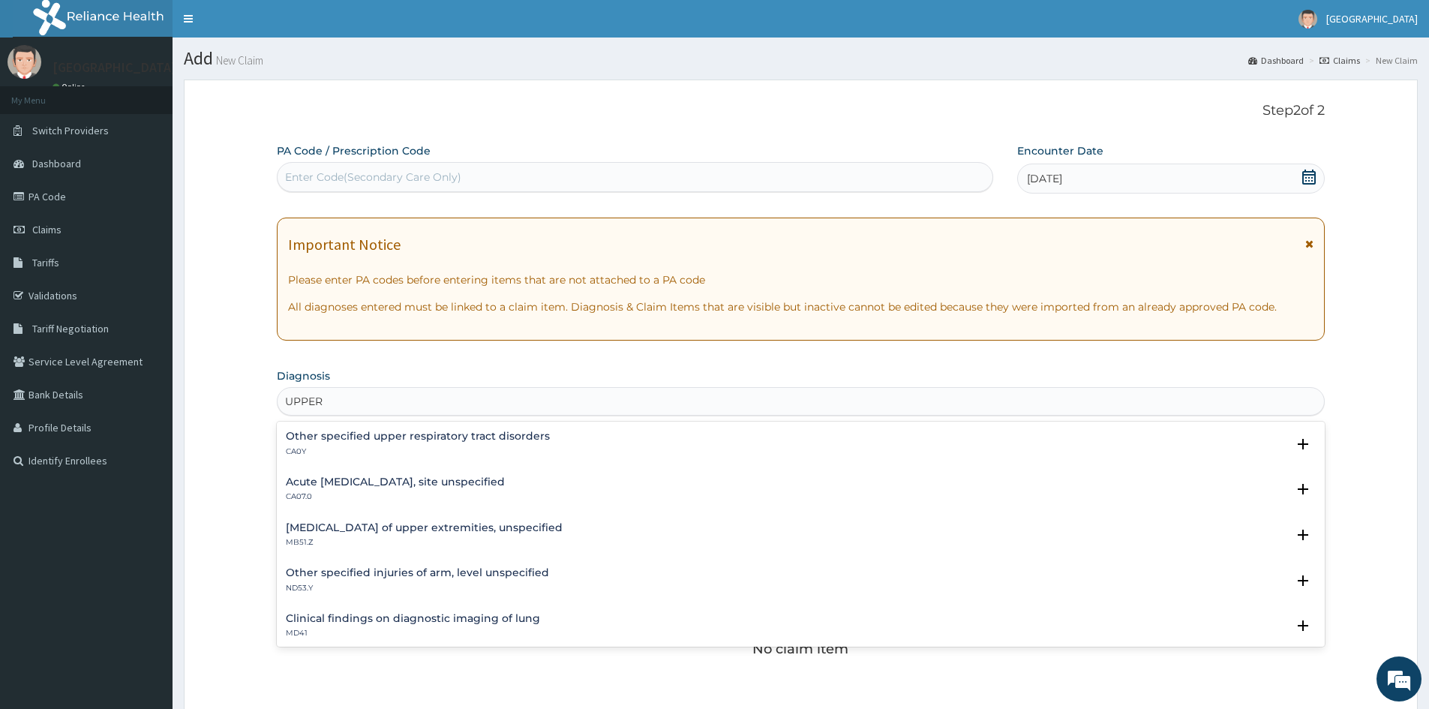
click at [304, 498] on p "CA07.0" at bounding box center [395, 496] width 219 height 10
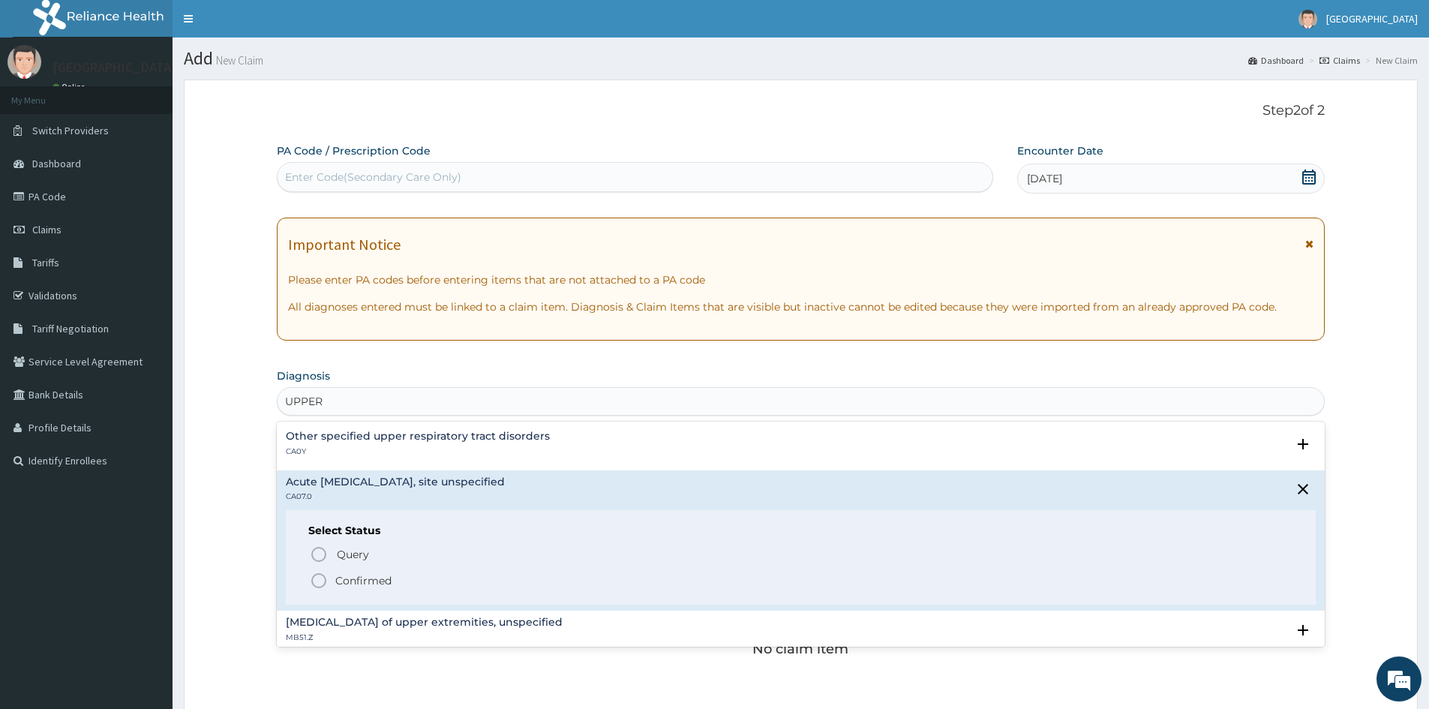
click at [315, 583] on icon "status option filled" at bounding box center [319, 580] width 18 height 18
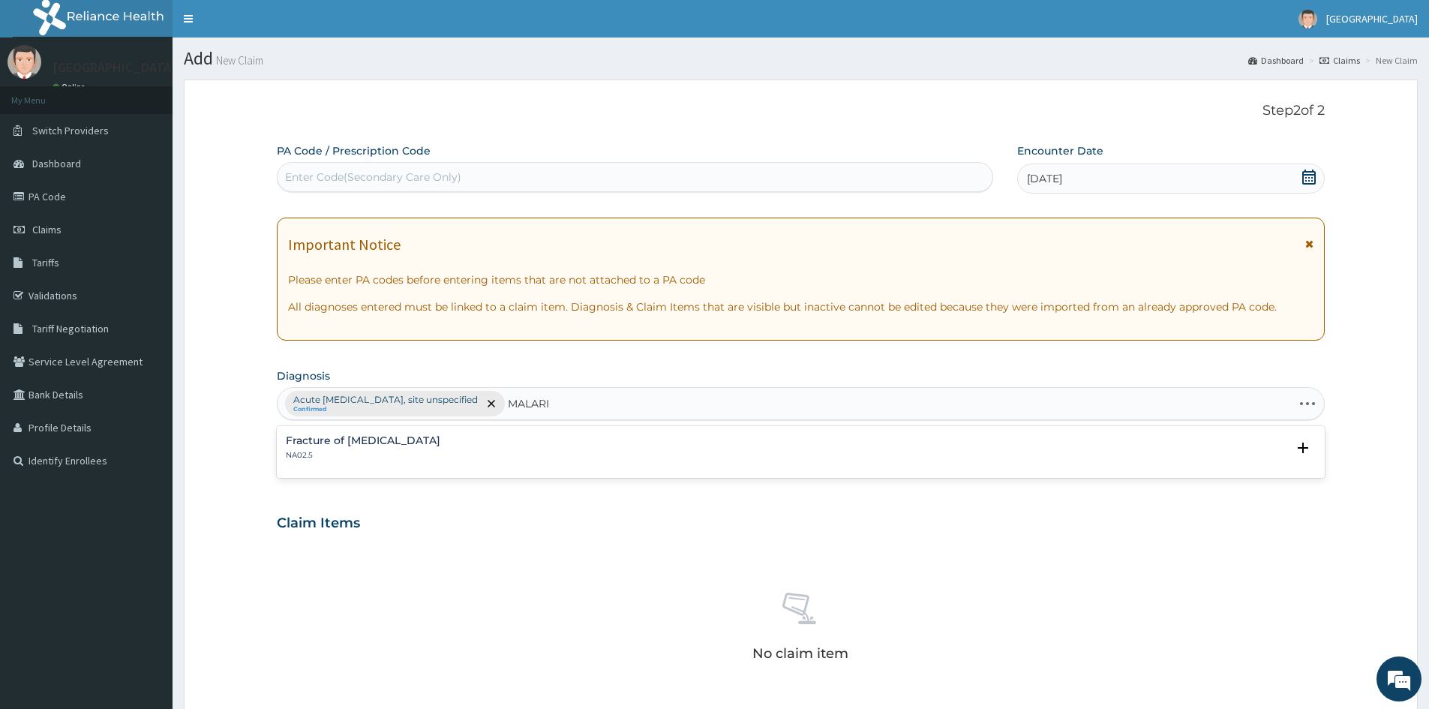
type input "[MEDICAL_DATA]"
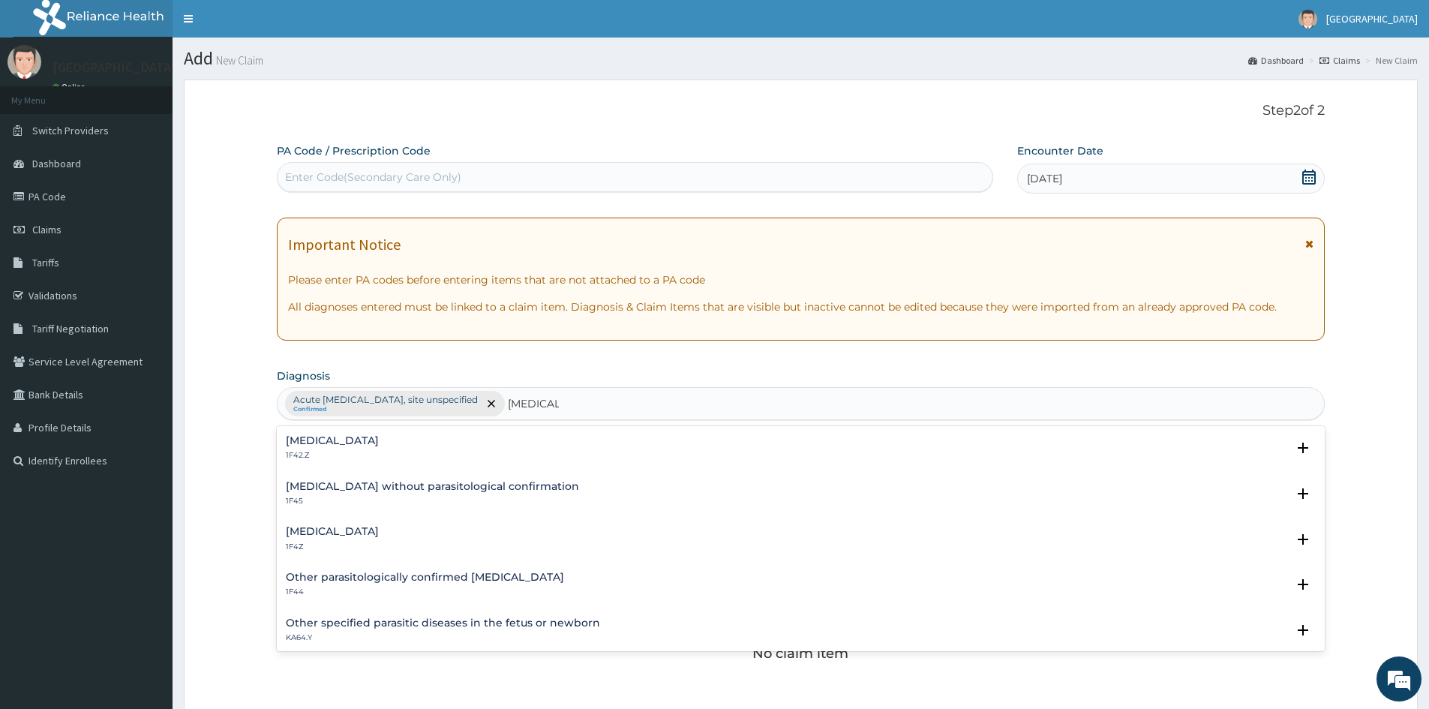
click at [310, 534] on h4 "[MEDICAL_DATA]" at bounding box center [332, 531] width 93 height 11
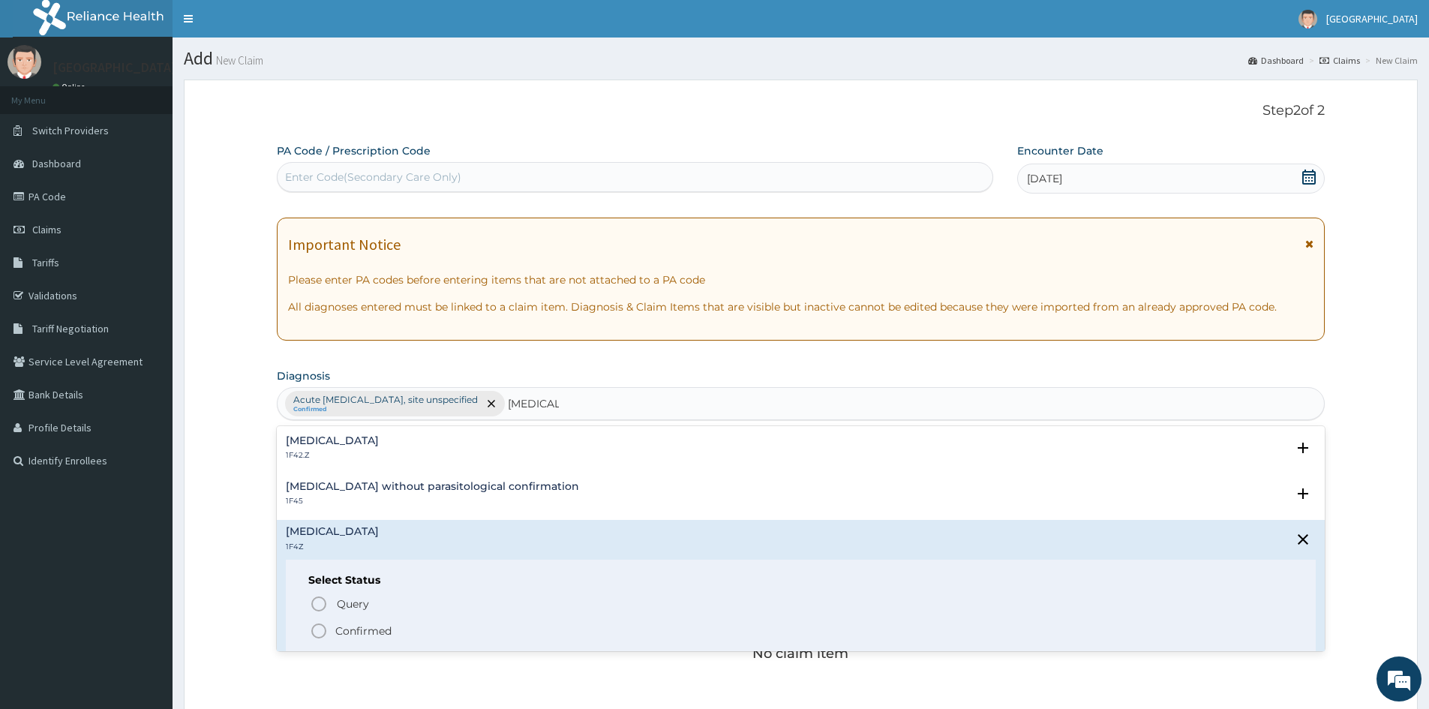
click at [318, 633] on icon "status option filled" at bounding box center [319, 631] width 18 height 18
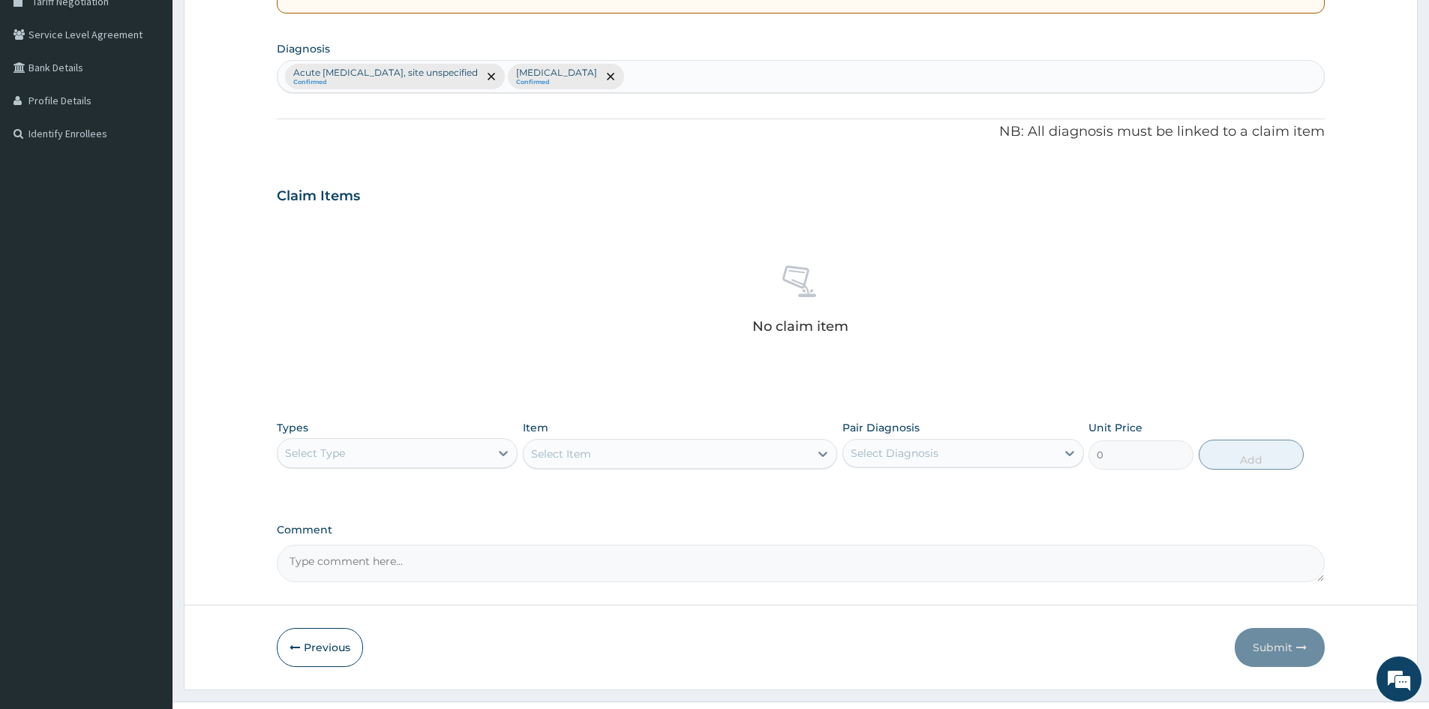
scroll to position [358, 0]
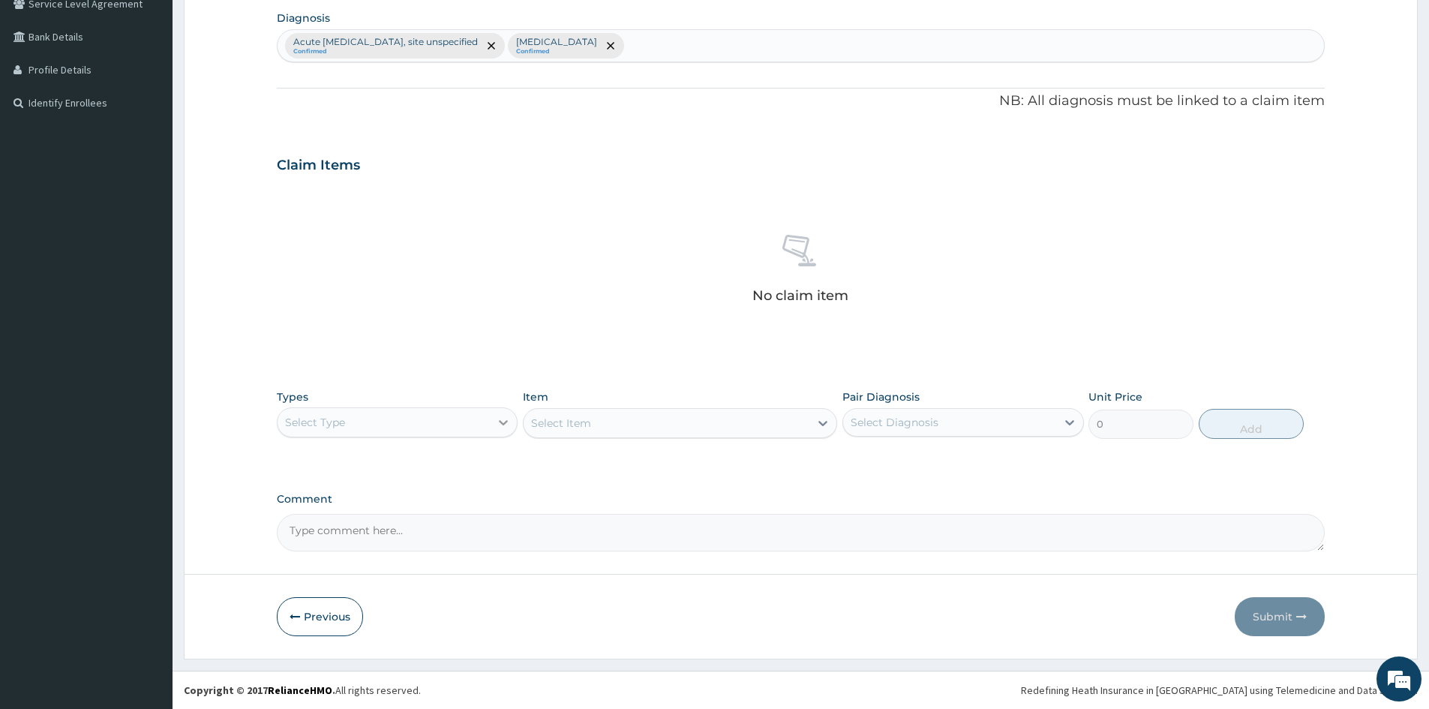
click at [504, 422] on icon at bounding box center [503, 422] width 15 height 15
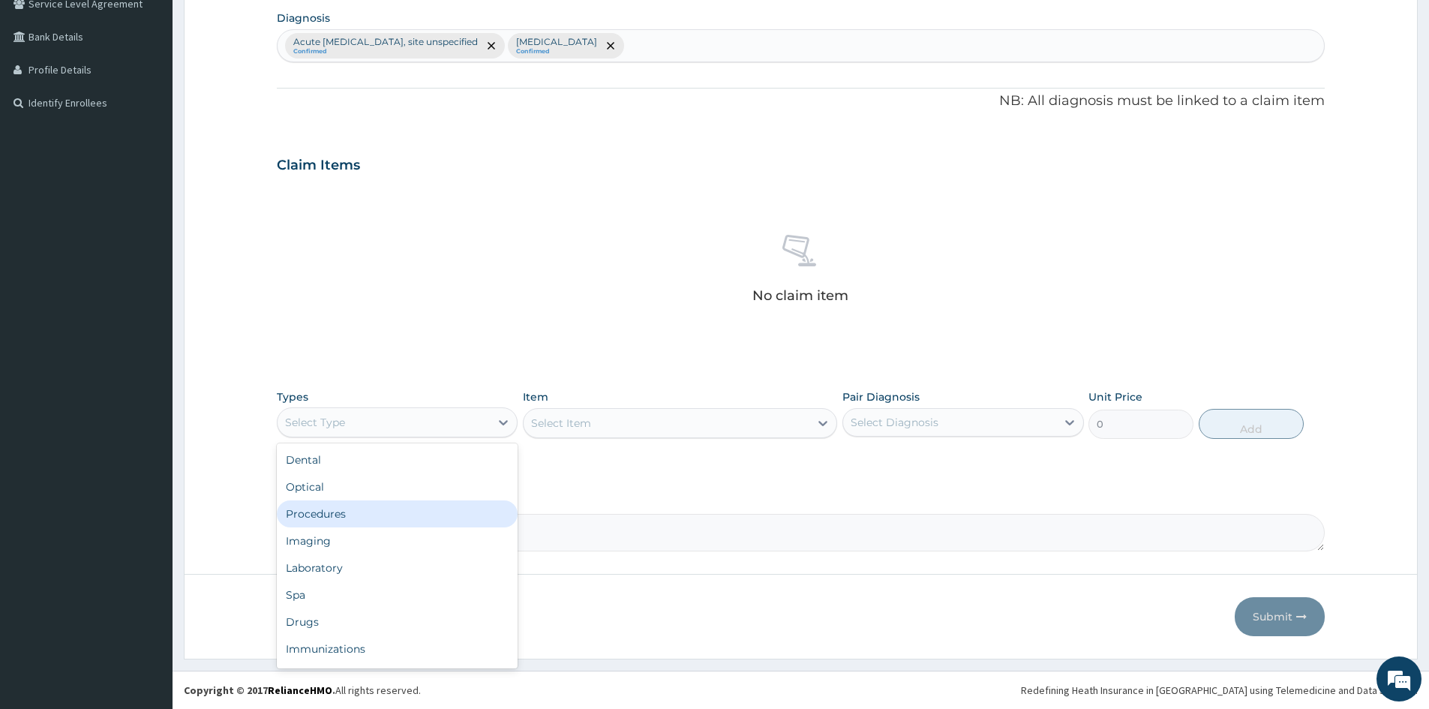
click at [327, 516] on div "Procedures" at bounding box center [397, 513] width 241 height 27
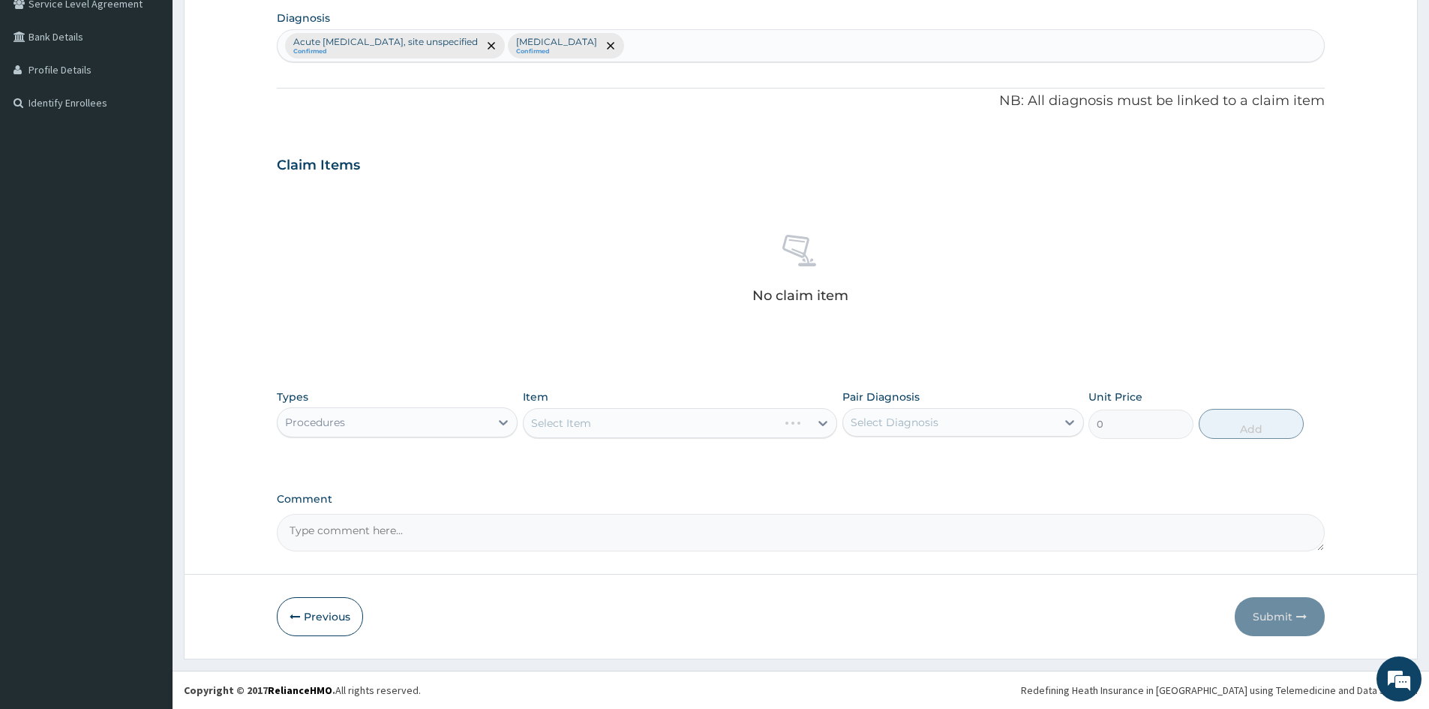
click at [616, 418] on div "Select Item" at bounding box center [680, 423] width 314 height 30
click at [768, 417] on div "Select Item" at bounding box center [680, 423] width 314 height 30
click at [793, 421] on div "Select Item" at bounding box center [680, 423] width 314 height 30
click at [586, 417] on div "Select Item" at bounding box center [680, 423] width 314 height 30
click at [809, 423] on div "Select Item" at bounding box center [680, 423] width 314 height 30
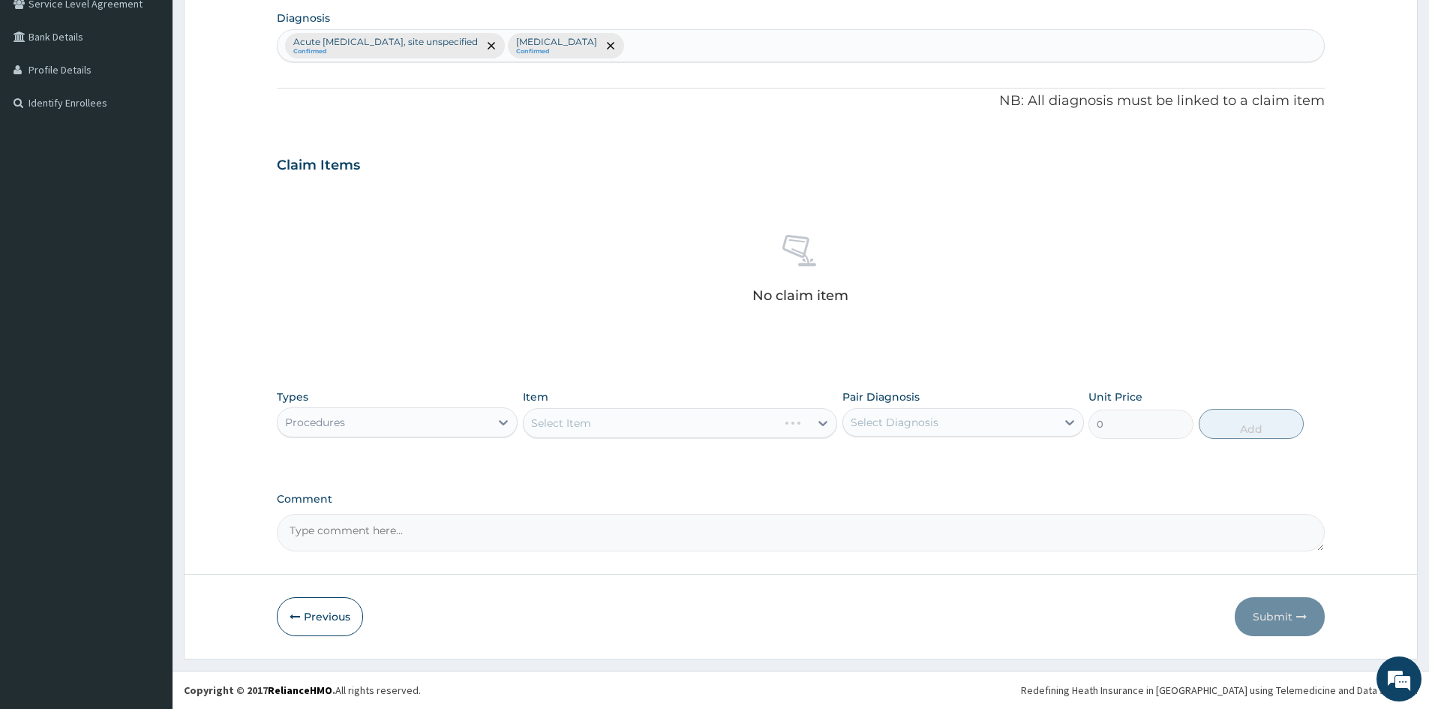
click at [792, 423] on div "Select Item" at bounding box center [680, 423] width 314 height 30
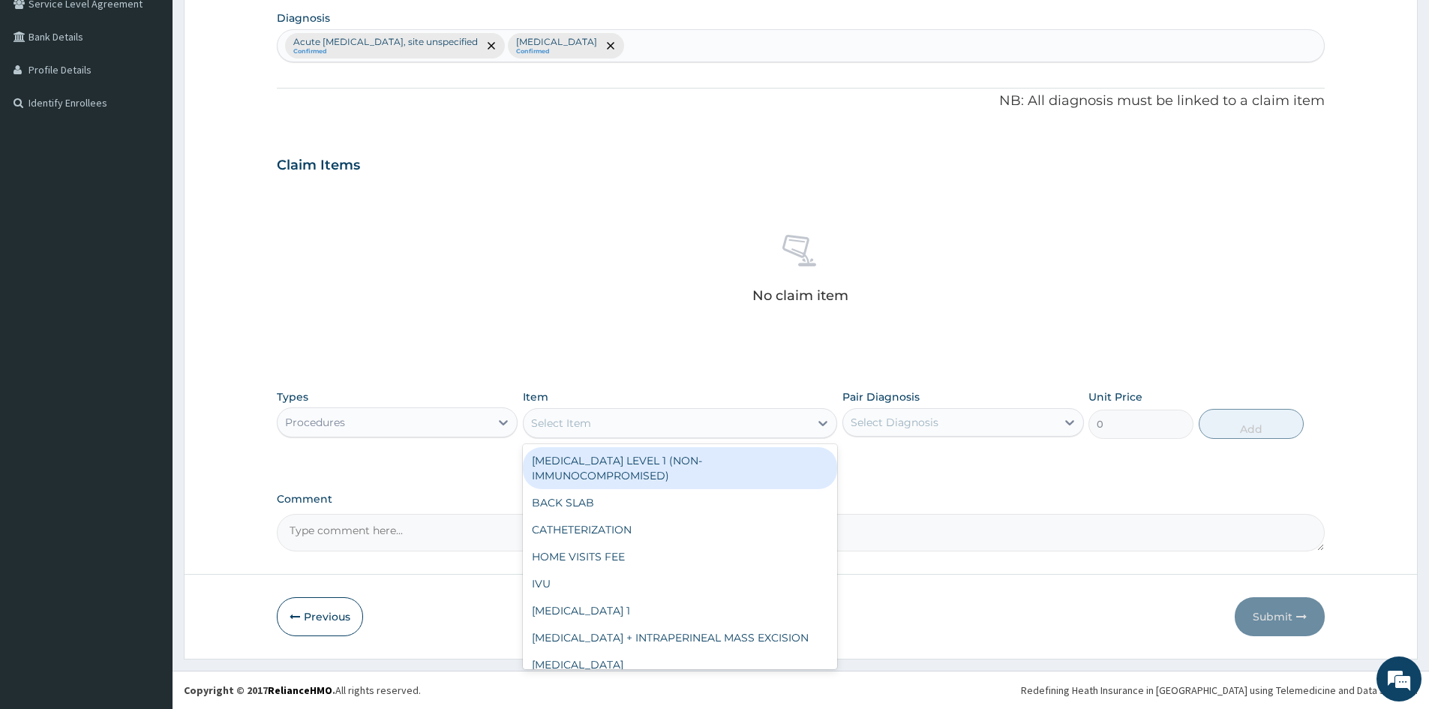
click at [797, 424] on div "Select Item" at bounding box center [666, 423] width 286 height 24
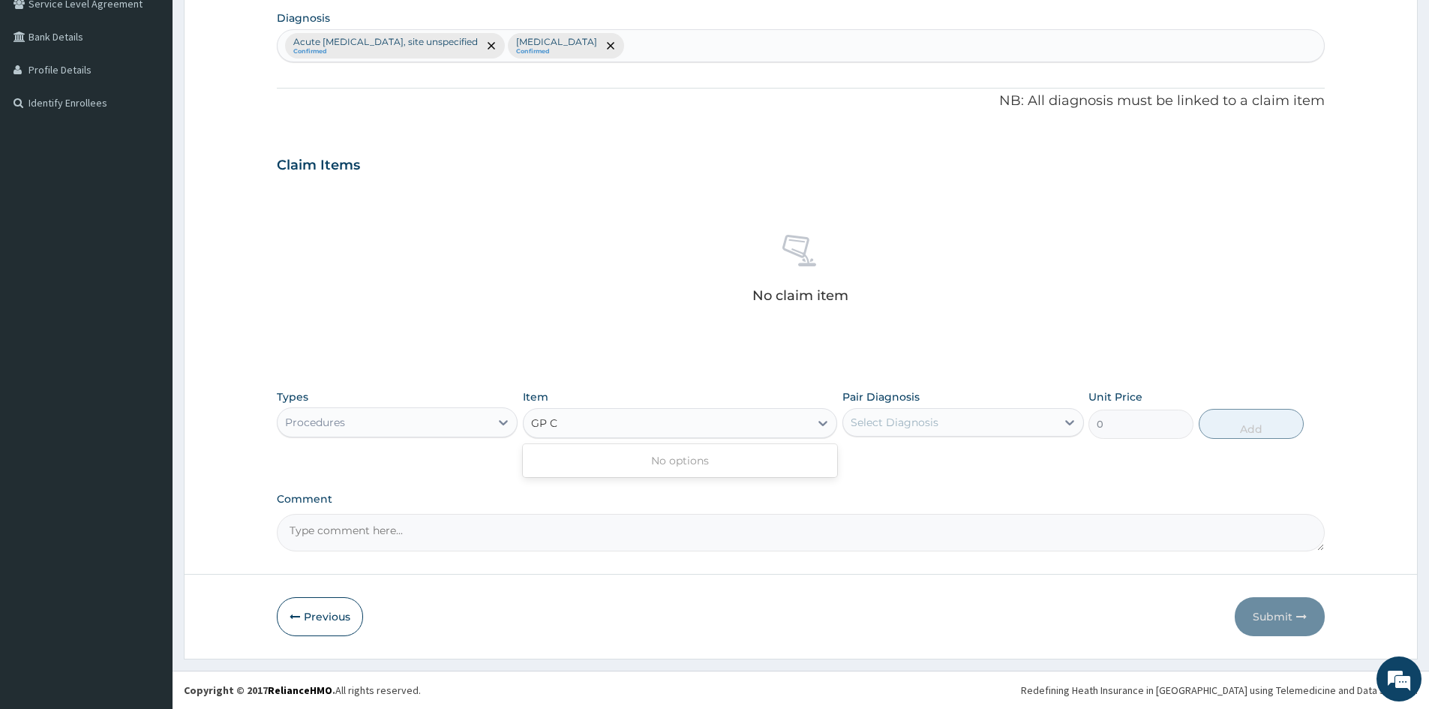
type input "GP"
click at [677, 463] on div "CONSULTATION (GP)" at bounding box center [680, 460] width 314 height 27
type input "3000"
click at [902, 416] on div "Select Diagnosis" at bounding box center [894, 422] width 88 height 15
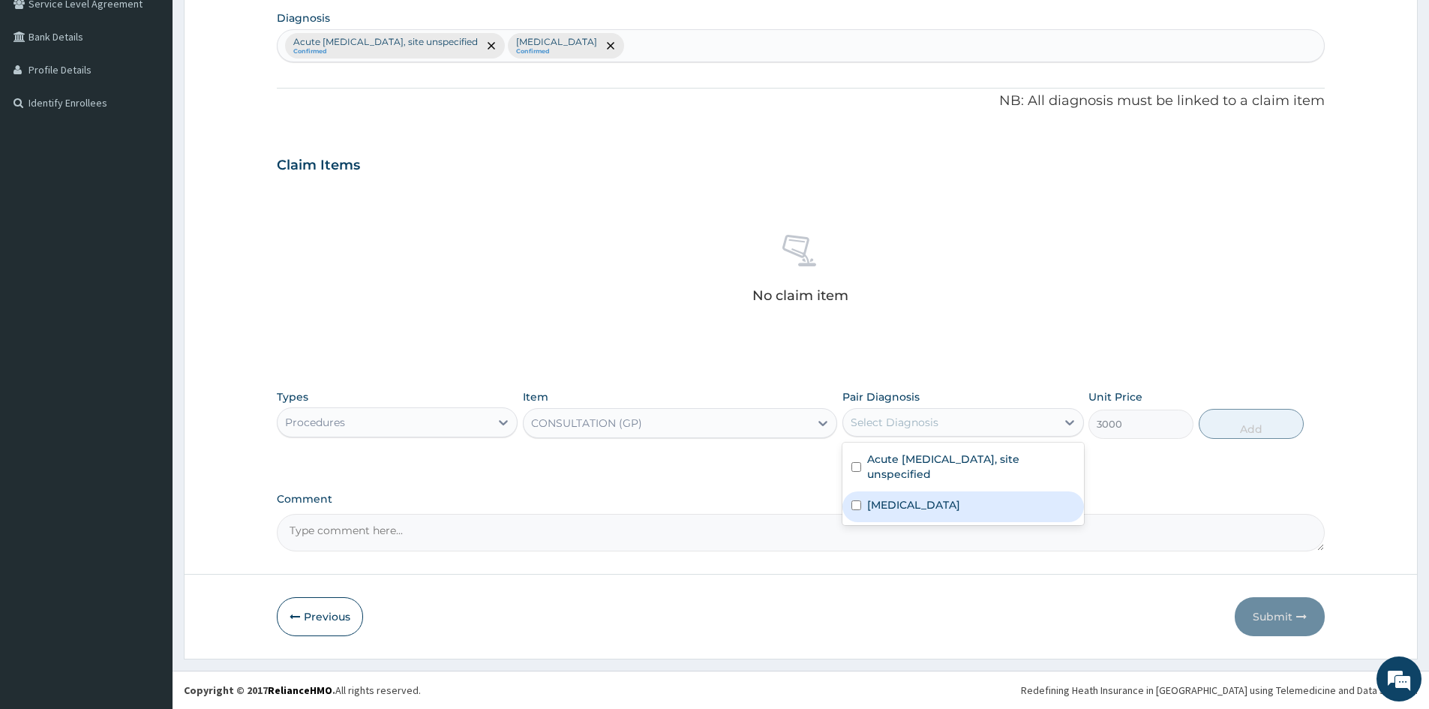
click at [861, 505] on input "checkbox" at bounding box center [856, 505] width 10 height 10
checkbox input "true"
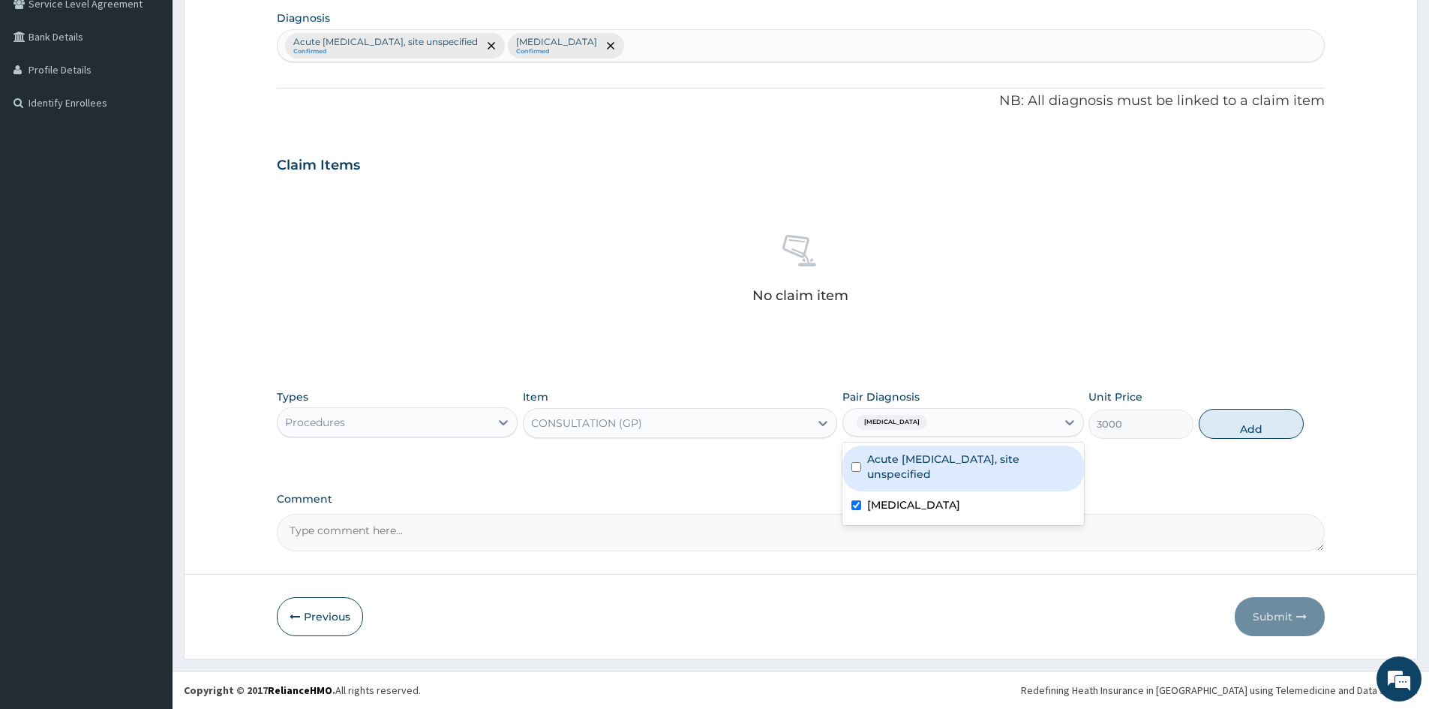
click at [855, 468] on input "checkbox" at bounding box center [856, 467] width 10 height 10
checkbox input "true"
click at [1243, 424] on button "Add" at bounding box center [1250, 424] width 105 height 30
type input "0"
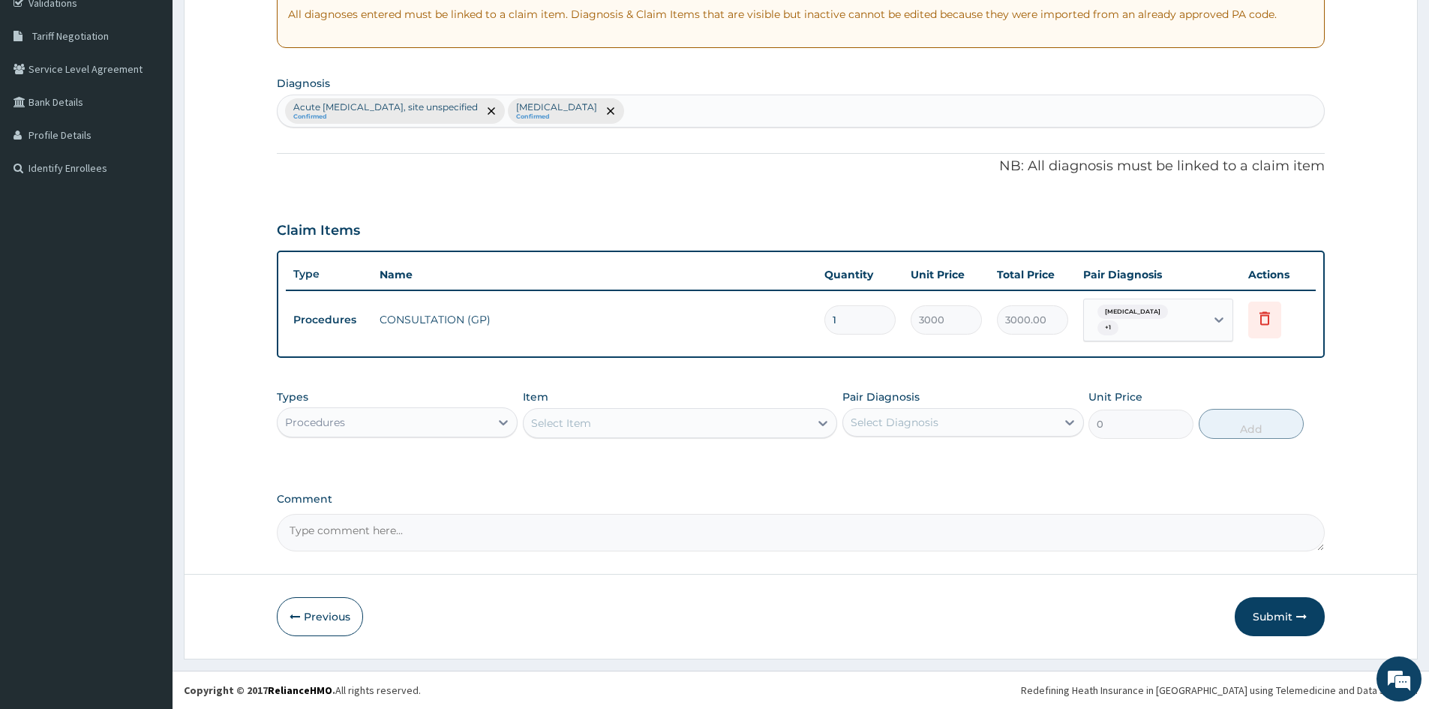
scroll to position [292, 0]
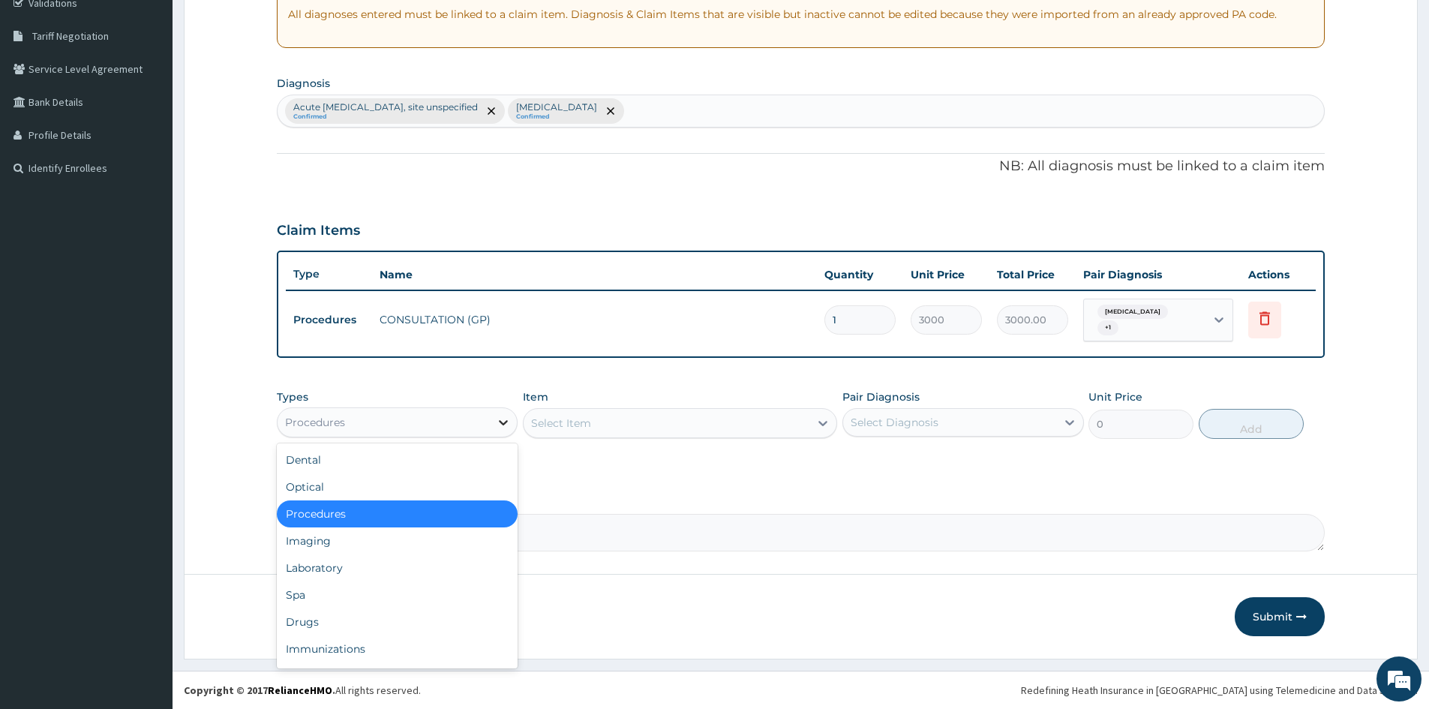
click at [507, 420] on icon at bounding box center [503, 422] width 15 height 15
click at [331, 568] on div "Laboratory" at bounding box center [397, 567] width 241 height 27
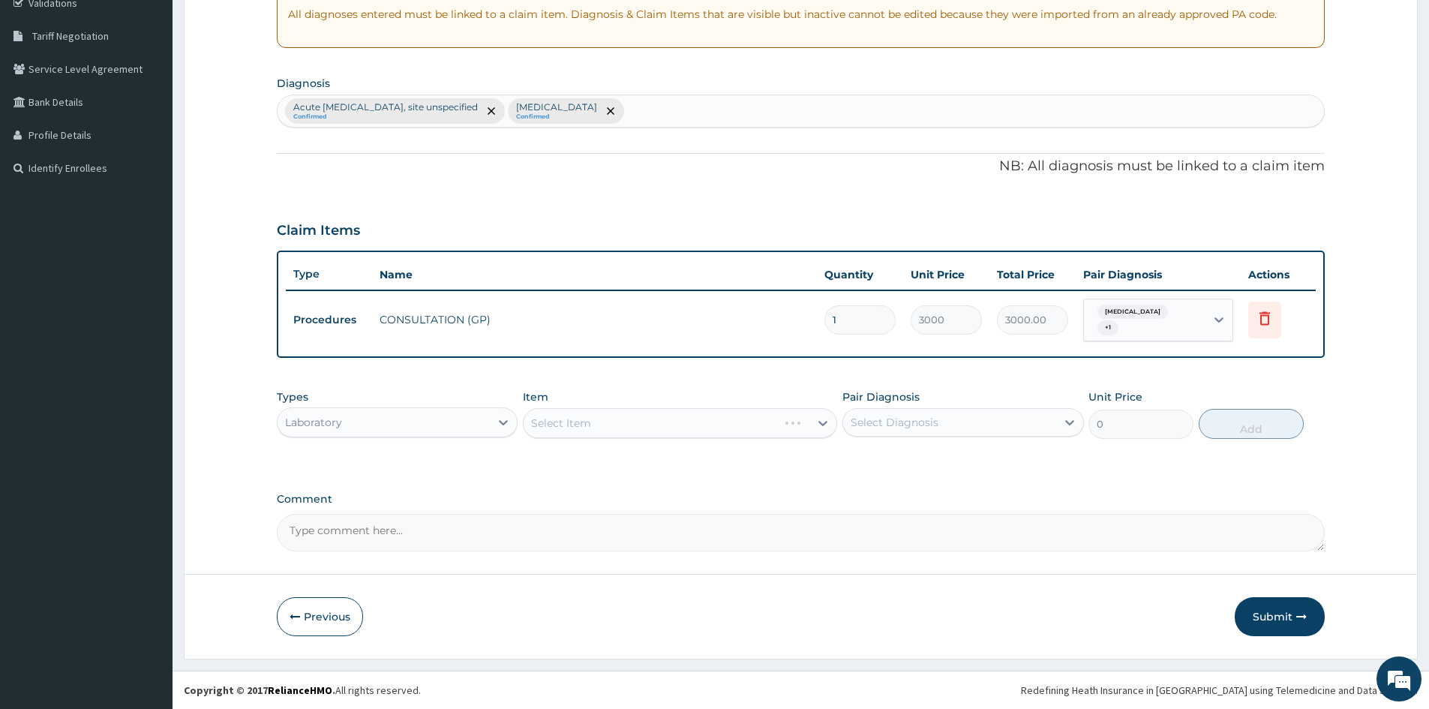
click at [715, 421] on div "Select Item" at bounding box center [680, 423] width 314 height 30
click at [809, 418] on div "Select Item" at bounding box center [680, 423] width 314 height 30
click at [808, 419] on div "Select Item" at bounding box center [680, 423] width 314 height 30
click at [805, 418] on div "Select Item" at bounding box center [666, 423] width 286 height 24
type input "FULL BLOOD"
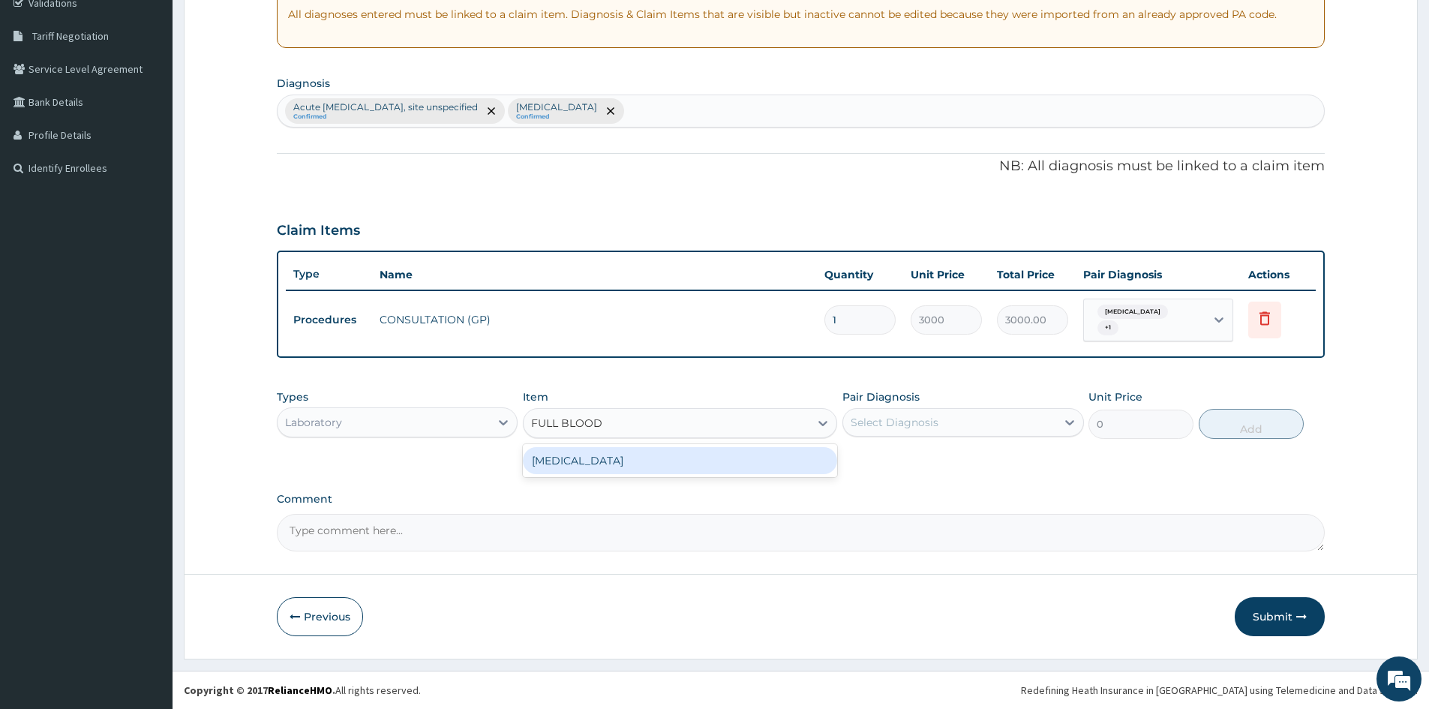
click at [716, 459] on div "[MEDICAL_DATA]" at bounding box center [680, 460] width 314 height 27
type input "3400"
click at [930, 417] on div "Select Diagnosis" at bounding box center [894, 422] width 88 height 15
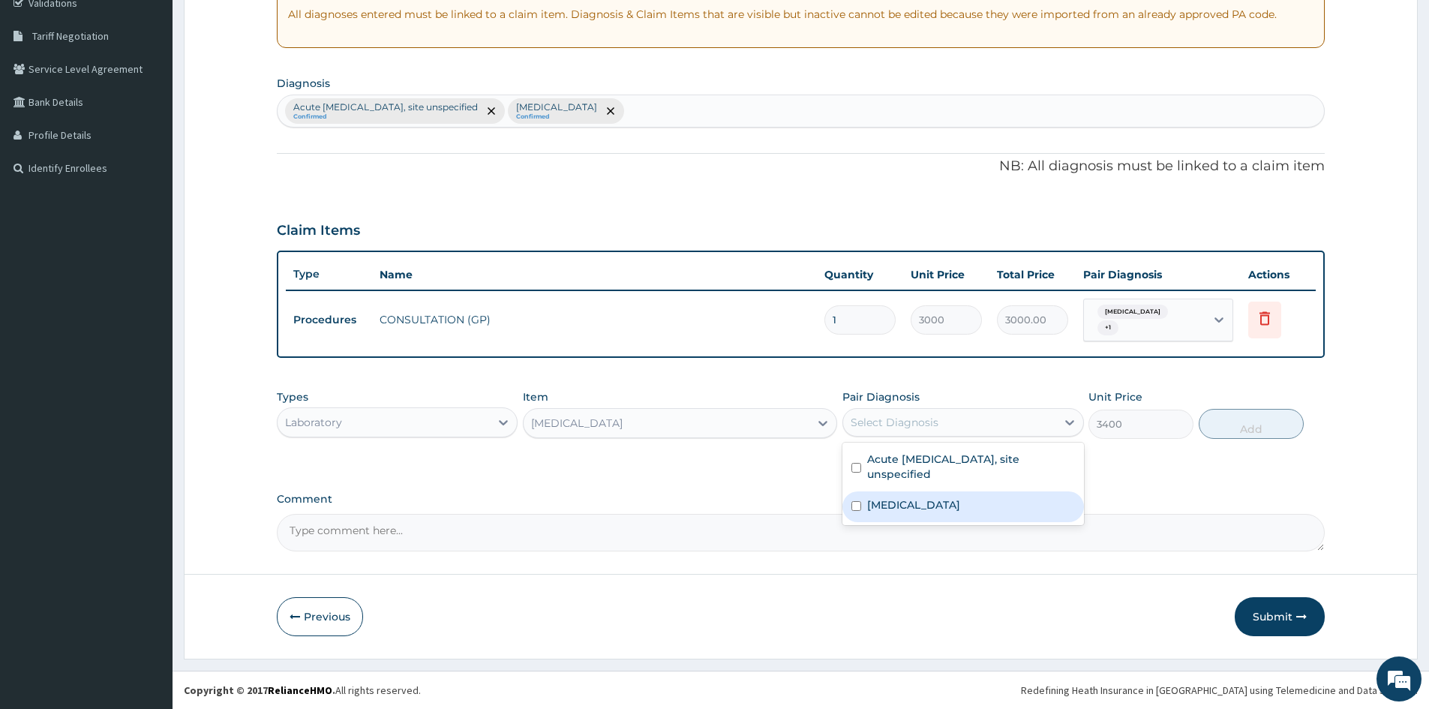
click at [861, 501] on input "checkbox" at bounding box center [856, 506] width 10 height 10
checkbox input "true"
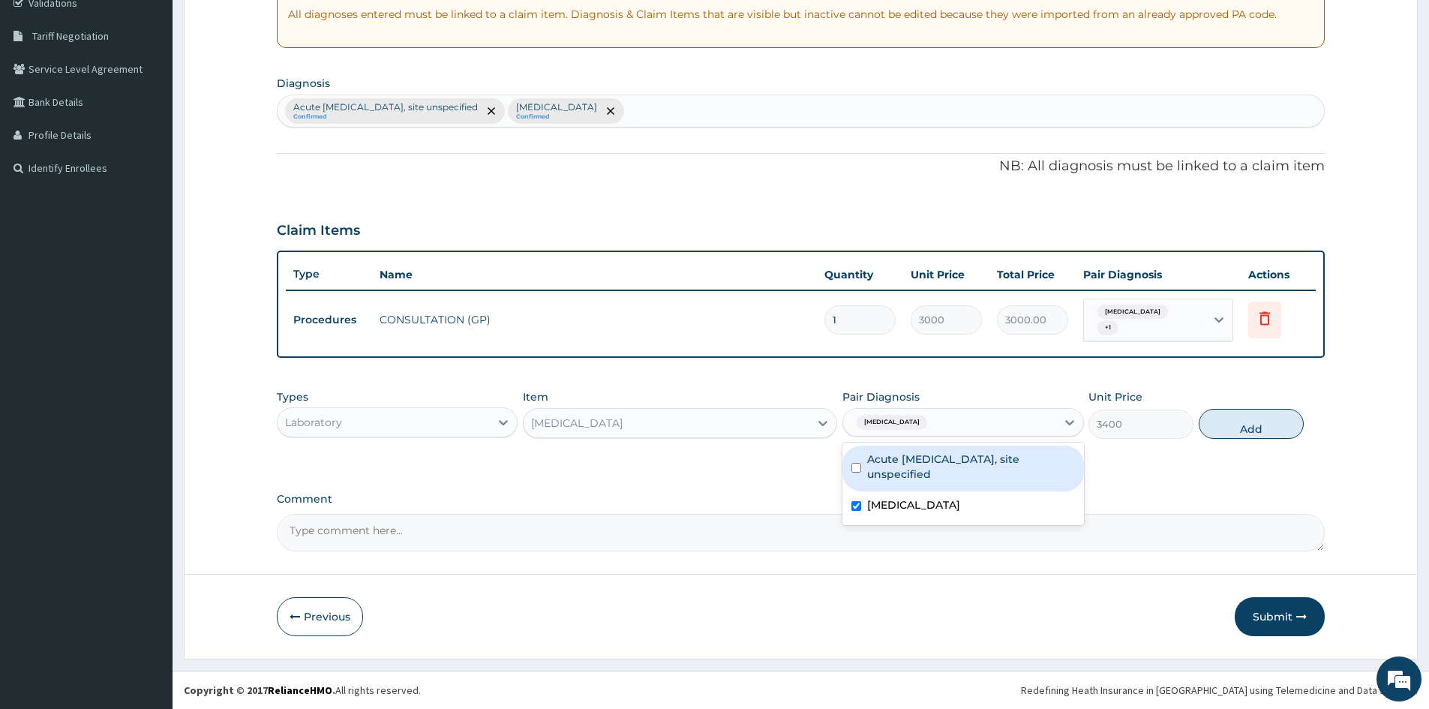
click at [856, 466] on input "checkbox" at bounding box center [856, 468] width 10 height 10
checkbox input "true"
click at [1249, 423] on button "Add" at bounding box center [1250, 424] width 105 height 30
type input "0"
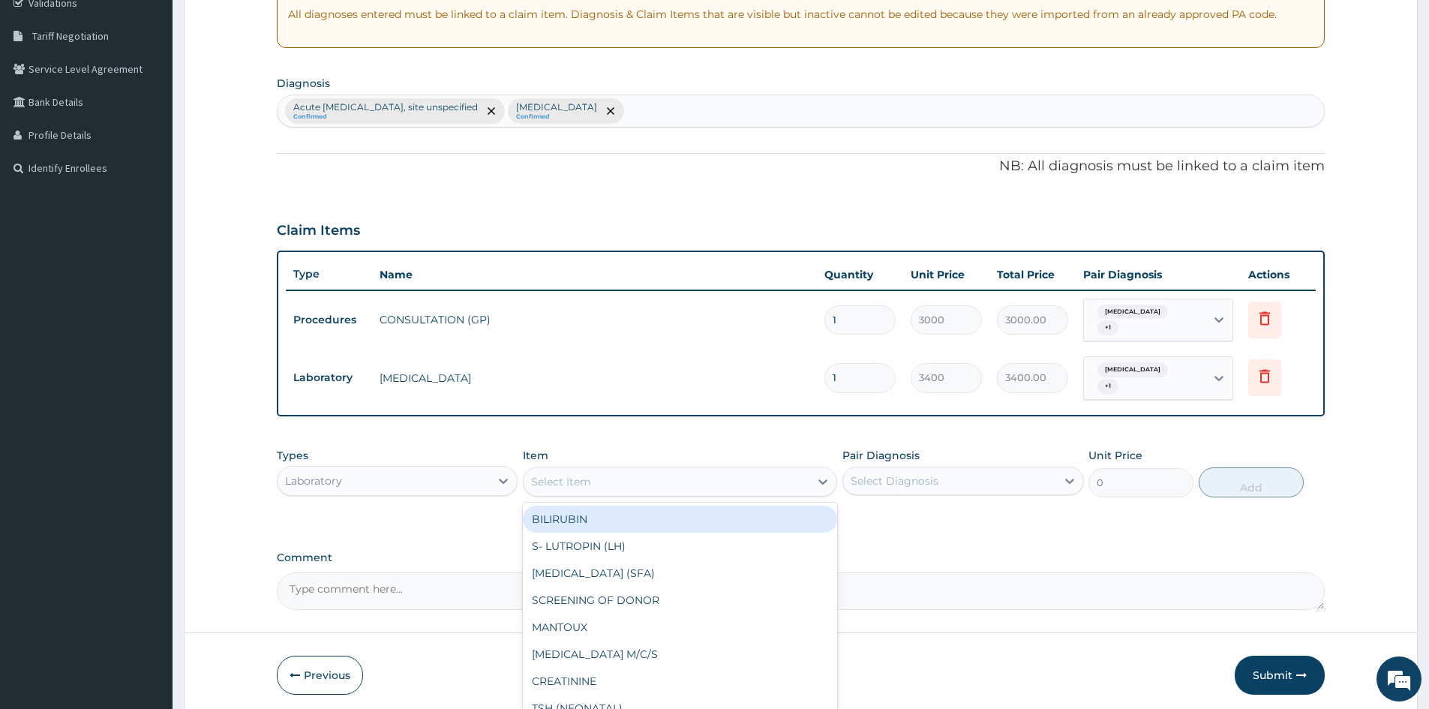
click at [607, 477] on div "Select Item" at bounding box center [666, 481] width 286 height 24
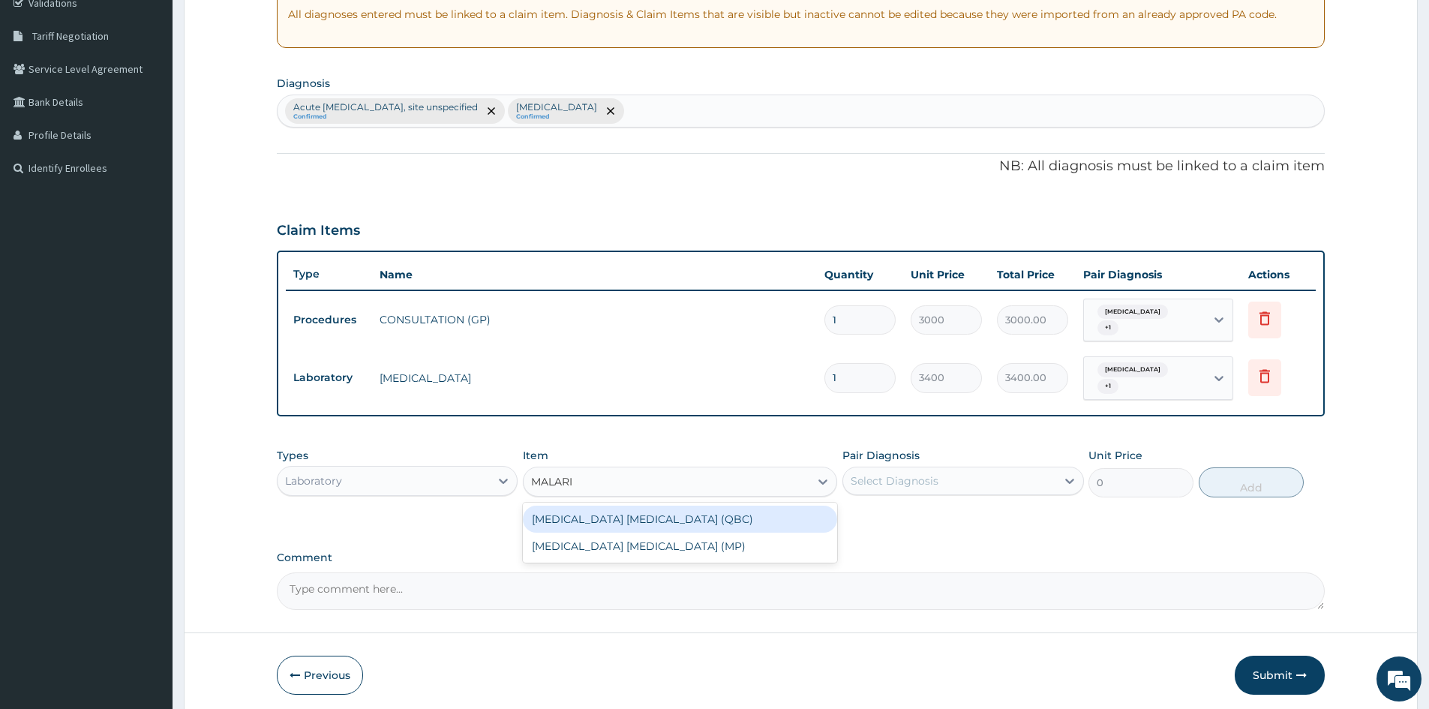
type input "[MEDICAL_DATA]"
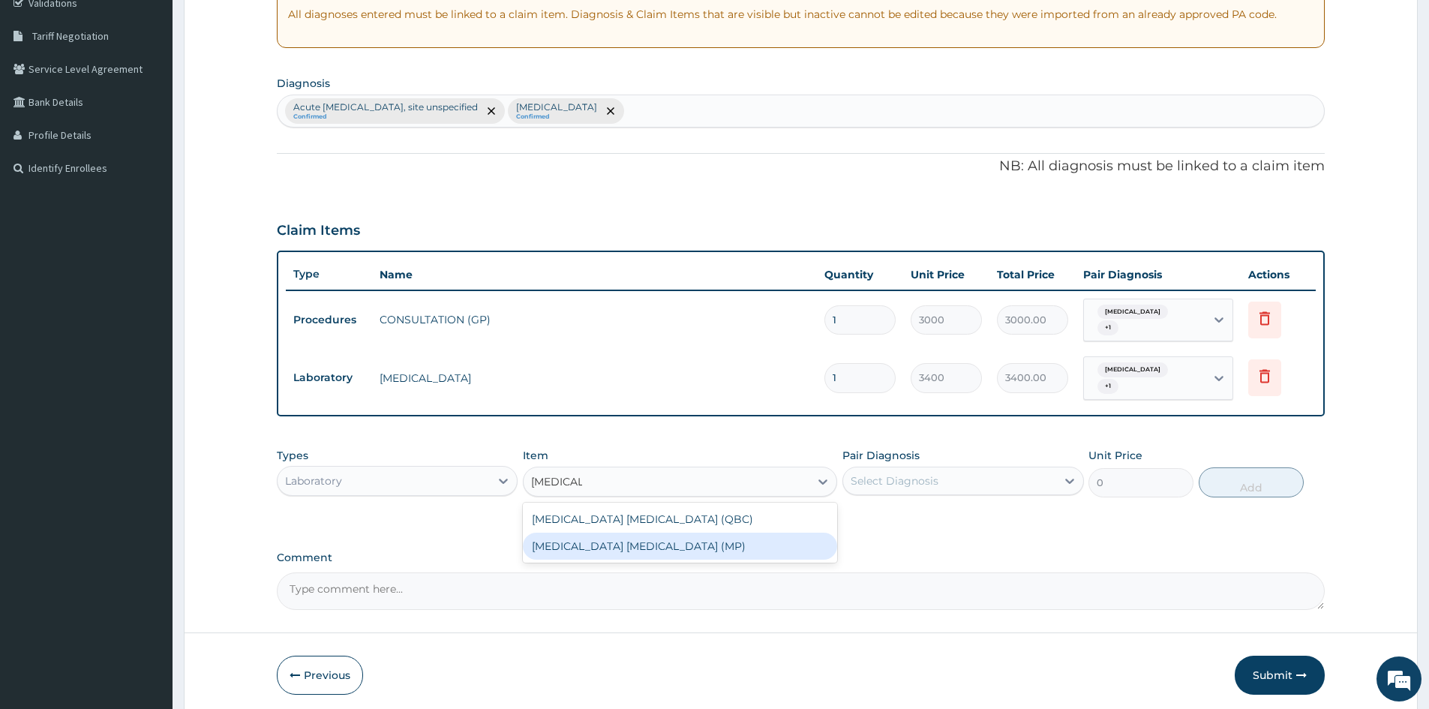
click at [607, 543] on div "[MEDICAL_DATA] [MEDICAL_DATA] (MP)" at bounding box center [680, 545] width 314 height 27
type input "2100"
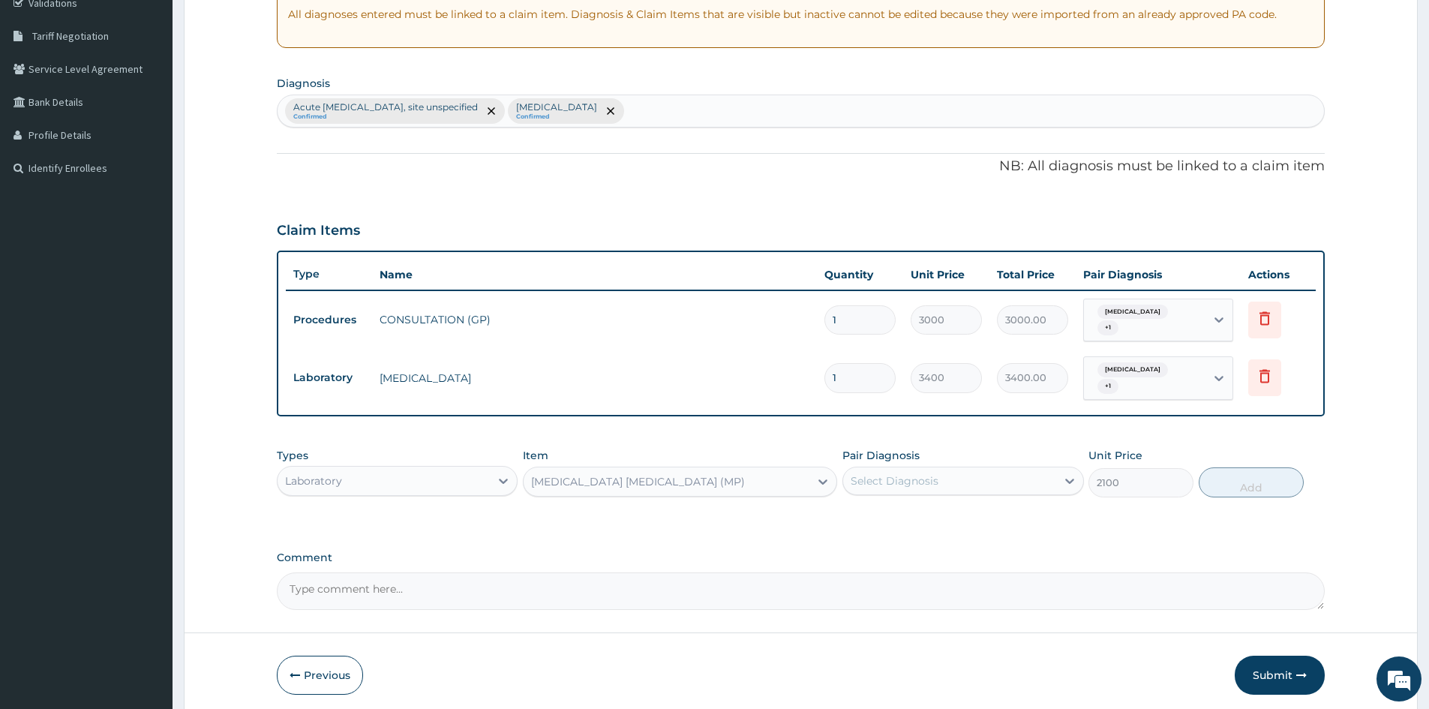
click at [939, 487] on div "Select Diagnosis" at bounding box center [949, 481] width 212 height 24
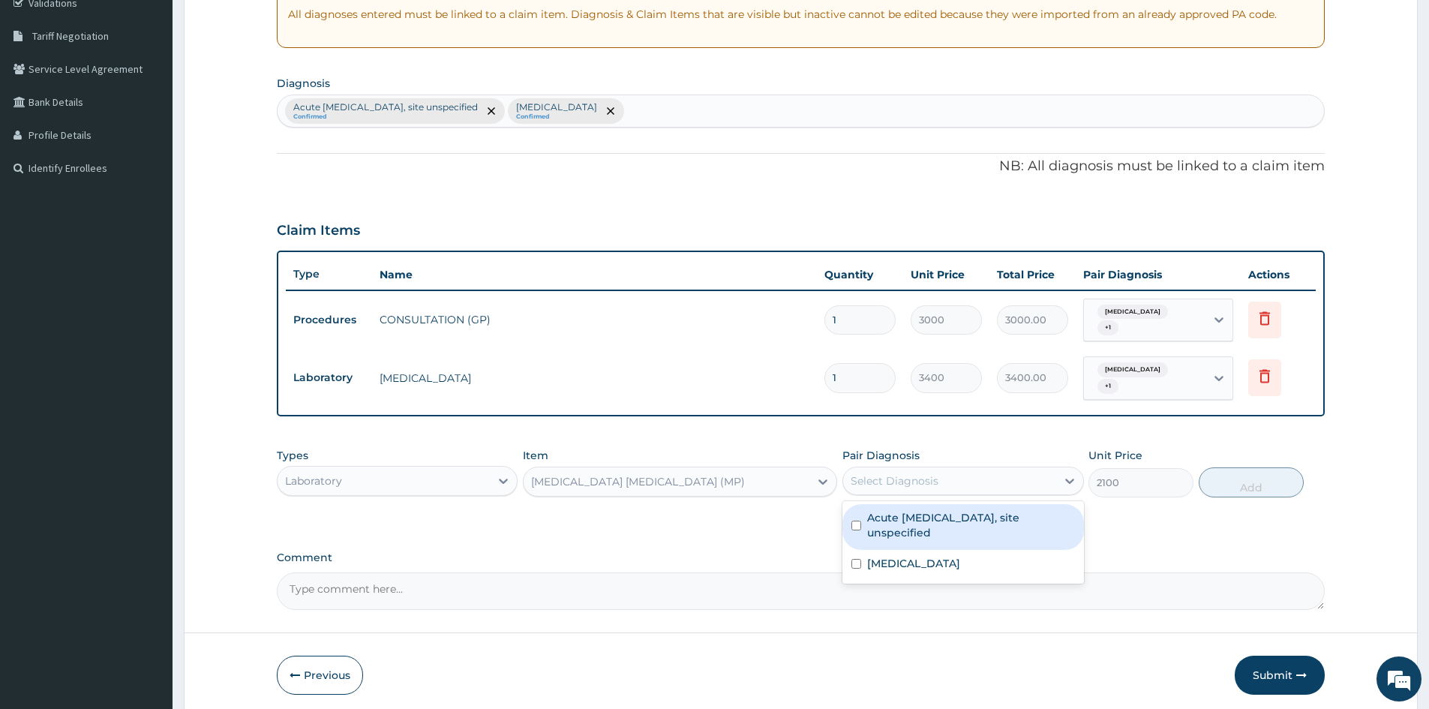
click at [852, 520] on input "checkbox" at bounding box center [856, 525] width 10 height 10
checkbox input "true"
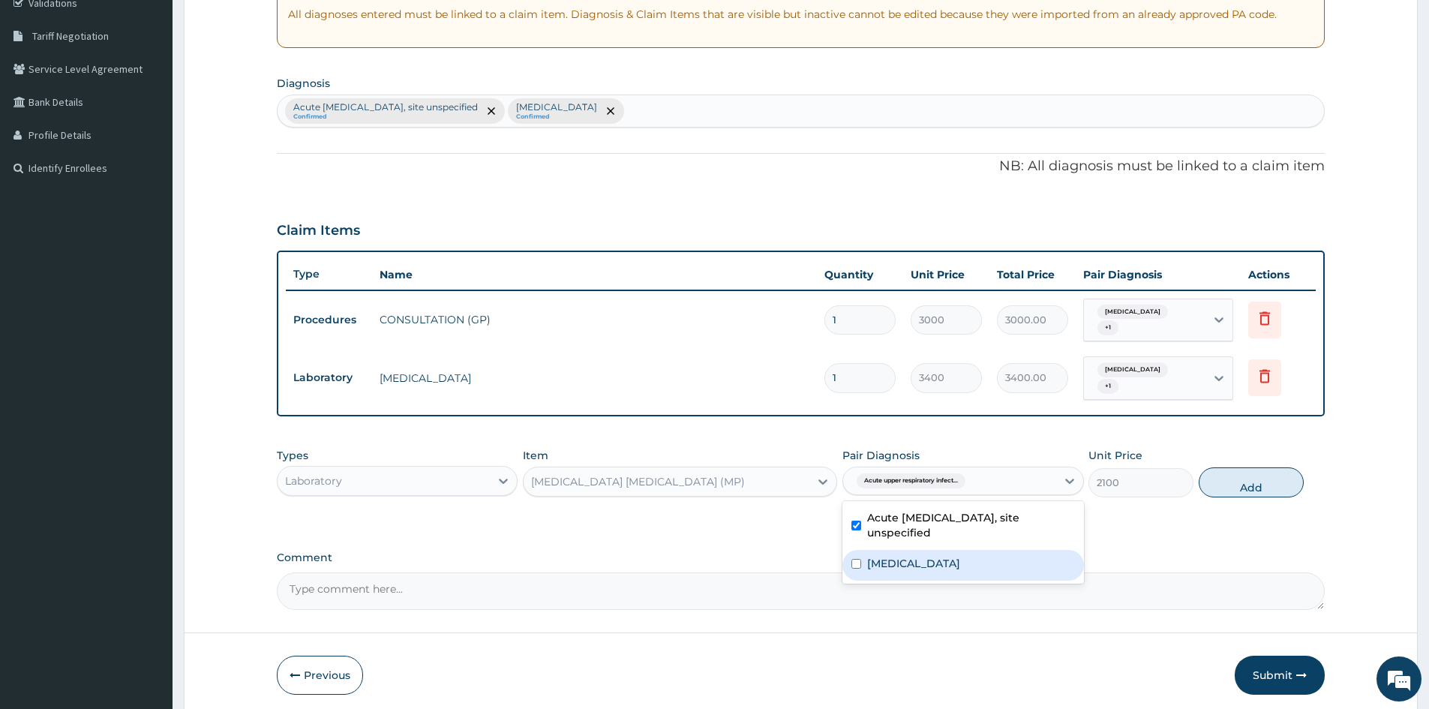
click at [856, 561] on input "checkbox" at bounding box center [856, 564] width 10 height 10
checkbox input "true"
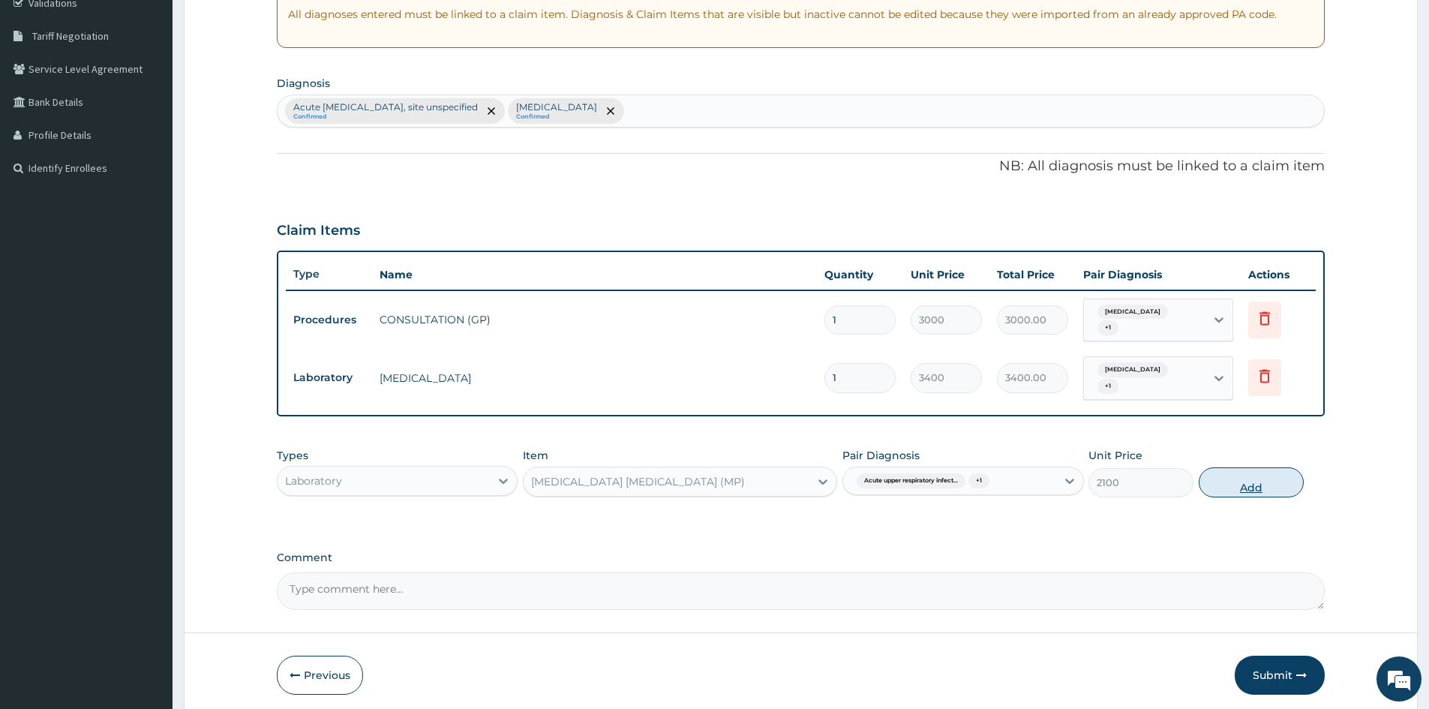
click at [1238, 487] on button "Add" at bounding box center [1250, 482] width 105 height 30
type input "0"
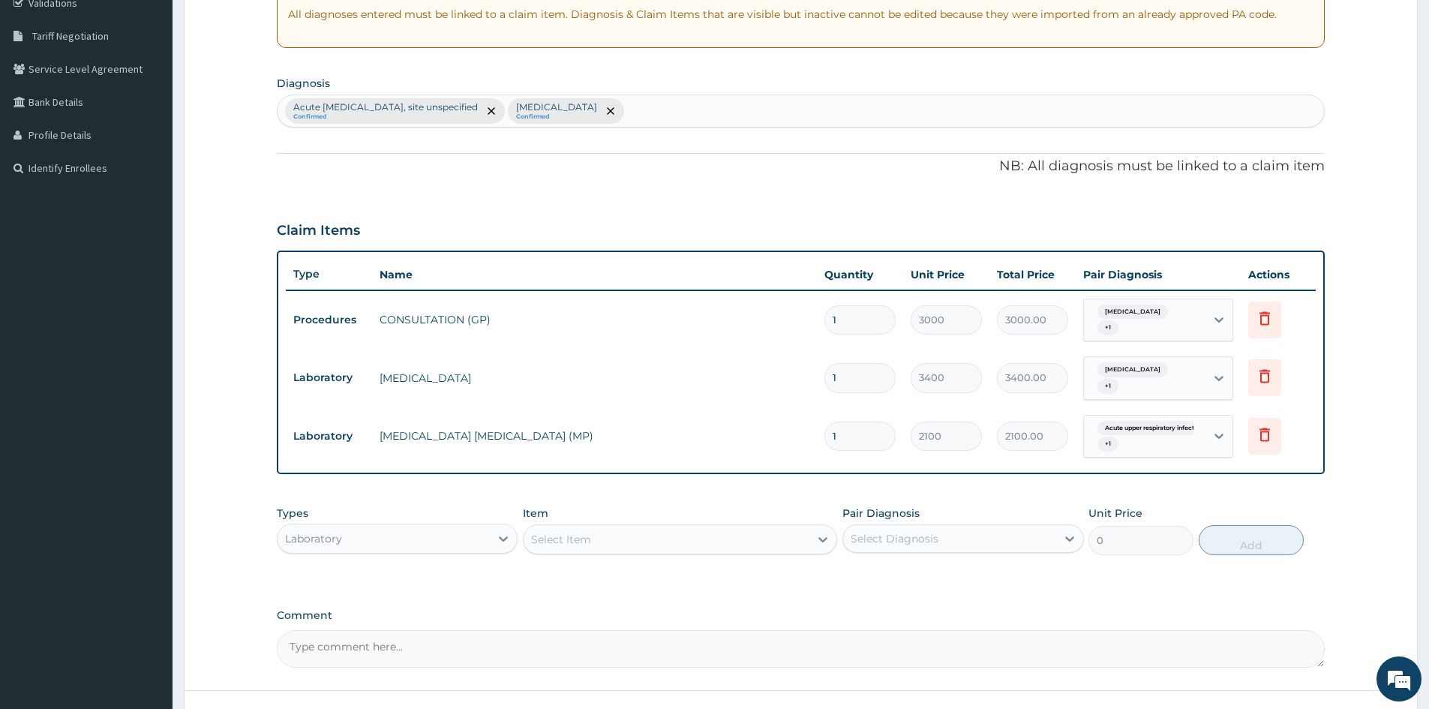
type input "0"
type input "0.00"
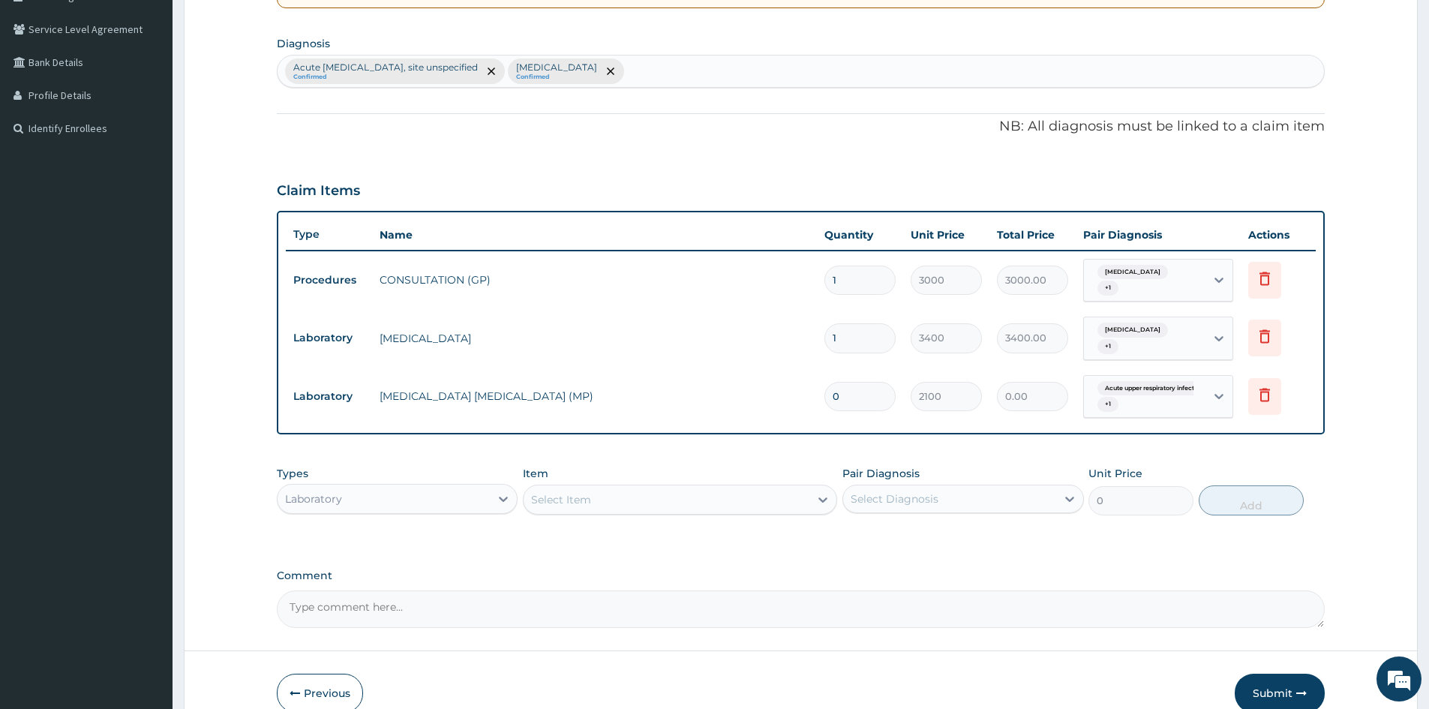
scroll to position [409, 0]
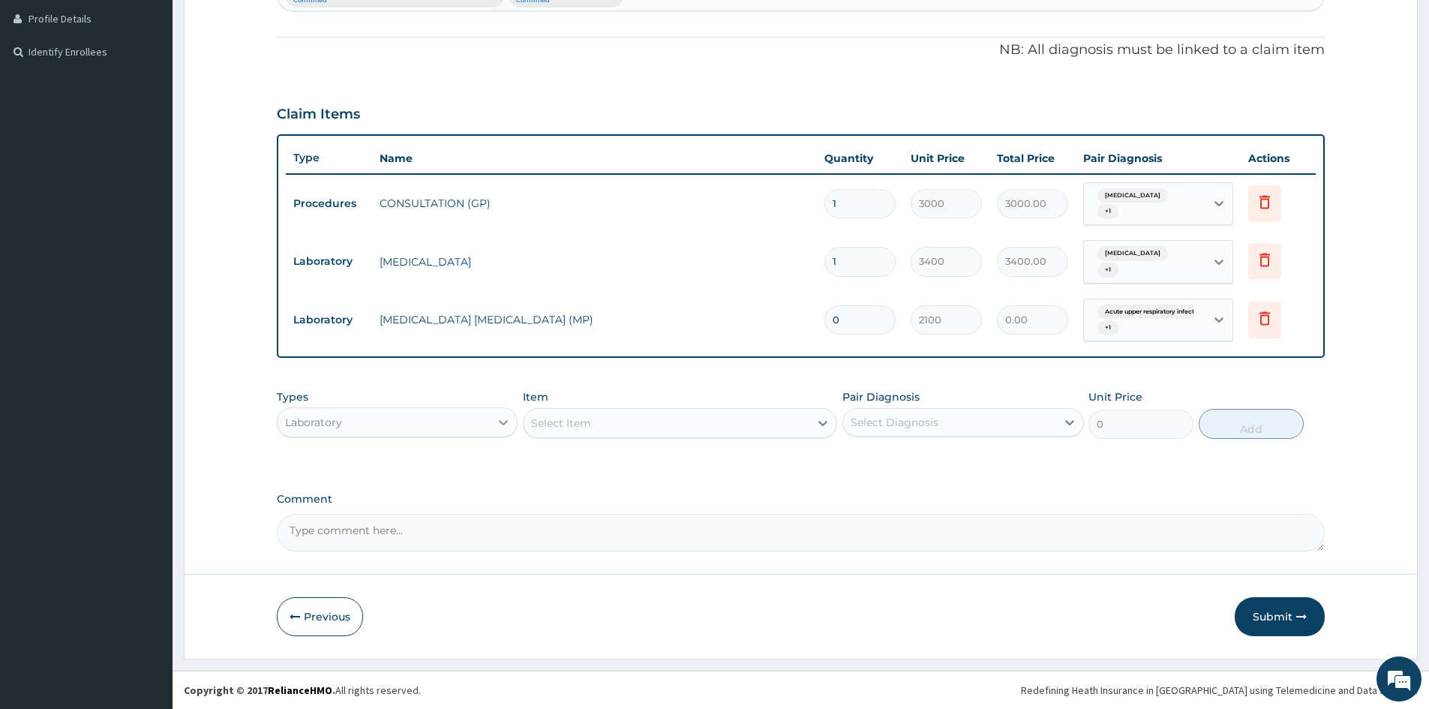
type input "0"
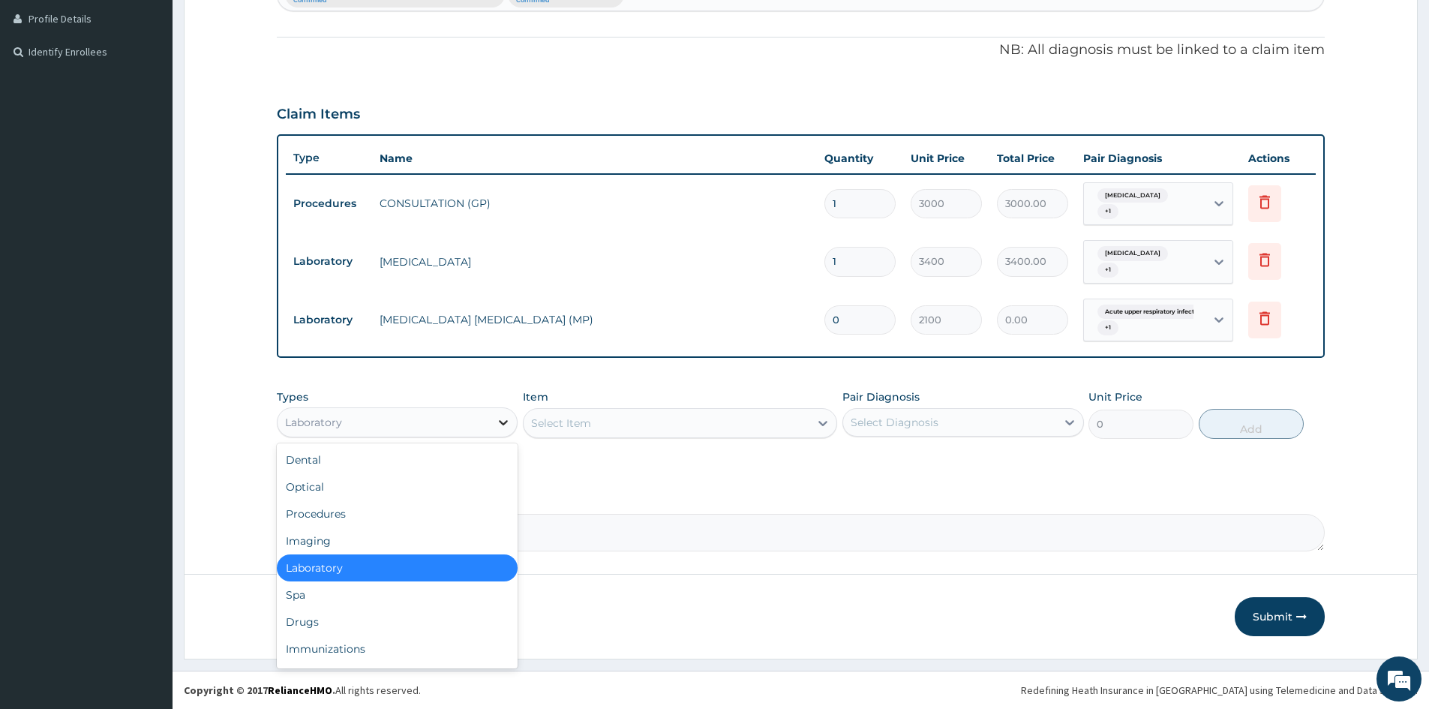
click at [497, 420] on icon at bounding box center [503, 422] width 15 height 15
click at [305, 619] on div "Drugs" at bounding box center [397, 621] width 241 height 27
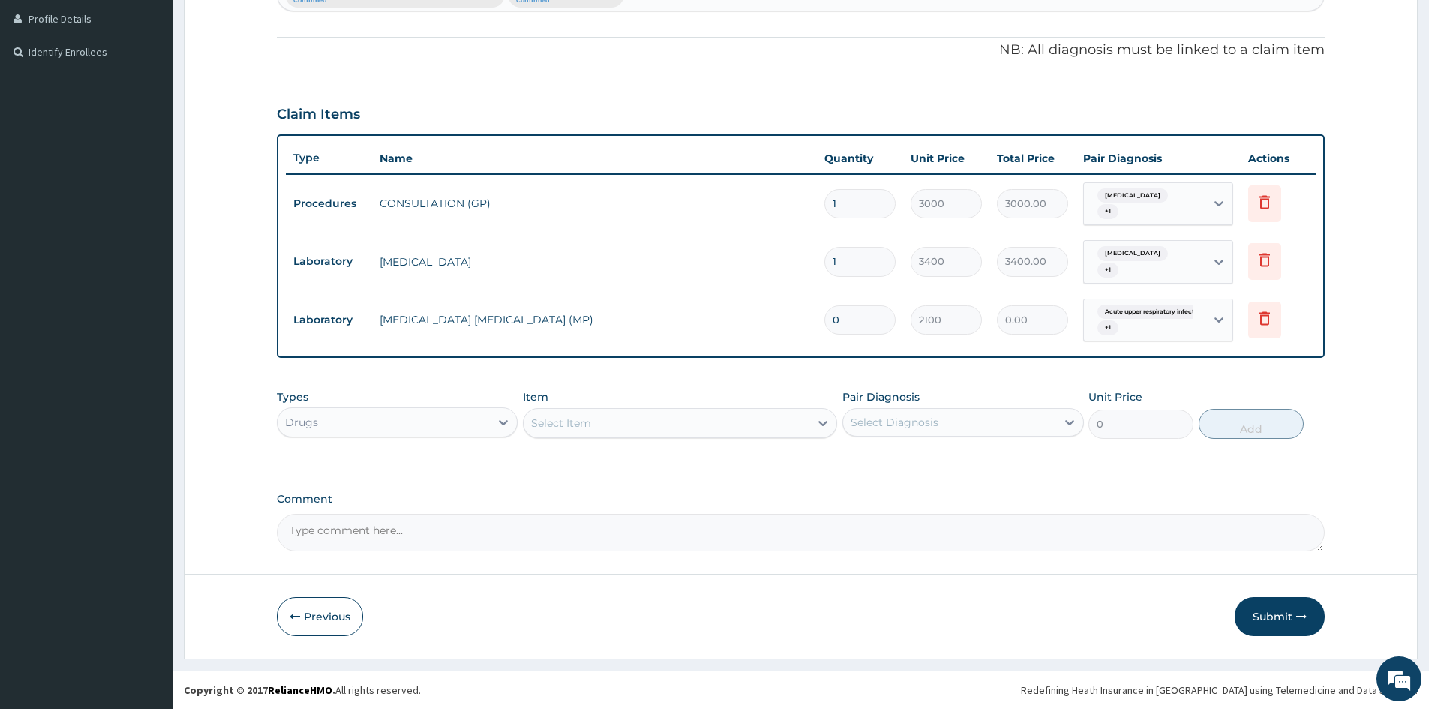
click at [861, 316] on input "0" at bounding box center [859, 319] width 71 height 29
type input "1"
type input "2100.00"
type input "1"
click at [1269, 616] on button "Submit" at bounding box center [1279, 616] width 90 height 39
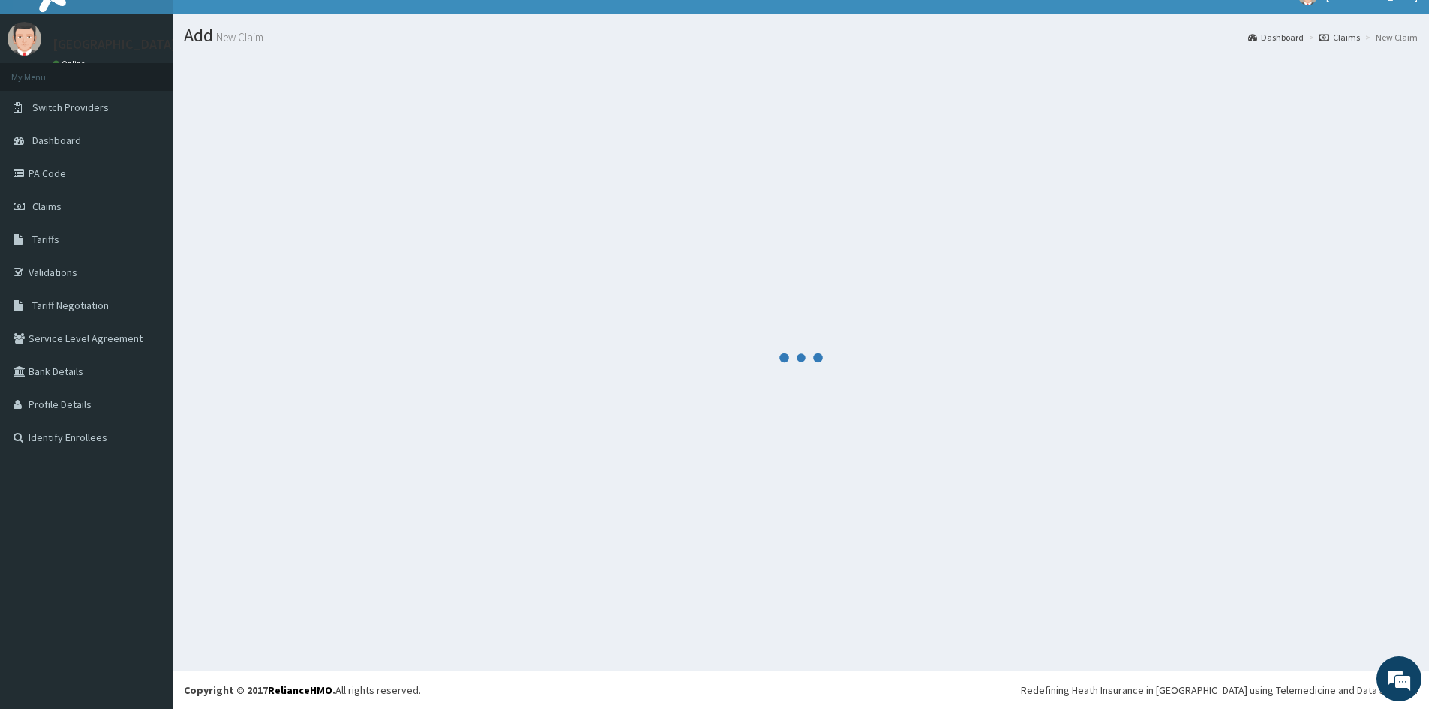
scroll to position [23, 0]
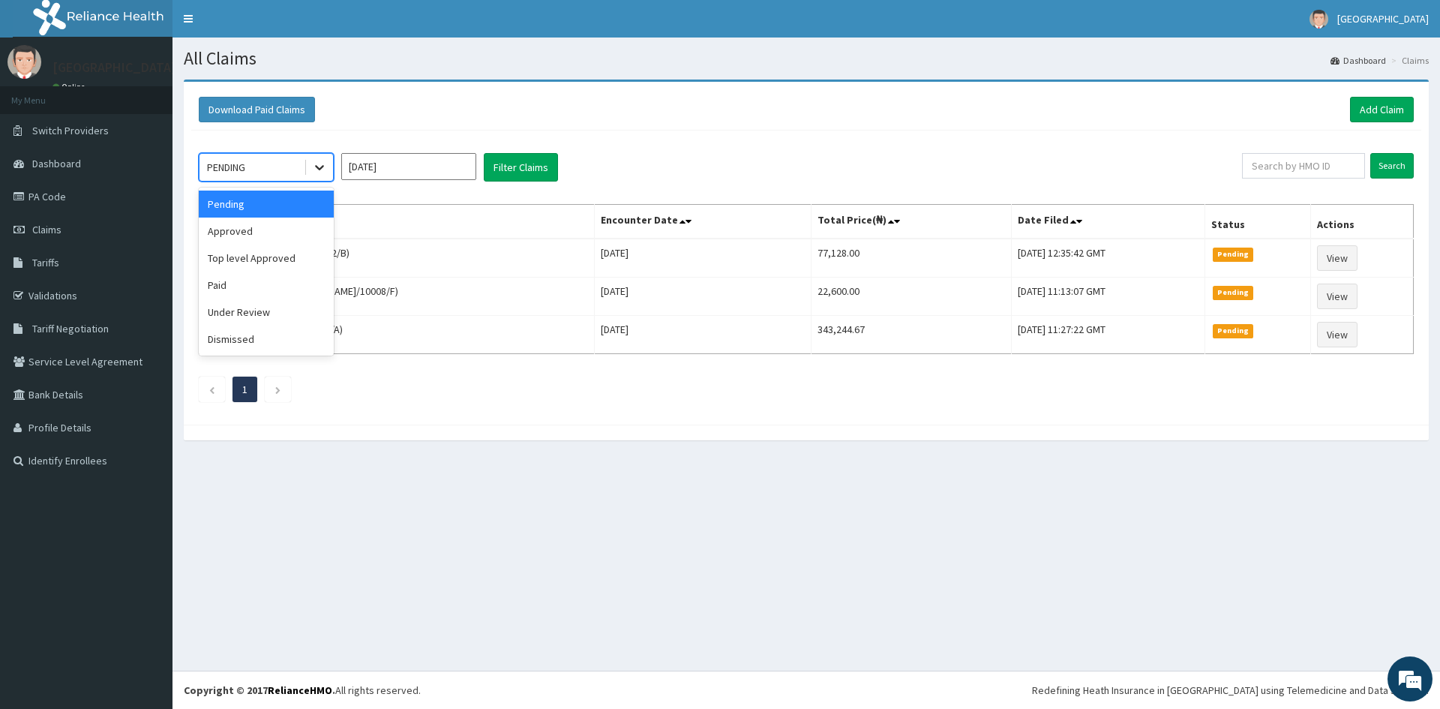
click at [313, 160] on icon at bounding box center [319, 167] width 15 height 15
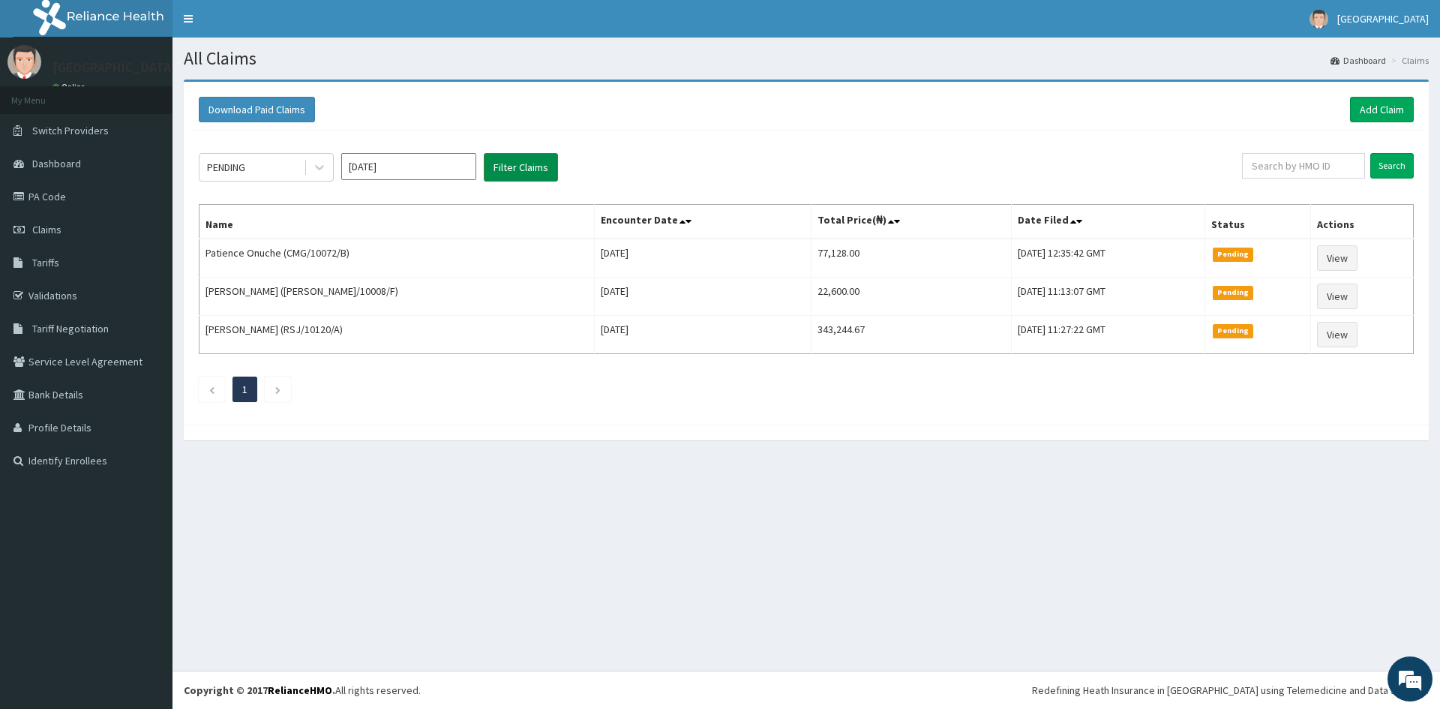
click at [510, 167] on button "Filter Claims" at bounding box center [521, 167] width 74 height 28
click at [290, 112] on button "Download Paid Claims" at bounding box center [257, 109] width 116 height 25
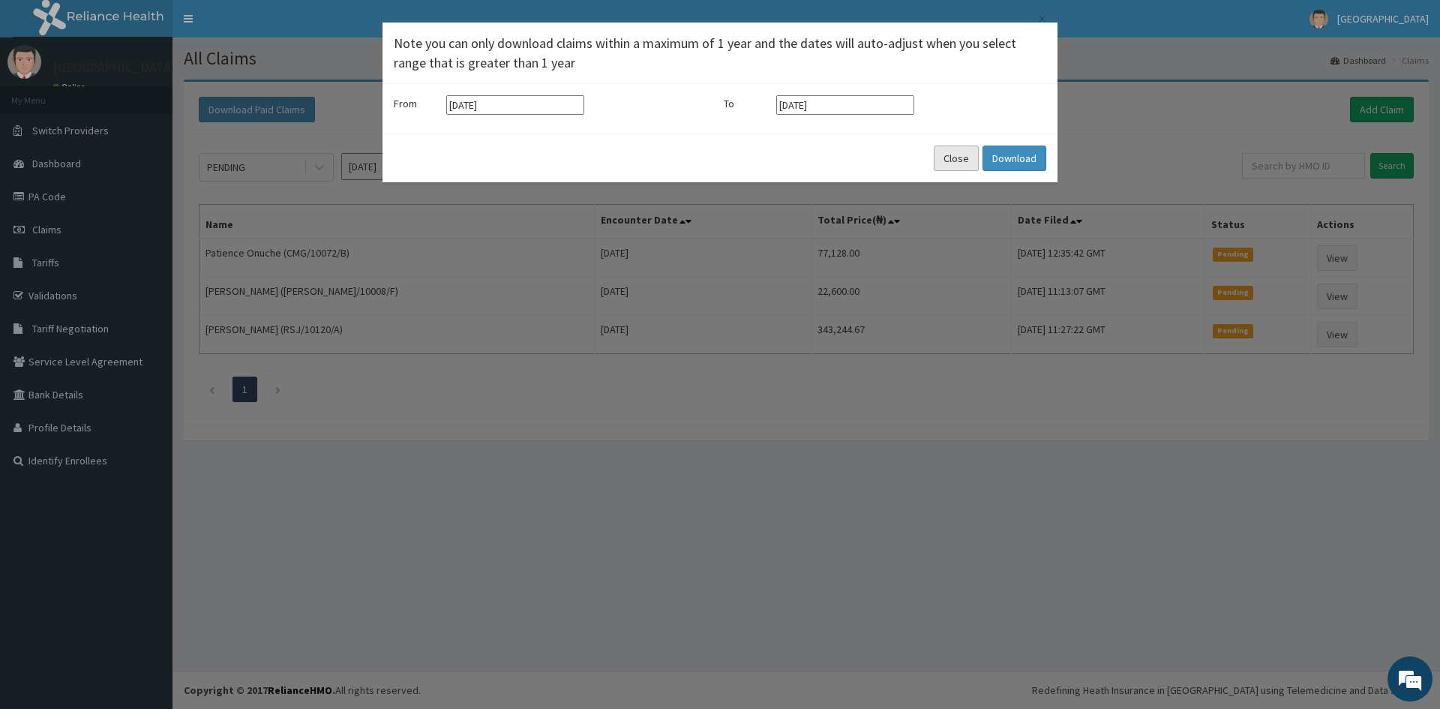
click at [958, 159] on button "Close" at bounding box center [956, 157] width 45 height 25
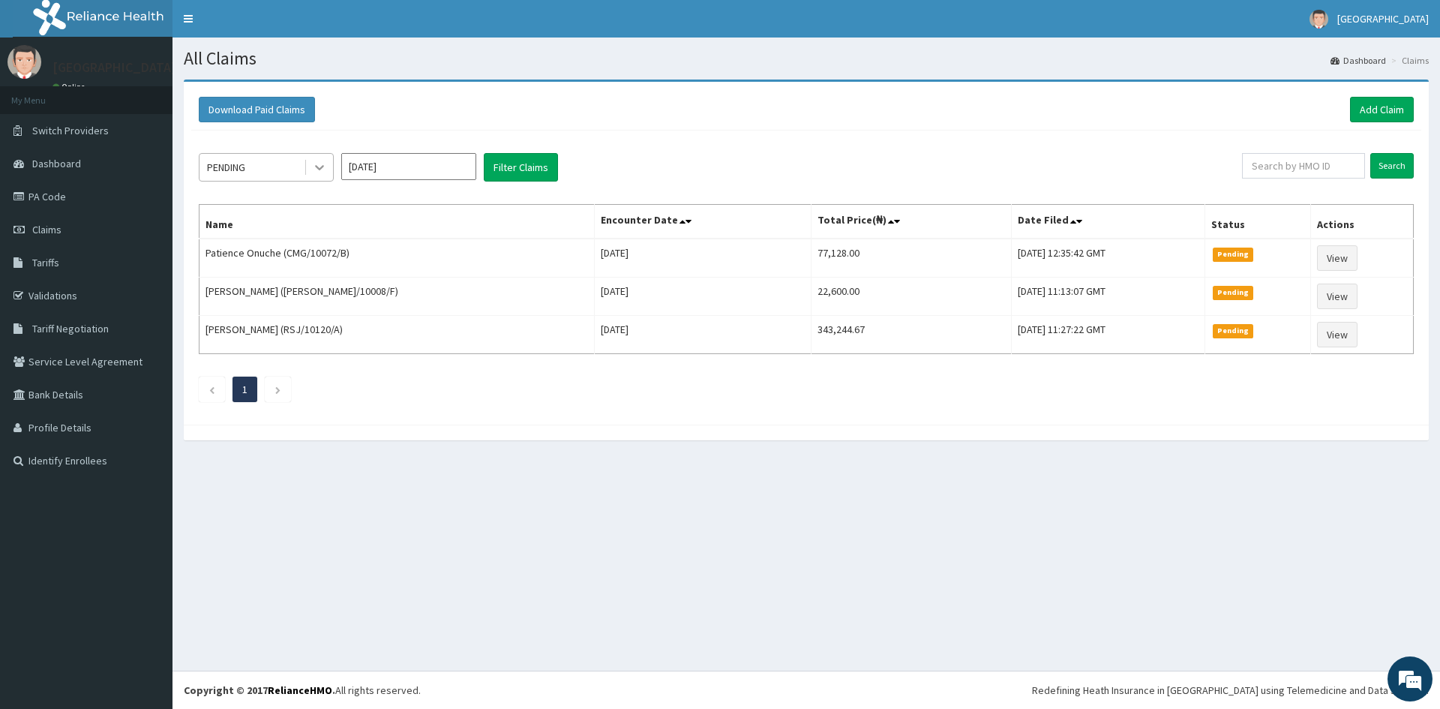
click at [316, 166] on icon at bounding box center [319, 168] width 9 height 5
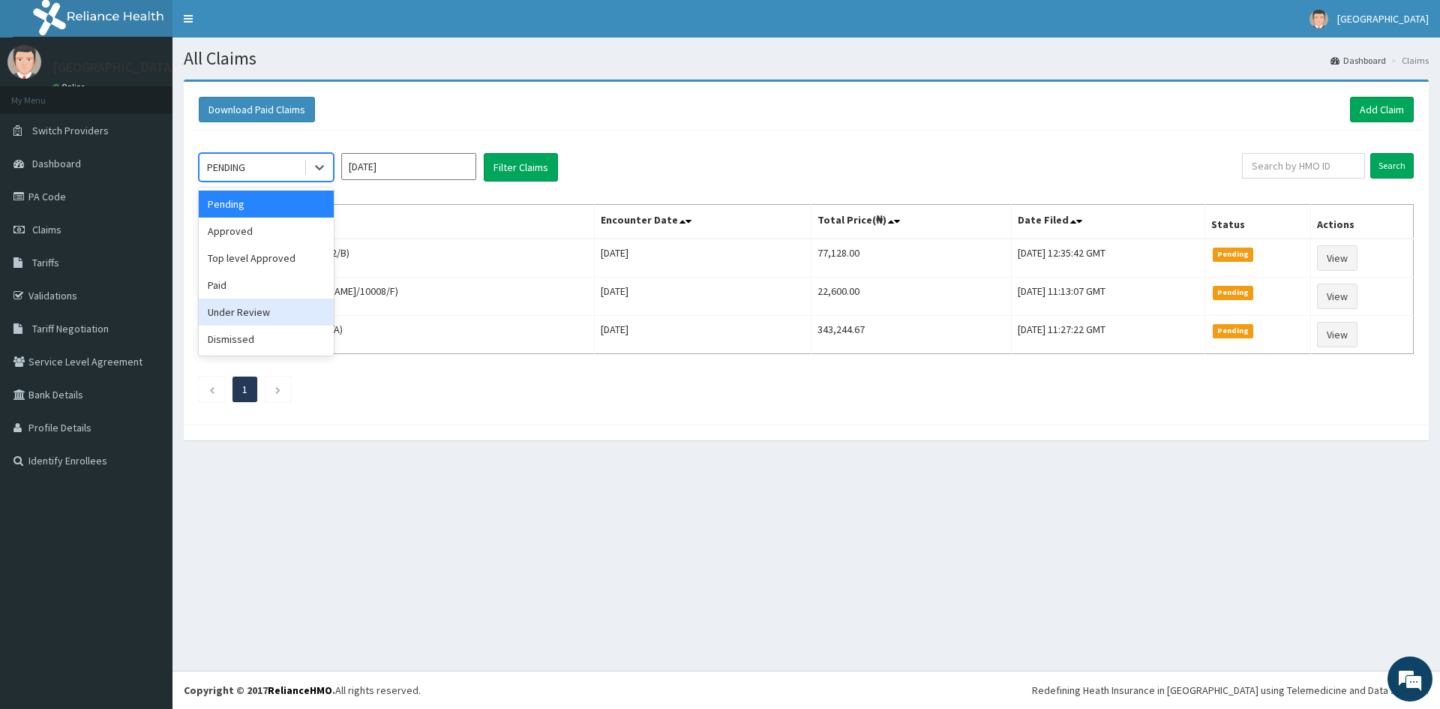
click at [260, 312] on div "Under Review" at bounding box center [266, 311] width 135 height 27
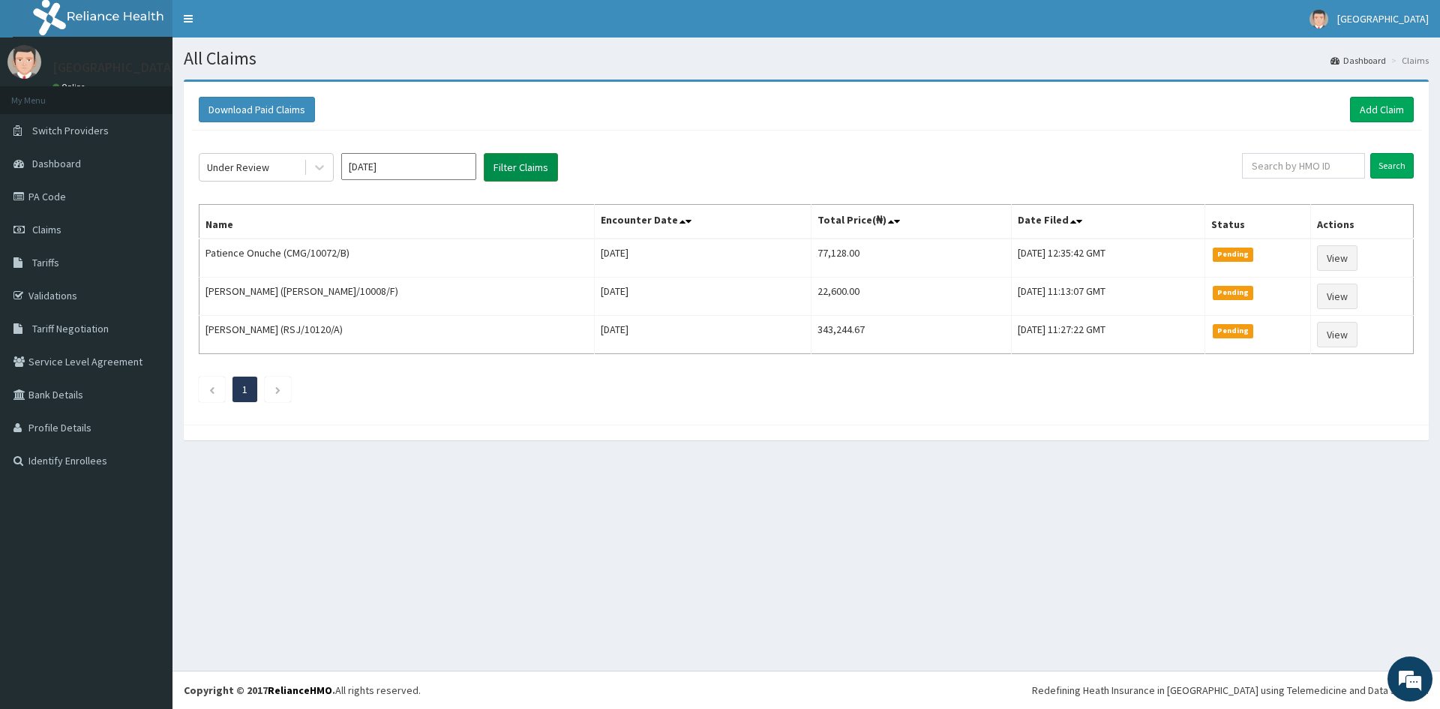
click at [514, 169] on button "Filter Claims" at bounding box center [521, 167] width 74 height 28
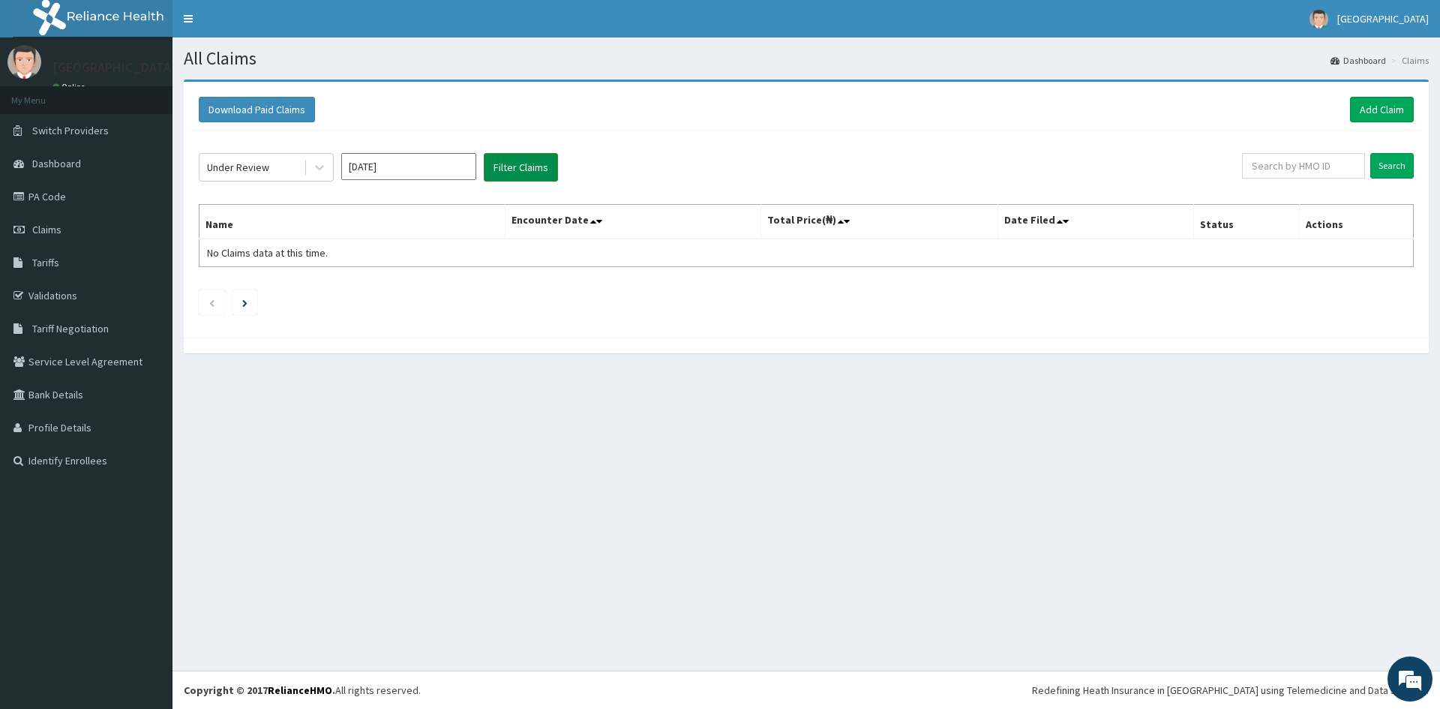
click at [496, 155] on button "Filter Claims" at bounding box center [521, 167] width 74 height 28
click at [316, 163] on icon at bounding box center [319, 167] width 15 height 15
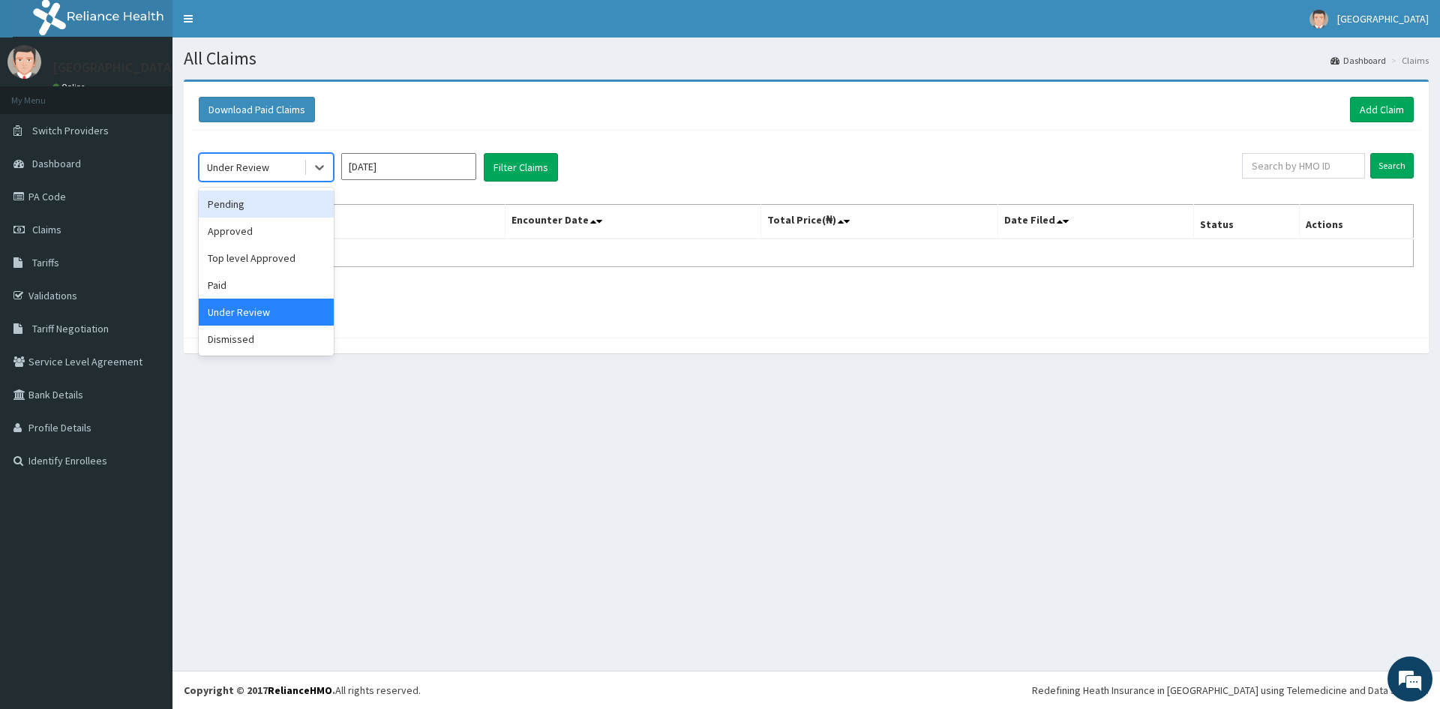
click at [235, 207] on div "Pending" at bounding box center [266, 203] width 135 height 27
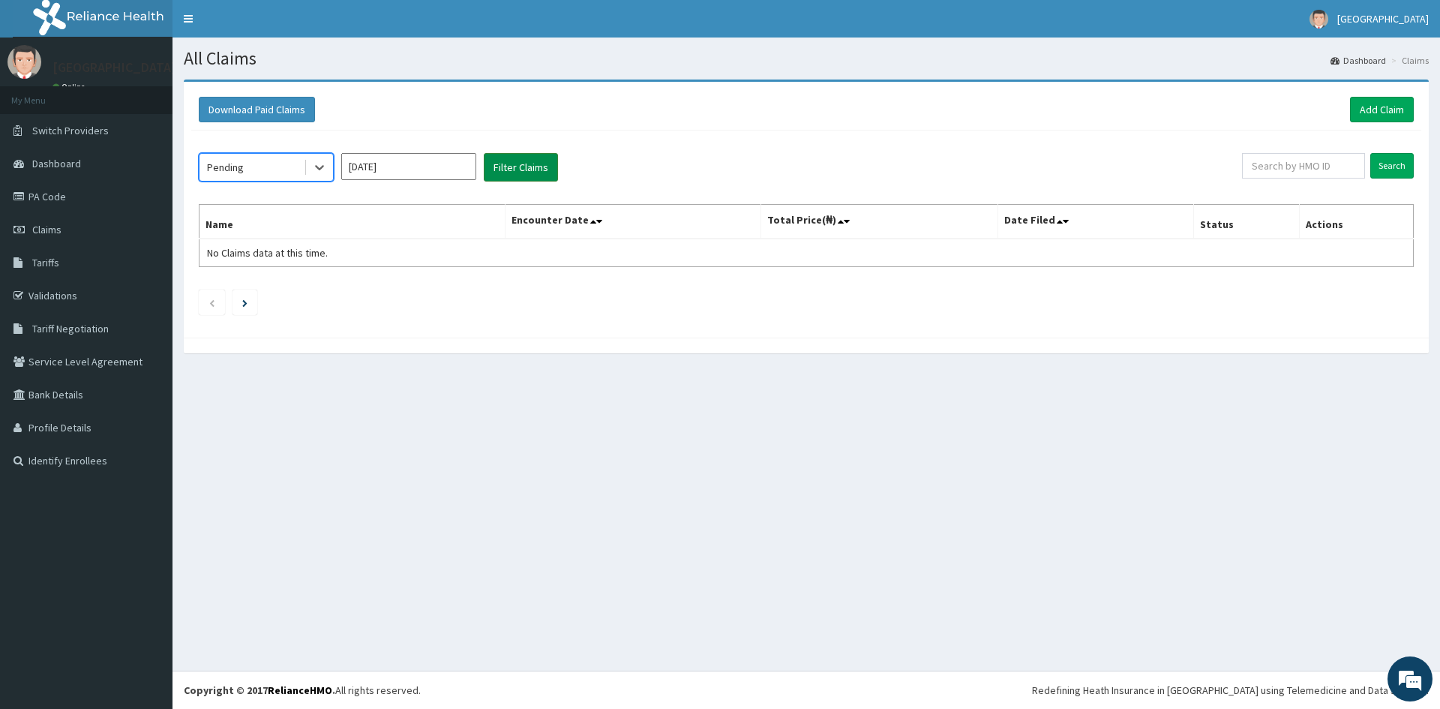
click at [521, 169] on button "Filter Claims" at bounding box center [521, 167] width 74 height 28
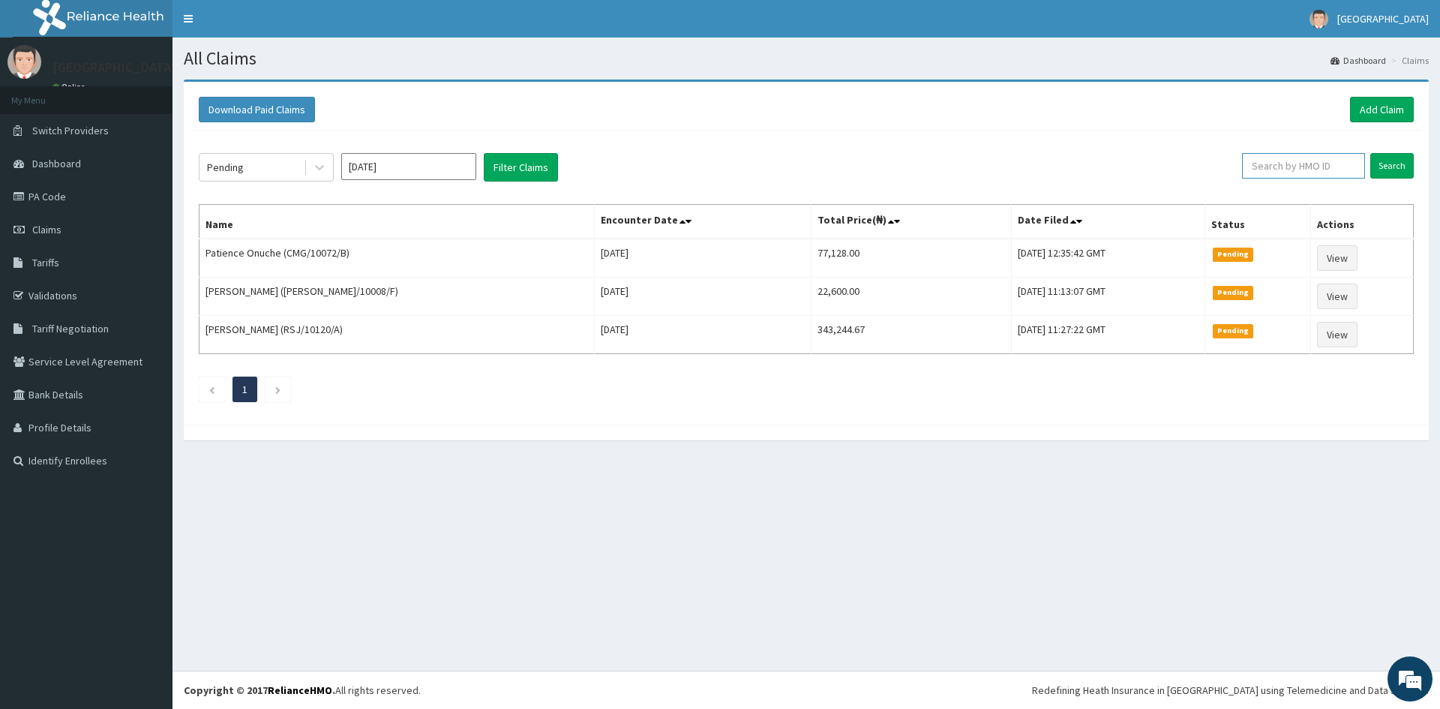
click at [1336, 168] on input "text" at bounding box center [1303, 165] width 123 height 25
paste input "PFV/10016/D"
type input "PFV/10016/D"
click at [1396, 159] on input "Search" at bounding box center [1391, 165] width 43 height 25
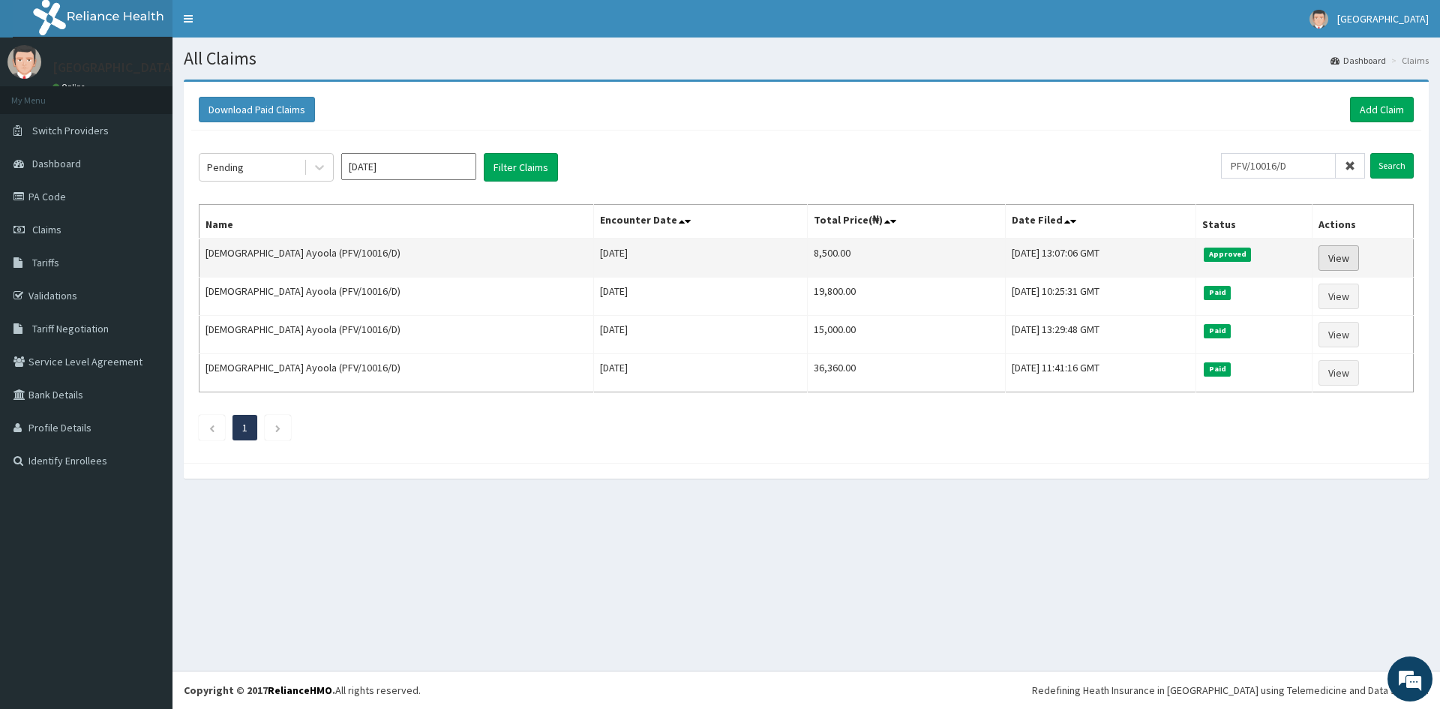
click at [1340, 258] on link "View" at bounding box center [1338, 257] width 40 height 25
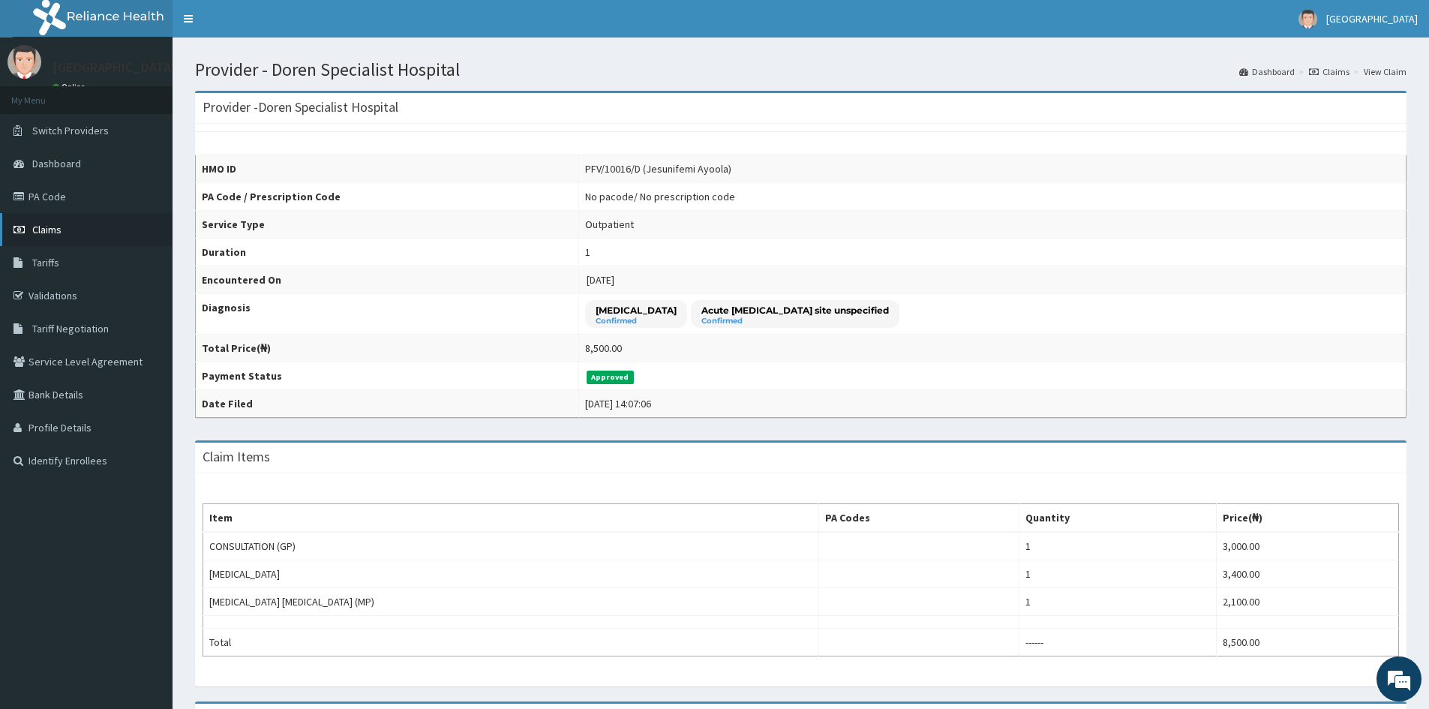
drag, startPoint x: 39, startPoint y: 223, endPoint x: 53, endPoint y: 223, distance: 14.2
click at [39, 223] on span "Claims" at bounding box center [46, 229] width 29 height 13
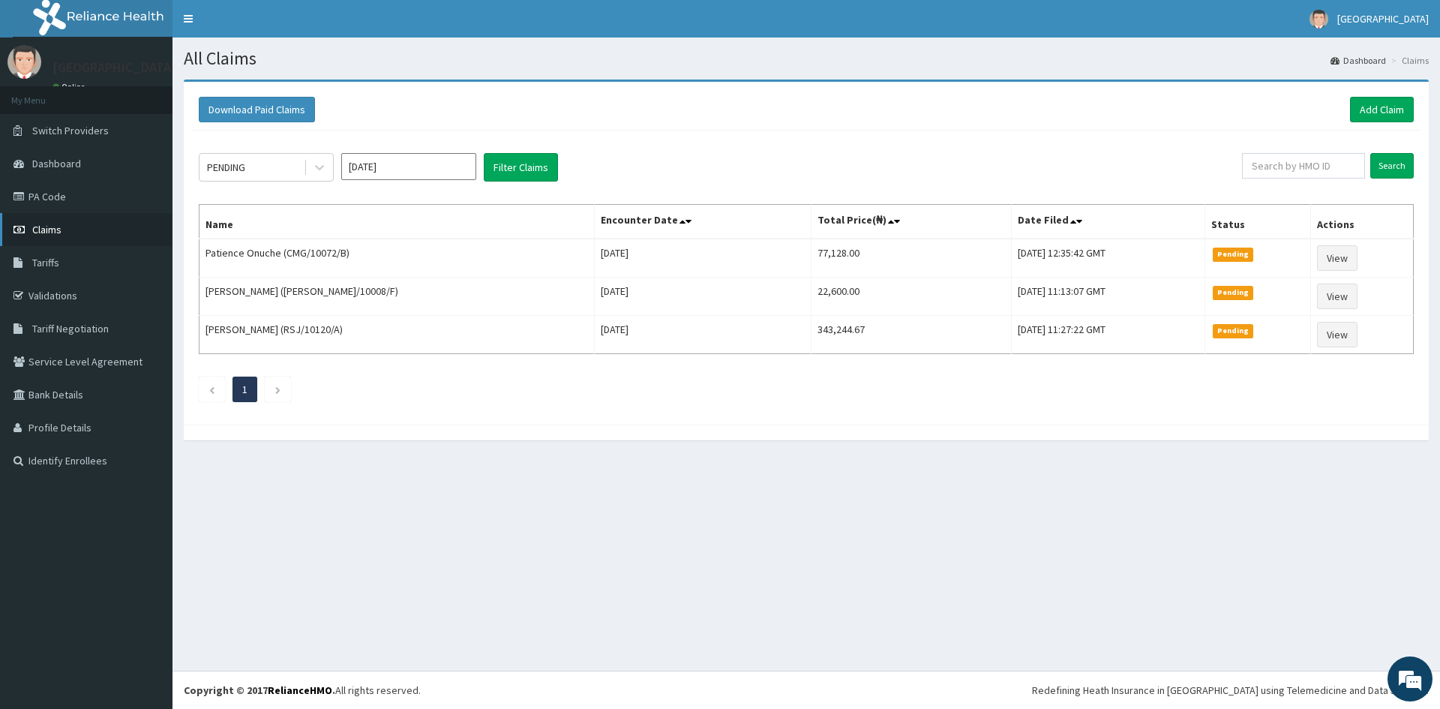
click at [62, 229] on link "Claims" at bounding box center [86, 229] width 172 height 33
click at [1375, 103] on link "Add Claim" at bounding box center [1382, 109] width 64 height 25
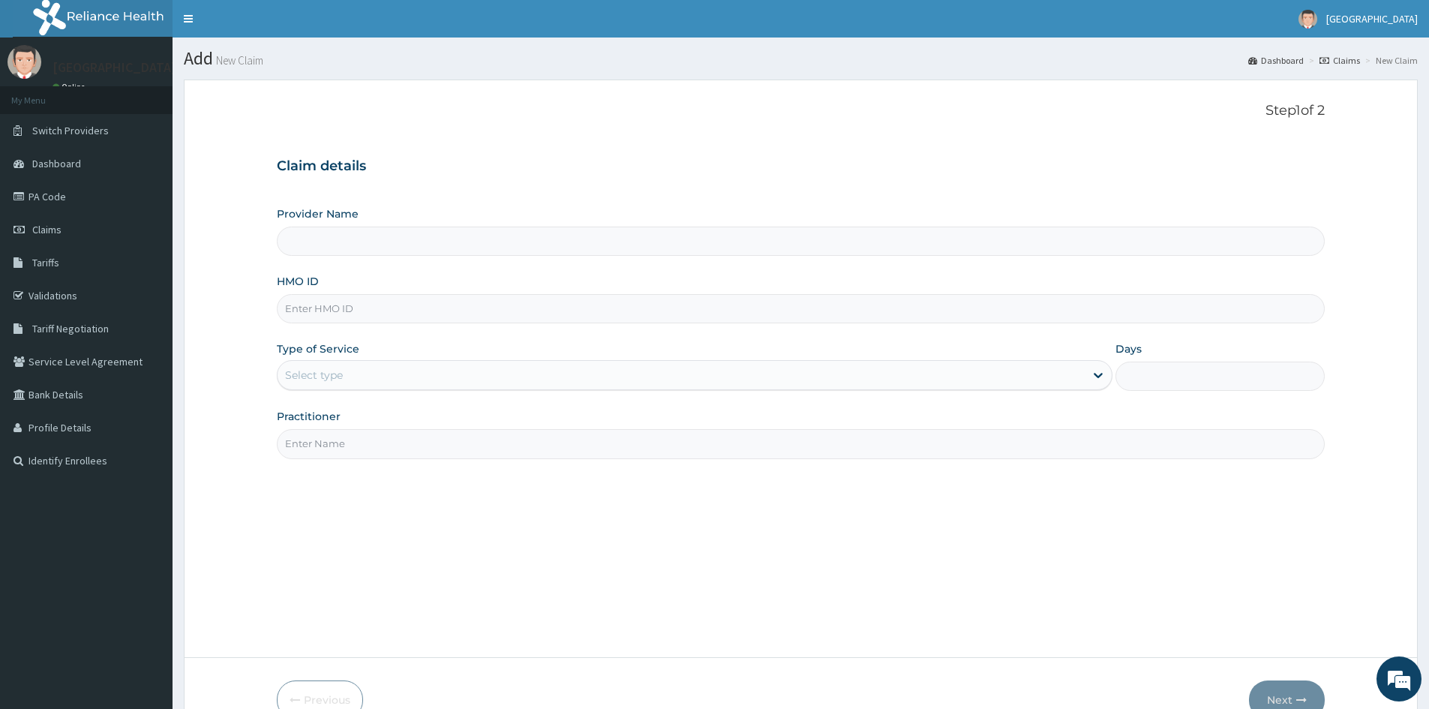
click at [325, 310] on input "HMO ID" at bounding box center [801, 308] width 1048 height 29
type input "Doren Specialist Hospital"
paste input "PFV/10016/D"
type input "PFV/10016/D"
click at [302, 373] on div "Select type" at bounding box center [314, 374] width 58 height 15
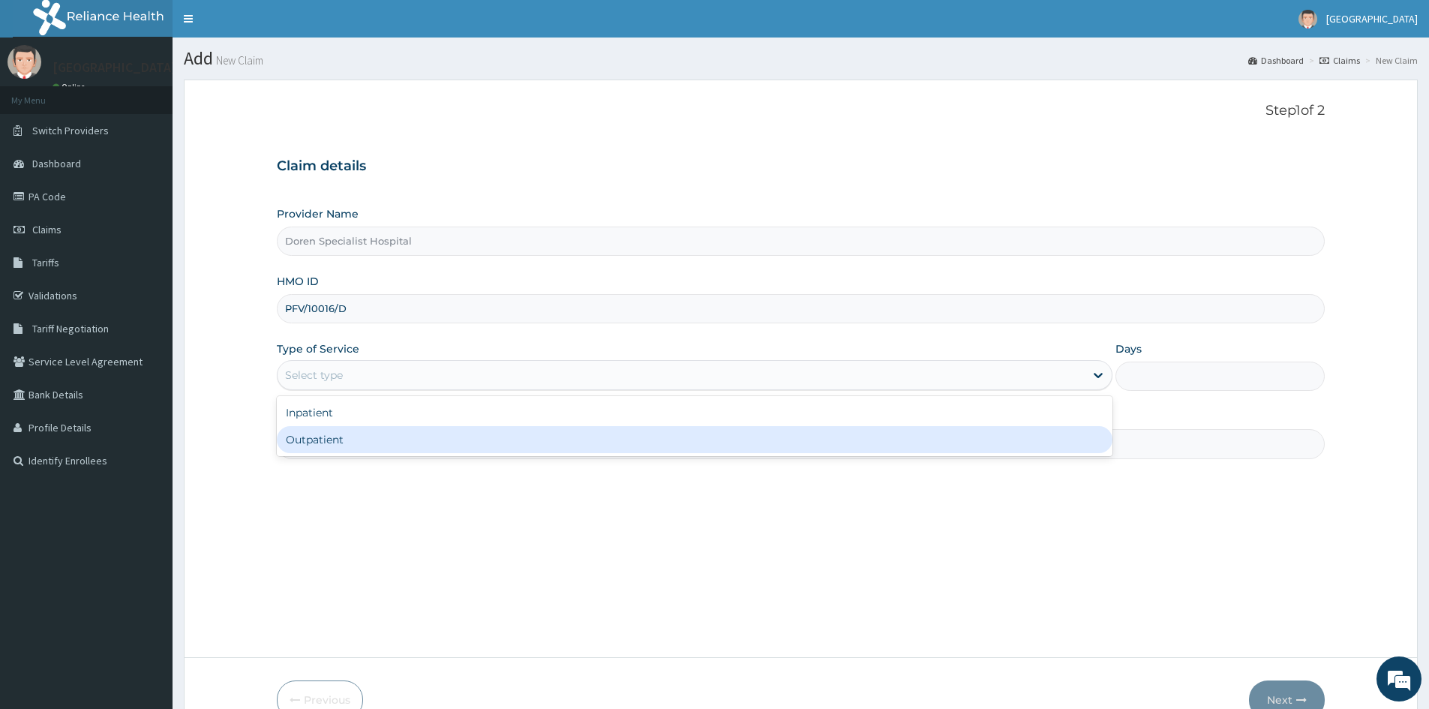
click at [306, 433] on div "Outpatient" at bounding box center [694, 439] width 835 height 27
type input "1"
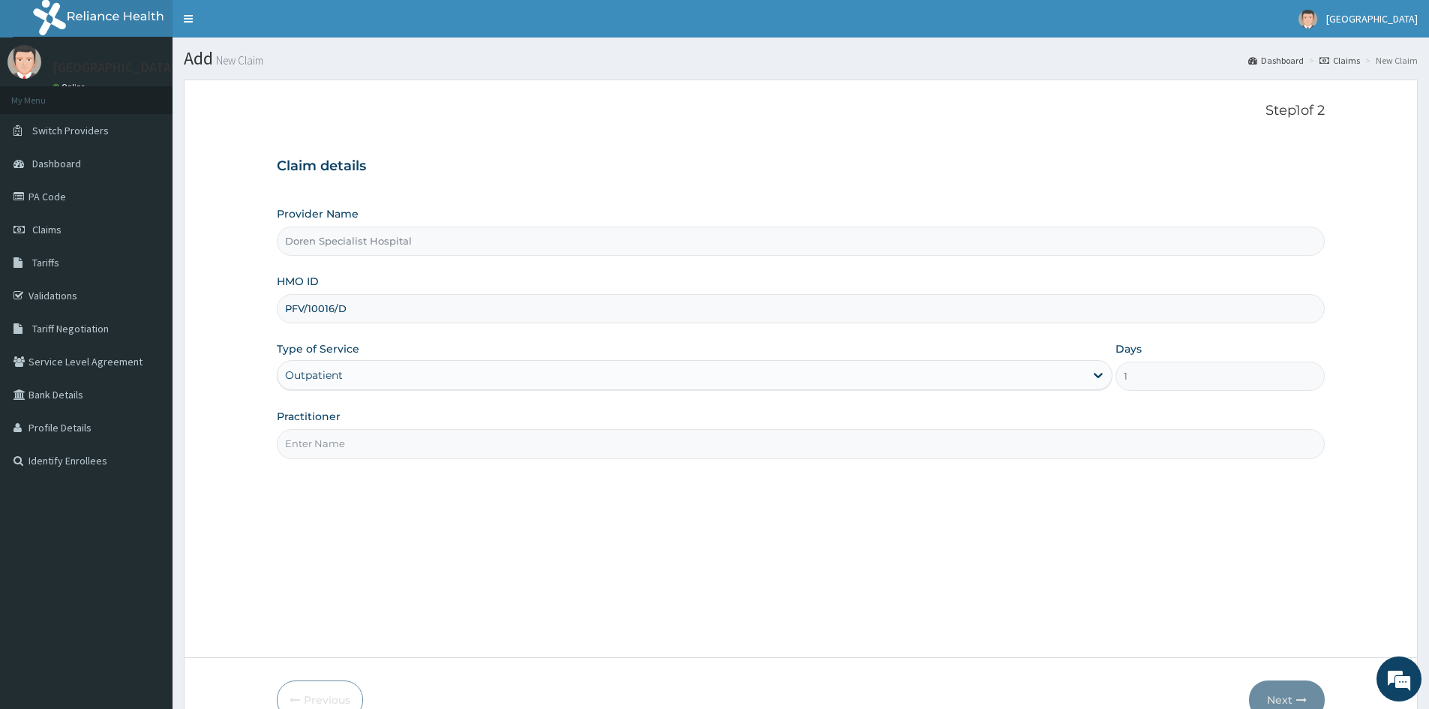
click at [316, 441] on input "Practitioner" at bounding box center [801, 443] width 1048 height 29
type input "DR. [GEOGRAPHIC_DATA]"
click at [1273, 688] on button "Next" at bounding box center [1287, 699] width 76 height 39
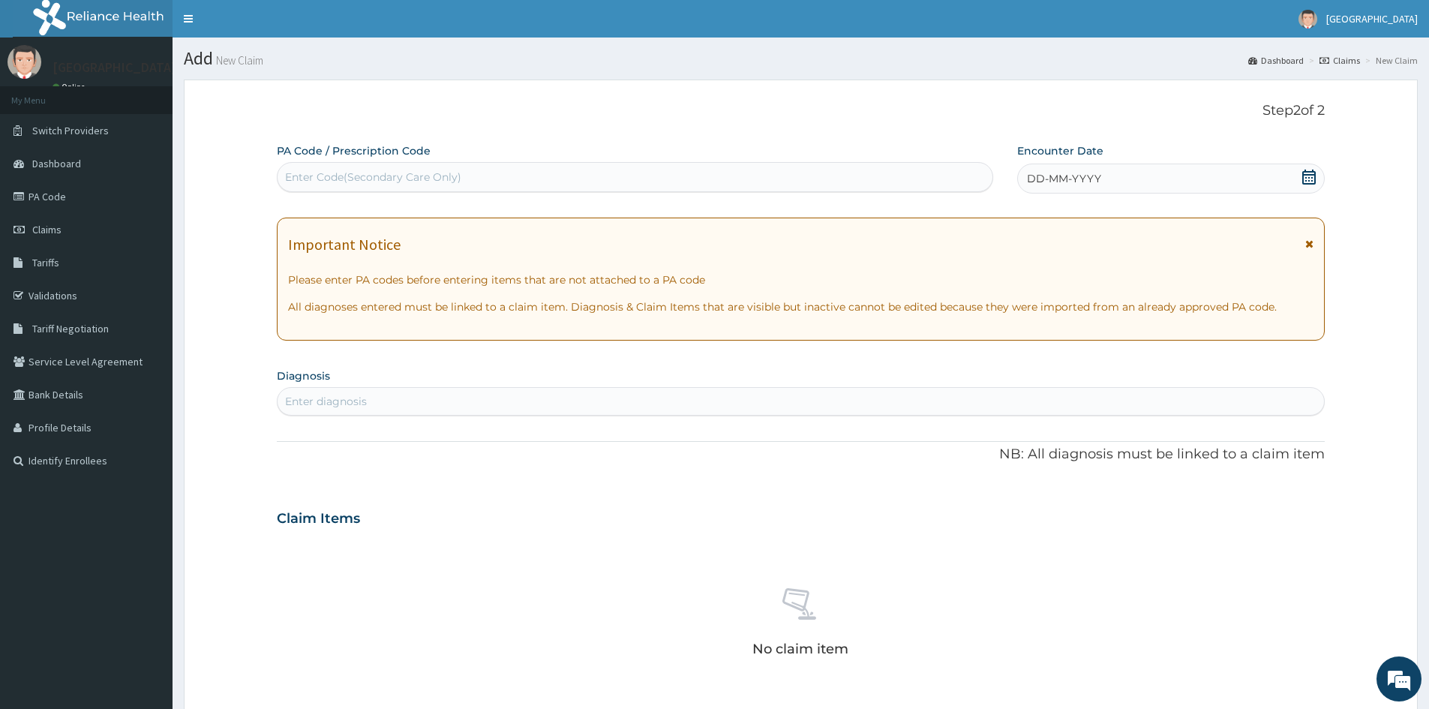
click at [1313, 168] on div "DD-MM-YYYY" at bounding box center [1170, 178] width 307 height 30
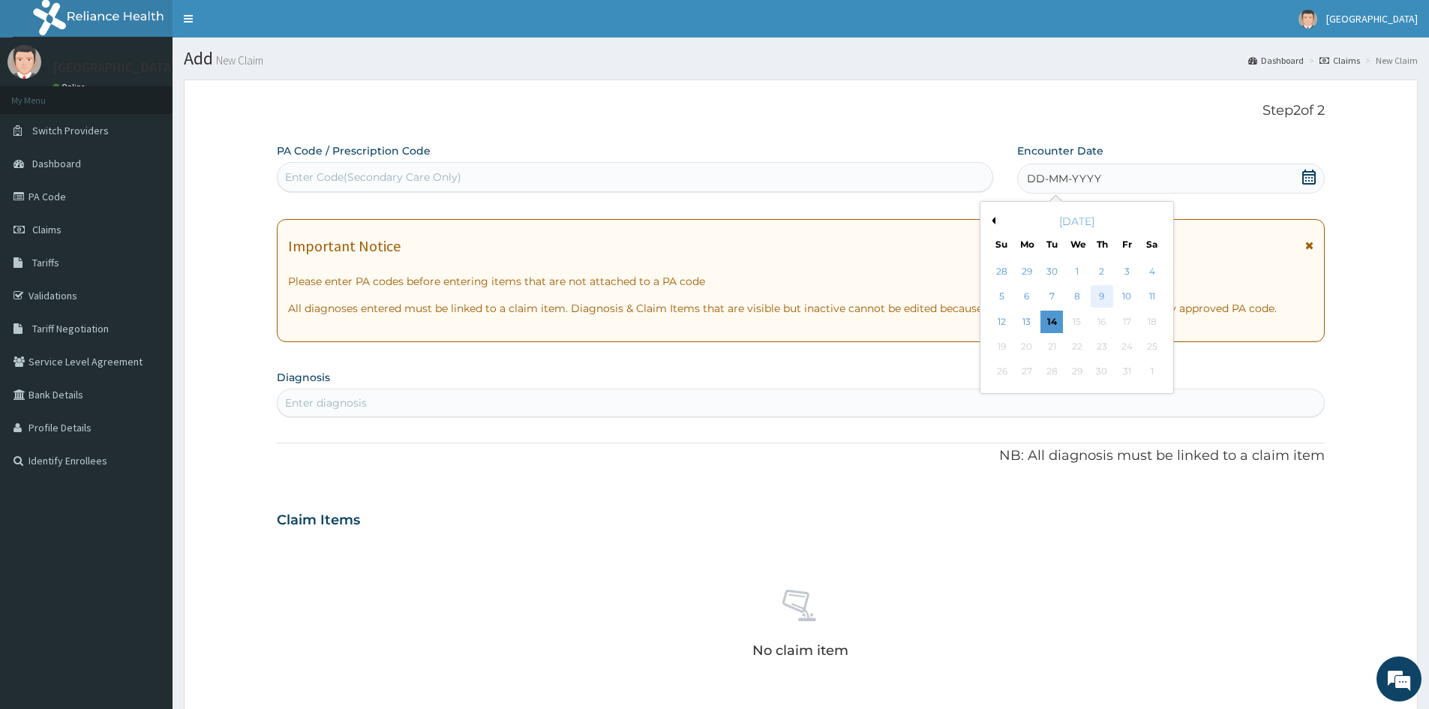
click at [1102, 294] on div "9" at bounding box center [1101, 297] width 22 height 22
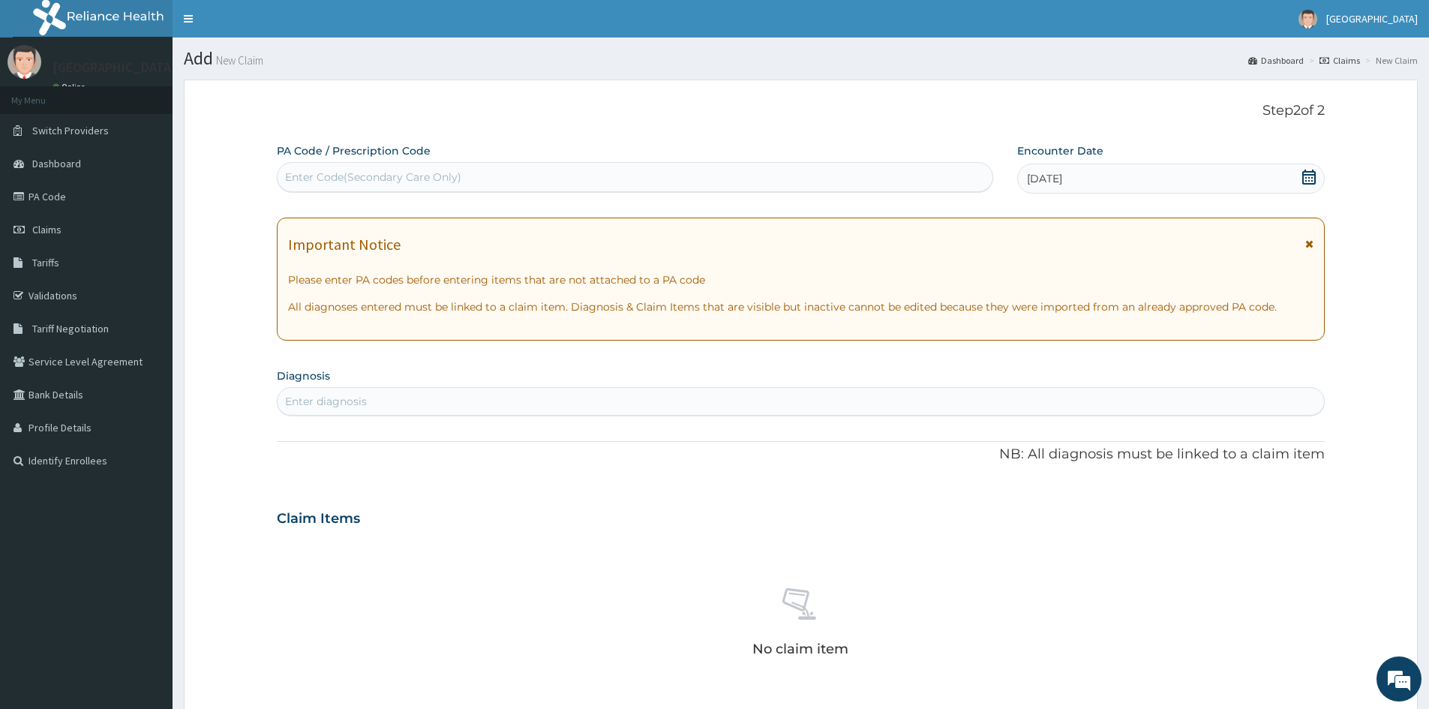
click at [328, 402] on div "Enter diagnosis" at bounding box center [326, 401] width 82 height 15
type input "[MEDICAL_DATA]"
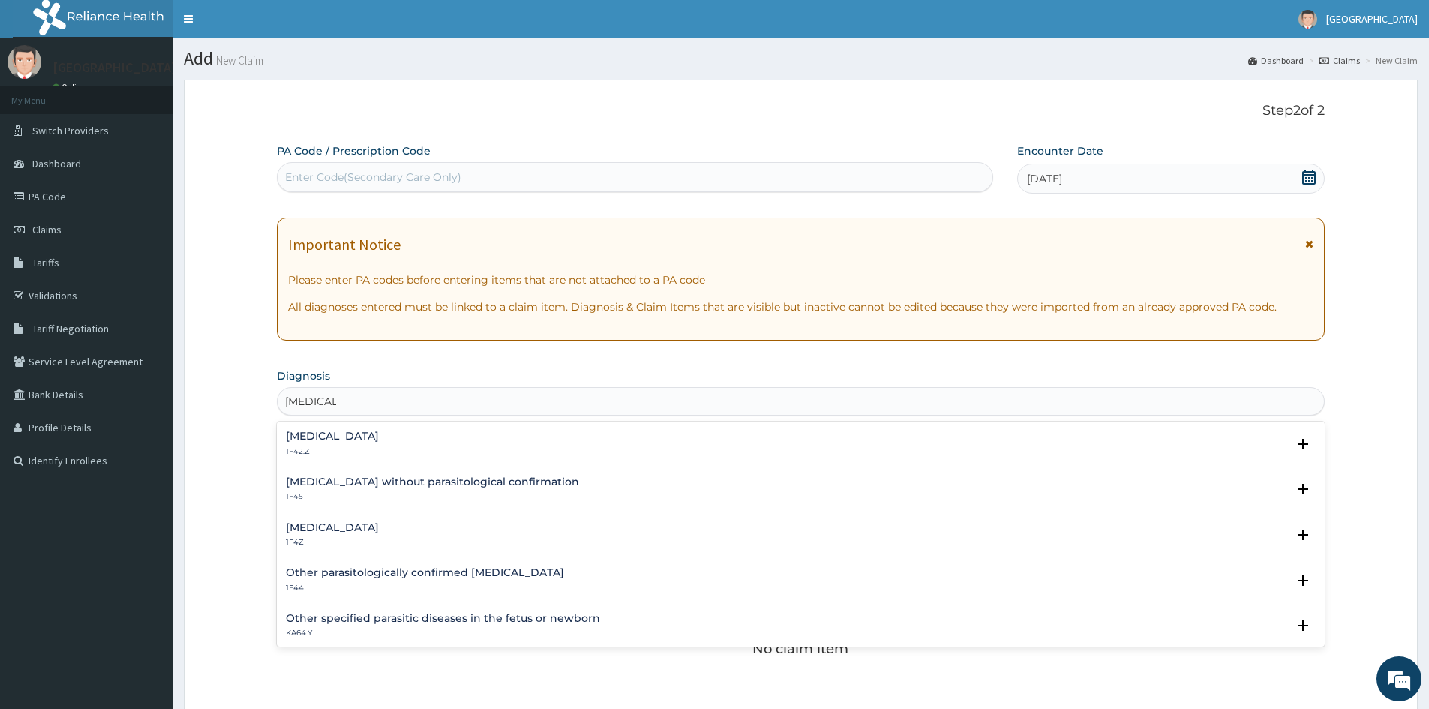
click at [319, 535] on div "[MEDICAL_DATA] 1F4Z" at bounding box center [332, 535] width 93 height 26
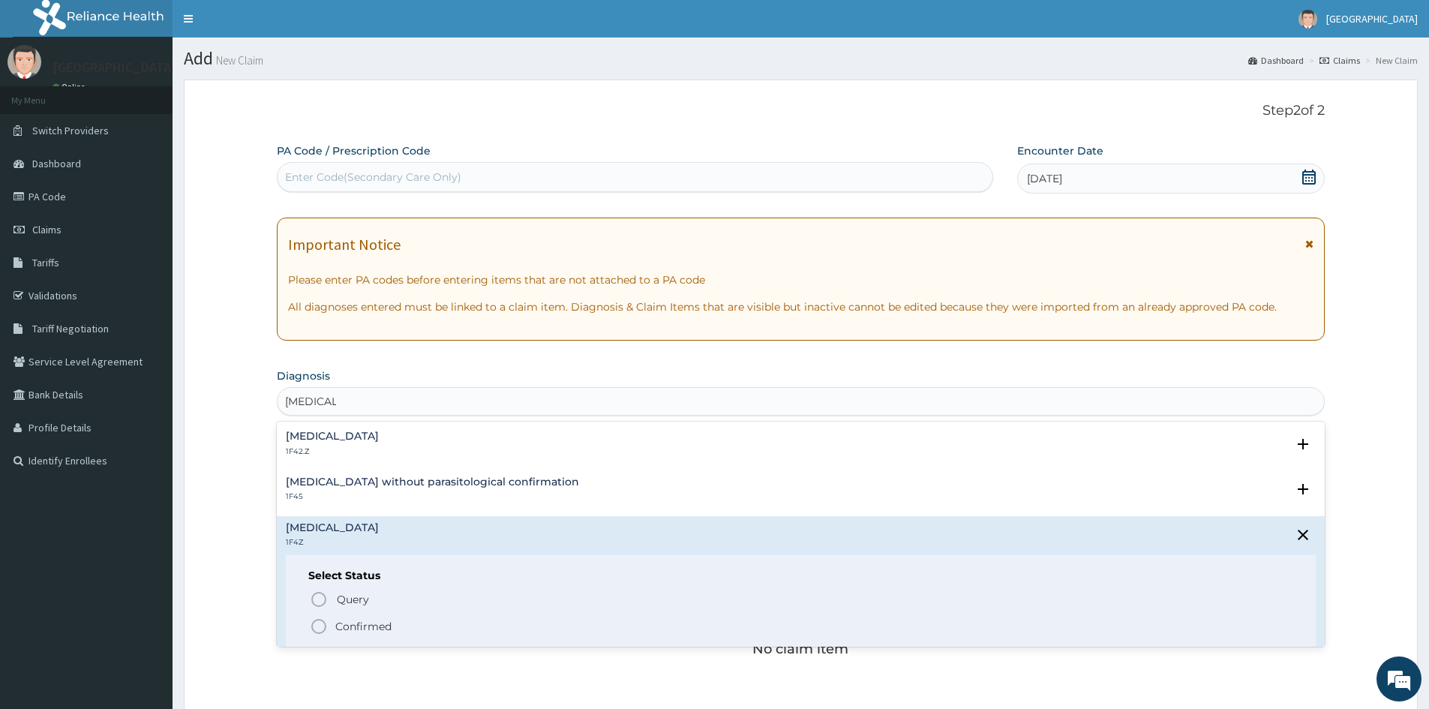
click at [322, 627] on icon "status option filled" at bounding box center [319, 626] width 18 height 18
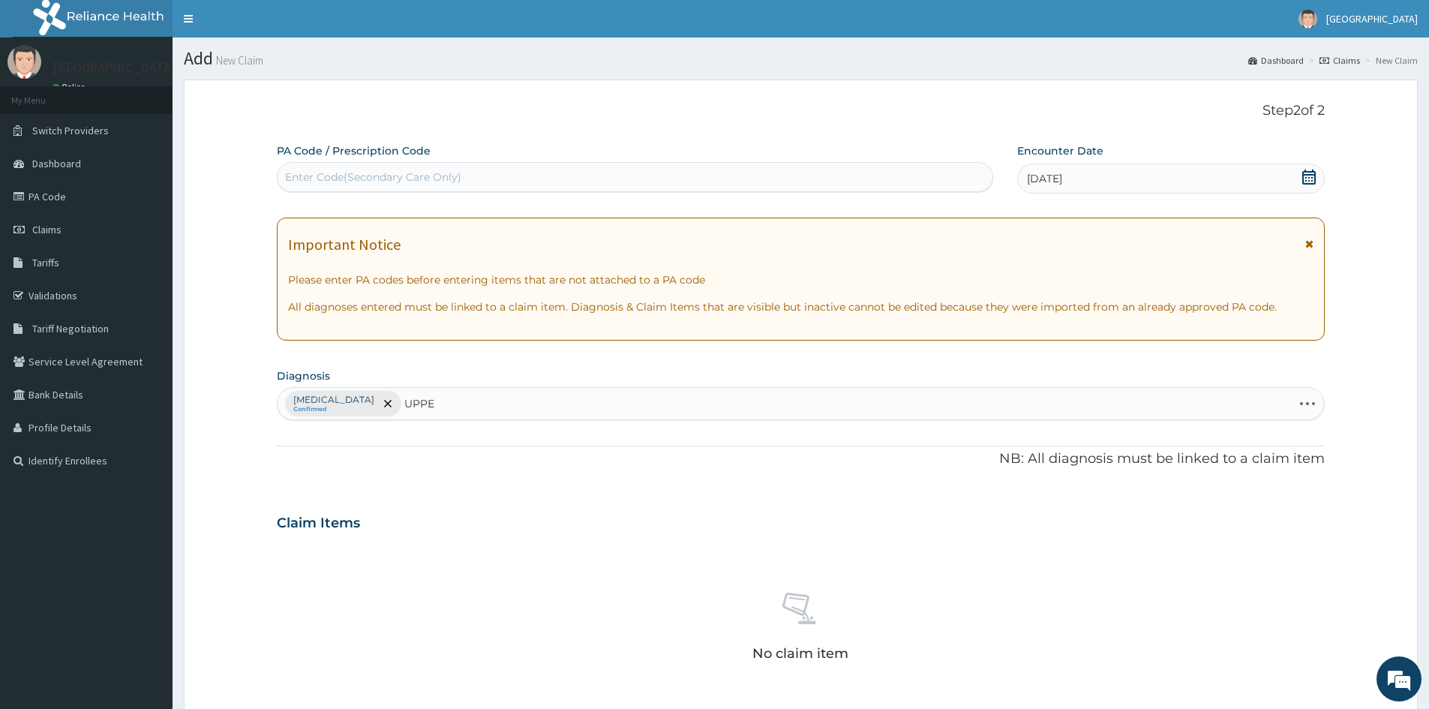
type input "UPPER"
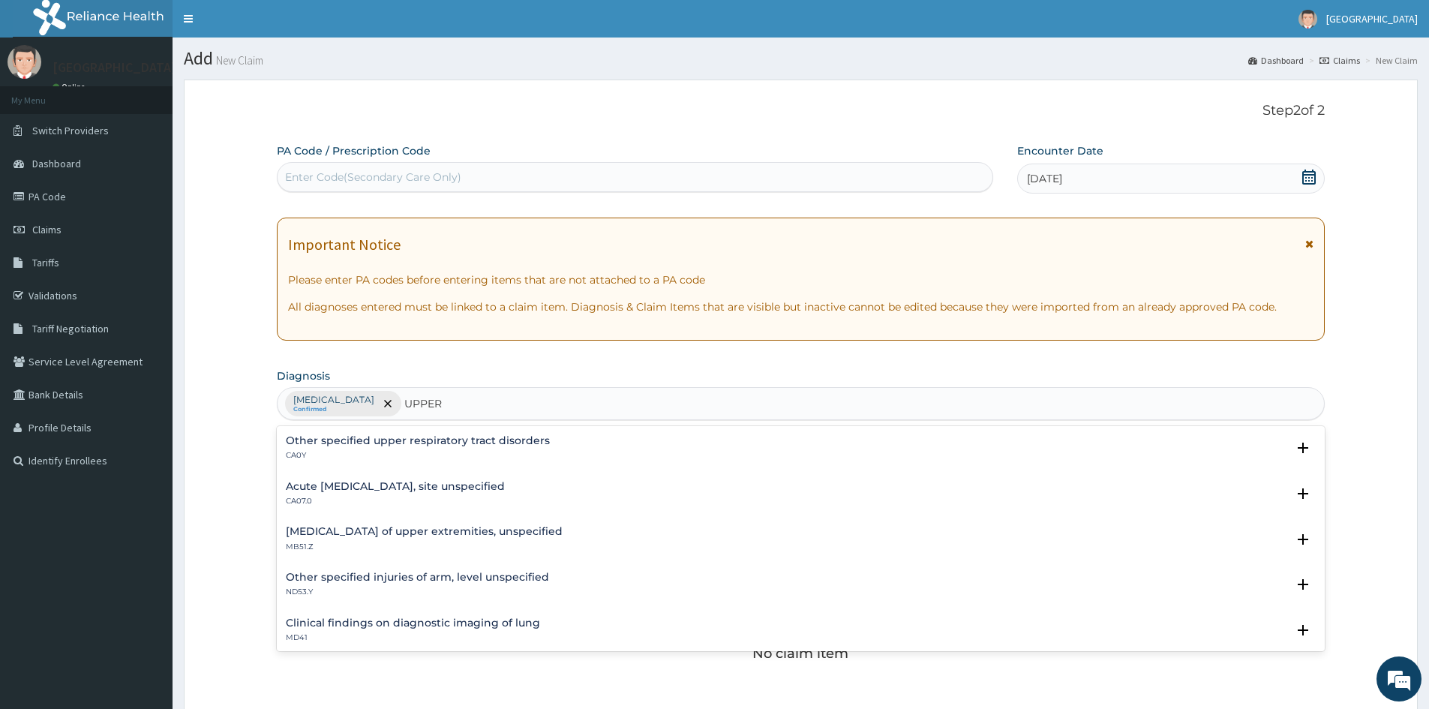
click at [296, 494] on div "Acute [MEDICAL_DATA], site unspecified CA07.0" at bounding box center [395, 494] width 219 height 26
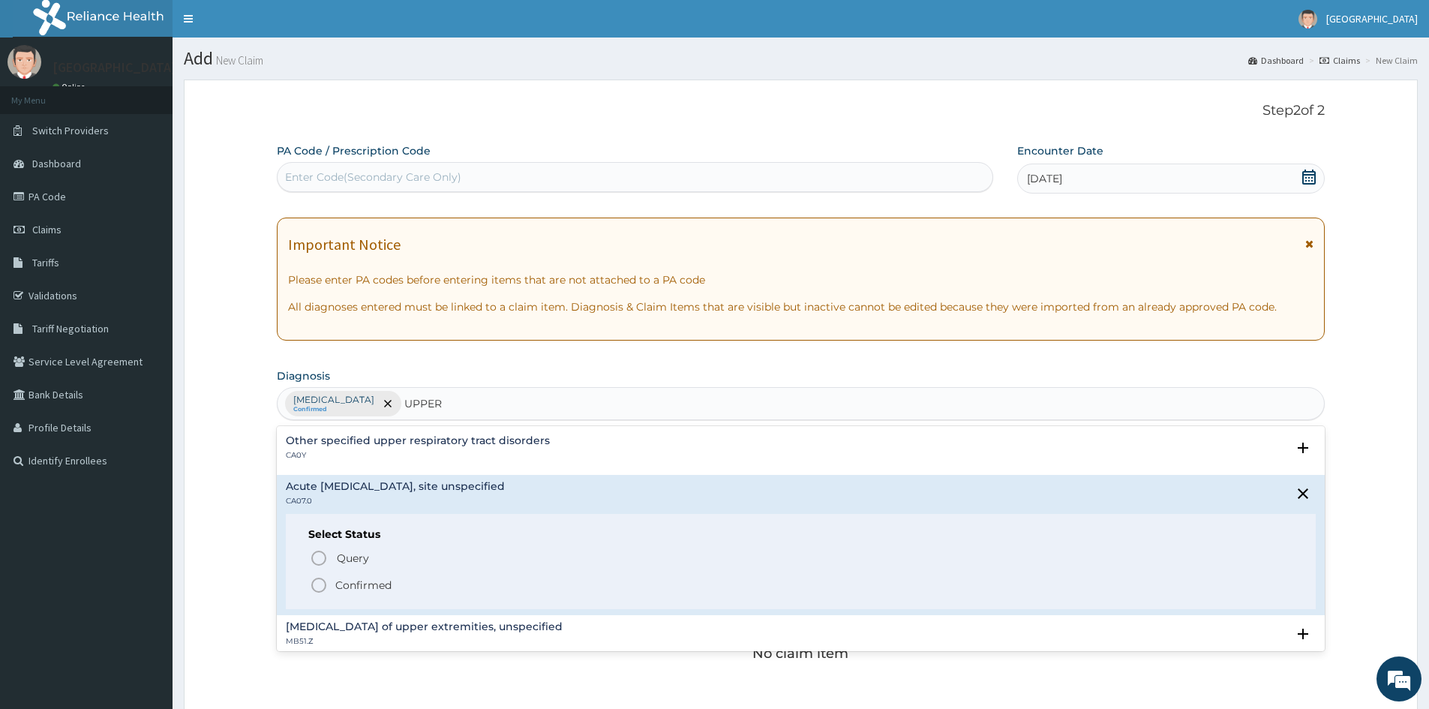
click at [316, 584] on icon "status option filled" at bounding box center [319, 585] width 18 height 18
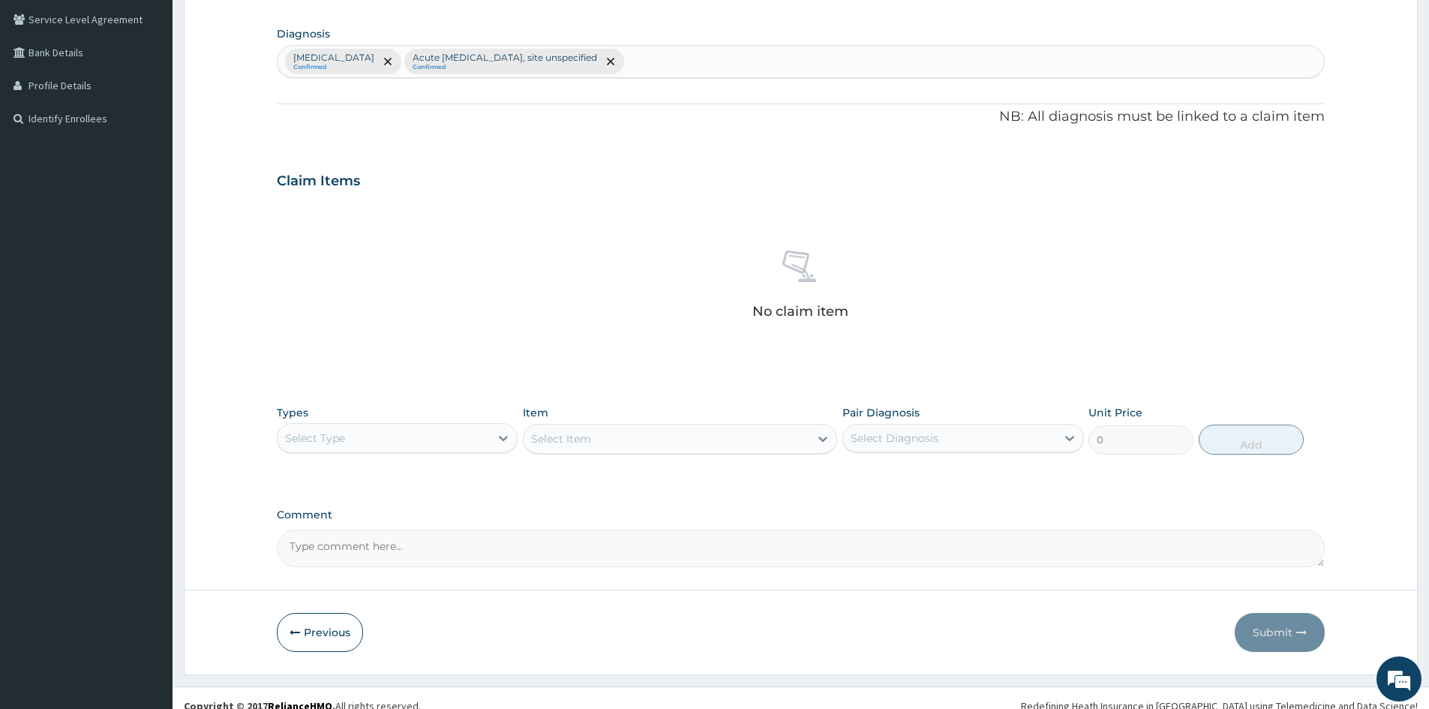
scroll to position [358, 0]
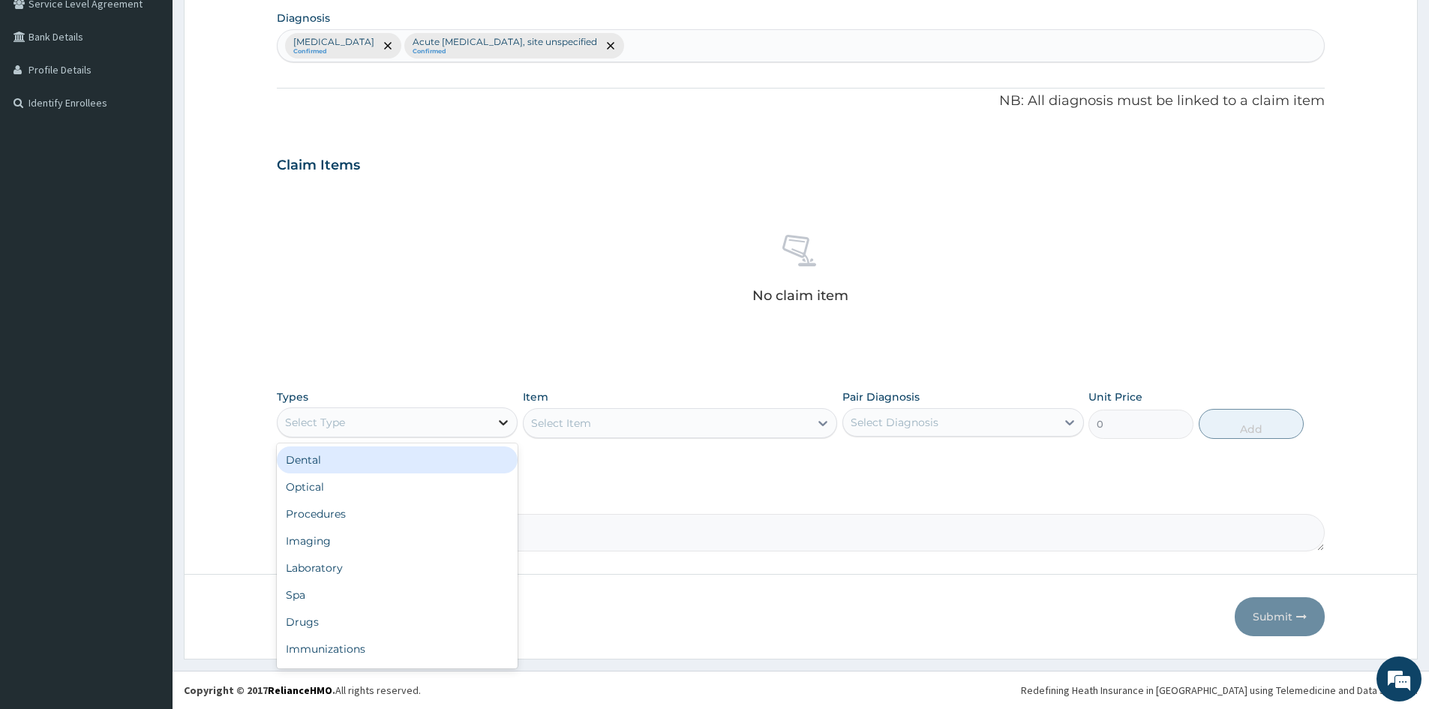
click at [497, 423] on icon at bounding box center [503, 422] width 15 height 15
drag, startPoint x: 322, startPoint y: 615, endPoint x: 361, endPoint y: 607, distance: 39.7
click at [322, 616] on div "Drugs" at bounding box center [397, 621] width 241 height 27
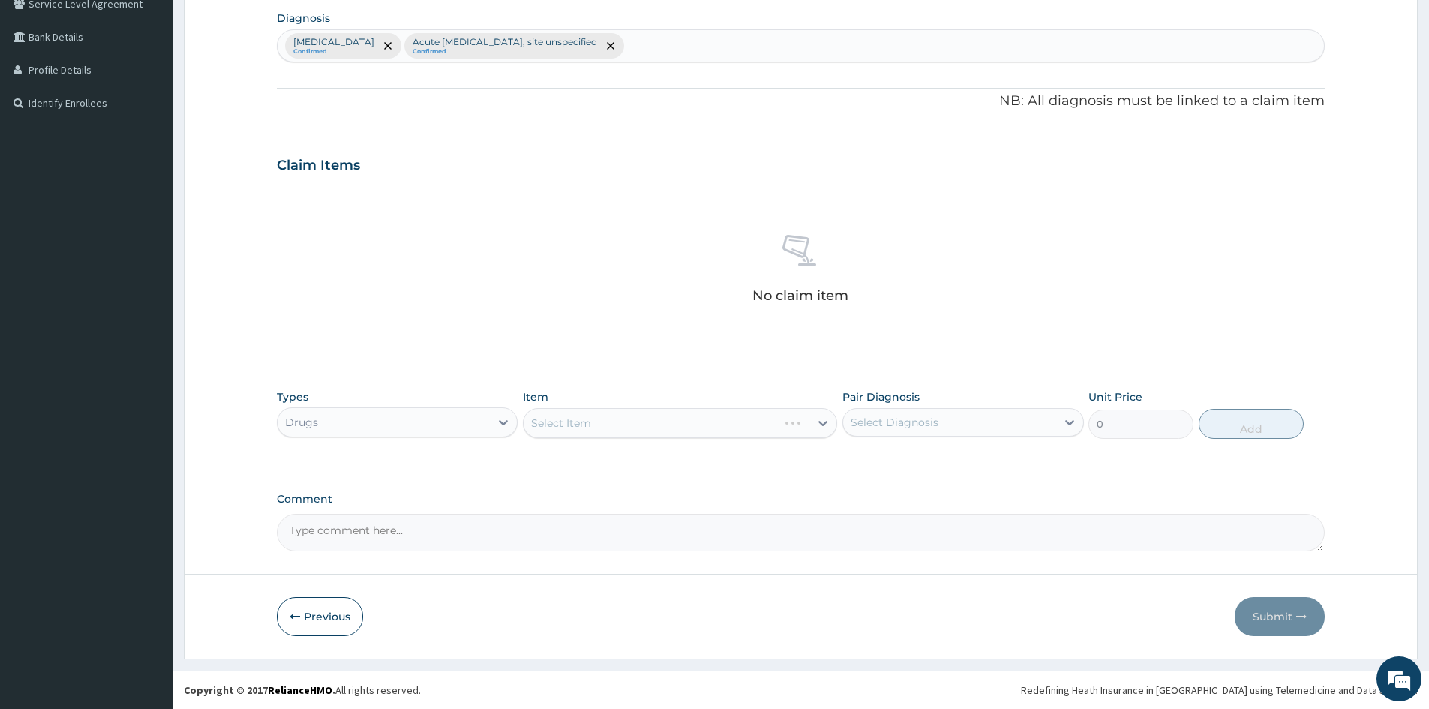
click at [612, 422] on div "Select Item" at bounding box center [680, 423] width 314 height 30
click at [1035, 424] on div "Select Diagnosis" at bounding box center [949, 422] width 212 height 24
drag, startPoint x: 855, startPoint y: 456, endPoint x: 864, endPoint y: 495, distance: 40.0
click at [859, 462] on input "checkbox" at bounding box center [856, 459] width 10 height 10
checkbox input "true"
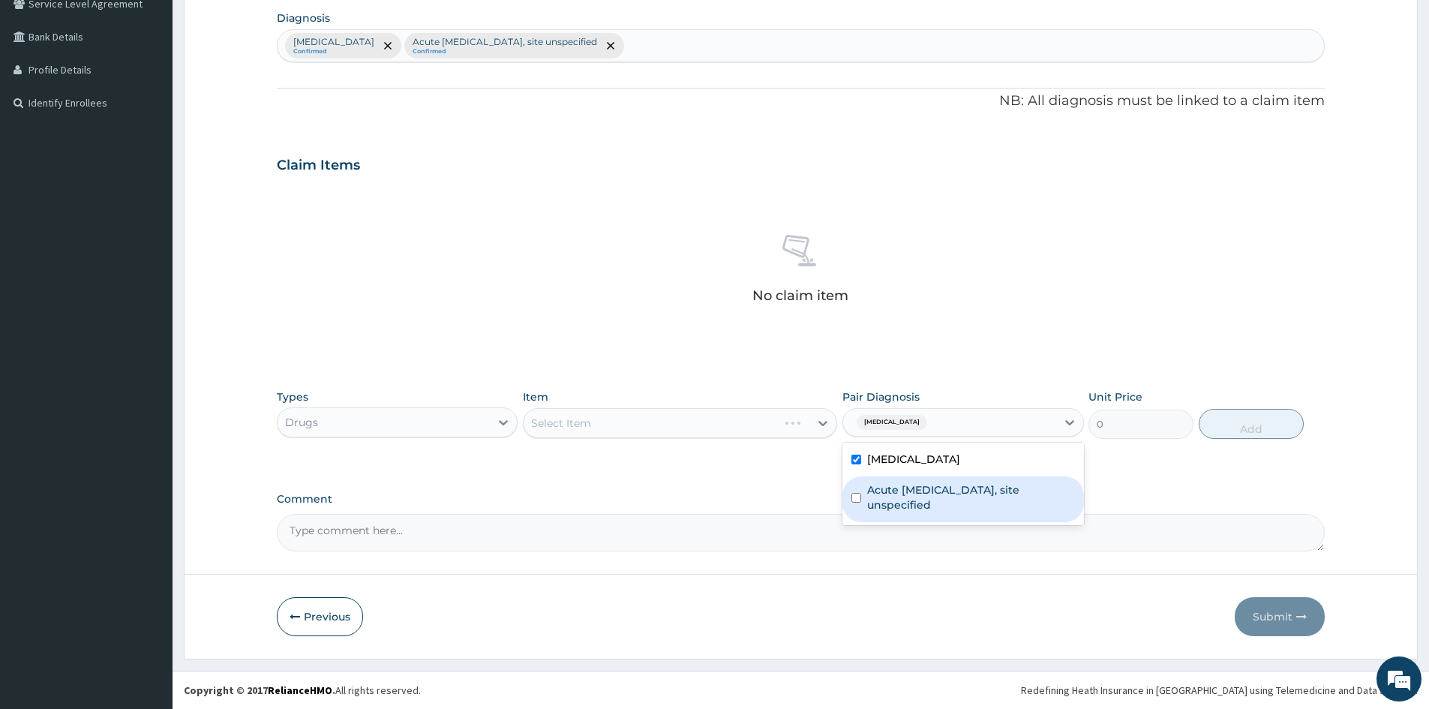
click at [859, 499] on input "checkbox" at bounding box center [856, 498] width 10 height 10
checkbox input "true"
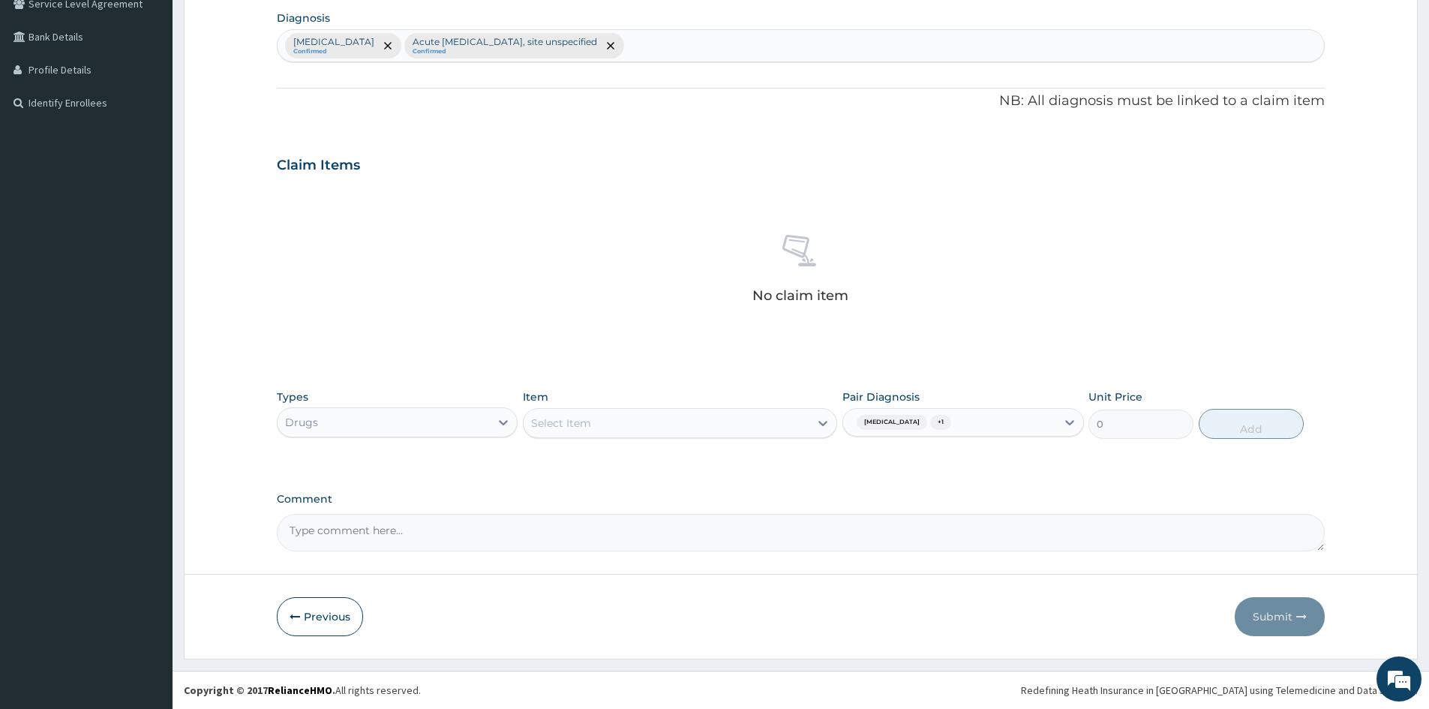
click at [610, 418] on div "Select Item" at bounding box center [666, 423] width 286 height 24
type input "LEVOCET"
drag, startPoint x: 610, startPoint y: 461, endPoint x: 991, endPoint y: 414, distance: 383.9
click at [622, 460] on div "LEVOCETRIZINE TABLETS" at bounding box center [680, 460] width 314 height 27
click at [1261, 423] on button "Add" at bounding box center [1250, 424] width 105 height 30
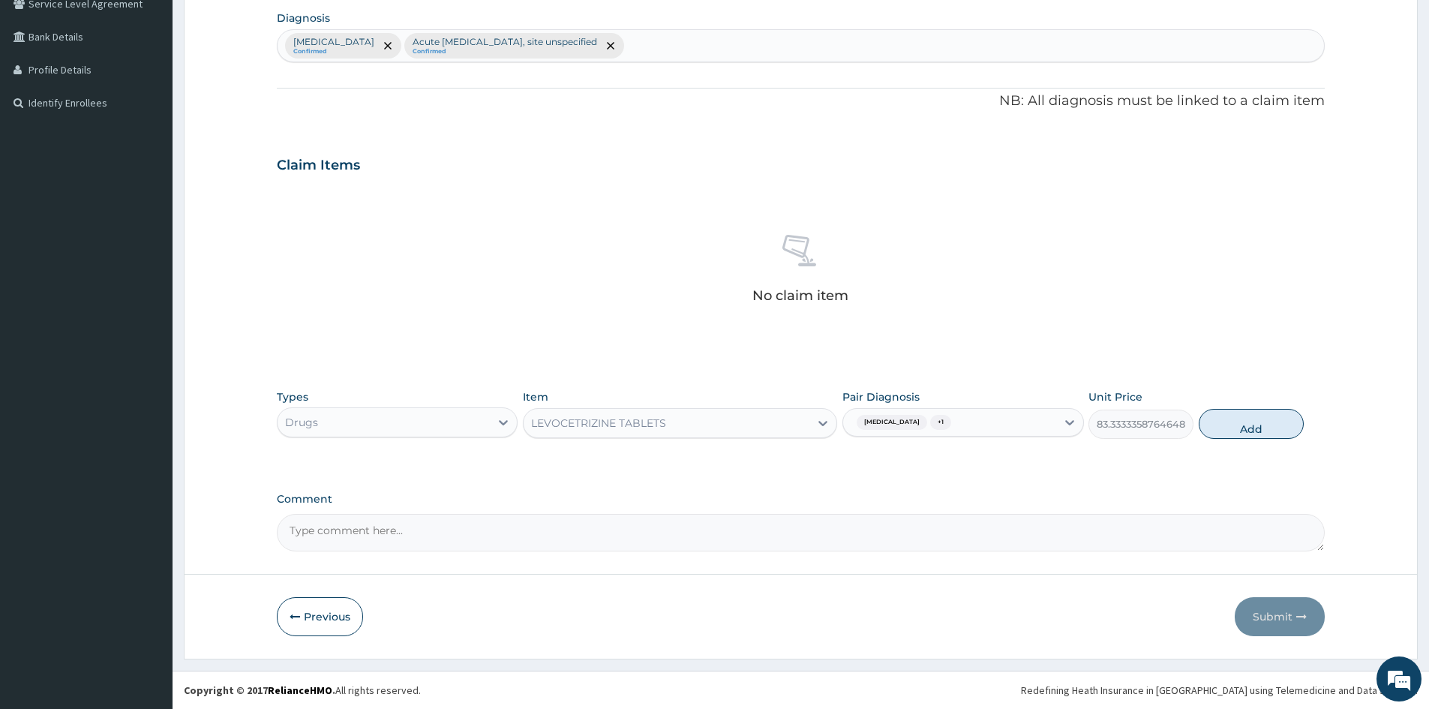
type input "0"
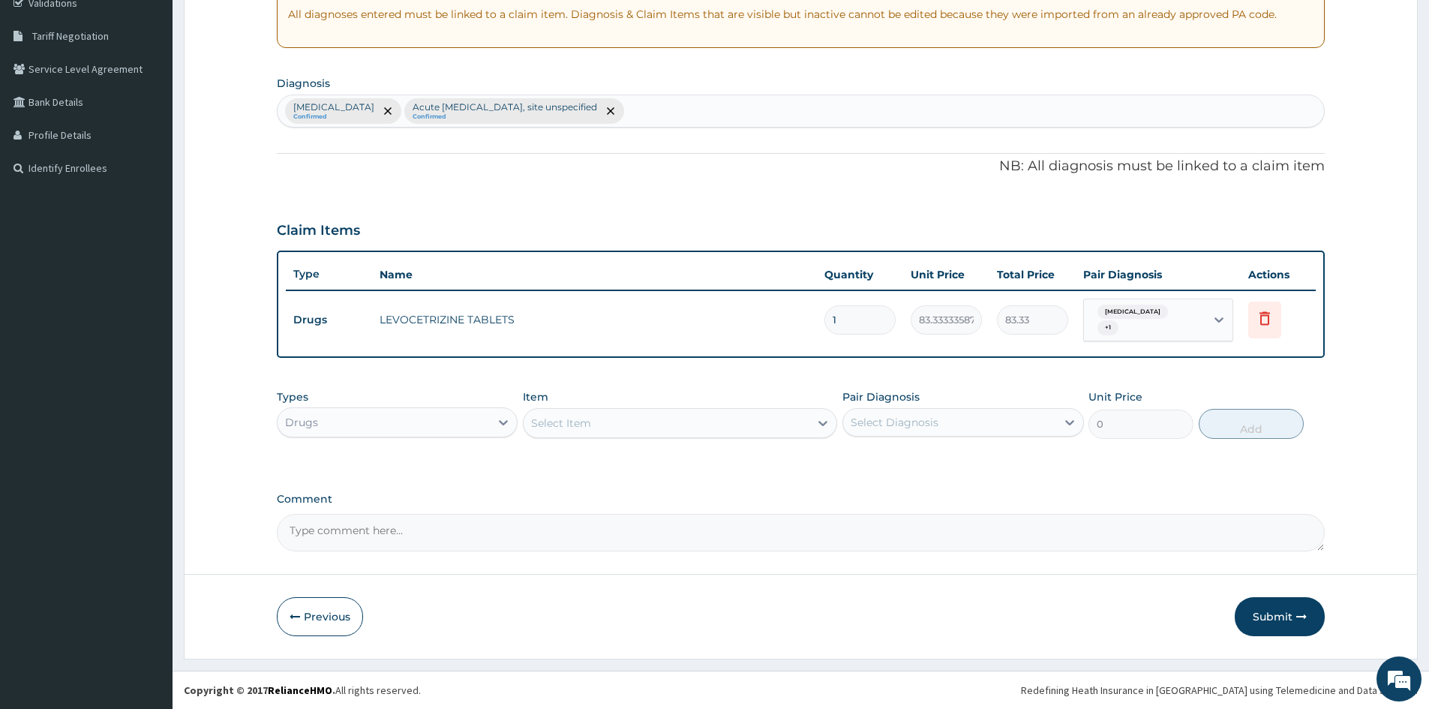
drag, startPoint x: 860, startPoint y: 318, endPoint x: 646, endPoint y: 346, distance: 215.6
click at [646, 346] on tr "Drugs LEVOCETRIZINE TABLETS 1 83.33333587646484 83.33 [MEDICAL_DATA] + 1 Delete" at bounding box center [801, 320] width 1030 height 58
type input "5"
type input "416.67"
type input "5"
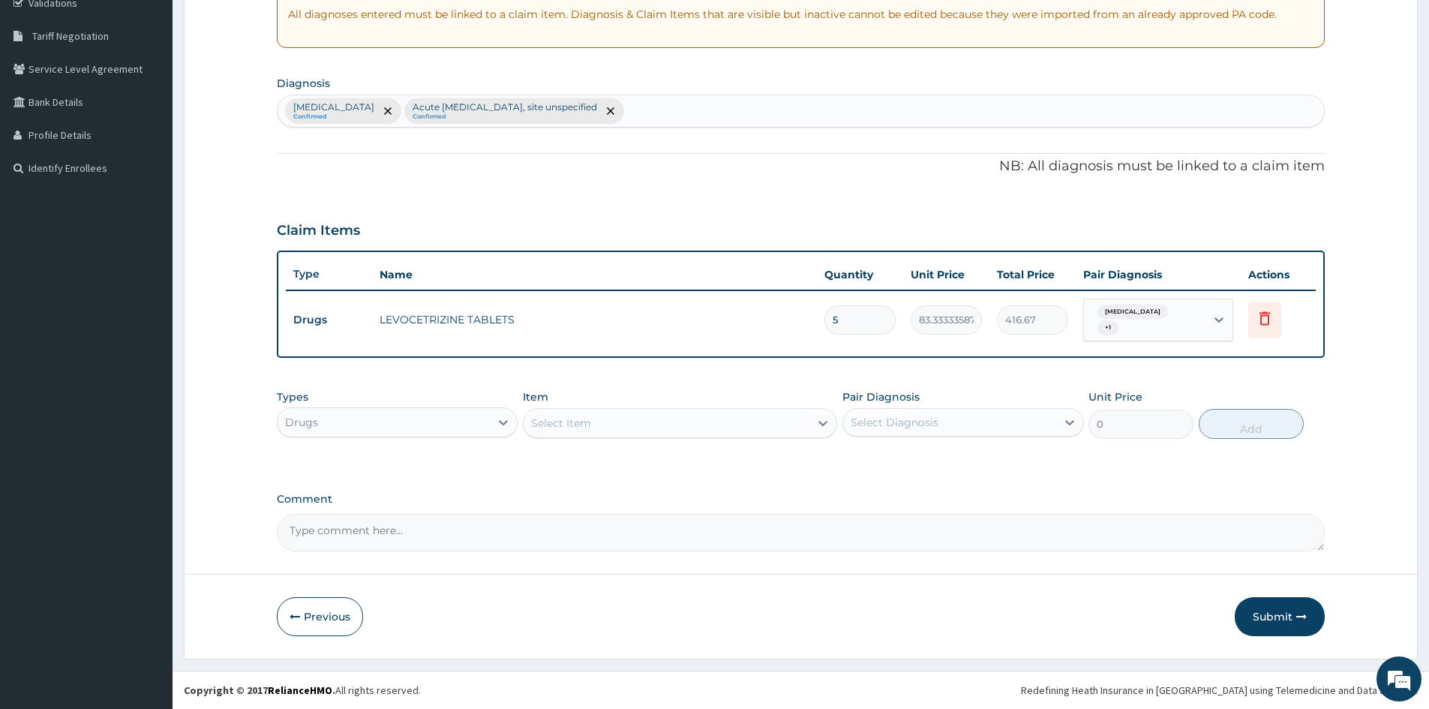
click at [601, 425] on div "Select Item" at bounding box center [666, 423] width 286 height 24
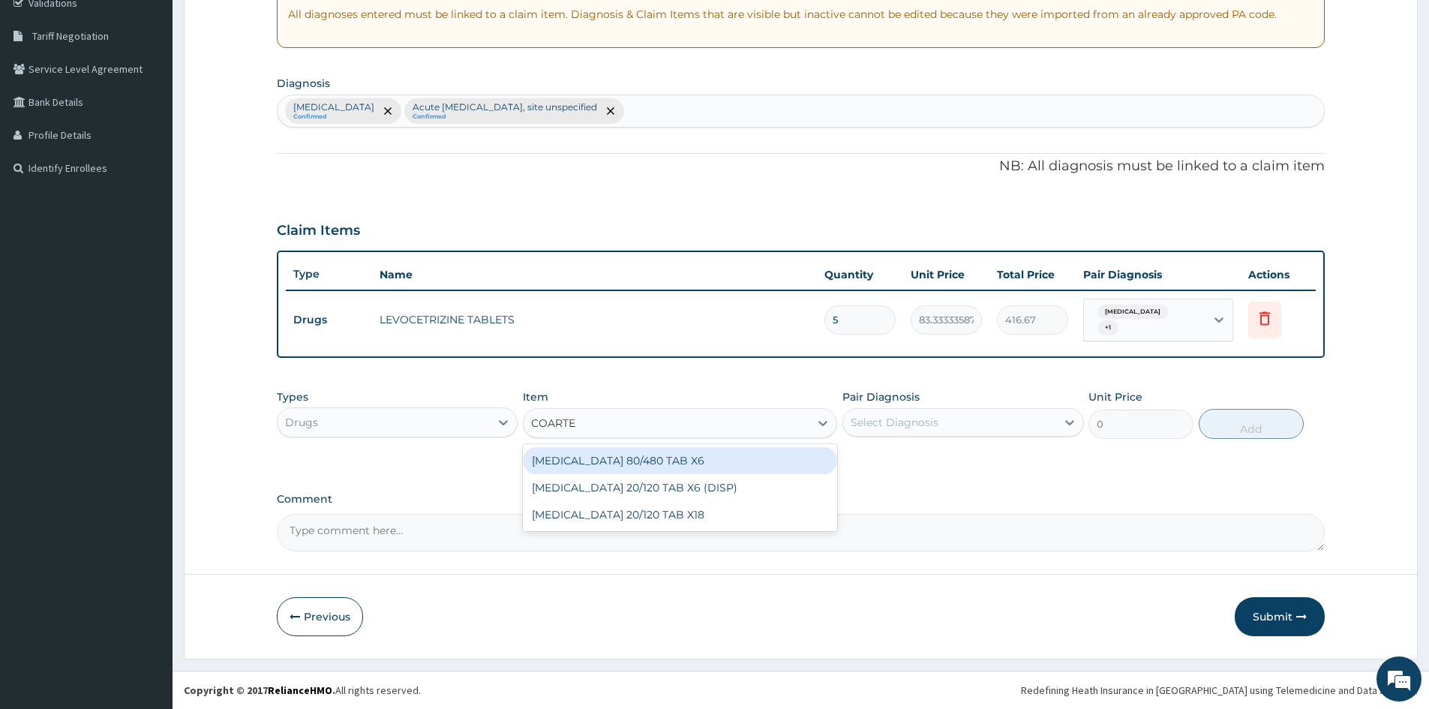
type input "[MEDICAL_DATA]"
click at [602, 462] on div "[MEDICAL_DATA] 80/480 TAB X6" at bounding box center [680, 460] width 314 height 27
type input "520"
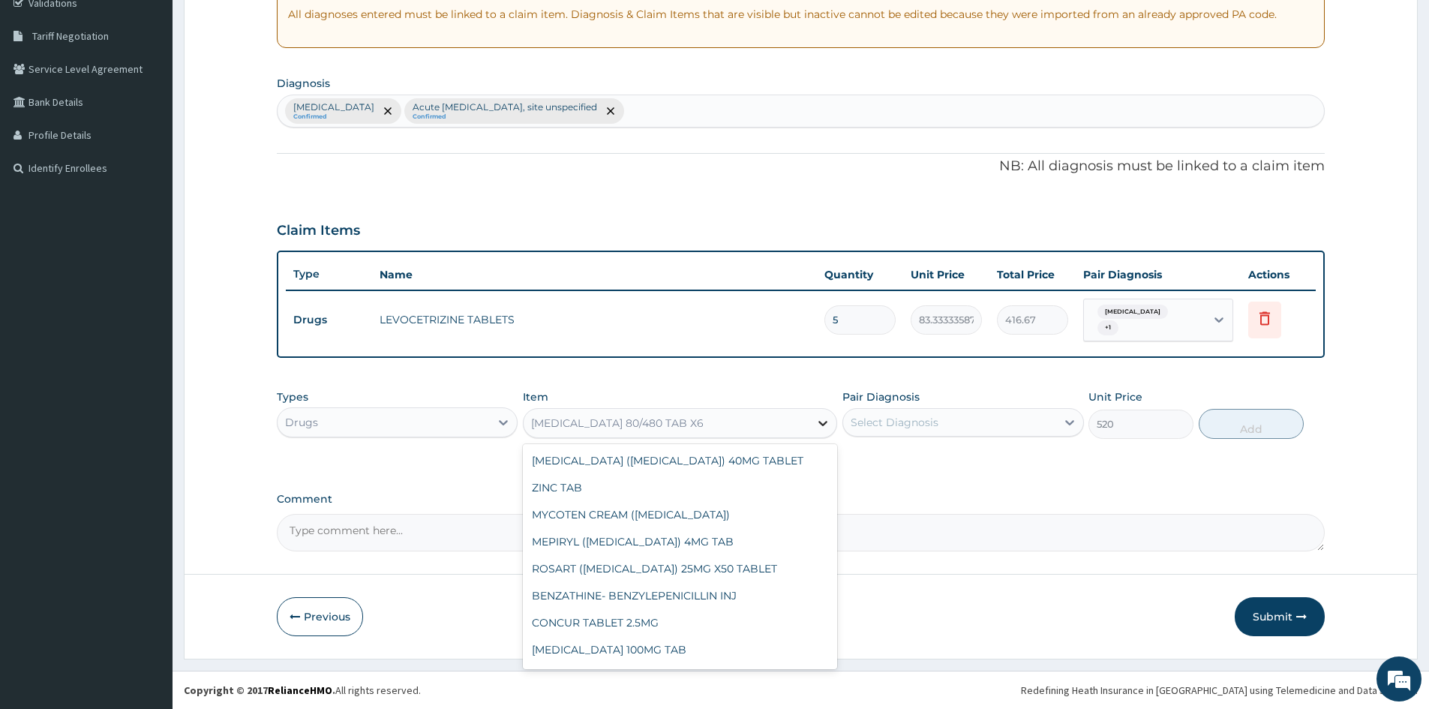
click at [817, 421] on icon at bounding box center [822, 422] width 15 height 15
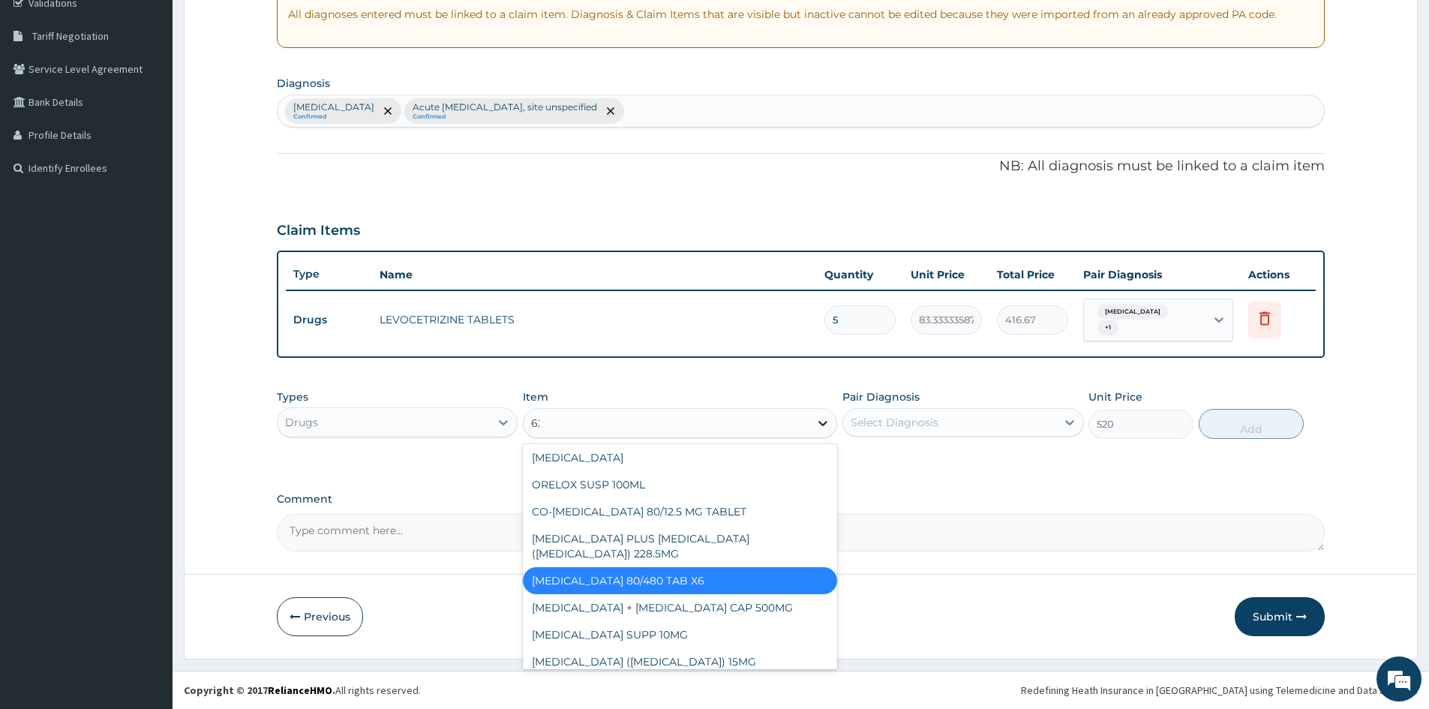
scroll to position [1266, 0]
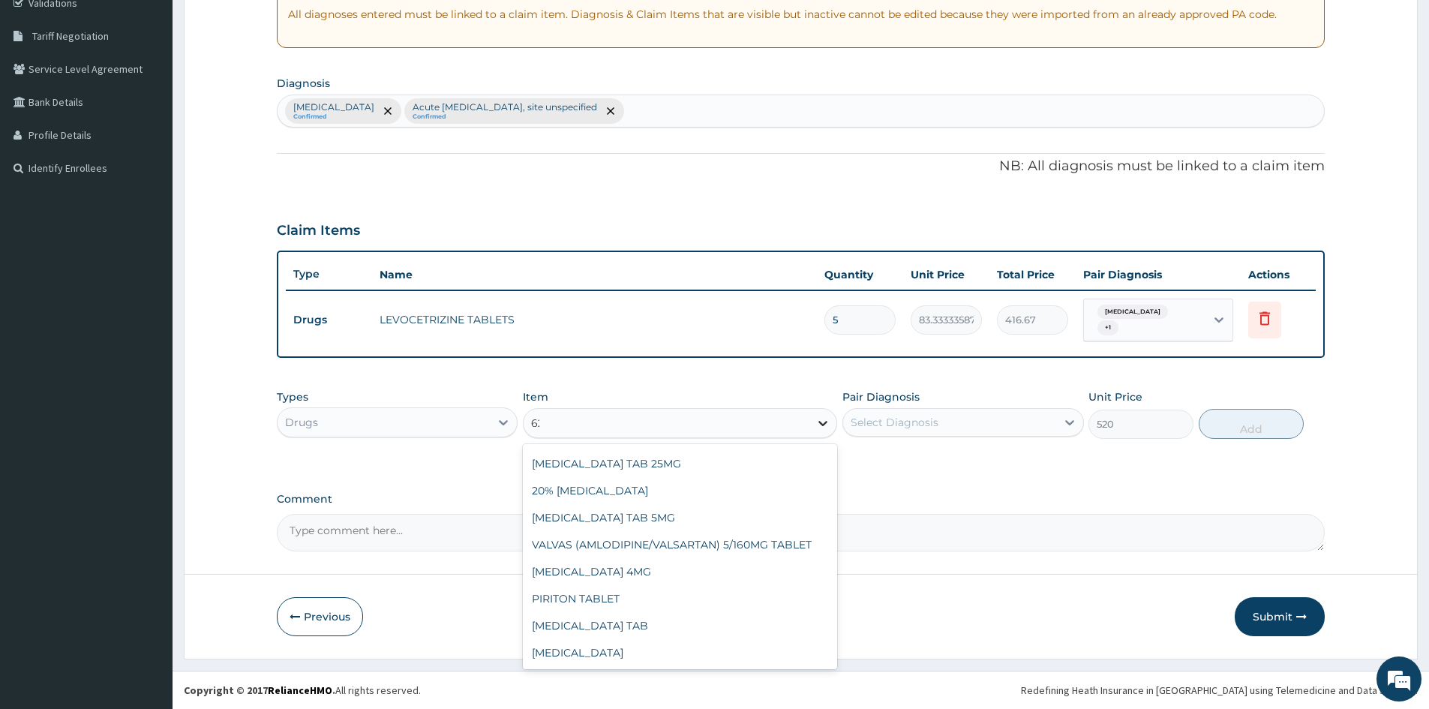
type input "625"
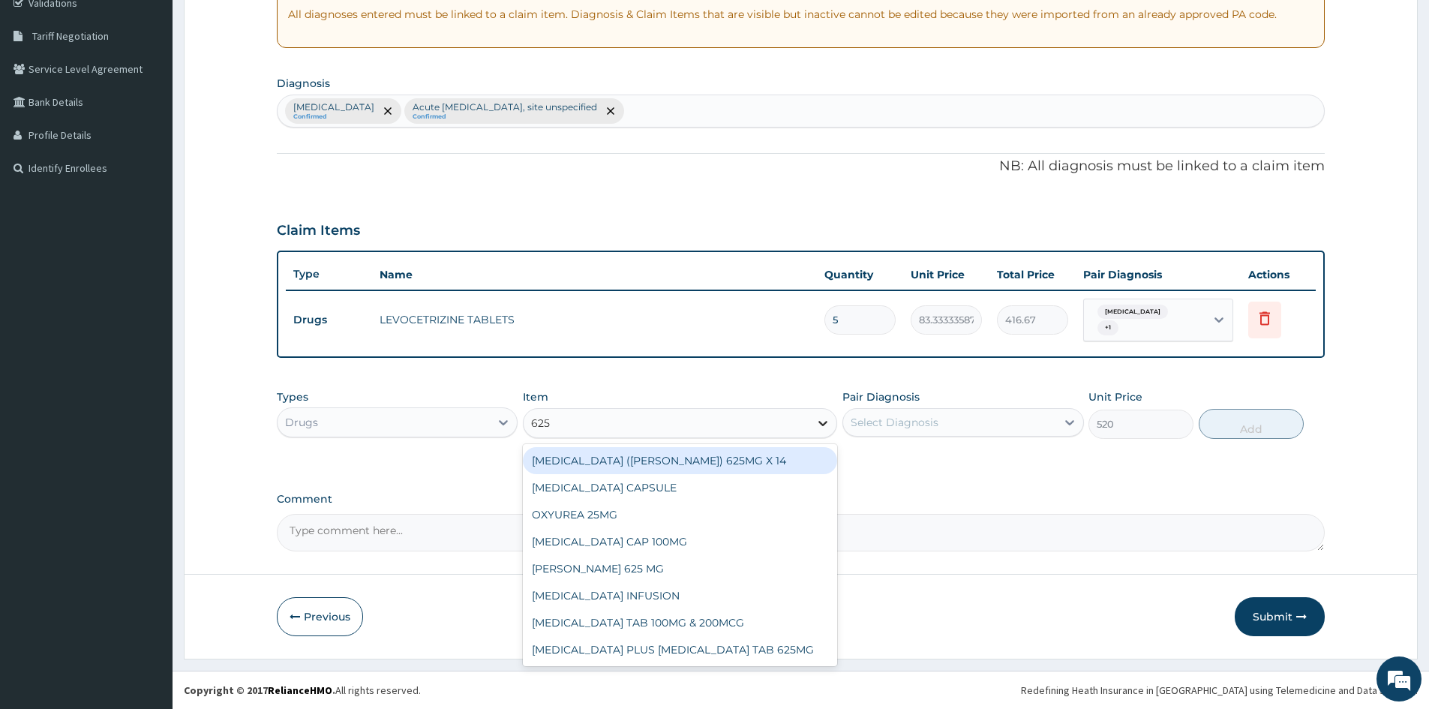
scroll to position [0, 0]
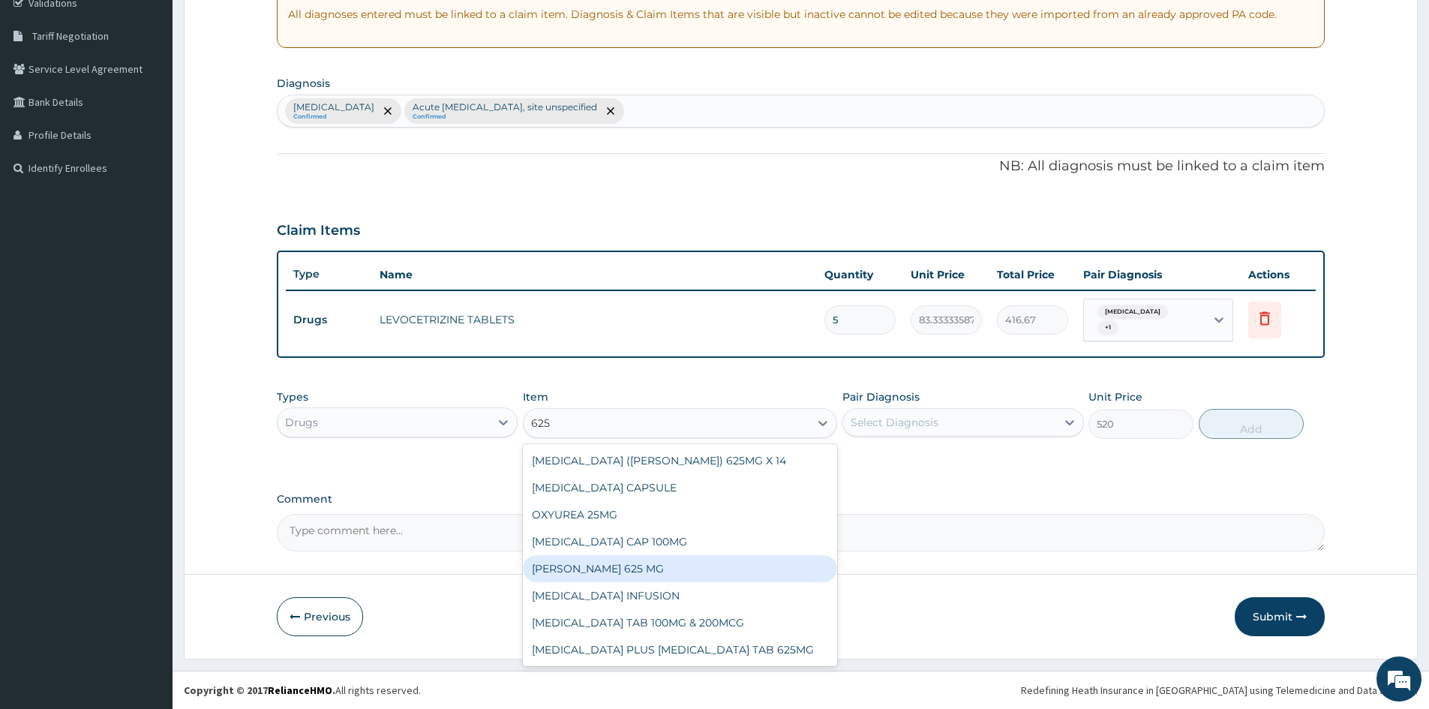
click at [614, 566] on div "[PERSON_NAME] 625 MG" at bounding box center [680, 568] width 314 height 27
type input "540"
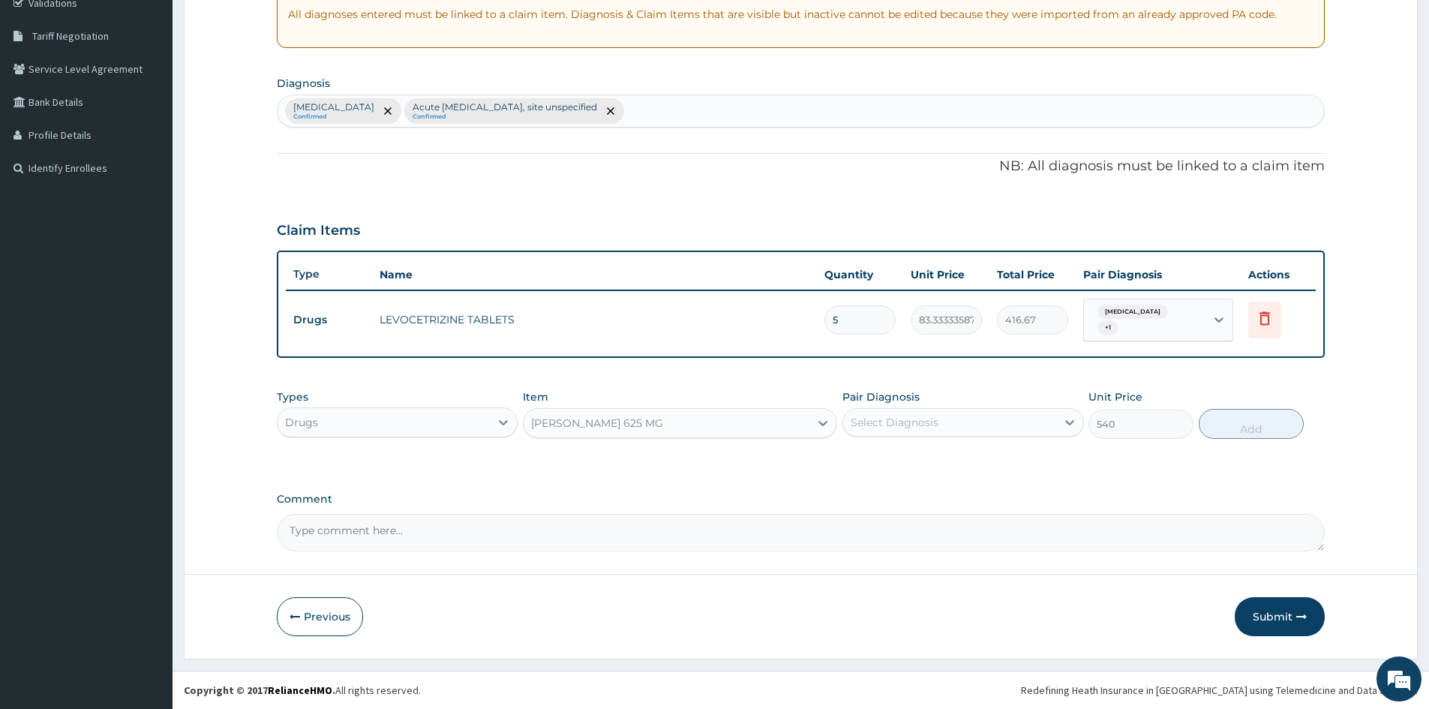
click at [925, 418] on div "Select Diagnosis" at bounding box center [894, 422] width 88 height 15
drag, startPoint x: 856, startPoint y: 466, endPoint x: 856, endPoint y: 480, distance: 13.5
click at [856, 467] on div "[MEDICAL_DATA]" at bounding box center [962, 460] width 241 height 31
checkbox input "true"
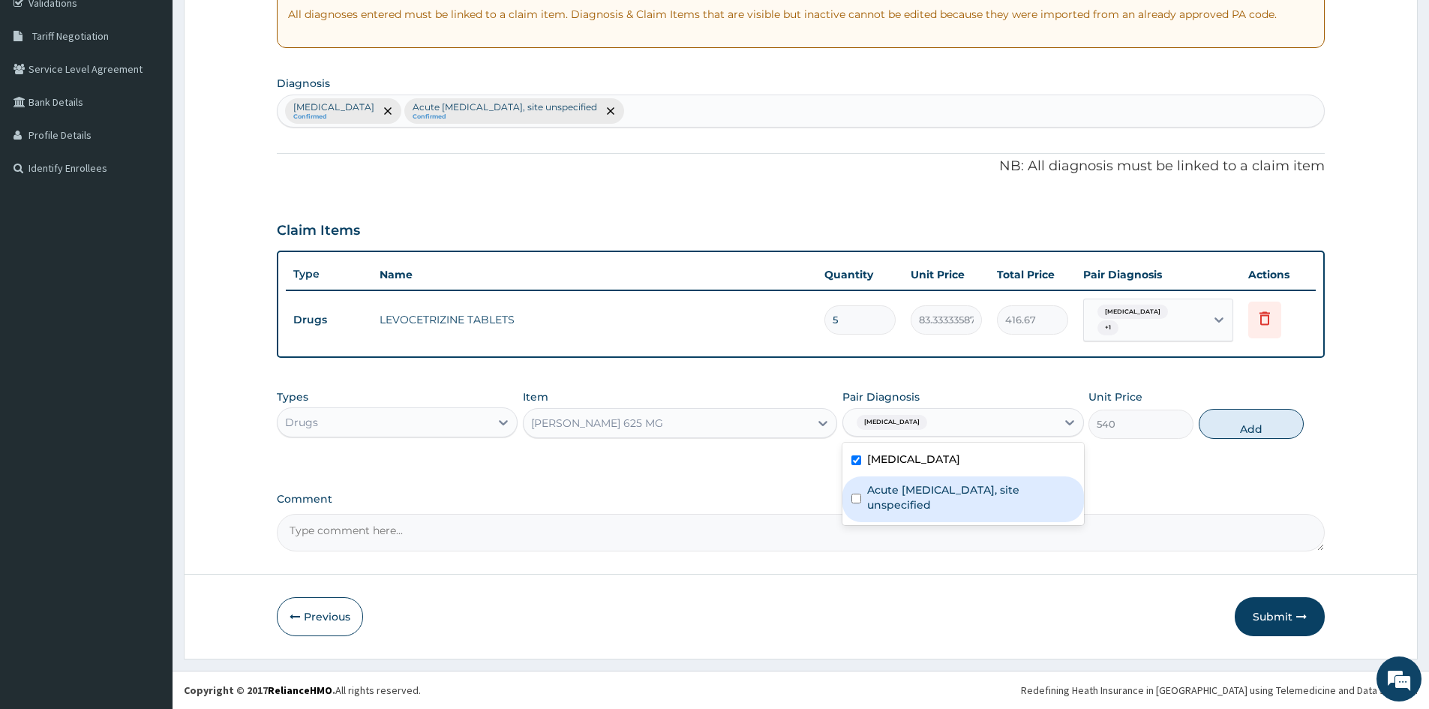
drag, startPoint x: 853, startPoint y: 499, endPoint x: 1106, endPoint y: 439, distance: 259.9
click at [878, 502] on div "Acute [MEDICAL_DATA], site unspecified" at bounding box center [962, 499] width 241 height 46
checkbox input "true"
click at [1253, 415] on button "Add" at bounding box center [1250, 424] width 105 height 30
type input "0"
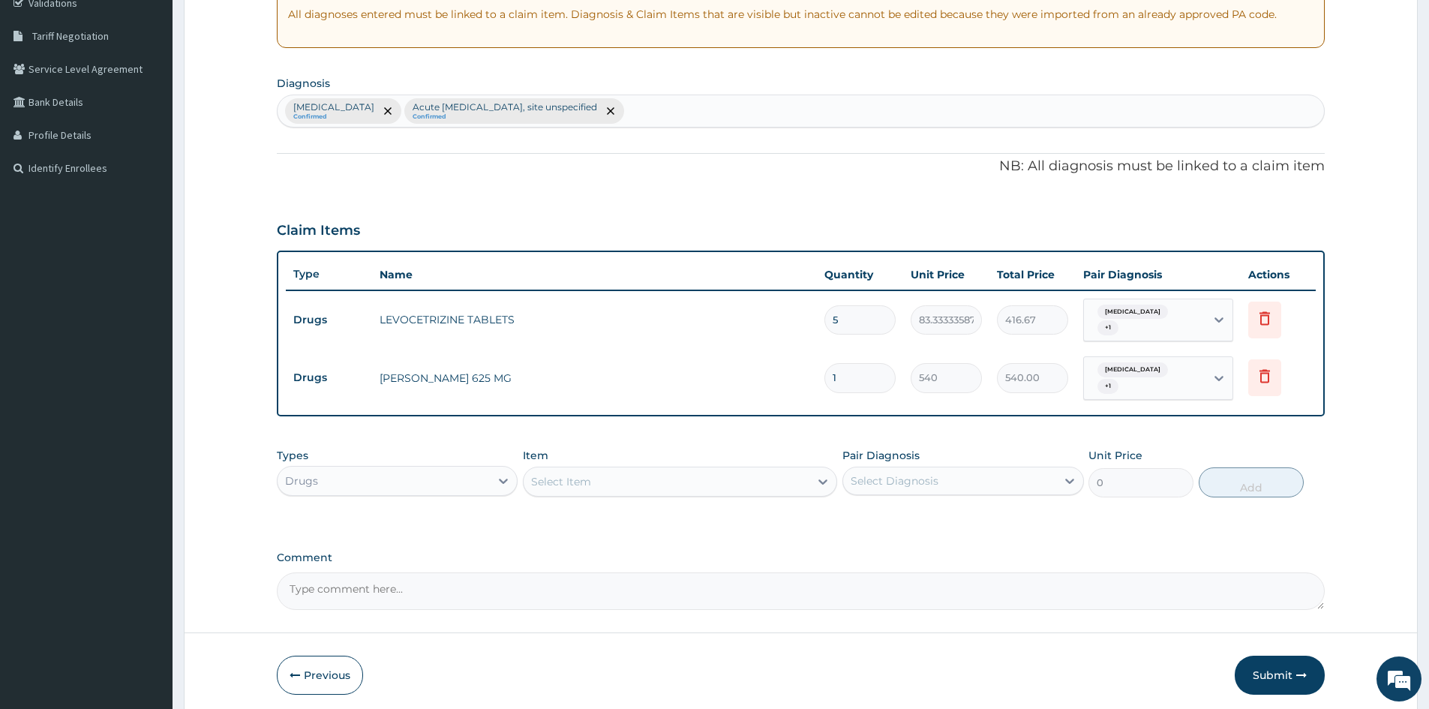
type input "10"
type input "5400.00"
type input "10"
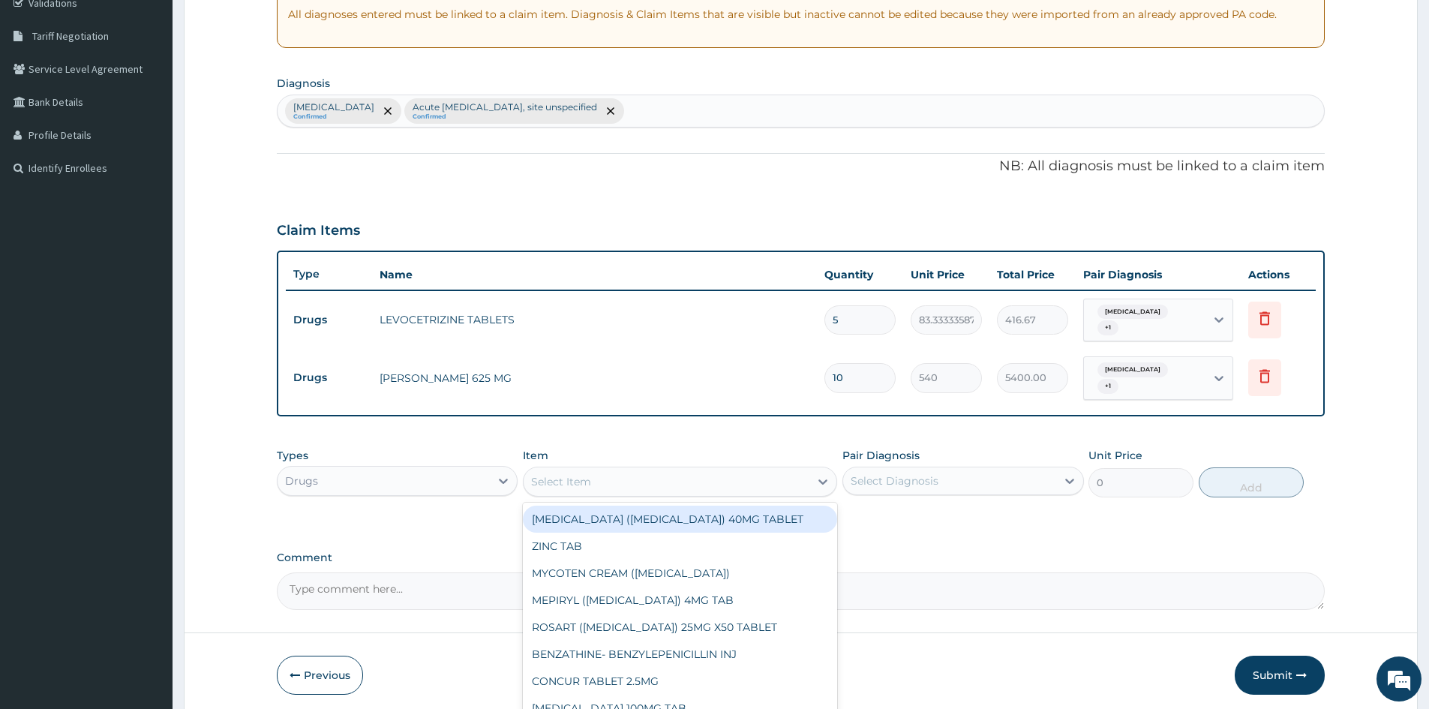
click at [725, 474] on div "Select Item" at bounding box center [666, 481] width 286 height 24
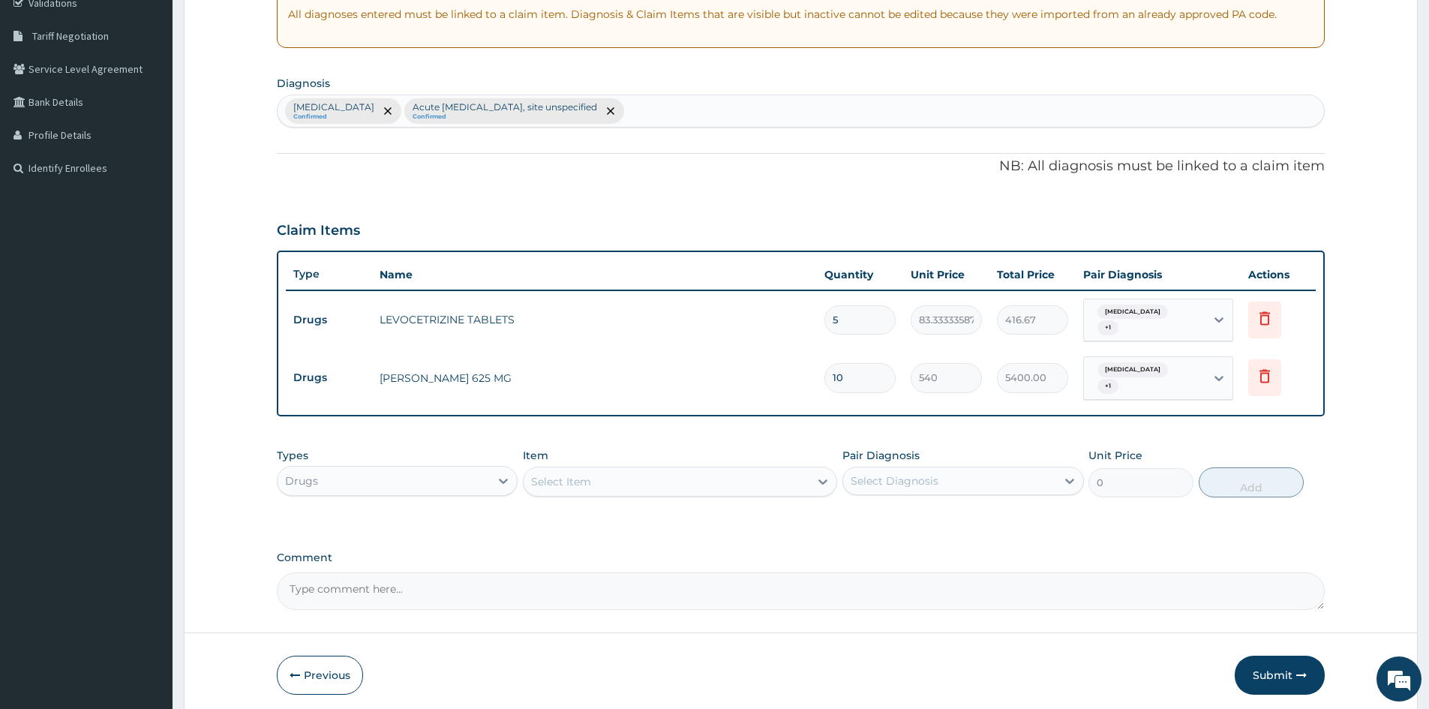
click at [740, 478] on div "Select Item" at bounding box center [666, 481] width 286 height 24
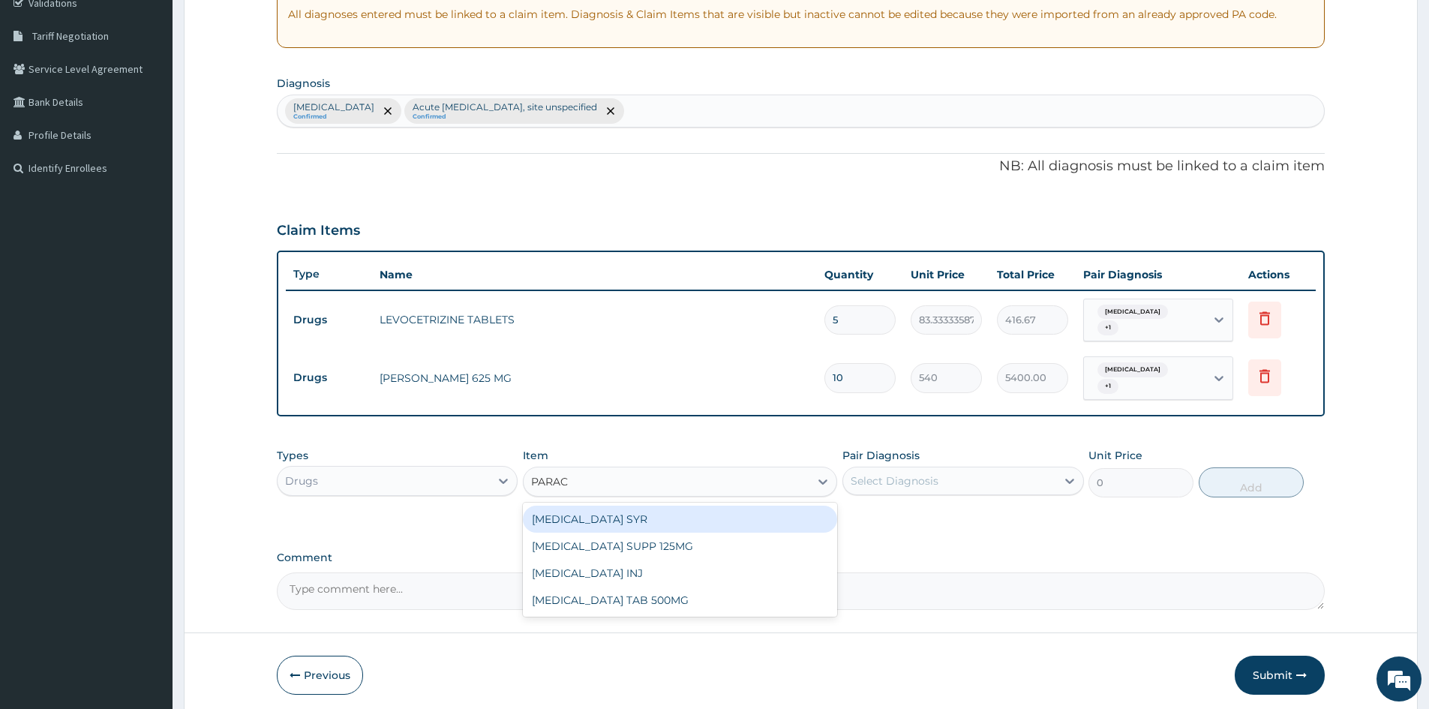
type input "PARACE"
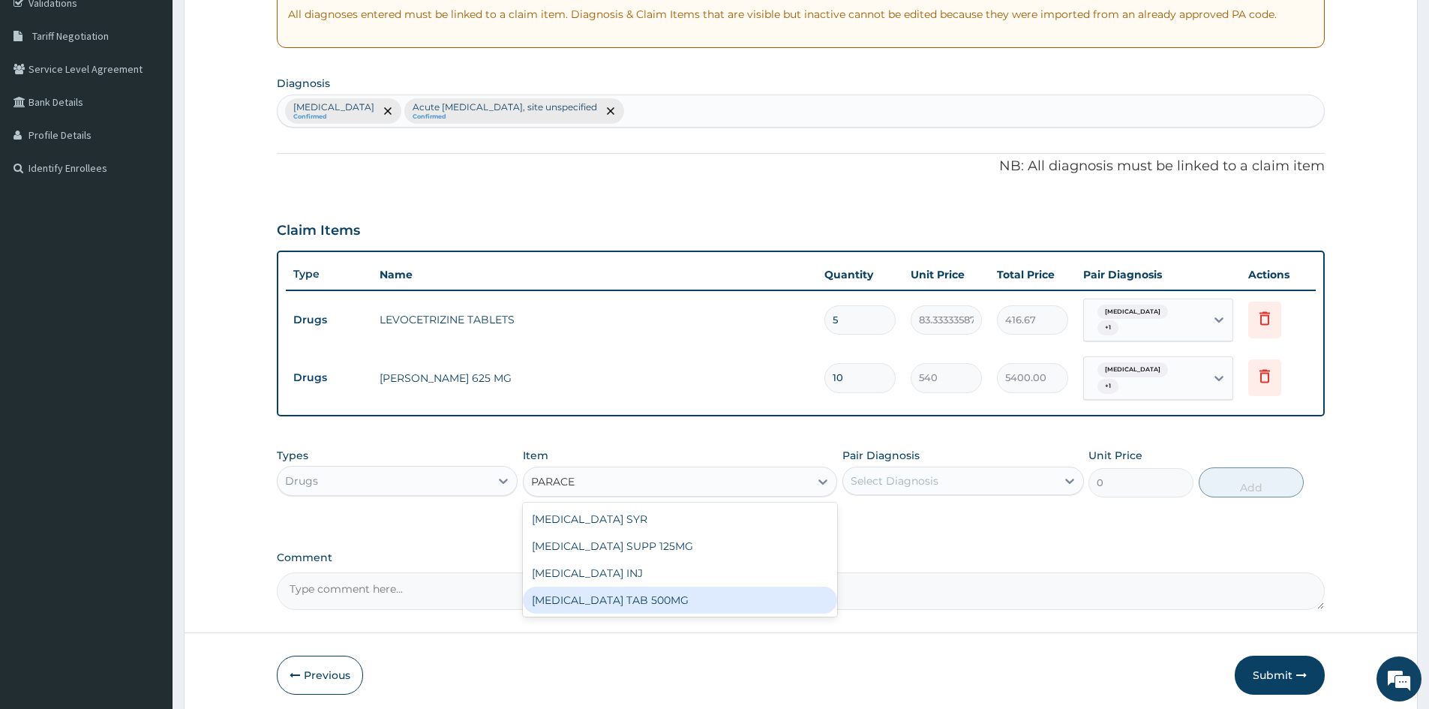
click at [662, 600] on div "[MEDICAL_DATA] TAB 500MG" at bounding box center [680, 599] width 314 height 27
type input "30"
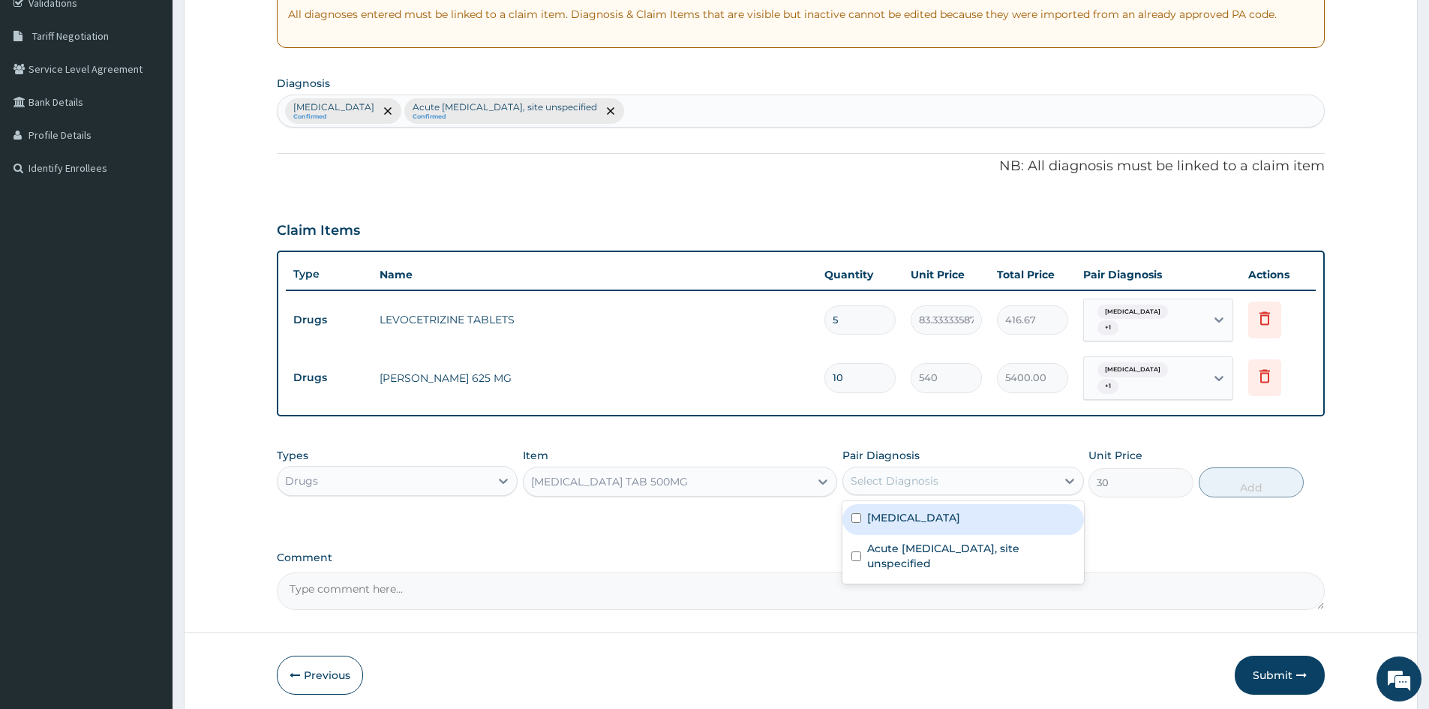
click at [892, 477] on div "Select Diagnosis" at bounding box center [894, 480] width 88 height 15
drag, startPoint x: 852, startPoint y: 514, endPoint x: 874, endPoint y: 548, distance: 40.8
click at [853, 519] on input "checkbox" at bounding box center [856, 518] width 10 height 10
checkbox input "true"
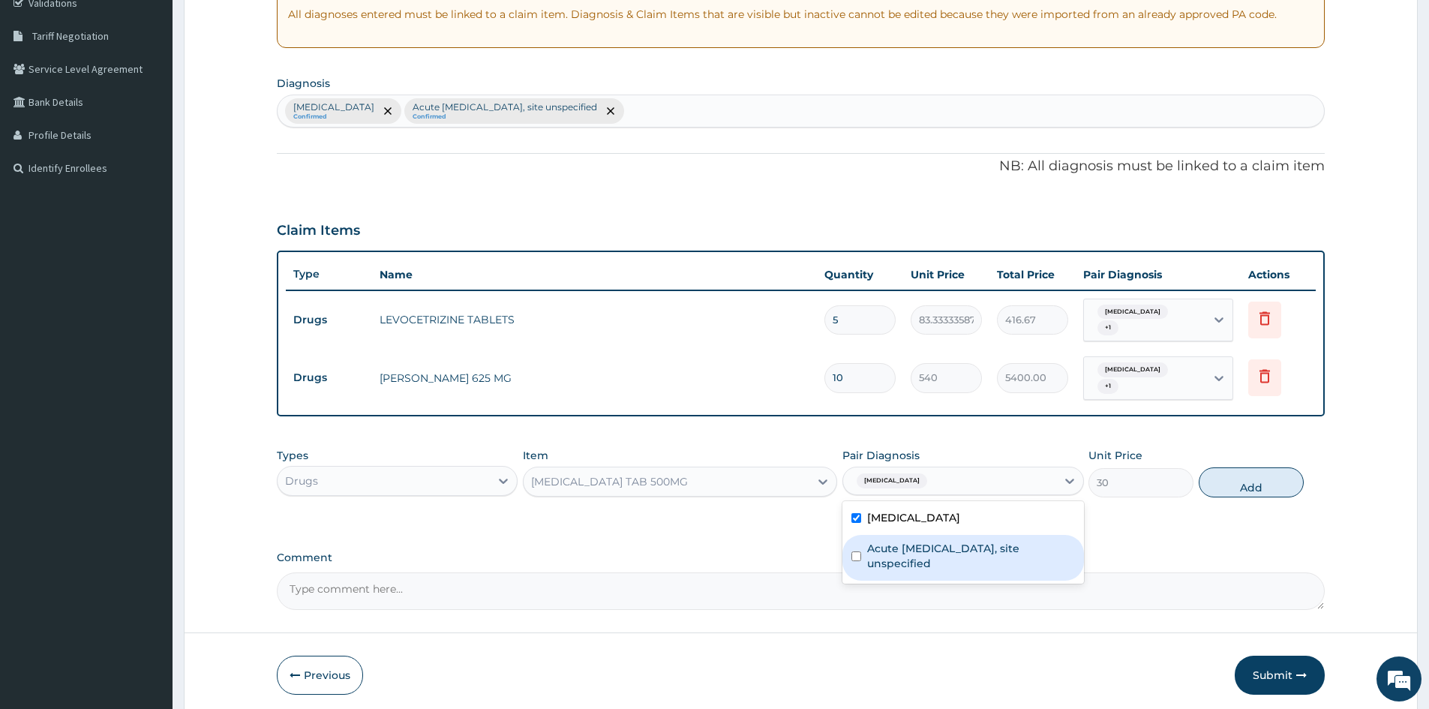
drag, startPoint x: 853, startPoint y: 561, endPoint x: 868, endPoint y: 561, distance: 15.0
click at [854, 561] on input "checkbox" at bounding box center [856, 556] width 10 height 10
checkbox input "true"
click at [1224, 481] on button "Add" at bounding box center [1250, 482] width 105 height 30
type input "0"
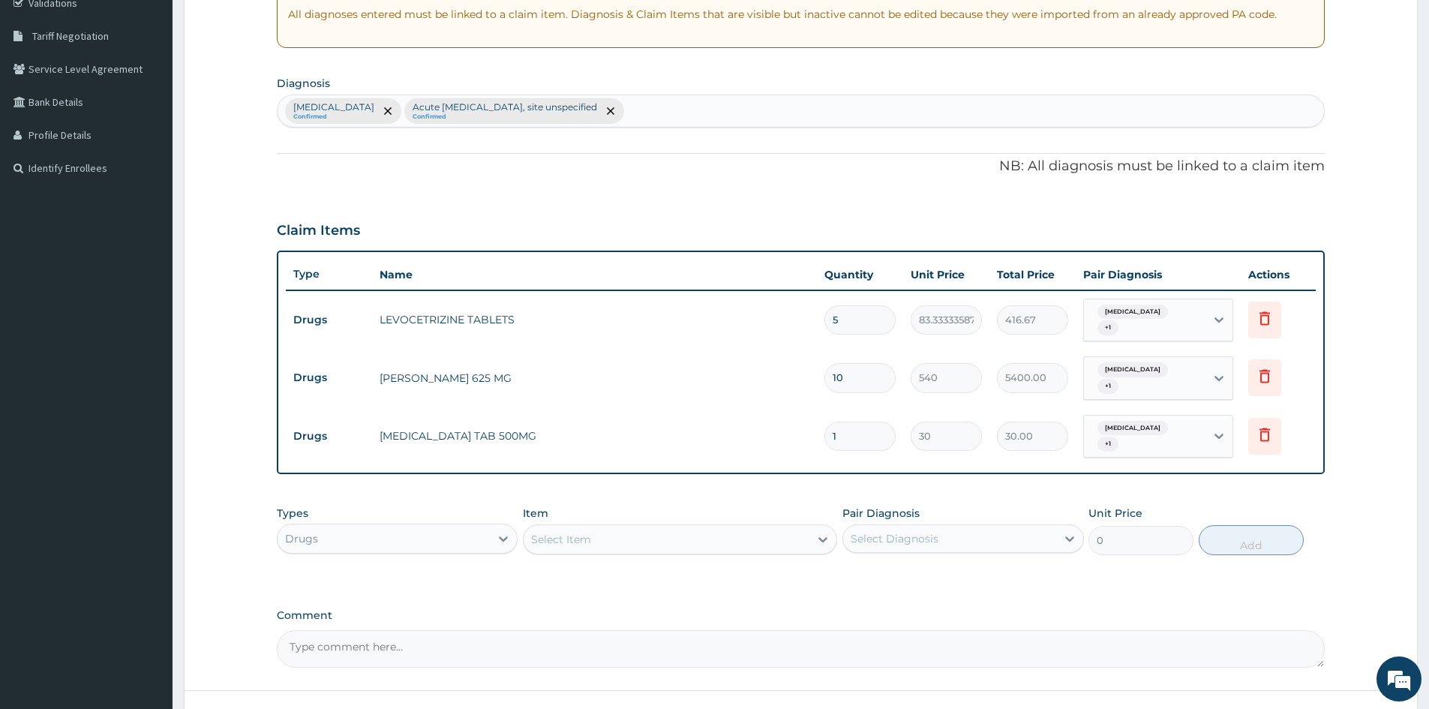
drag, startPoint x: 853, startPoint y: 441, endPoint x: 805, endPoint y: 477, distance: 60.6
click at [805, 477] on div "PA Code / Prescription Code Enter Code(Secondary Care Only) Encounter Date 09-1…" at bounding box center [801, 259] width 1048 height 817
type input "9"
type input "270.00"
type input "9"
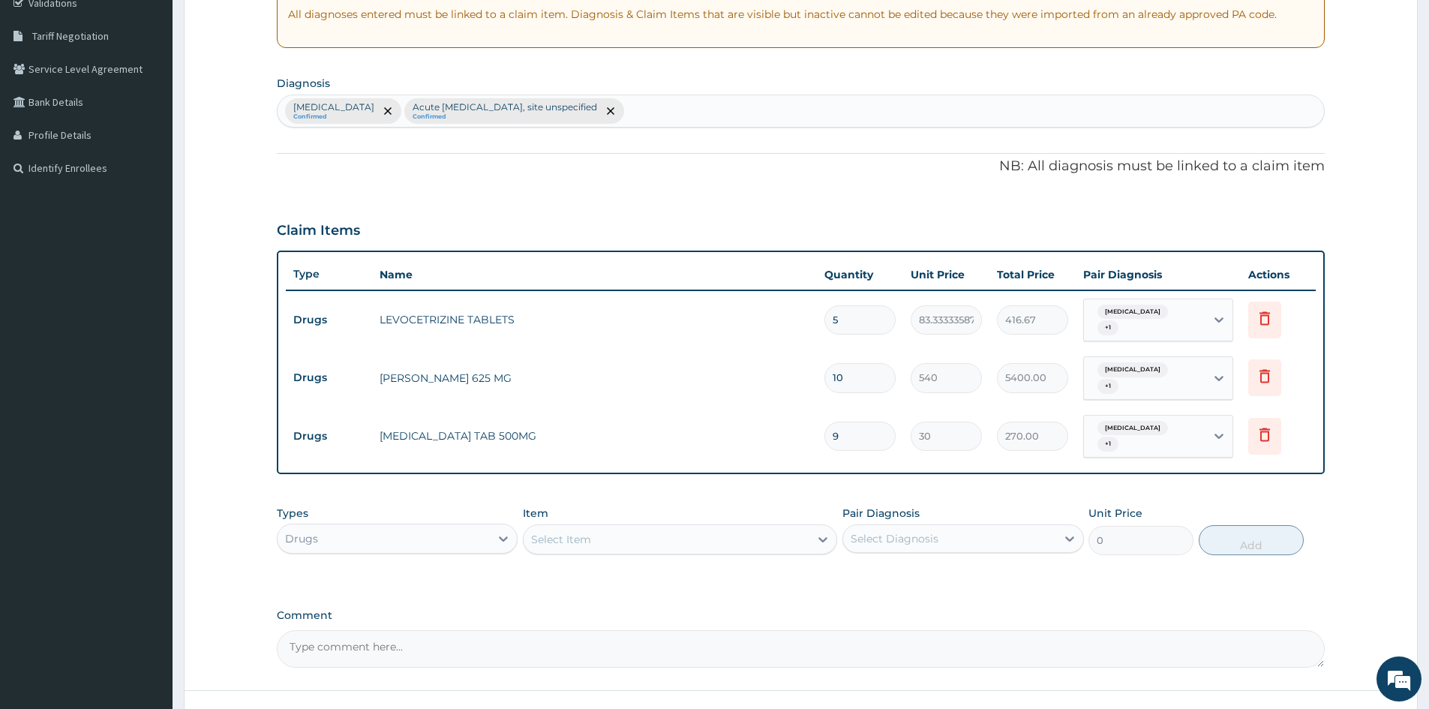
click at [715, 543] on div "Select Item" at bounding box center [666, 539] width 286 height 24
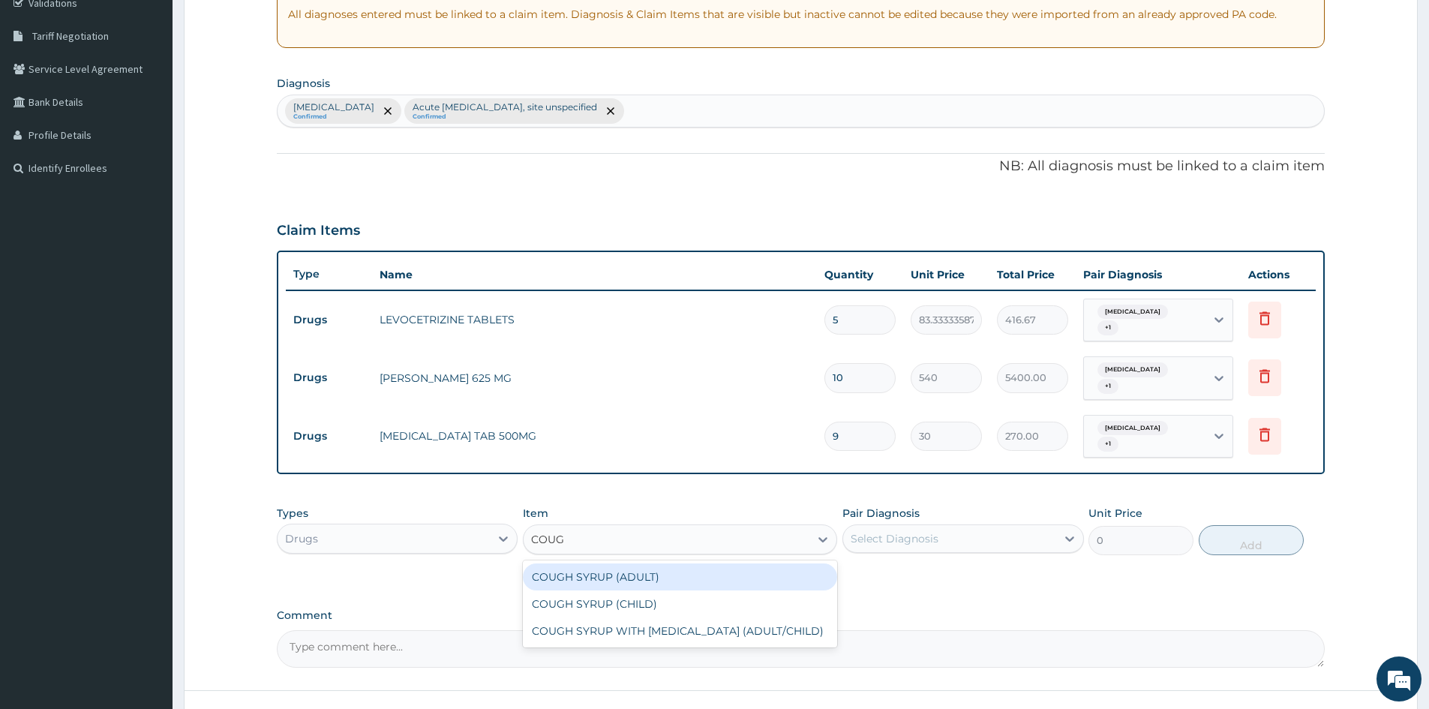
type input "COUGH"
drag, startPoint x: 634, startPoint y: 577, endPoint x: 678, endPoint y: 576, distance: 43.5
click at [635, 576] on div "COUGH SYRUP (ADULT)" at bounding box center [680, 576] width 314 height 27
type input "1600"
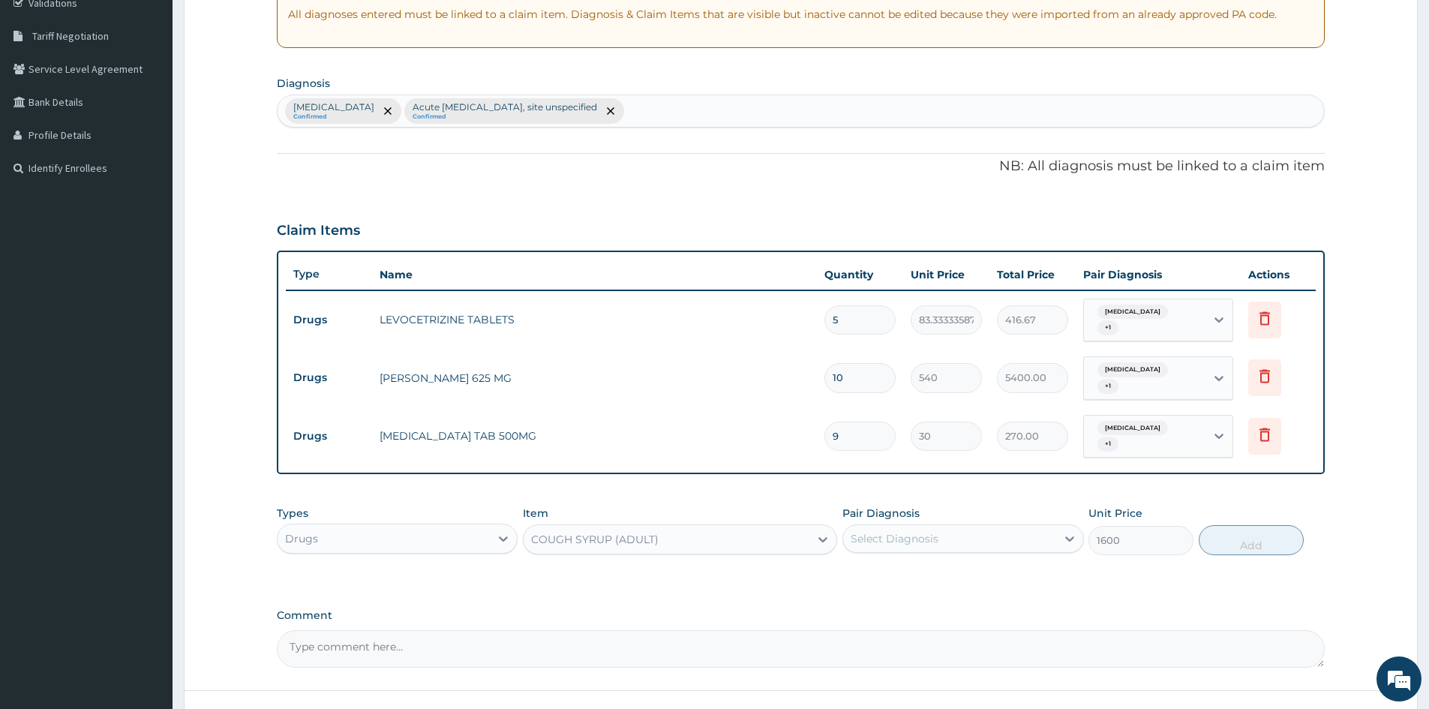
click at [1044, 535] on div "Select Diagnosis" at bounding box center [949, 538] width 212 height 24
drag, startPoint x: 859, startPoint y: 574, endPoint x: 864, endPoint y: 588, distance: 14.2
click at [859, 574] on input "checkbox" at bounding box center [856, 576] width 10 height 10
checkbox input "true"
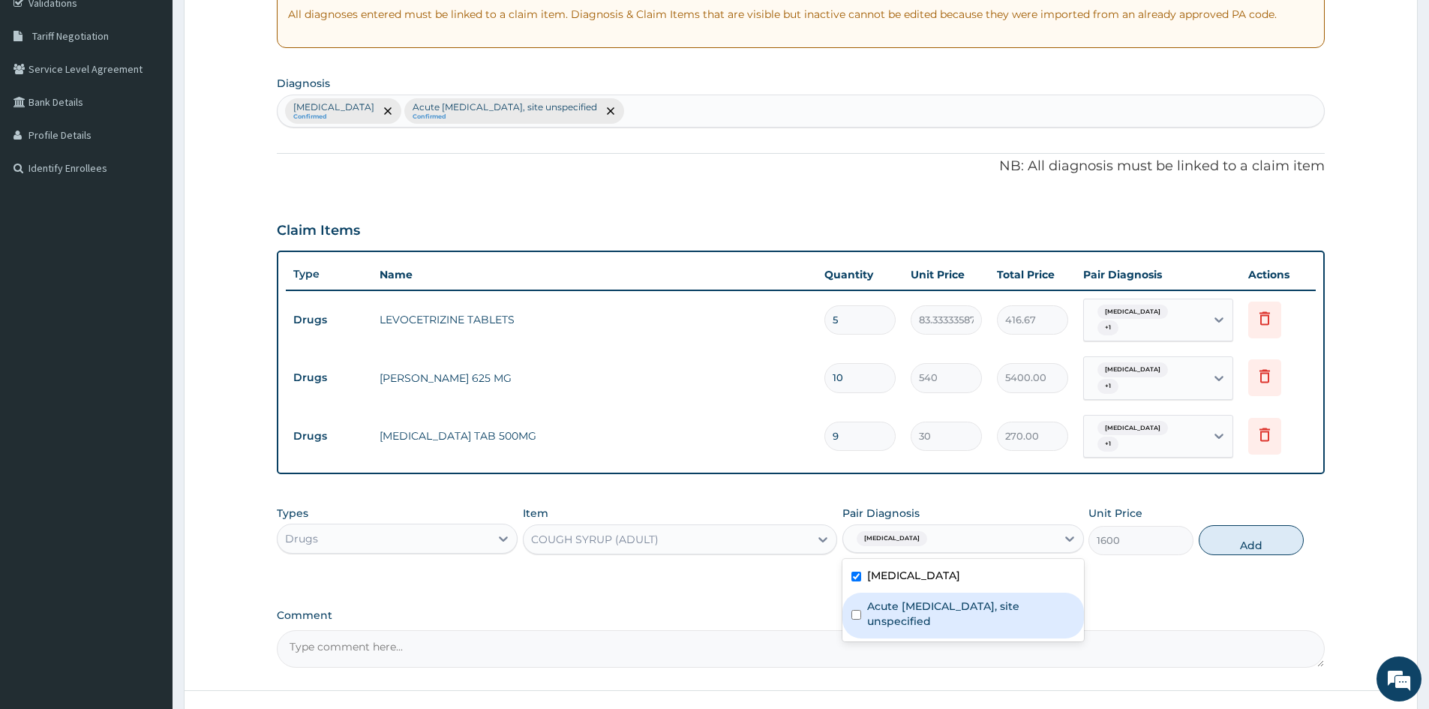
click at [855, 617] on input "checkbox" at bounding box center [856, 615] width 10 height 10
checkbox input "true"
click at [1252, 541] on button "Add" at bounding box center [1250, 540] width 105 height 30
type input "0"
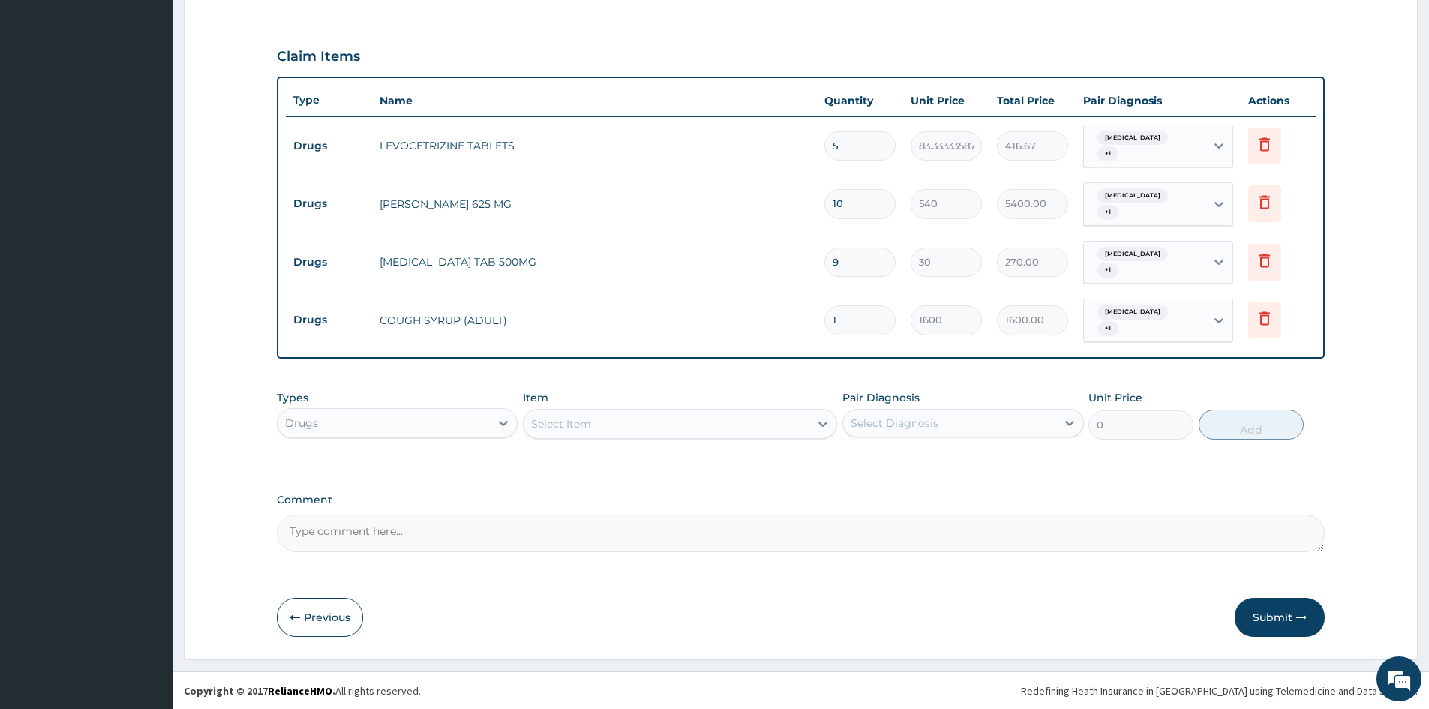
scroll to position [467, 0]
click at [1260, 619] on button "Submit" at bounding box center [1279, 616] width 90 height 39
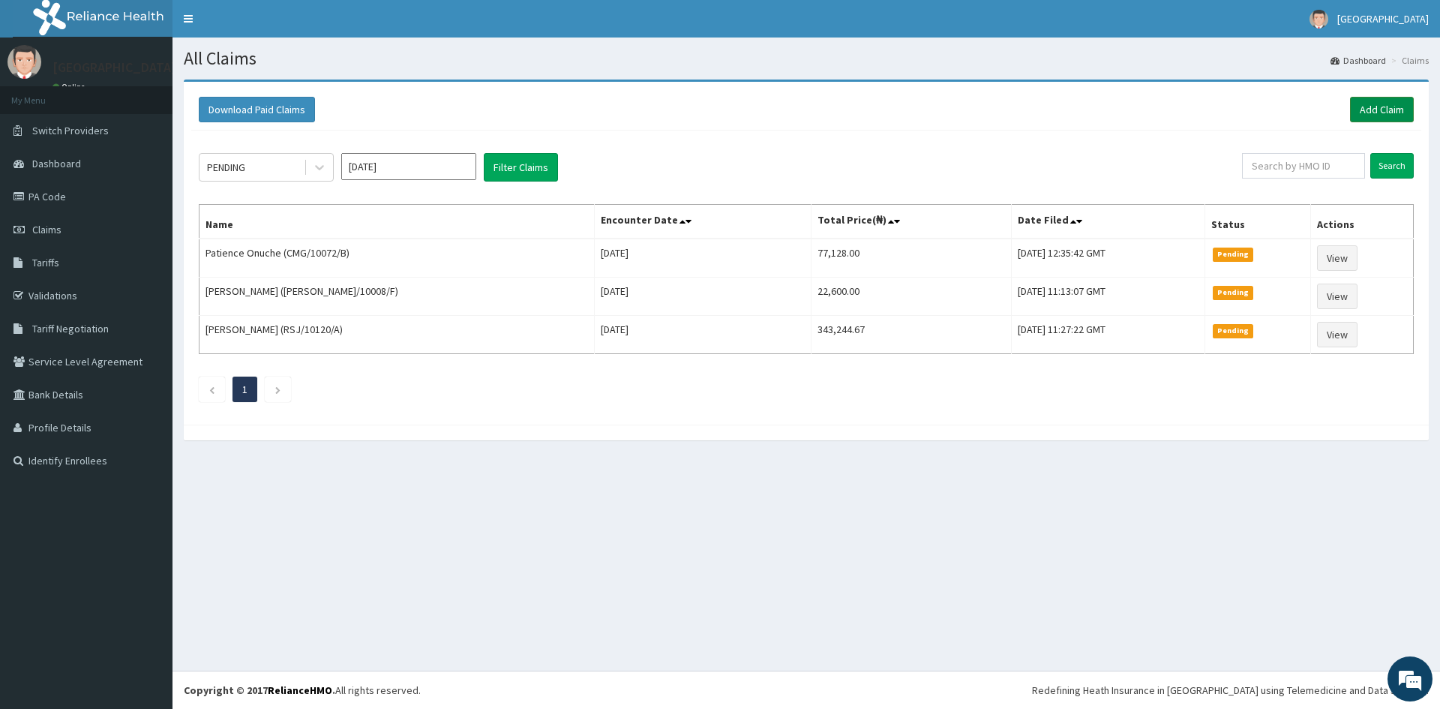
click at [1381, 105] on link "Add Claim" at bounding box center [1382, 109] width 64 height 25
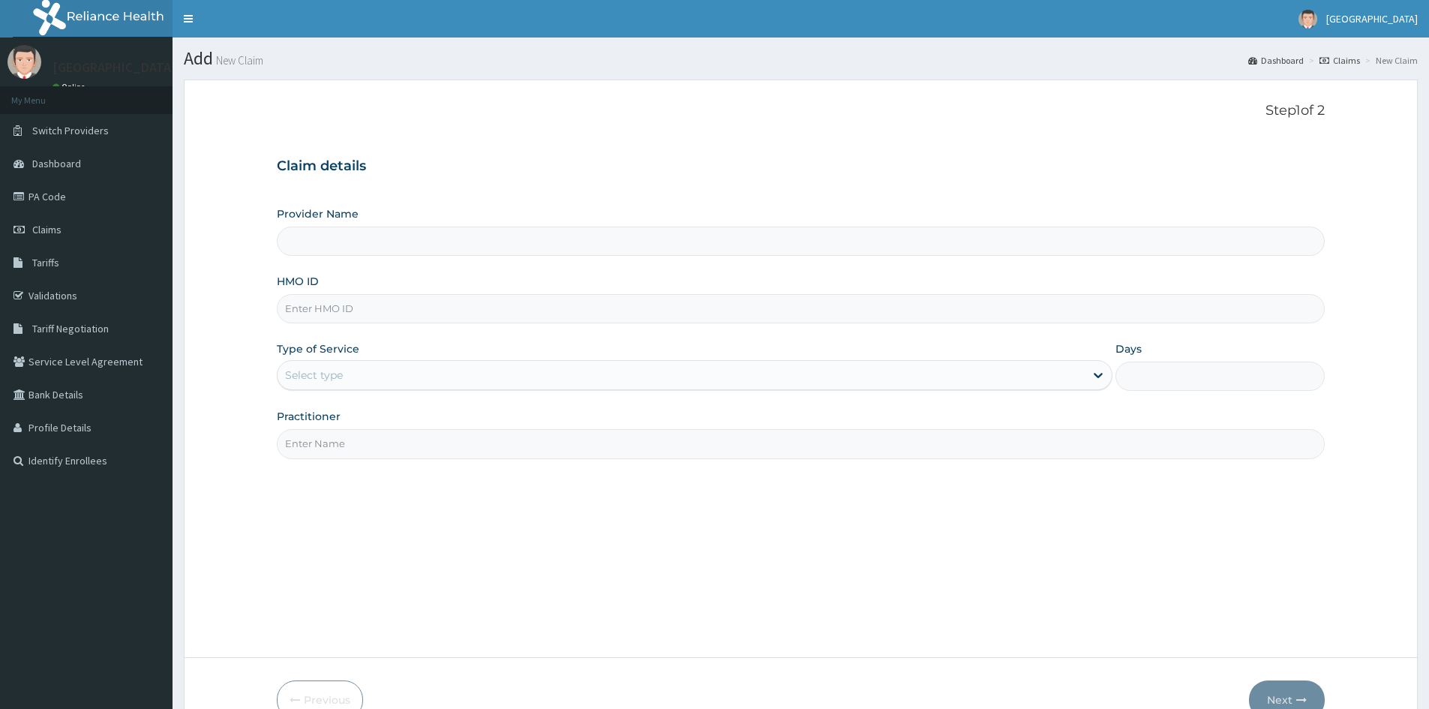
click at [344, 305] on input "HMO ID" at bounding box center [801, 308] width 1048 height 29
type input "Doren Specialist Hospital"
paste input "FPS/10143/A"
type input "FPS/10143/A"
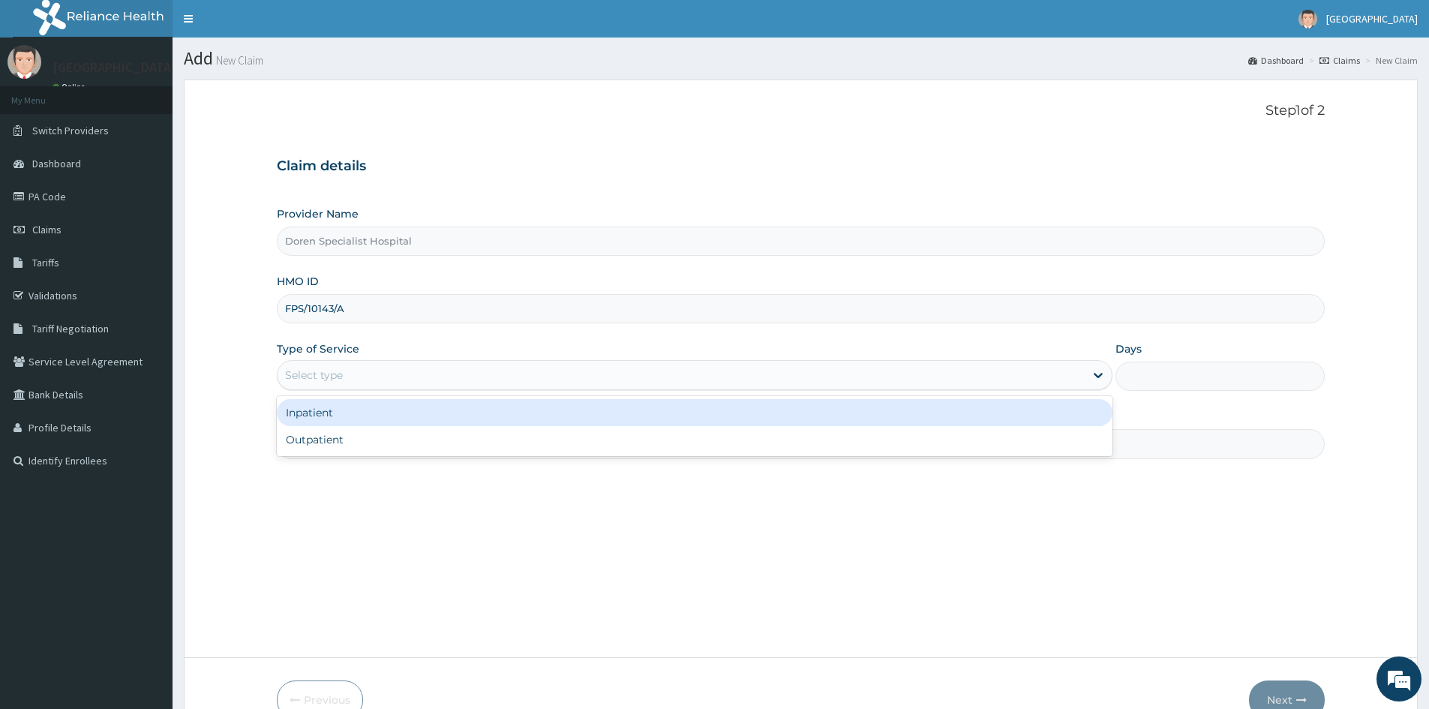
click at [310, 378] on div "Select type" at bounding box center [314, 374] width 58 height 15
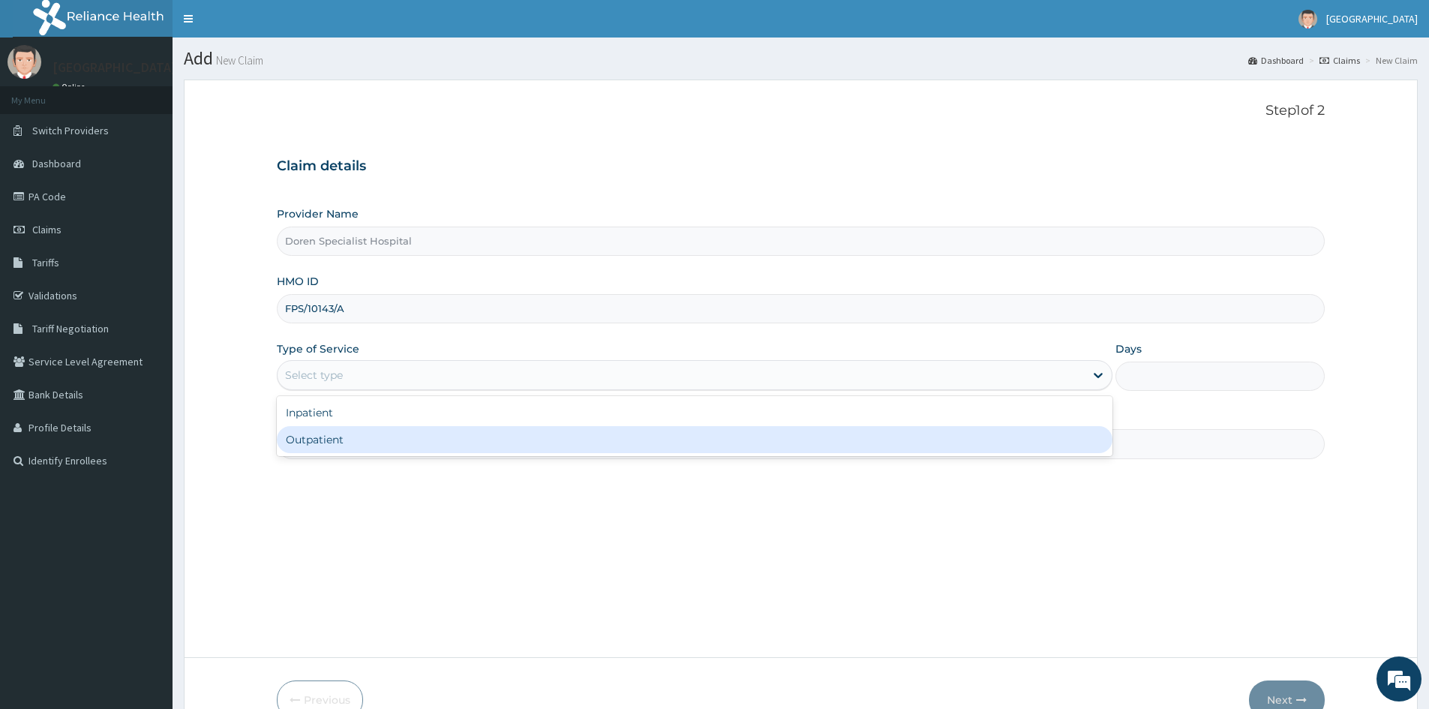
click at [332, 445] on div "Outpatient" at bounding box center [694, 439] width 835 height 27
type input "1"
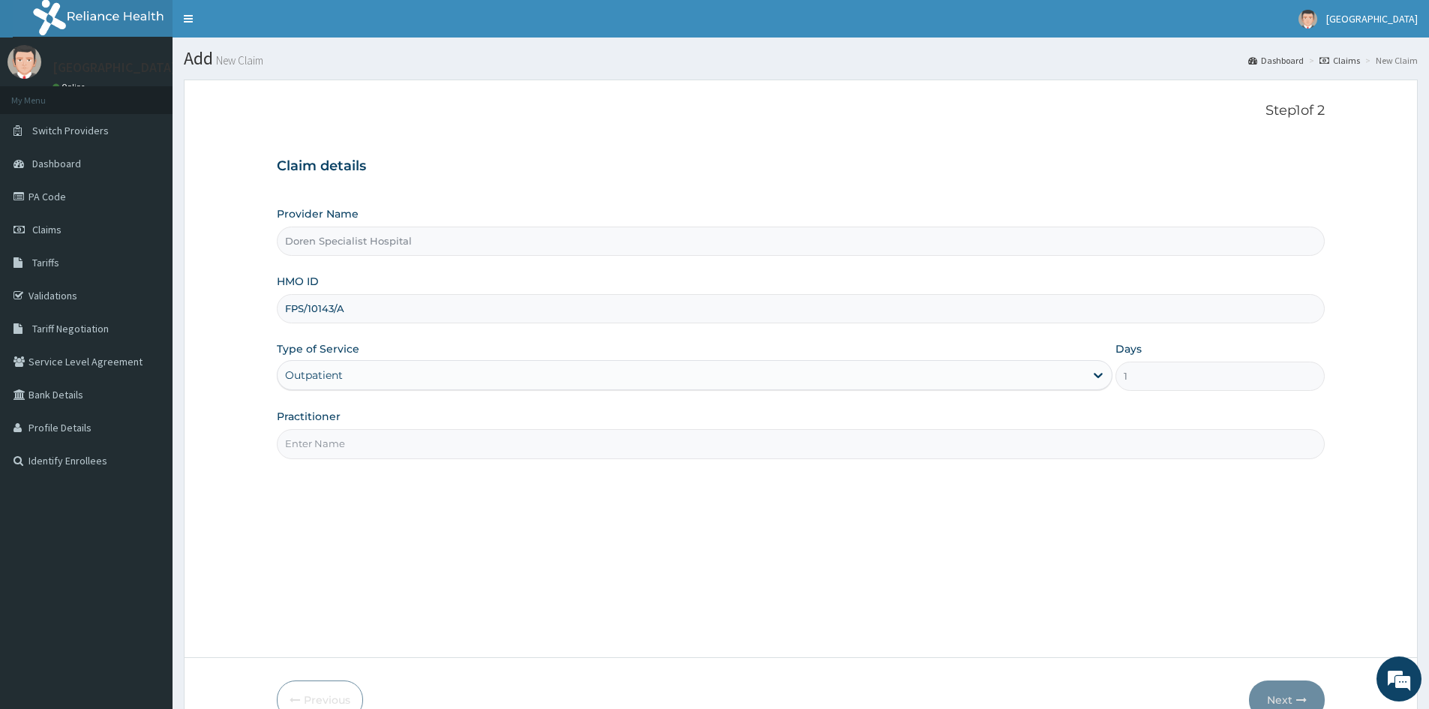
click at [308, 442] on input "Practitioner" at bounding box center [801, 443] width 1048 height 29
type input "DR. [GEOGRAPHIC_DATA]"
click at [1291, 694] on button "Next" at bounding box center [1287, 699] width 76 height 39
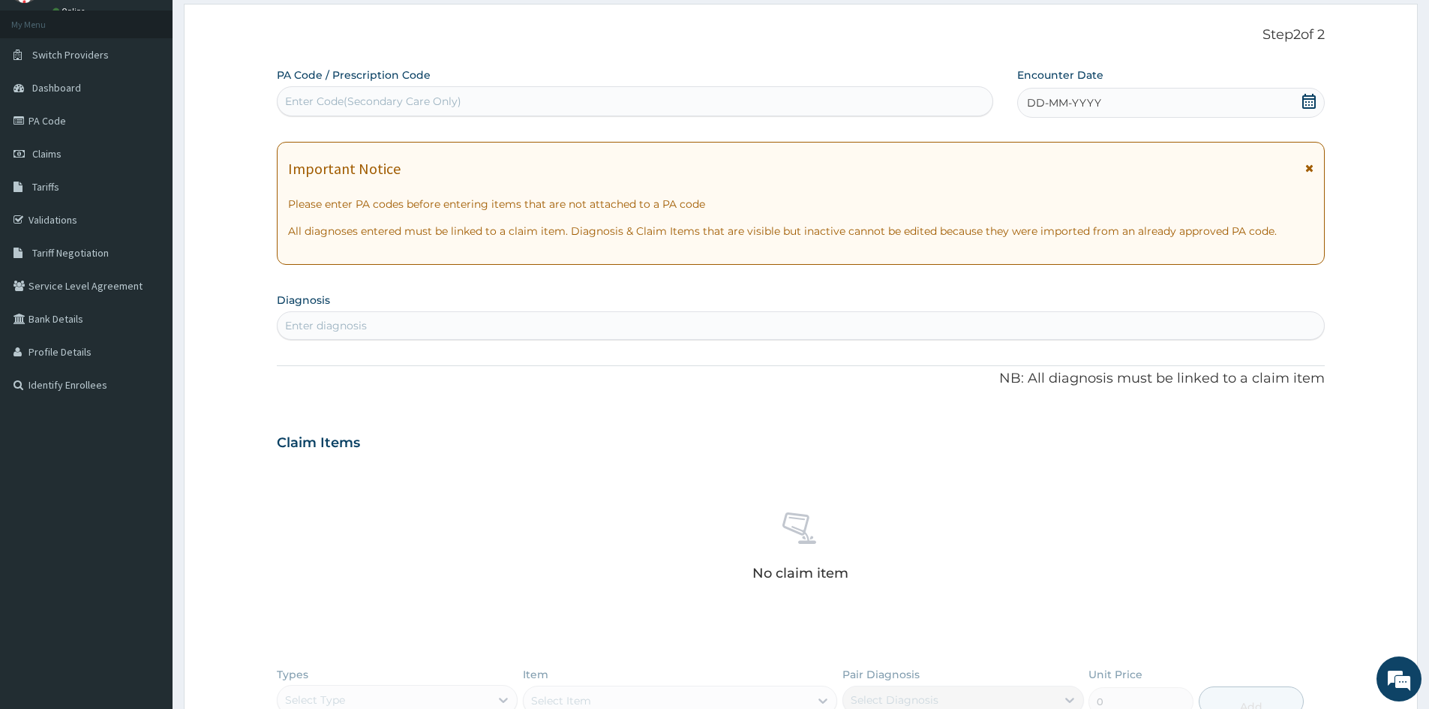
scroll to position [353, 0]
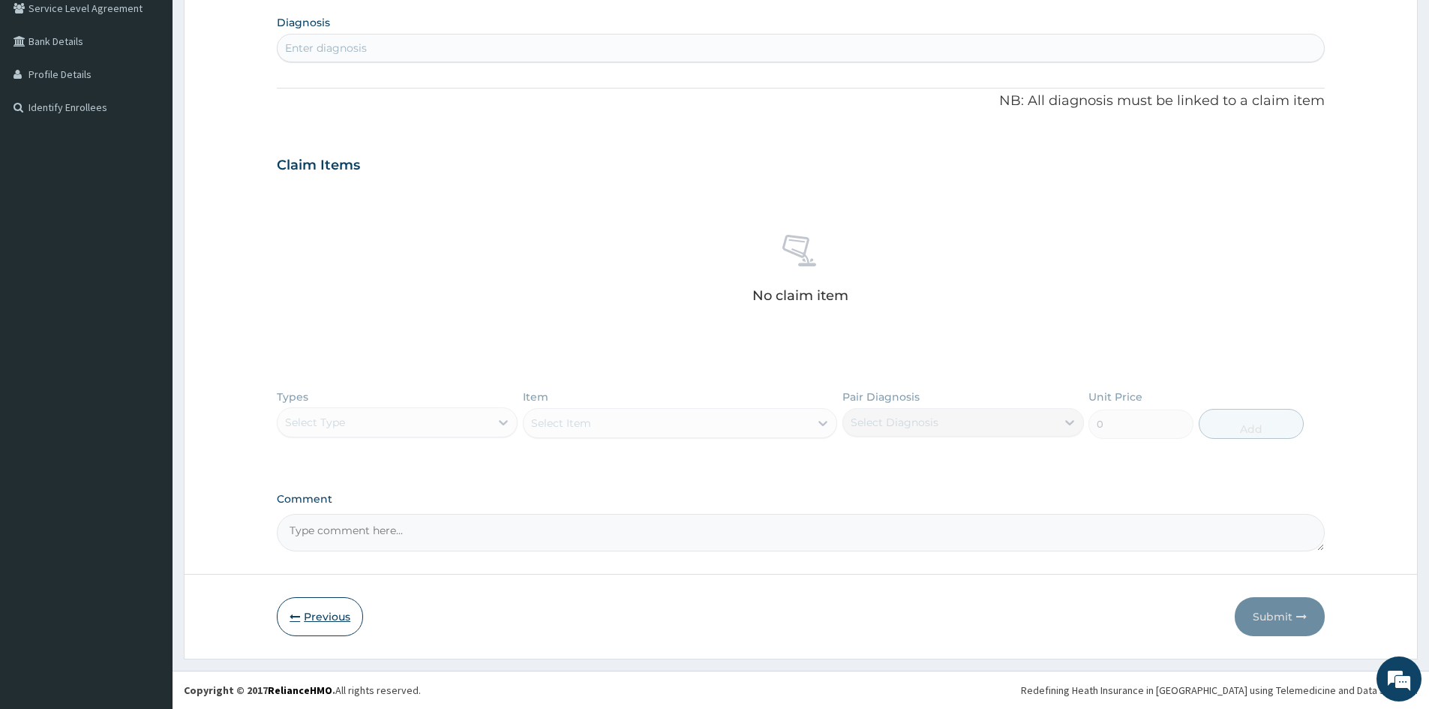
click at [322, 612] on button "Previous" at bounding box center [320, 616] width 86 height 39
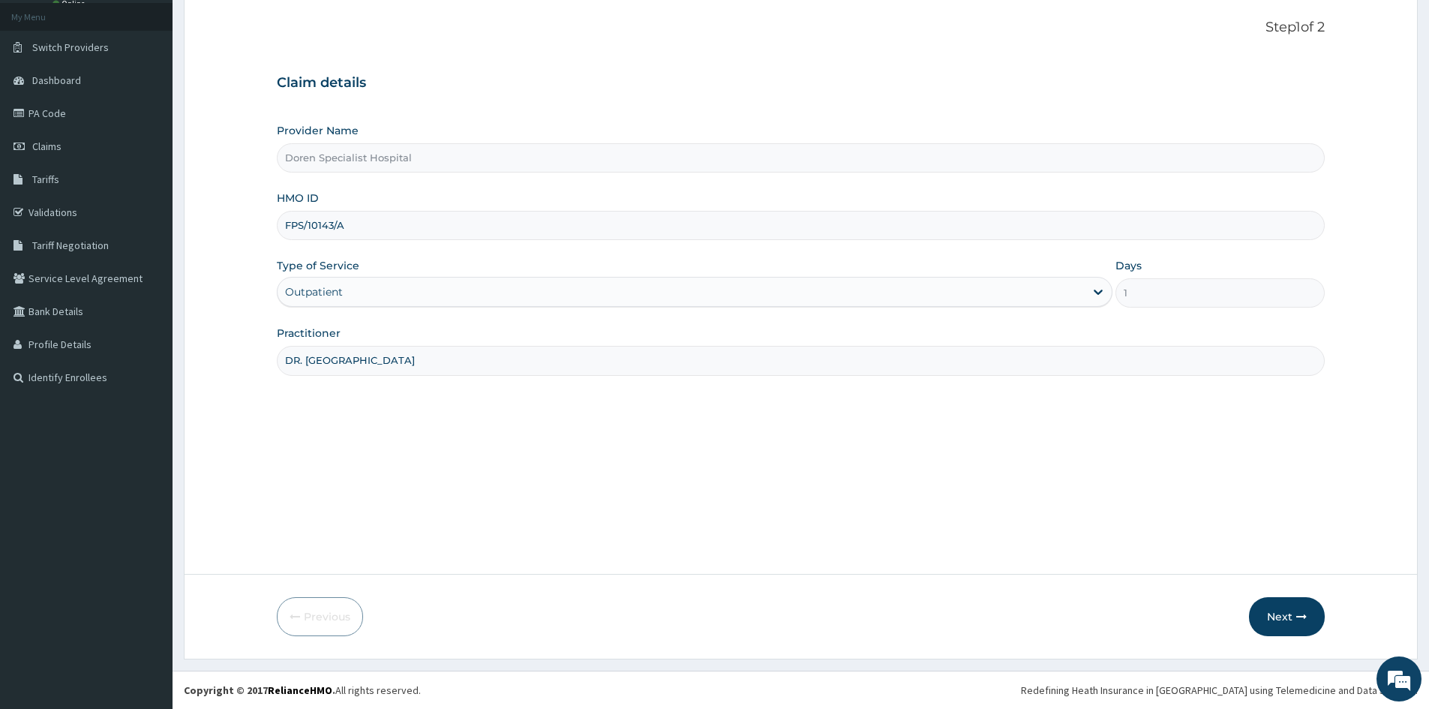
scroll to position [83, 0]
drag, startPoint x: 352, startPoint y: 227, endPoint x: 136, endPoint y: 275, distance: 220.5
click at [136, 274] on div "R EL Toggle navigation [GEOGRAPHIC_DATA] - [EMAIL_ADDRESS][DOMAIN_NAME] Member …" at bounding box center [714, 313] width 1429 height 792
paste input "ard/10008/a"
type input "ard/10008/a"
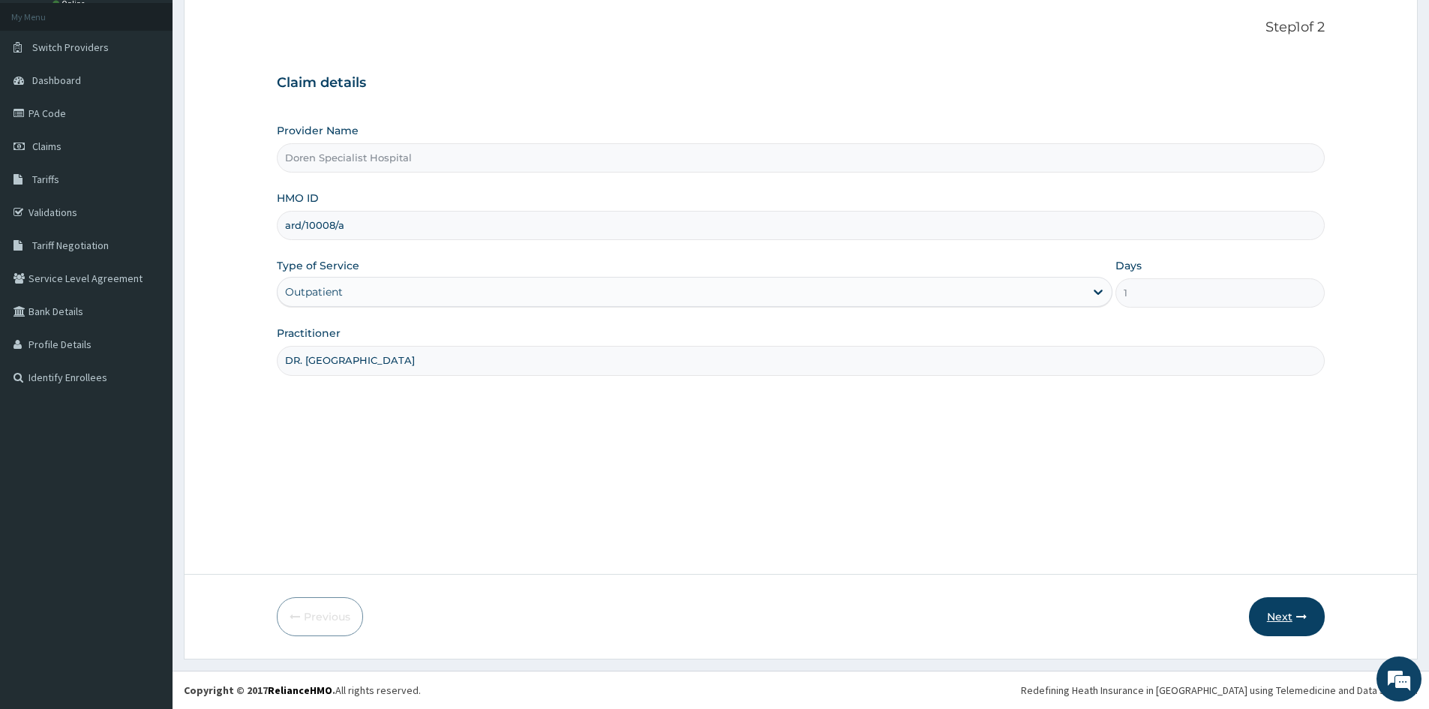
click at [1282, 616] on button "Next" at bounding box center [1287, 616] width 76 height 39
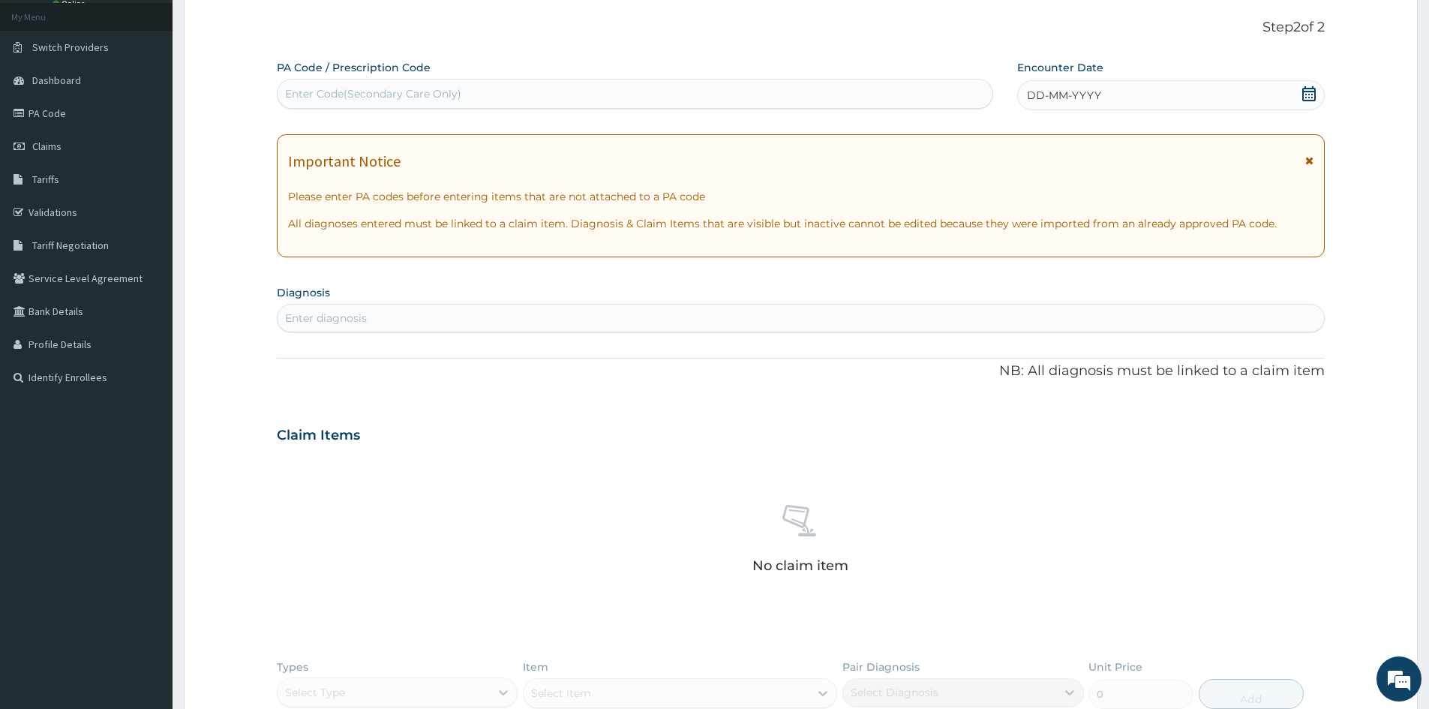
click at [424, 95] on div "Enter Code(Secondary Care Only)" at bounding box center [373, 93] width 176 height 15
paste input "ARD/10008/A"
type input "A"
paste input "PA/B3BEC4"
type input "PA/B3BEC4"
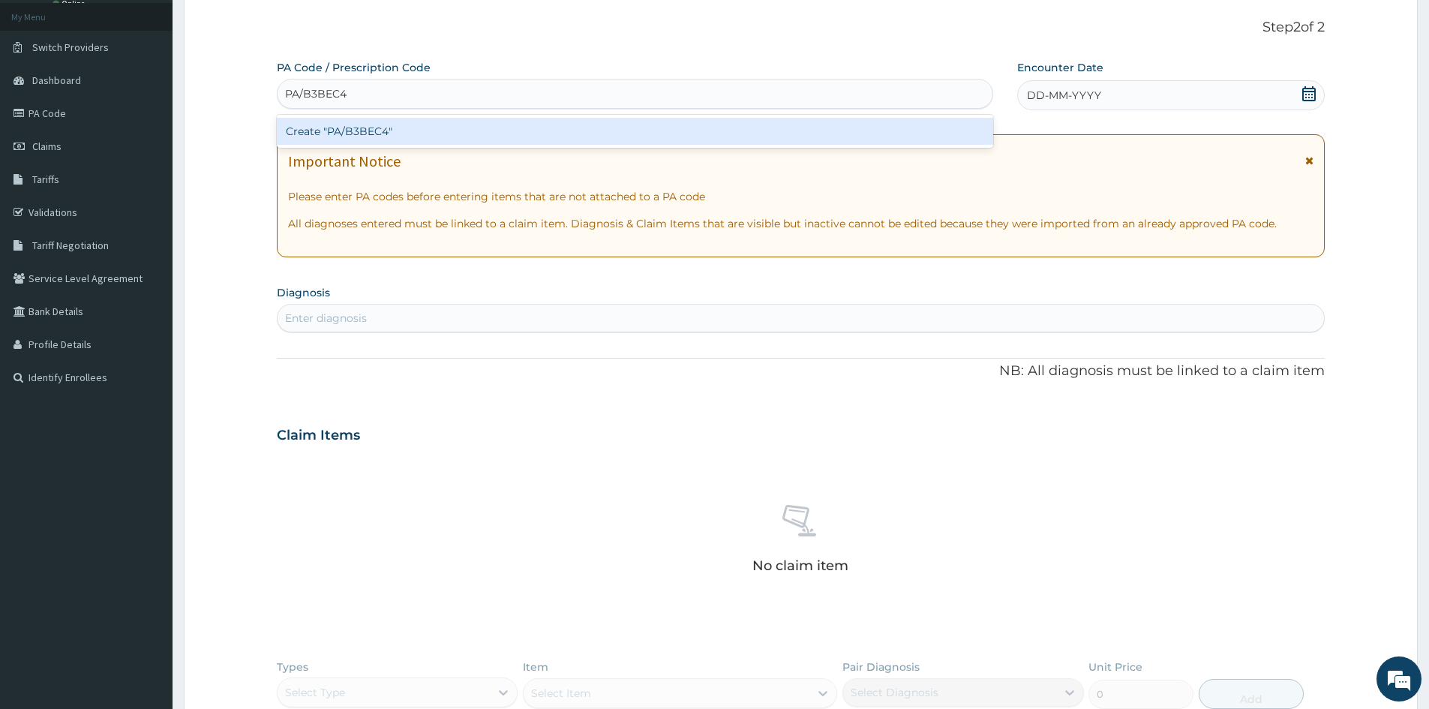
click at [335, 130] on div "Create "PA/B3BEC4"" at bounding box center [635, 131] width 716 height 27
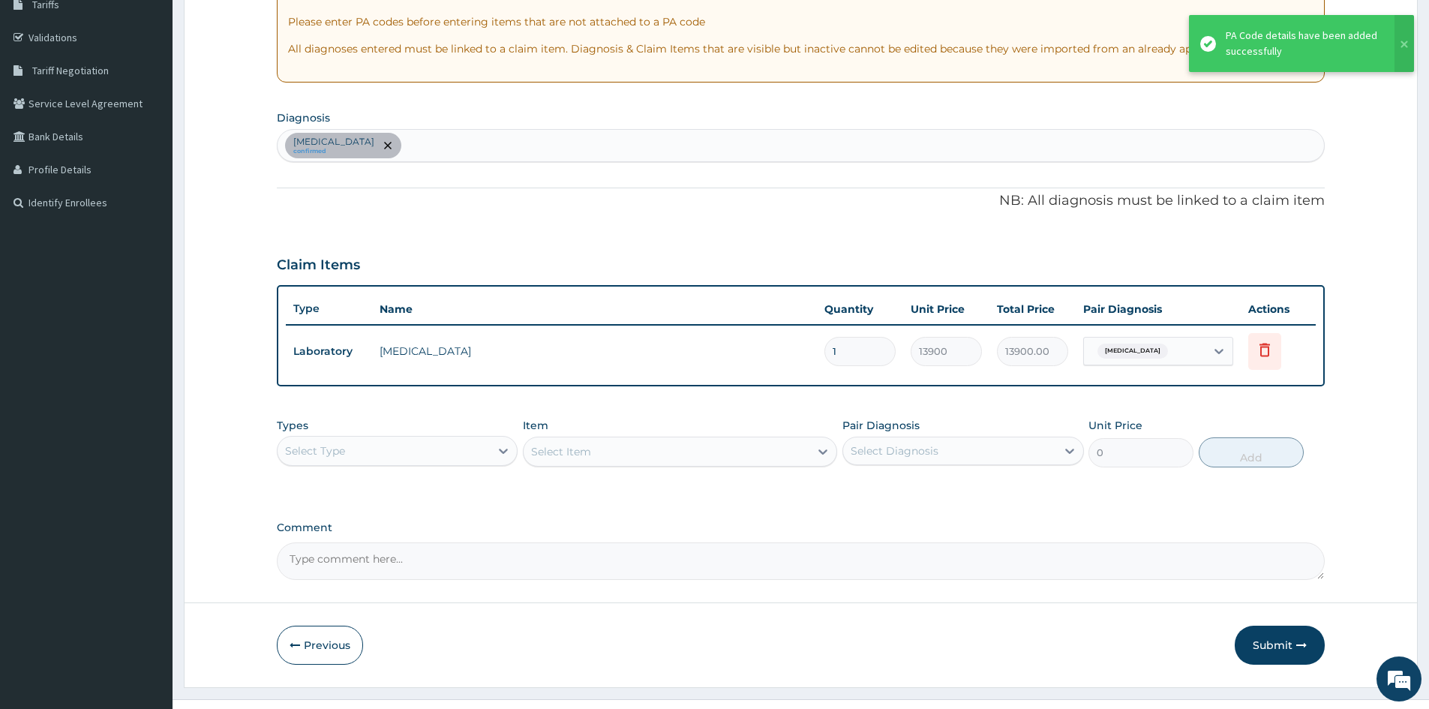
scroll to position [286, 0]
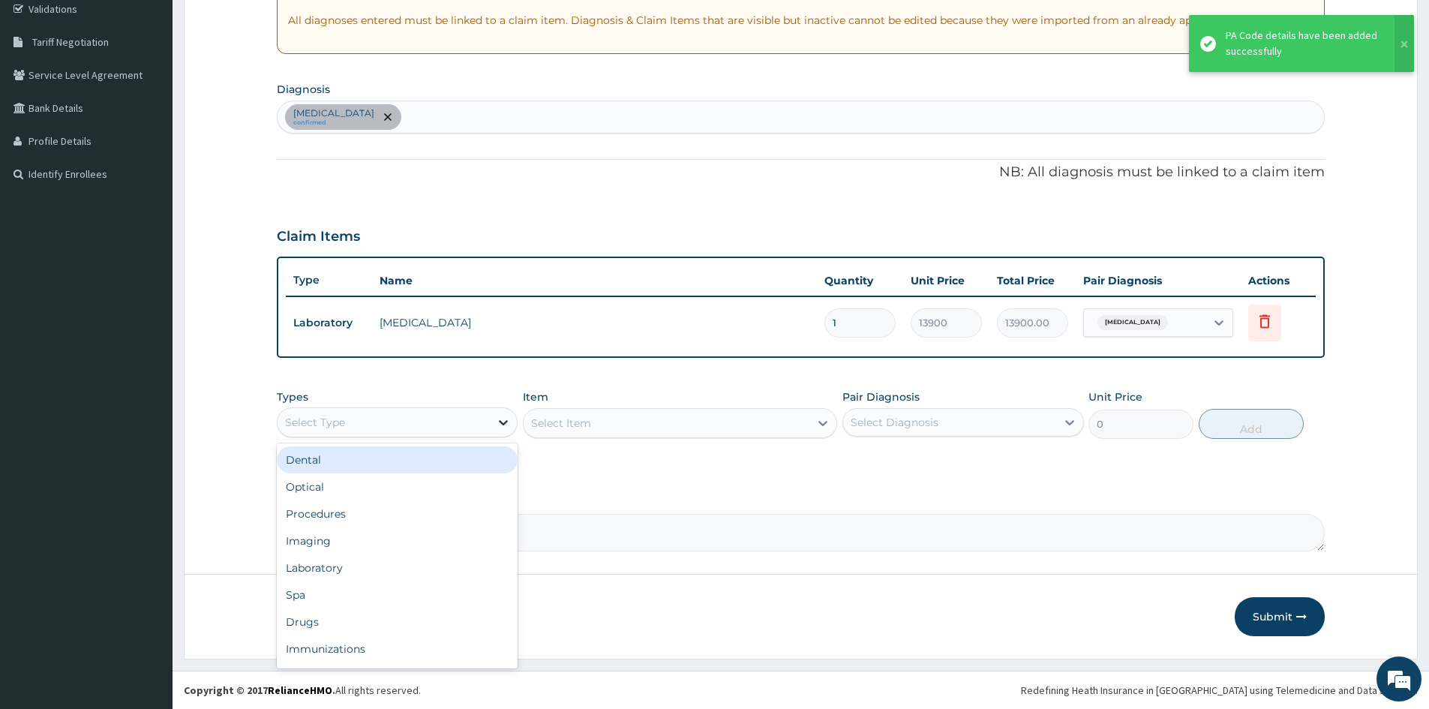
click at [496, 425] on icon at bounding box center [503, 422] width 15 height 15
click at [336, 514] on div "Procedures" at bounding box center [397, 513] width 241 height 27
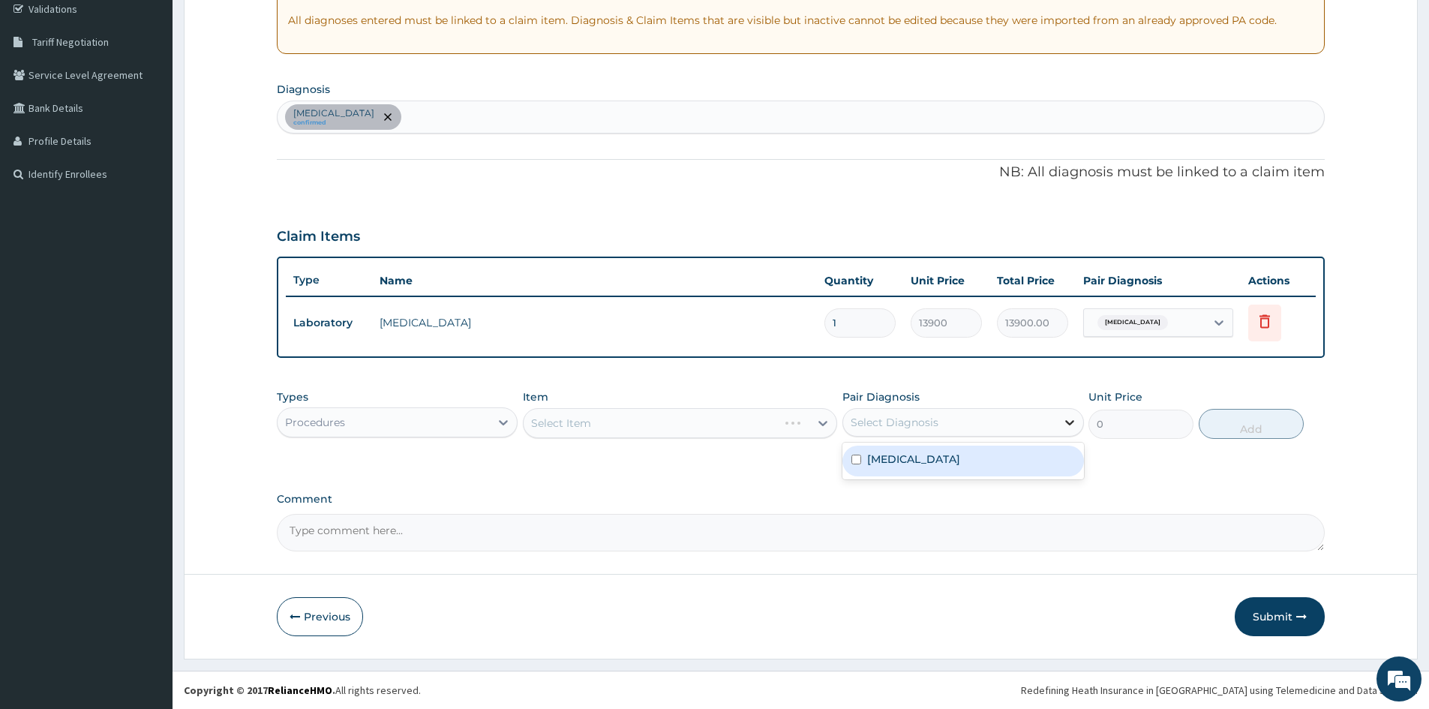
click at [1065, 421] on icon at bounding box center [1069, 422] width 15 height 15
click at [866, 460] on div "[MEDICAL_DATA]" at bounding box center [962, 460] width 241 height 31
checkbox input "true"
click at [778, 422] on div "Select Item" at bounding box center [666, 423] width 286 height 24
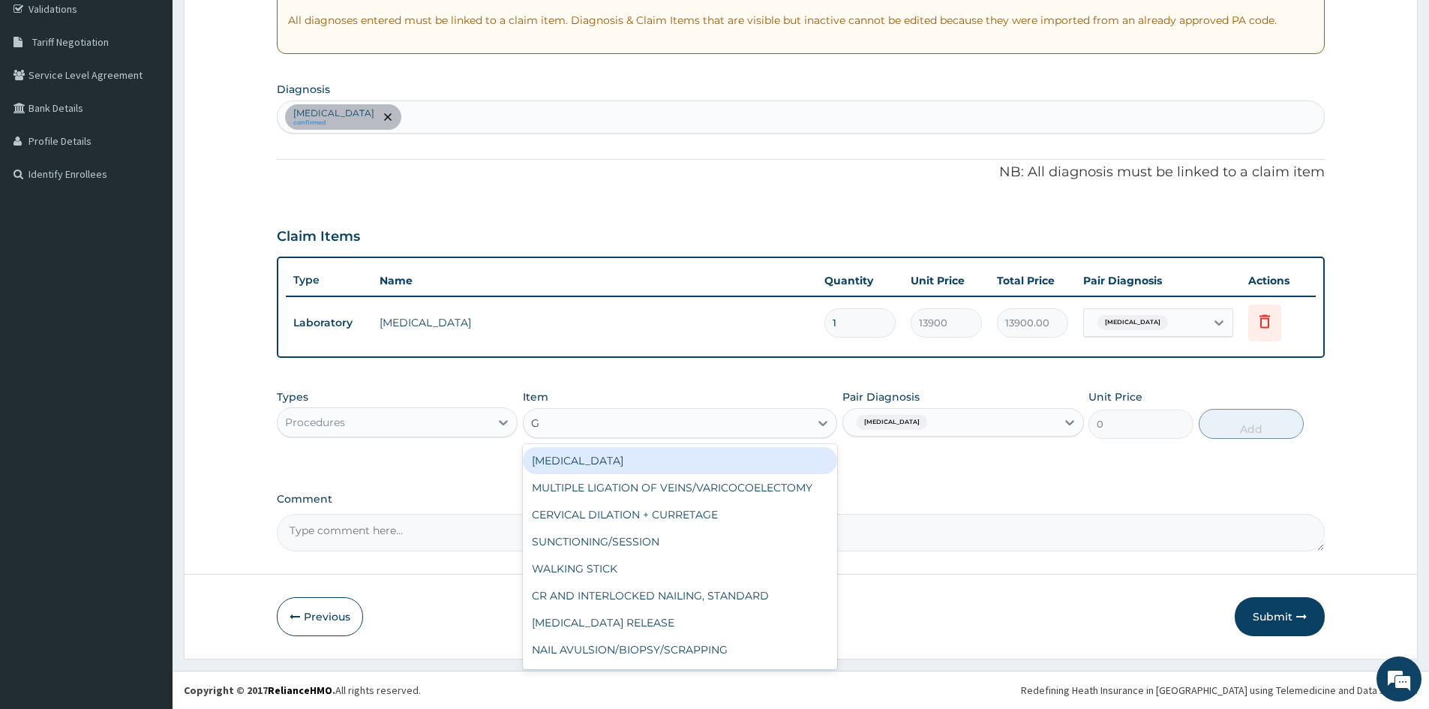
type input "GP"
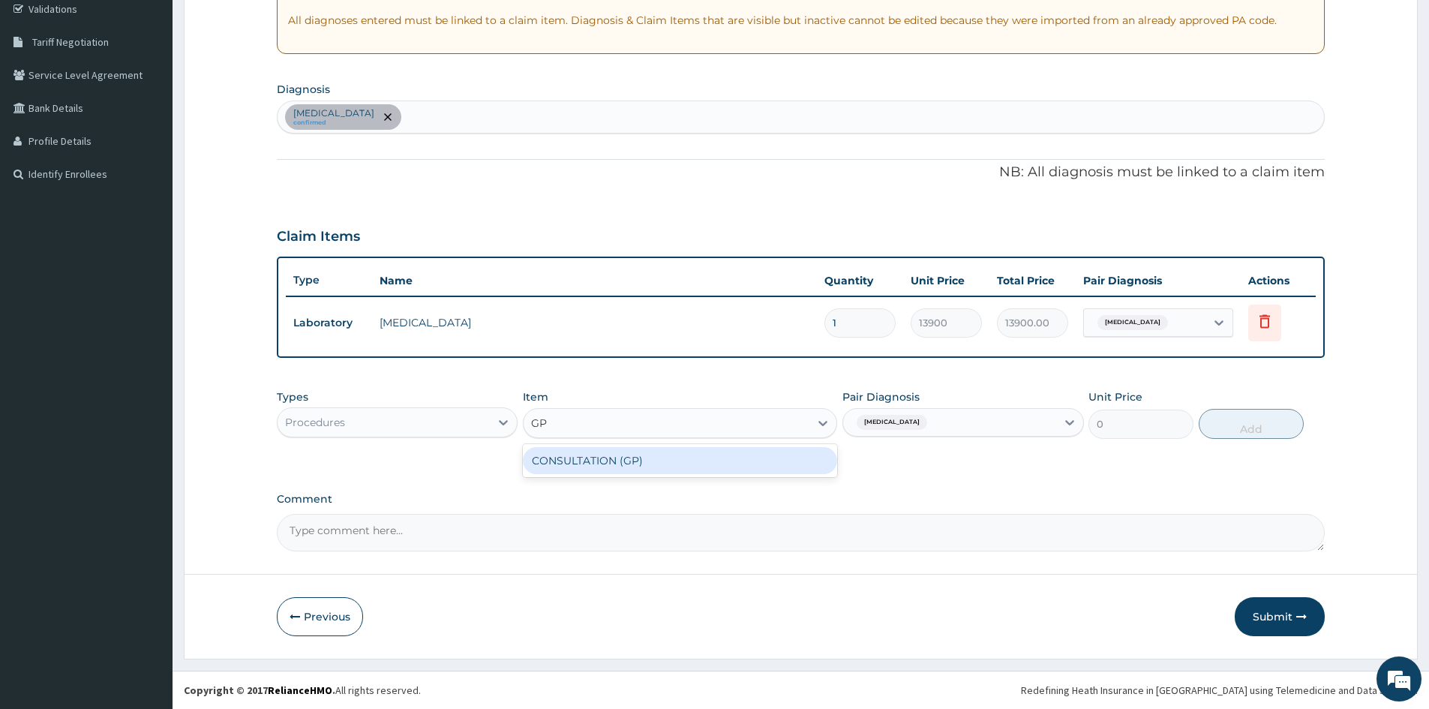
drag, startPoint x: 688, startPoint y: 461, endPoint x: 1139, endPoint y: 509, distance: 454.0
click at [688, 461] on div "CONSULTATION (GP)" at bounding box center [680, 460] width 314 height 27
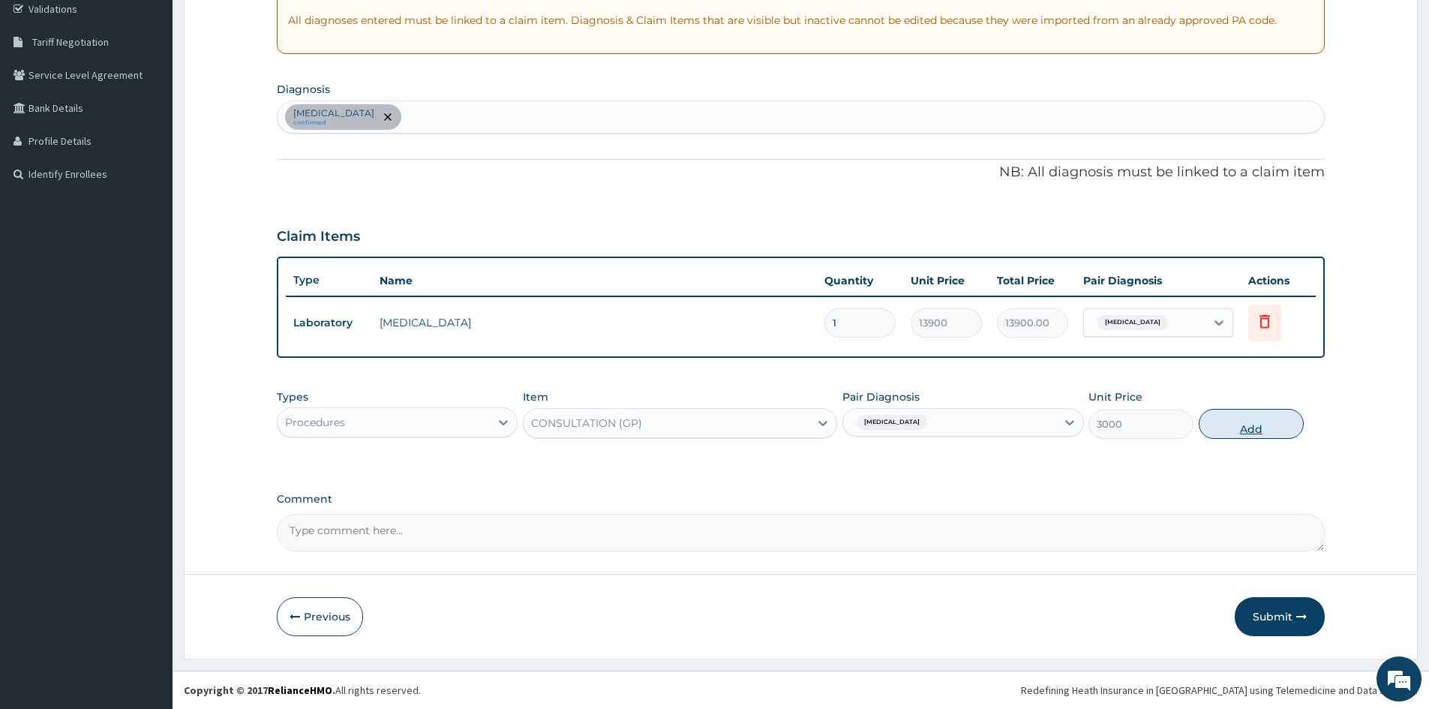
click at [1253, 418] on button "Add" at bounding box center [1250, 424] width 105 height 30
type input "0"
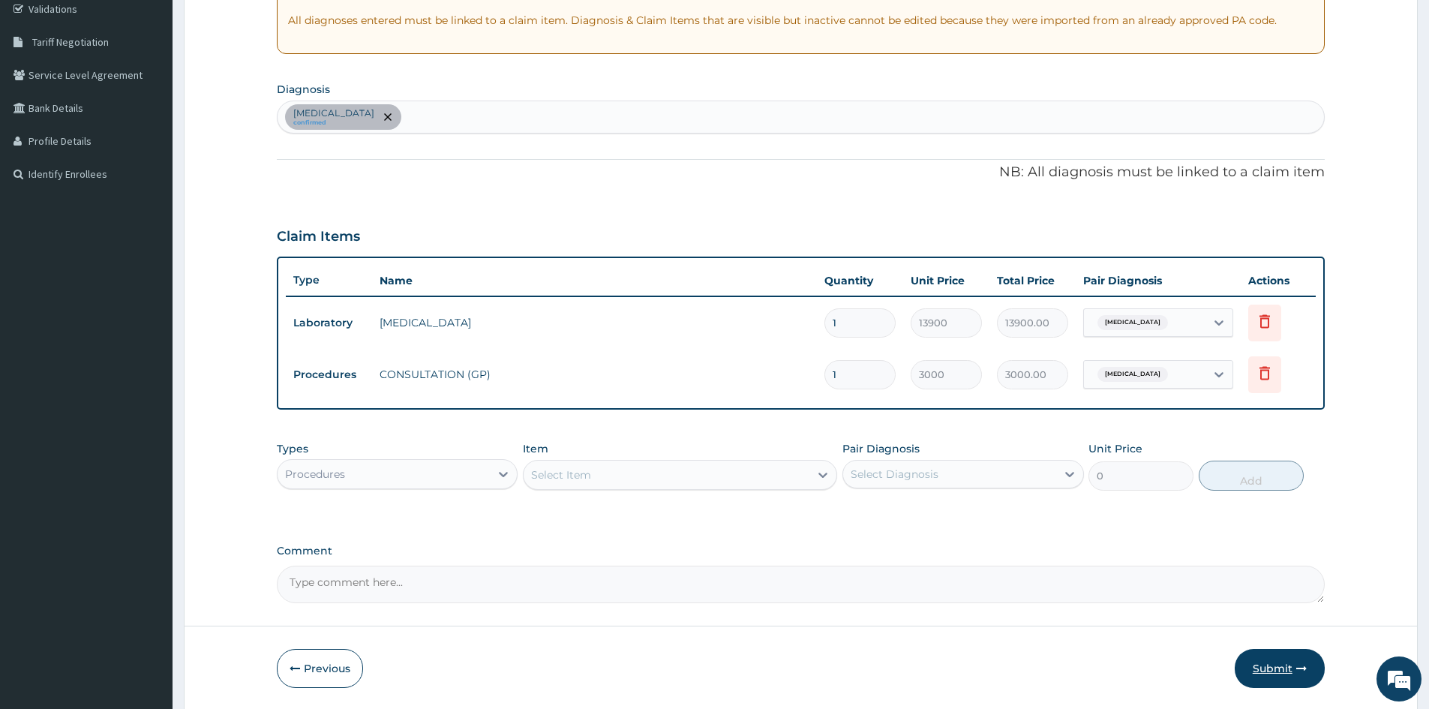
click at [1258, 670] on button "Submit" at bounding box center [1279, 668] width 90 height 39
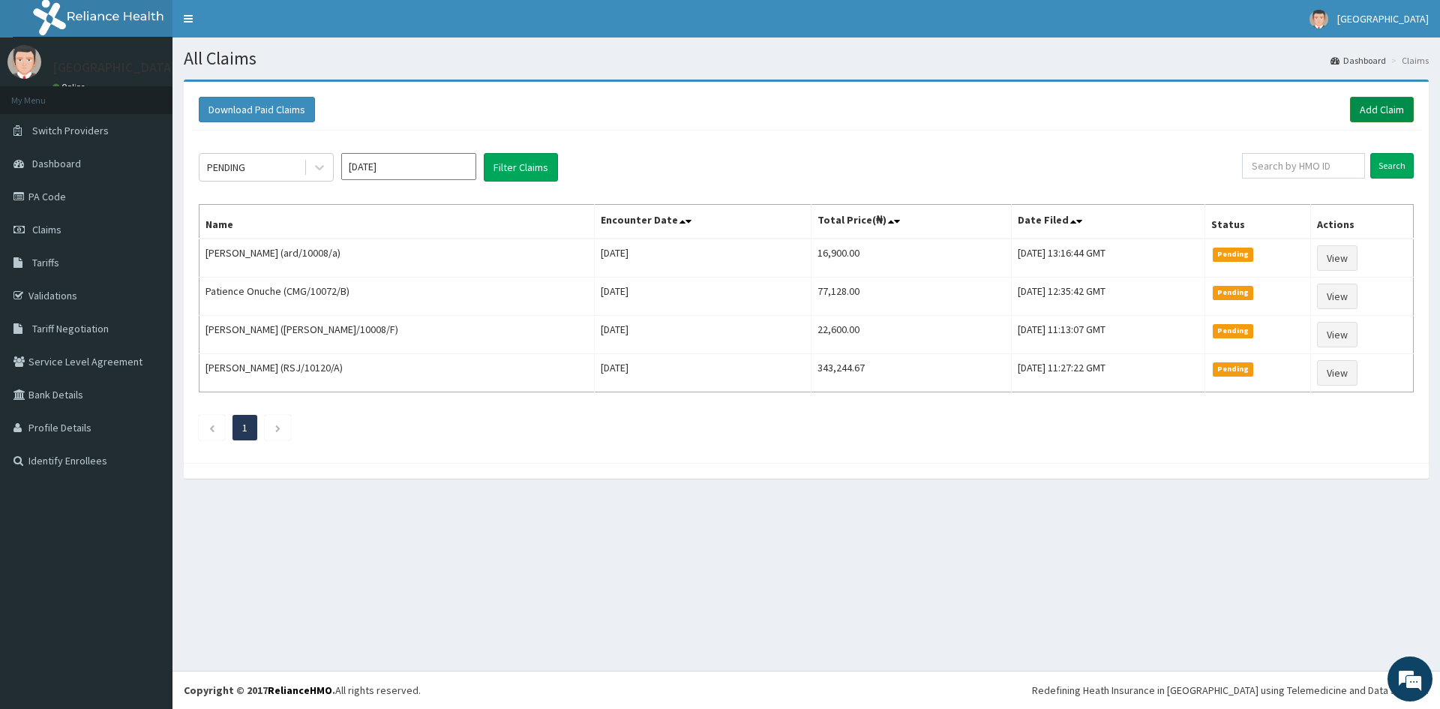
click at [1372, 102] on link "Add Claim" at bounding box center [1382, 109] width 64 height 25
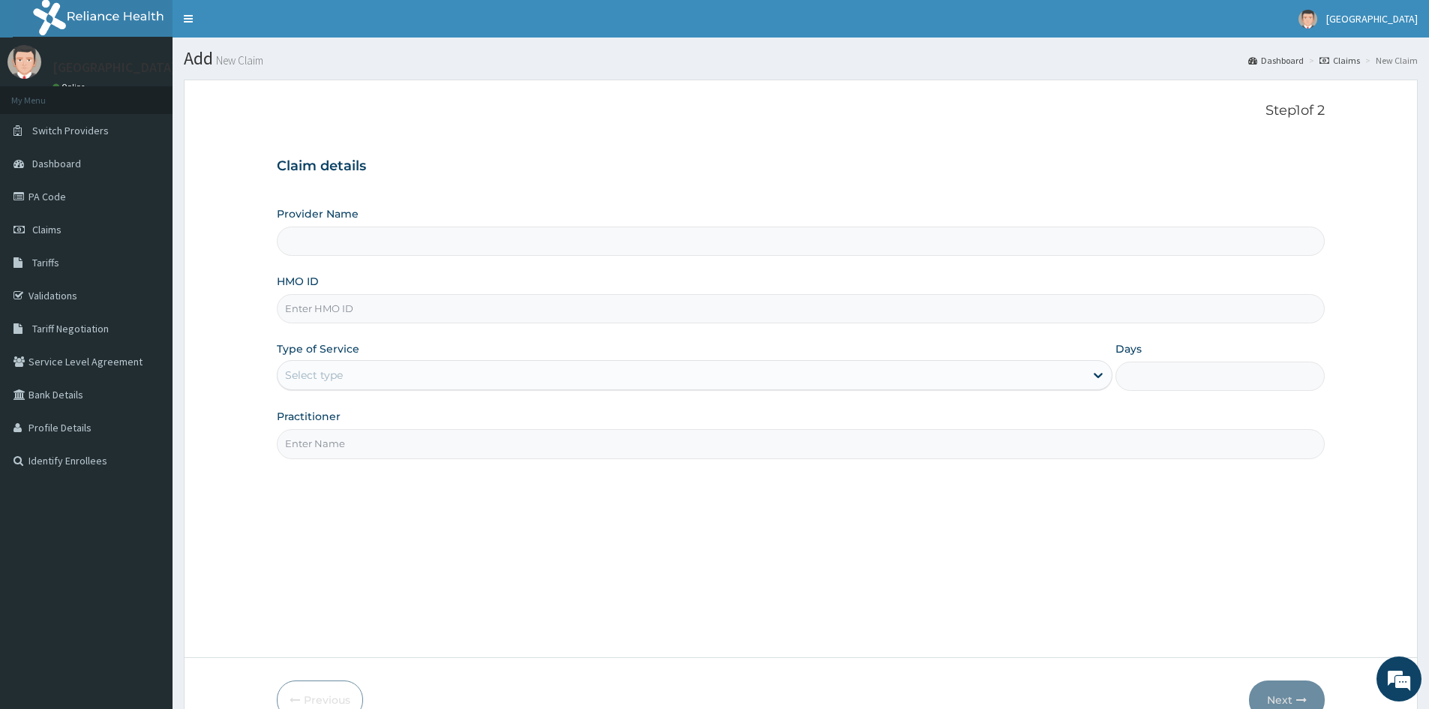
type input "Doren Specialist Hospital"
click at [322, 311] on input "HMO ID" at bounding box center [801, 308] width 1048 height 29
paste input "pdl/10022/a"
type input "pdl/10022/a"
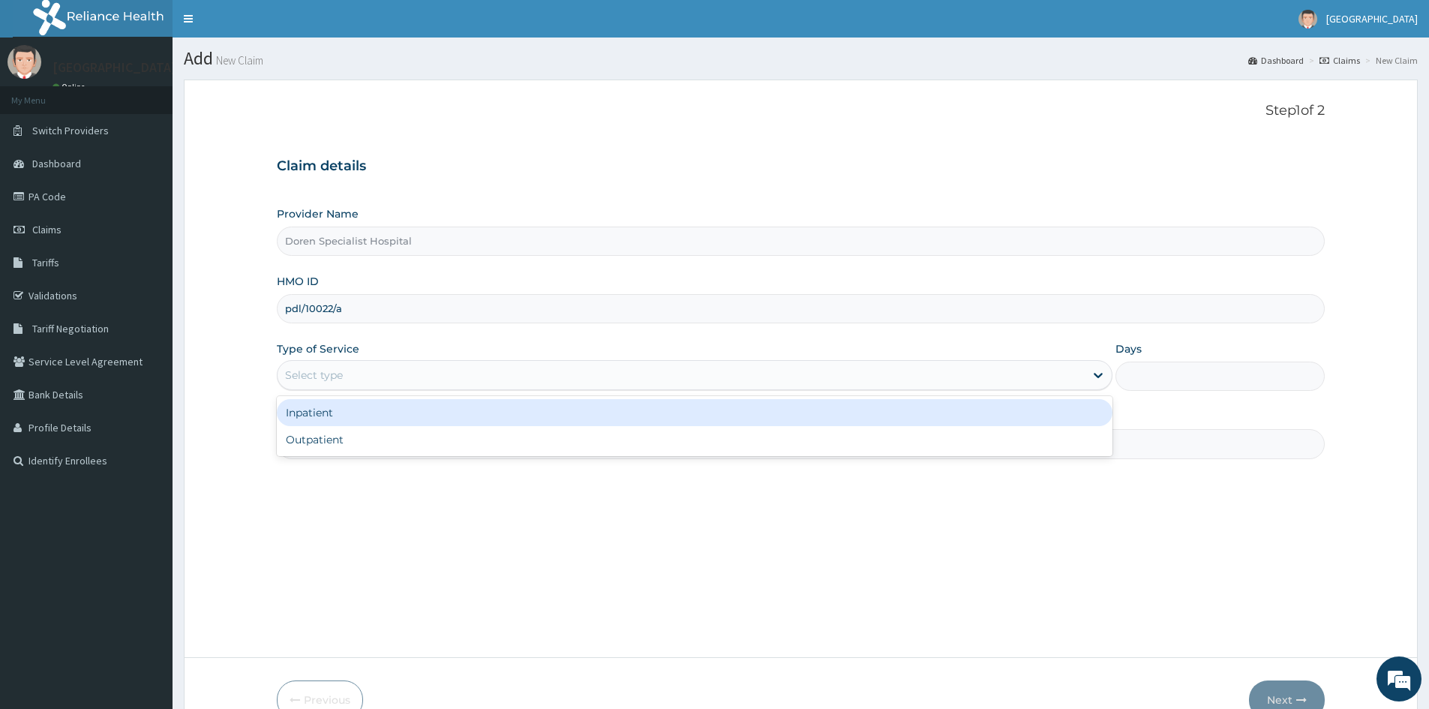
click at [340, 382] on div "Select type" at bounding box center [314, 374] width 58 height 15
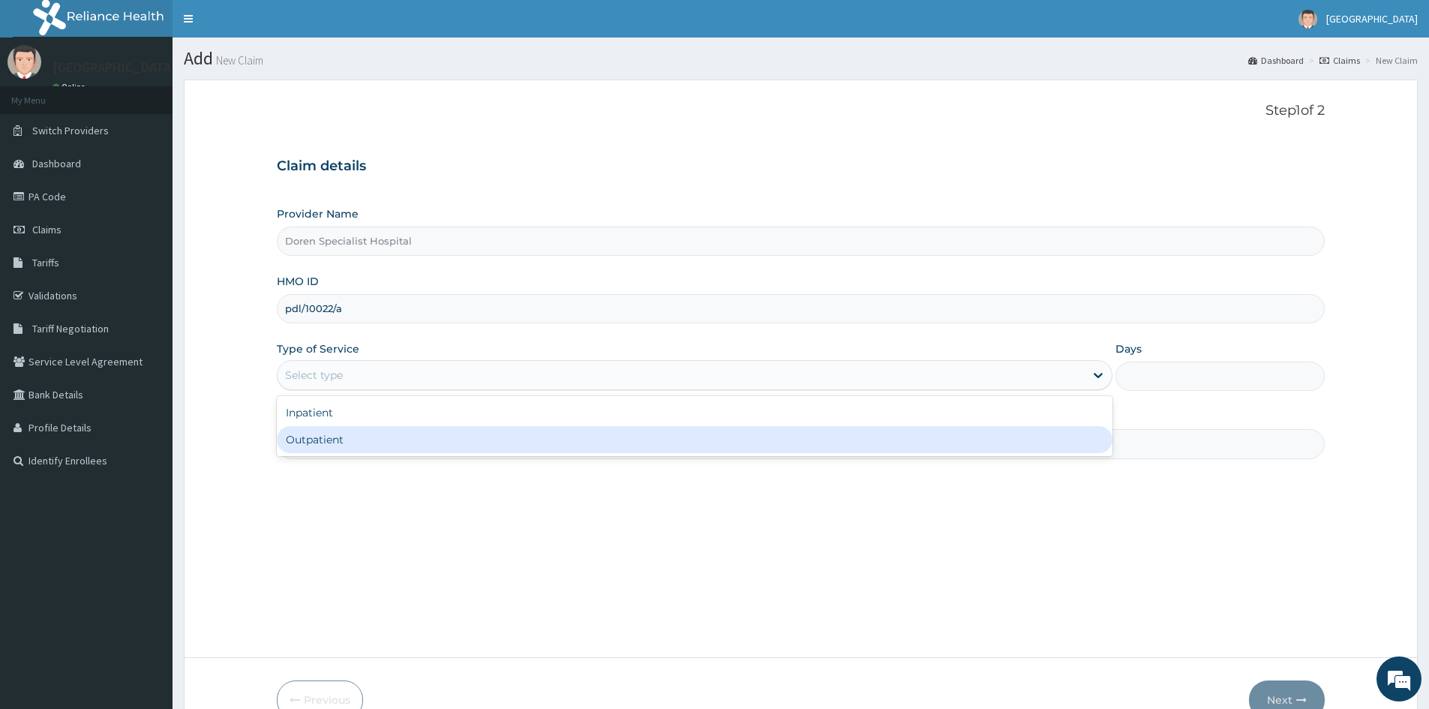
click at [355, 441] on div "Outpatient" at bounding box center [694, 439] width 835 height 27
type input "1"
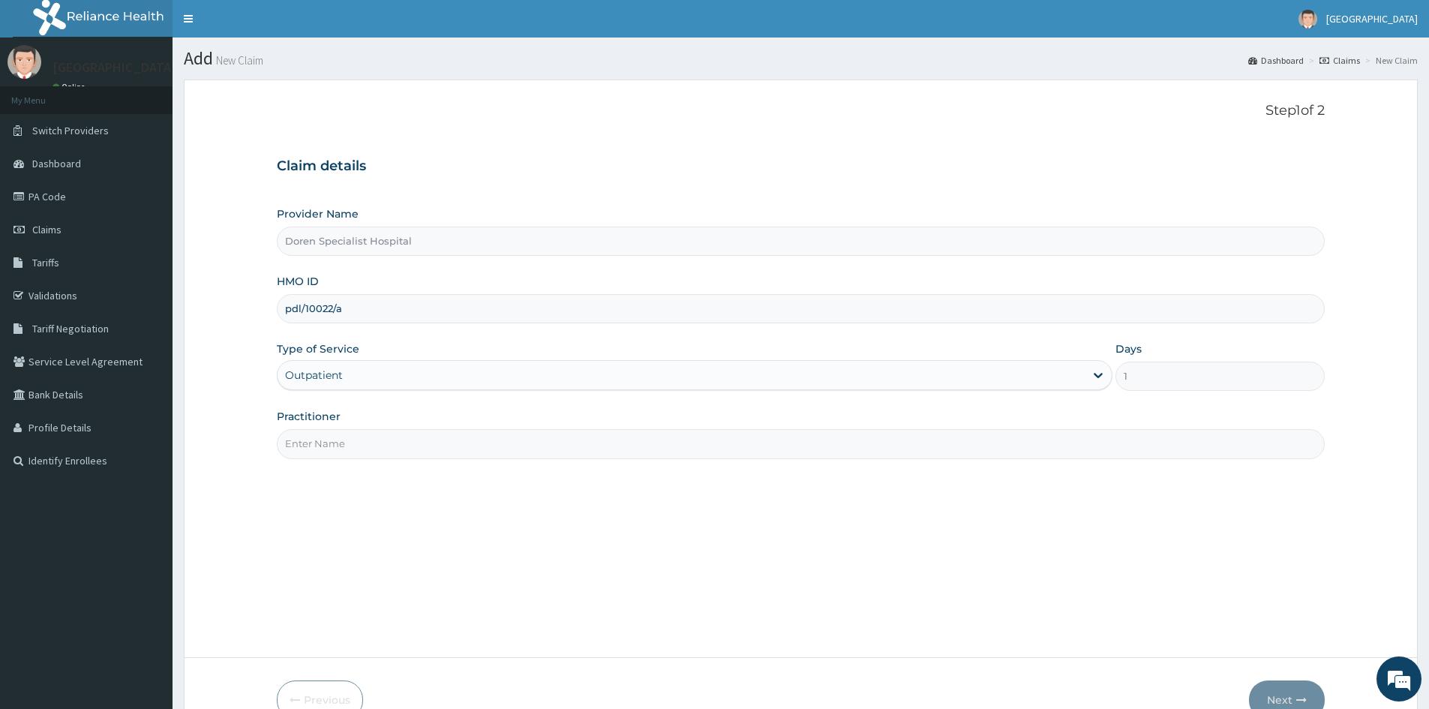
click at [321, 448] on input "Practitioner" at bounding box center [801, 443] width 1048 height 29
type input "DR. AMAKA"
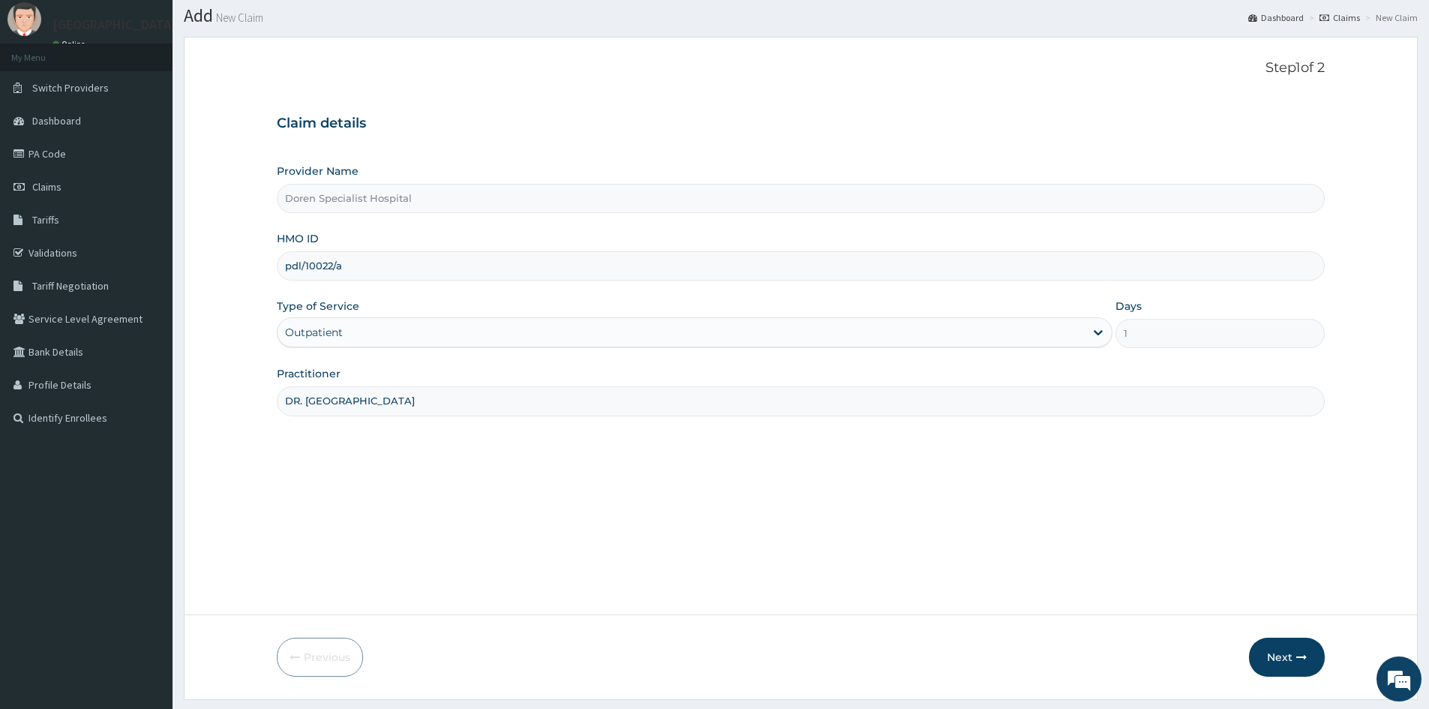
scroll to position [83, 0]
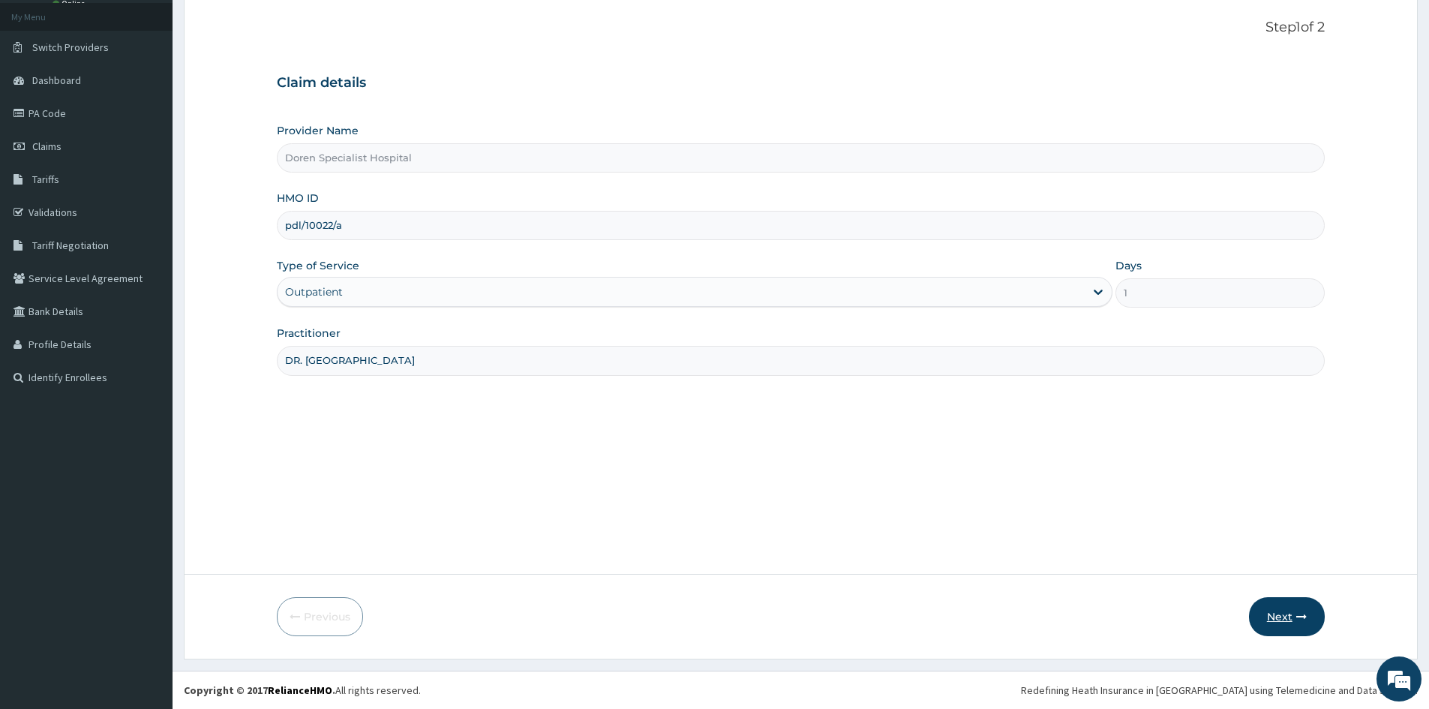
click at [1278, 610] on button "Next" at bounding box center [1287, 616] width 76 height 39
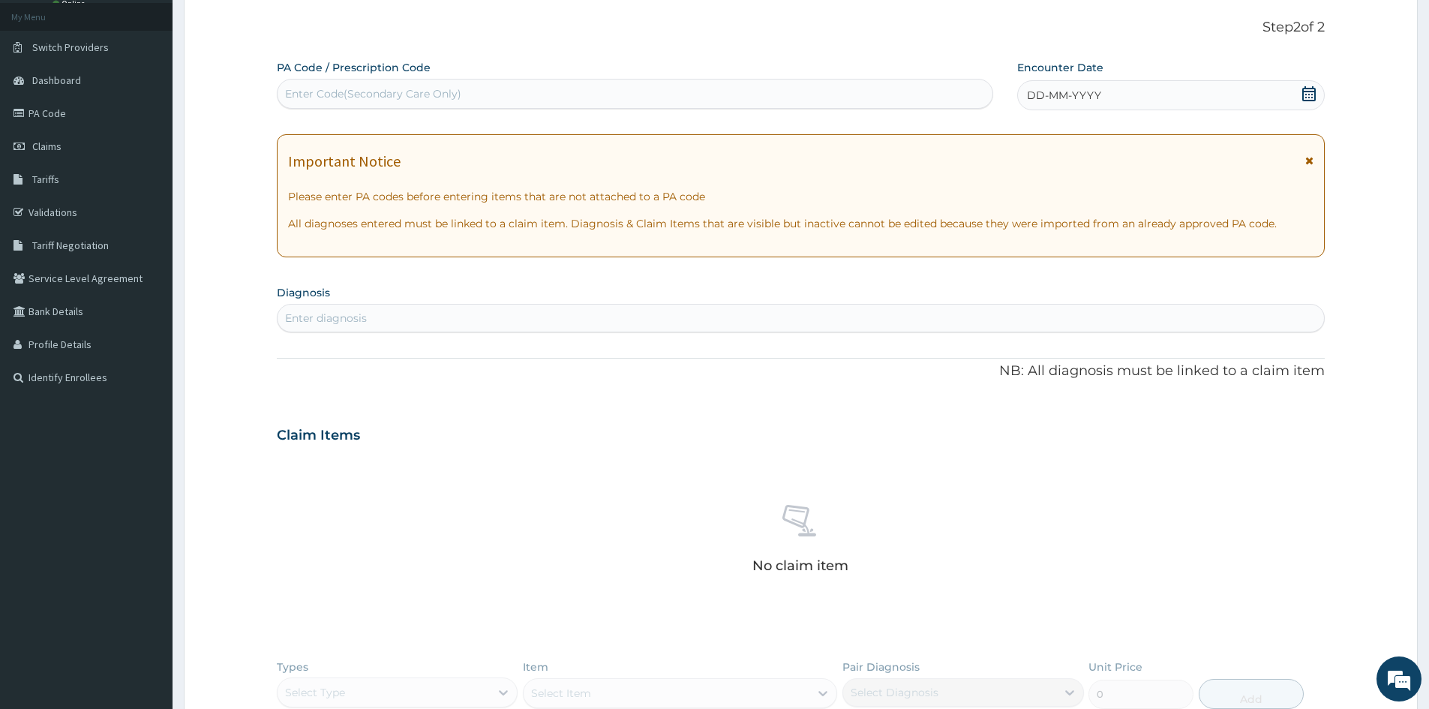
click at [308, 94] on div "Enter Code(Secondary Care Only)" at bounding box center [373, 93] width 176 height 15
paste input "PA/9E23BC"
type input "PA/9E23BC"
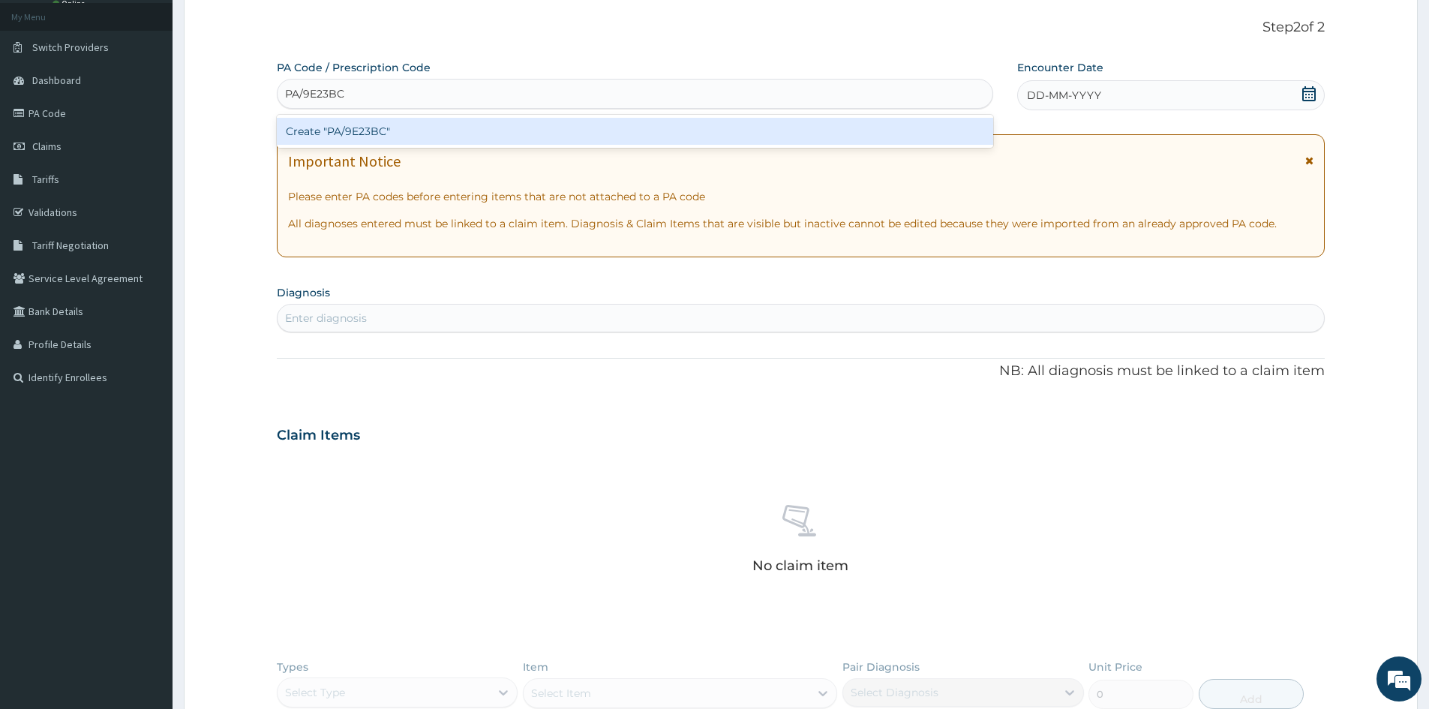
click at [336, 130] on div "Create "PA/9E23BC"" at bounding box center [635, 131] width 716 height 27
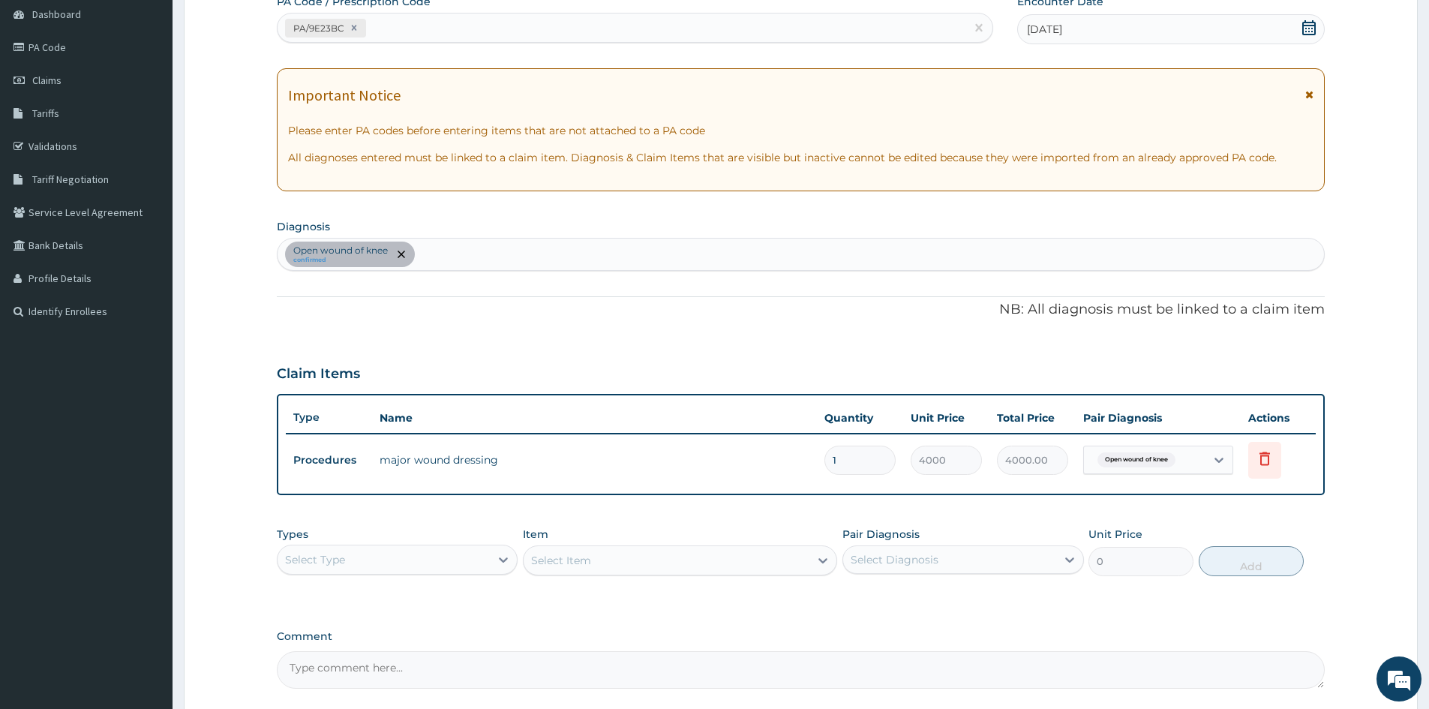
scroll to position [286, 0]
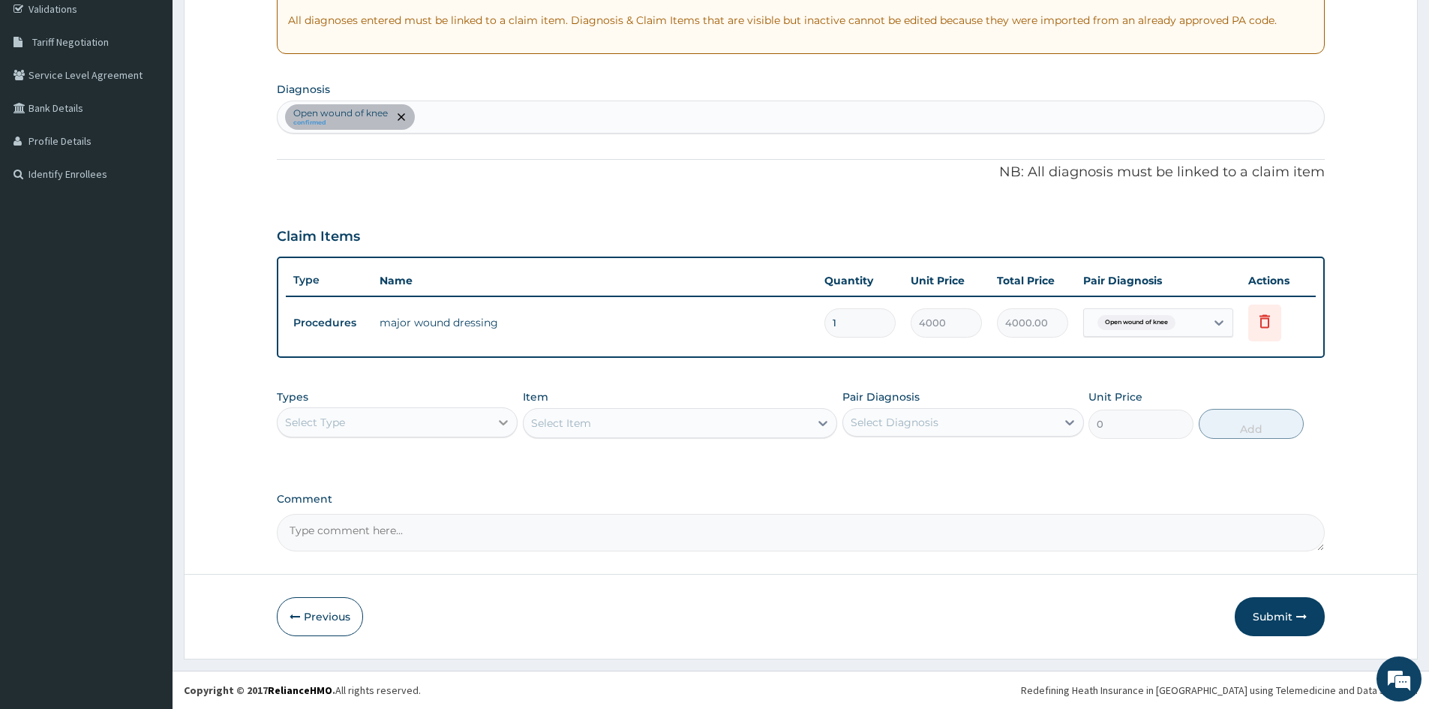
click at [500, 419] on icon at bounding box center [503, 422] width 15 height 15
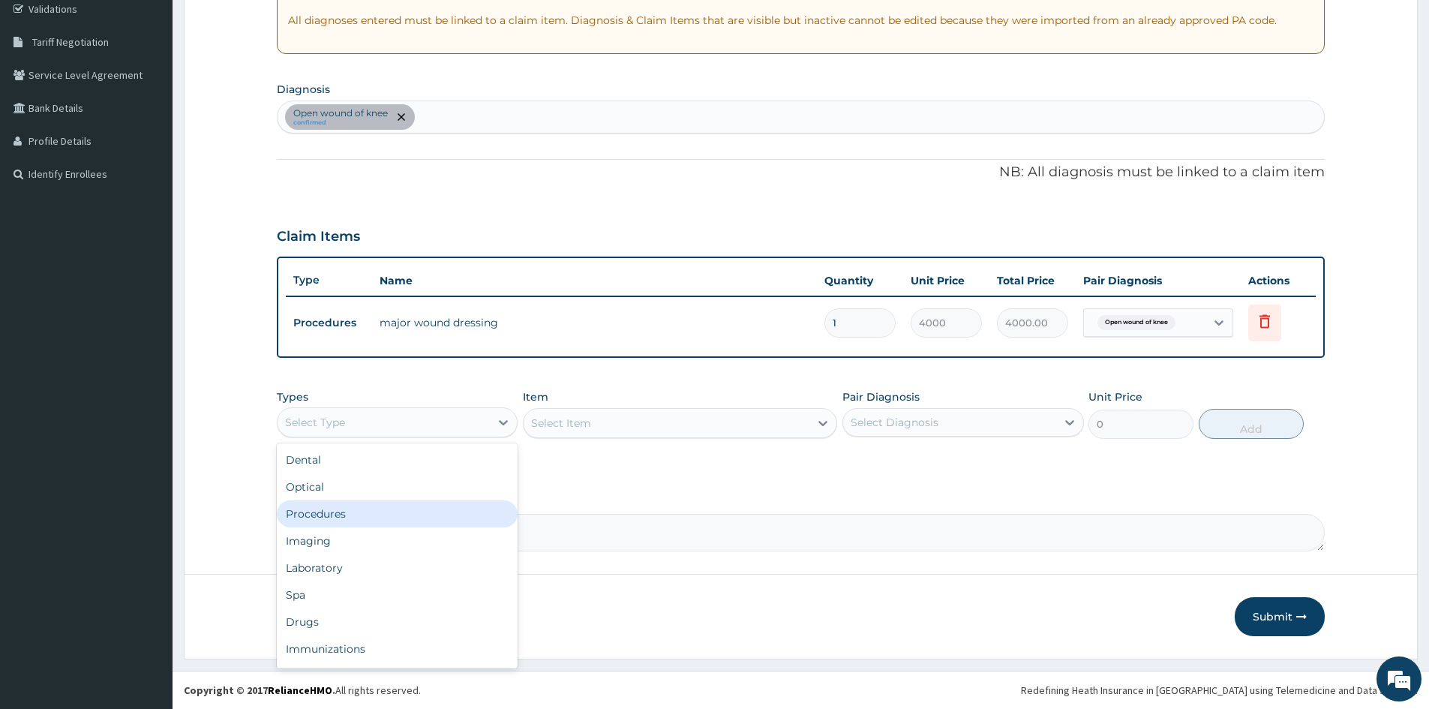
click at [316, 510] on div "Procedures" at bounding box center [397, 513] width 241 height 27
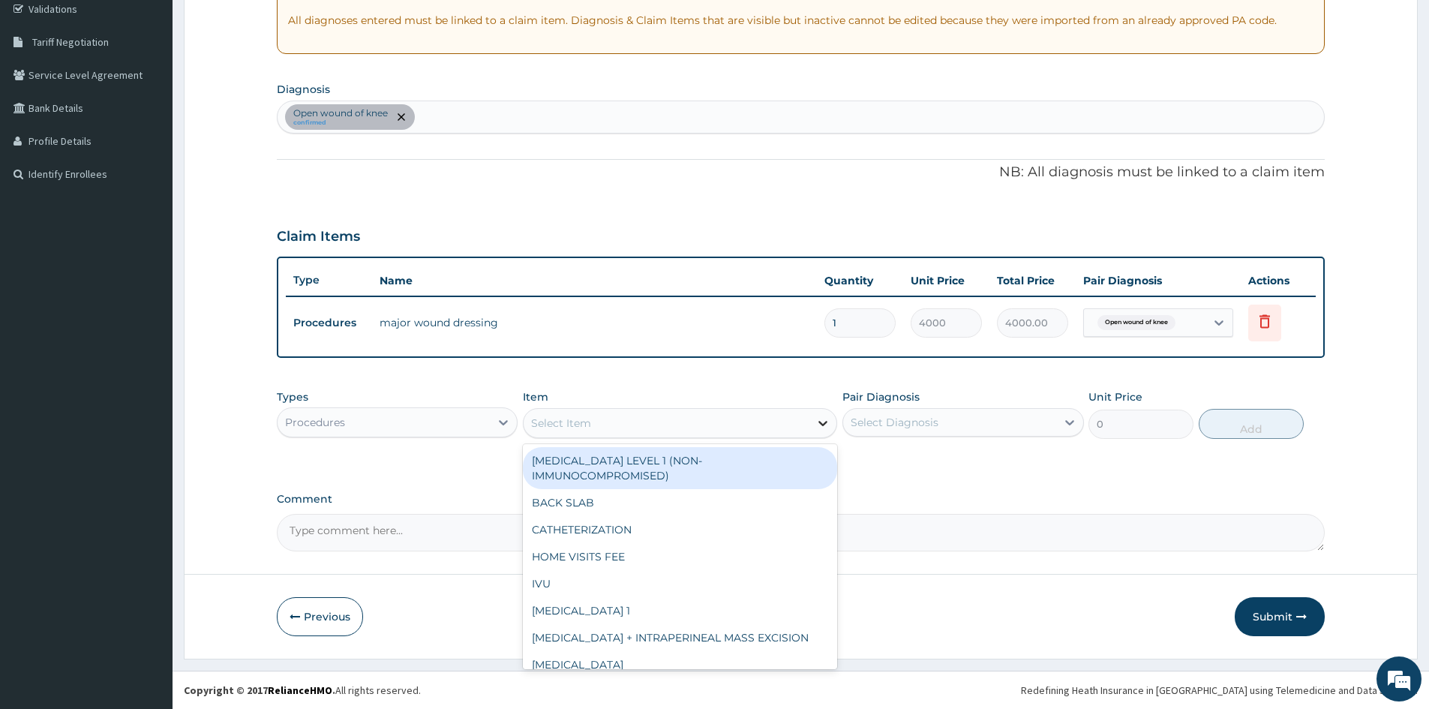
click at [823, 421] on icon at bounding box center [822, 422] width 15 height 15
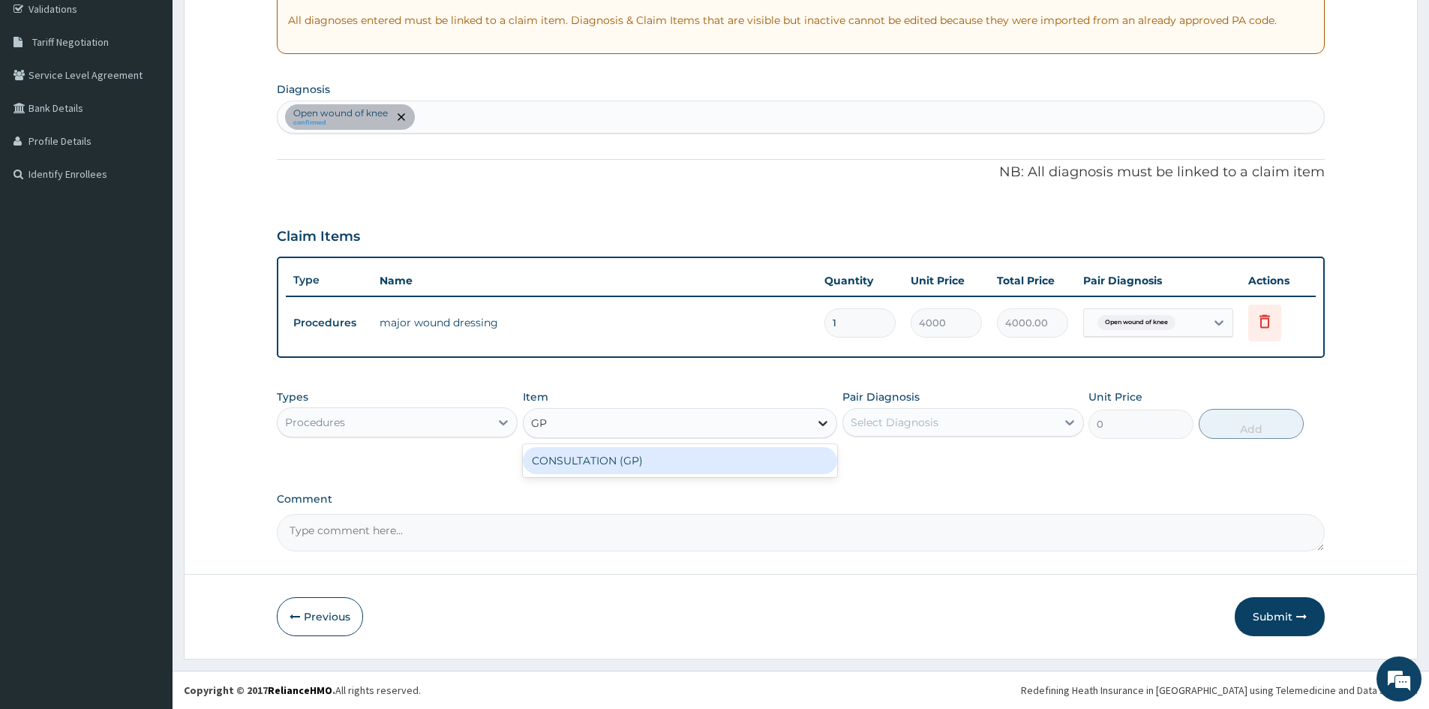
type input "GP"
click at [733, 454] on div "CONSULTATION (GP)" at bounding box center [680, 460] width 314 height 27
type input "3000"
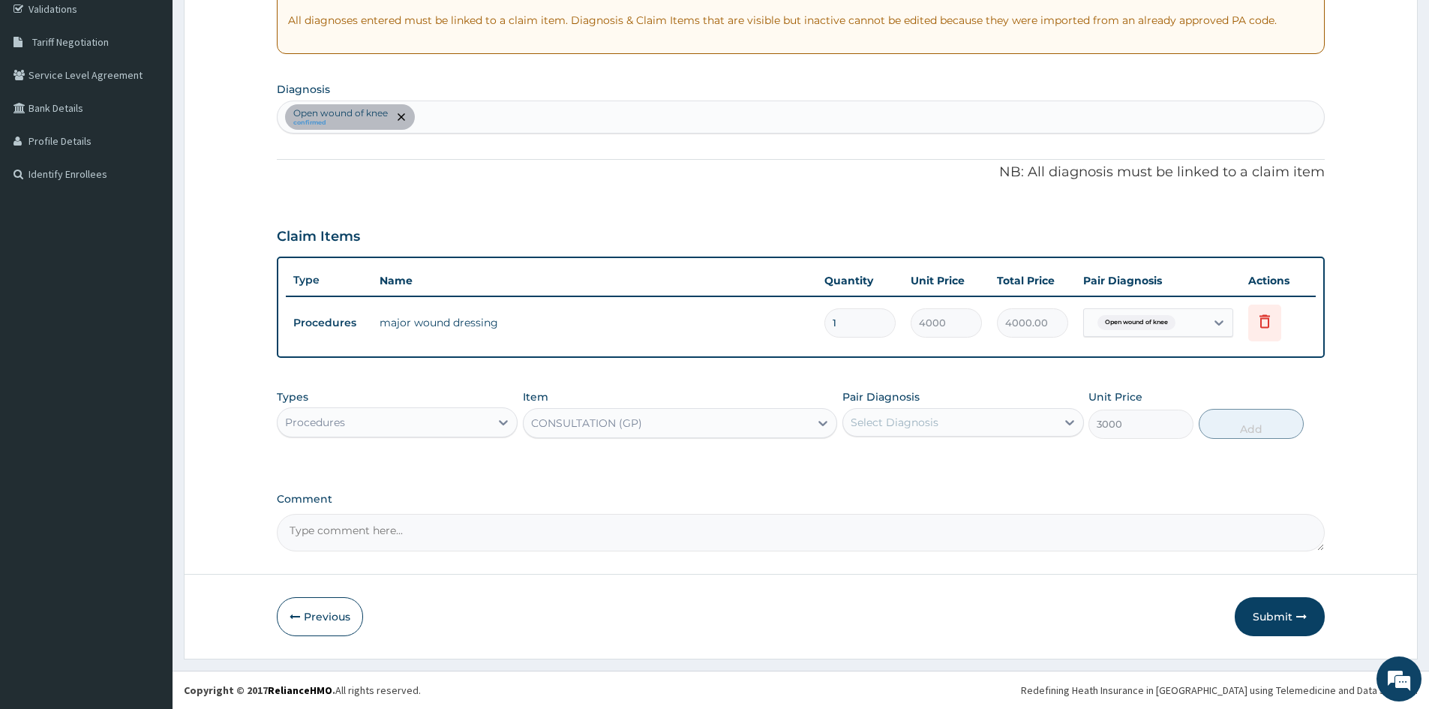
click at [1024, 421] on div "Select Diagnosis" at bounding box center [949, 422] width 212 height 24
click at [853, 459] on input "checkbox" at bounding box center [856, 459] width 10 height 10
checkbox input "true"
click at [1244, 427] on button "Add" at bounding box center [1250, 424] width 105 height 30
type input "0"
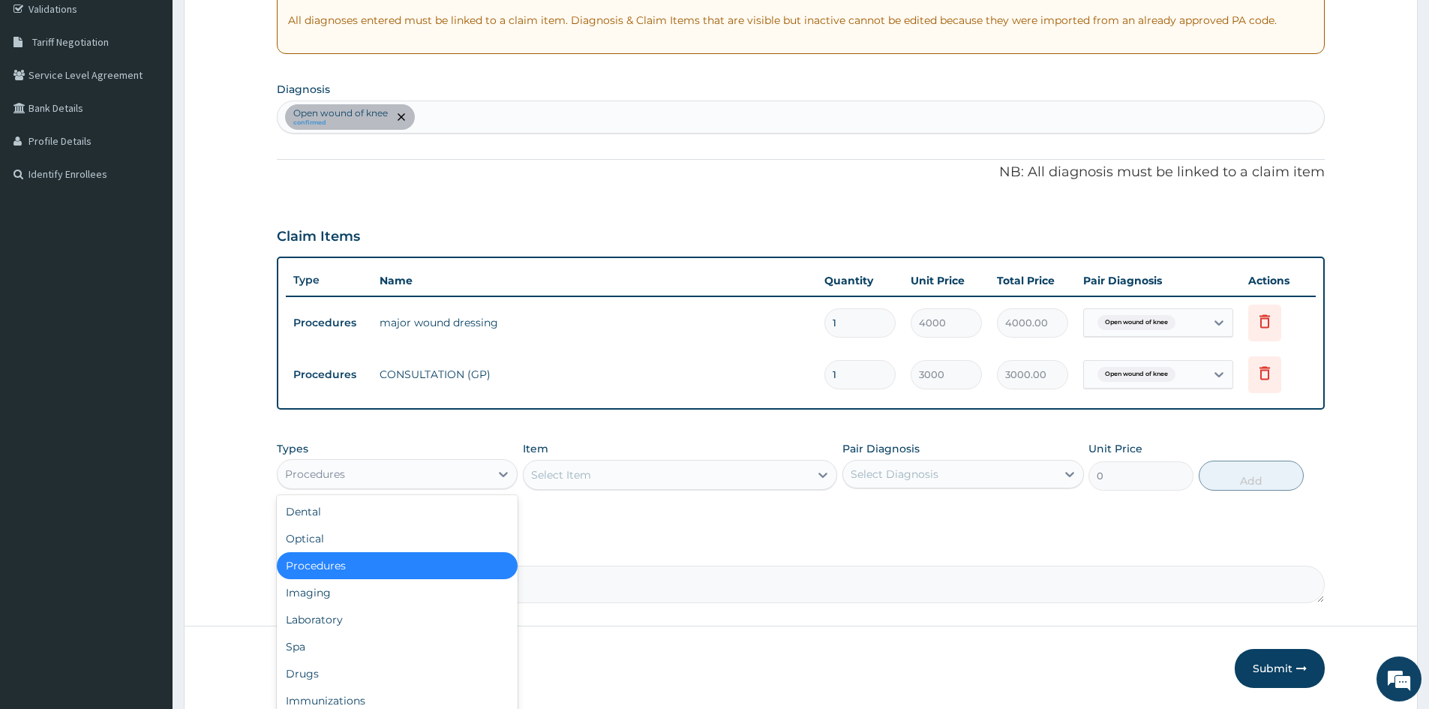
click at [397, 475] on div "Procedures" at bounding box center [383, 474] width 212 height 24
click at [307, 679] on div "Drugs" at bounding box center [397, 673] width 241 height 27
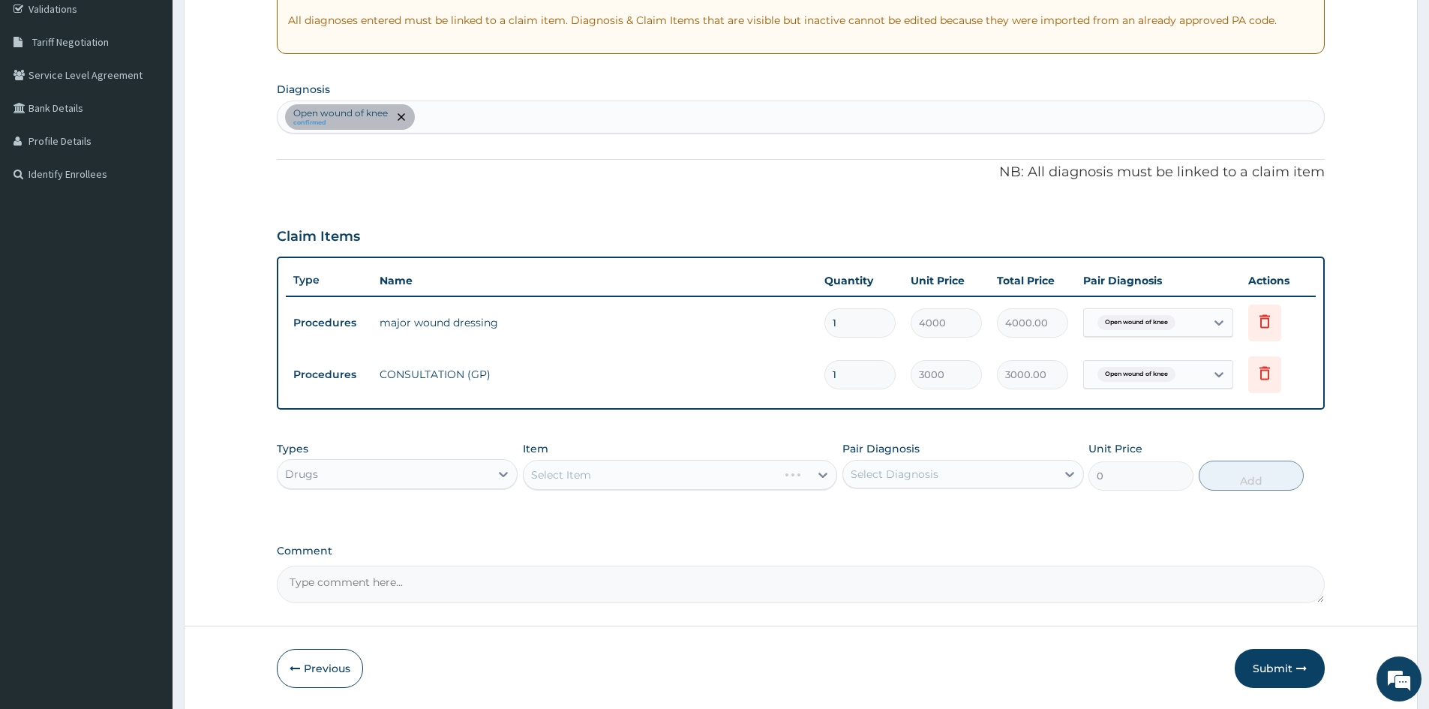
click at [876, 481] on div "Select Diagnosis" at bounding box center [949, 474] width 212 height 24
click at [855, 514] on input "checkbox" at bounding box center [856, 511] width 10 height 10
checkbox input "true"
click at [630, 471] on div "Select Item" at bounding box center [680, 475] width 314 height 30
click at [751, 472] on div "Select Item" at bounding box center [680, 475] width 314 height 30
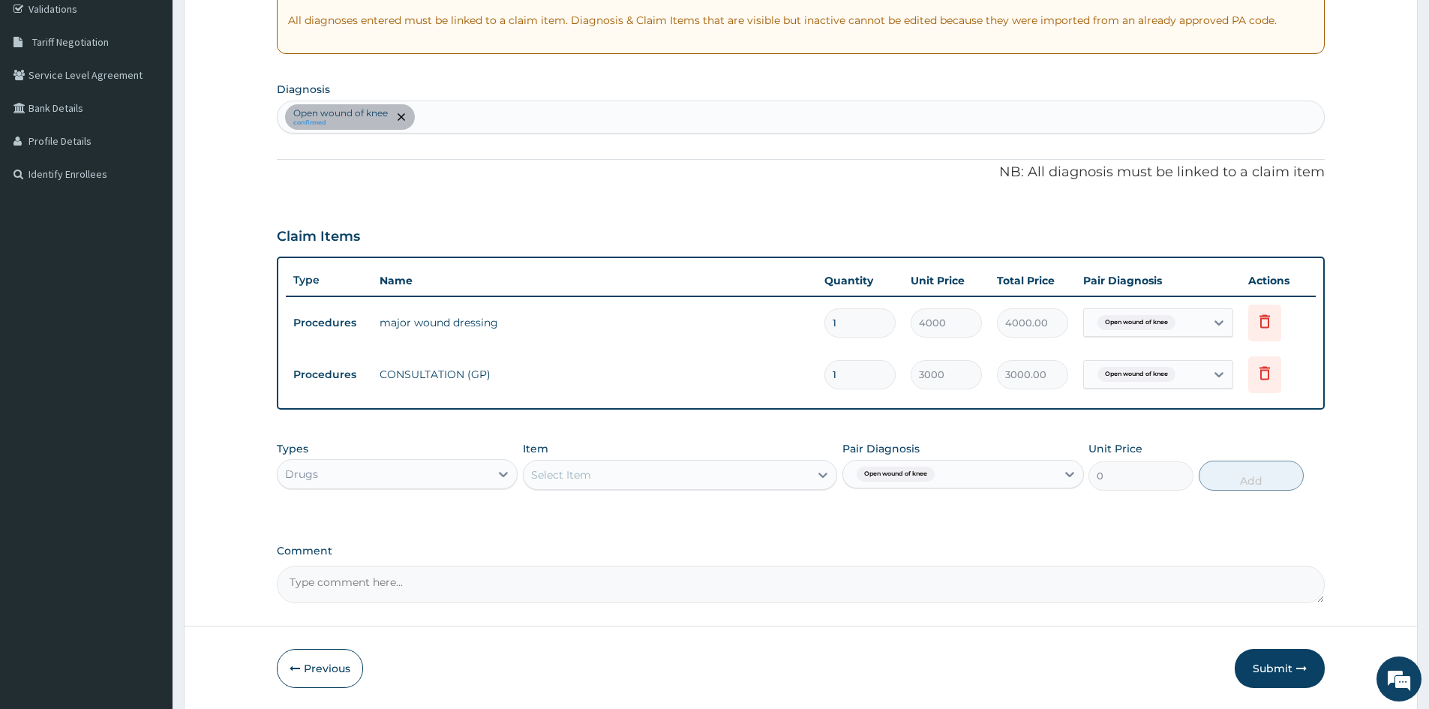
click at [751, 473] on div "Select Item" at bounding box center [666, 475] width 286 height 24
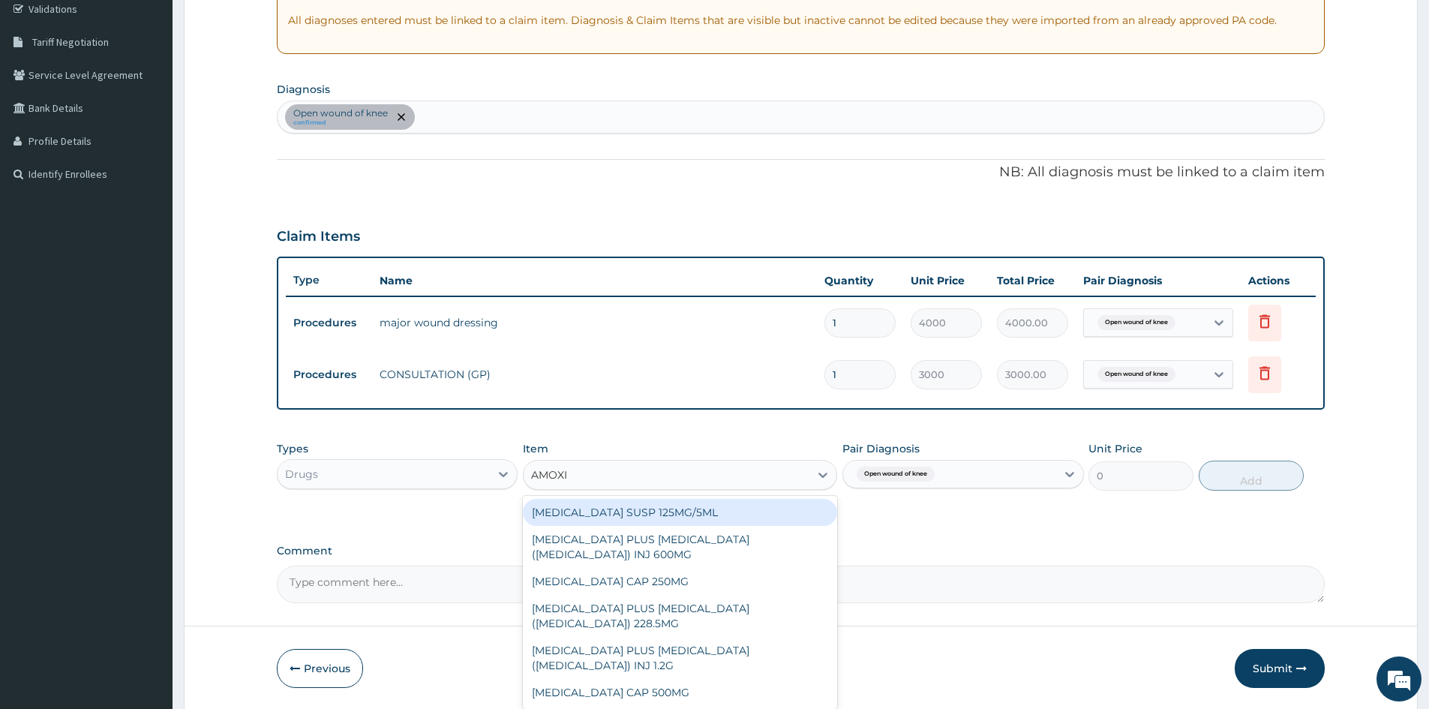
type input "AMOXIL"
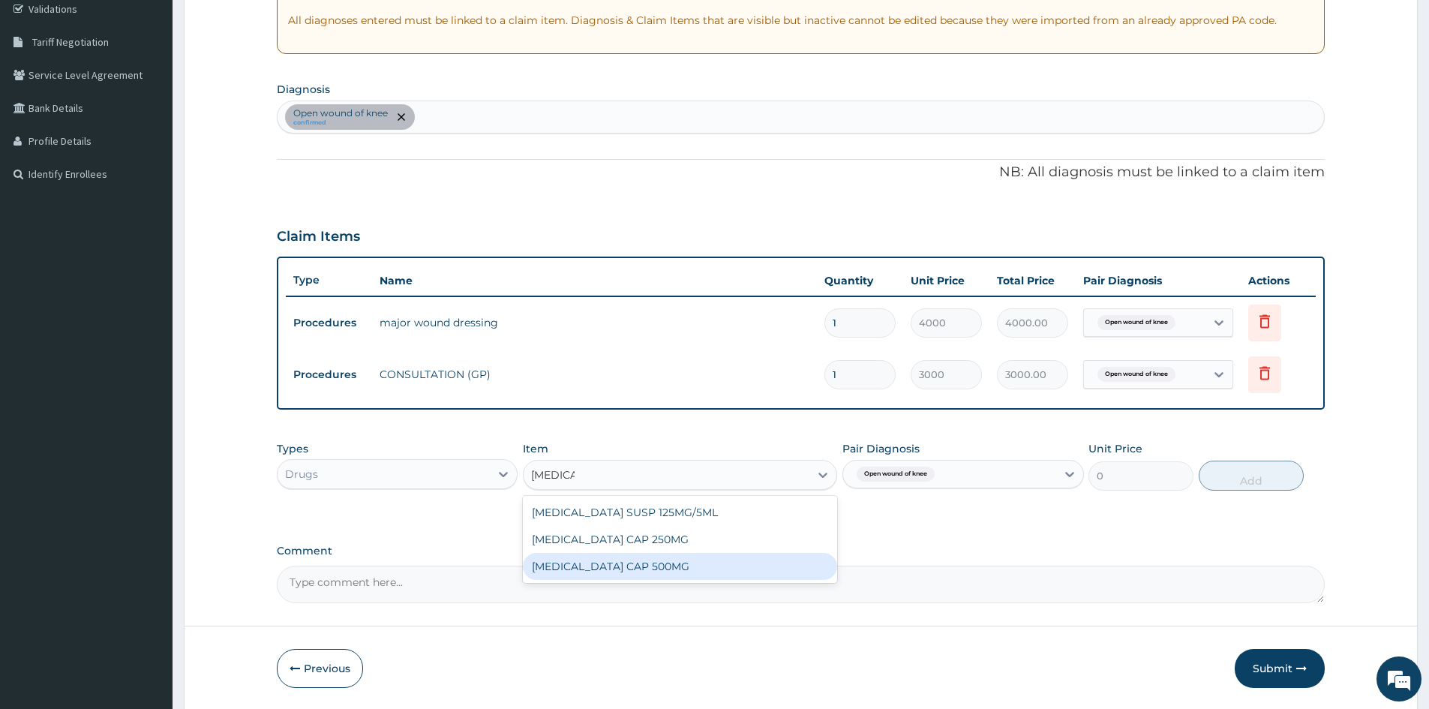
click at [616, 565] on div "AMOXIL CAP 500MG" at bounding box center [680, 566] width 314 height 27
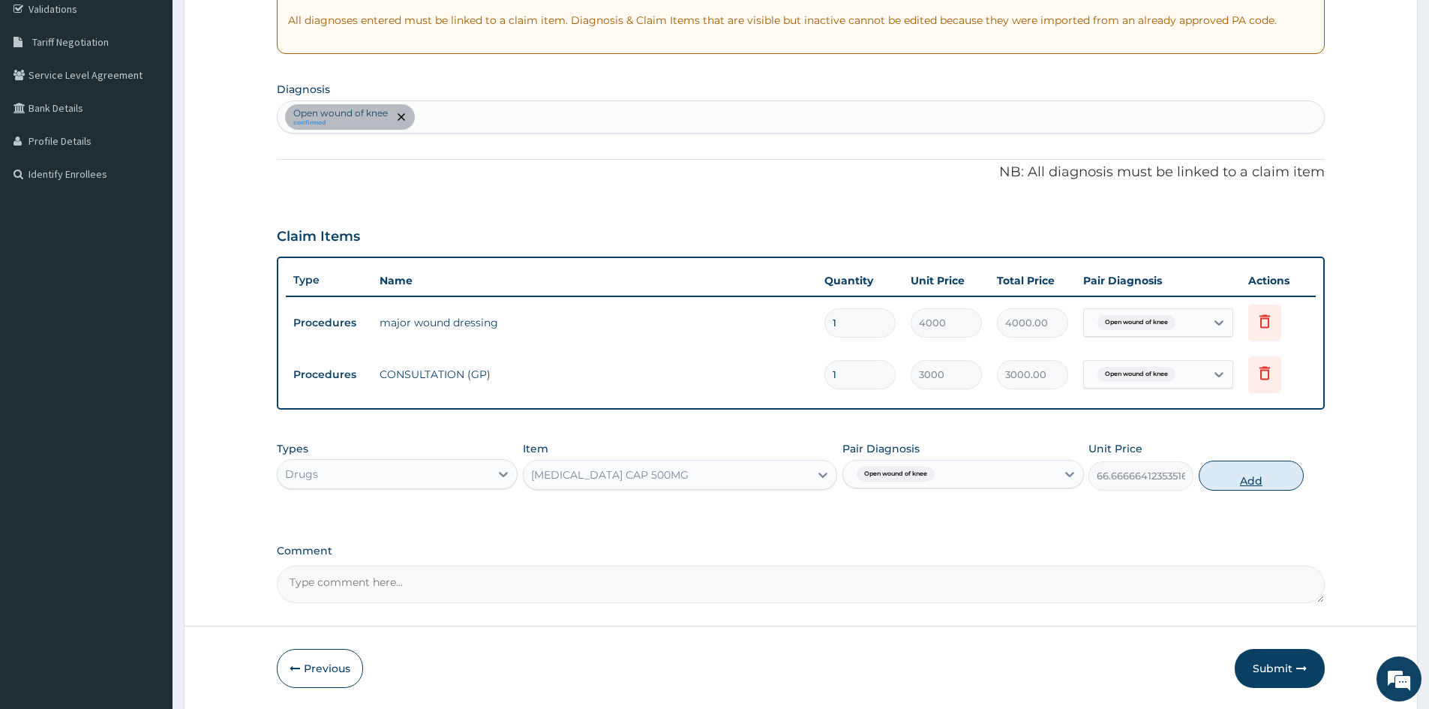
click at [1244, 472] on button "Add" at bounding box center [1250, 475] width 105 height 30
type input "0"
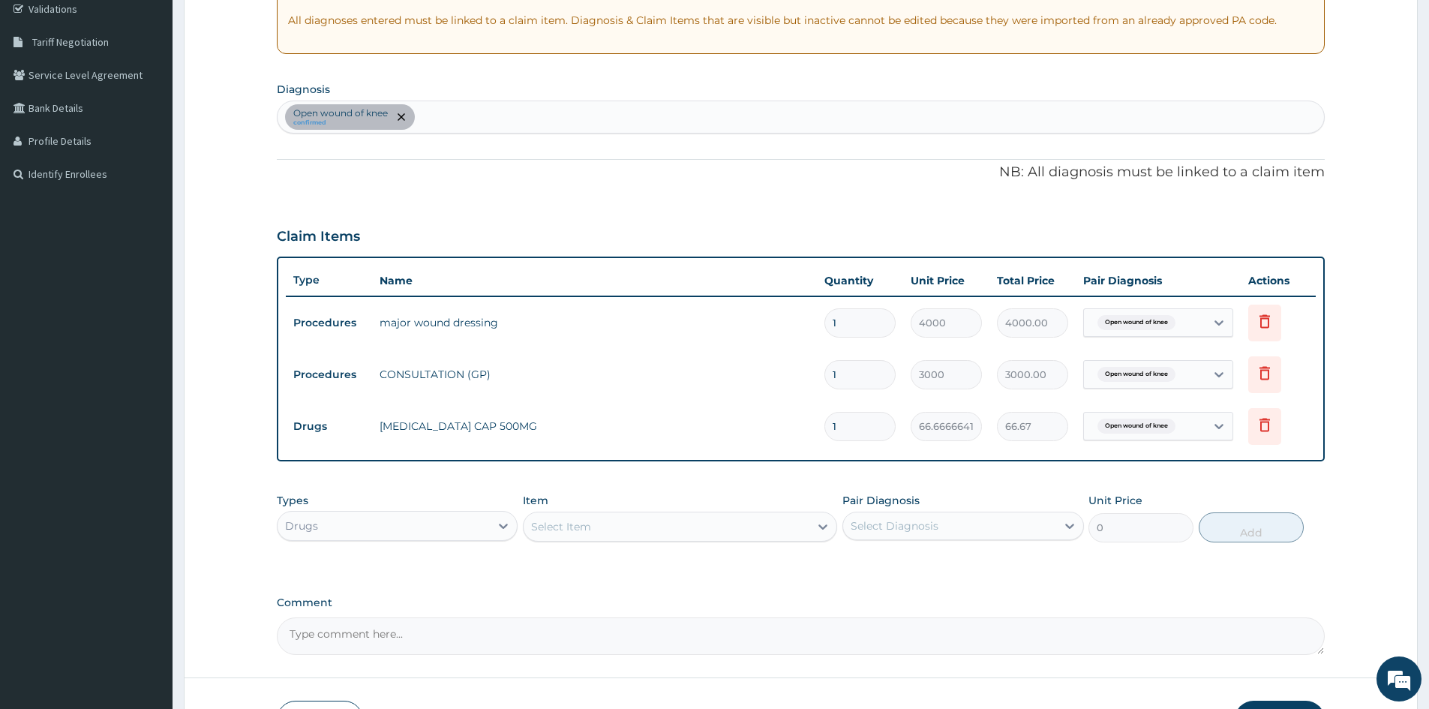
type input "15"
type input "1000.00"
type input "15"
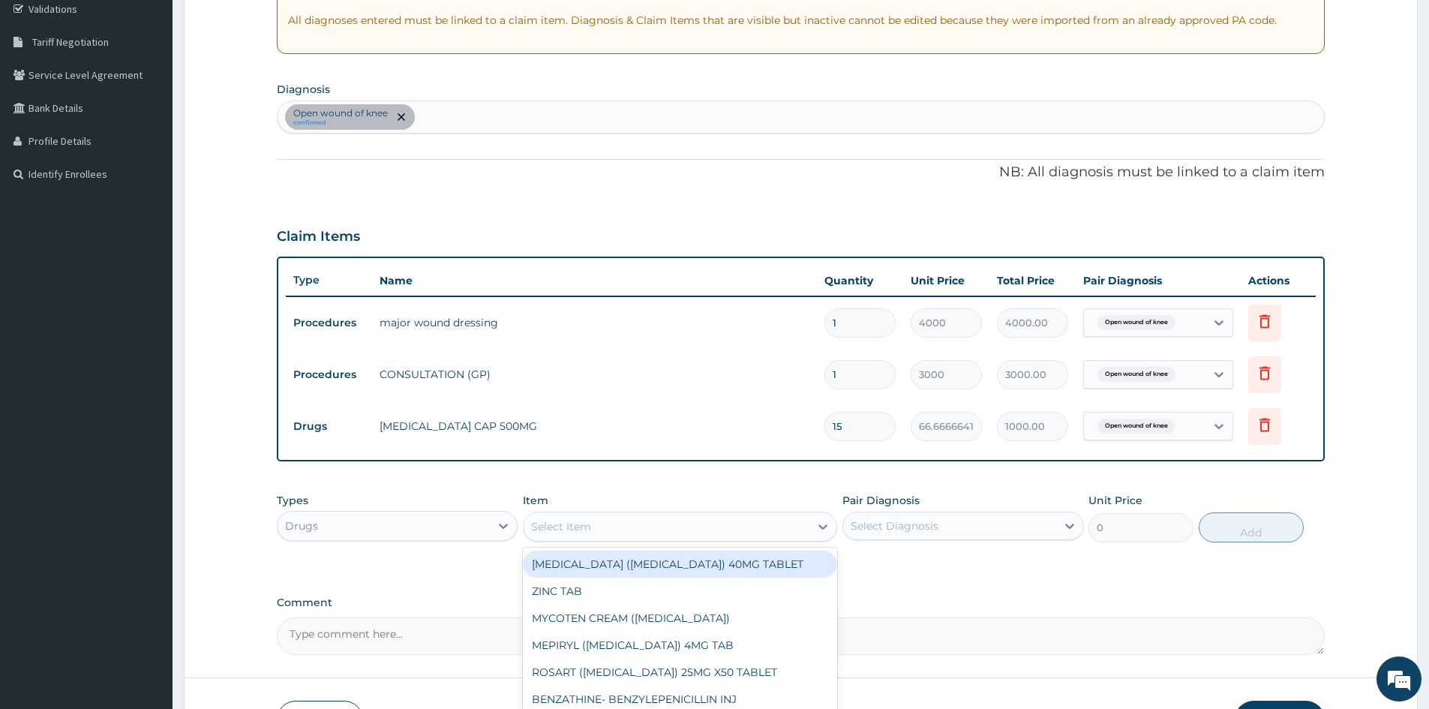
click at [624, 523] on div "Select Item" at bounding box center [666, 526] width 286 height 24
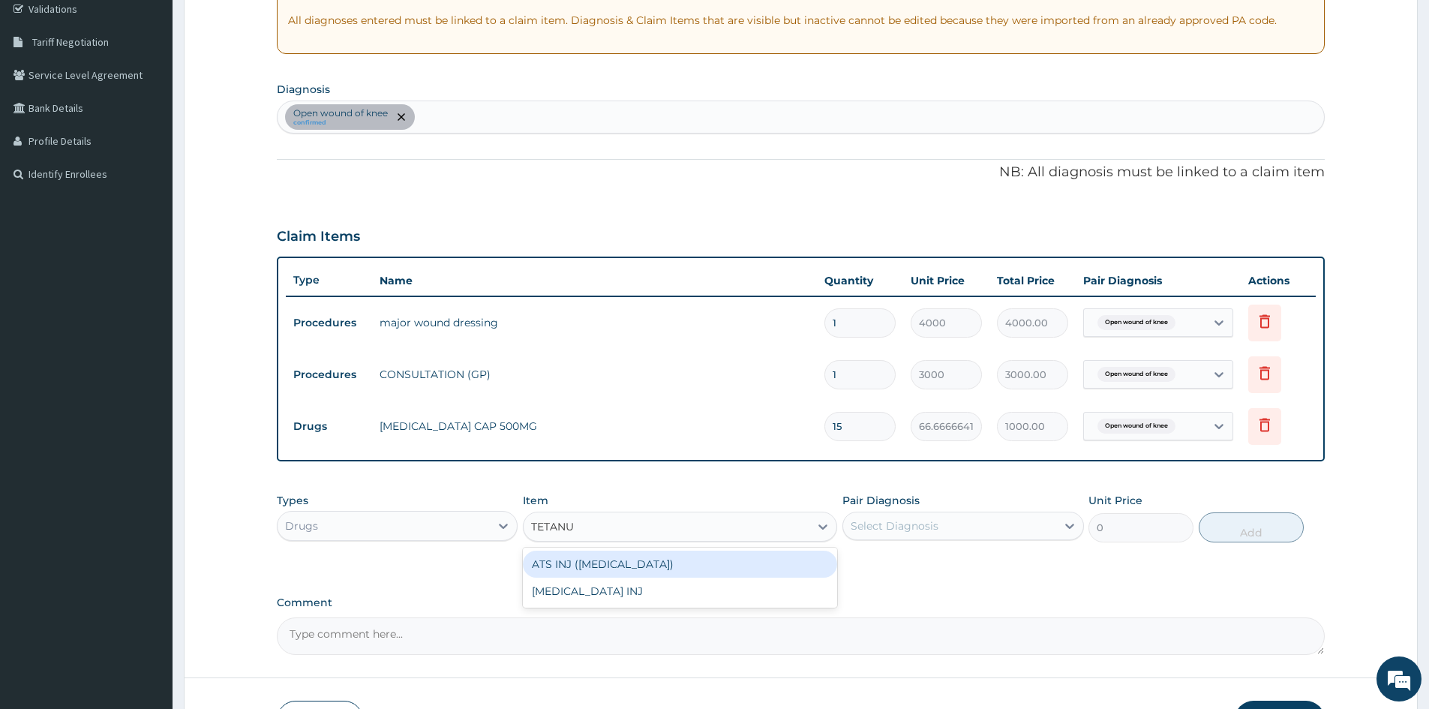
type input "TETANUS"
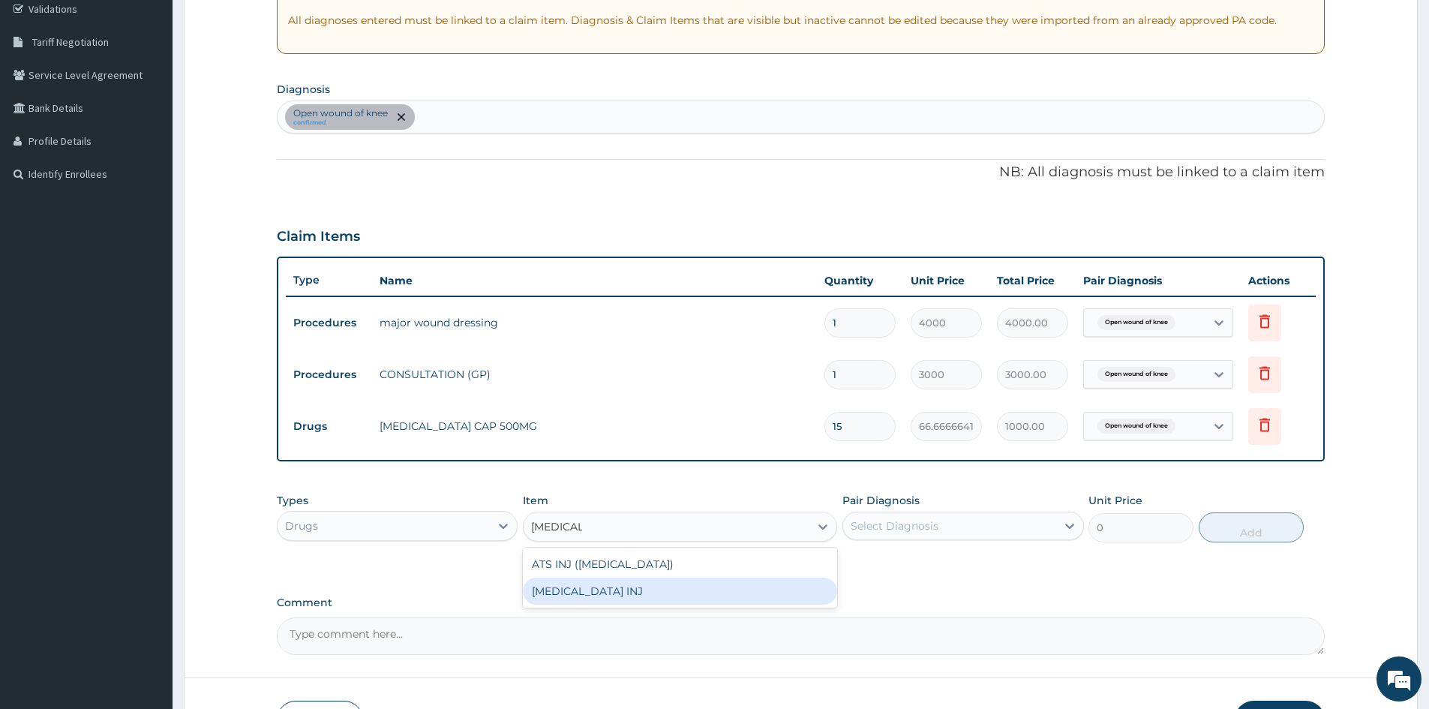
click at [659, 593] on div "TETANUS TOXOID INJ" at bounding box center [680, 590] width 314 height 27
type input "2308"
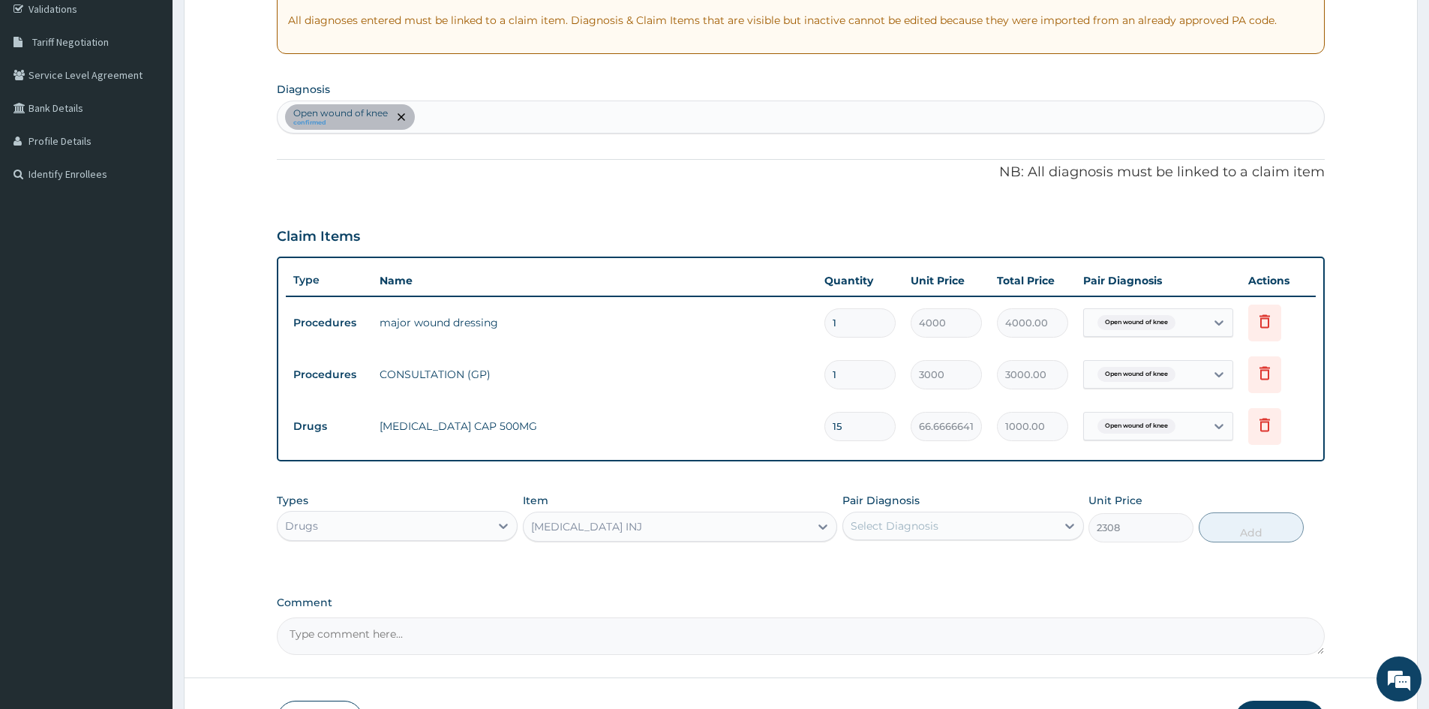
click at [881, 523] on div "Select Diagnosis" at bounding box center [894, 525] width 88 height 15
click at [897, 571] on div "Open wound of knee" at bounding box center [962, 564] width 241 height 31
checkbox input "true"
click at [1258, 520] on button "Add" at bounding box center [1250, 527] width 105 height 30
type input "0"
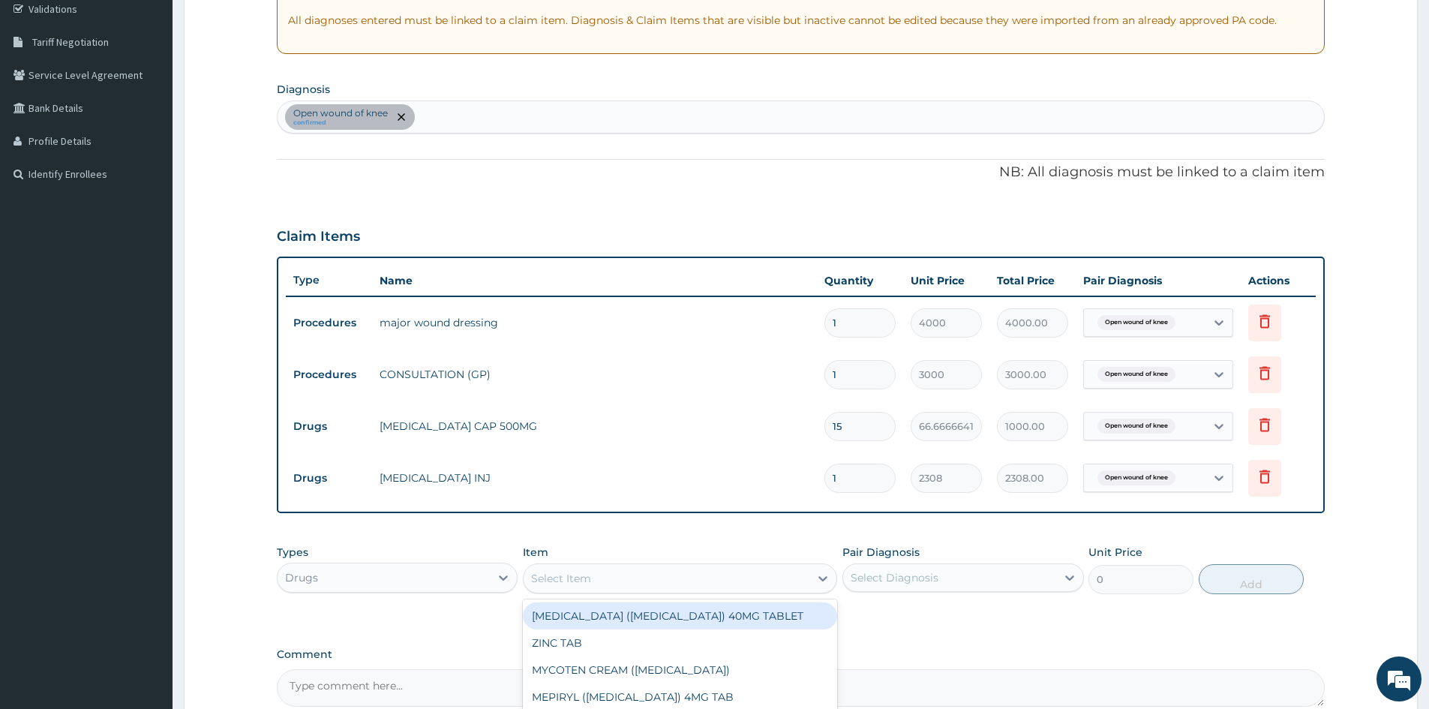
click at [577, 573] on div "Select Item" at bounding box center [561, 578] width 60 height 15
type input "DICLOFENAC"
click at [673, 611] on div "DICLOFENAC TABLET 50MG" at bounding box center [680, 615] width 314 height 27
type input "80"
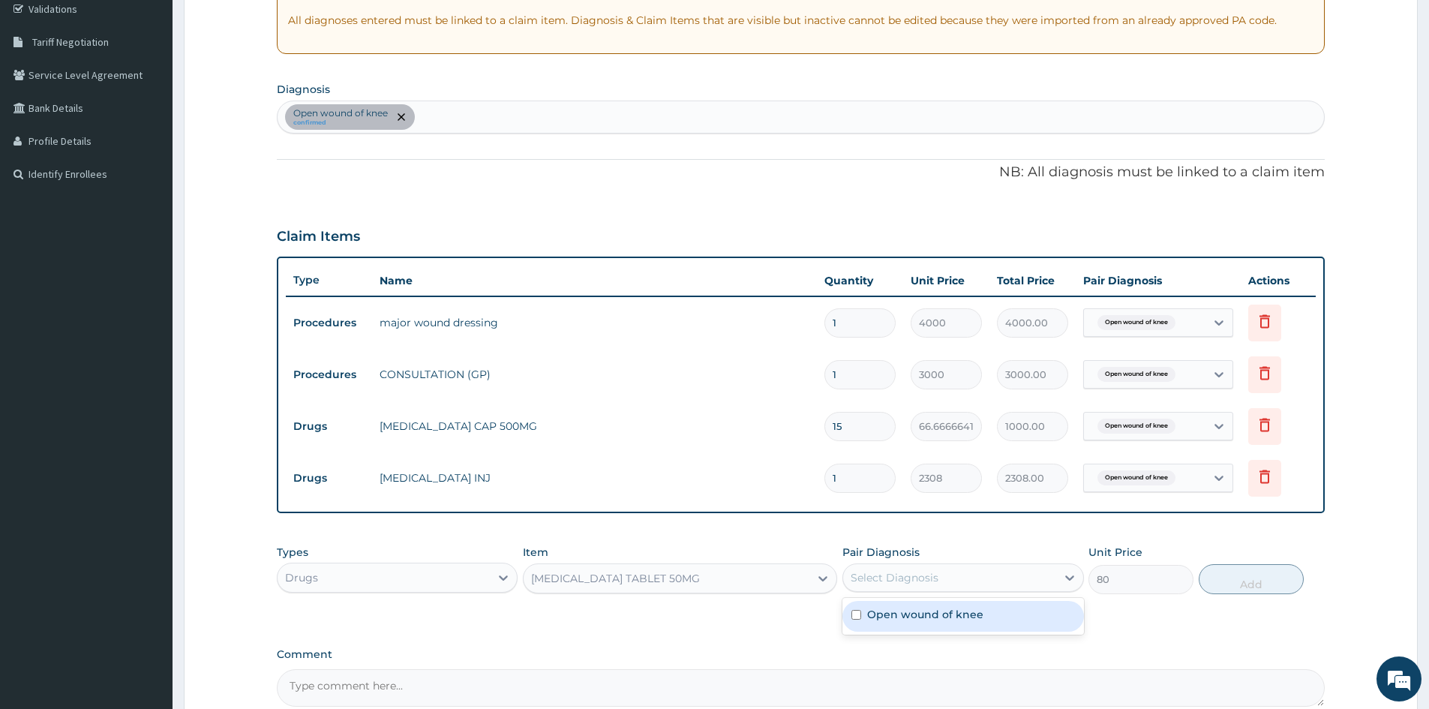
click at [1012, 578] on div "Select Diagnosis" at bounding box center [949, 577] width 212 height 24
click at [854, 607] on div "Open wound of knee" at bounding box center [962, 616] width 241 height 31
checkbox input "true"
click at [1255, 580] on button "Add" at bounding box center [1250, 579] width 105 height 30
type input "0"
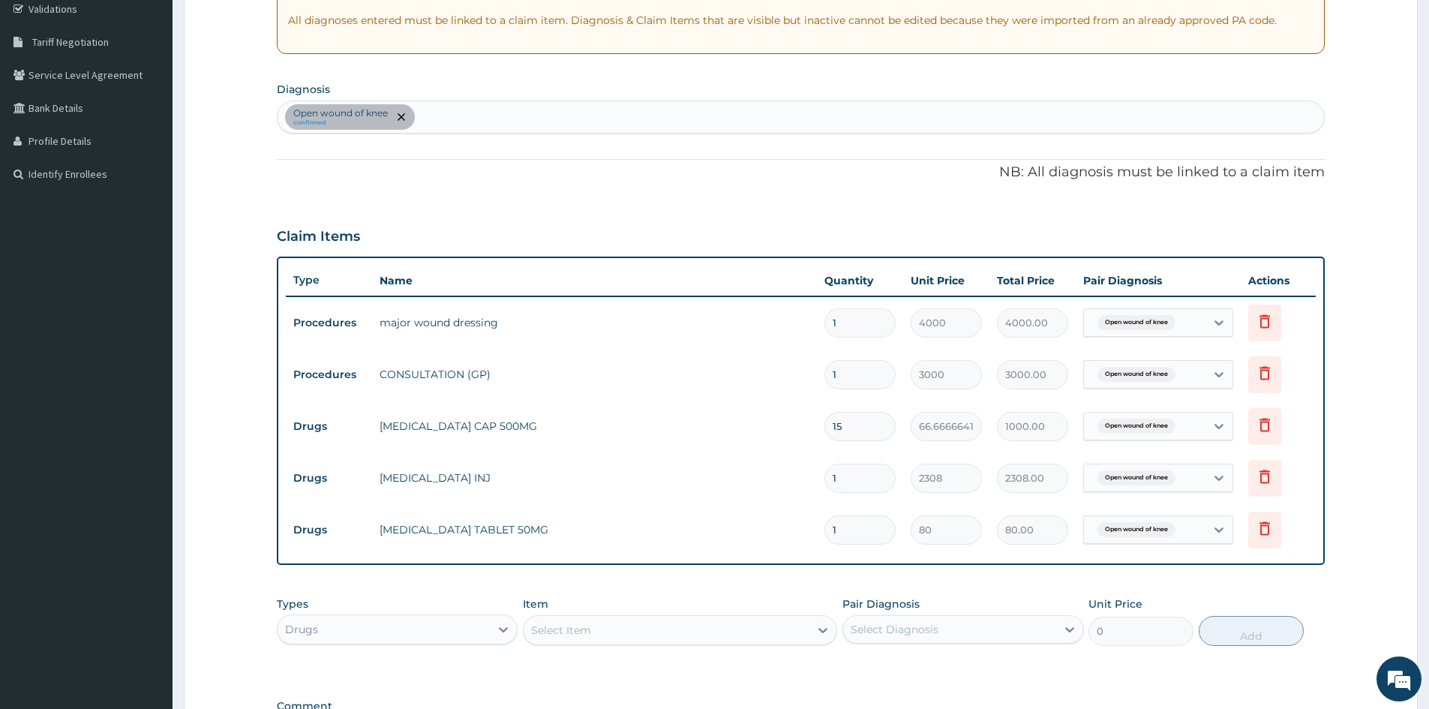
drag, startPoint x: 843, startPoint y: 528, endPoint x: 665, endPoint y: 520, distance: 177.9
click at [665, 514] on tr "Drugs DICLOFENAC TABLET 50MG 1 80 80.00 Open wound of knee Delete" at bounding box center [801, 530] width 1030 height 52
type input "4"
type input "320.00"
type input "4"
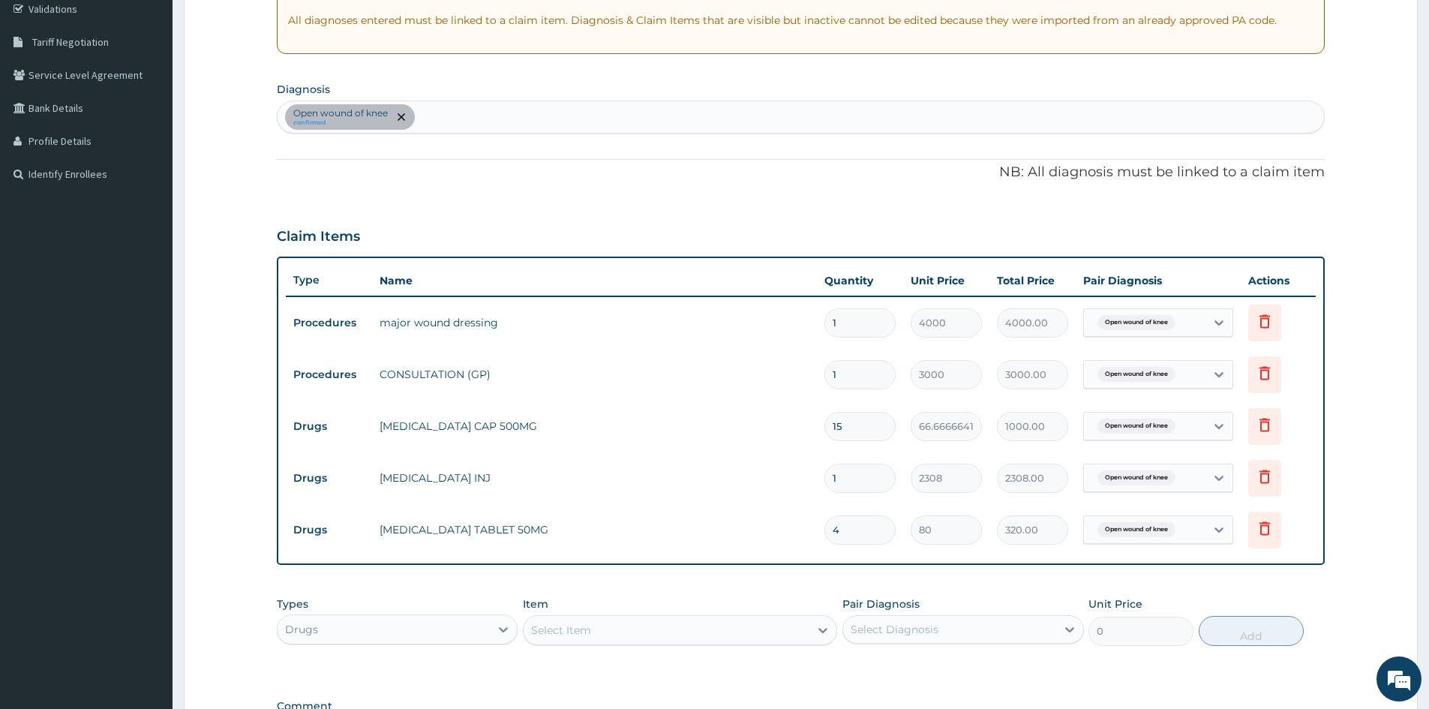
click at [558, 628] on div "Select Item" at bounding box center [561, 629] width 60 height 15
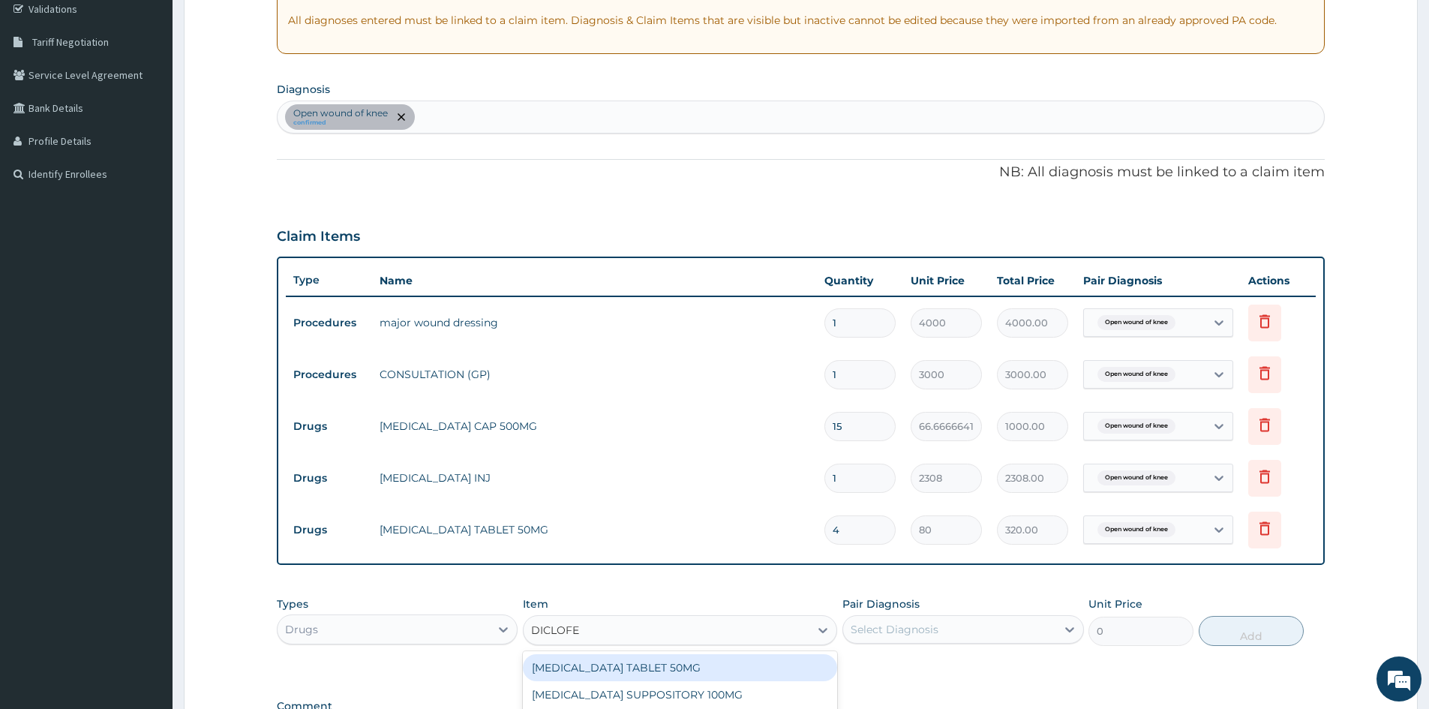
type input "DICLOFEN"
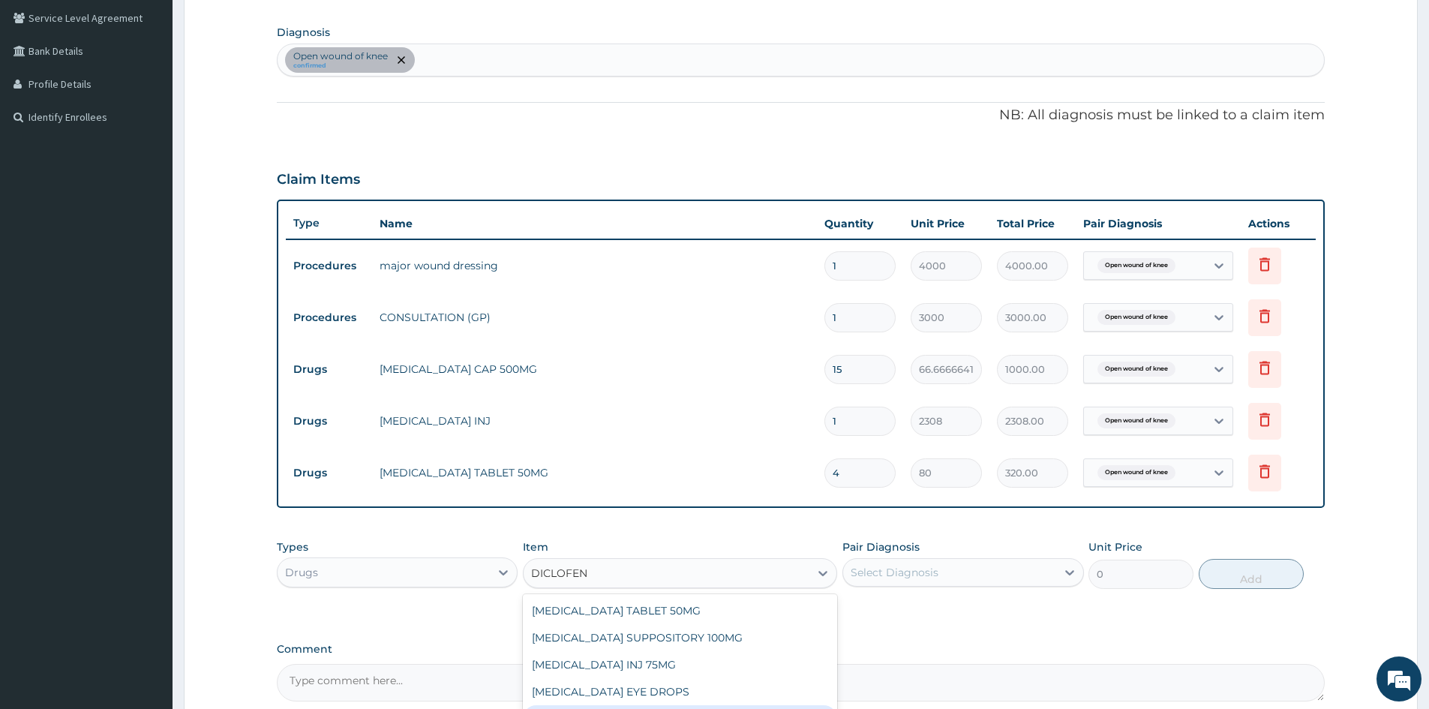
scroll to position [436, 0]
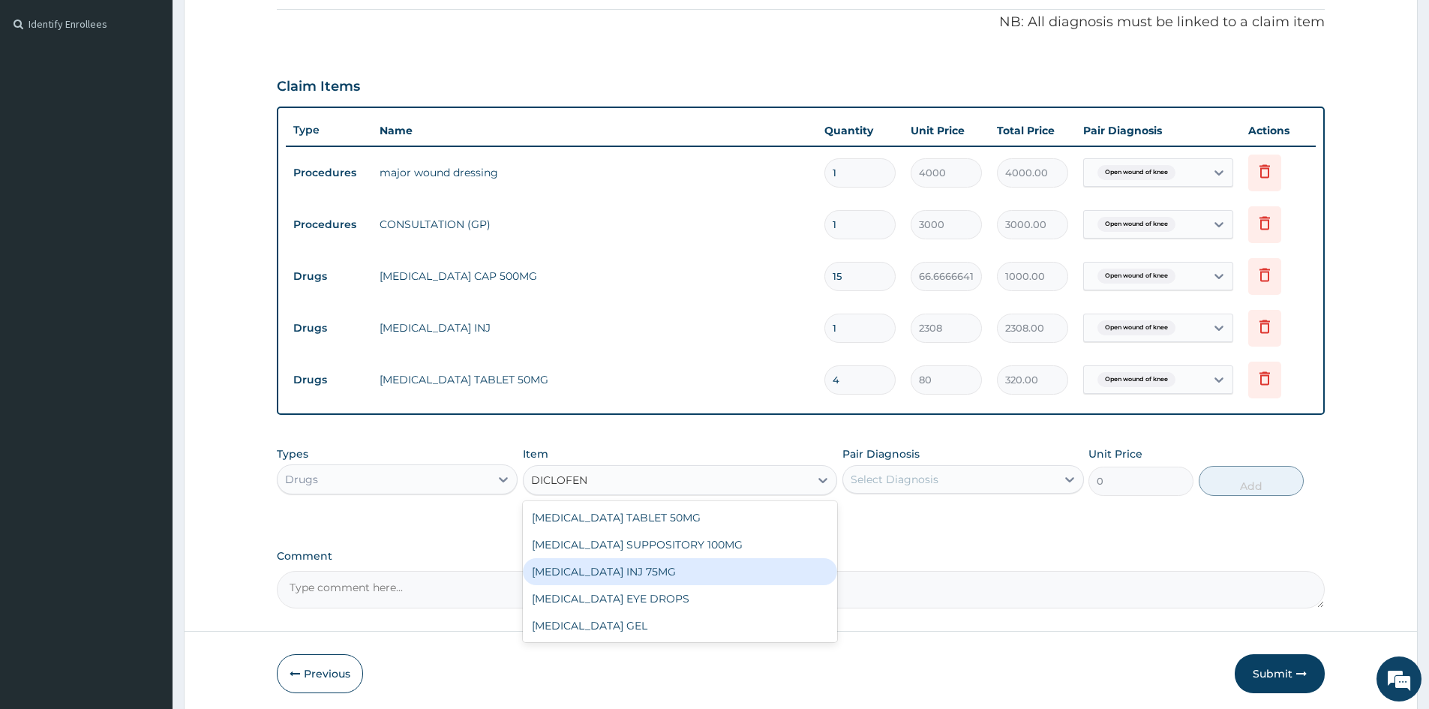
click at [637, 570] on div "DICLOFENAC INJ 75MG" at bounding box center [680, 571] width 314 height 27
type input "1100"
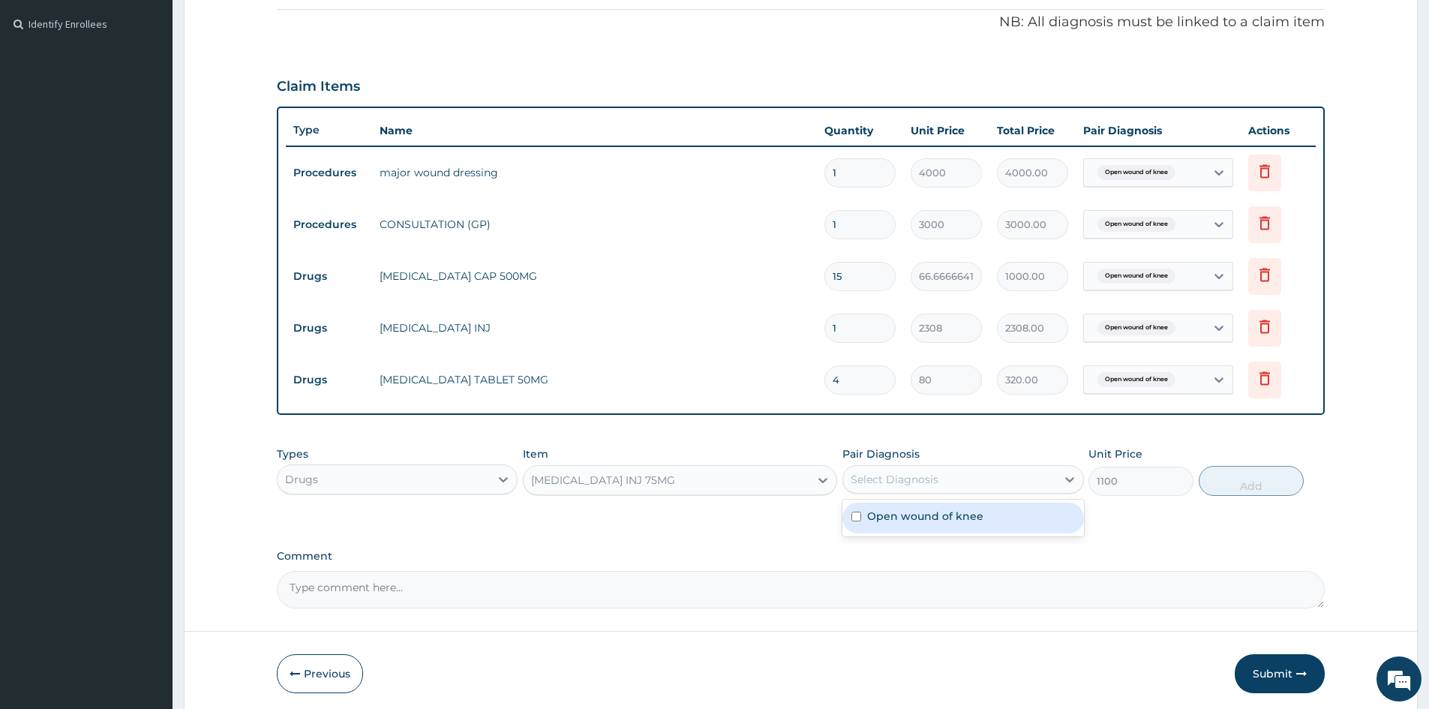
click at [922, 467] on div "Select Diagnosis" at bounding box center [949, 479] width 212 height 24
drag, startPoint x: 852, startPoint y: 508, endPoint x: 1123, endPoint y: 502, distance: 271.5
click at [855, 509] on div "Open wound of knee" at bounding box center [962, 517] width 241 height 31
checkbox input "true"
click at [1254, 478] on button "Add" at bounding box center [1250, 481] width 105 height 30
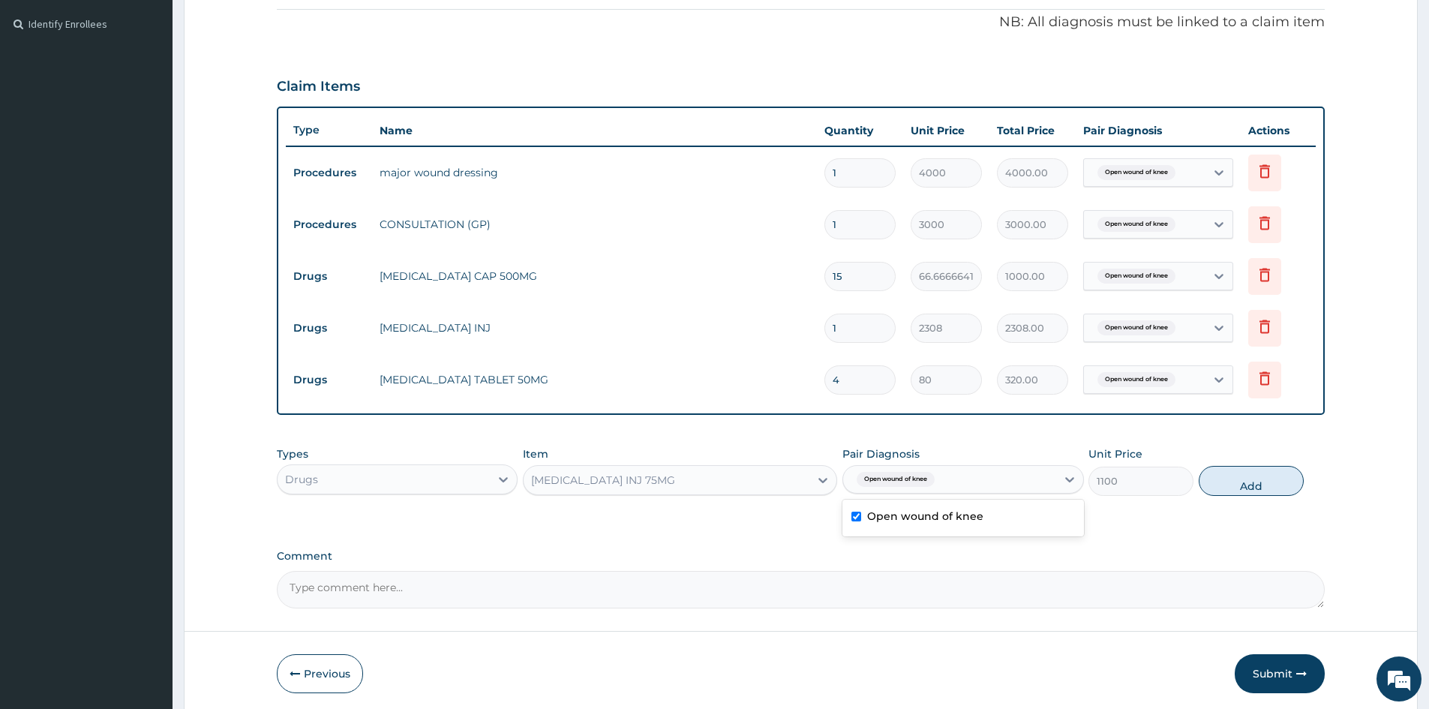
type input "0"
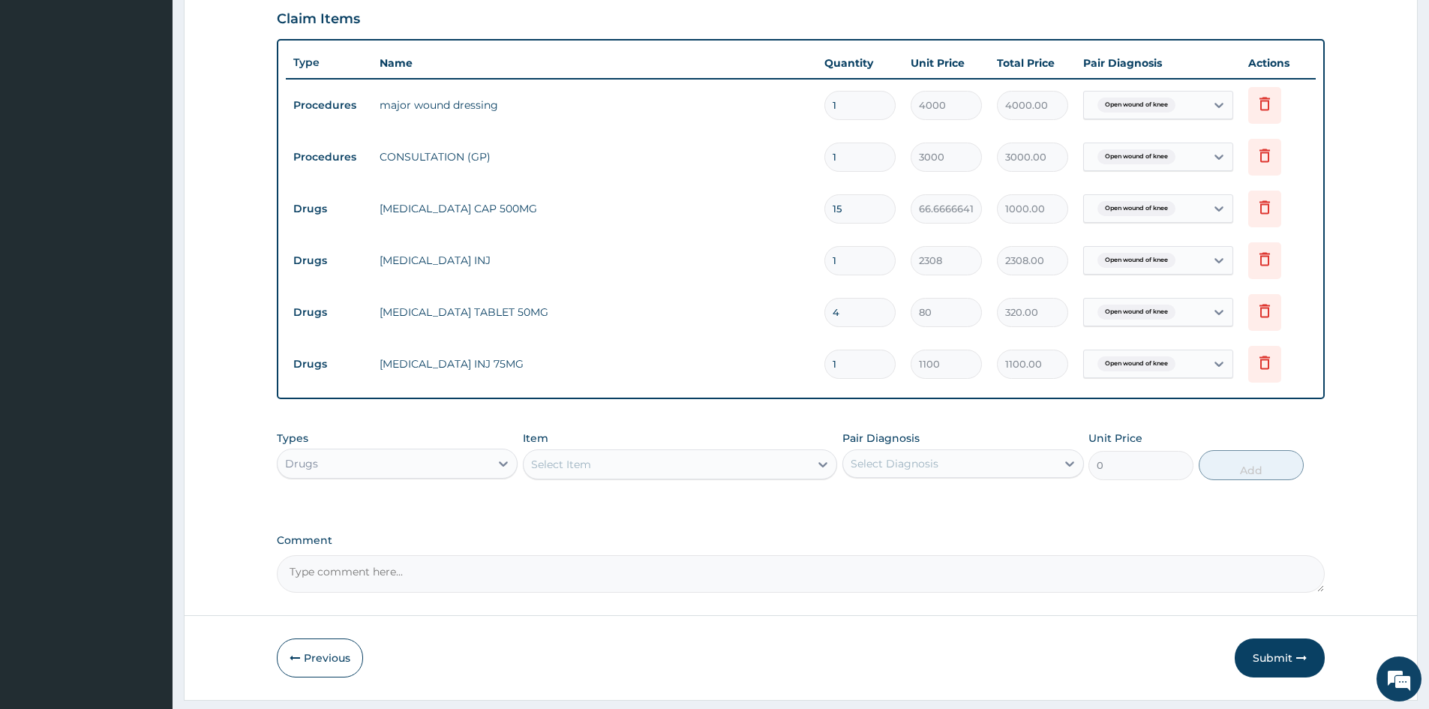
scroll to position [545, 0]
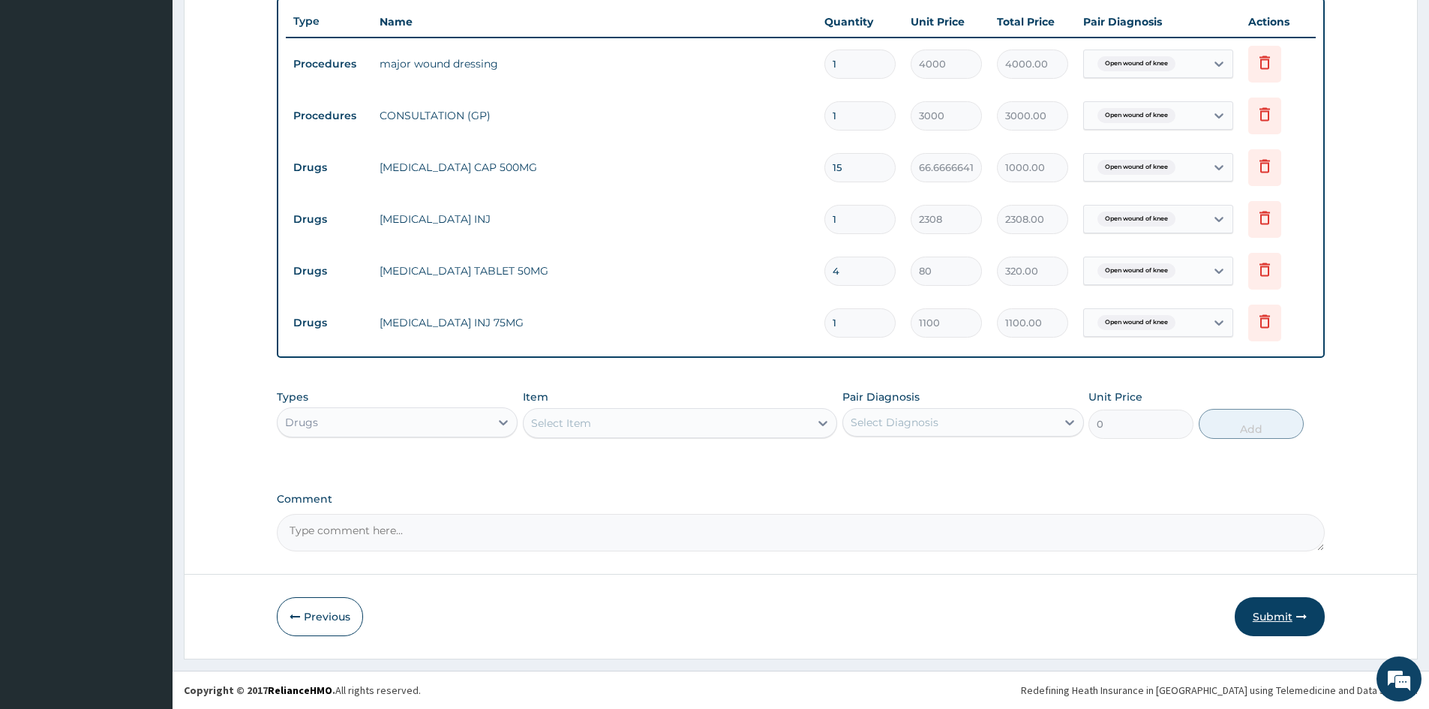
click at [1272, 611] on button "Submit" at bounding box center [1279, 616] width 90 height 39
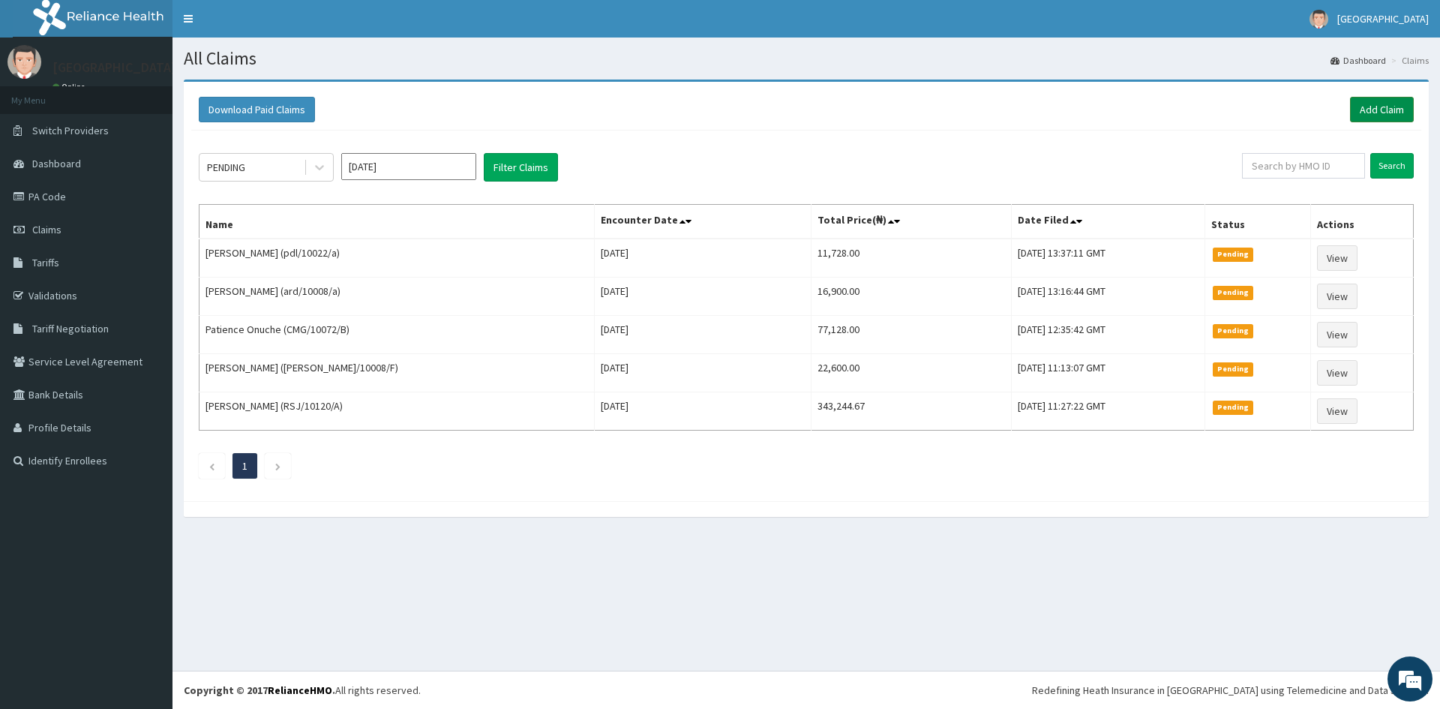
click at [1384, 110] on link "Add Claim" at bounding box center [1382, 109] width 64 height 25
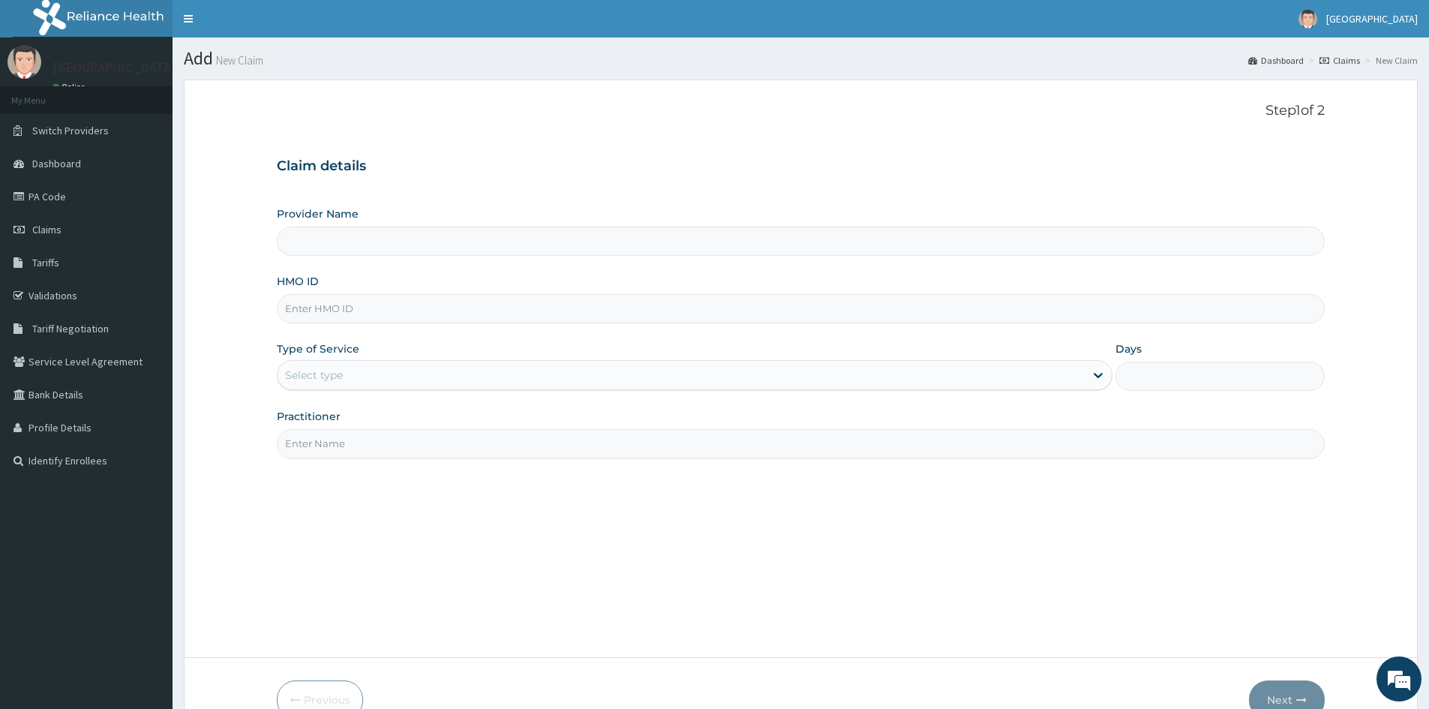
type input "Doren Specialist Hospital"
click at [319, 306] on input "HMO ID" at bounding box center [801, 308] width 1048 height 29
paste input "isw/10167/a"
type input "isw/10167/a"
click at [315, 372] on div "Select type" at bounding box center [314, 374] width 58 height 15
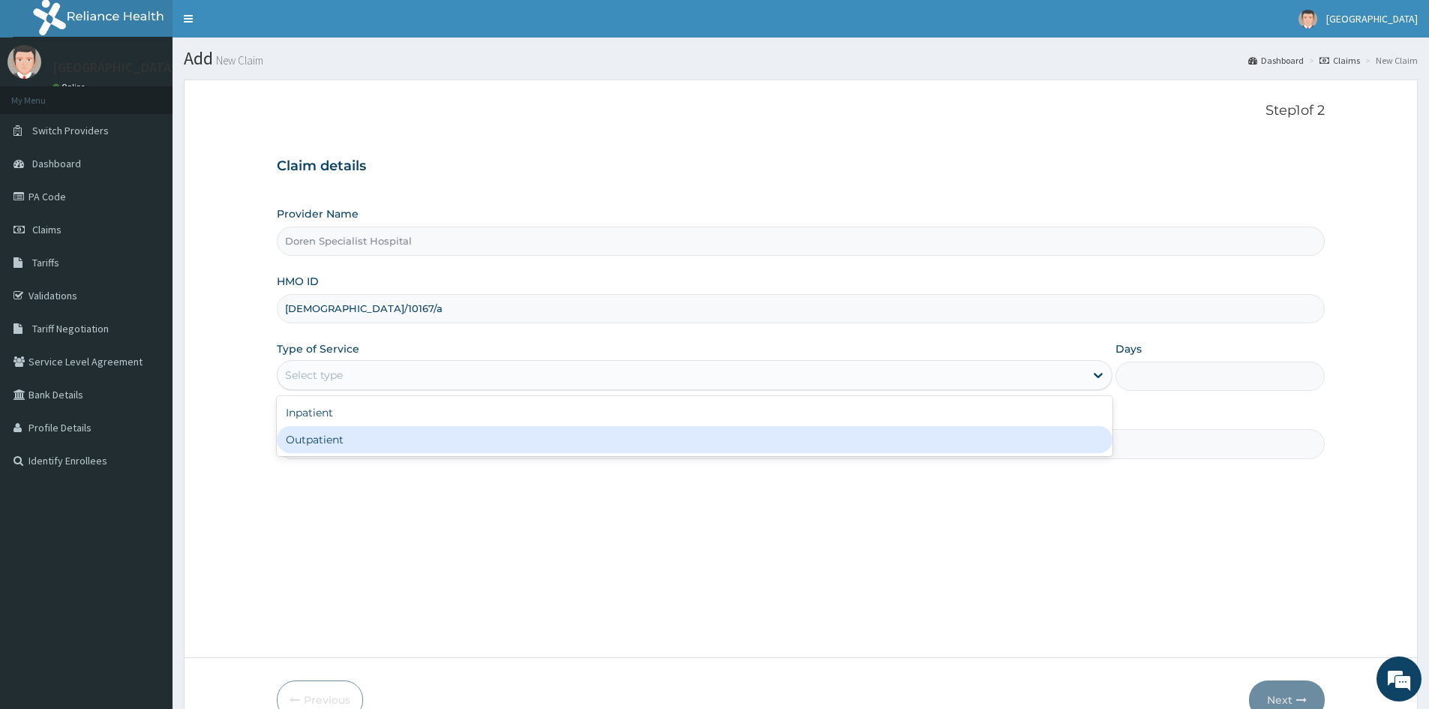
click at [324, 441] on div "Outpatient" at bounding box center [694, 439] width 835 height 27
type input "1"
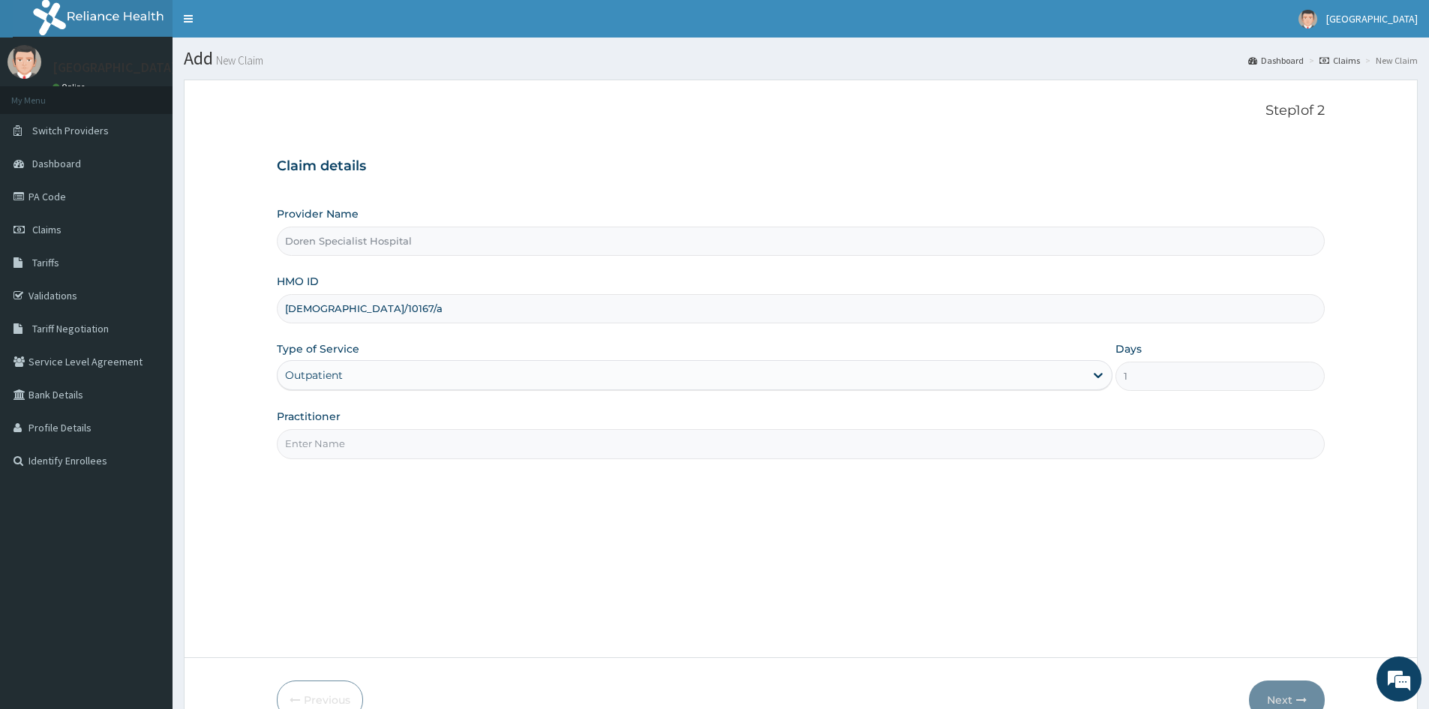
click at [328, 446] on input "Practitioner" at bounding box center [801, 443] width 1048 height 29
type input "DR. AMAKA"
click at [1275, 688] on button "Next" at bounding box center [1287, 699] width 76 height 39
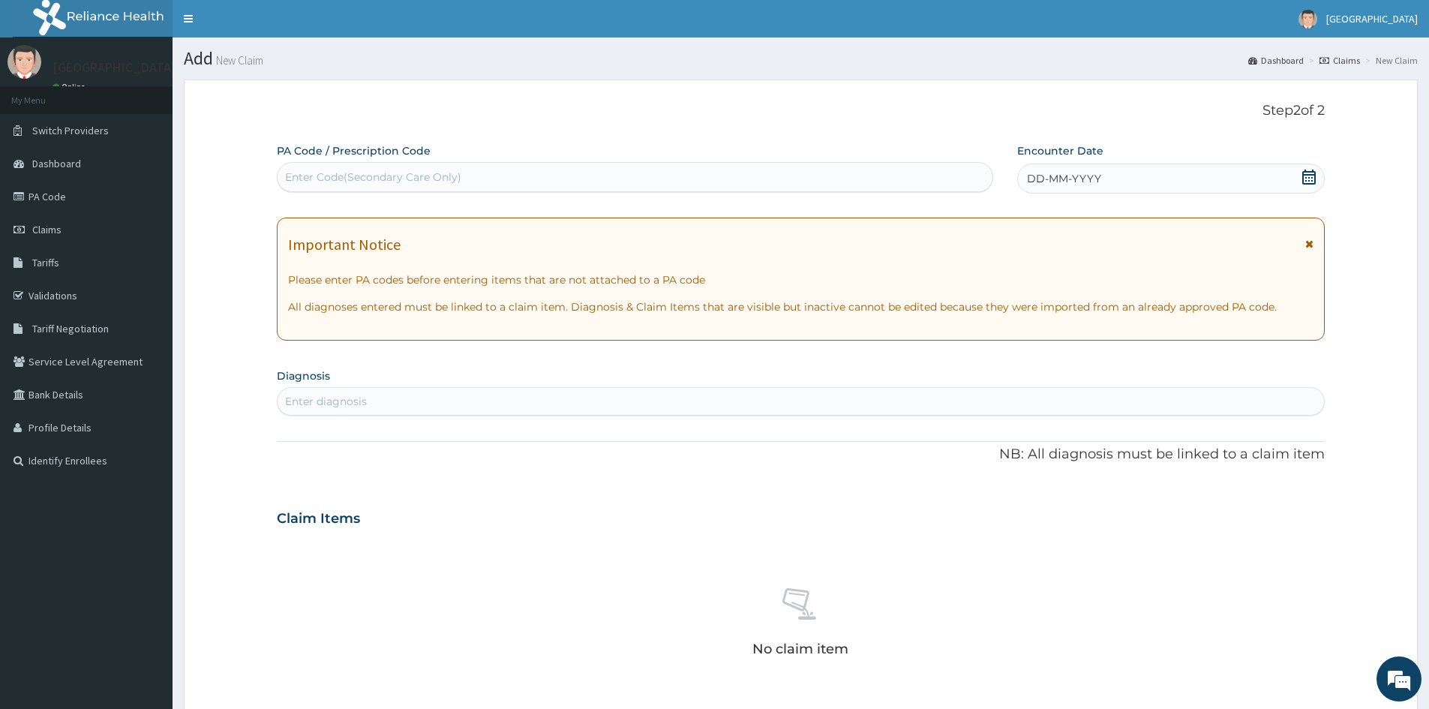
click at [1312, 178] on icon at bounding box center [1308, 176] width 15 height 15
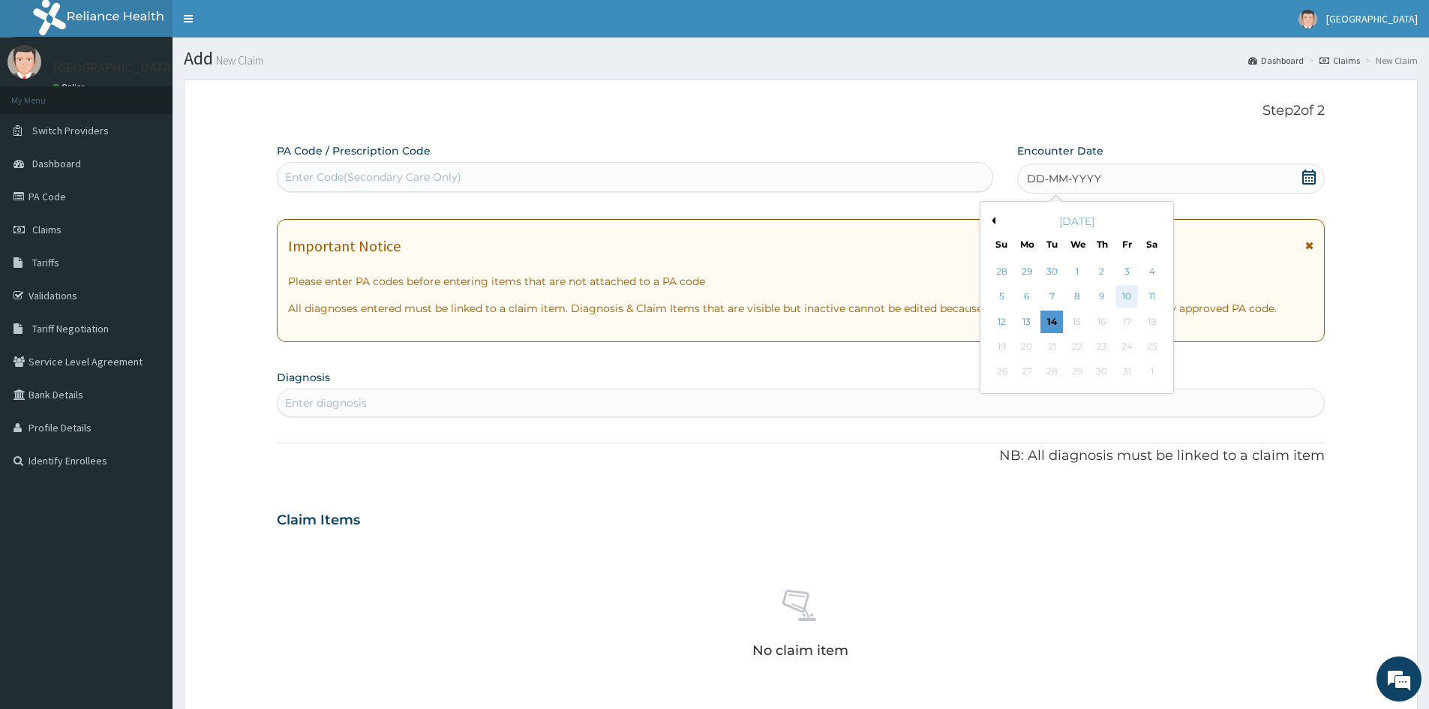
click at [1128, 295] on div "10" at bounding box center [1127, 297] width 22 height 22
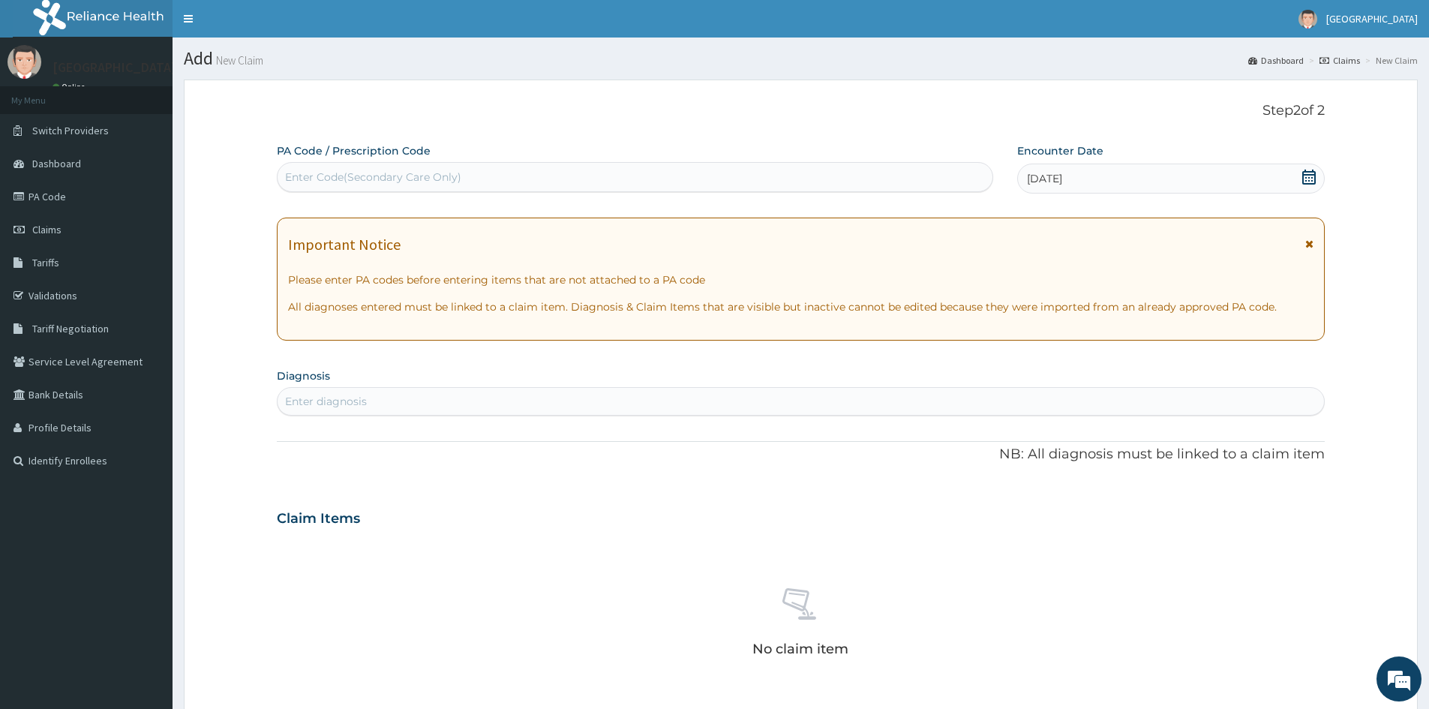
click at [433, 401] on div "Enter diagnosis" at bounding box center [800, 401] width 1046 height 24
type input "MALARIA"
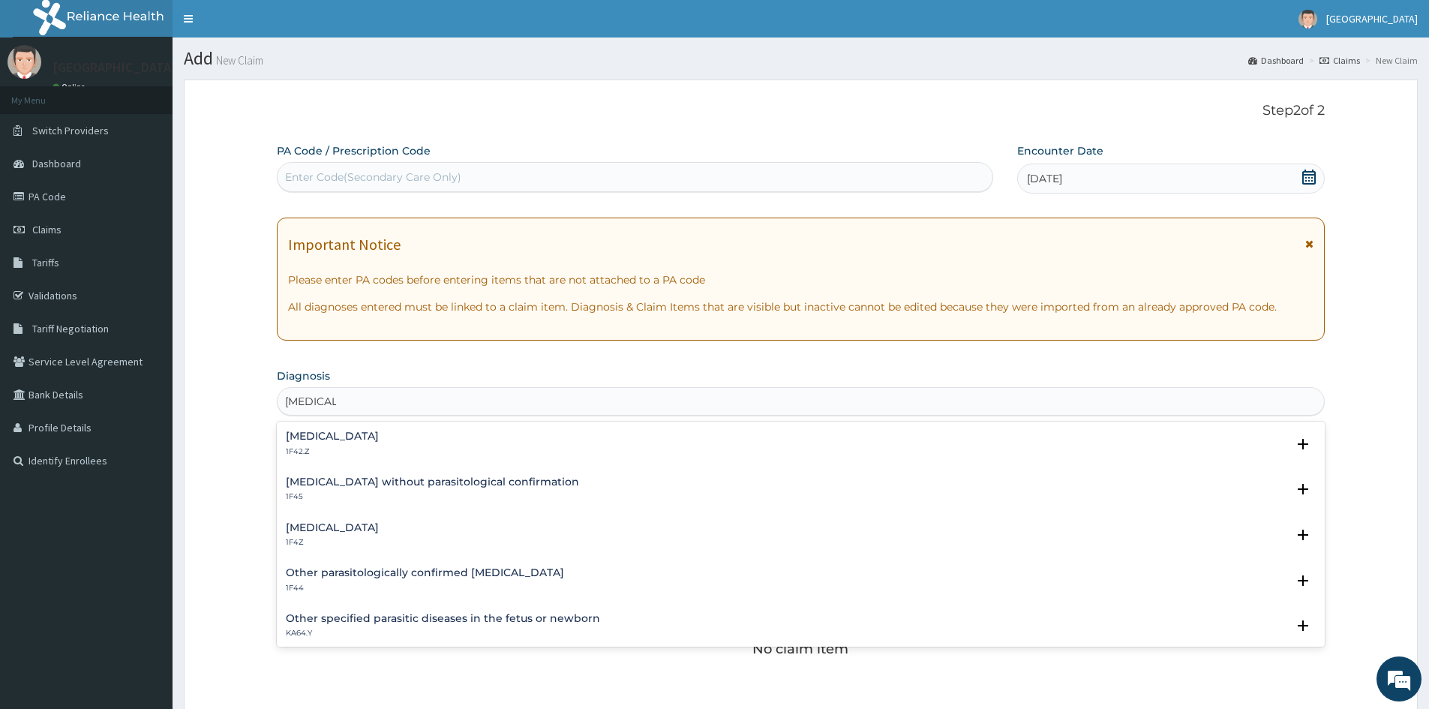
click at [301, 538] on p "1F4Z" at bounding box center [332, 542] width 93 height 10
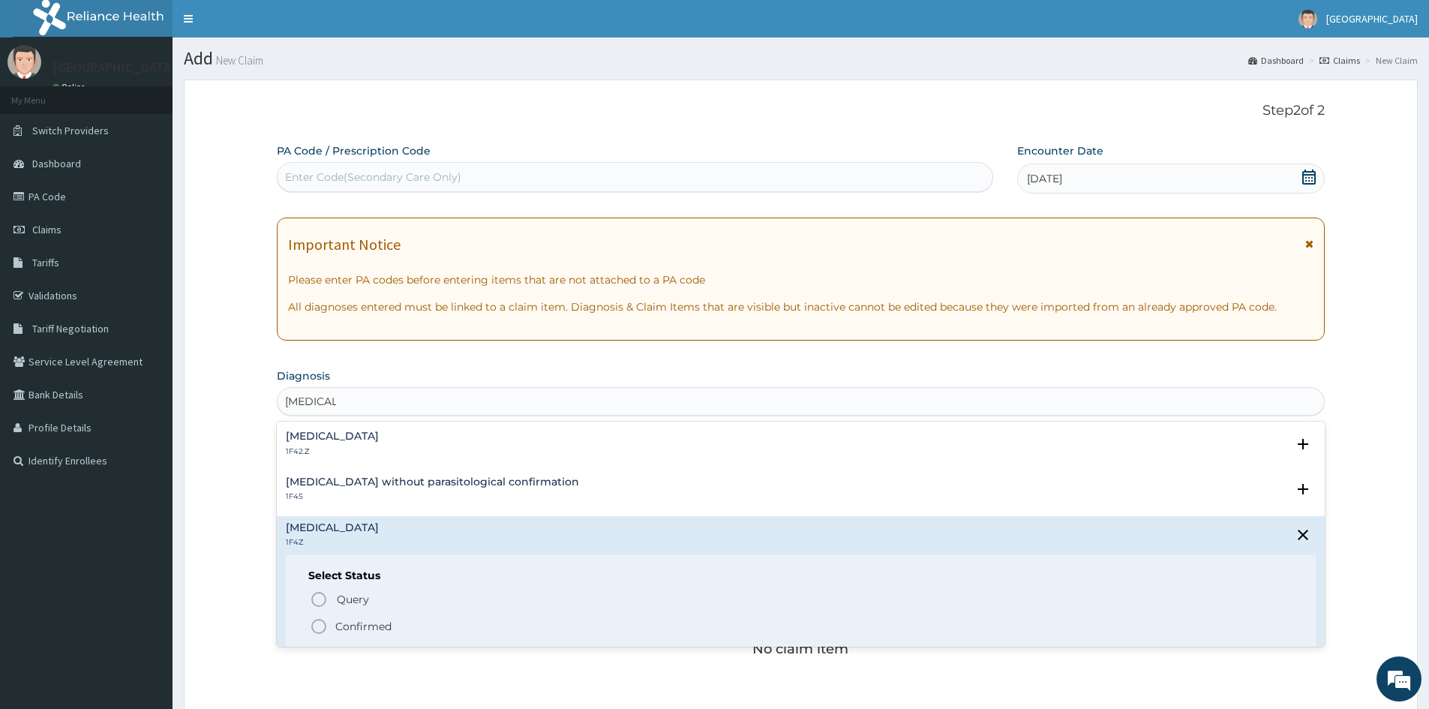
click at [321, 623] on icon "status option filled" at bounding box center [319, 626] width 18 height 18
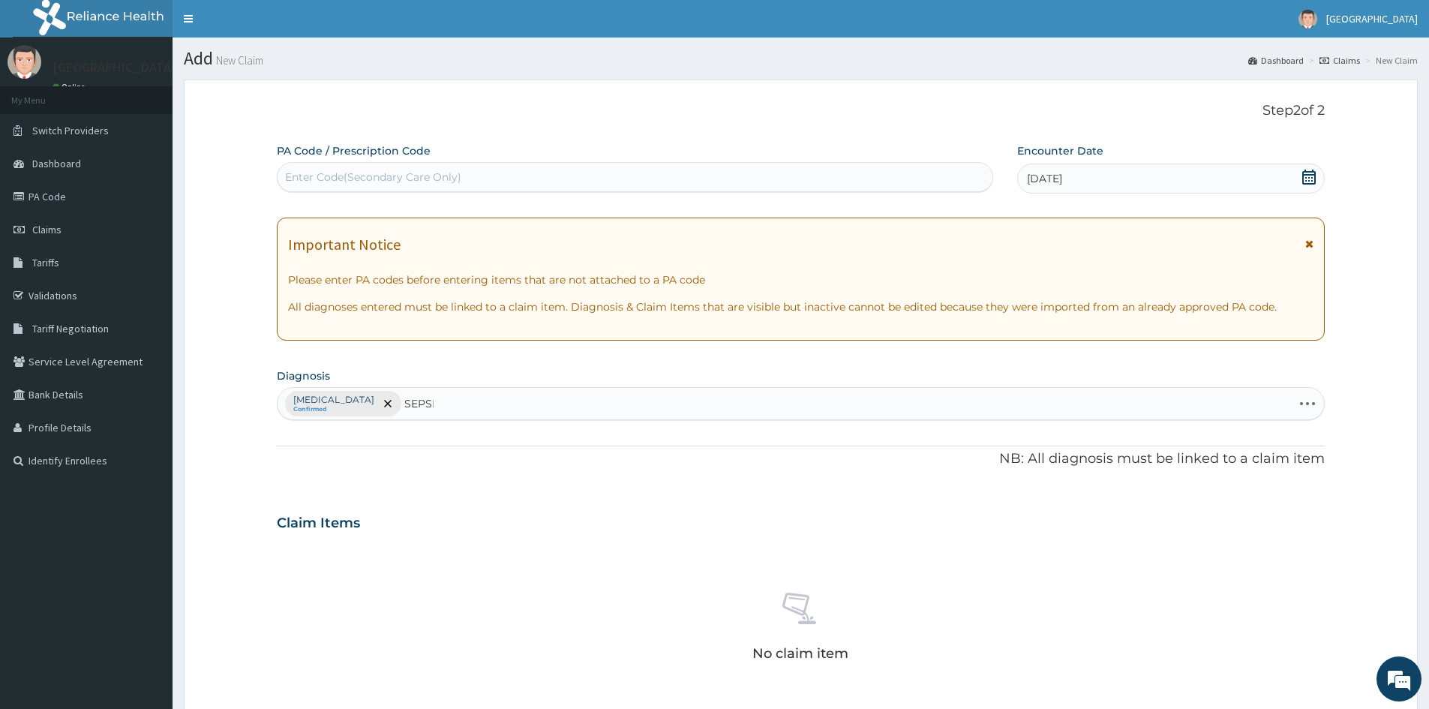
type input "SEPSIS"
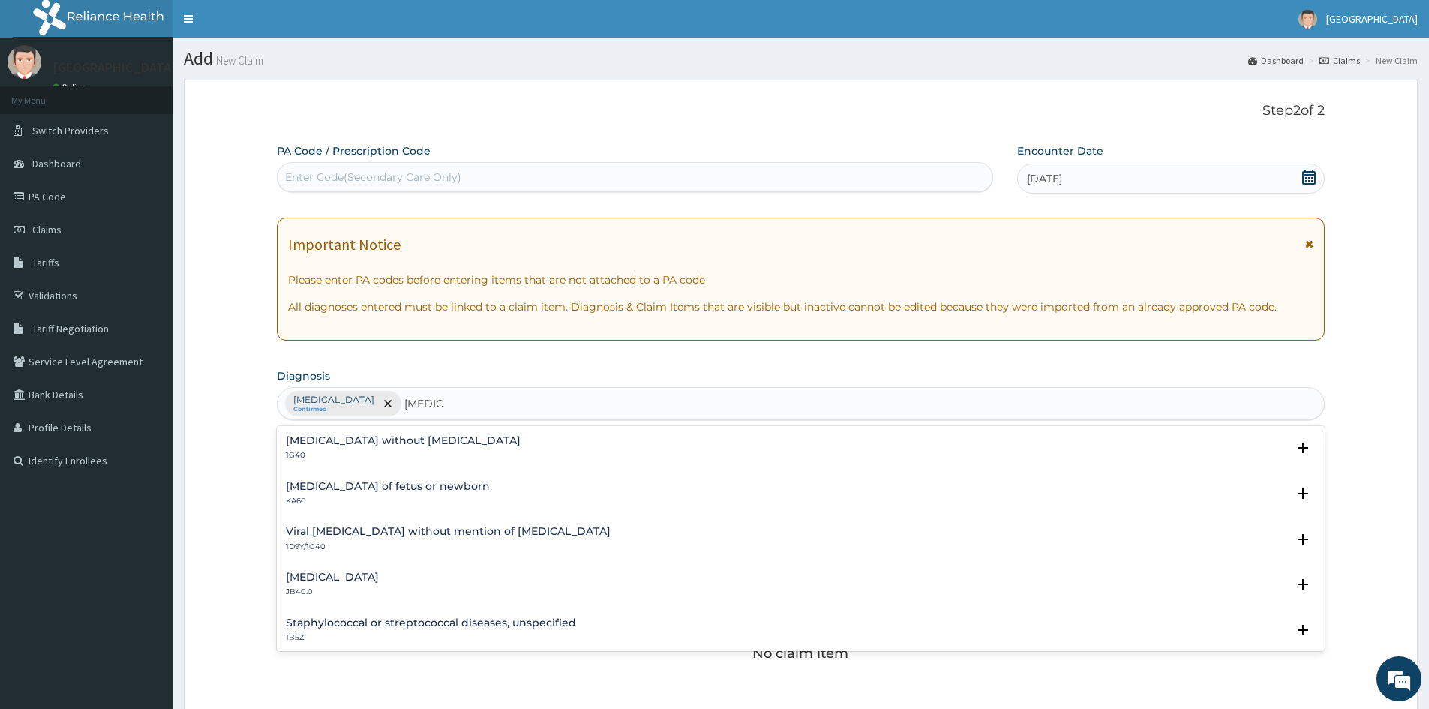
click at [304, 449] on div "Sepsis without septic shock 1G40" at bounding box center [403, 448] width 235 height 26
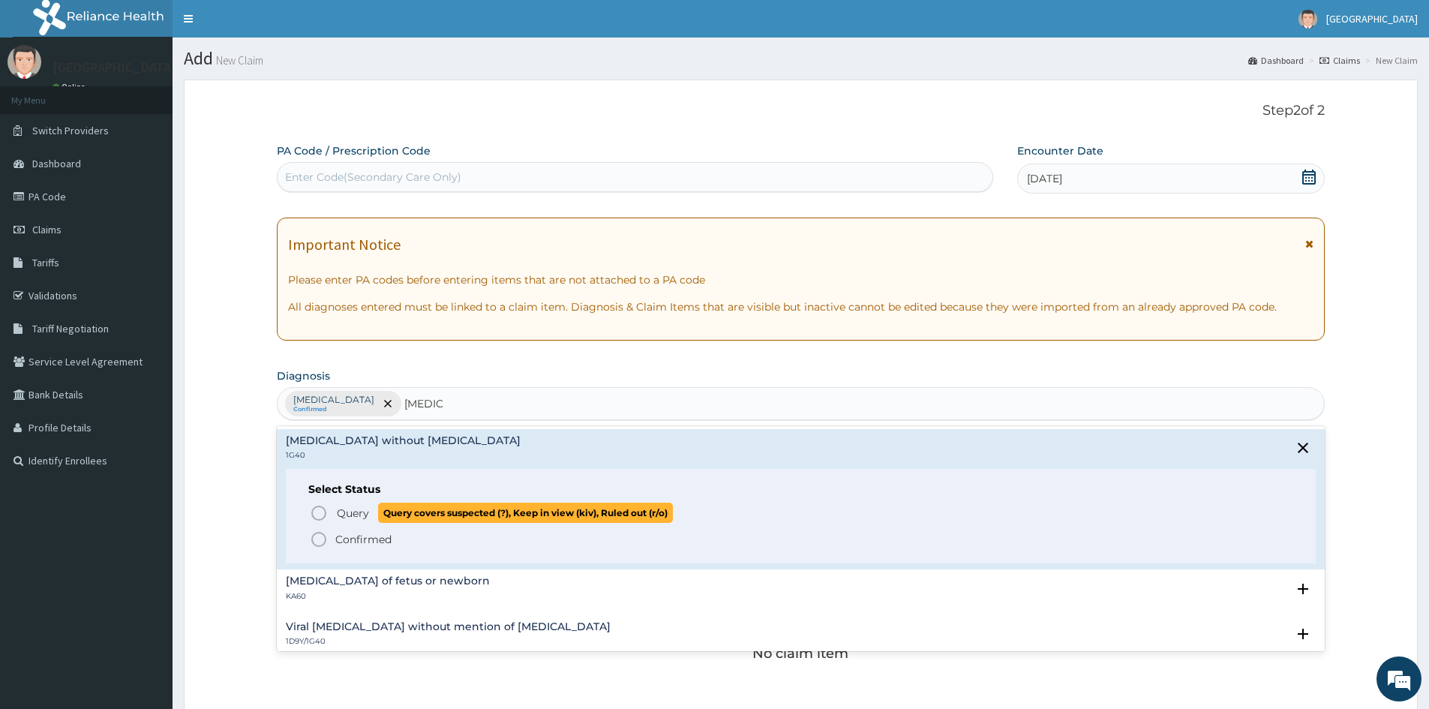
click at [313, 515] on icon "status option query" at bounding box center [319, 513] width 18 height 18
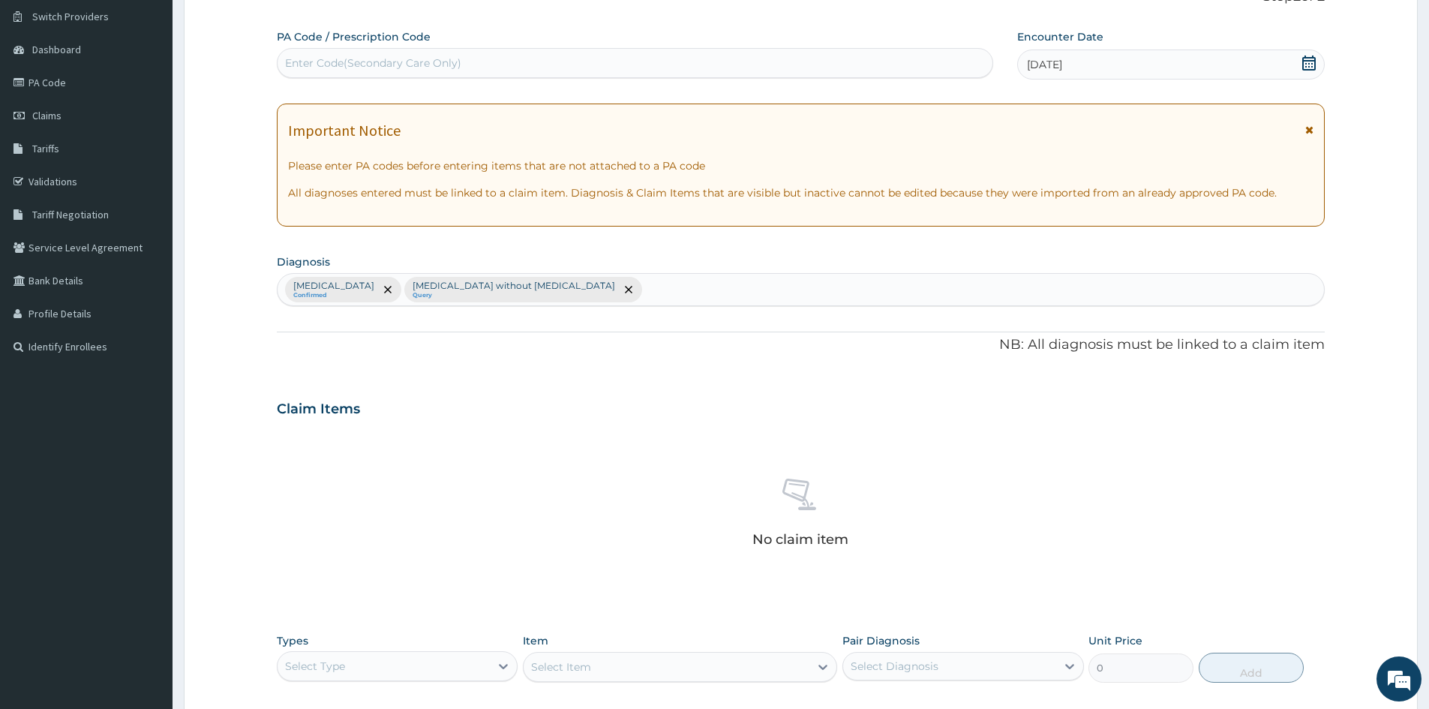
scroll to position [358, 0]
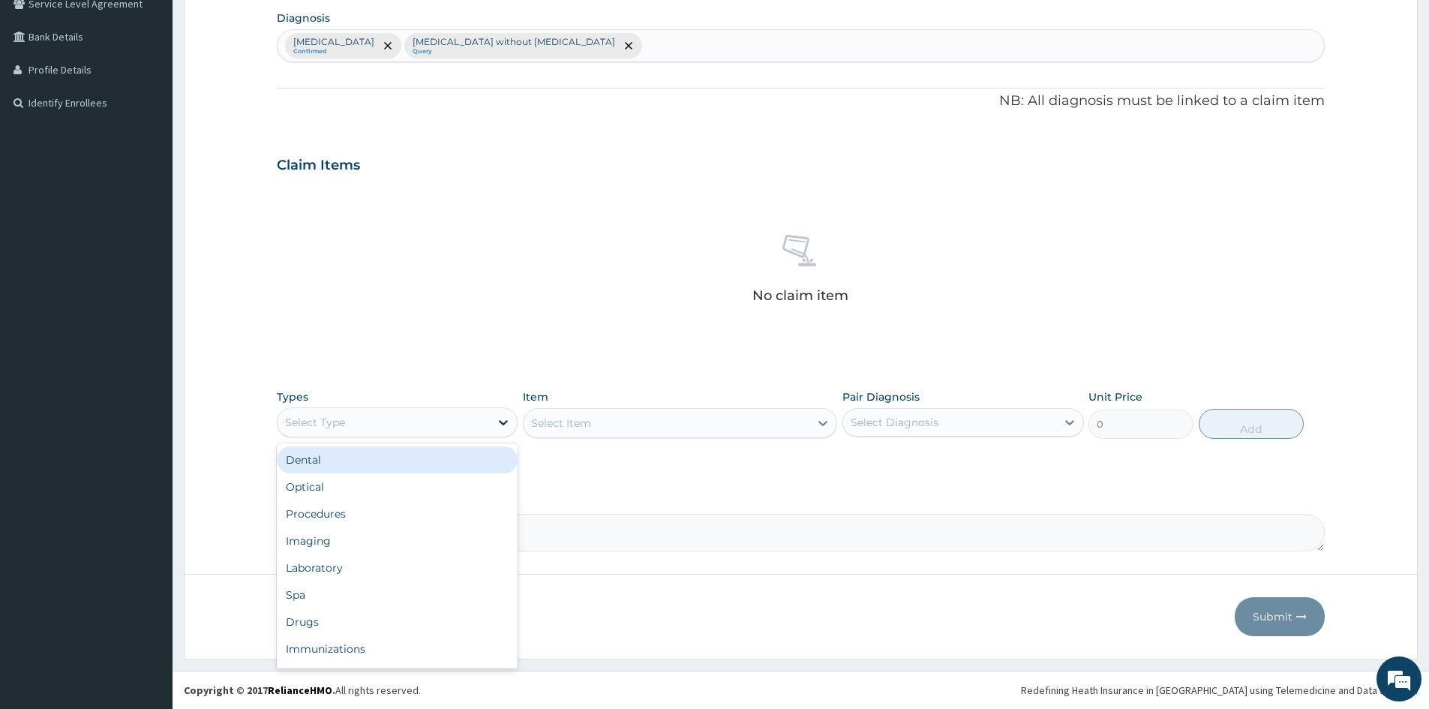
click at [495, 427] on div at bounding box center [503, 422] width 27 height 27
click at [326, 515] on div "Procedures" at bounding box center [397, 513] width 241 height 27
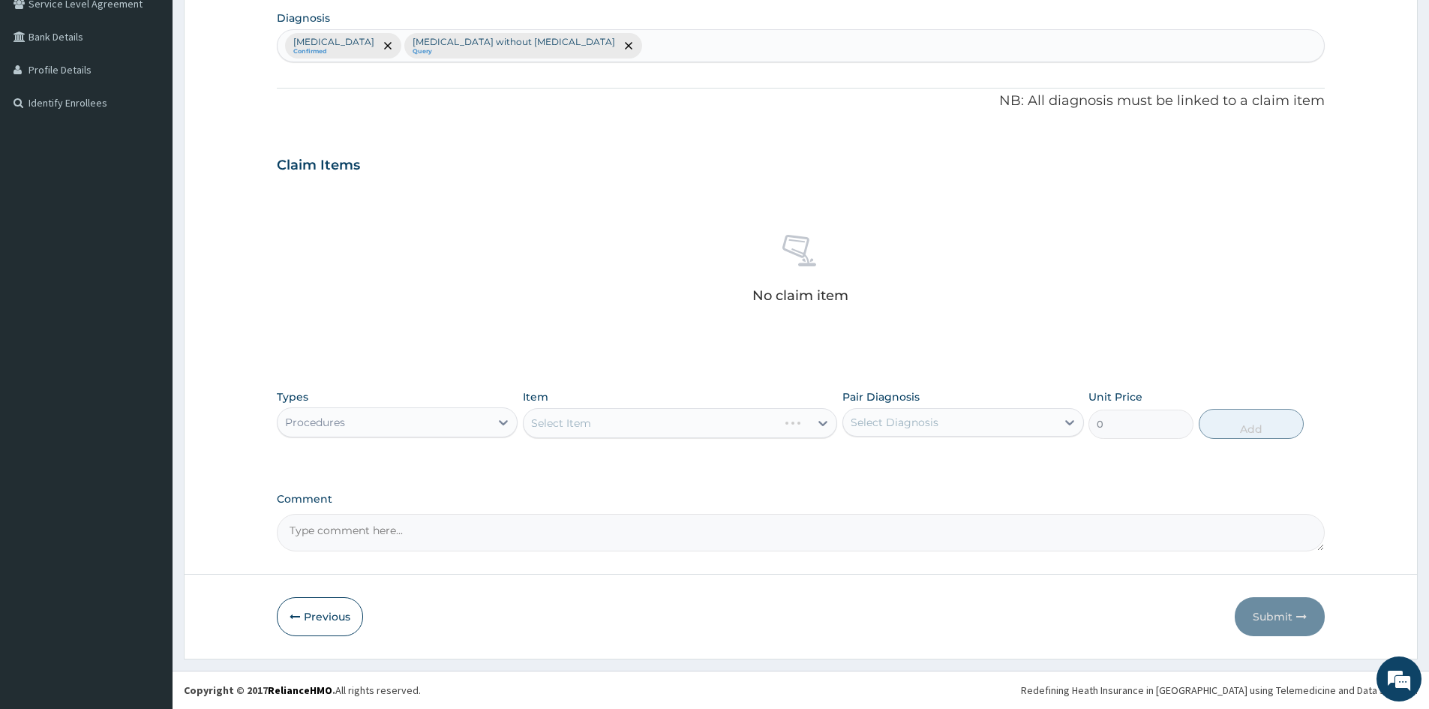
click at [637, 428] on div "Select Item" at bounding box center [680, 423] width 314 height 30
click at [822, 424] on div "Select Item" at bounding box center [680, 423] width 314 height 30
click at [712, 429] on div "Select Item" at bounding box center [680, 423] width 314 height 30
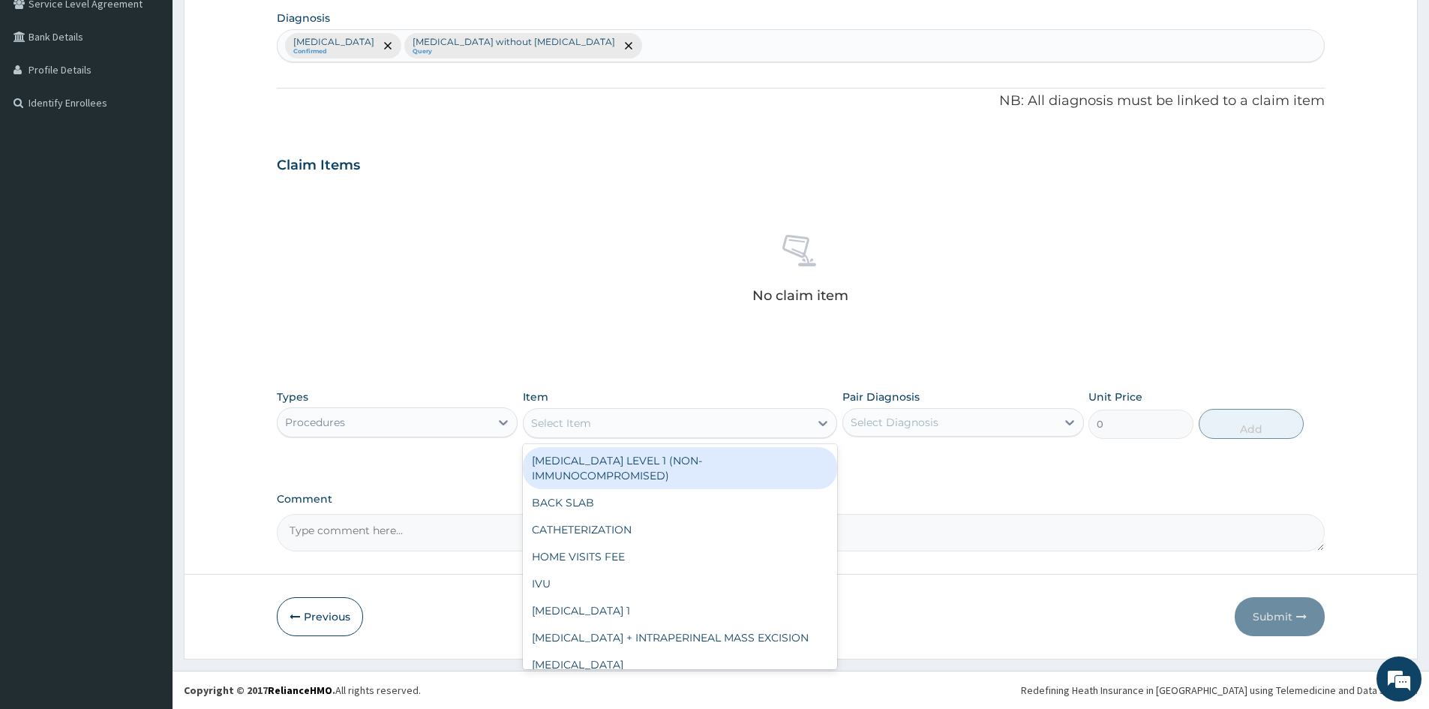
click at [805, 418] on div "Select Item" at bounding box center [666, 423] width 286 height 24
type input "GP"
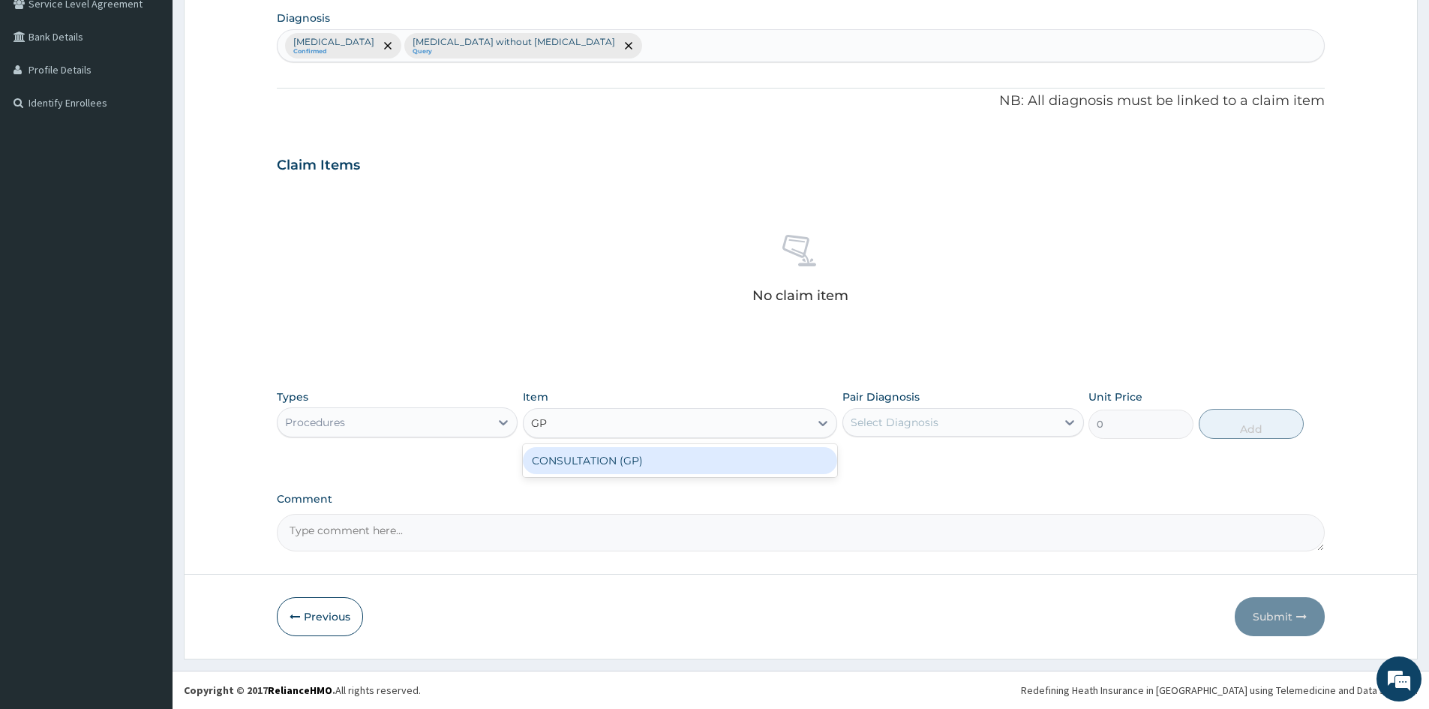
click at [684, 464] on div "CONSULTATION (GP)" at bounding box center [680, 460] width 314 height 27
type input "3000"
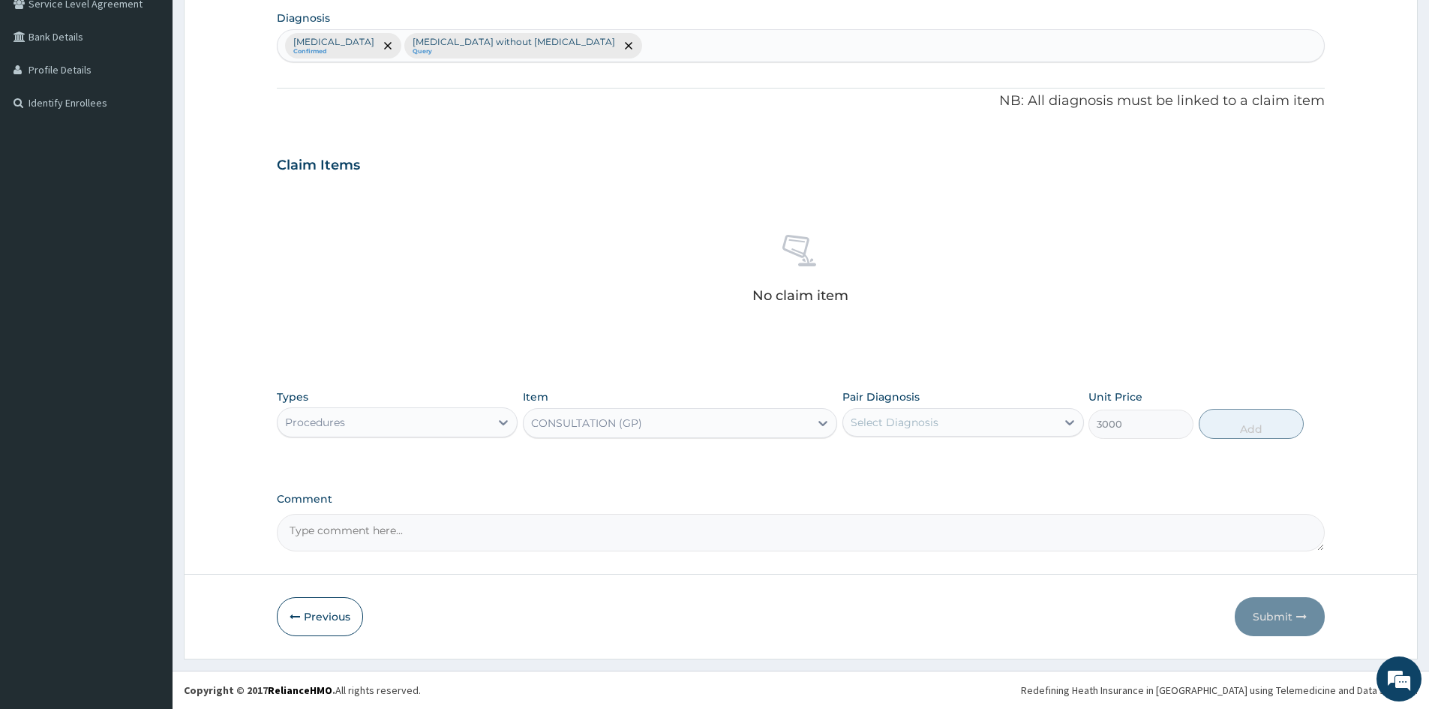
click at [992, 422] on div "Select Diagnosis" at bounding box center [949, 422] width 212 height 24
click at [853, 460] on input "checkbox" at bounding box center [856, 459] width 10 height 10
checkbox input "true"
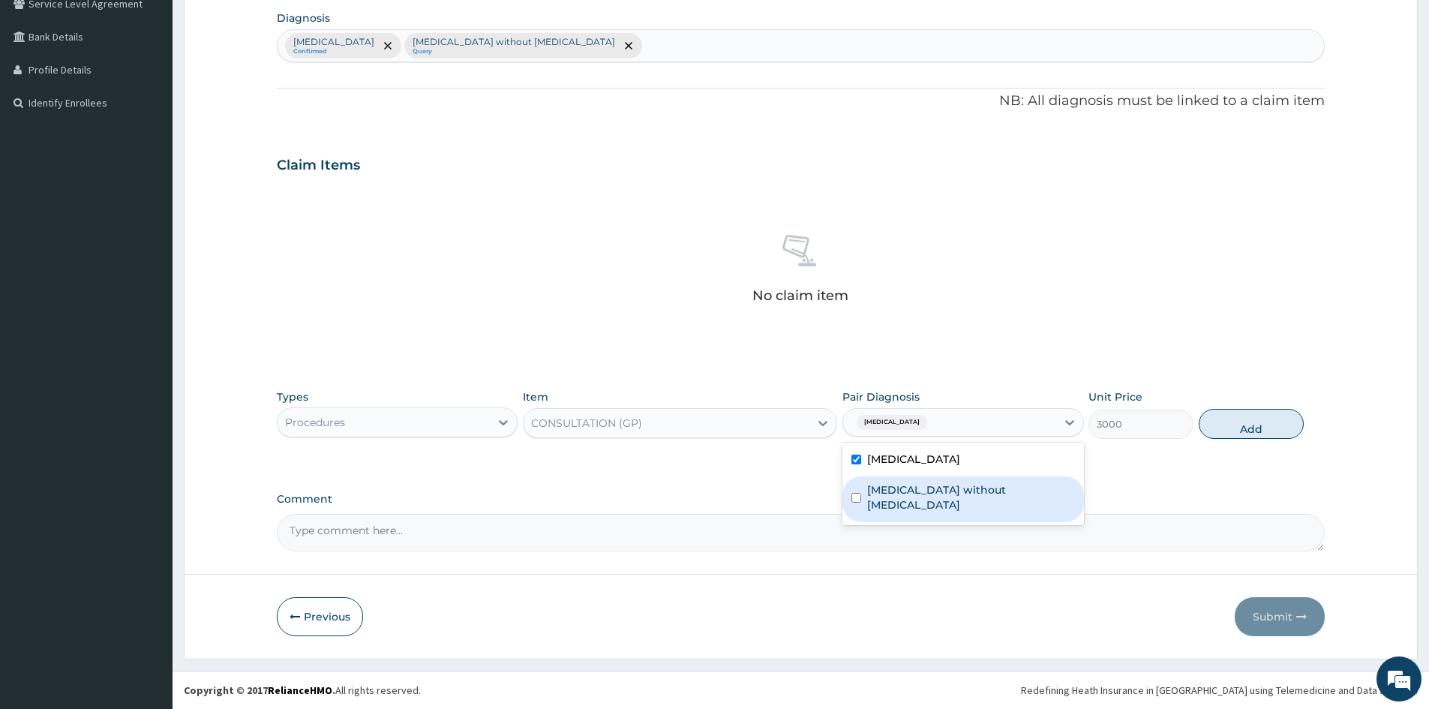
click at [853, 493] on input "checkbox" at bounding box center [856, 498] width 10 height 10
checkbox input "true"
drag, startPoint x: 1246, startPoint y: 428, endPoint x: 748, endPoint y: 452, distance: 498.5
click at [1234, 428] on button "Add" at bounding box center [1250, 424] width 105 height 30
type input "0"
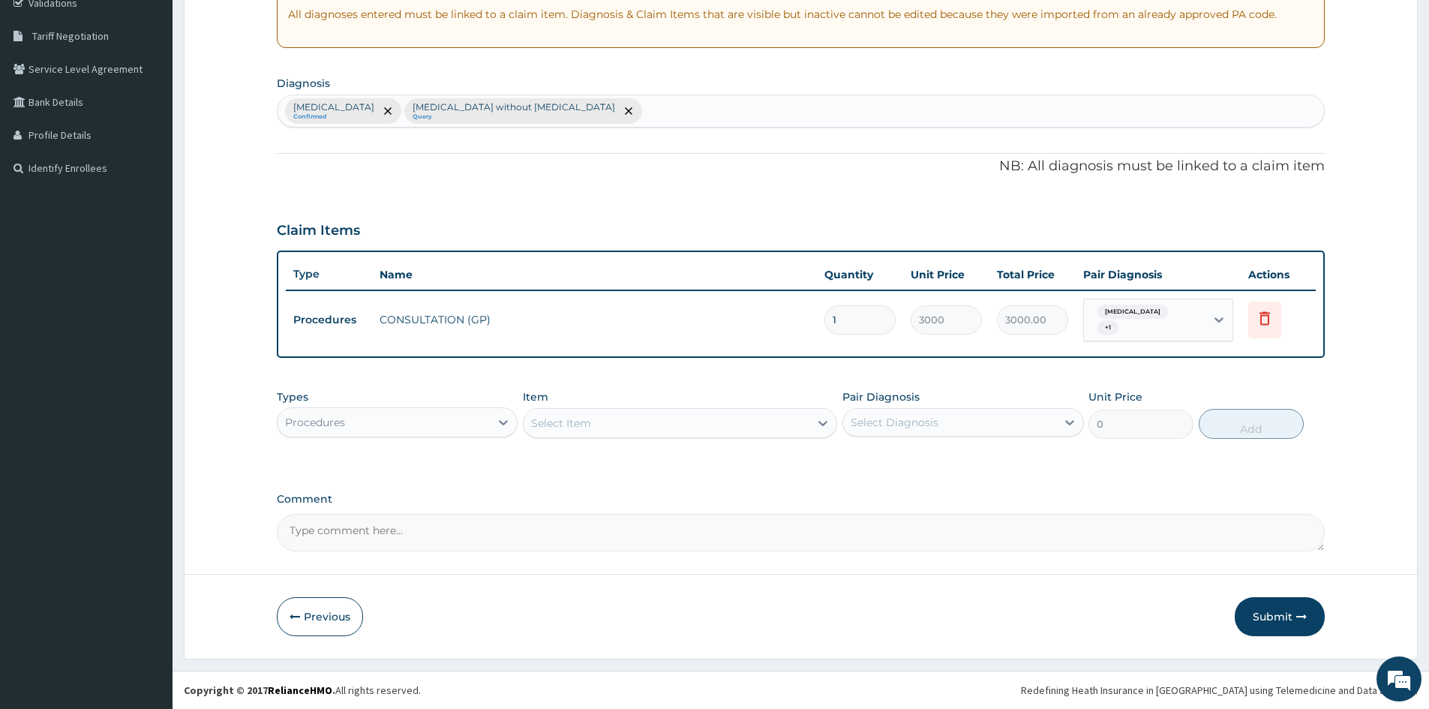
scroll to position [292, 0]
click at [497, 423] on icon at bounding box center [503, 422] width 15 height 15
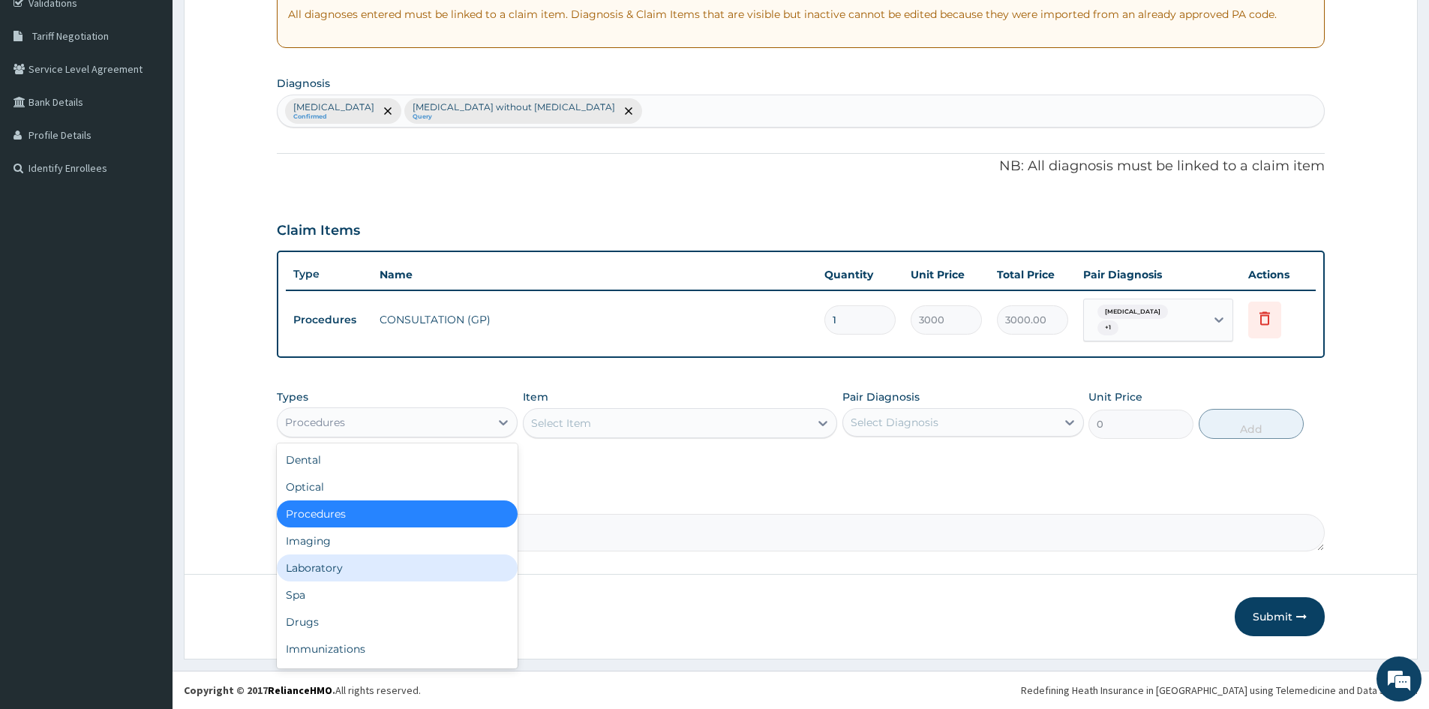
click at [342, 571] on div "Laboratory" at bounding box center [397, 567] width 241 height 27
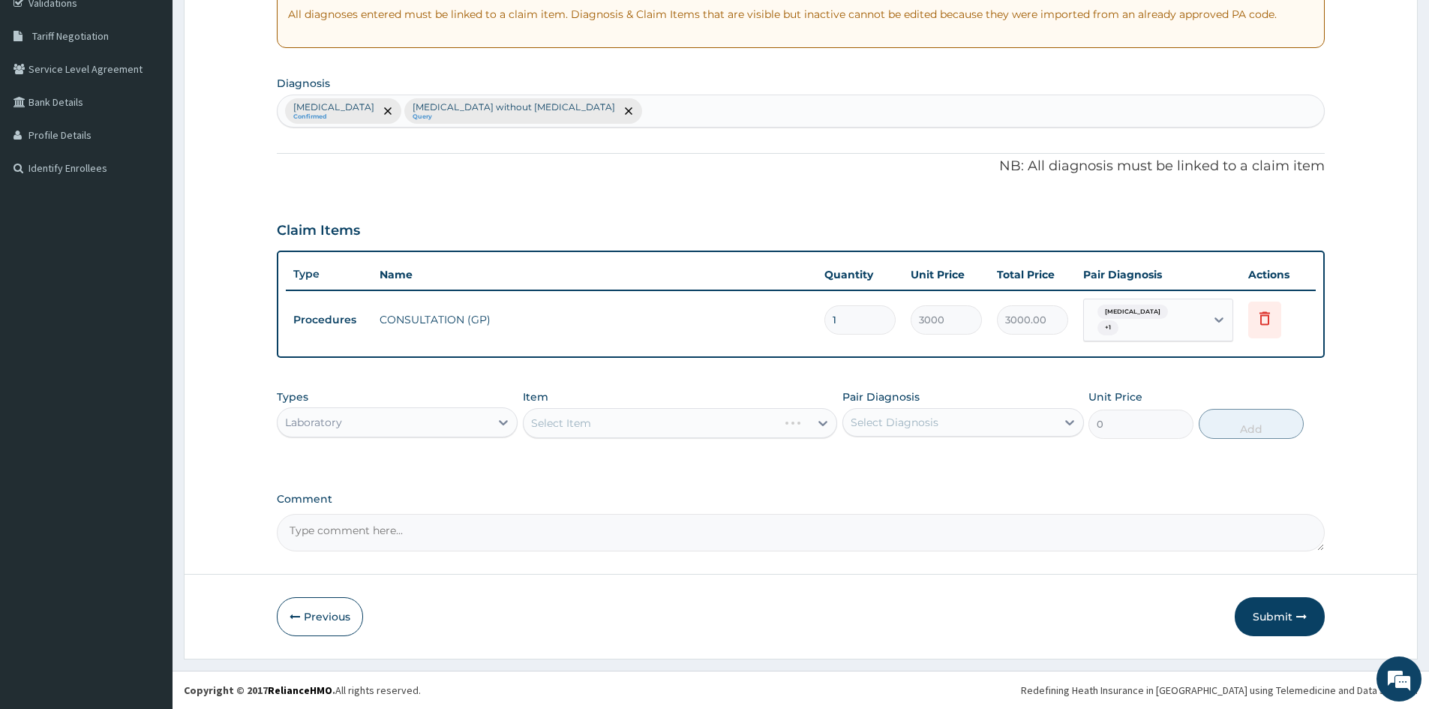
click at [739, 433] on div "Select Item" at bounding box center [680, 423] width 314 height 30
click at [820, 419] on icon at bounding box center [822, 422] width 15 height 15
type input "FULL"
click at [701, 464] on div "FULL BLOOD COUNT" at bounding box center [680, 460] width 314 height 27
type input "3400"
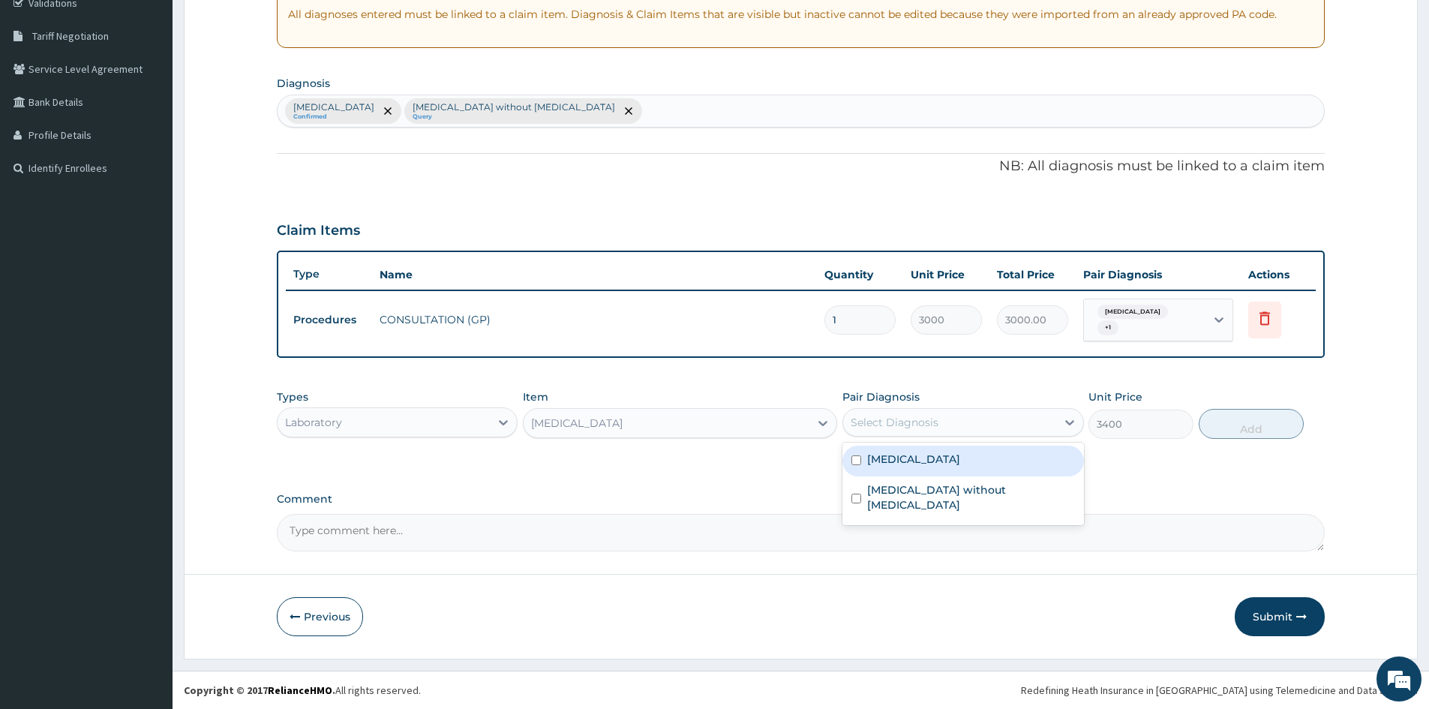
click at [1036, 422] on div "Select Diagnosis" at bounding box center [949, 422] width 212 height 24
click at [857, 458] on input "checkbox" at bounding box center [856, 460] width 10 height 10
checkbox input "true"
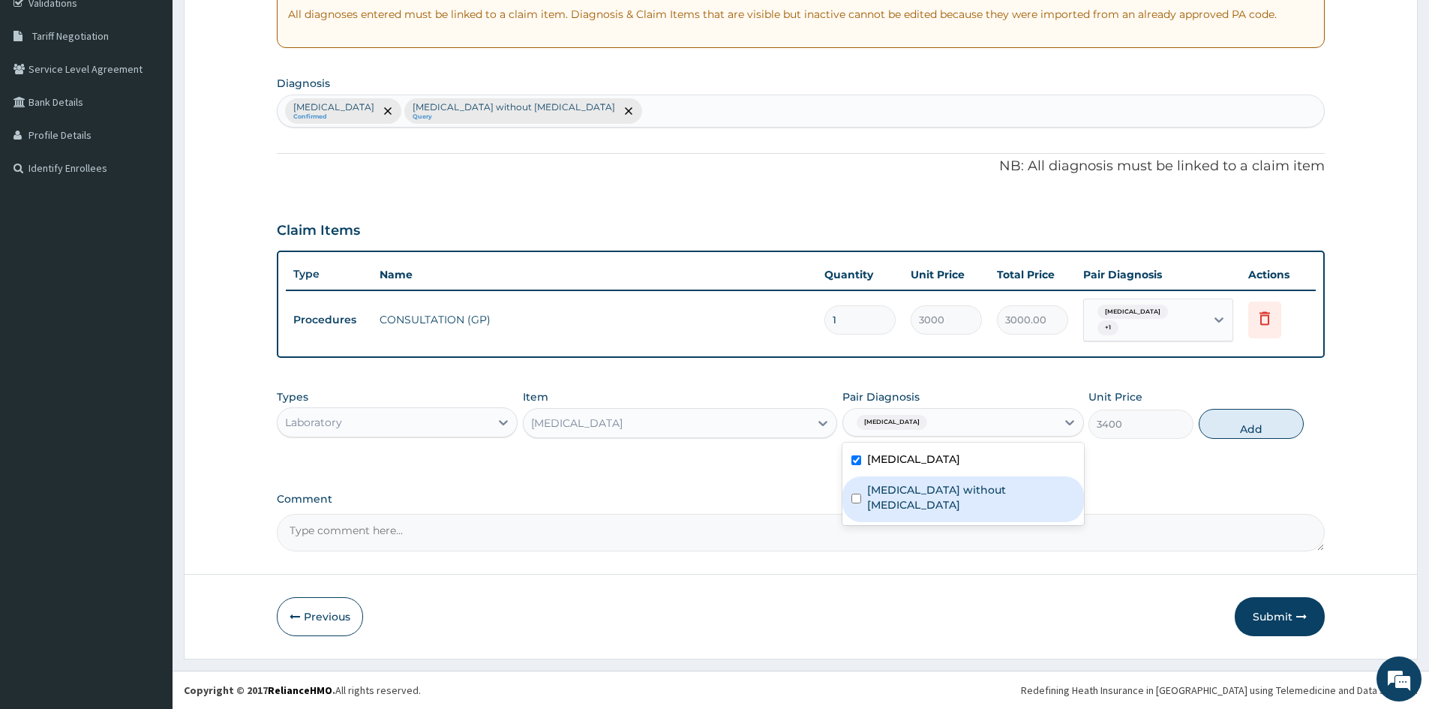
click at [859, 483] on div "Sepsis without septic shock" at bounding box center [962, 499] width 241 height 46
checkbox input "true"
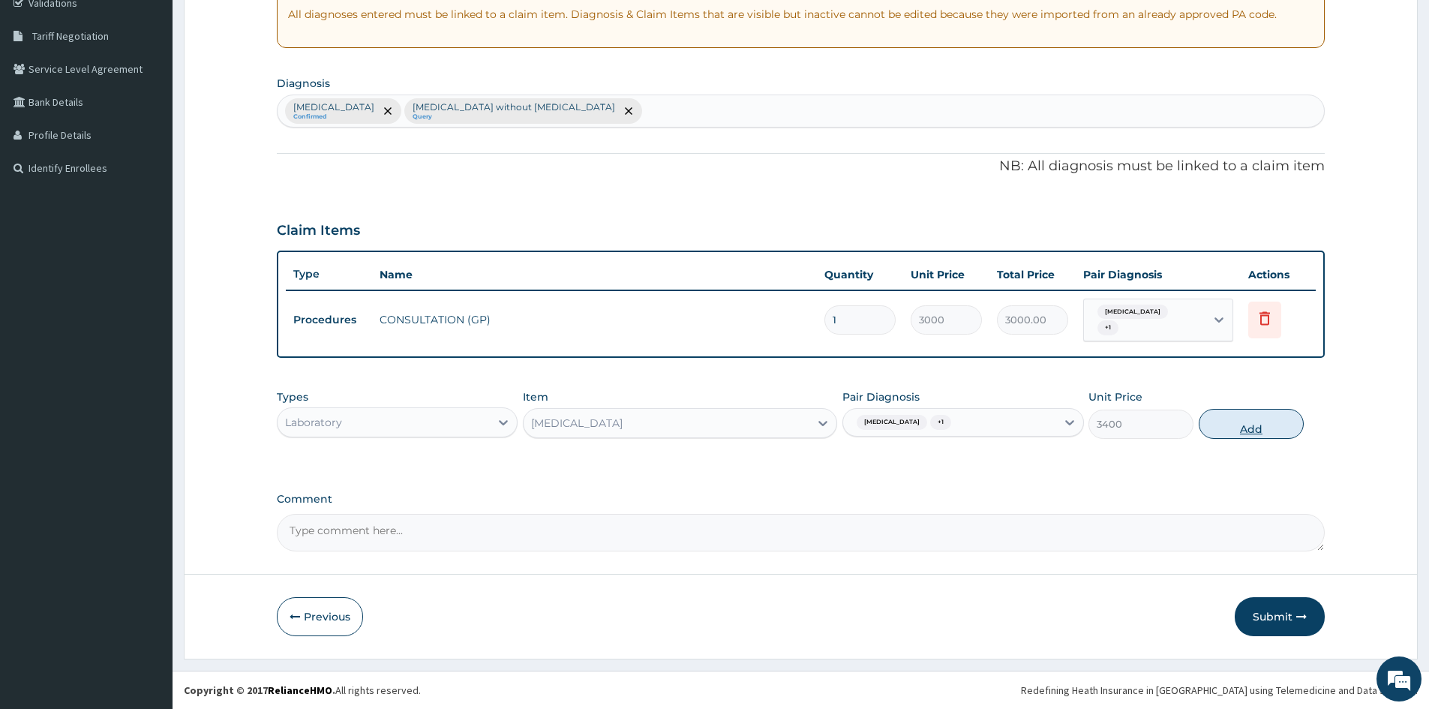
click at [1239, 416] on button "Add" at bounding box center [1250, 424] width 105 height 30
type input "0"
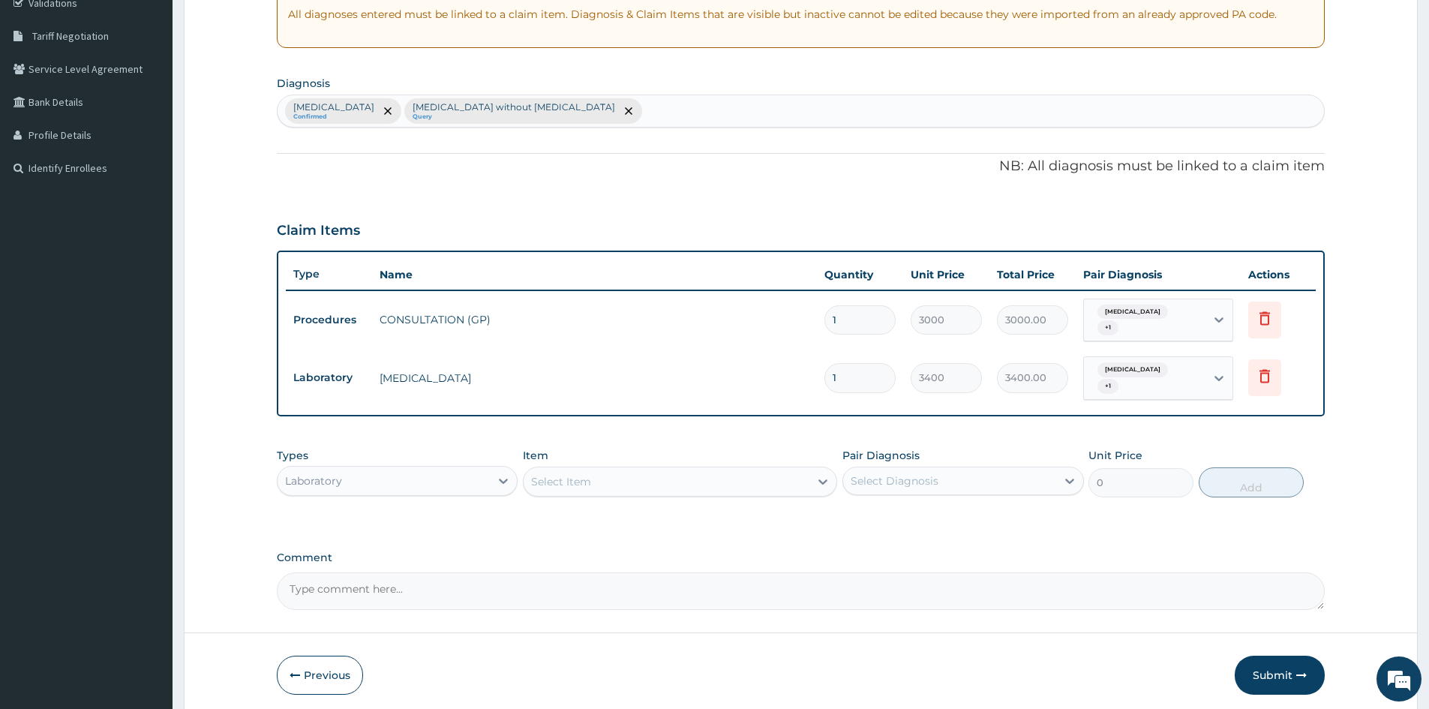
click at [688, 476] on div "Select Item" at bounding box center [666, 481] width 286 height 24
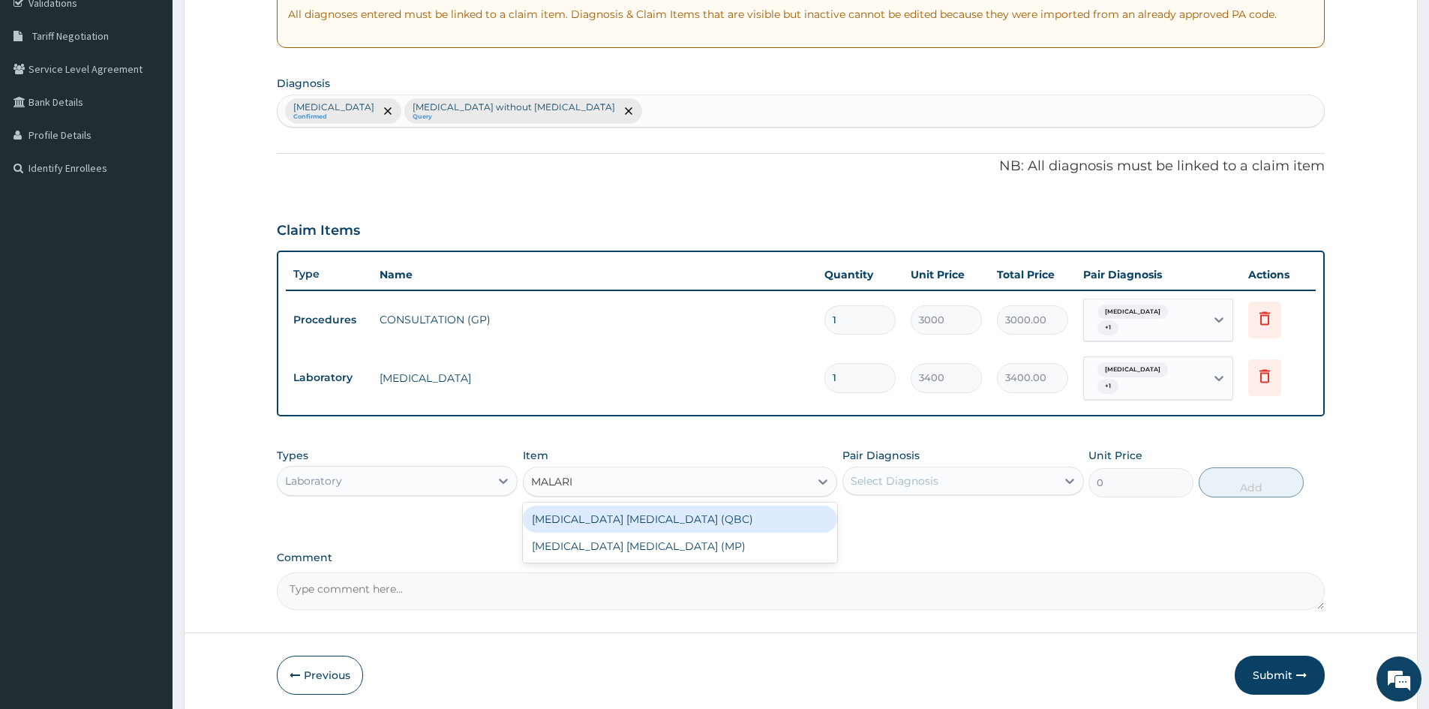
type input "MALARIA"
click at [622, 531] on div "MALARIA PARASITE (QBC)" at bounding box center [680, 518] width 314 height 27
type input "2400"
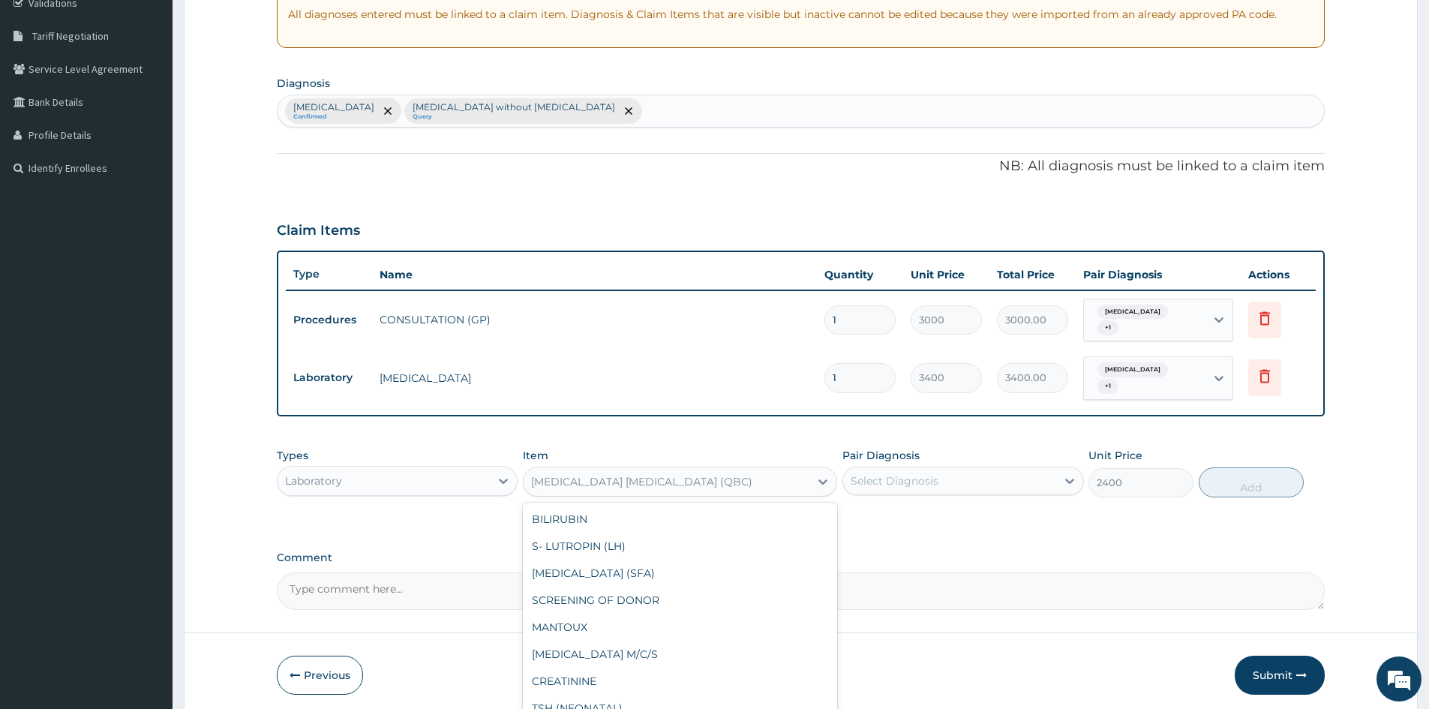
click at [679, 475] on div "MALARIA PARASITE (QBC)" at bounding box center [666, 481] width 286 height 24
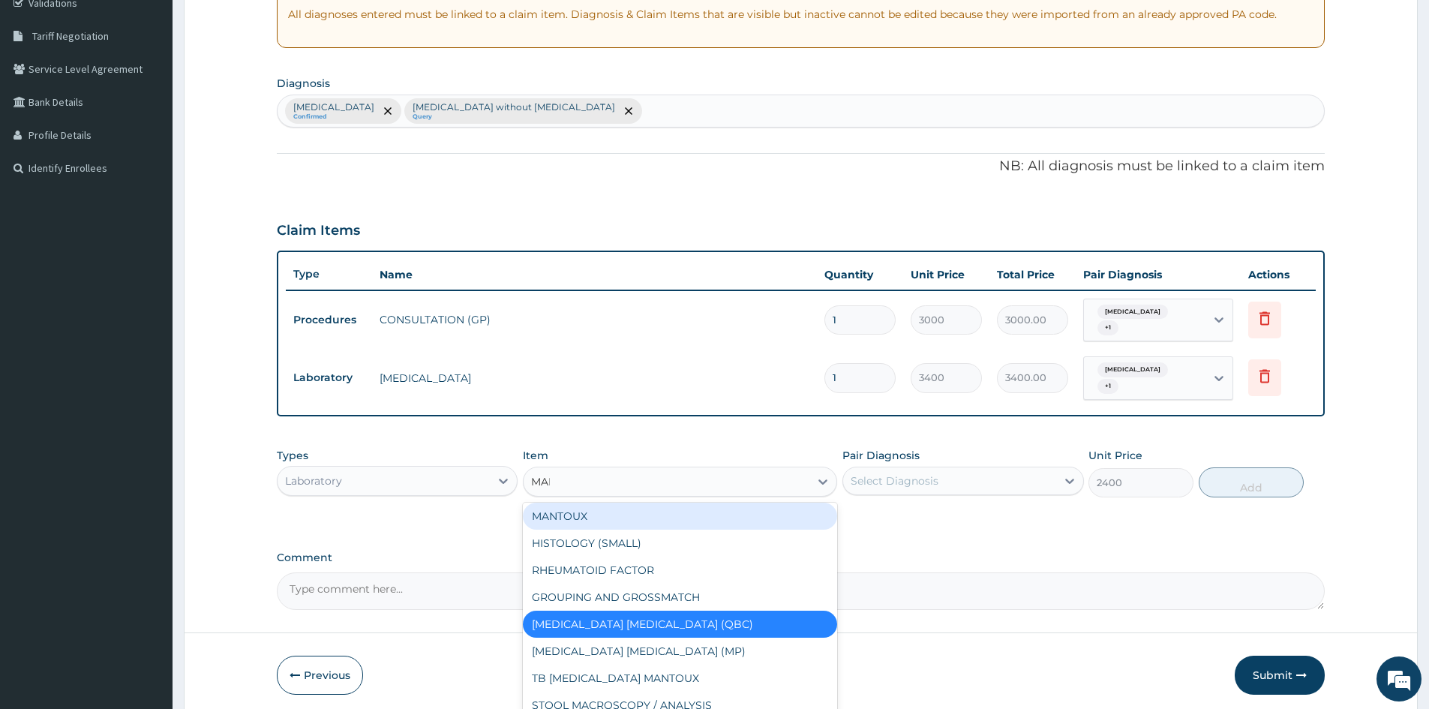
scroll to position [0, 0]
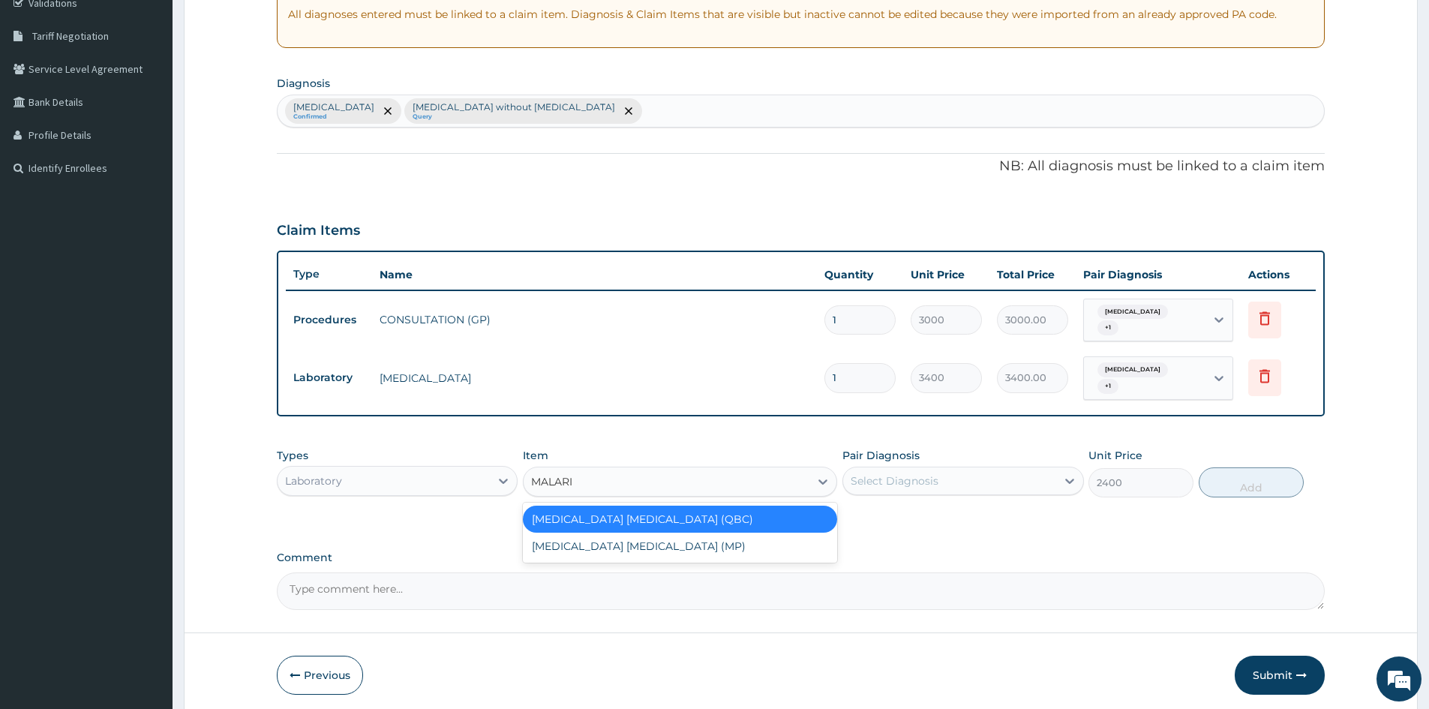
type input "MALARIA"
drag, startPoint x: 664, startPoint y: 537, endPoint x: 852, endPoint y: 523, distance: 188.8
click at [664, 537] on div "MALARIA PARASITE (MP)" at bounding box center [680, 545] width 314 height 27
type input "2100"
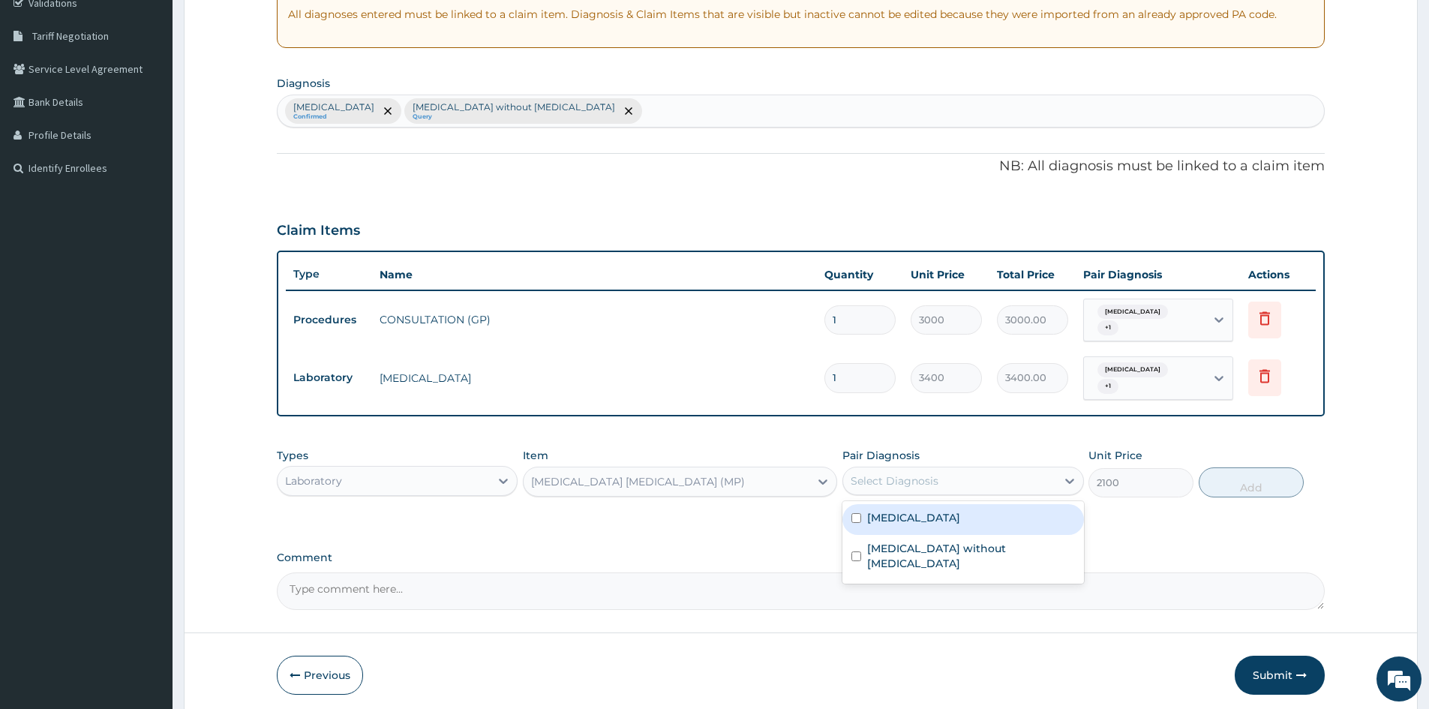
click at [920, 481] on div "Select Diagnosis" at bounding box center [894, 480] width 88 height 15
click at [855, 521] on input "checkbox" at bounding box center [856, 518] width 10 height 10
checkbox input "true"
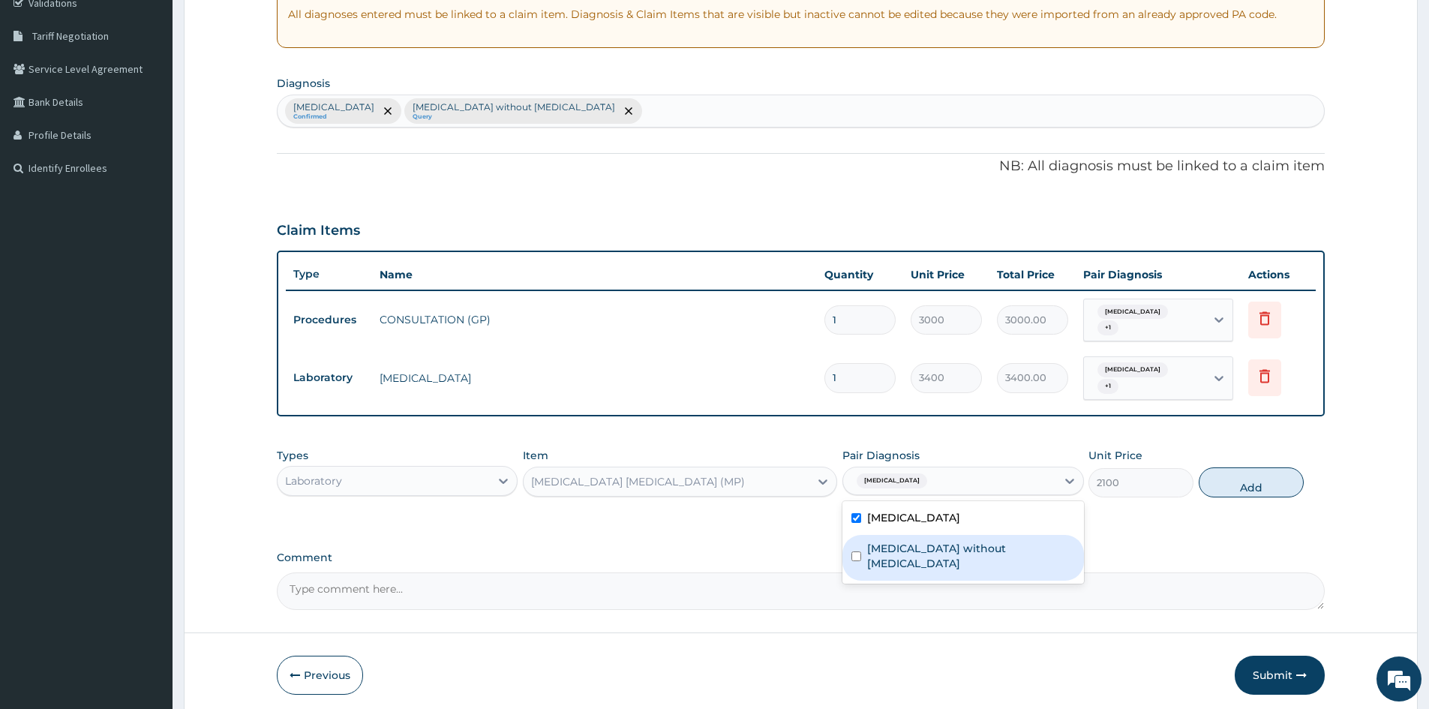
drag, startPoint x: 858, startPoint y: 540, endPoint x: 1129, endPoint y: 489, distance: 275.5
click at [859, 540] on div "Sepsis without septic shock" at bounding box center [962, 558] width 241 height 46
checkbox input "true"
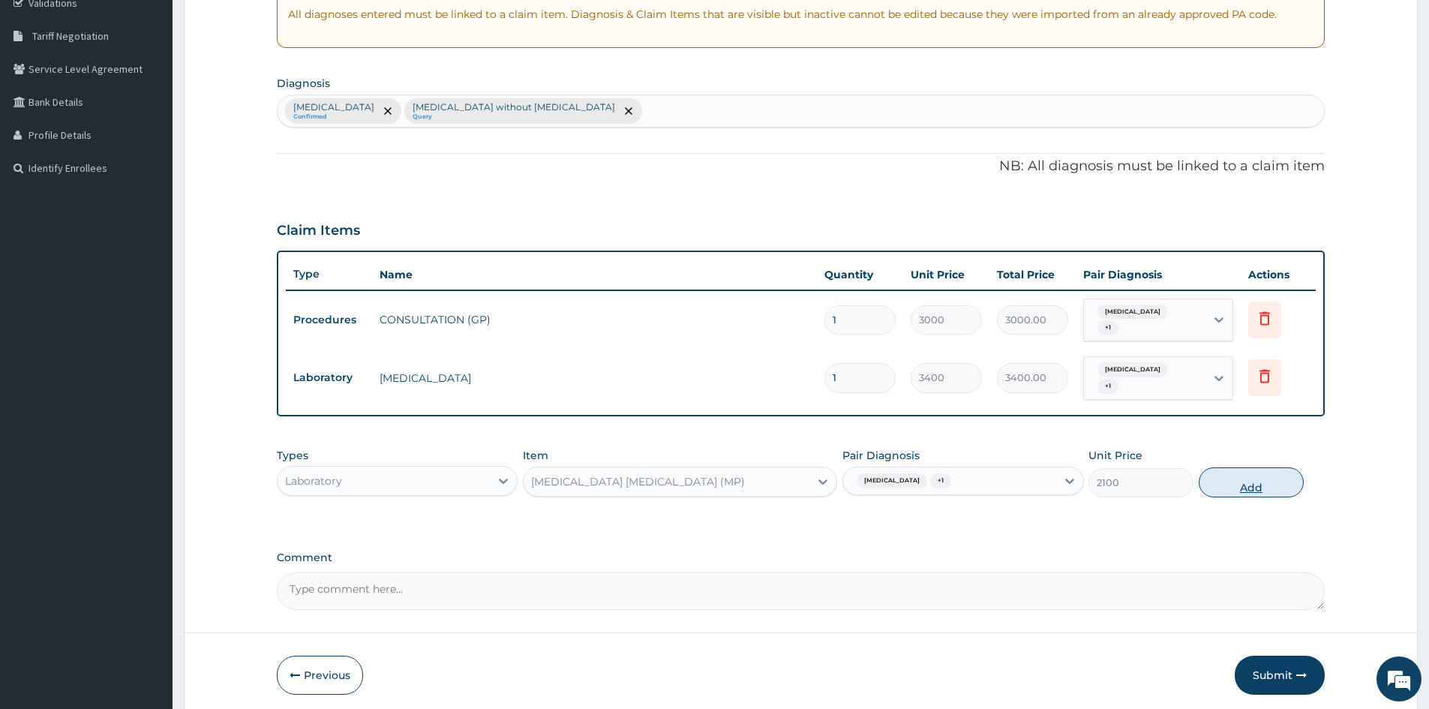
click at [1211, 478] on button "Add" at bounding box center [1250, 482] width 105 height 30
type input "0"
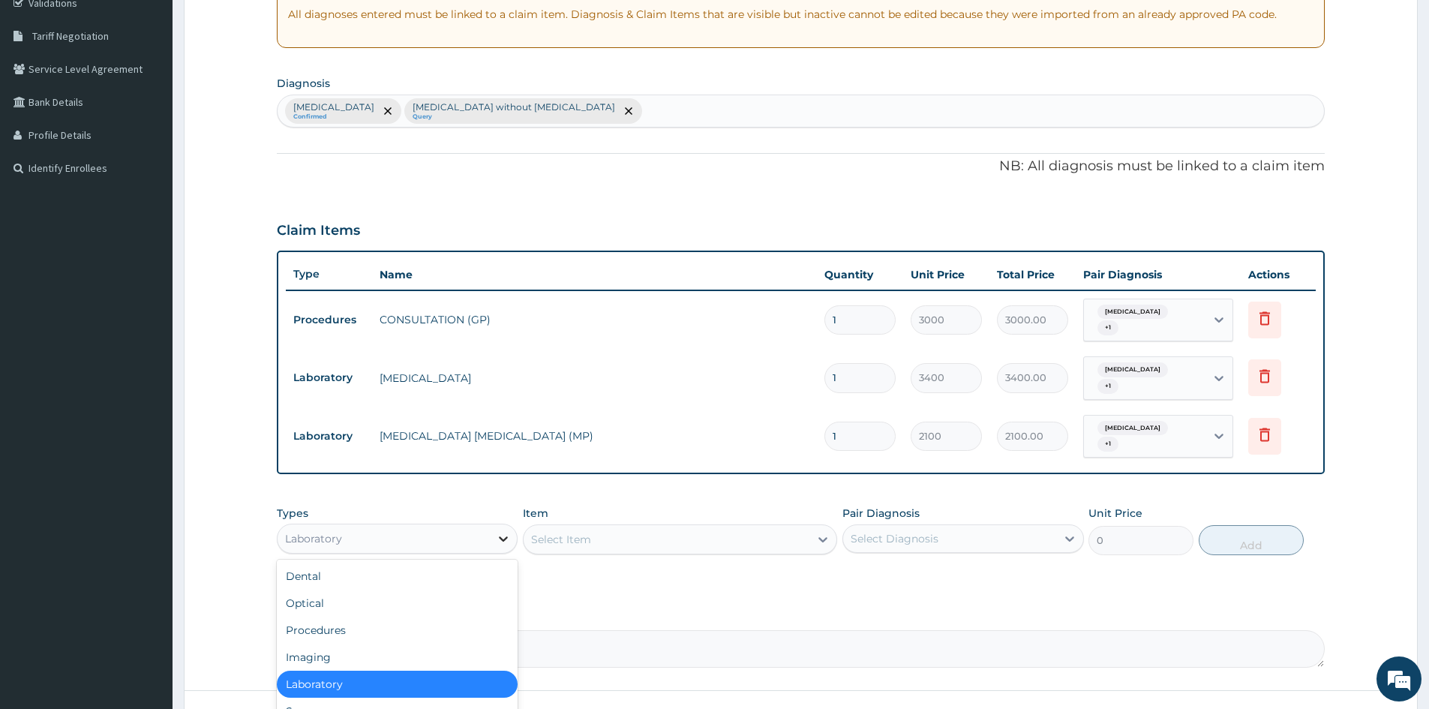
click at [510, 532] on icon at bounding box center [503, 538] width 15 height 15
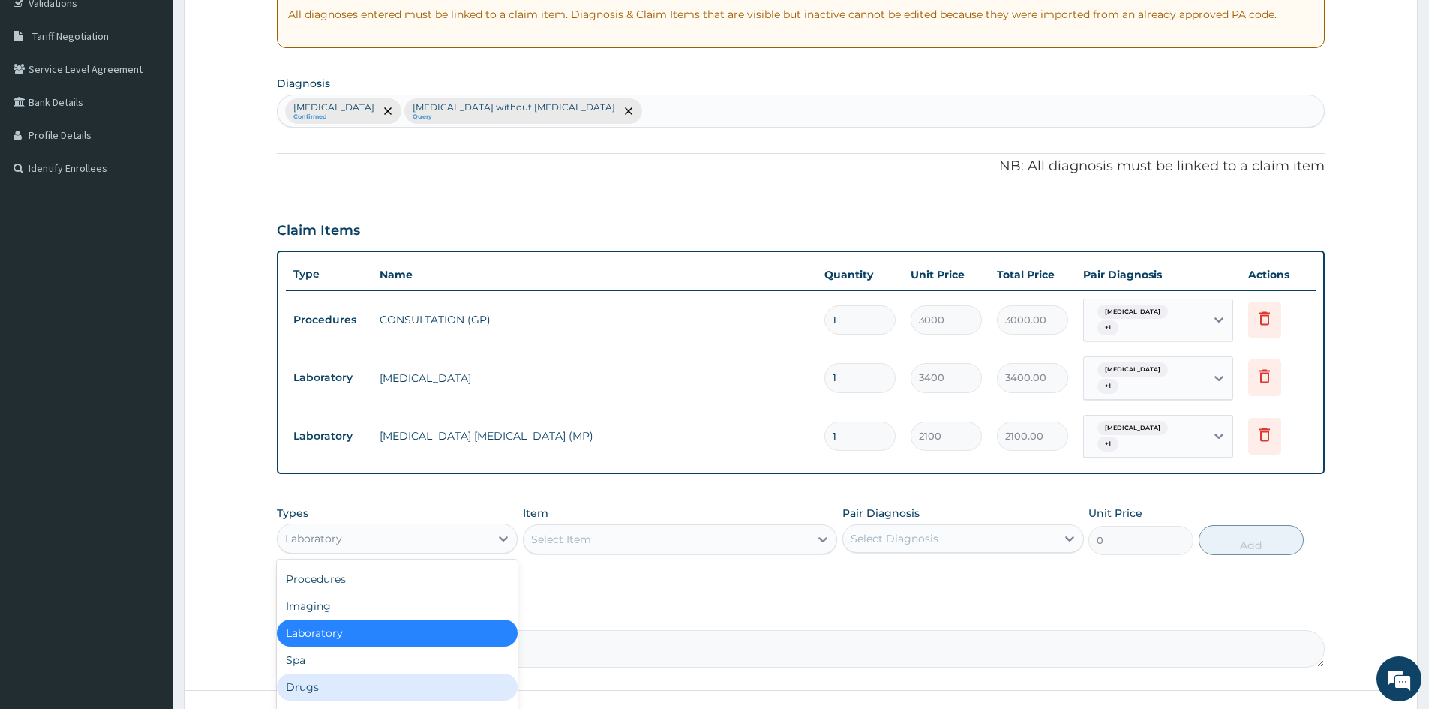
click at [355, 694] on div "Drugs" at bounding box center [397, 686] width 241 height 27
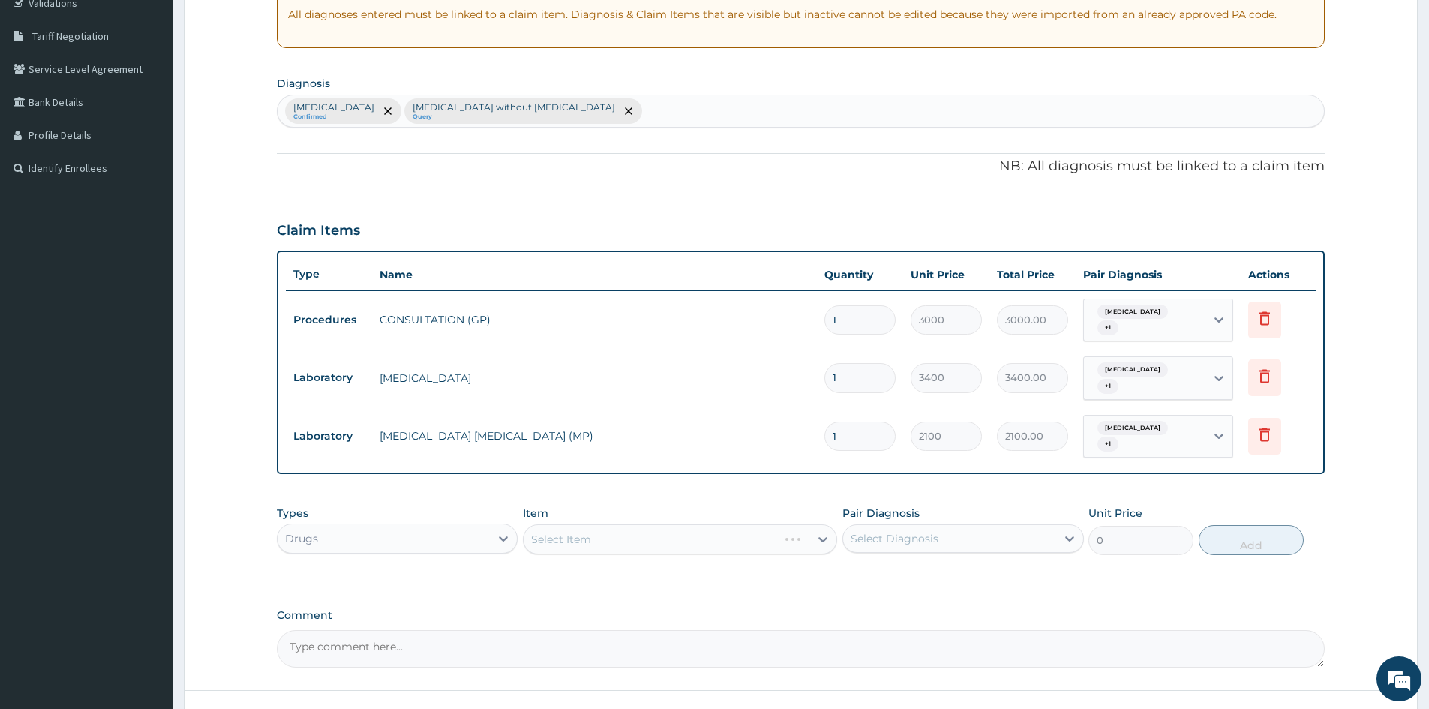
click at [790, 532] on div "Select Item" at bounding box center [680, 539] width 314 height 30
click at [979, 538] on div "Select Diagnosis" at bounding box center [949, 538] width 212 height 24
click at [849, 580] on div "Malaria, unspecified" at bounding box center [962, 577] width 241 height 31
checkbox input "true"
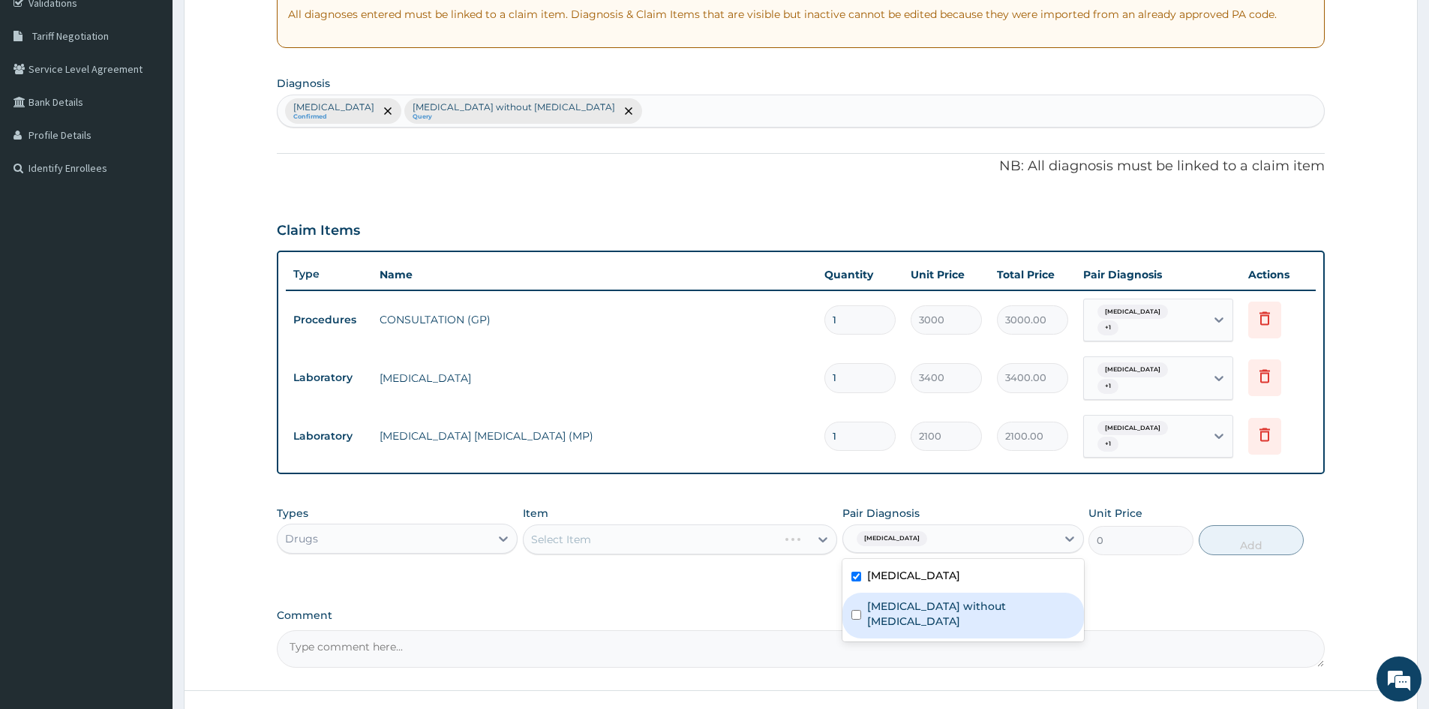
click at [861, 619] on div "Sepsis without septic shock" at bounding box center [962, 615] width 241 height 46
checkbox input "true"
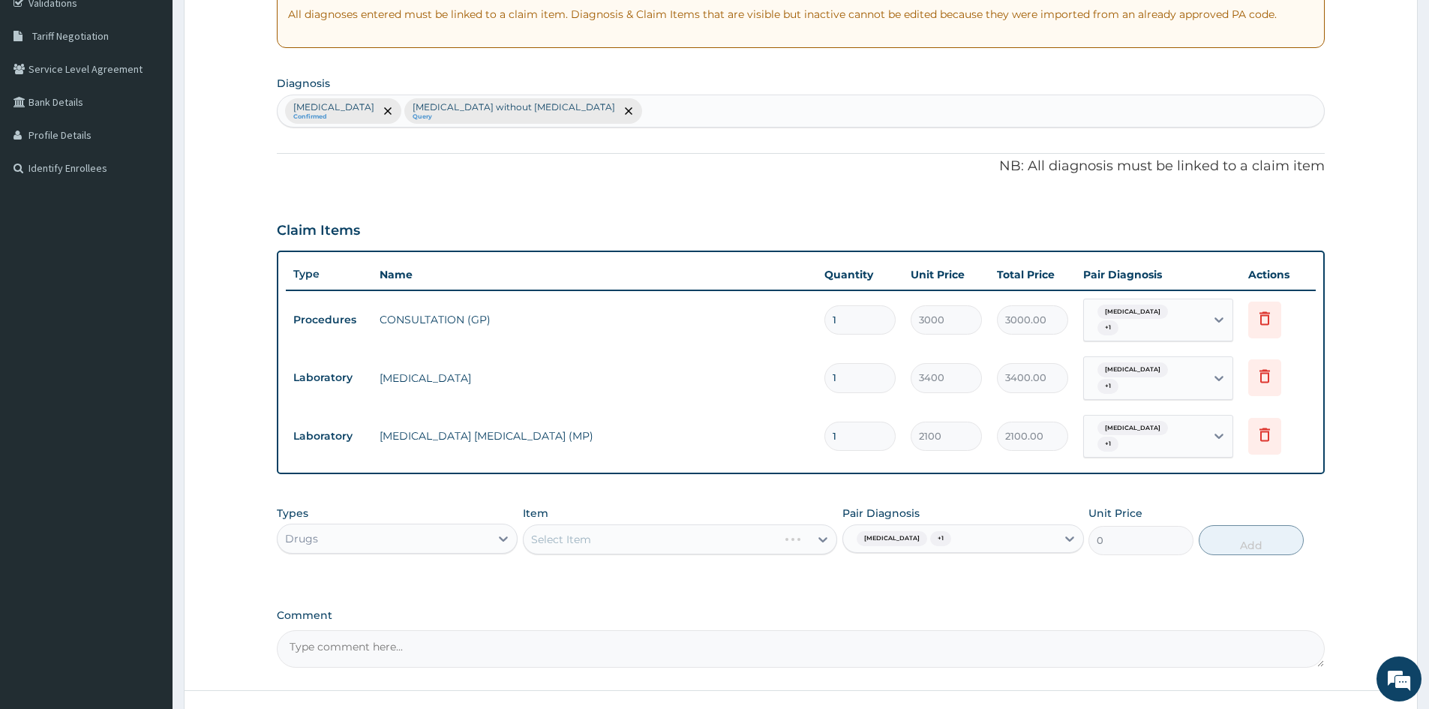
click at [805, 538] on div "Select Item" at bounding box center [680, 539] width 314 height 30
click at [801, 537] on div "Select Item" at bounding box center [680, 539] width 314 height 30
click at [790, 535] on div "Select Item" at bounding box center [680, 539] width 314 height 30
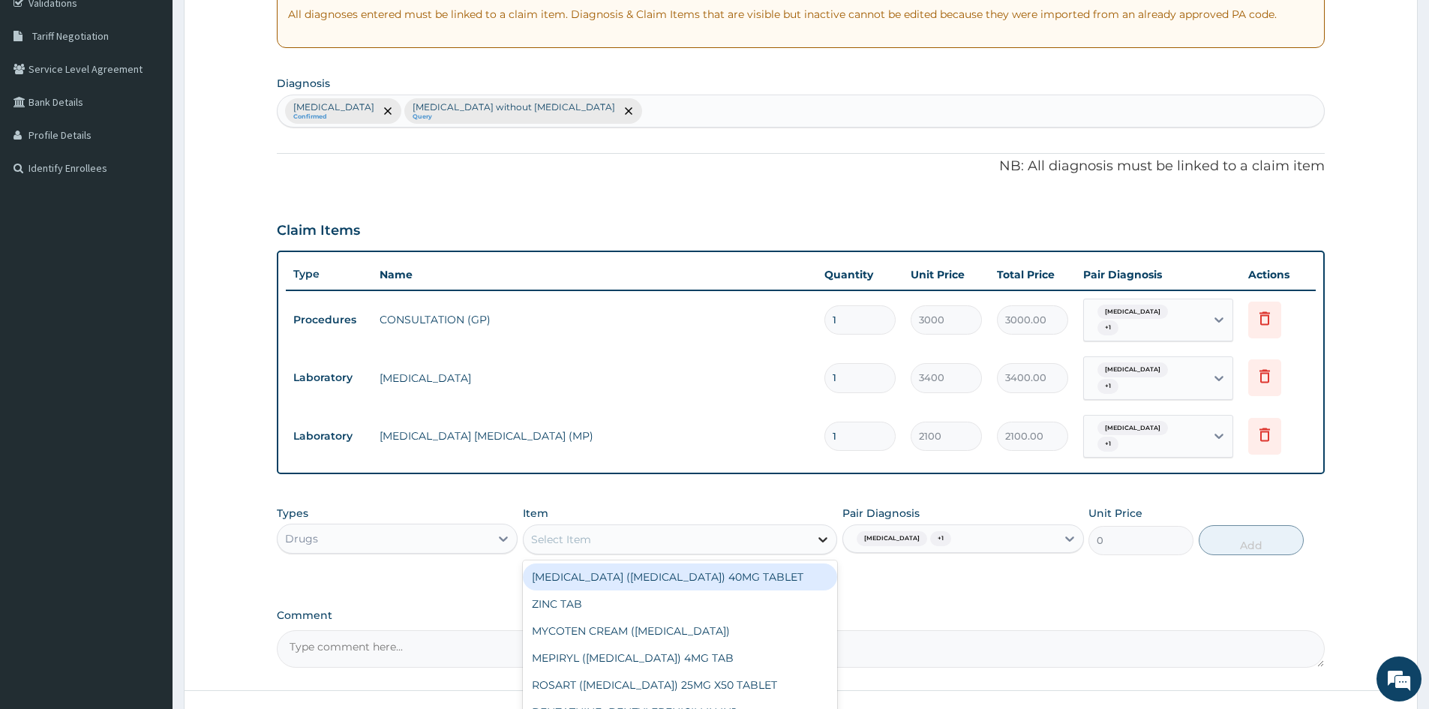
click at [810, 535] on div at bounding box center [822, 539] width 27 height 27
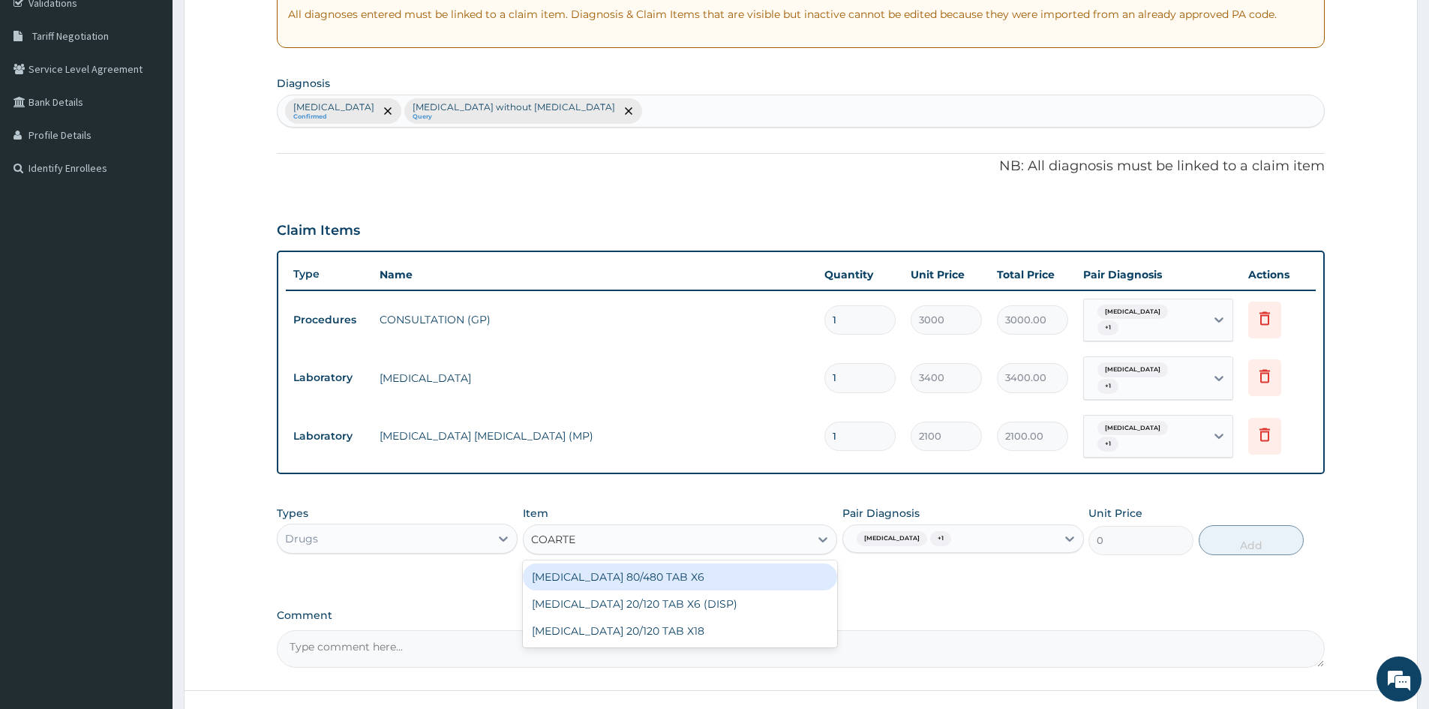
type input "COARTEM"
click at [748, 583] on div "COARTEM 80/480 TAB X6" at bounding box center [680, 576] width 314 height 27
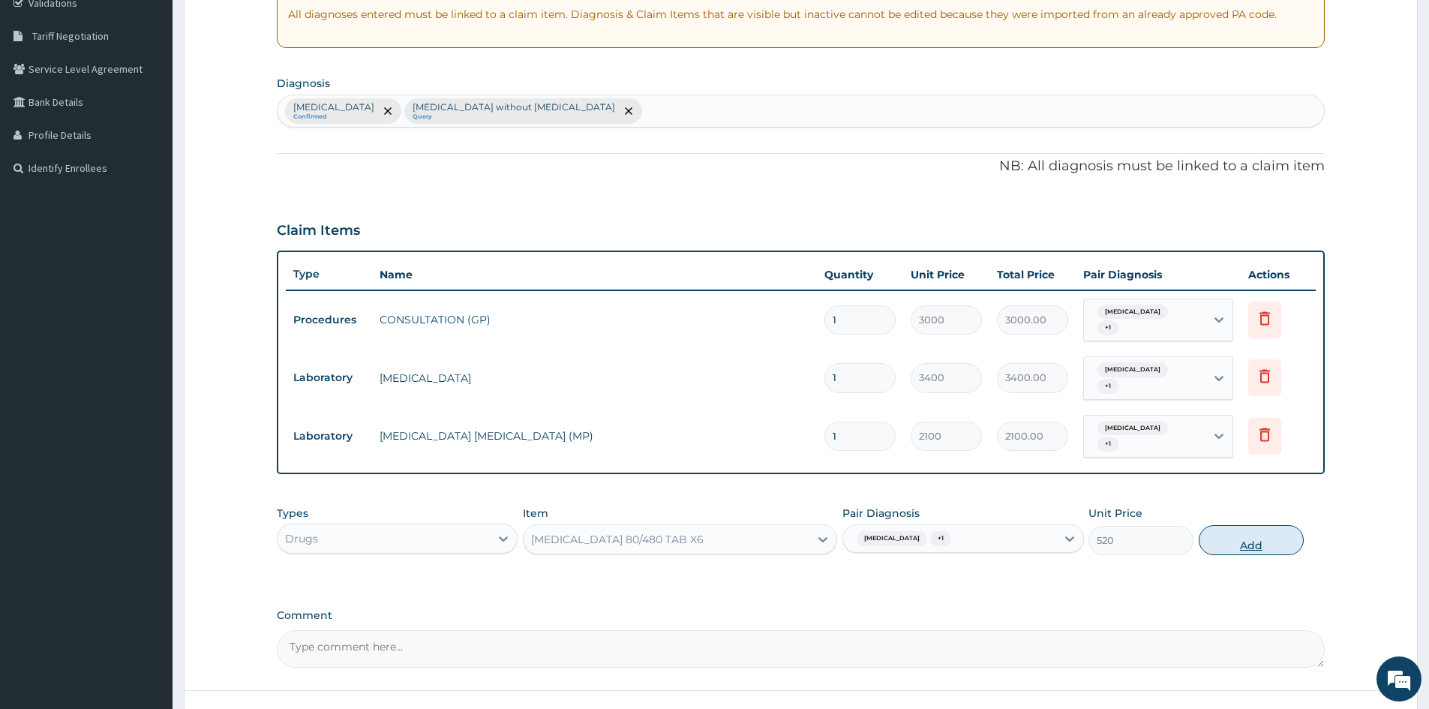
click at [1259, 544] on button "Add" at bounding box center [1250, 540] width 105 height 30
type input "0"
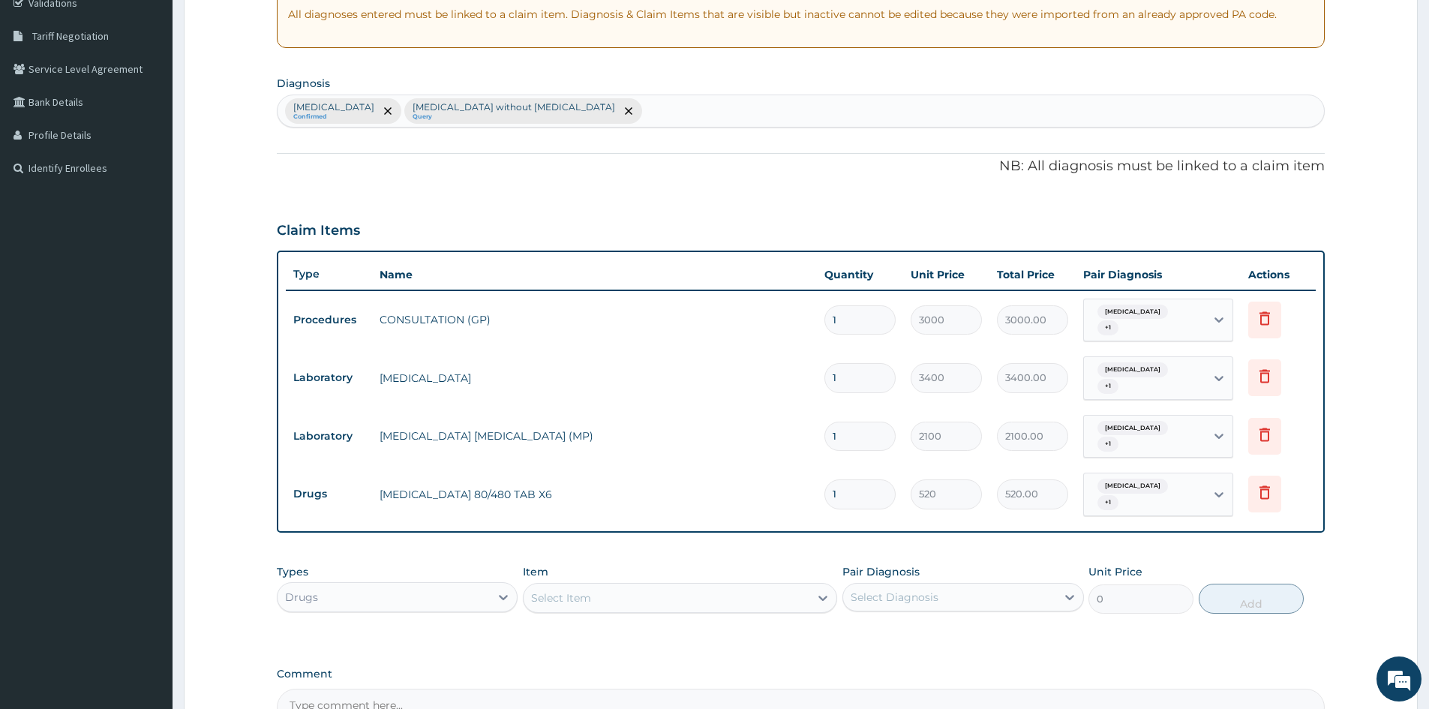
drag, startPoint x: 868, startPoint y: 498, endPoint x: 688, endPoint y: 508, distance: 180.2
click at [688, 508] on tr "Drugs COARTEM 80/480 TAB X6 1 520 520.00 Malaria, unspecified + 1 Delete" at bounding box center [801, 494] width 1030 height 58
type input "6"
type input "3120.00"
type input "6"
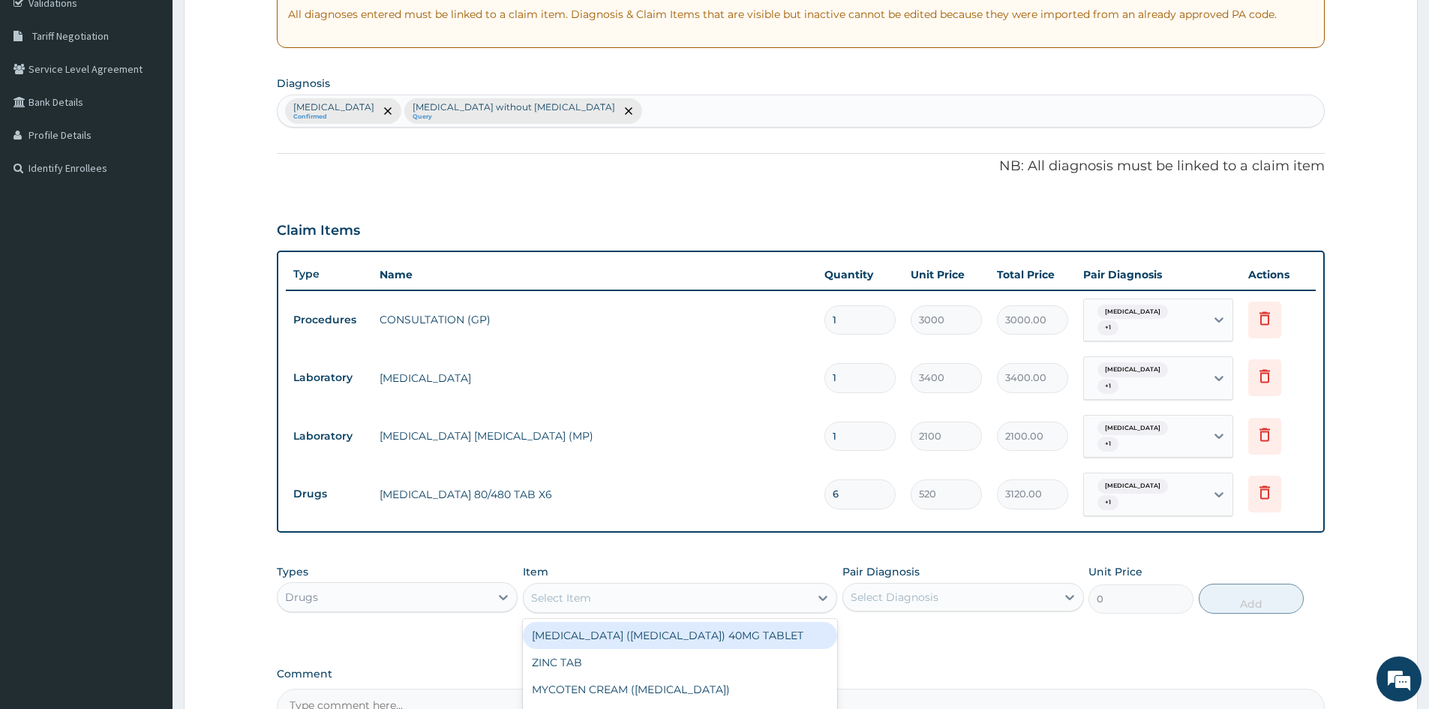
click at [616, 590] on div "Select Item" at bounding box center [666, 598] width 286 height 24
type input "PARACETA"
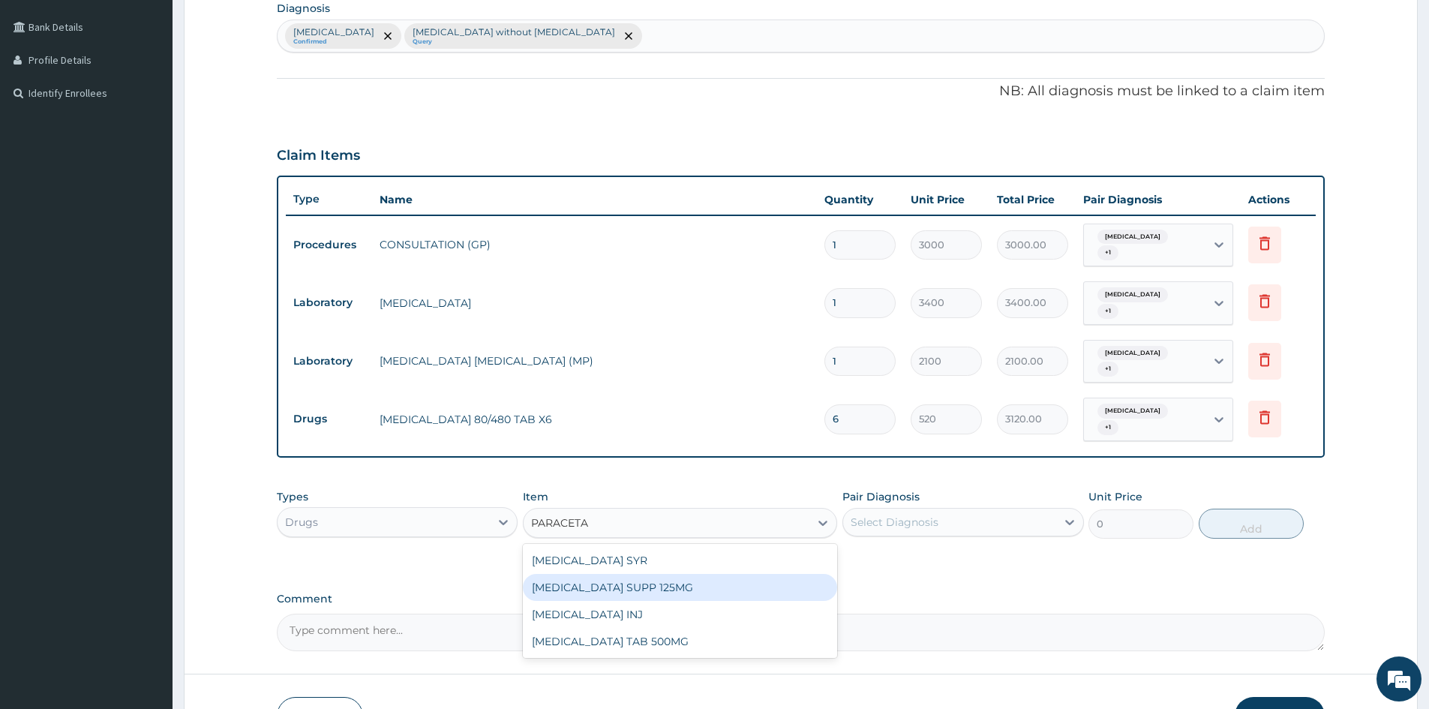
scroll to position [467, 0]
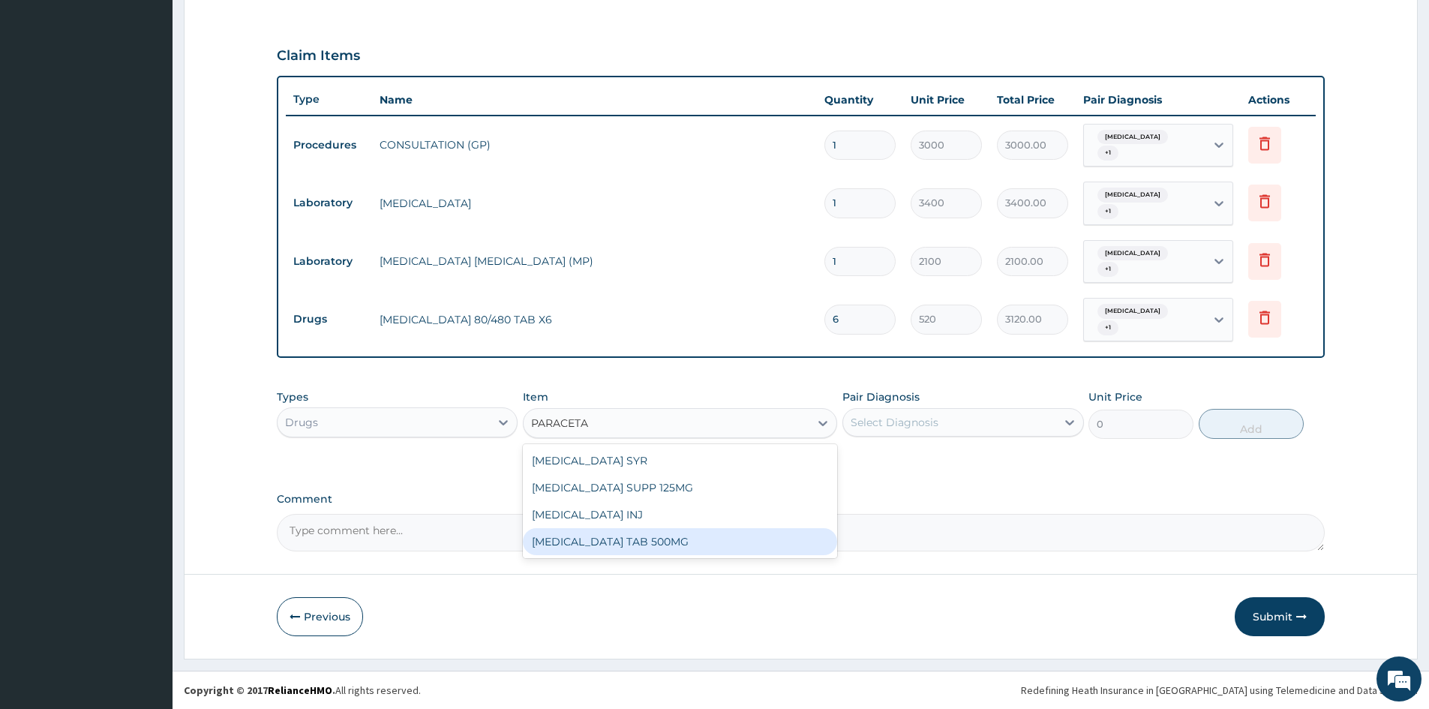
click at [639, 542] on div "PARACETAMOL TAB 500MG" at bounding box center [680, 541] width 314 height 27
type input "30"
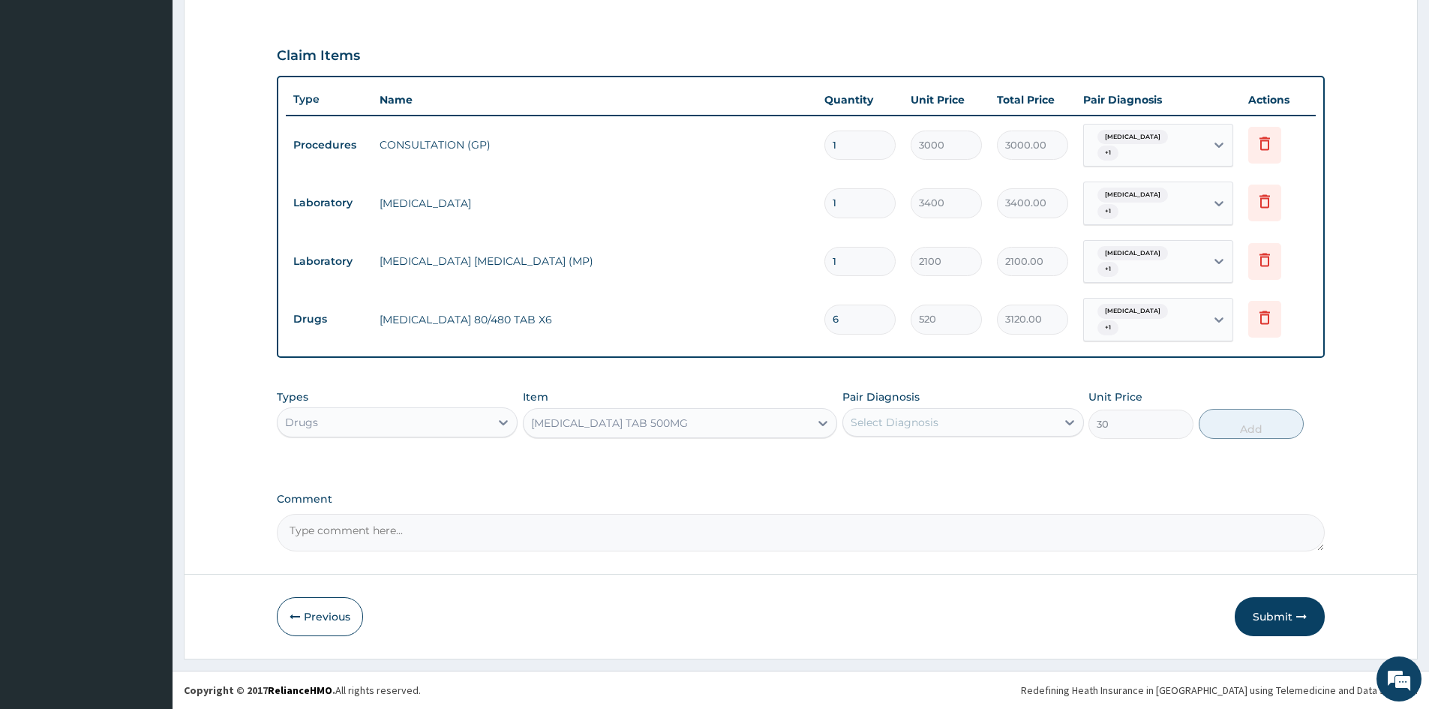
click at [943, 418] on div "Select Diagnosis" at bounding box center [949, 422] width 212 height 24
click at [857, 463] on input "checkbox" at bounding box center [856, 459] width 10 height 10
checkbox input "true"
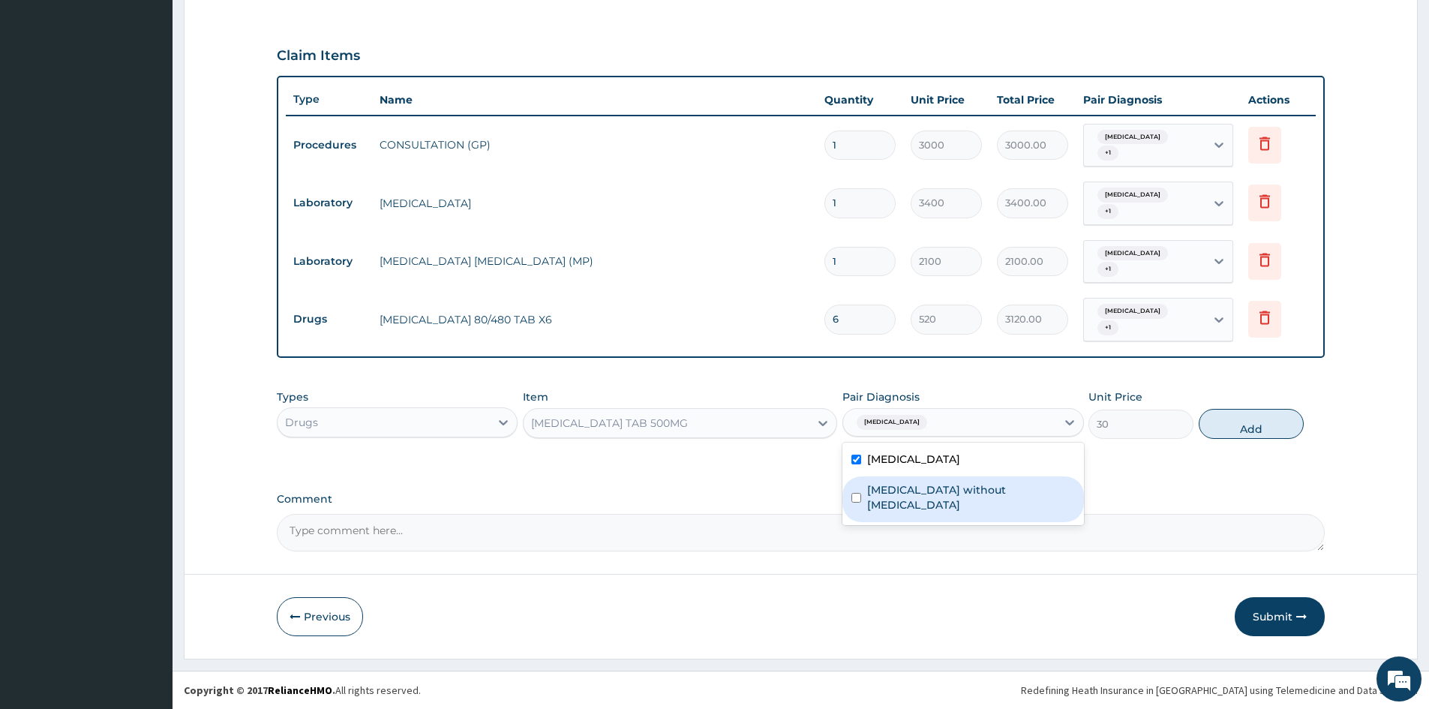
drag, startPoint x: 851, startPoint y: 493, endPoint x: 993, endPoint y: 482, distance: 142.1
click at [854, 493] on input "checkbox" at bounding box center [856, 498] width 10 height 10
checkbox input "true"
drag, startPoint x: 1272, startPoint y: 434, endPoint x: 1138, endPoint y: 438, distance: 133.5
click at [1271, 434] on button "Add" at bounding box center [1250, 424] width 105 height 30
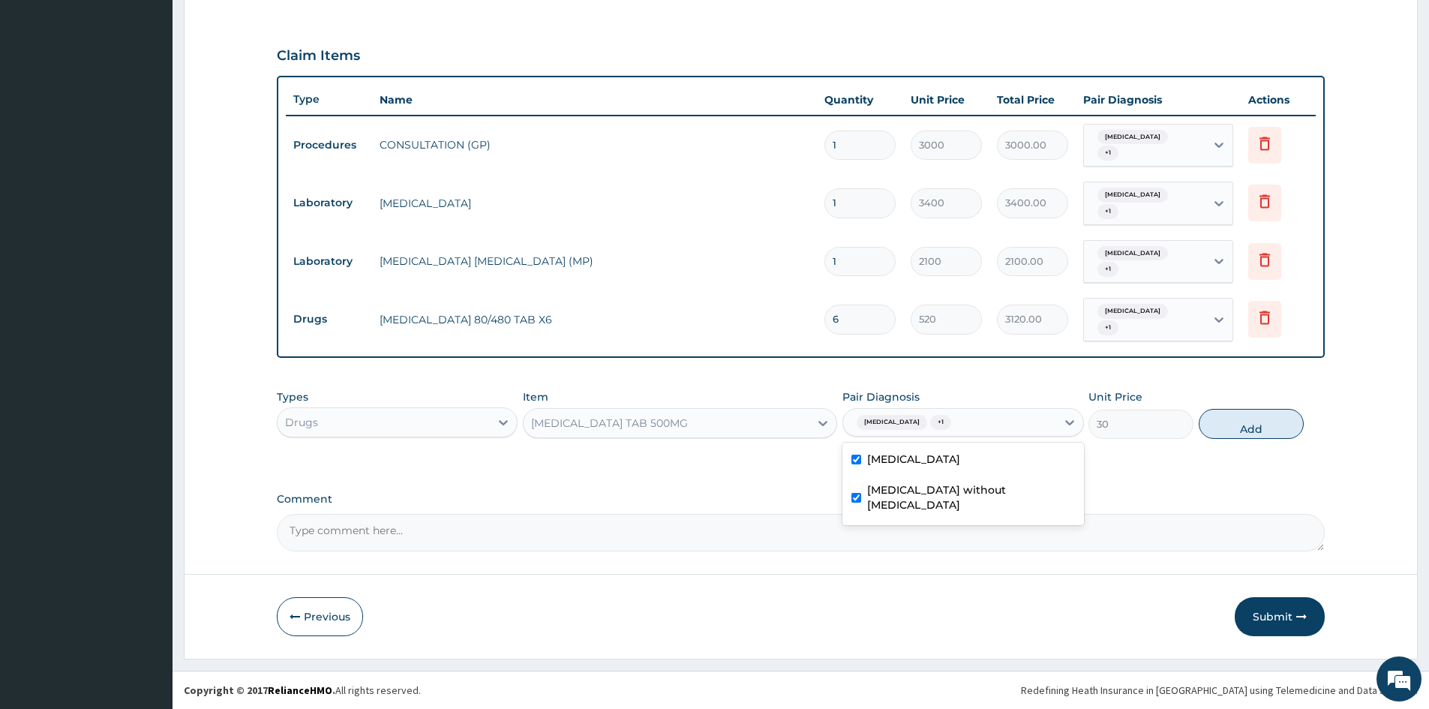
type input "0"
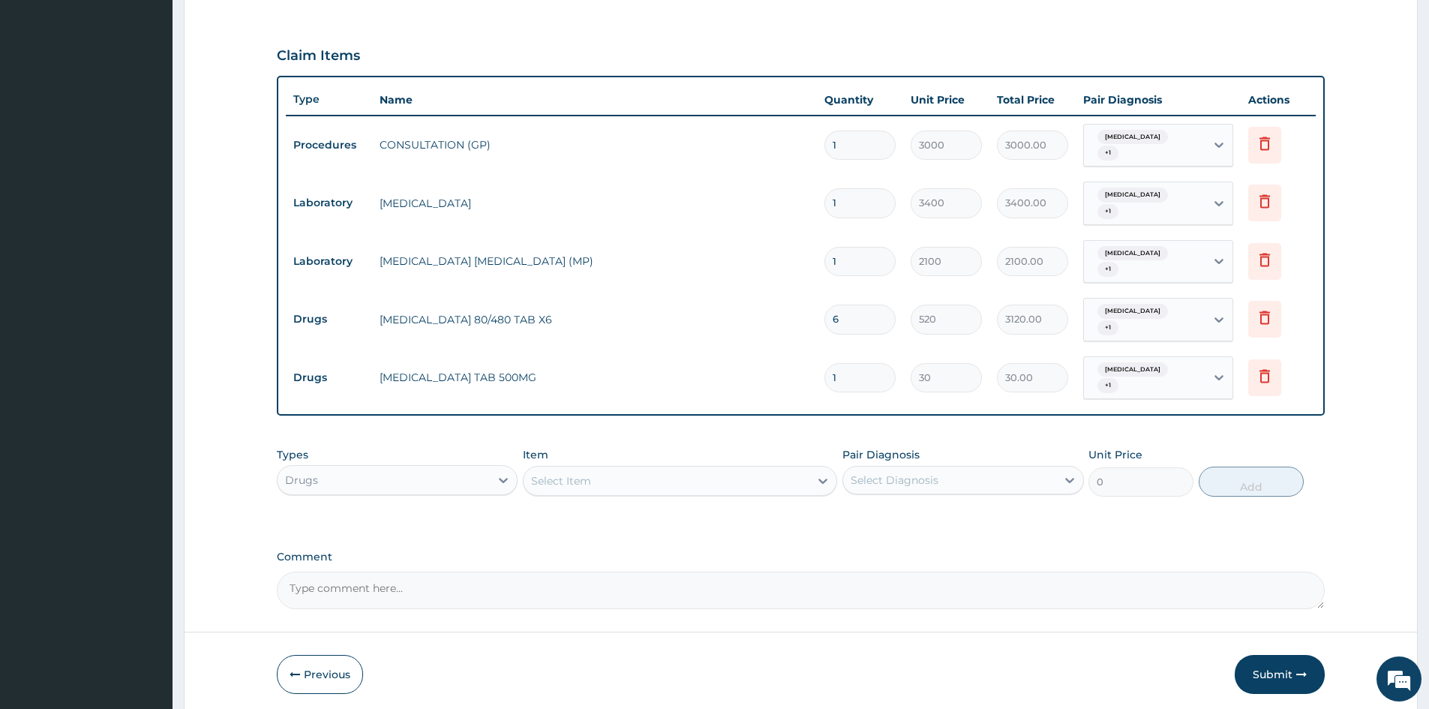
type input "18"
type input "540.00"
type input "18"
click at [1287, 673] on button "Submit" at bounding box center [1279, 674] width 90 height 39
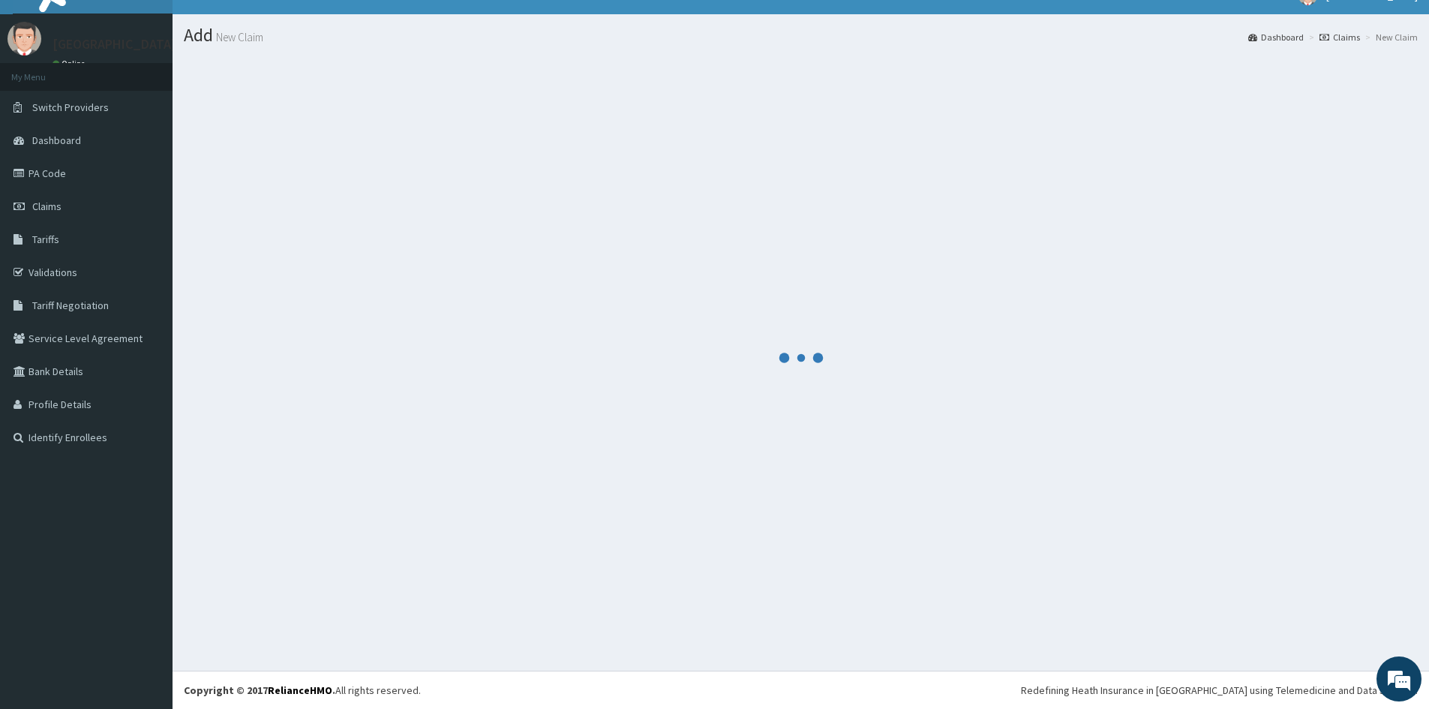
scroll to position [23, 0]
